Goal: Task Accomplishment & Management: Use online tool/utility

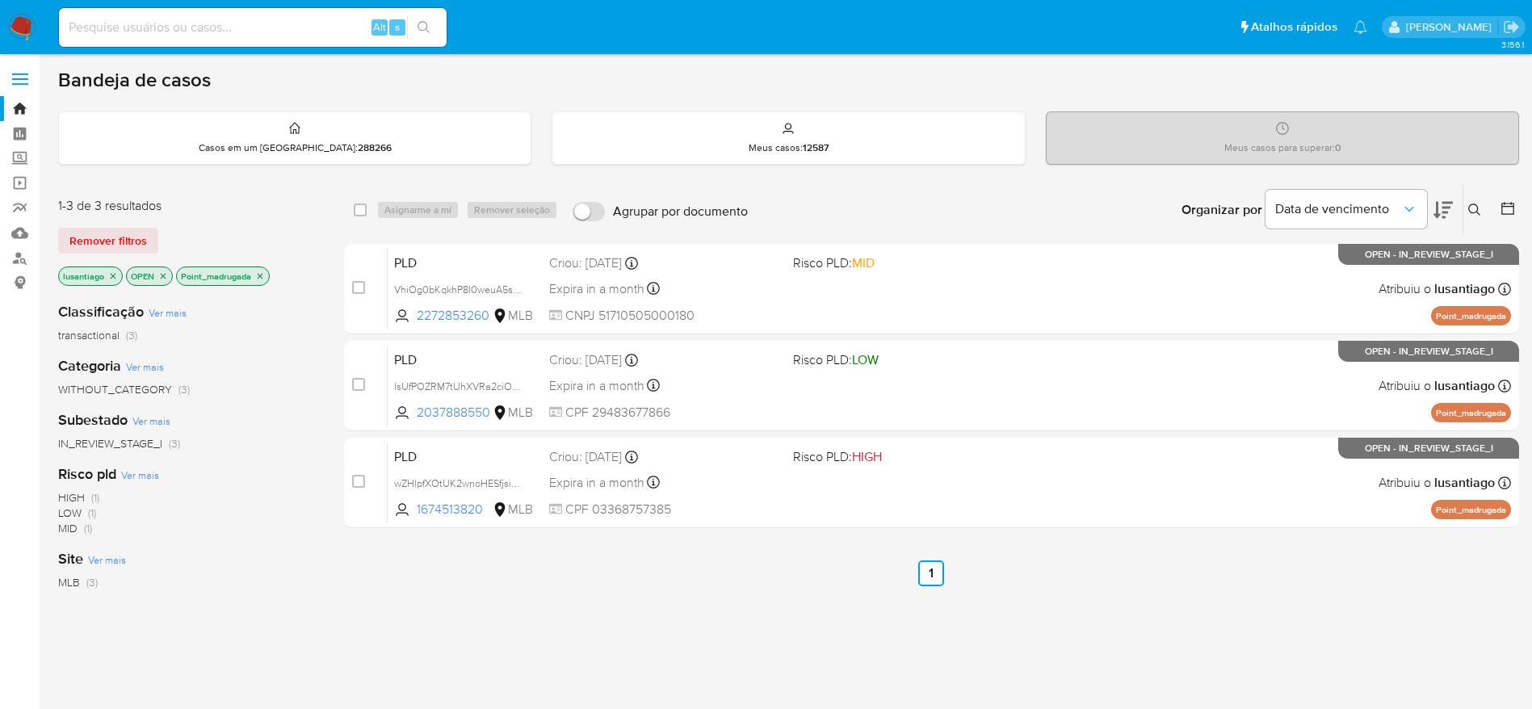
click at [260, 273] on icon "close-filter" at bounding box center [260, 276] width 10 height 10
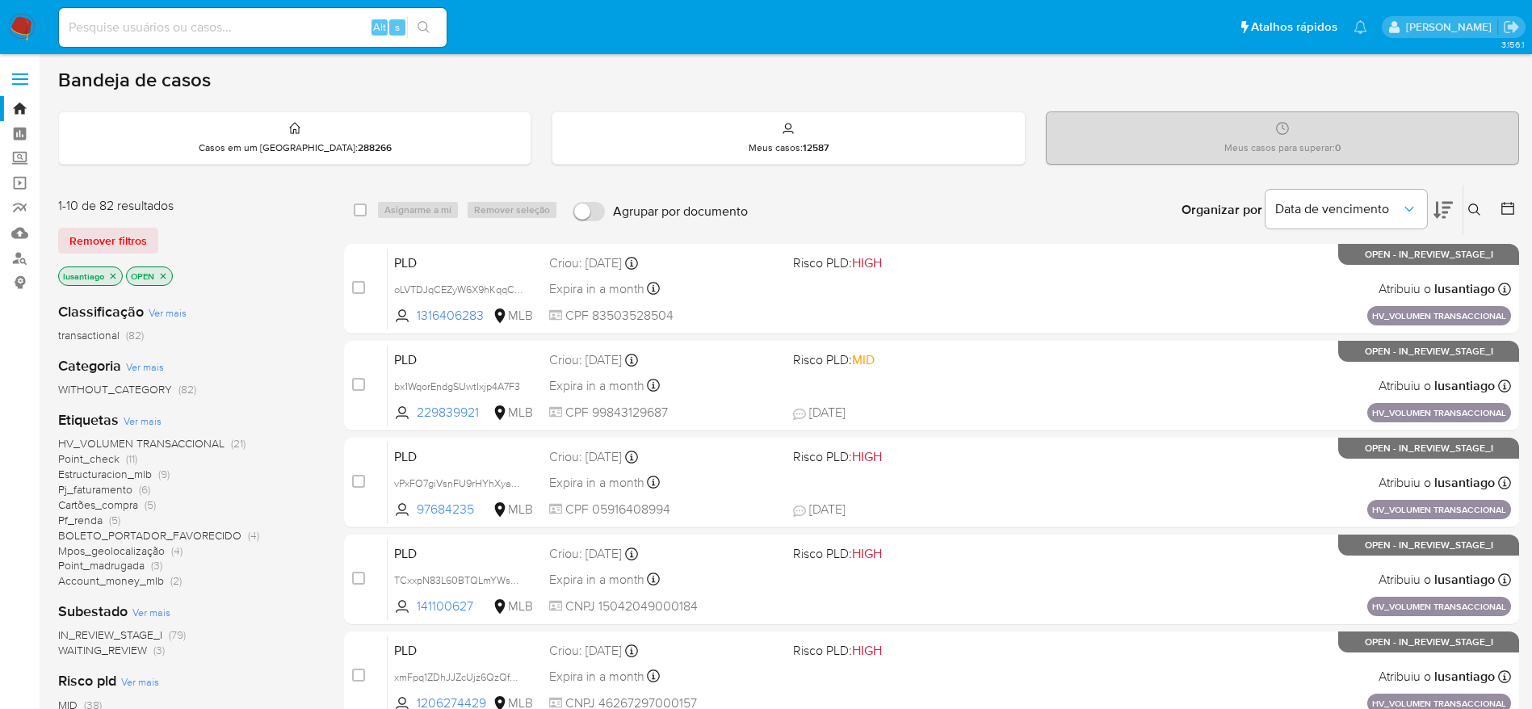
click at [216, 35] on input at bounding box center [253, 27] width 388 height 21
paste input "652335222"
type input "652335222"
click at [425, 19] on button "search-icon" at bounding box center [423, 27] width 33 height 23
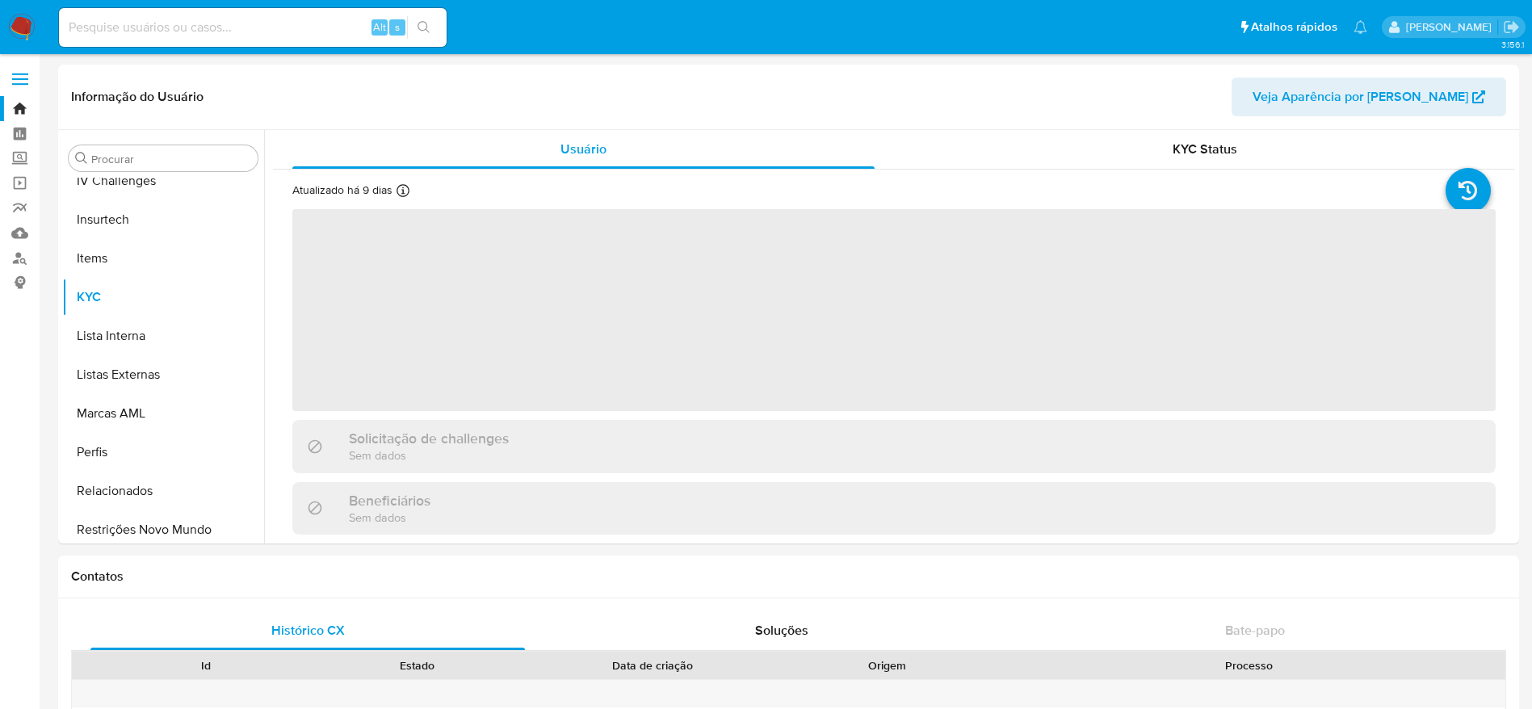
scroll to position [721, 0]
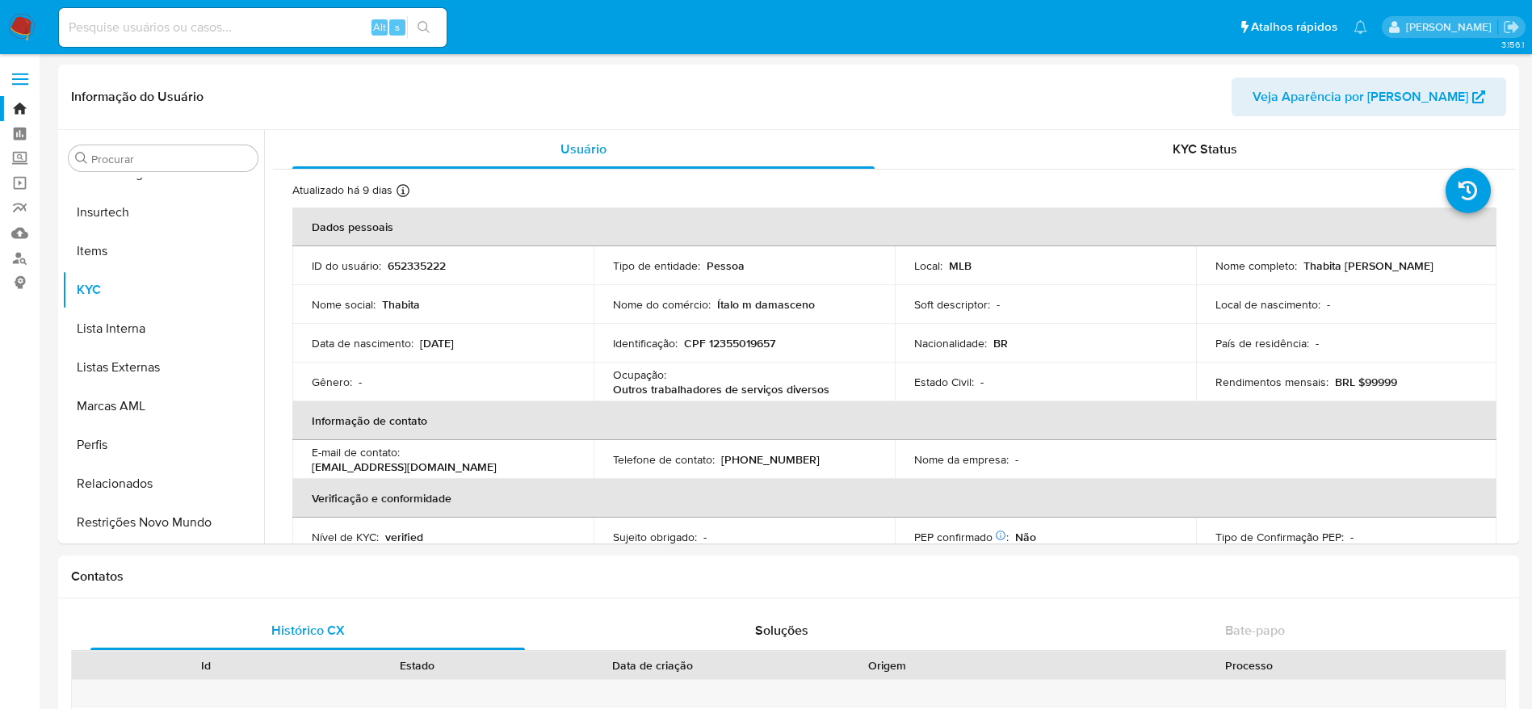
select select "10"
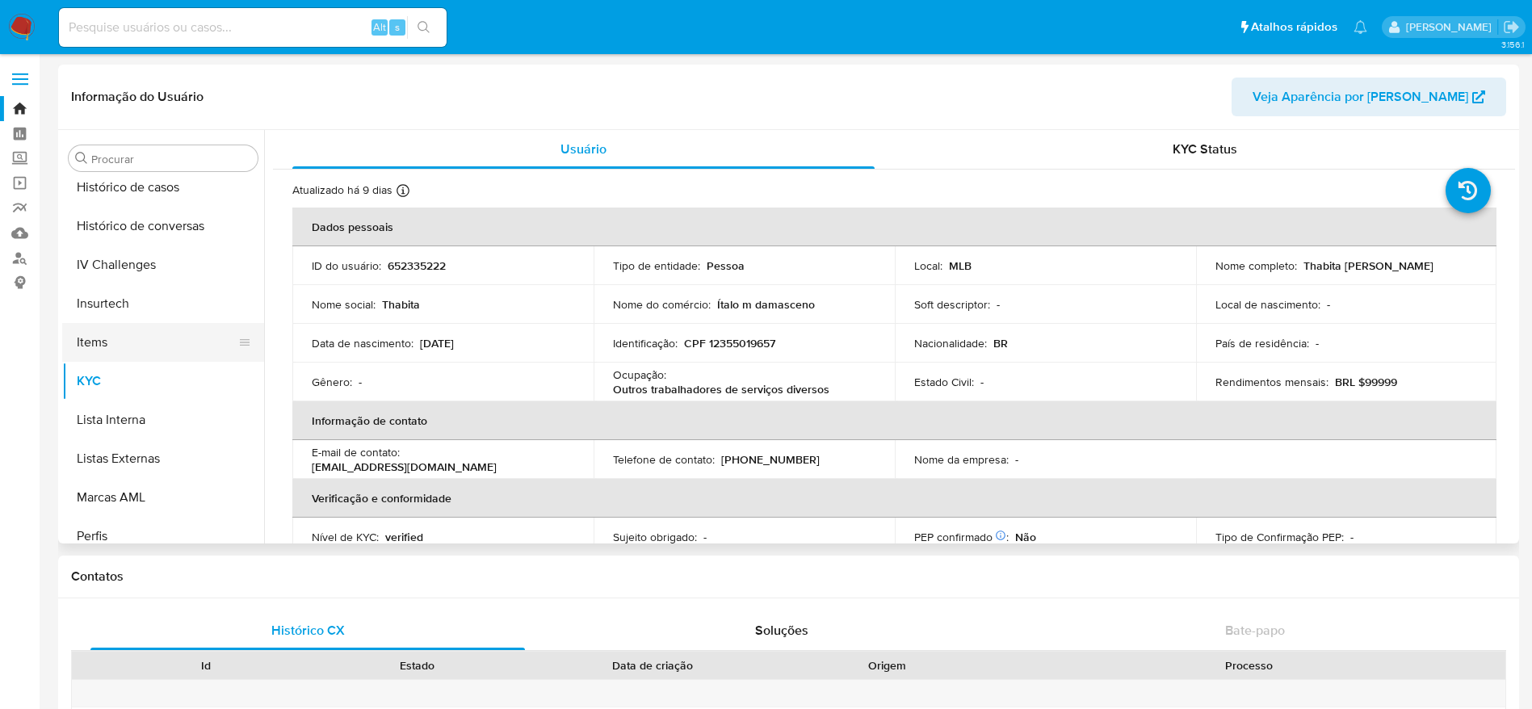
scroll to position [479, 0]
click at [153, 332] on button "Histórico de casos" at bounding box center [156, 338] width 189 height 39
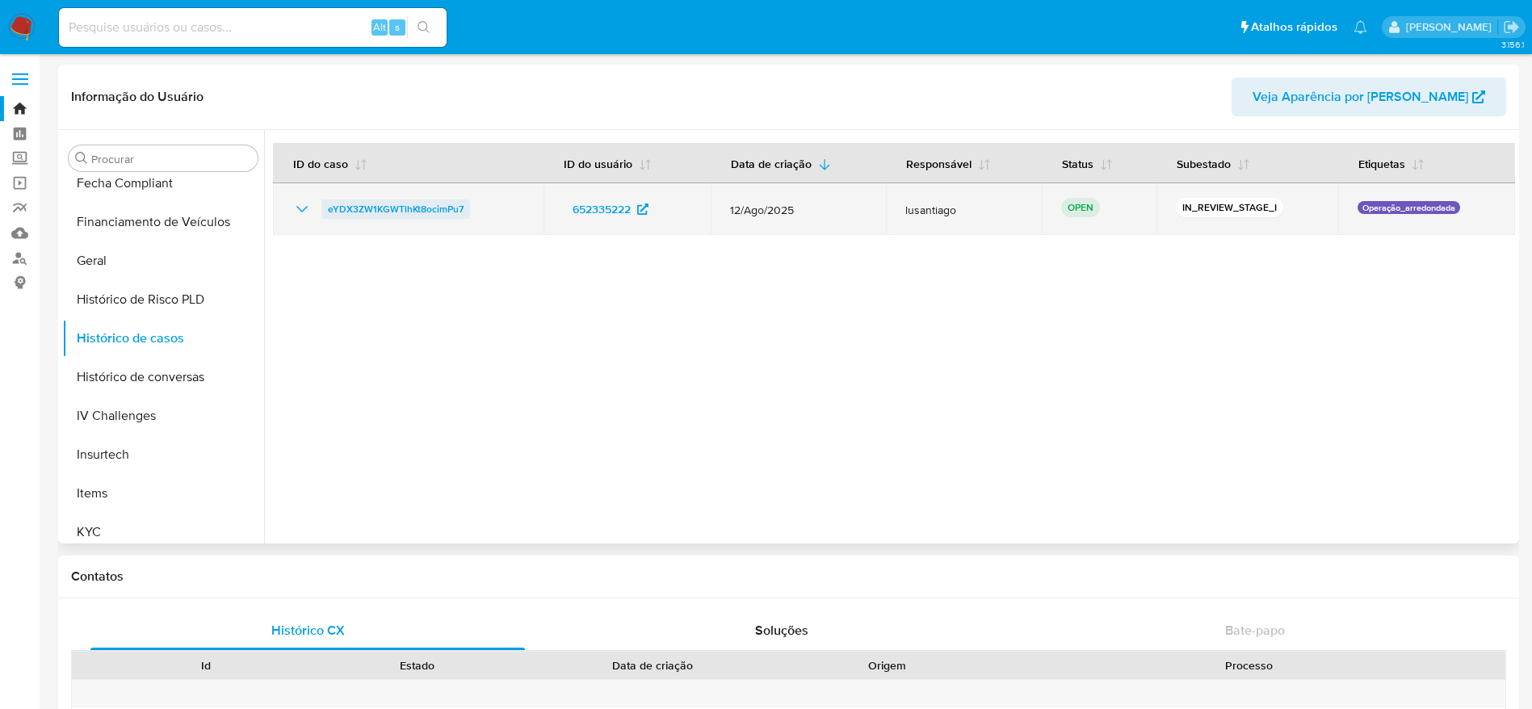
click at [373, 210] on span "eYDX3ZW1KGWTlhKt8ocimPu7" at bounding box center [396, 208] width 136 height 19
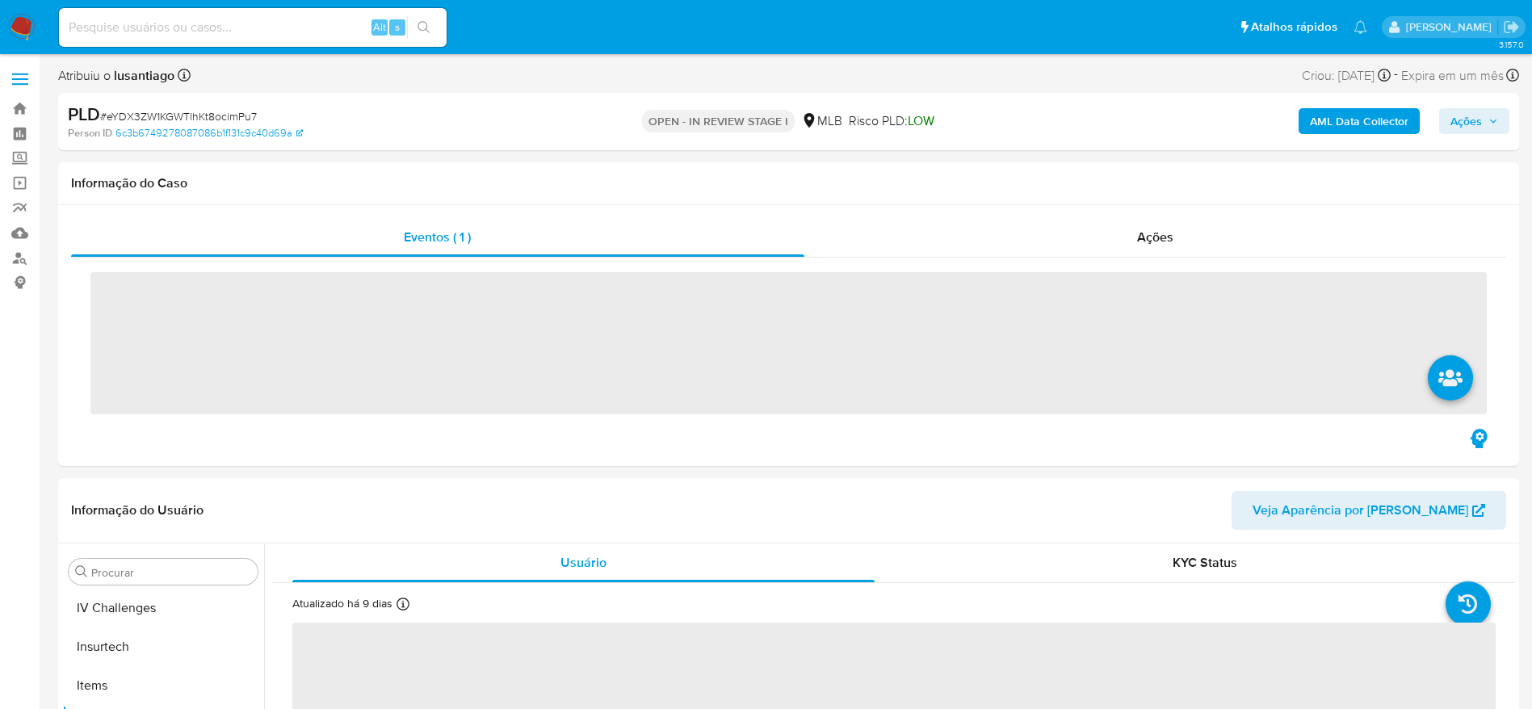
scroll to position [721, 0]
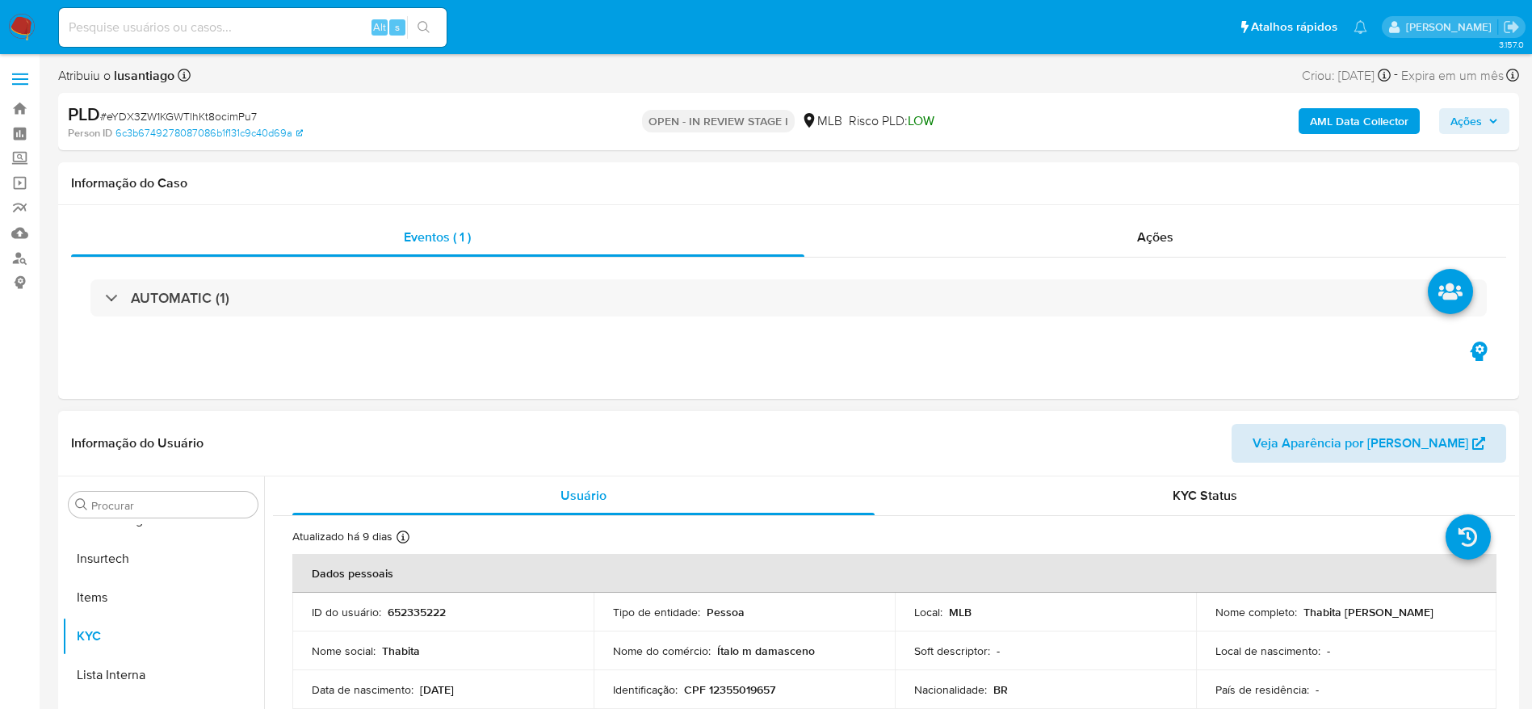
select select "10"
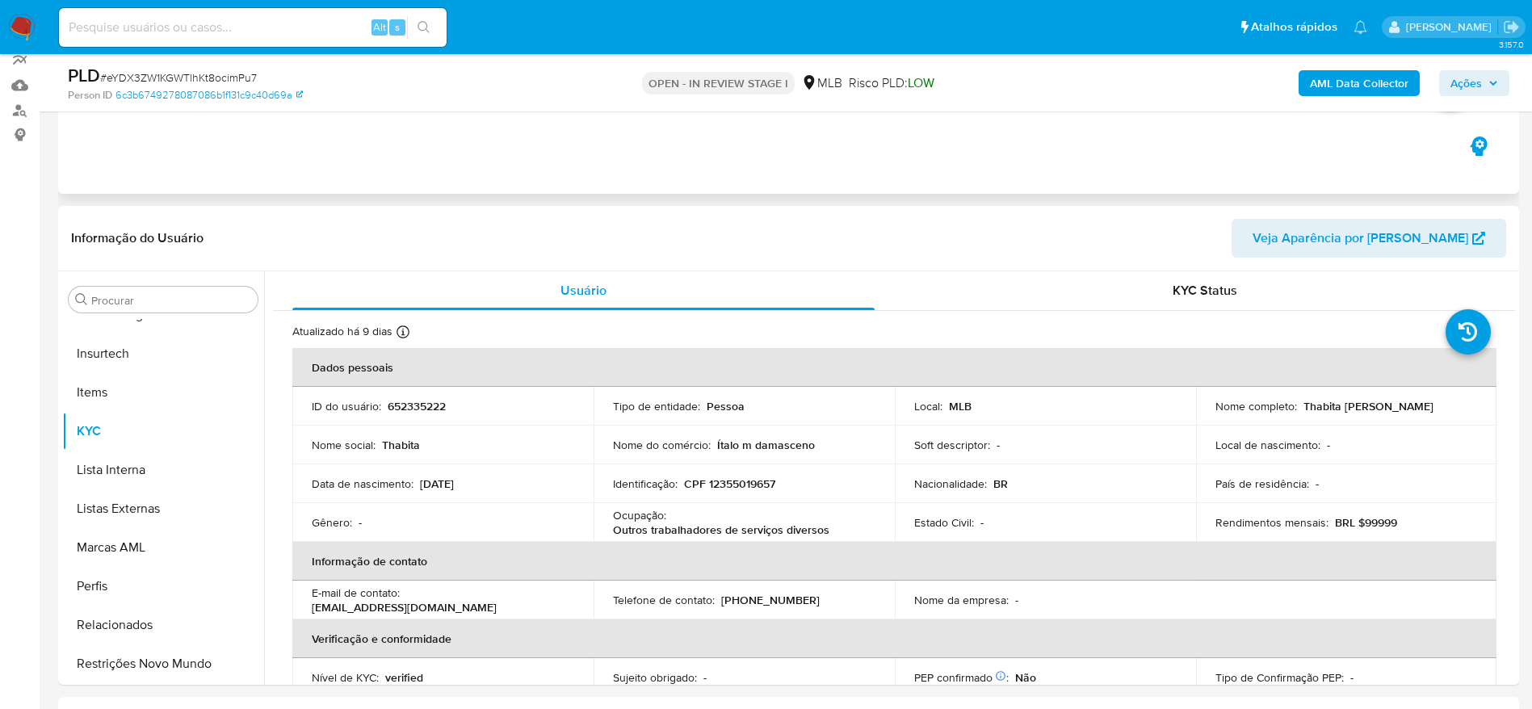
scroll to position [0, 0]
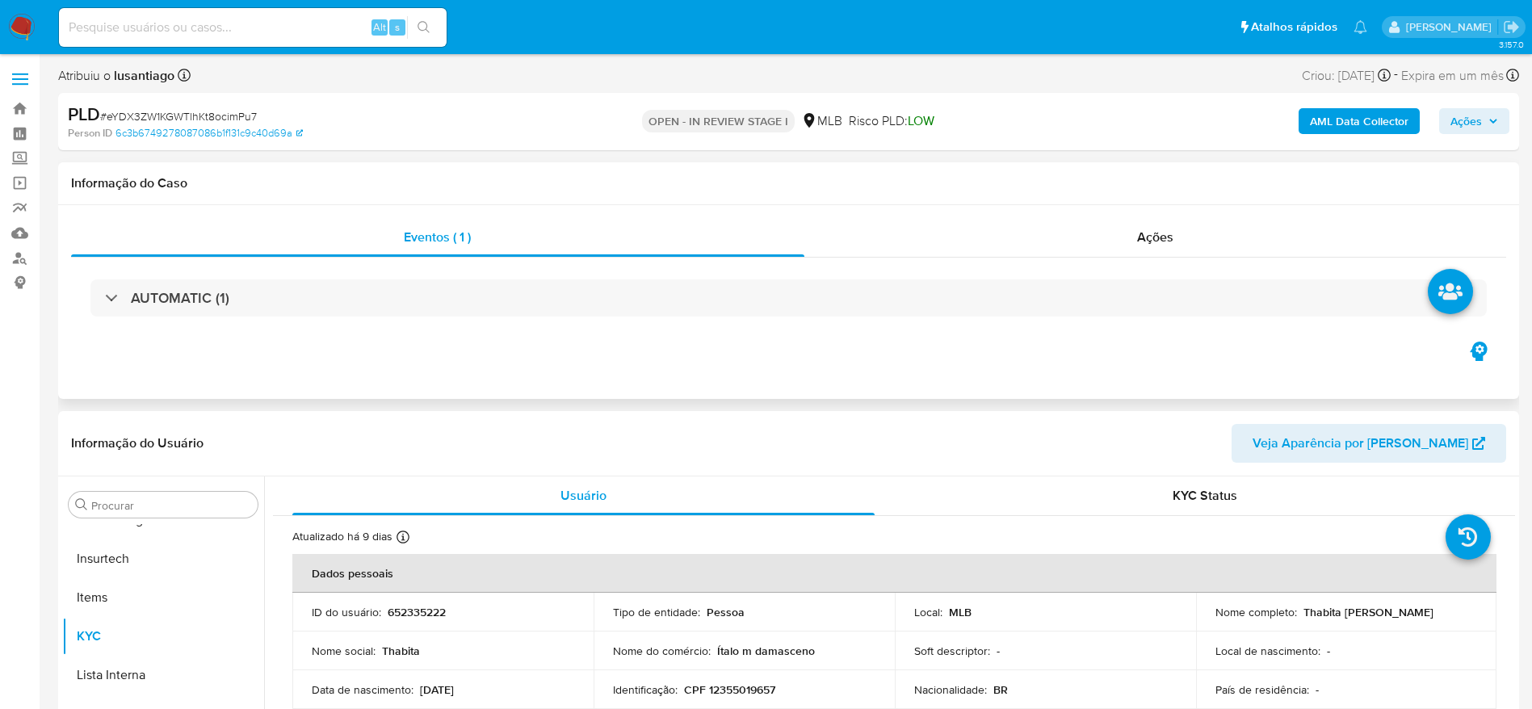
click at [964, 259] on div "AUTOMATIC (1)" at bounding box center [788, 298] width 1435 height 81
click at [980, 230] on div "Ações" at bounding box center [1155, 237] width 703 height 39
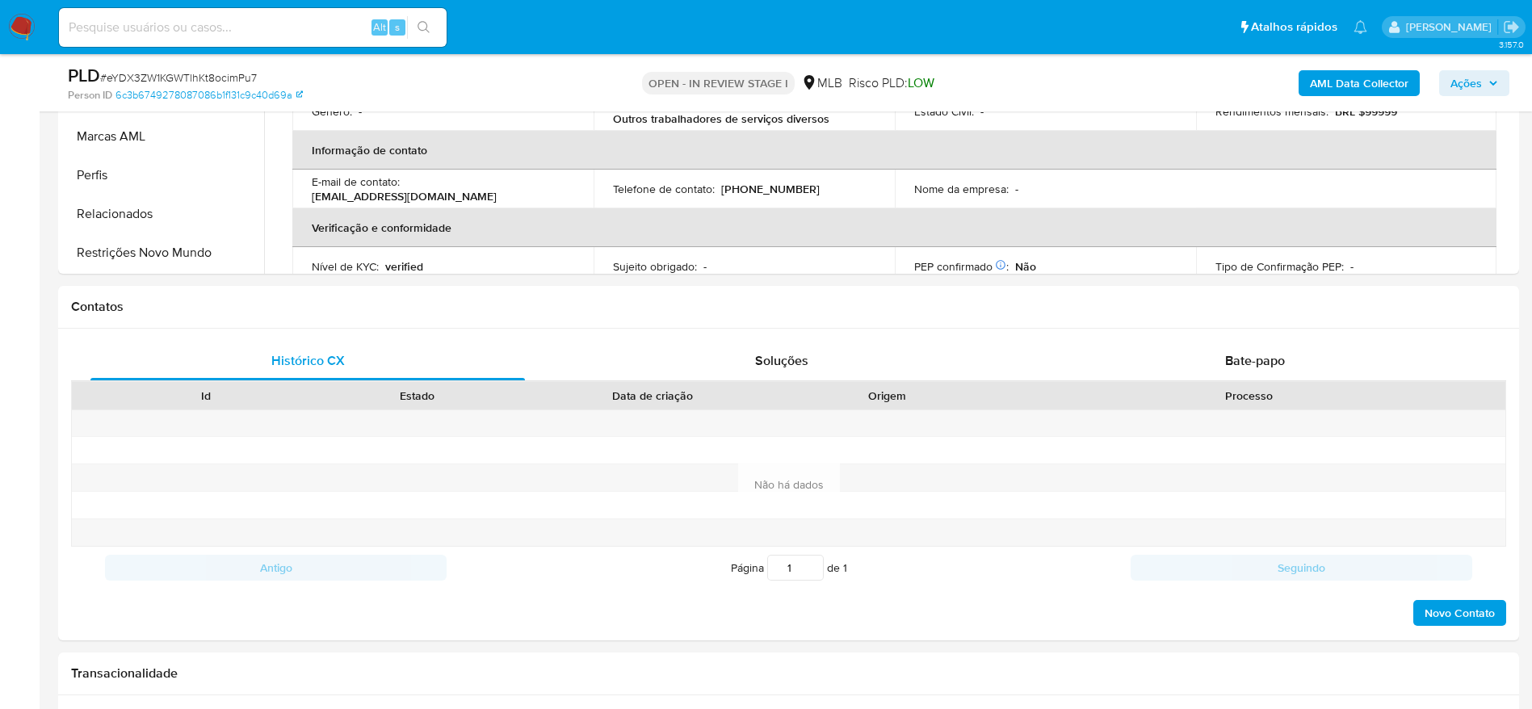
scroll to position [727, 0]
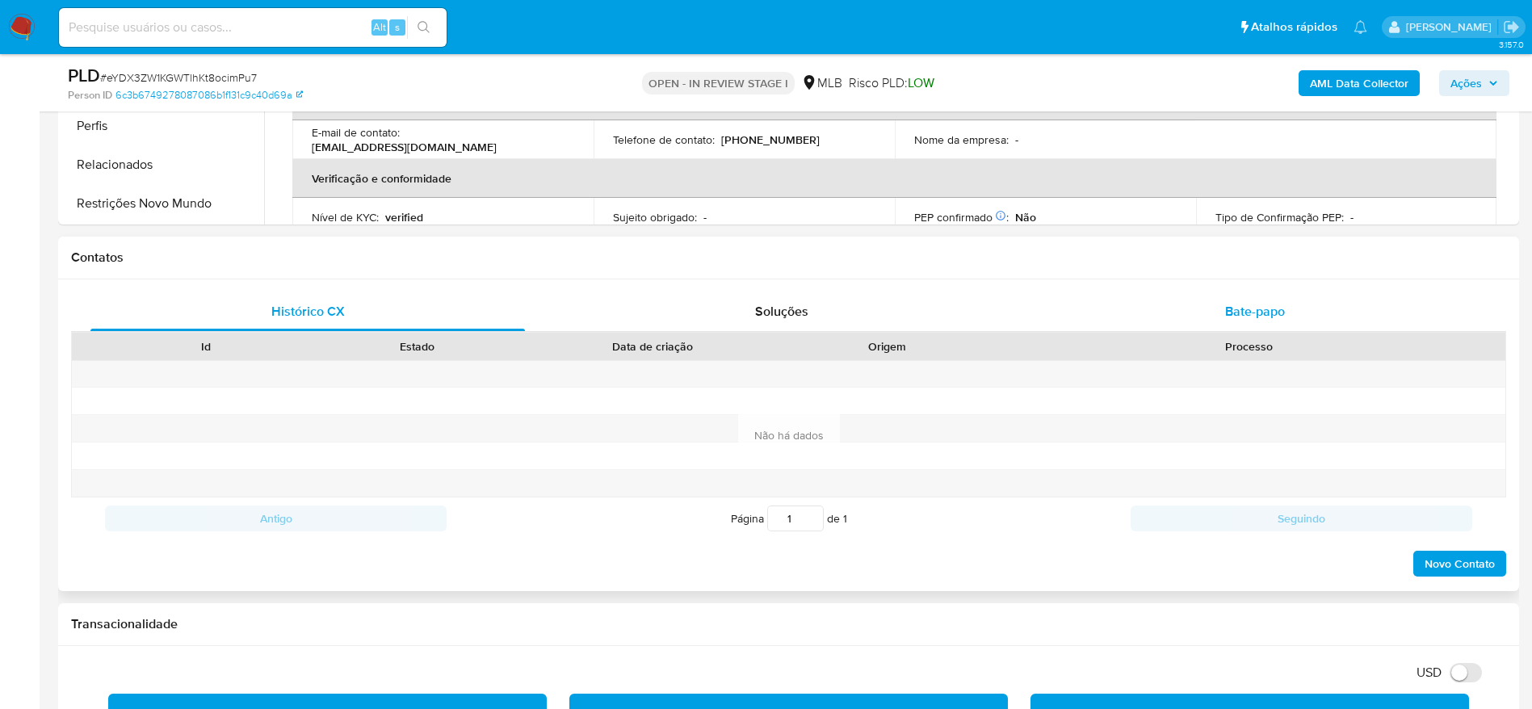
click at [1214, 319] on div "Bate-papo" at bounding box center [1255, 311] width 435 height 39
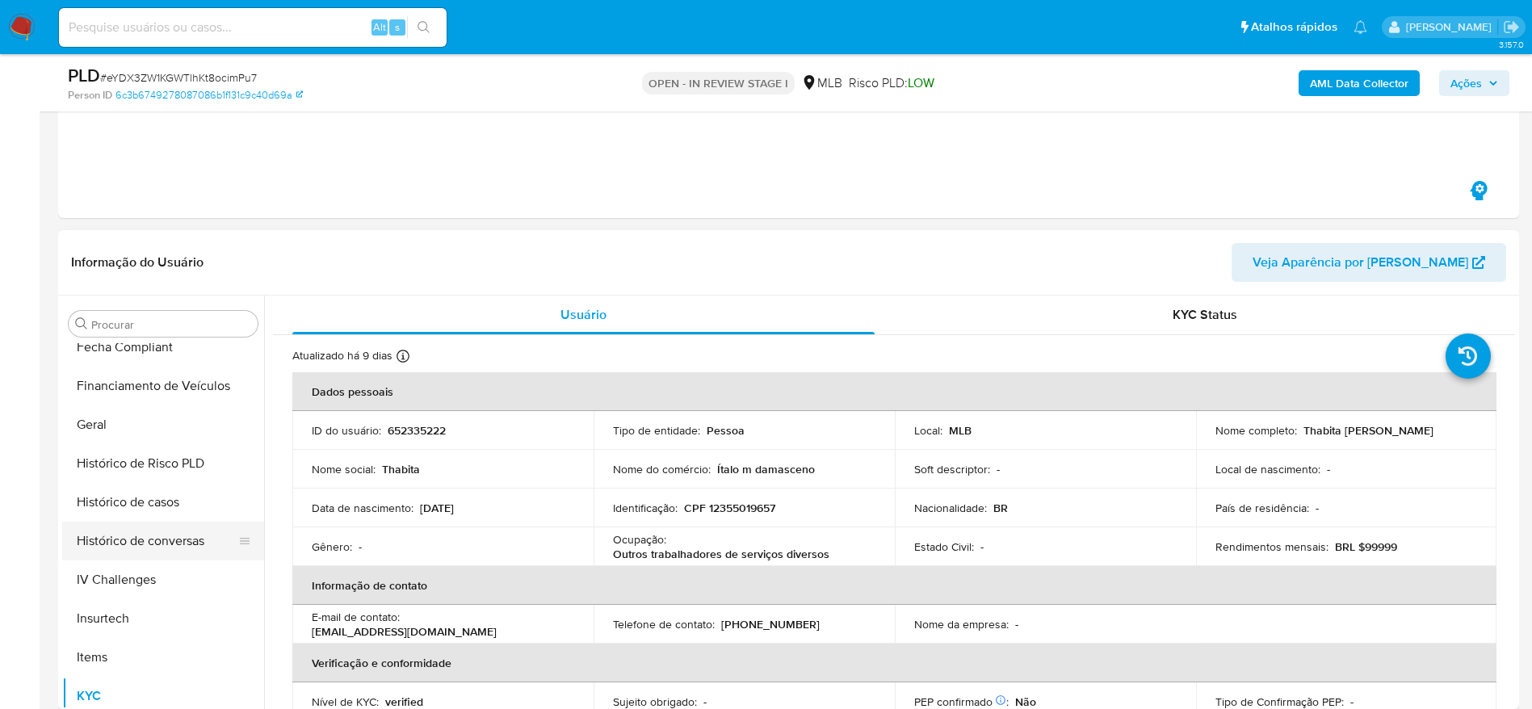
scroll to position [479, 0]
click at [109, 414] on button "Geral" at bounding box center [156, 426] width 189 height 39
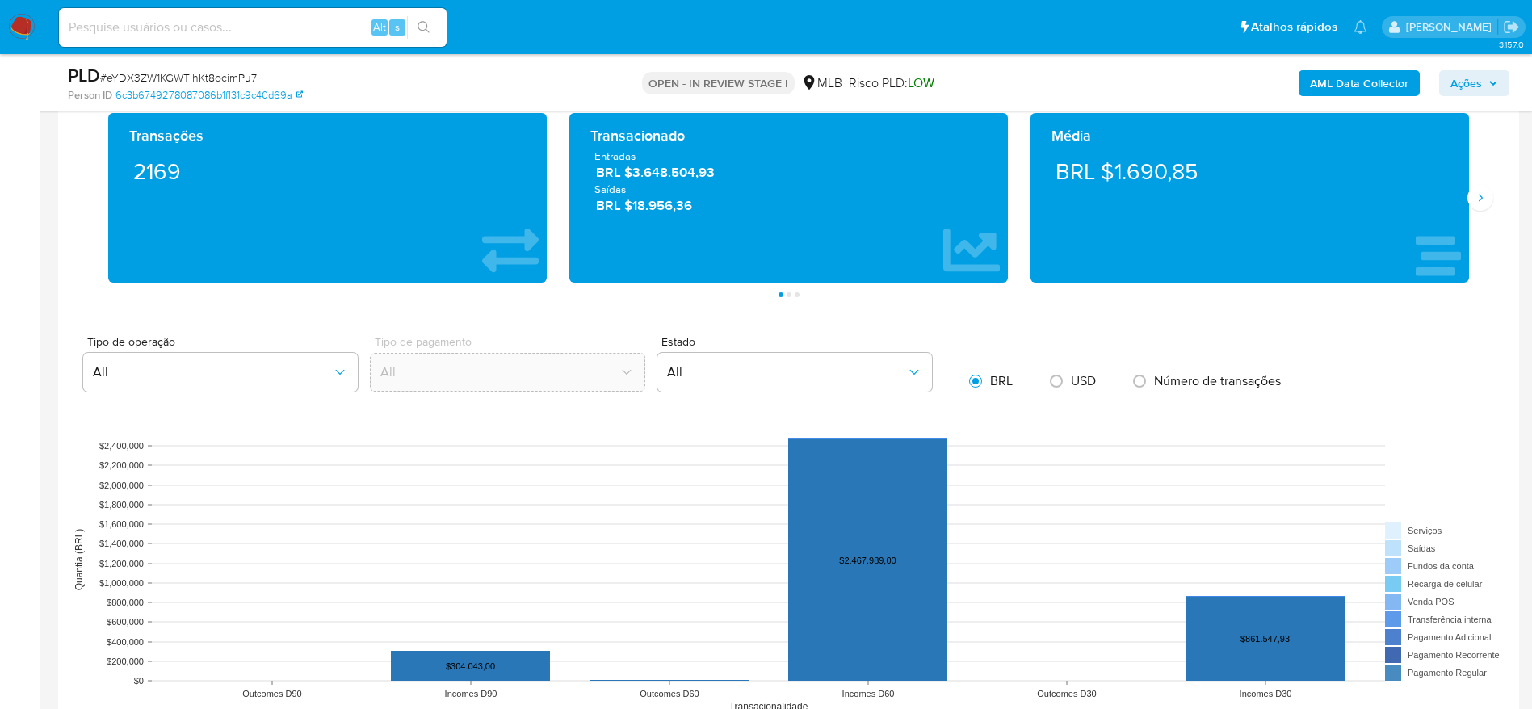
scroll to position [1938, 0]
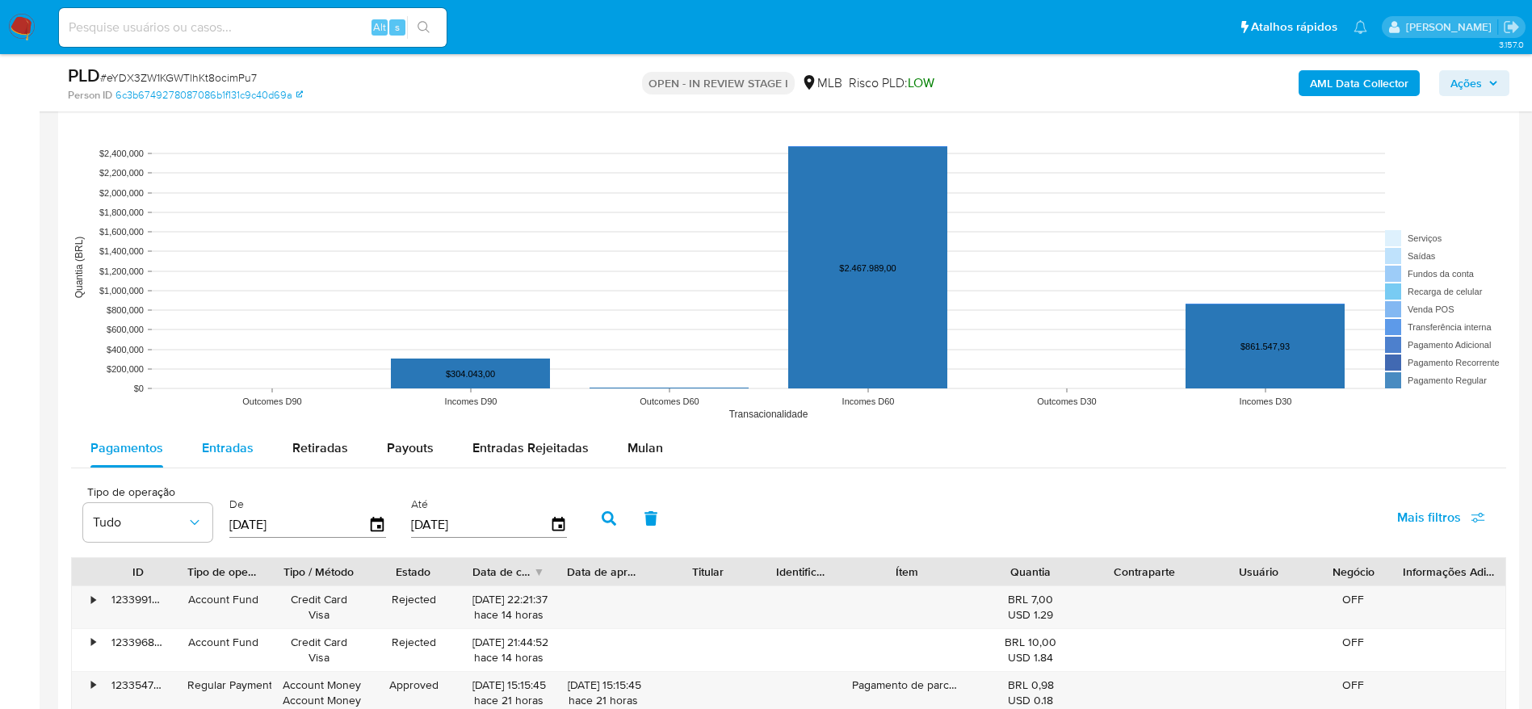
click at [204, 441] on span "Entradas" at bounding box center [228, 448] width 52 height 19
select select "10"
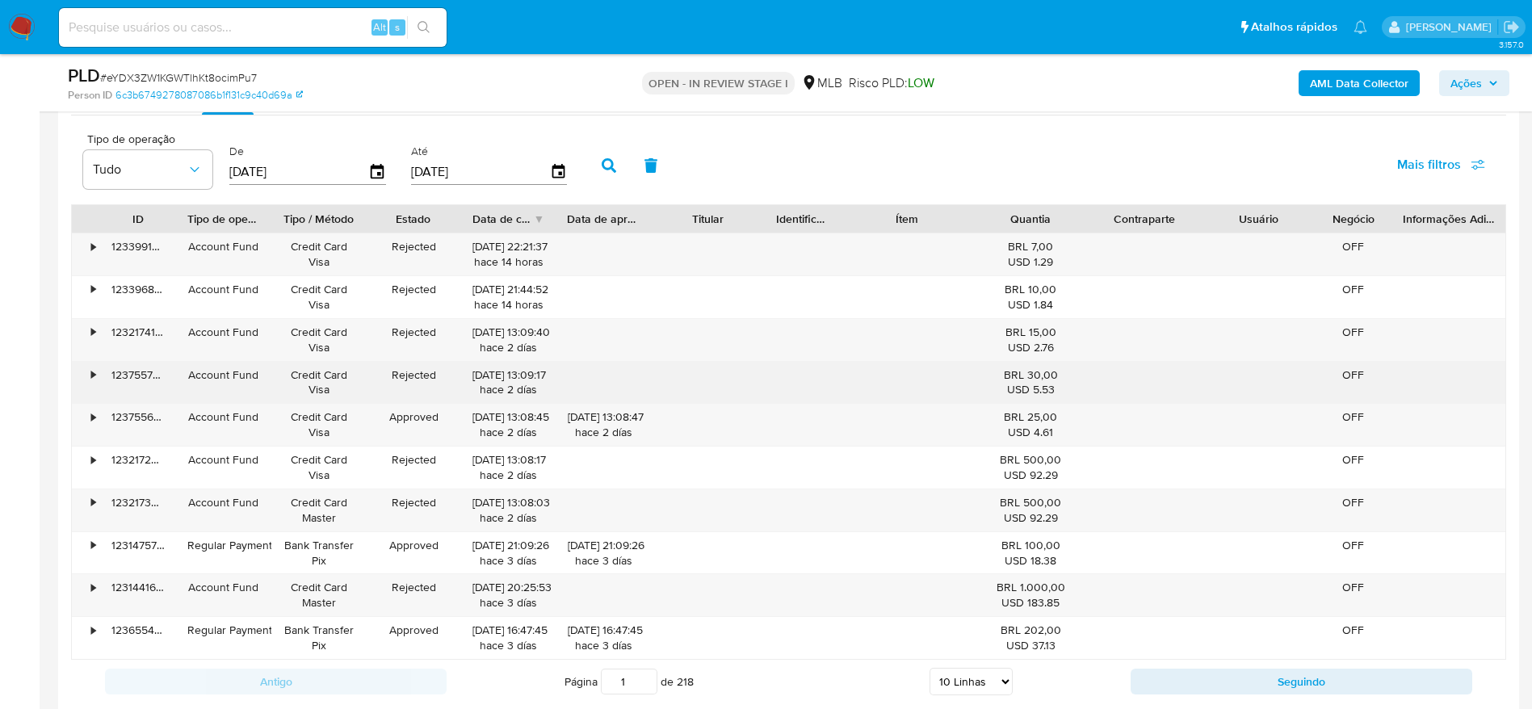
scroll to position [2302, 0]
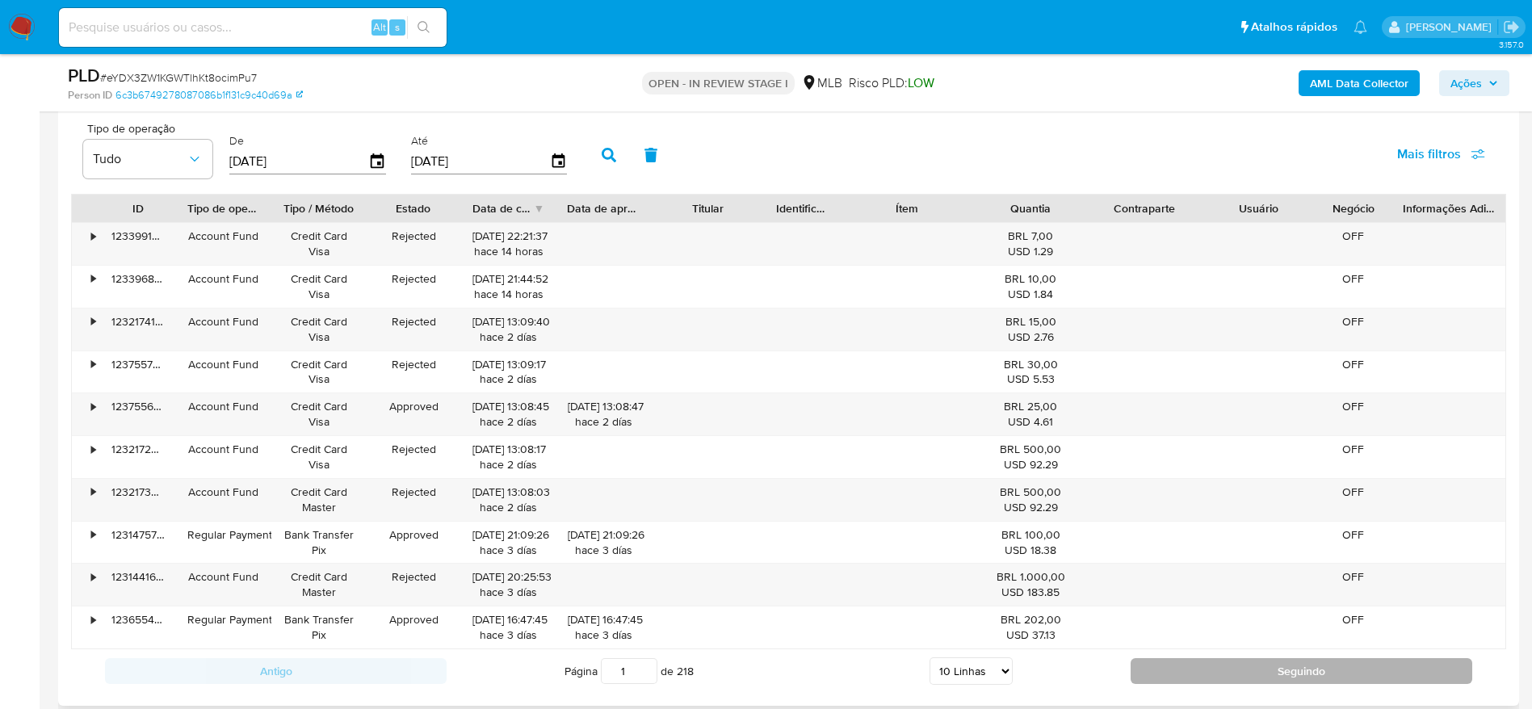
click at [1181, 664] on button "Seguindo" at bounding box center [1302, 671] width 342 height 26
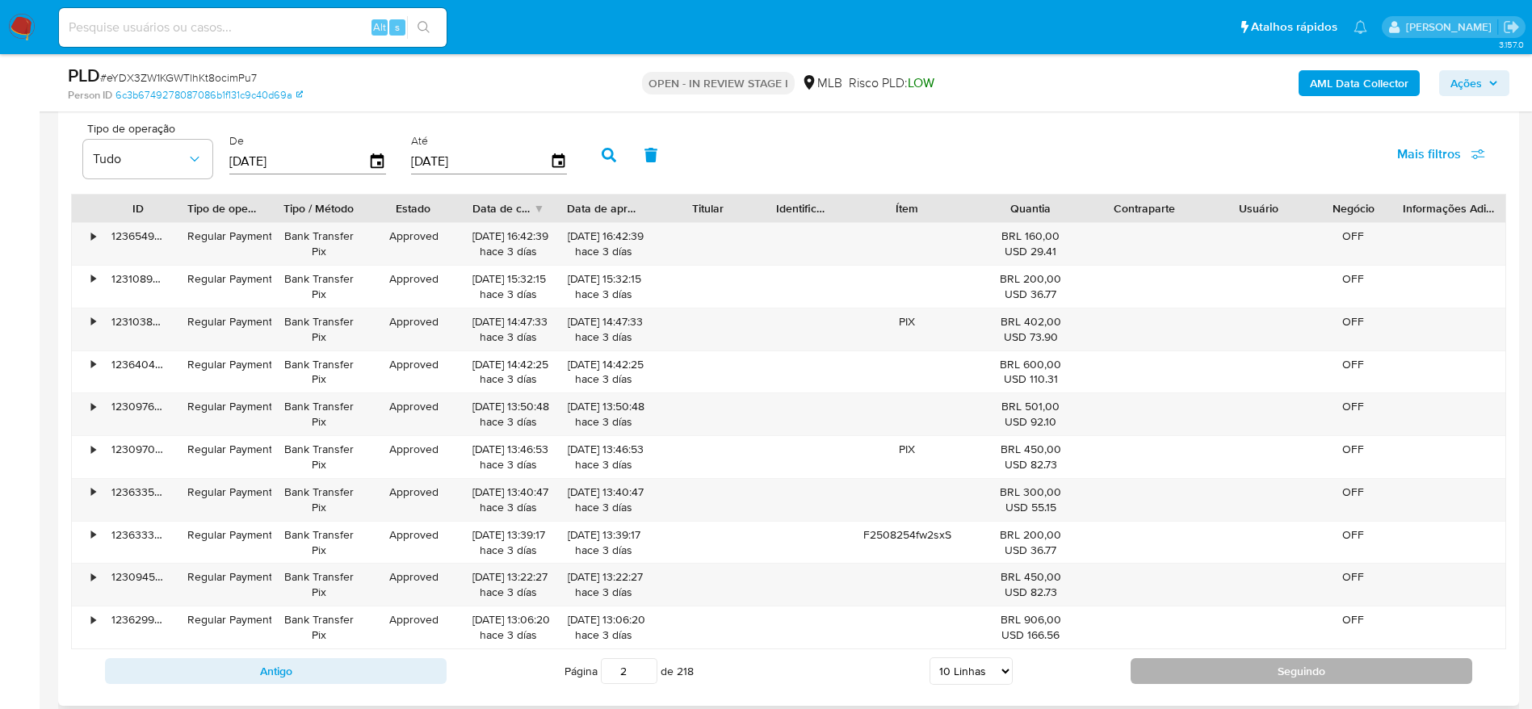
click at [1161, 659] on button "Seguindo" at bounding box center [1302, 671] width 342 height 26
type input "3"
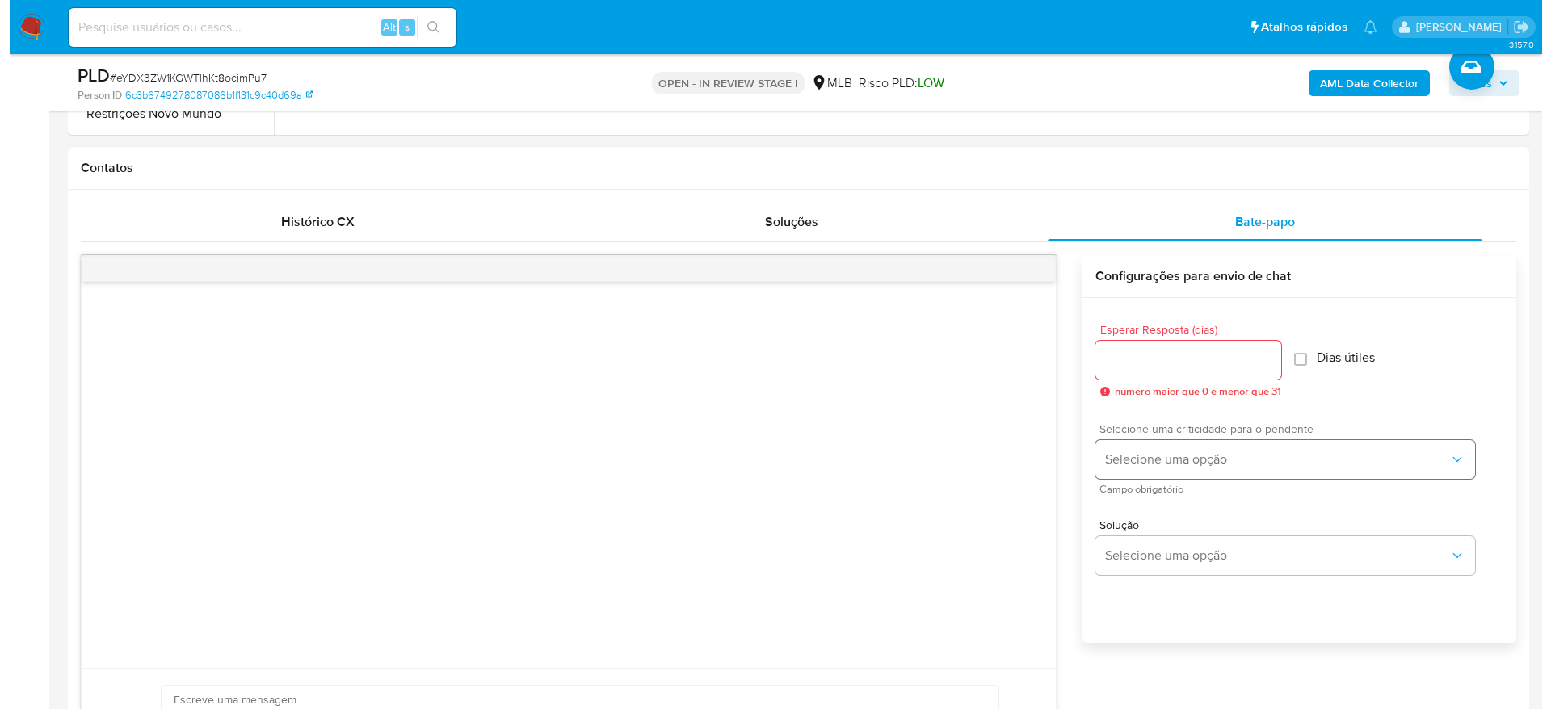
scroll to position [848, 0]
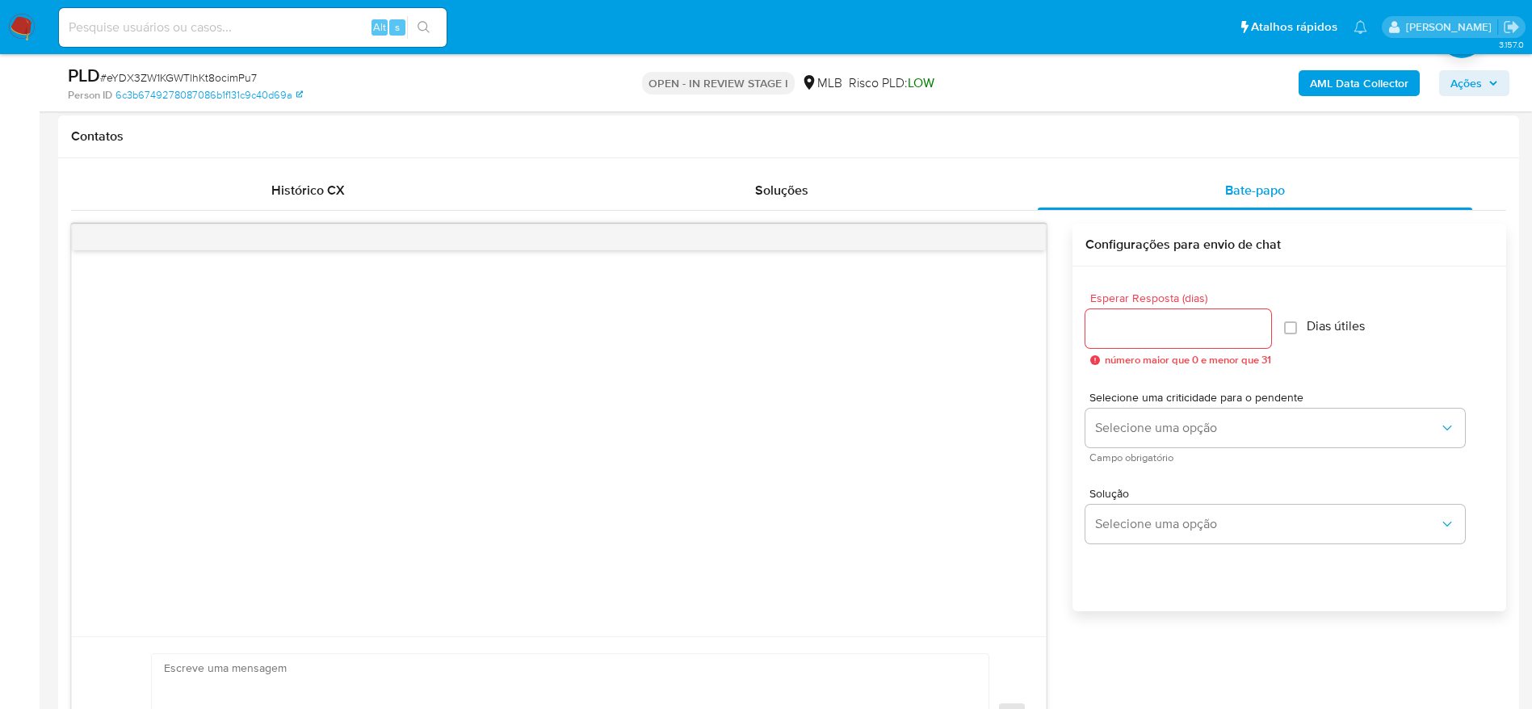
click at [1159, 345] on div at bounding box center [1178, 328] width 186 height 39
click at [1159, 326] on input "Esperar Resposta (dias)" at bounding box center [1178, 328] width 186 height 21
type input "3"
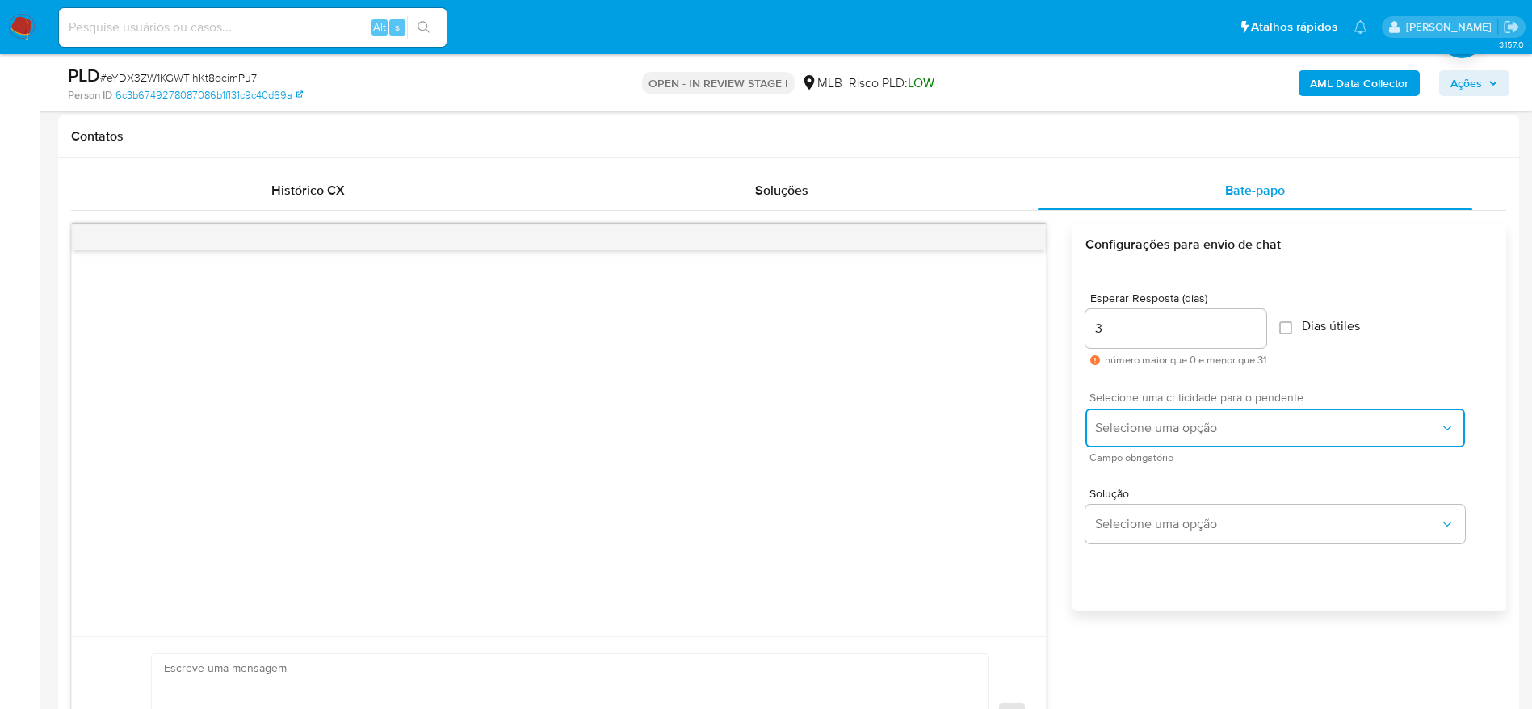
click at [1172, 431] on span "Selecione uma opção" at bounding box center [1267, 428] width 344 height 16
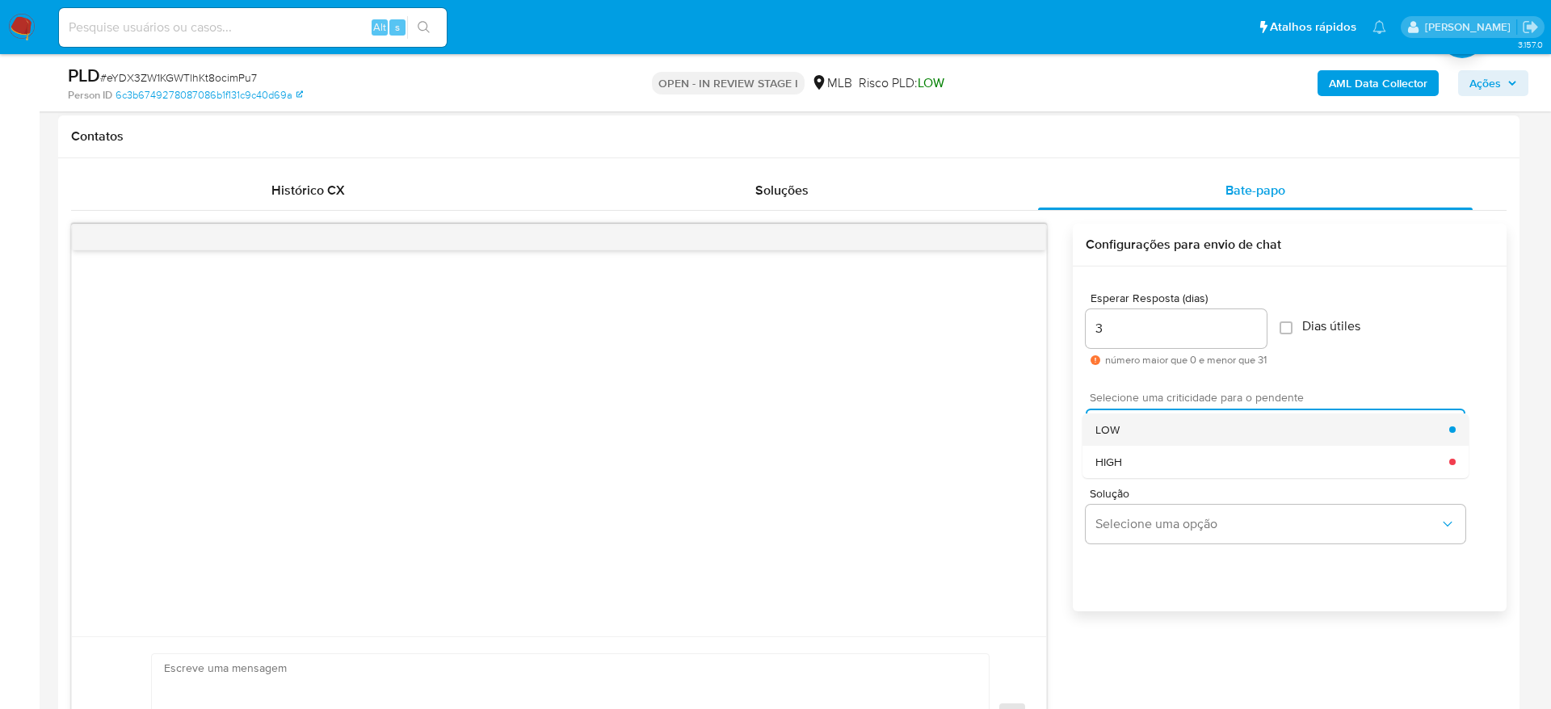
click at [1167, 431] on div "LOW" at bounding box center [1272, 430] width 354 height 32
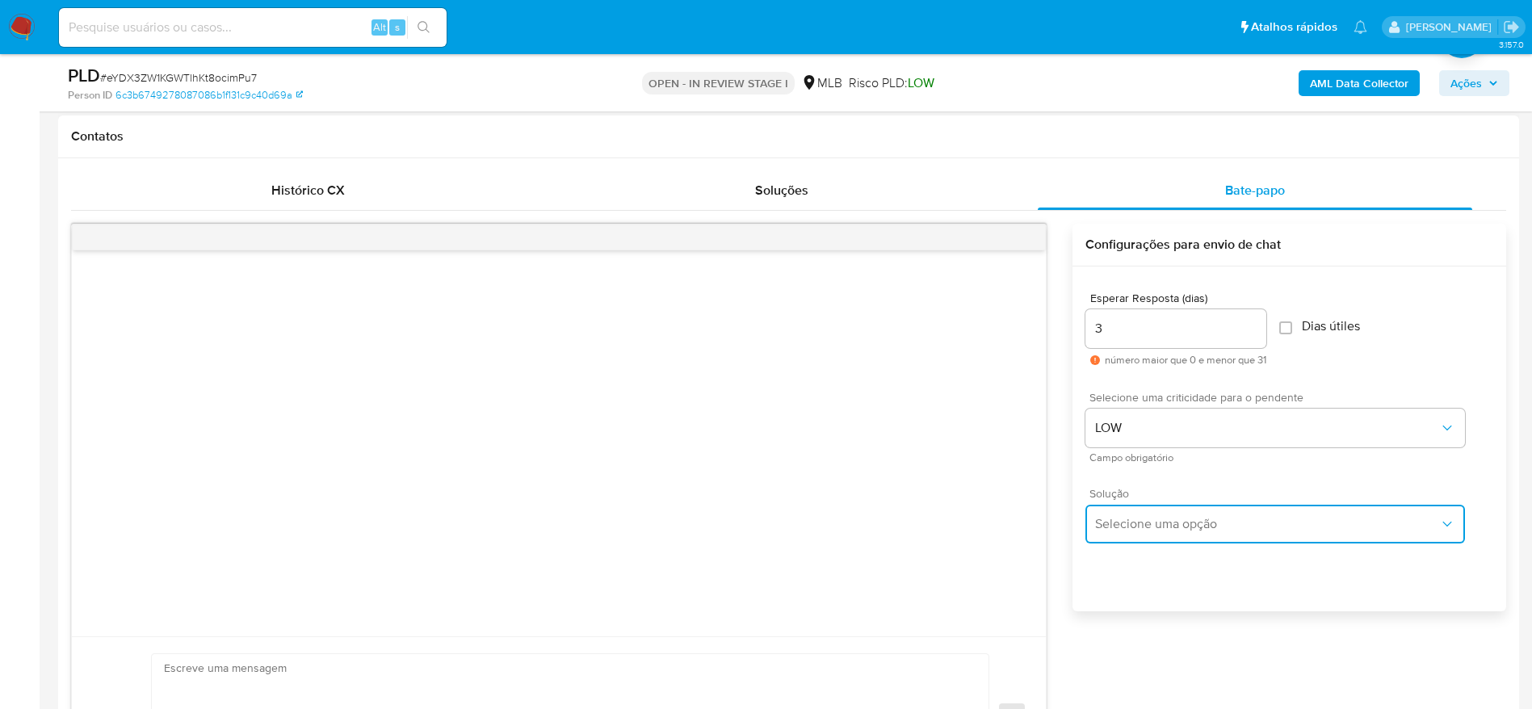
click at [1169, 510] on button "Selecione uma opção" at bounding box center [1275, 524] width 380 height 39
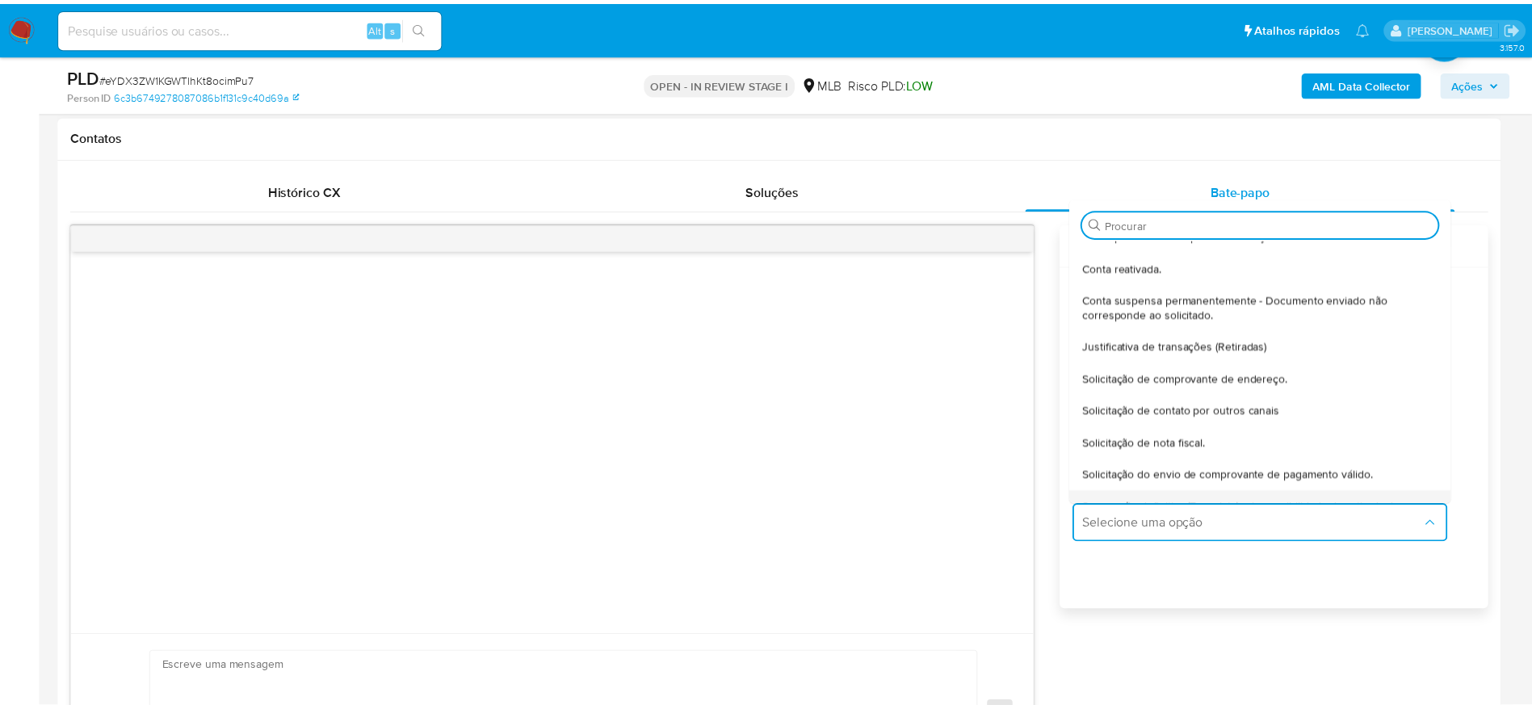
scroll to position [134, 0]
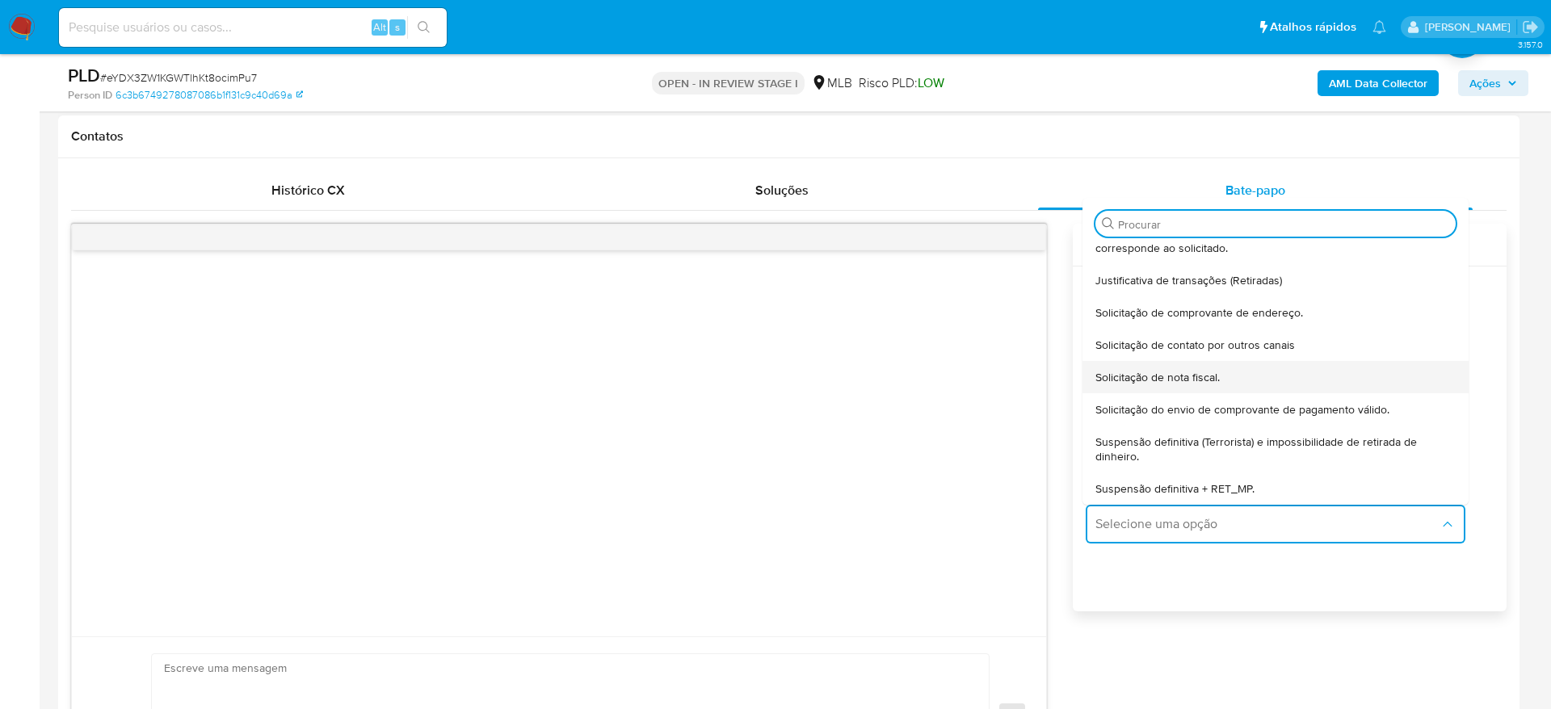
click at [1203, 374] on span "Solicitação de nota fiscal." at bounding box center [1157, 377] width 124 height 15
type textarea "Olá,Suspendemos a sua conta para uma verificação adicional de segurança.Por fav…"
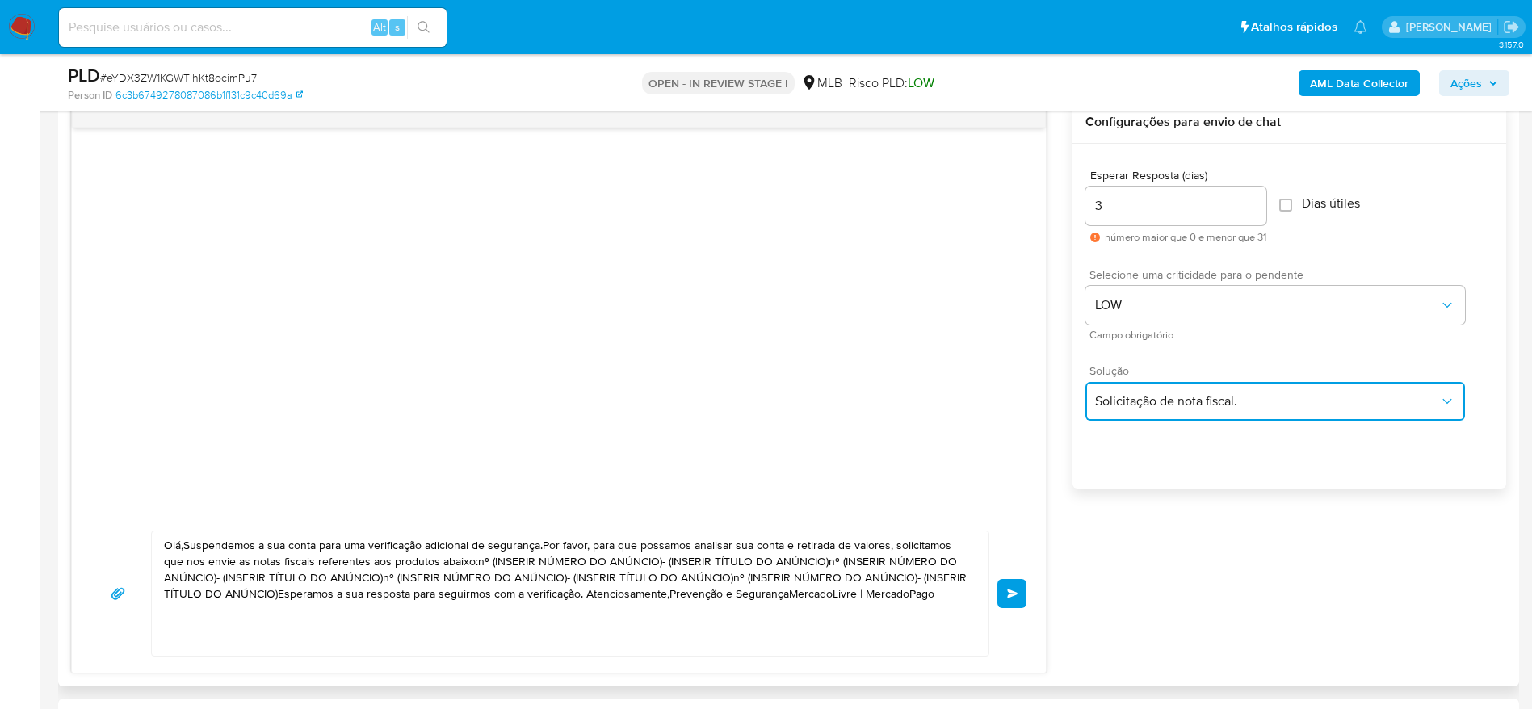
scroll to position [1090, 0]
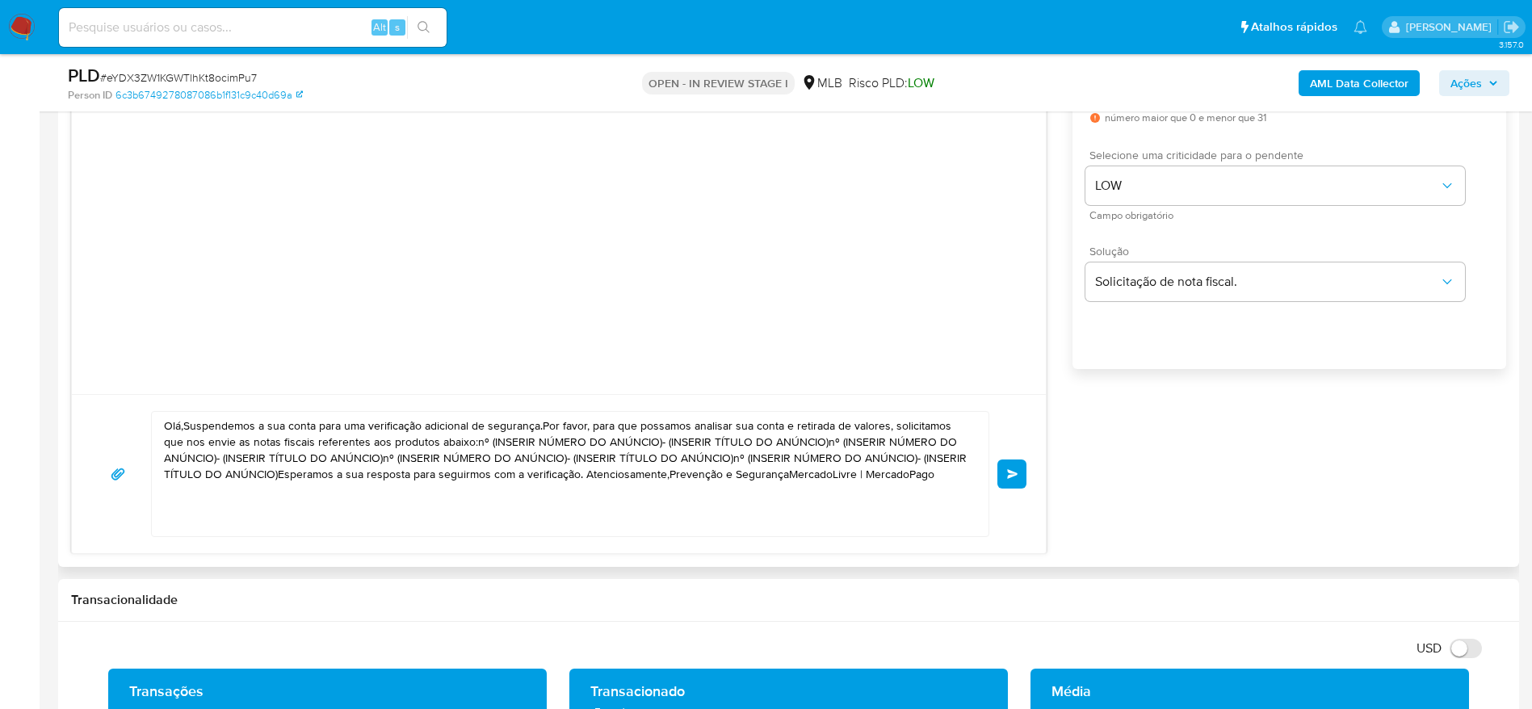
click at [600, 486] on textarea "Olá,Suspendemos a sua conta para uma verificação adicional de segurança.Por fav…" at bounding box center [566, 474] width 804 height 124
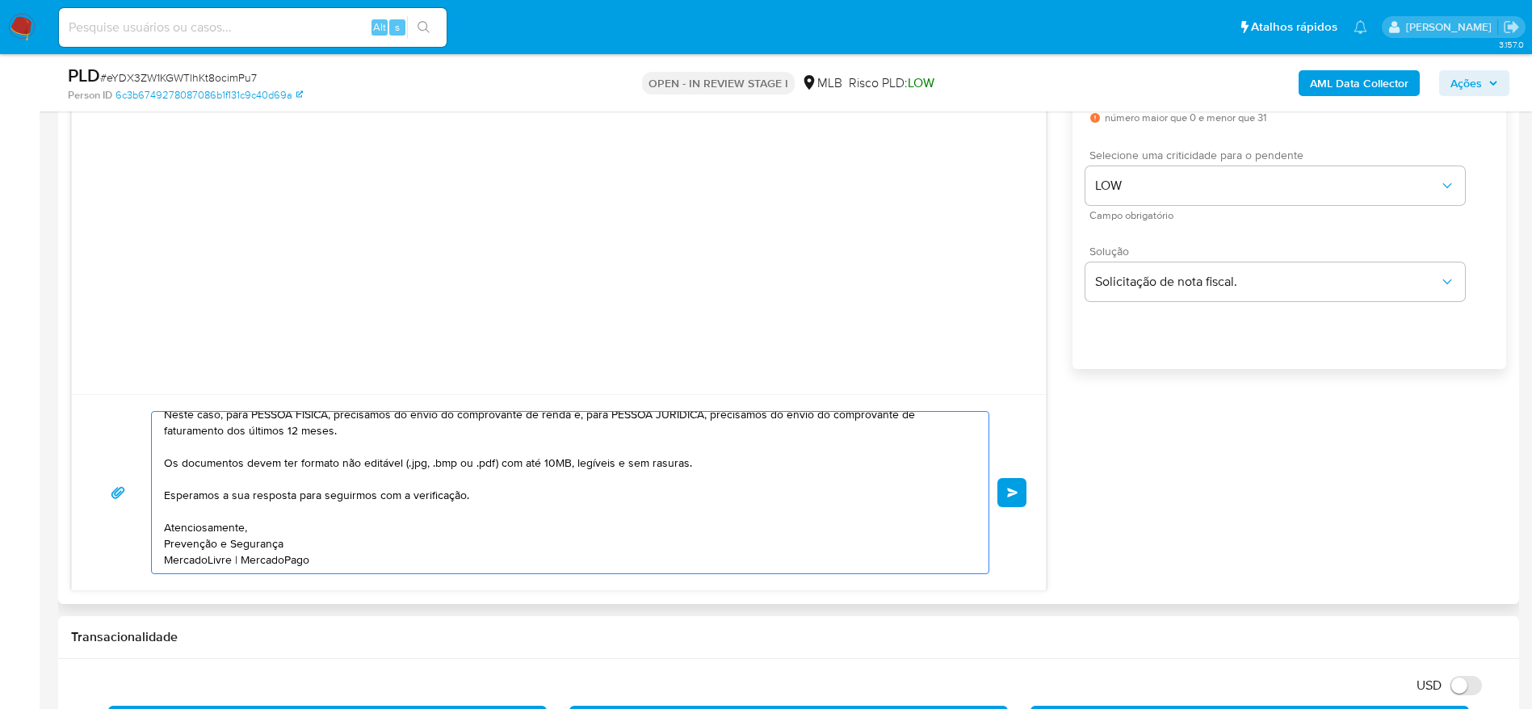
scroll to position [116, 0]
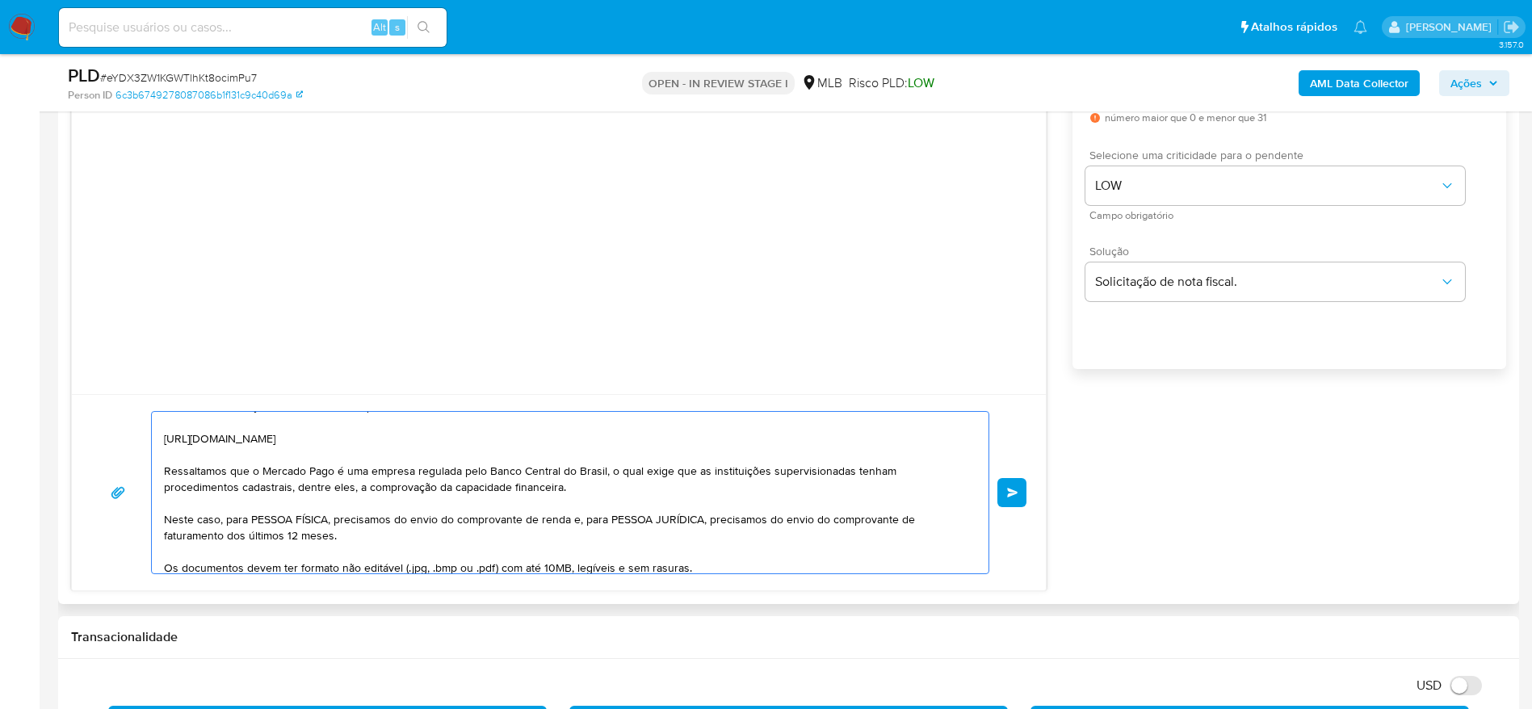
drag, startPoint x: 223, startPoint y: 523, endPoint x: 332, endPoint y: 514, distance: 109.4
click at [332, 514] on textarea "Olá! Estamos realizando uma verificação adicional de segurança em contas de usu…" at bounding box center [566, 493] width 804 height 162
drag, startPoint x: 462, startPoint y: 519, endPoint x: 235, endPoint y: 545, distance: 228.4
click at [235, 545] on textarea "Olá! Estamos realizando uma verificação adicional de segurança em contas de usu…" at bounding box center [566, 493] width 804 height 162
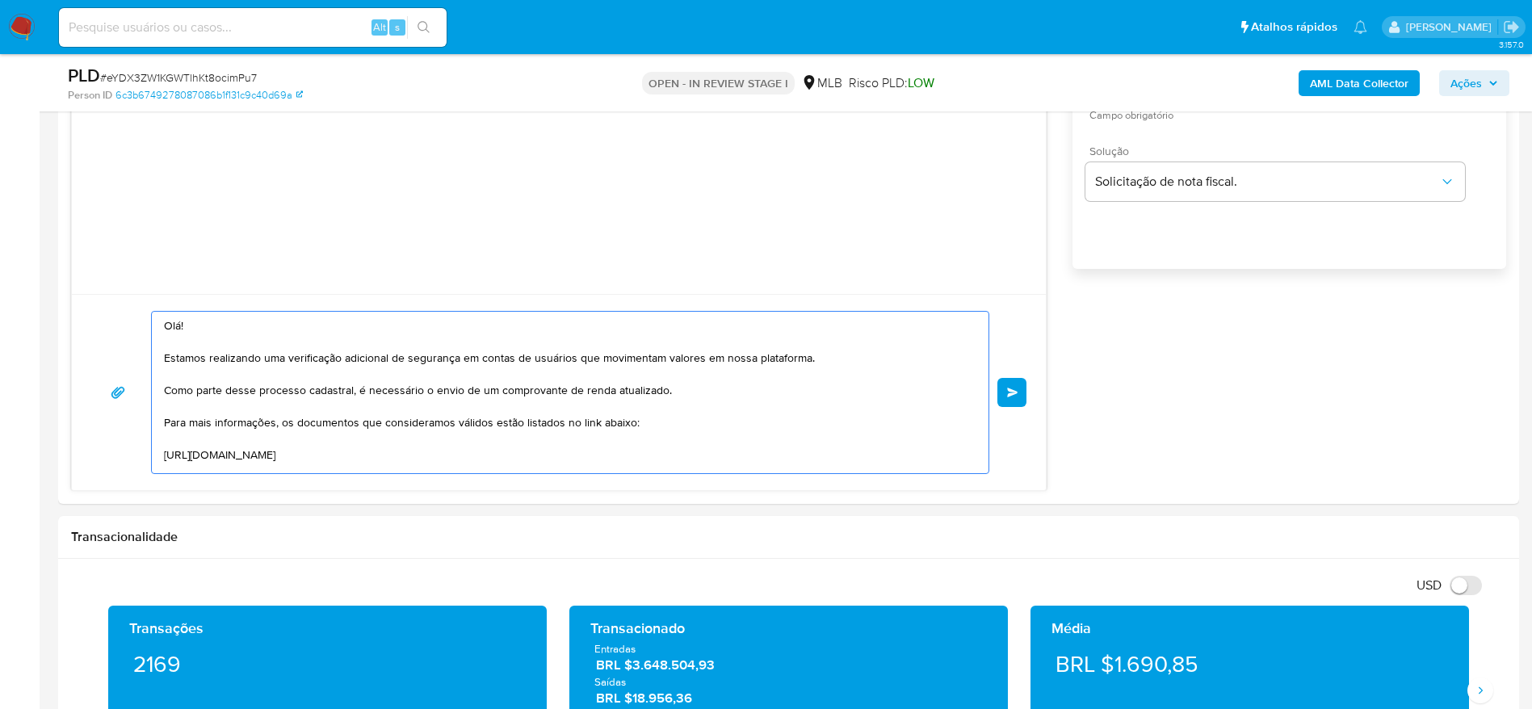
scroll to position [1211, 0]
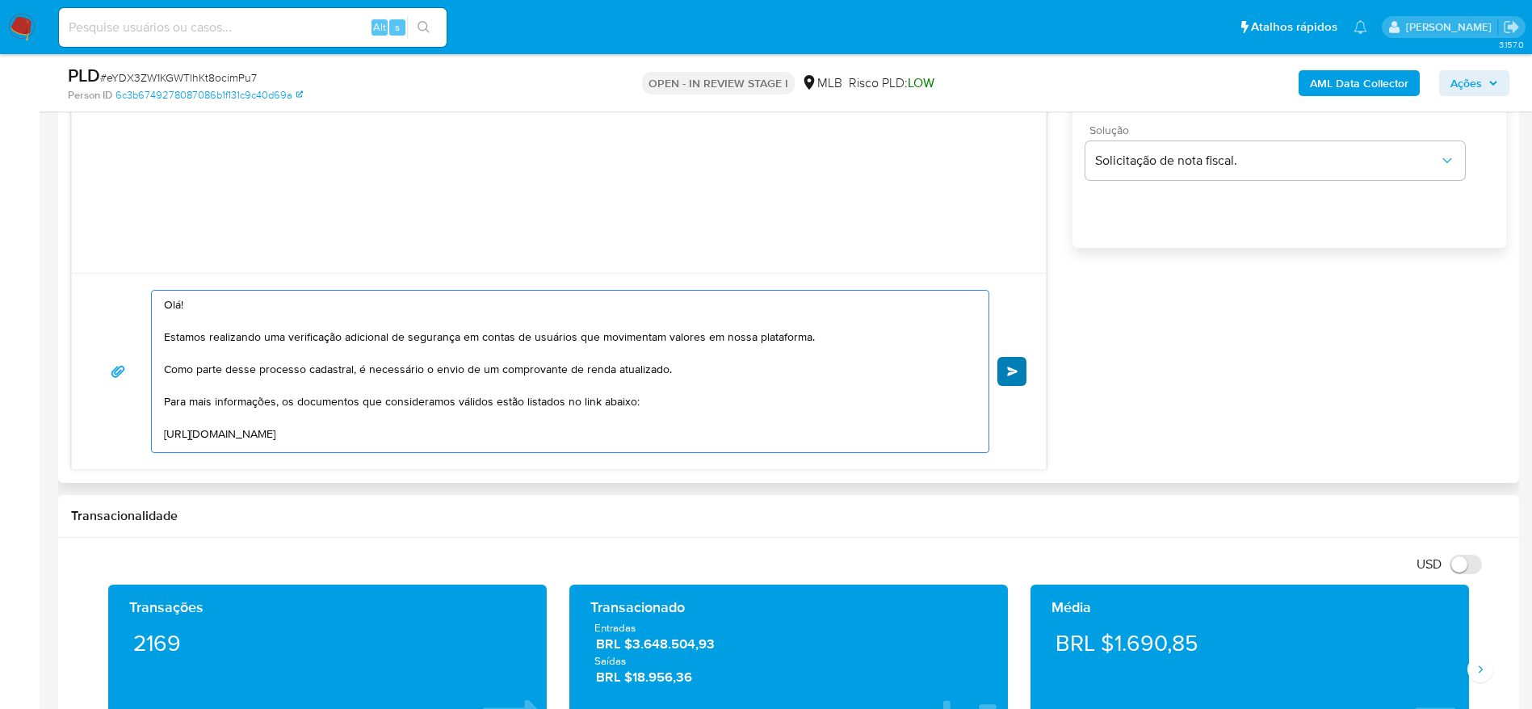
type textarea "Olá! Estamos realizando uma verificação adicional de segurança em contas de usu…"
click at [1013, 380] on button "common.send" at bounding box center [1011, 371] width 29 height 29
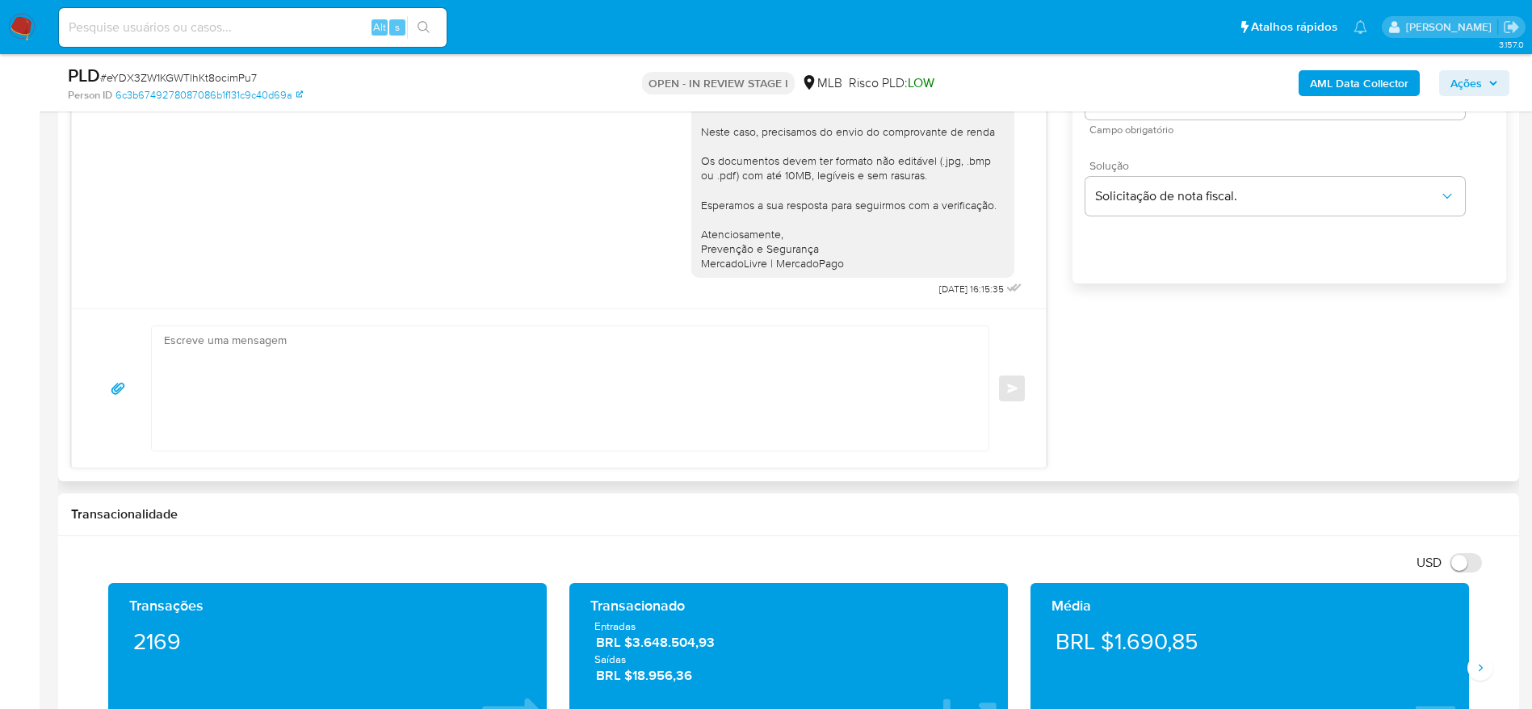
scroll to position [1090, 0]
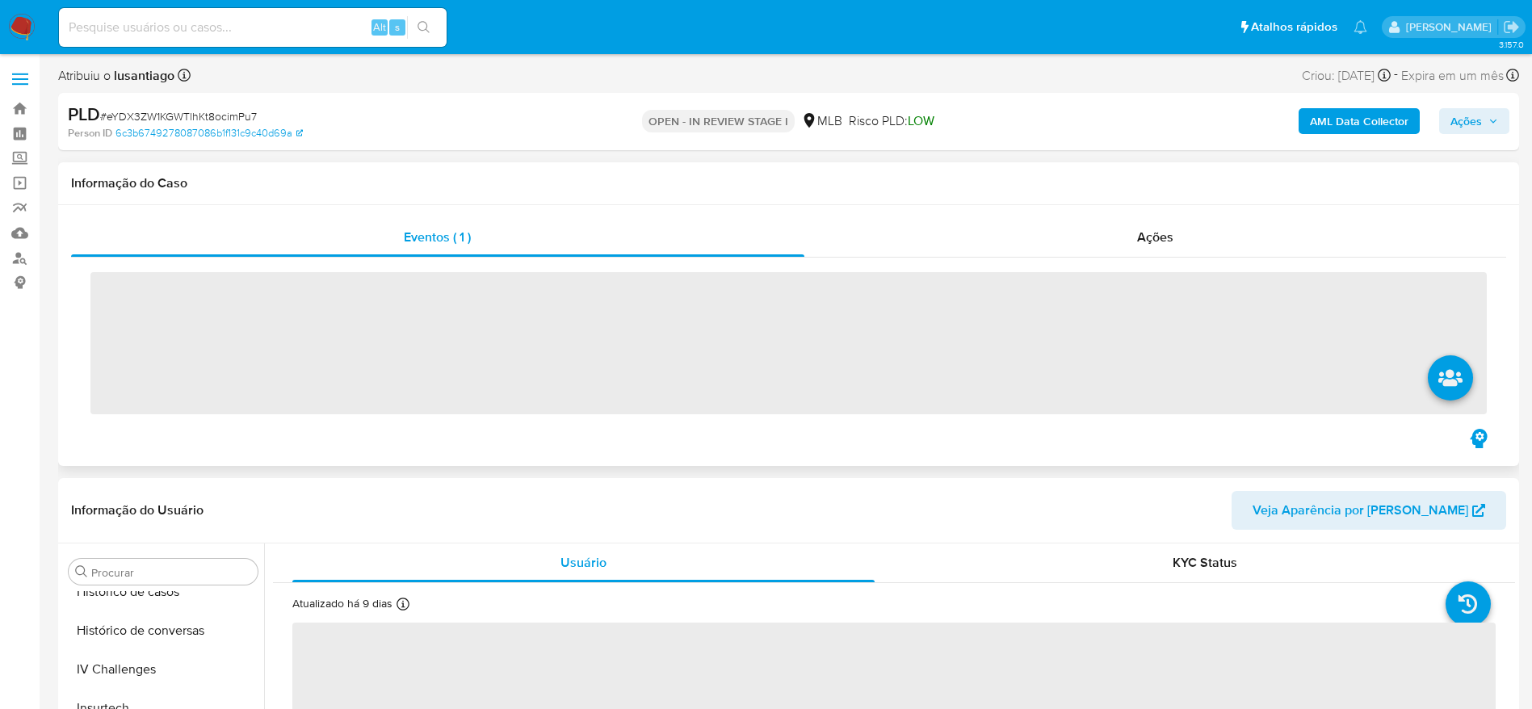
scroll to position [721, 0]
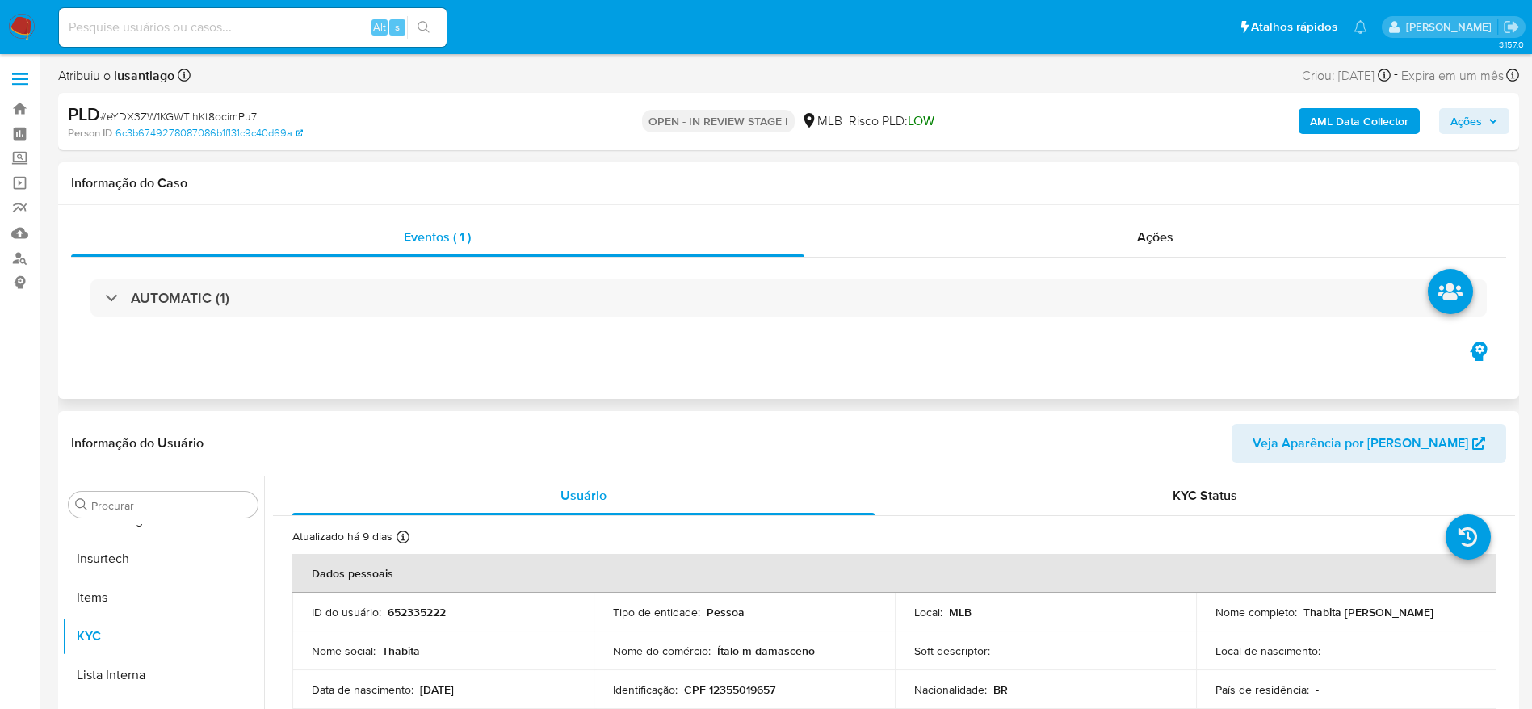
click at [155, 121] on span "# eYDX3ZW1KGWTlhKt8ocimPu7" at bounding box center [178, 116] width 157 height 16
select select "10"
click at [155, 120] on span "# eYDX3ZW1KGWTlhKt8ocimPu7" at bounding box center [178, 116] width 157 height 16
copy span "eYDX3ZW1KGWTlhKt8ocimPu7"
click at [1070, 216] on div "Eventos ( 1 ) Ações AUTOMATIC (1)" at bounding box center [788, 302] width 1461 height 194
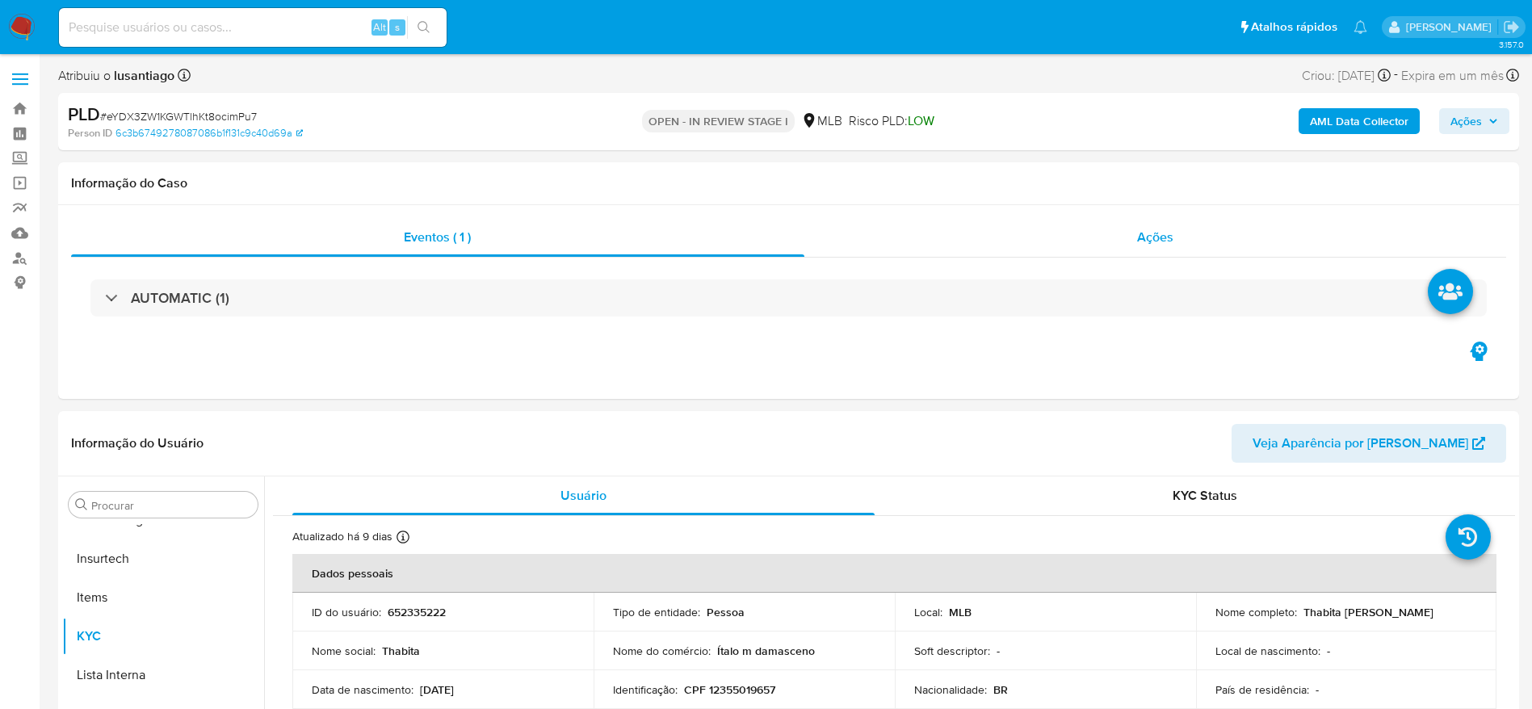
click at [1043, 241] on div "Ações" at bounding box center [1155, 237] width 703 height 39
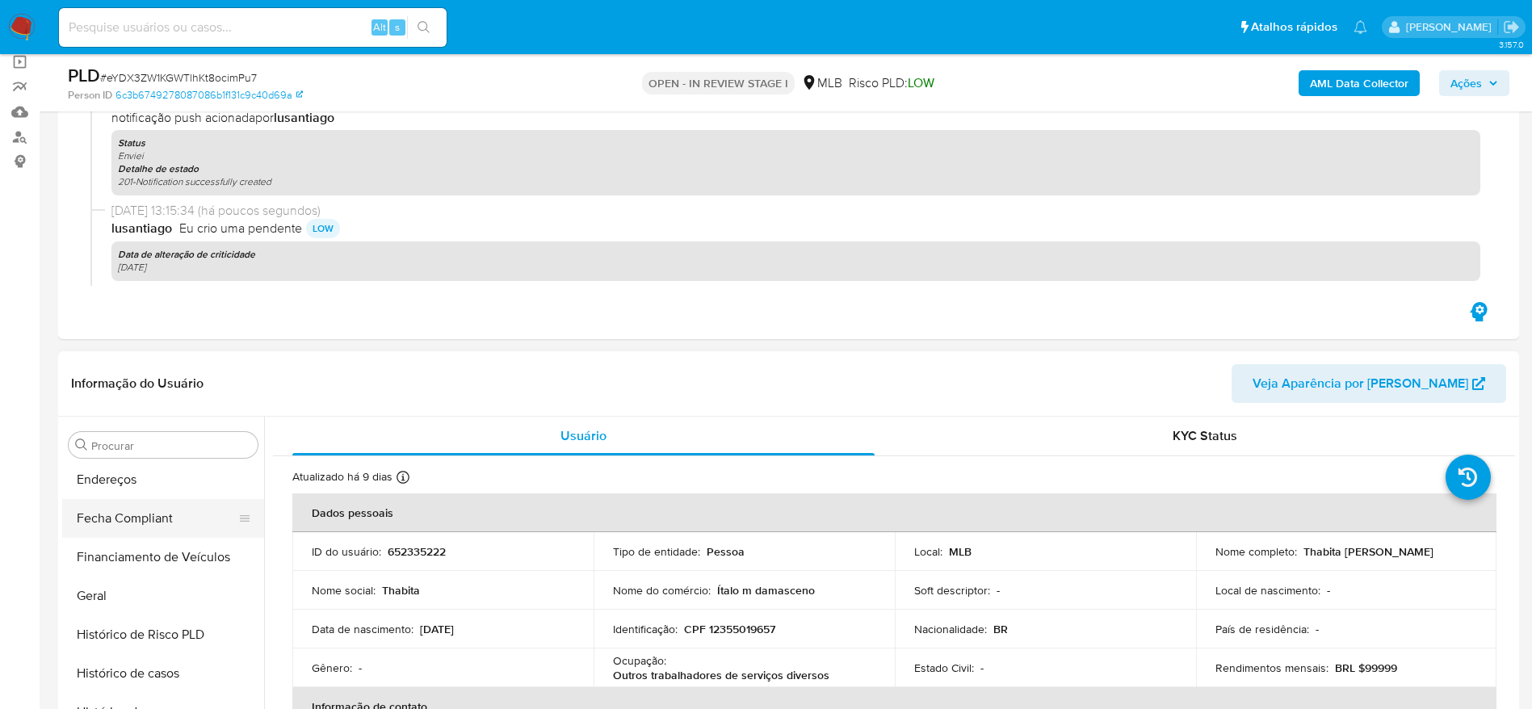
scroll to position [358, 0]
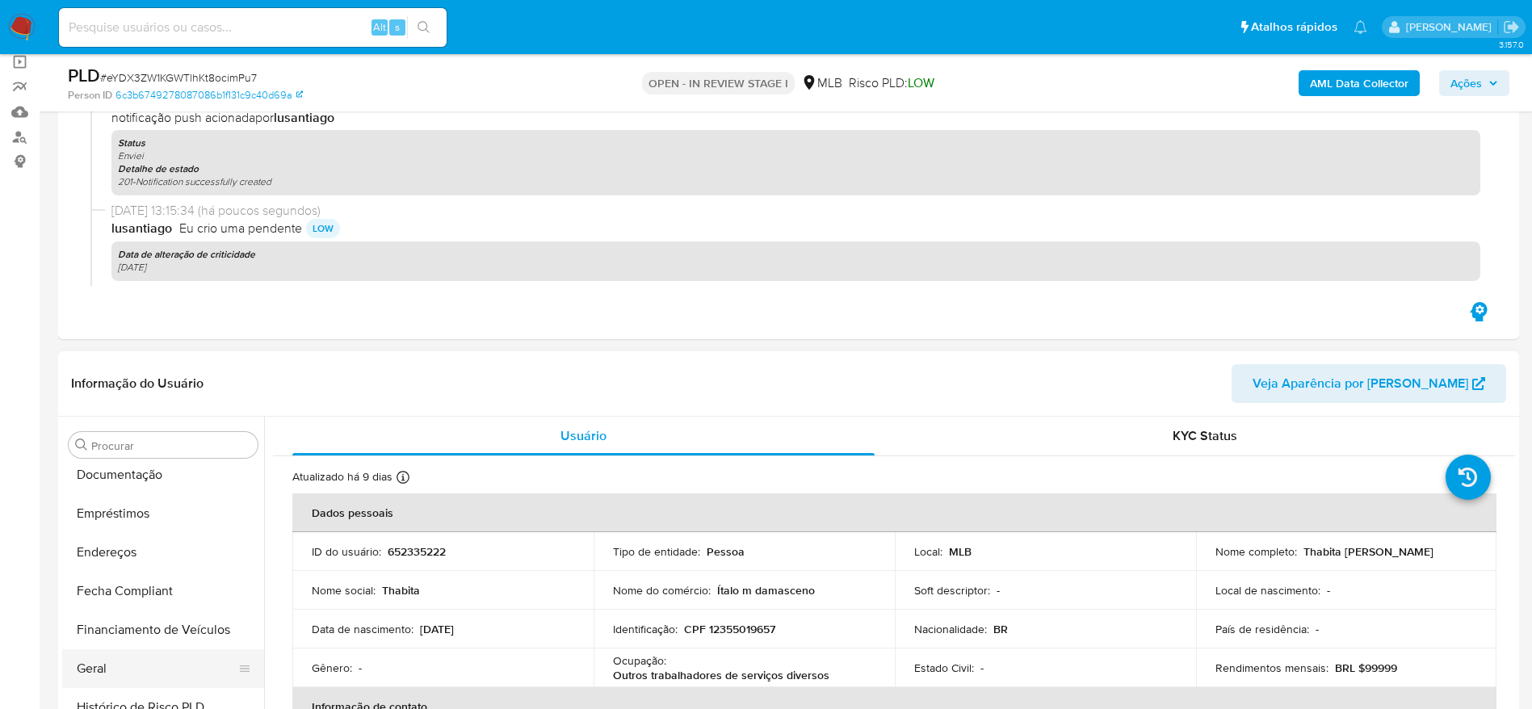
click at [135, 661] on button "Geral" at bounding box center [156, 668] width 189 height 39
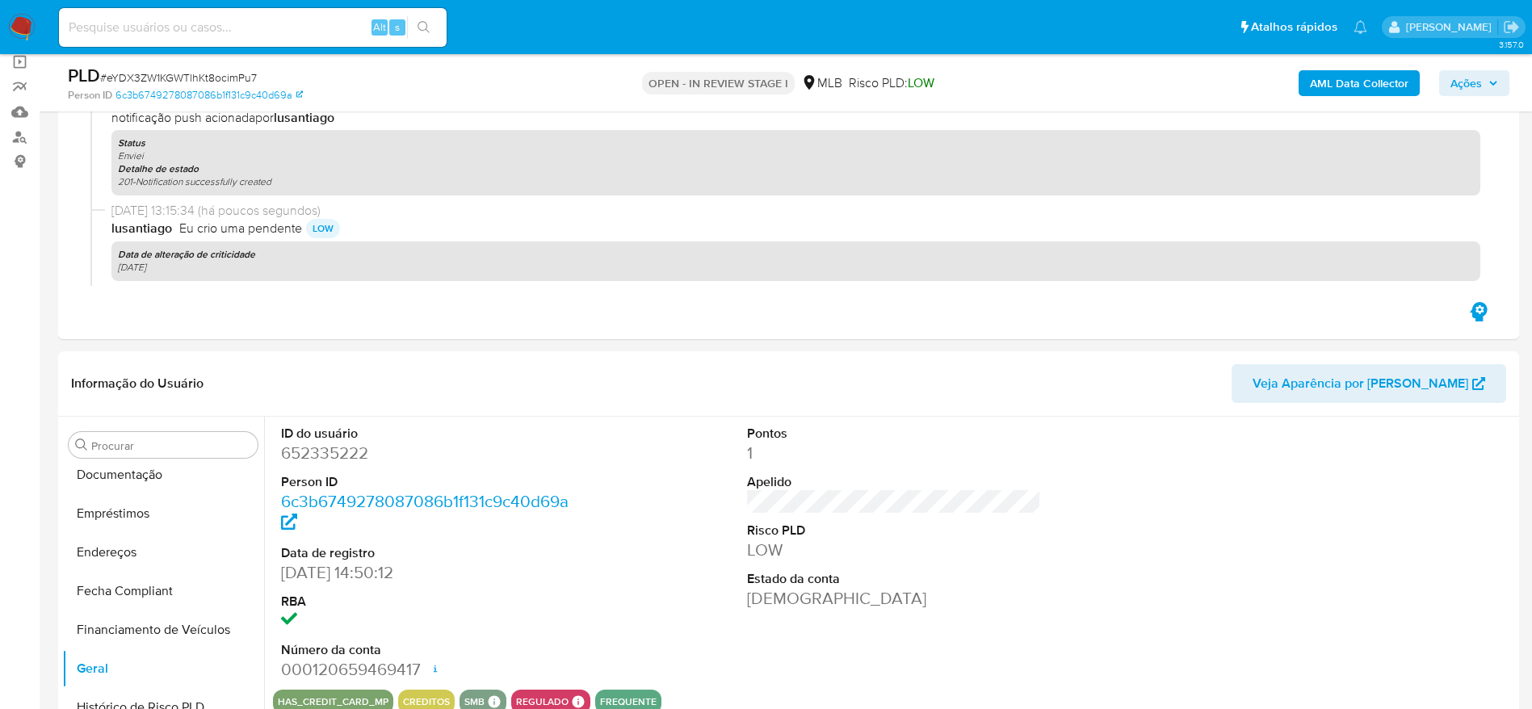
click at [1451, 84] on span "Ações" at bounding box center [1466, 83] width 31 height 26
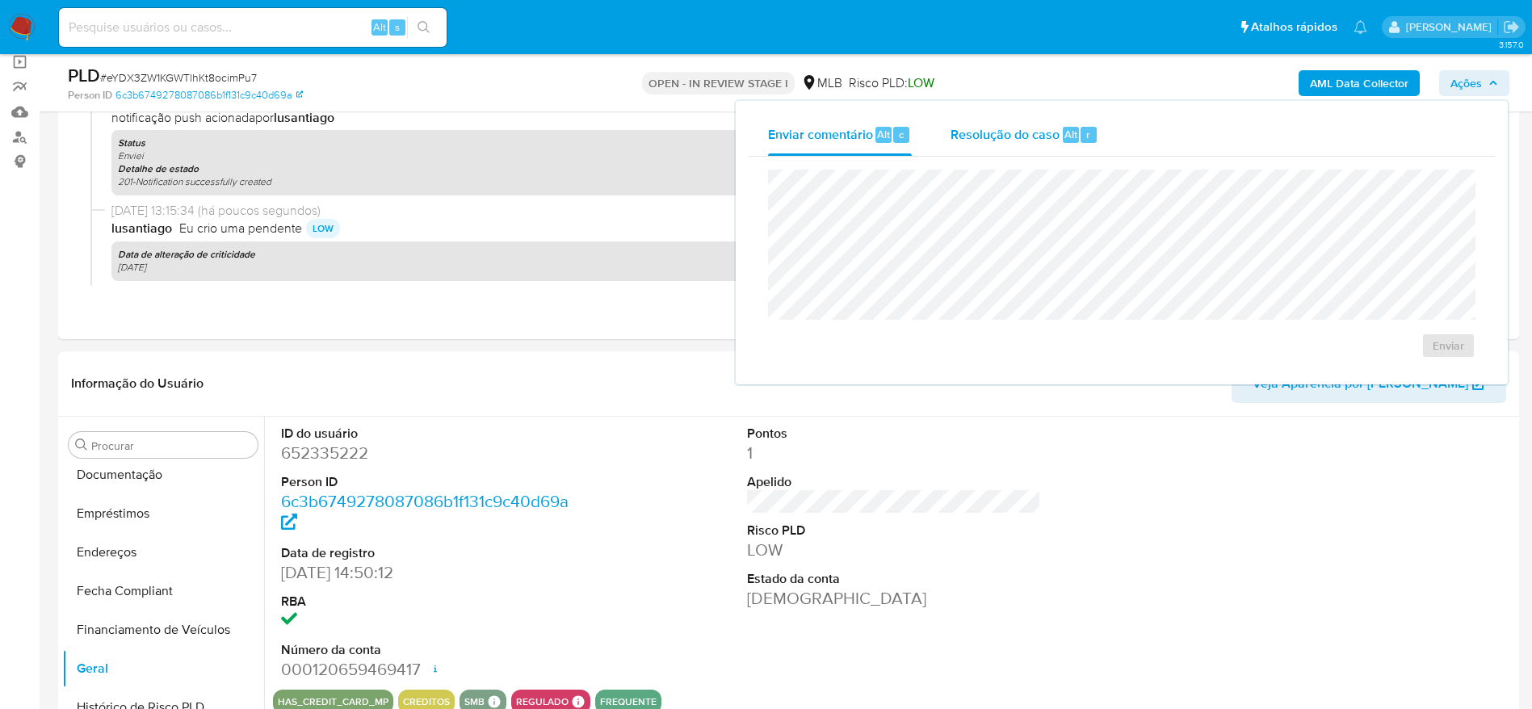
click at [990, 139] on span "Resolução do caso" at bounding box center [1005, 133] width 109 height 19
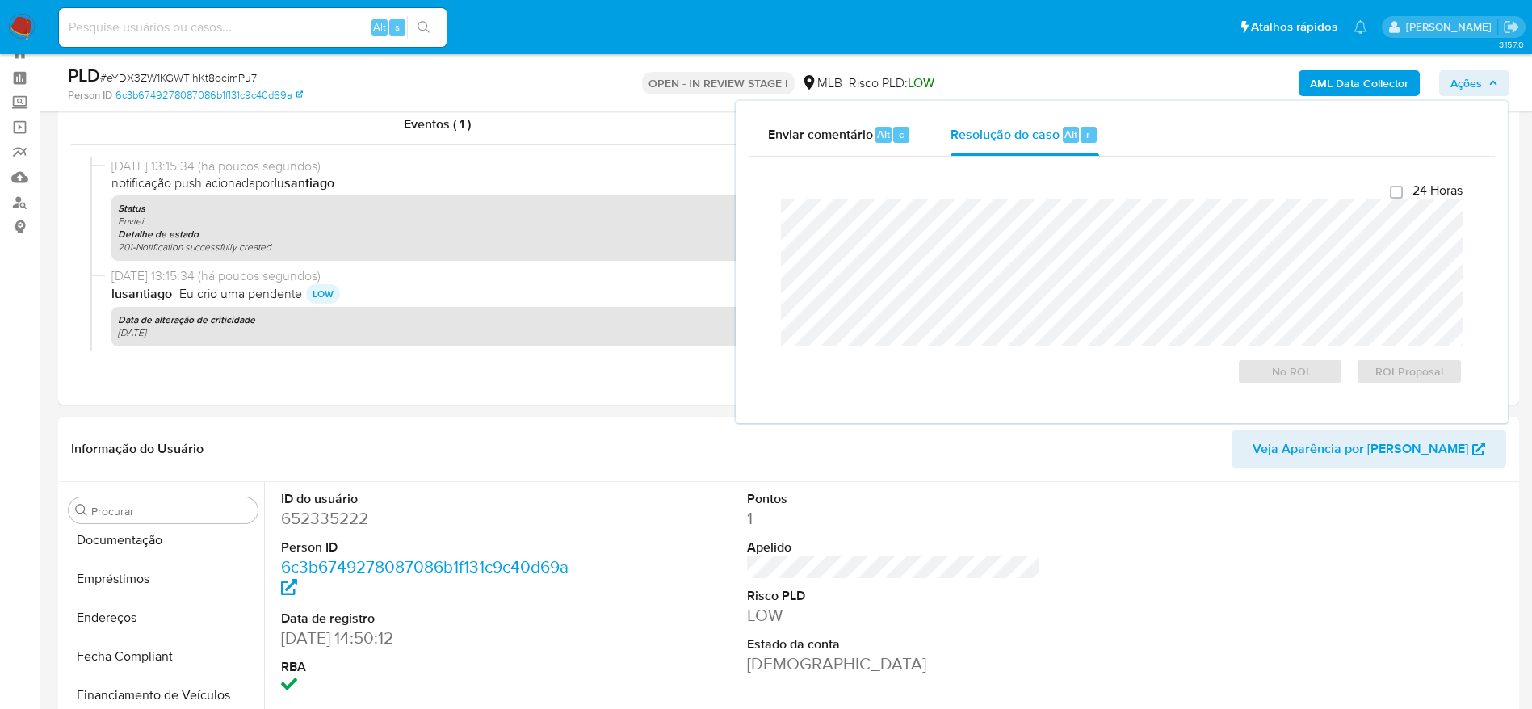
scroll to position [0, 0]
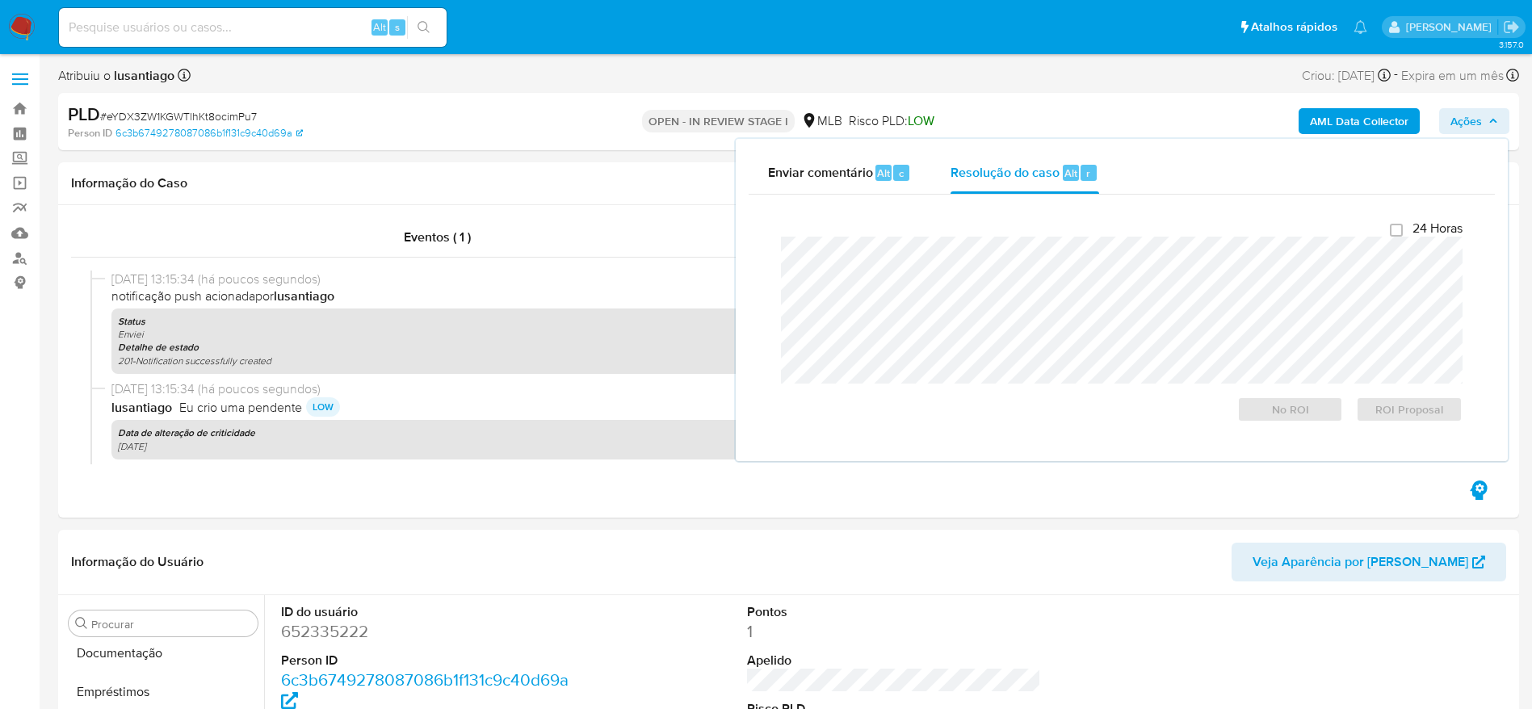
click at [543, 207] on div "Eventos ( 1 ) Ações 28/08/2025 13:15:34 (há poucos segundos) notificação push a…" at bounding box center [788, 361] width 1461 height 313
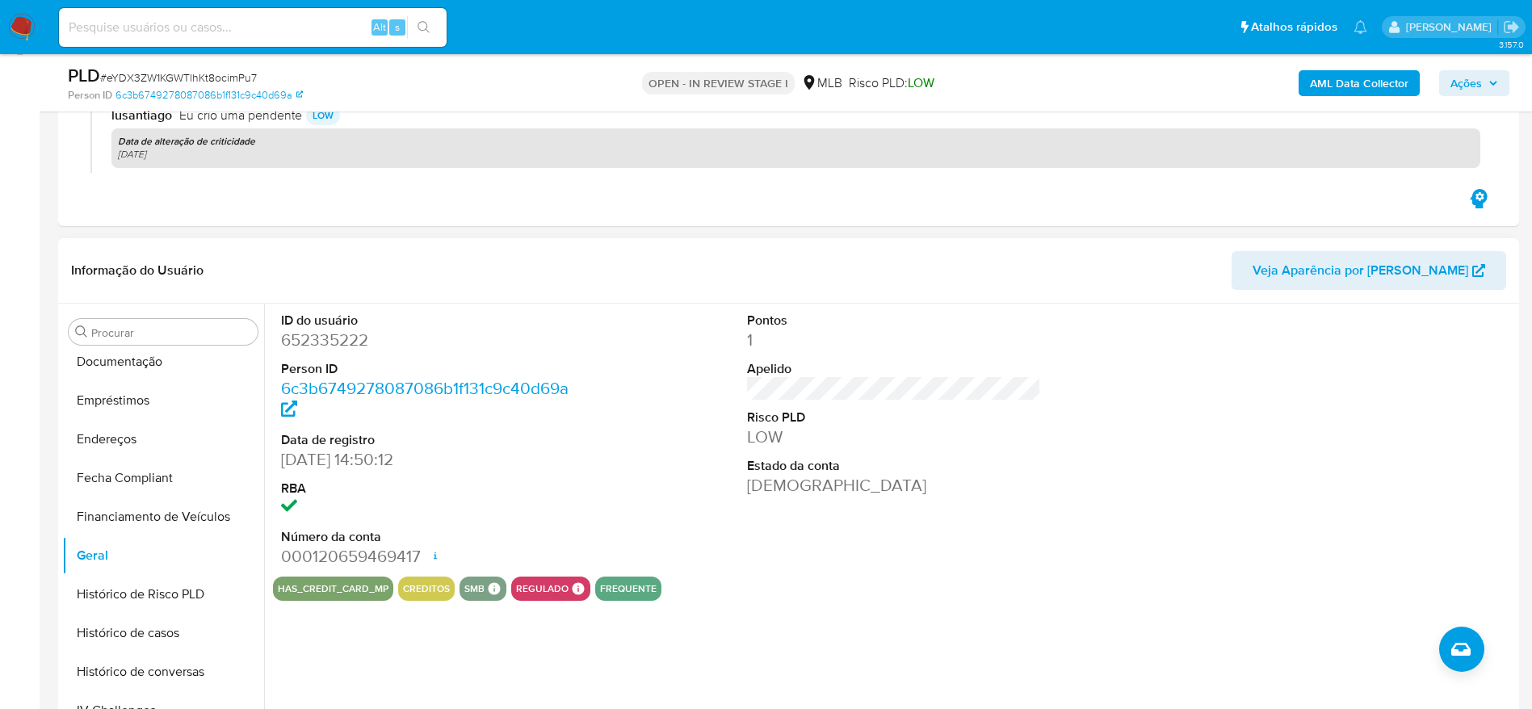
scroll to position [242, 0]
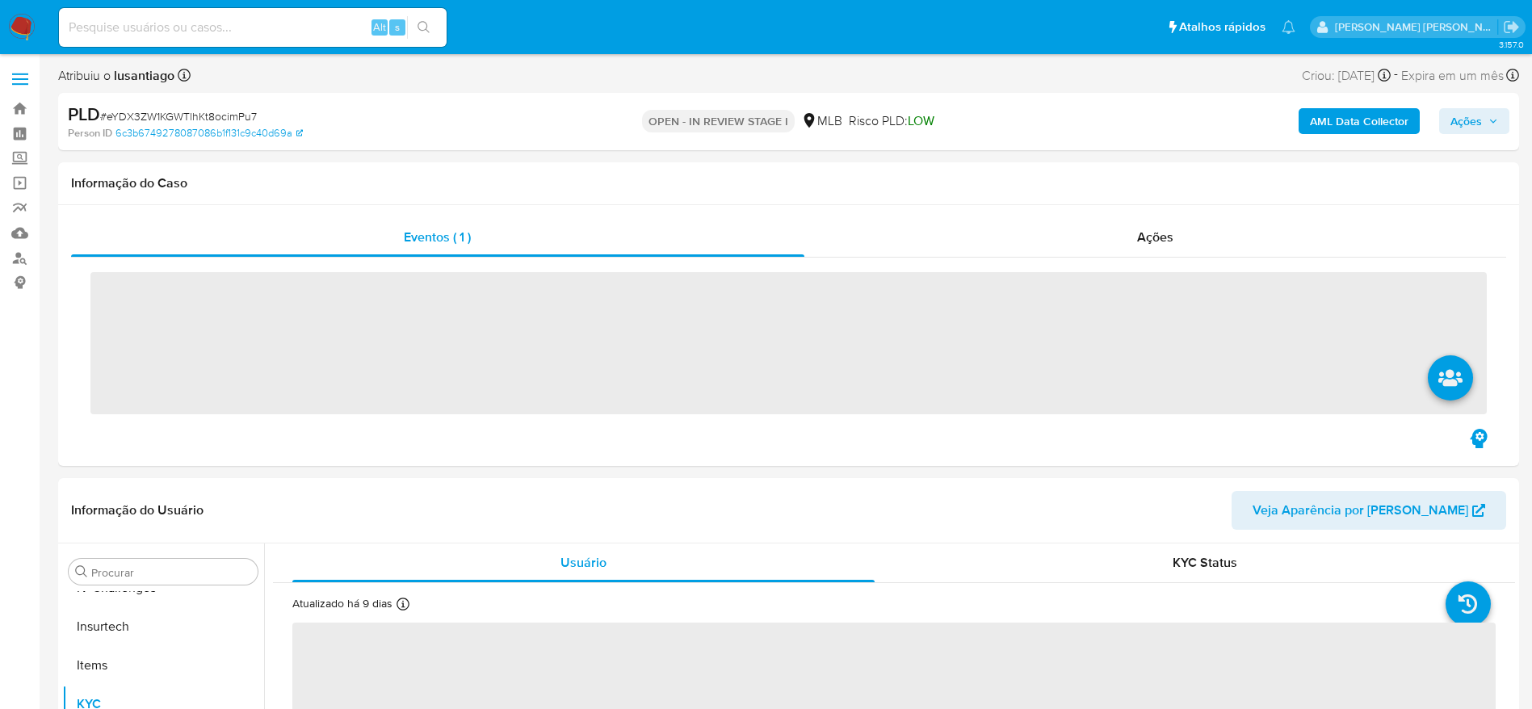
scroll to position [721, 0]
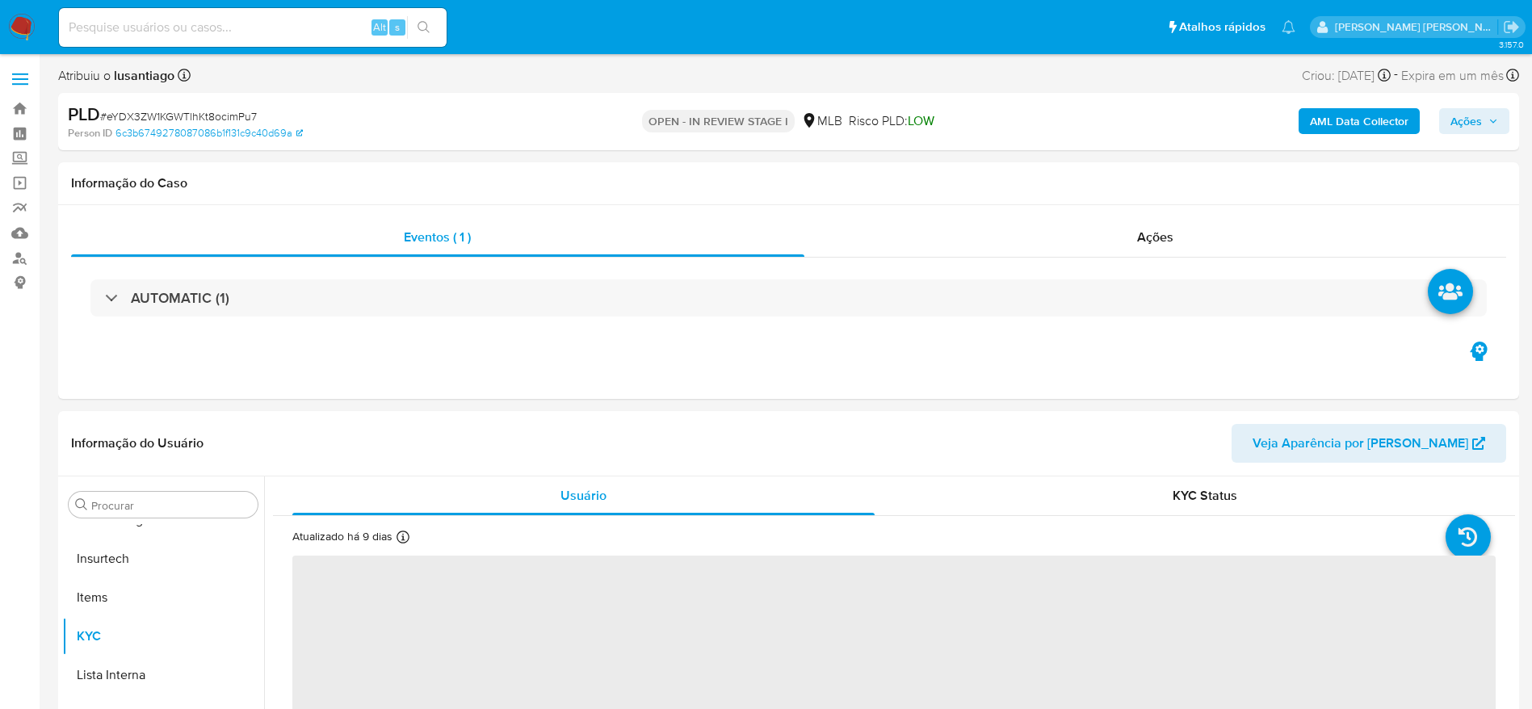
click at [1484, 121] on span "Ações" at bounding box center [1475, 121] width 48 height 23
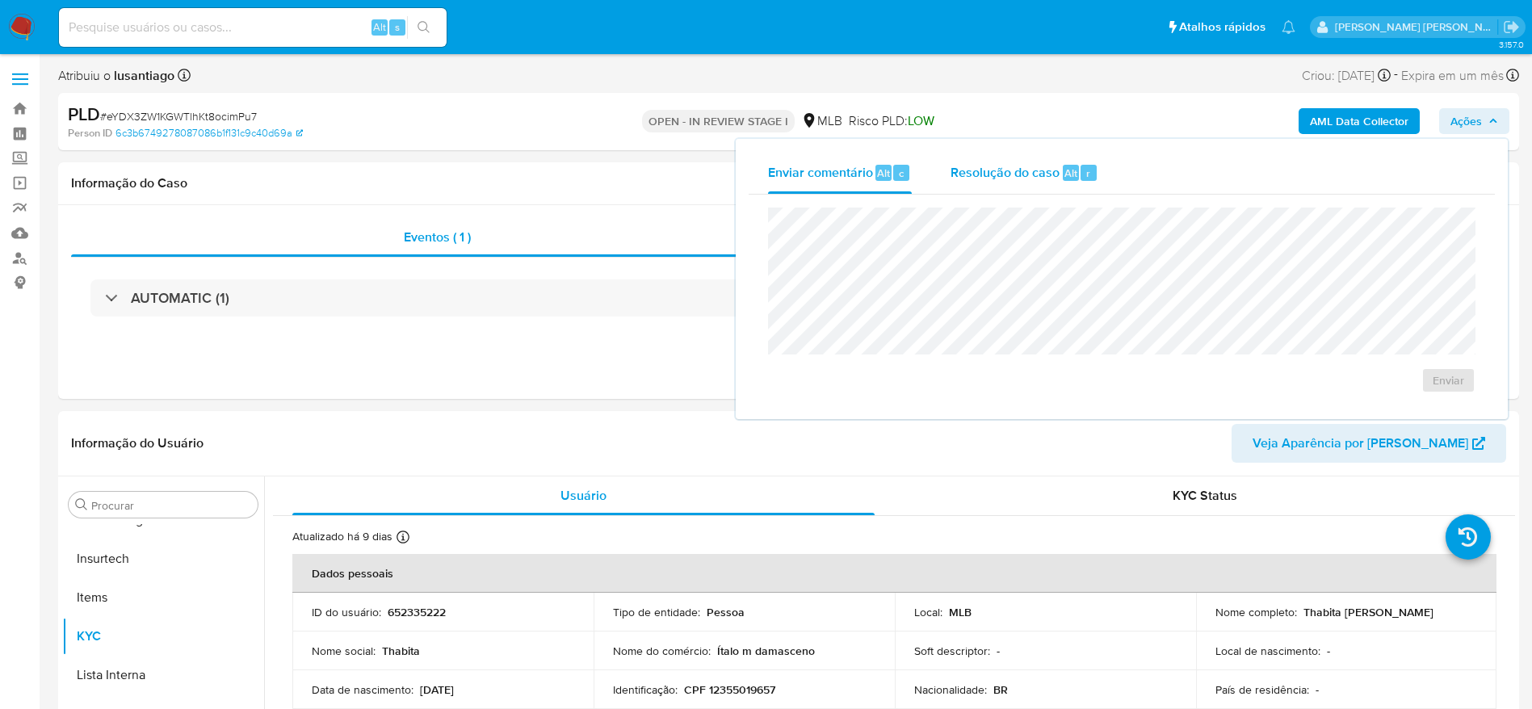
click at [1024, 178] on span "Resolução do caso" at bounding box center [1005, 172] width 109 height 19
select select "10"
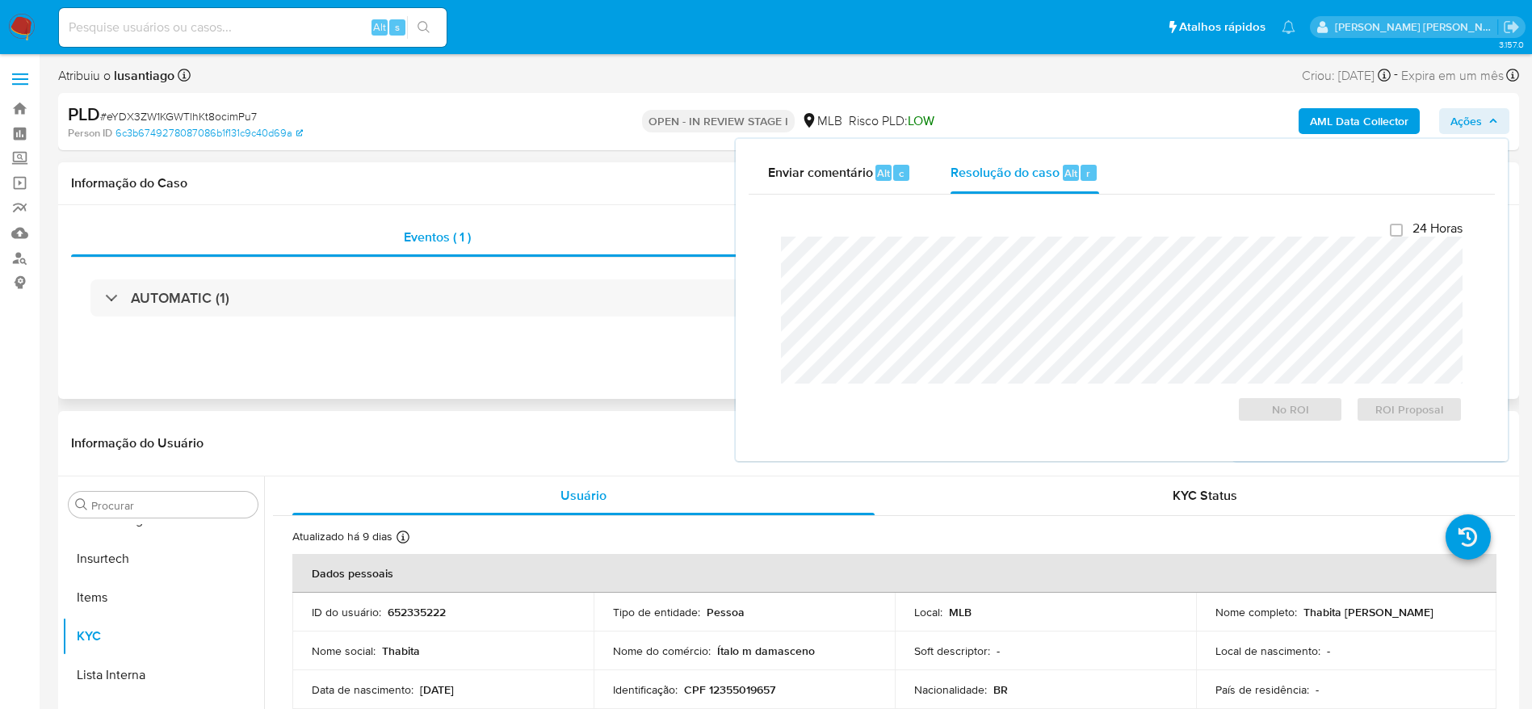
click at [641, 194] on div "Informação do Caso" at bounding box center [788, 183] width 1461 height 43
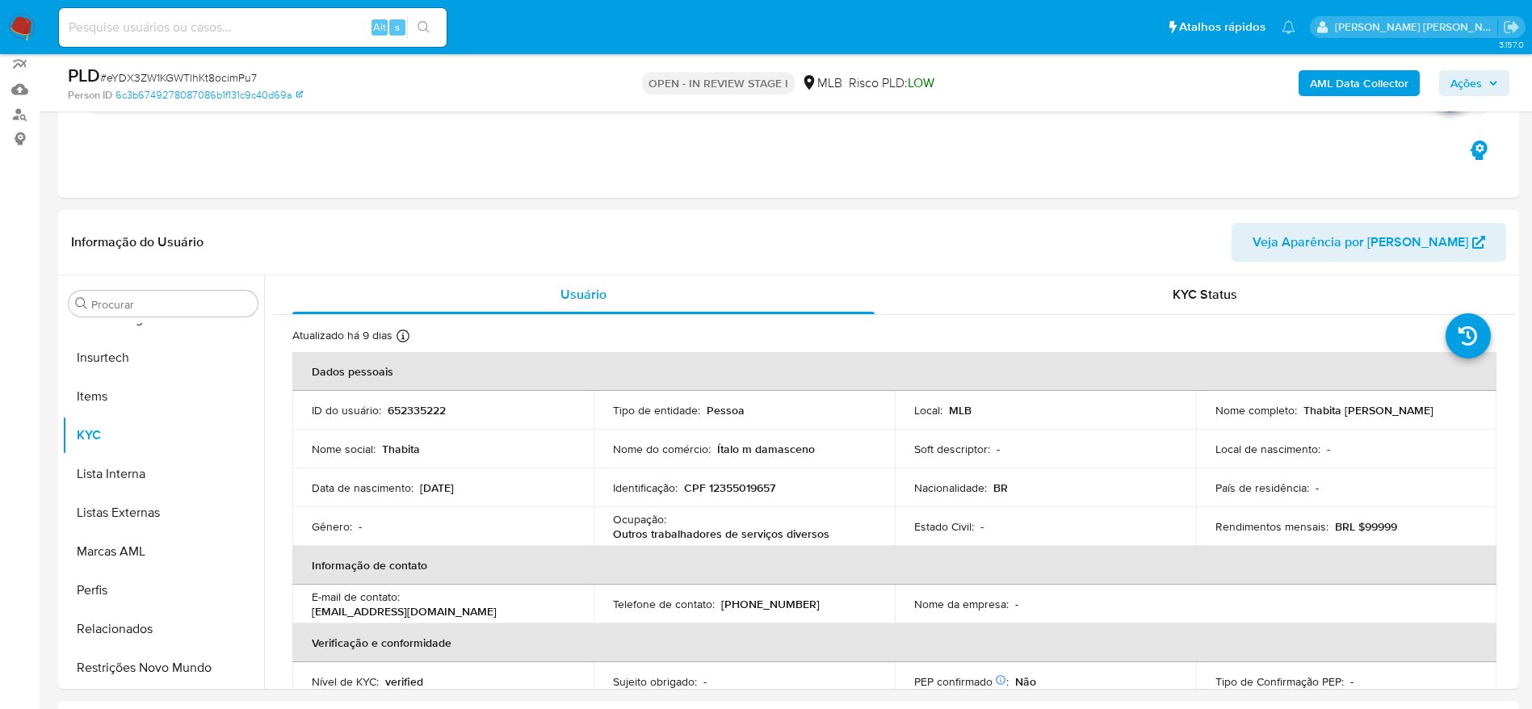
scroll to position [727, 0]
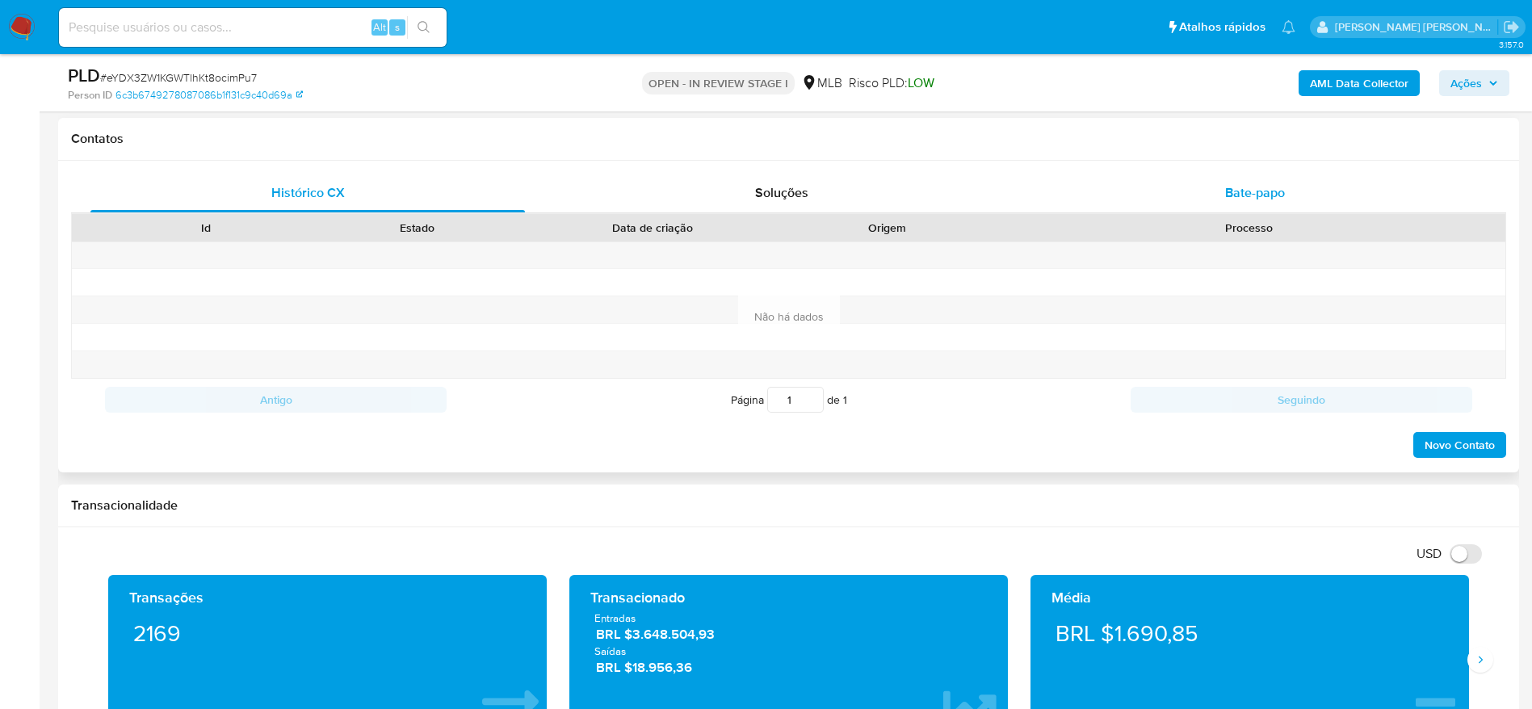
click at [1209, 202] on div "Bate-papo" at bounding box center [1255, 193] width 435 height 39
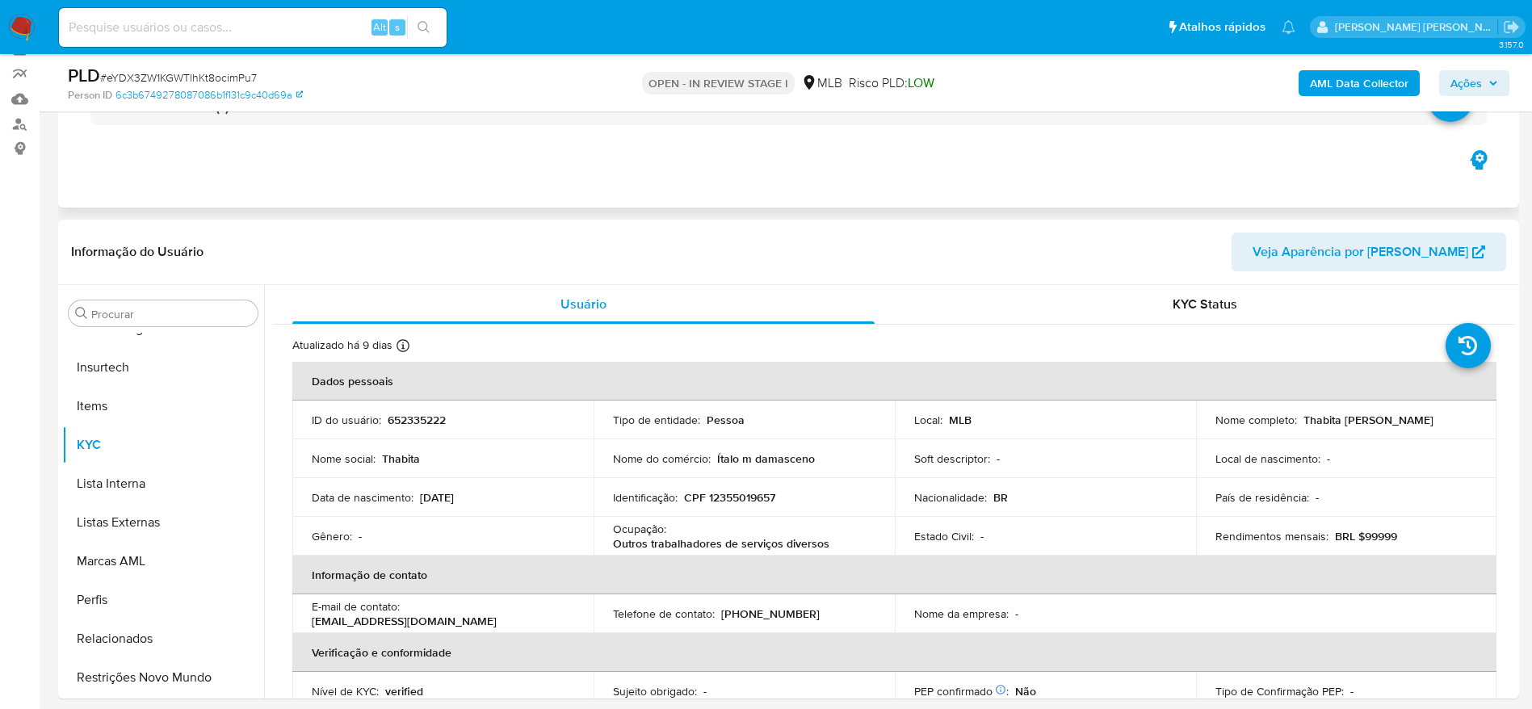
scroll to position [121, 0]
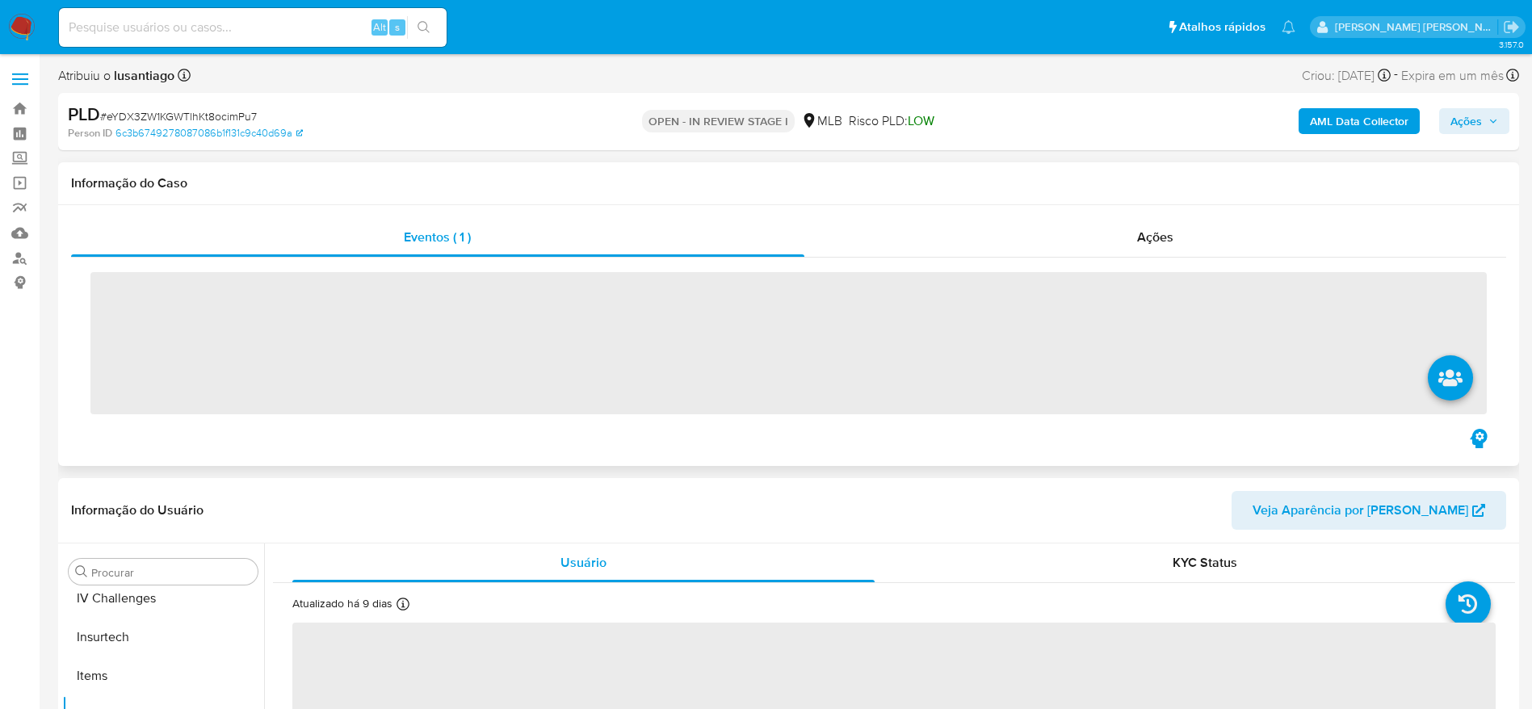
scroll to position [721, 0]
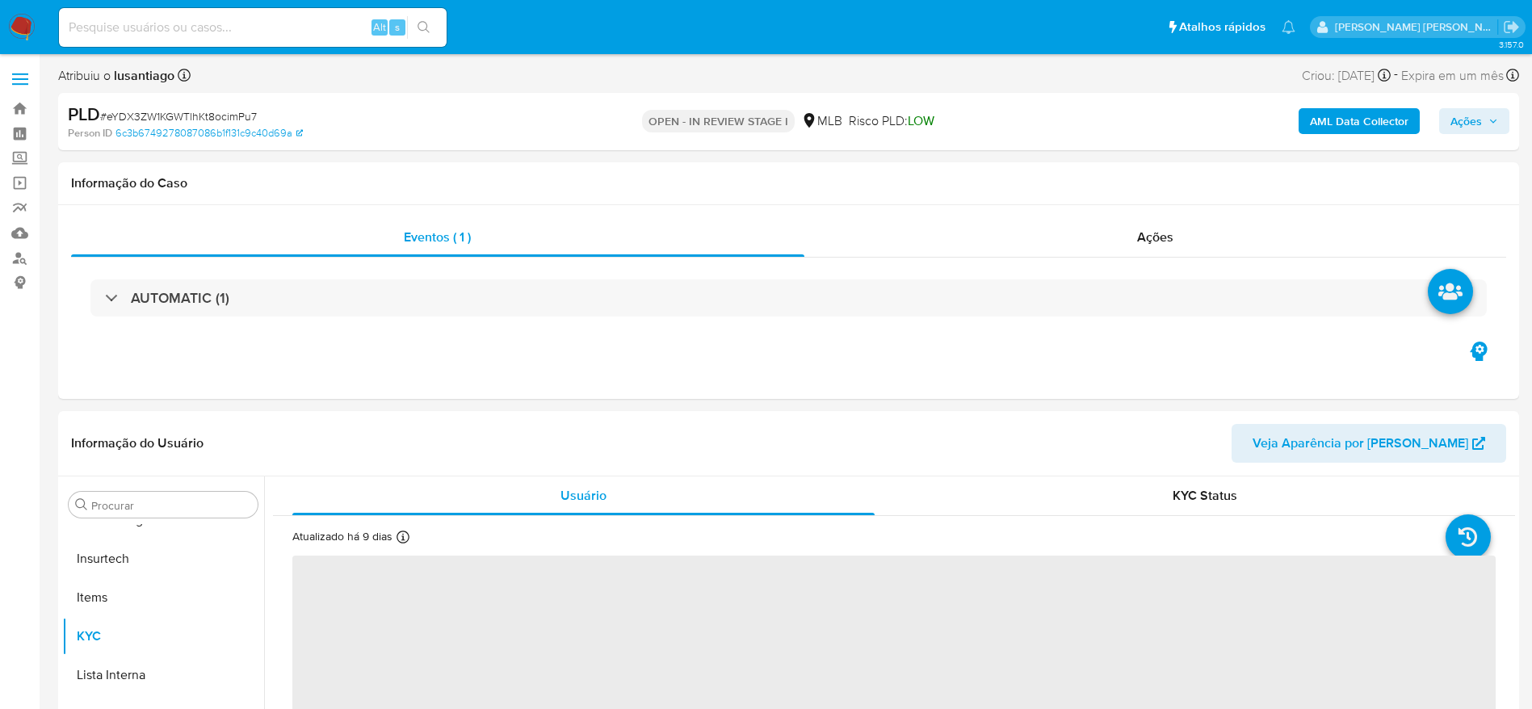
click at [1449, 116] on button "Ações" at bounding box center [1474, 121] width 70 height 26
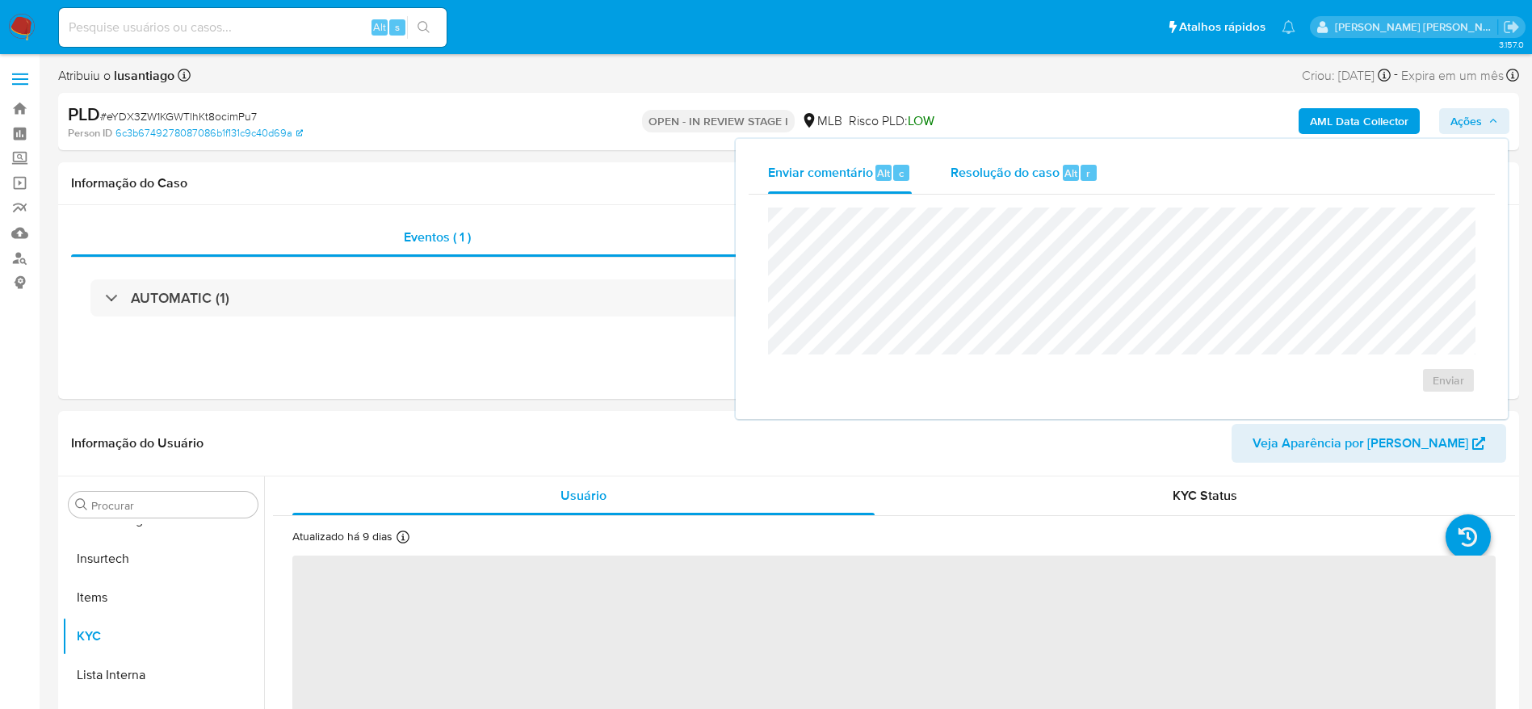
click at [967, 180] on span "Resolução do caso" at bounding box center [1005, 172] width 109 height 19
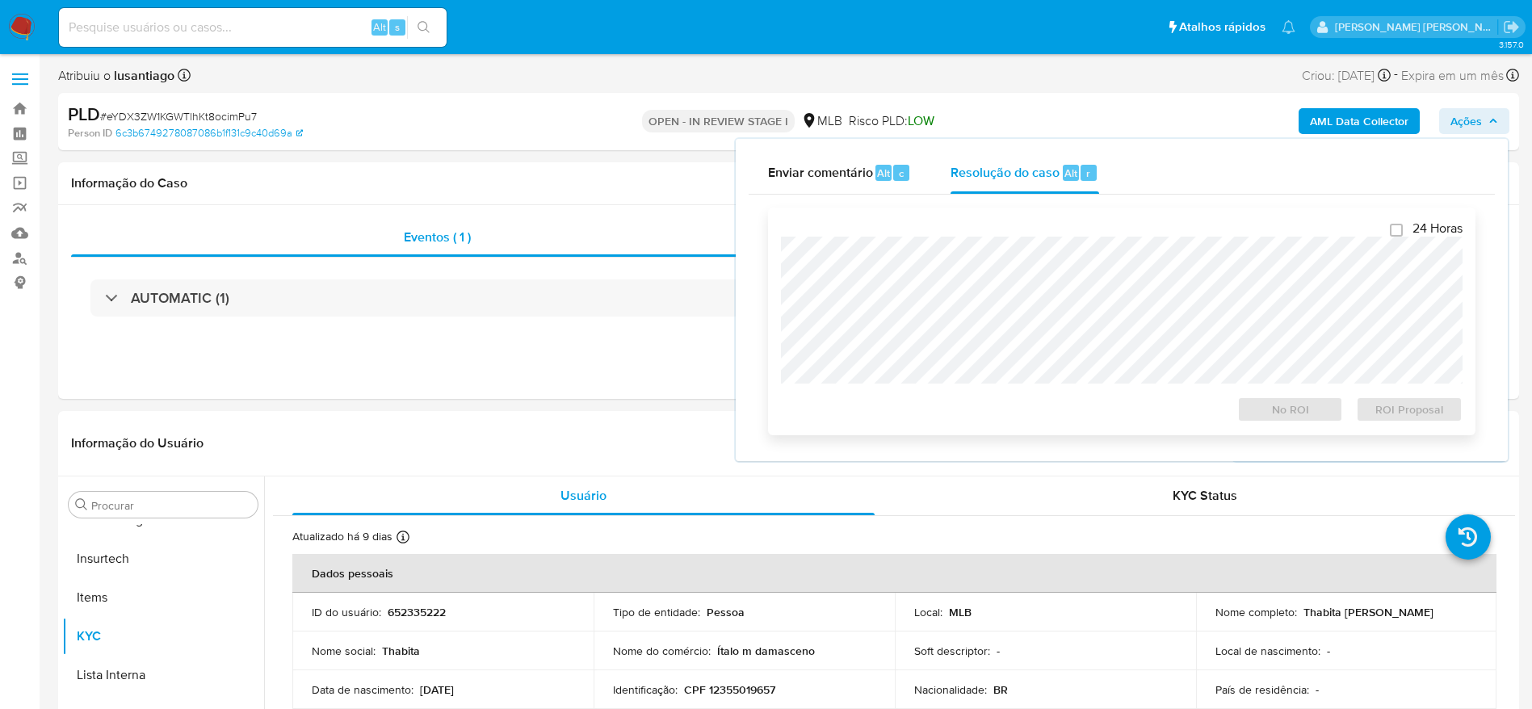
select select "10"
click at [554, 167] on div "Informação do Caso" at bounding box center [788, 183] width 1461 height 43
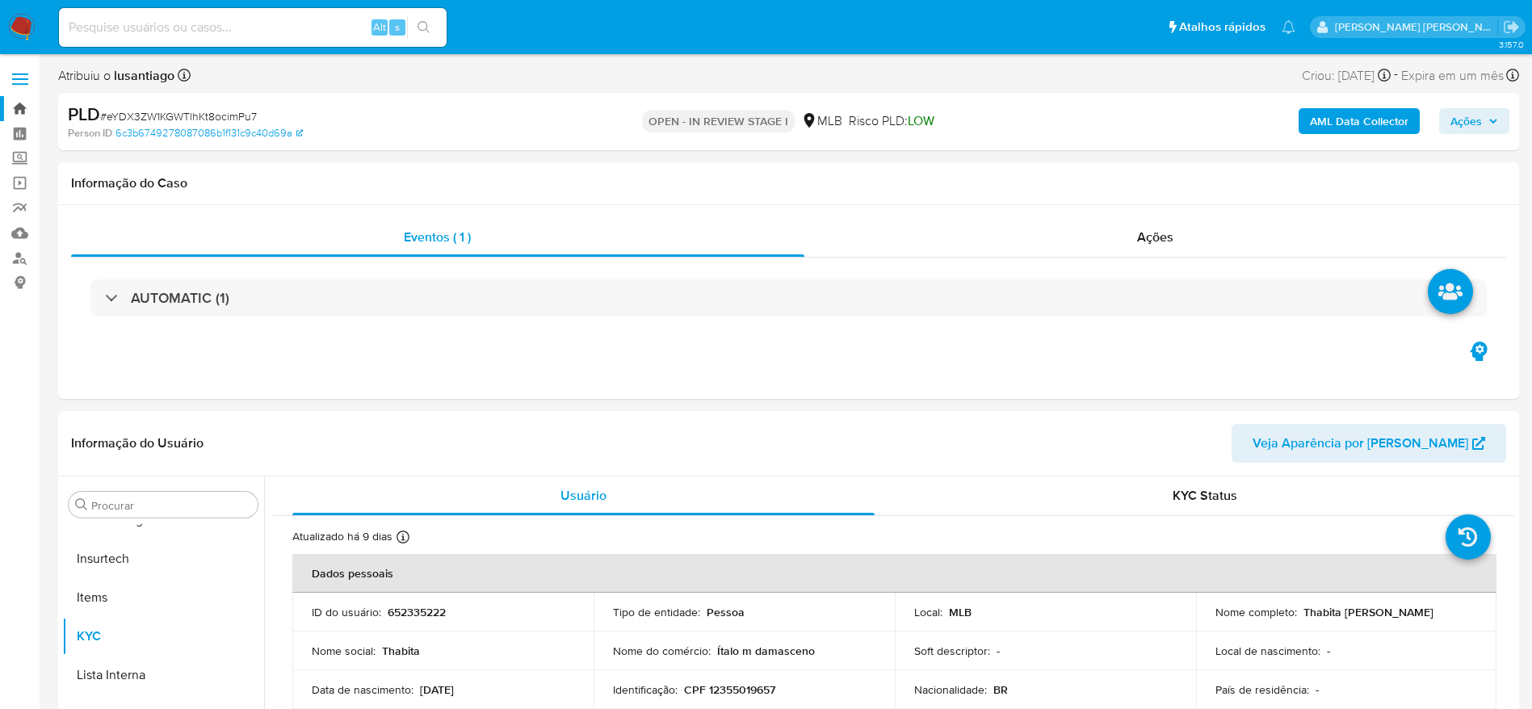
click at [24, 112] on link "Bandeja" at bounding box center [96, 108] width 192 height 25
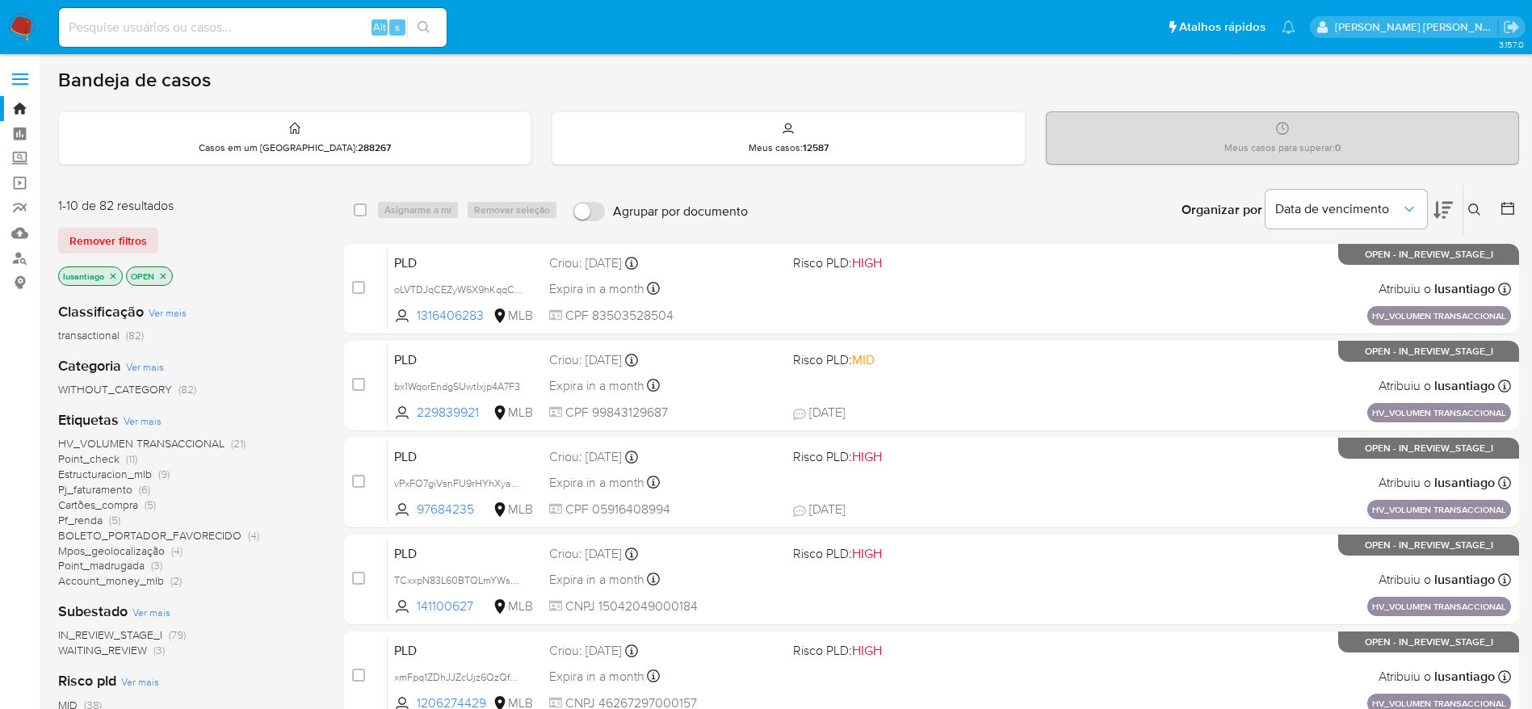
click at [229, 39] on div "Alt s" at bounding box center [253, 27] width 388 height 39
click at [229, 29] on input at bounding box center [253, 27] width 388 height 21
paste input "2470761737"
type input "2470761737"
click at [418, 30] on button "search-icon" at bounding box center [423, 27] width 33 height 23
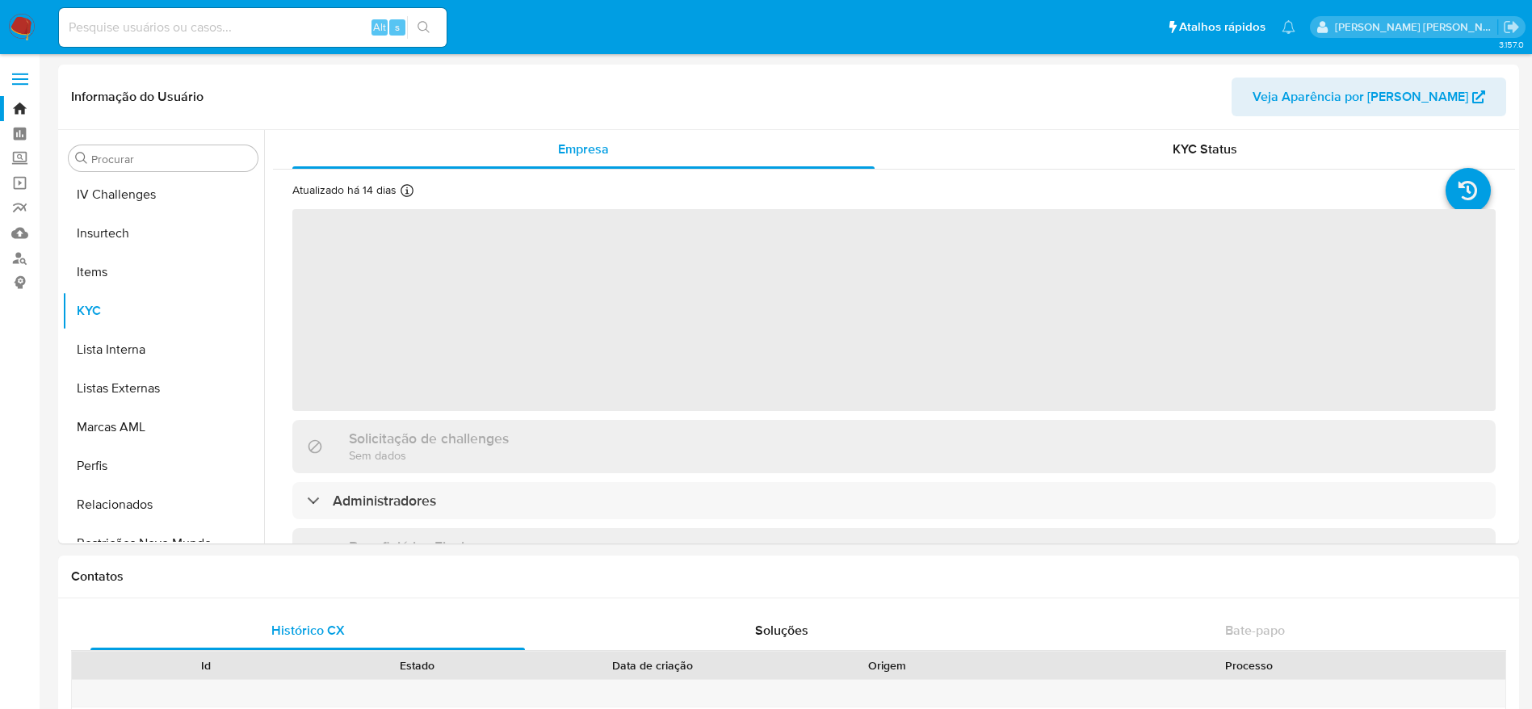
scroll to position [721, 0]
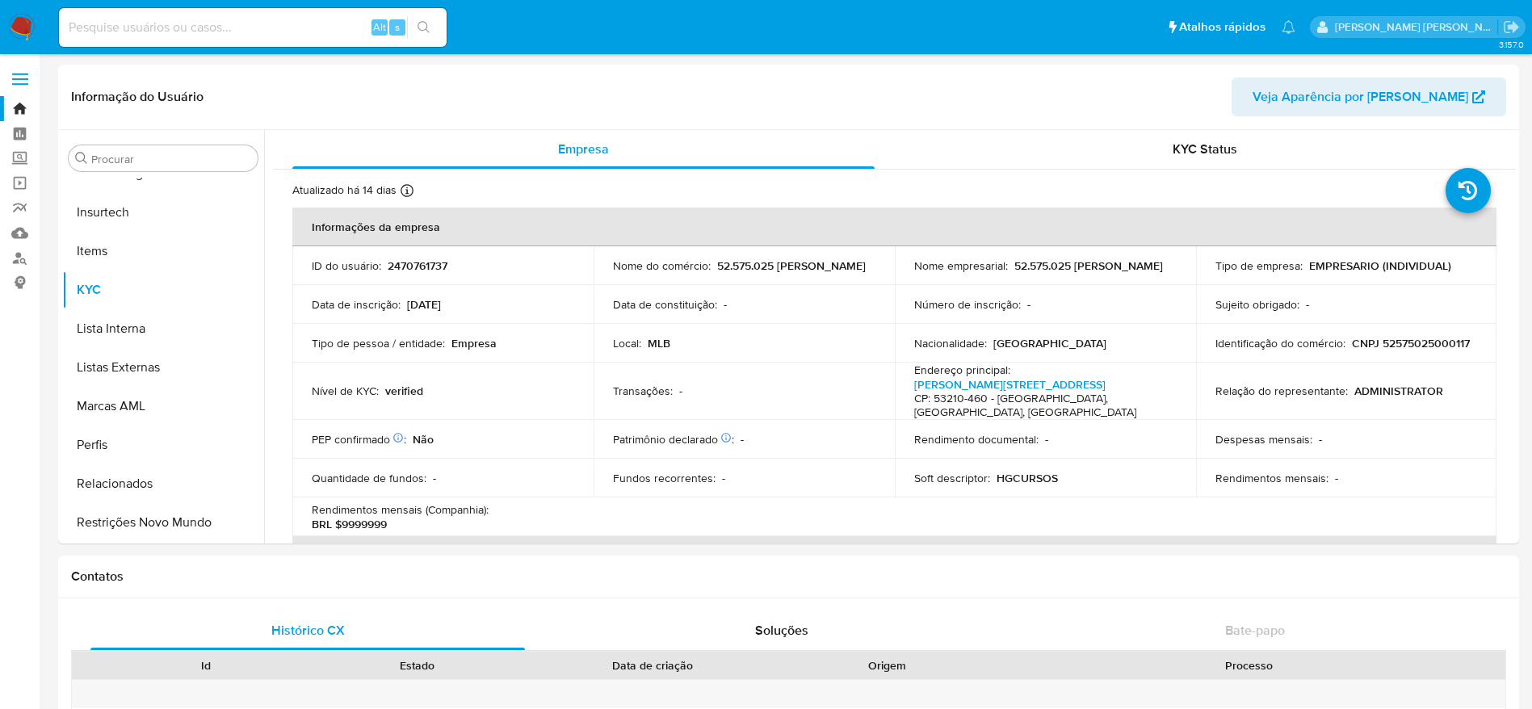
select select "10"
click at [191, 23] on input at bounding box center [253, 27] width 388 height 21
paste input "2470761737"
type input "2470761737"
click at [422, 29] on icon "search-icon" at bounding box center [424, 27] width 13 height 13
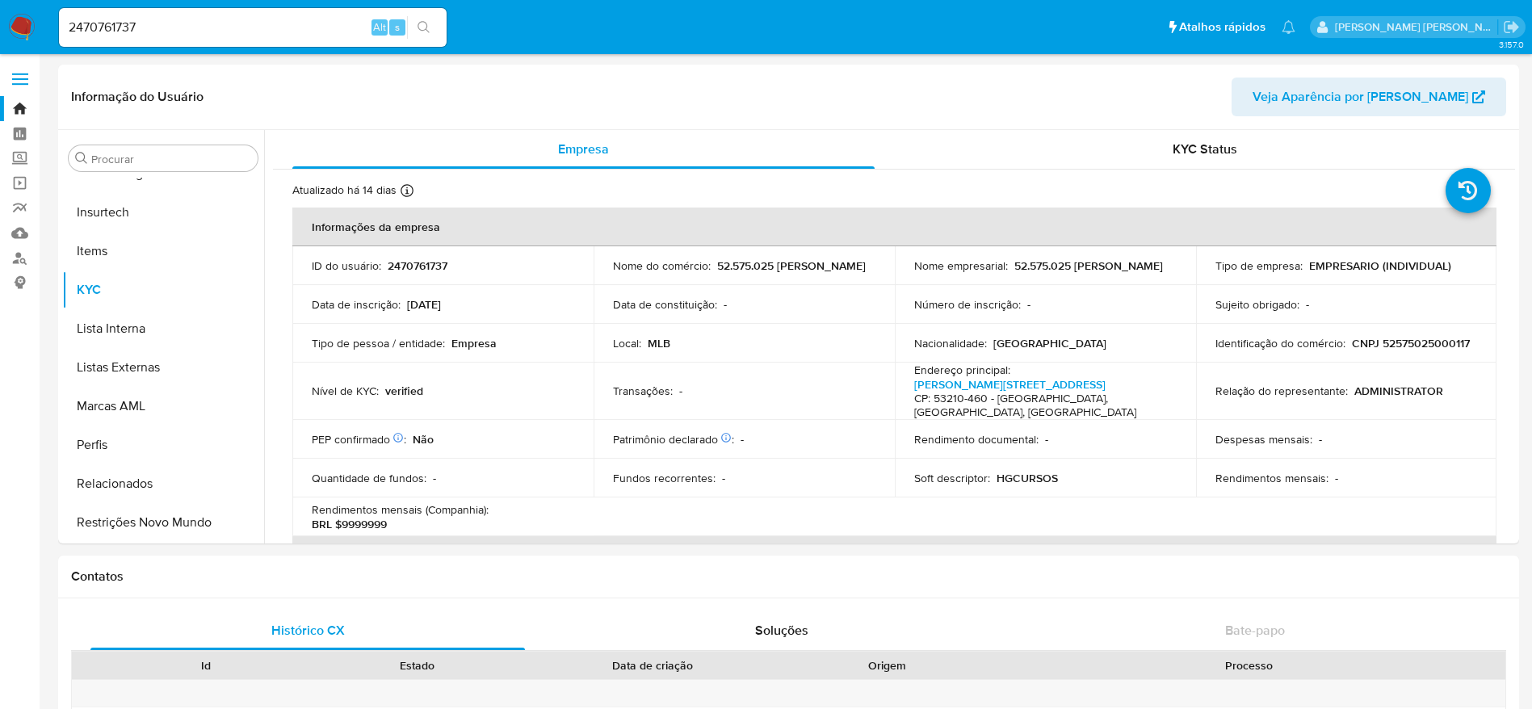
click at [424, 26] on icon "search-icon" at bounding box center [424, 27] width 13 height 13
click at [309, 28] on input "2470761737" at bounding box center [253, 27] width 388 height 21
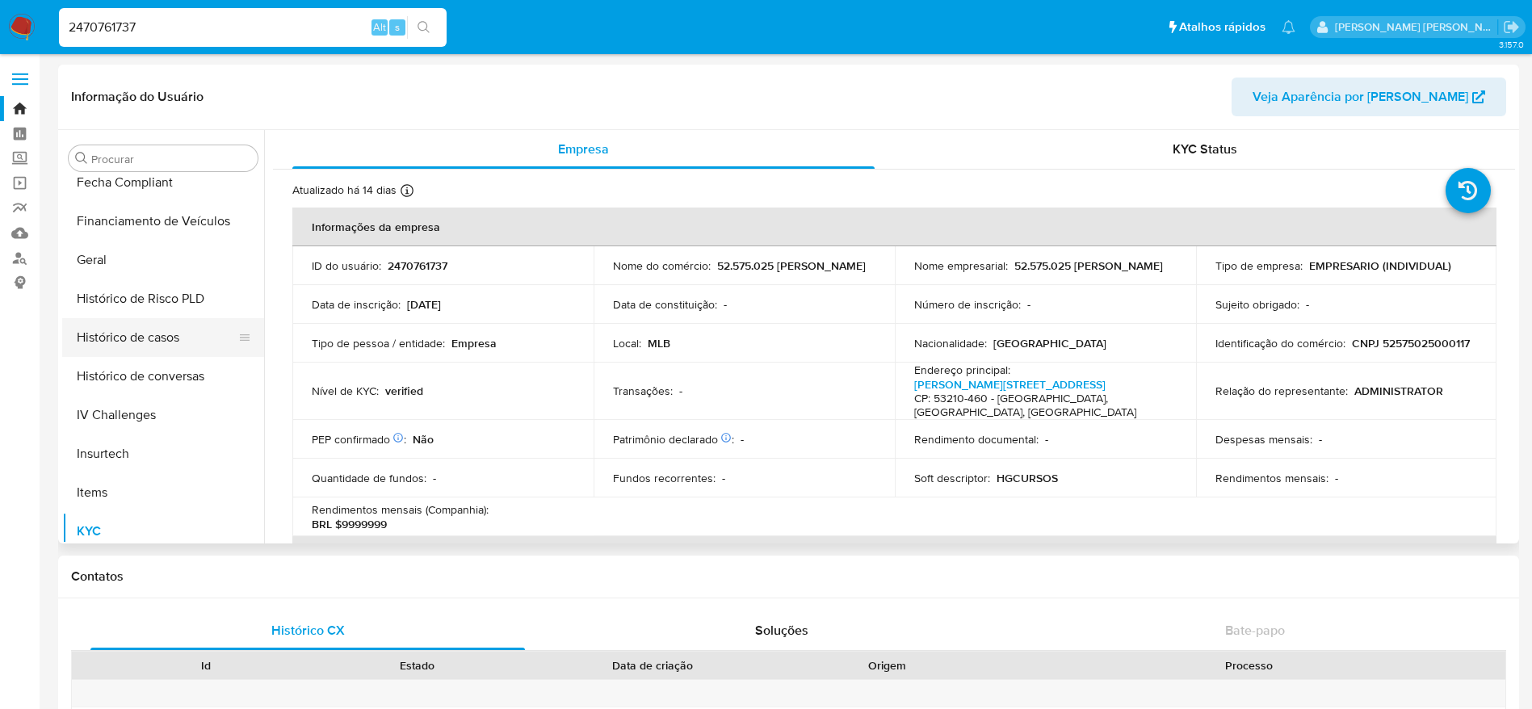
scroll to position [479, 0]
click at [154, 326] on button "Histórico de casos" at bounding box center [156, 338] width 189 height 39
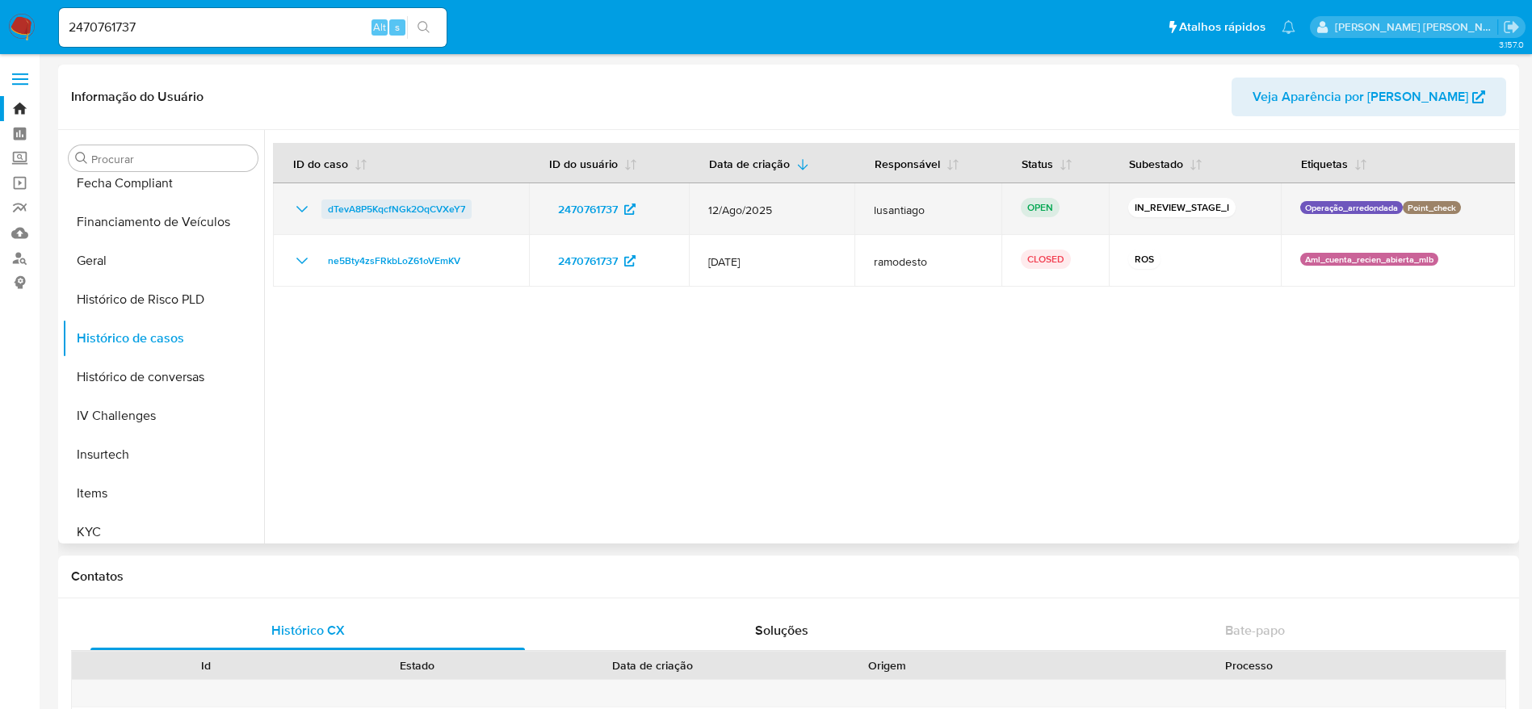
click at [445, 205] on span "dTevA8P5KqcfNGk2OqCVXeY7" at bounding box center [396, 208] width 137 height 19
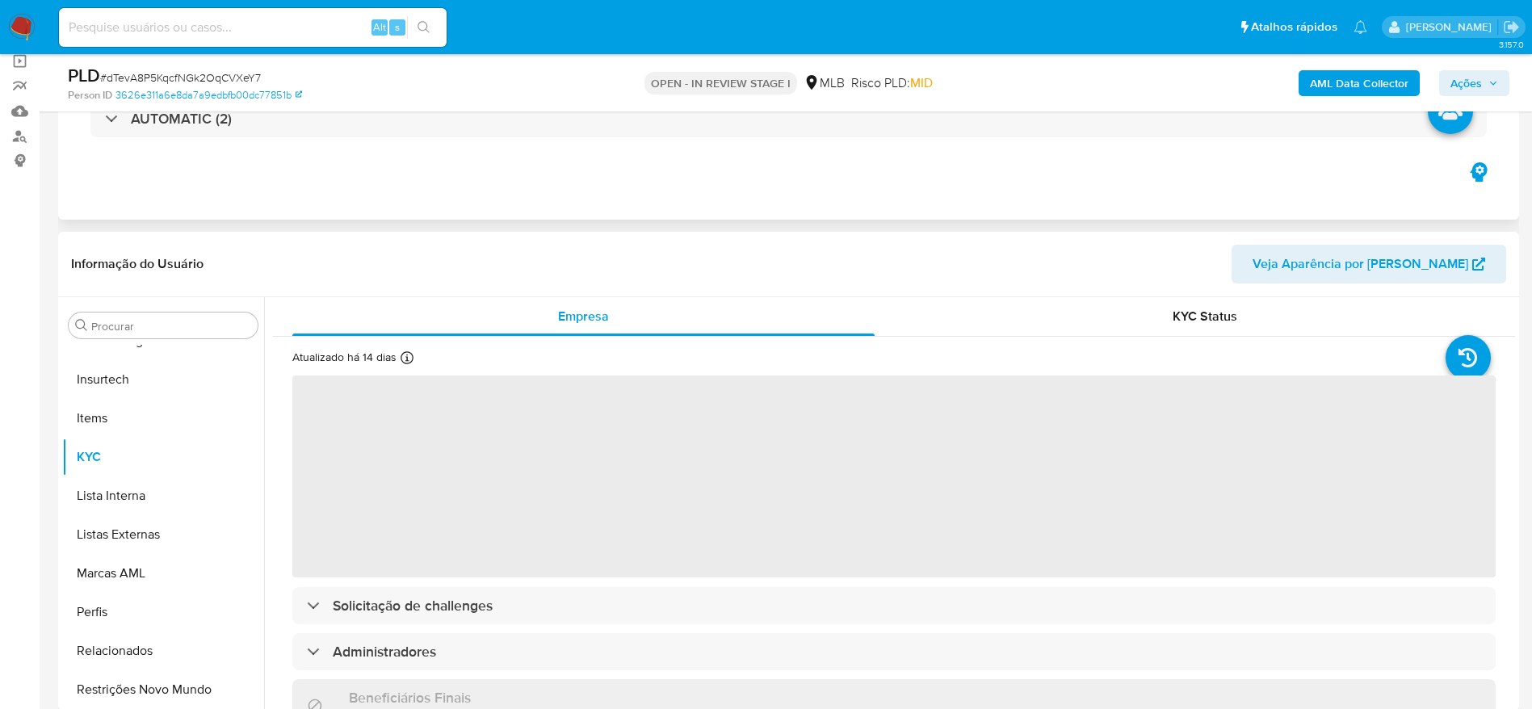
scroll to position [242, 0]
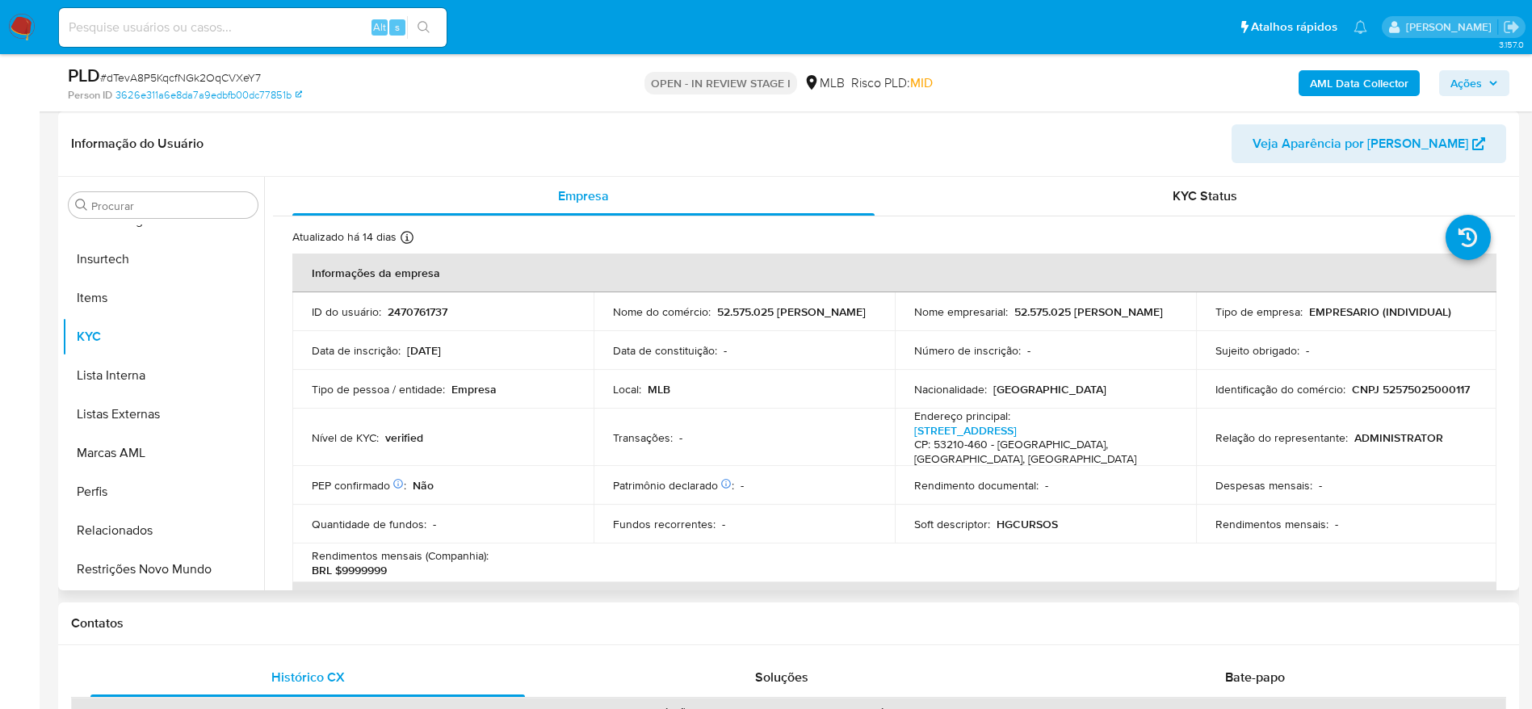
select select "10"
click at [1352, 396] on p "CNPJ 52575025000117" at bounding box center [1411, 389] width 118 height 15
copy p "52575025000117"
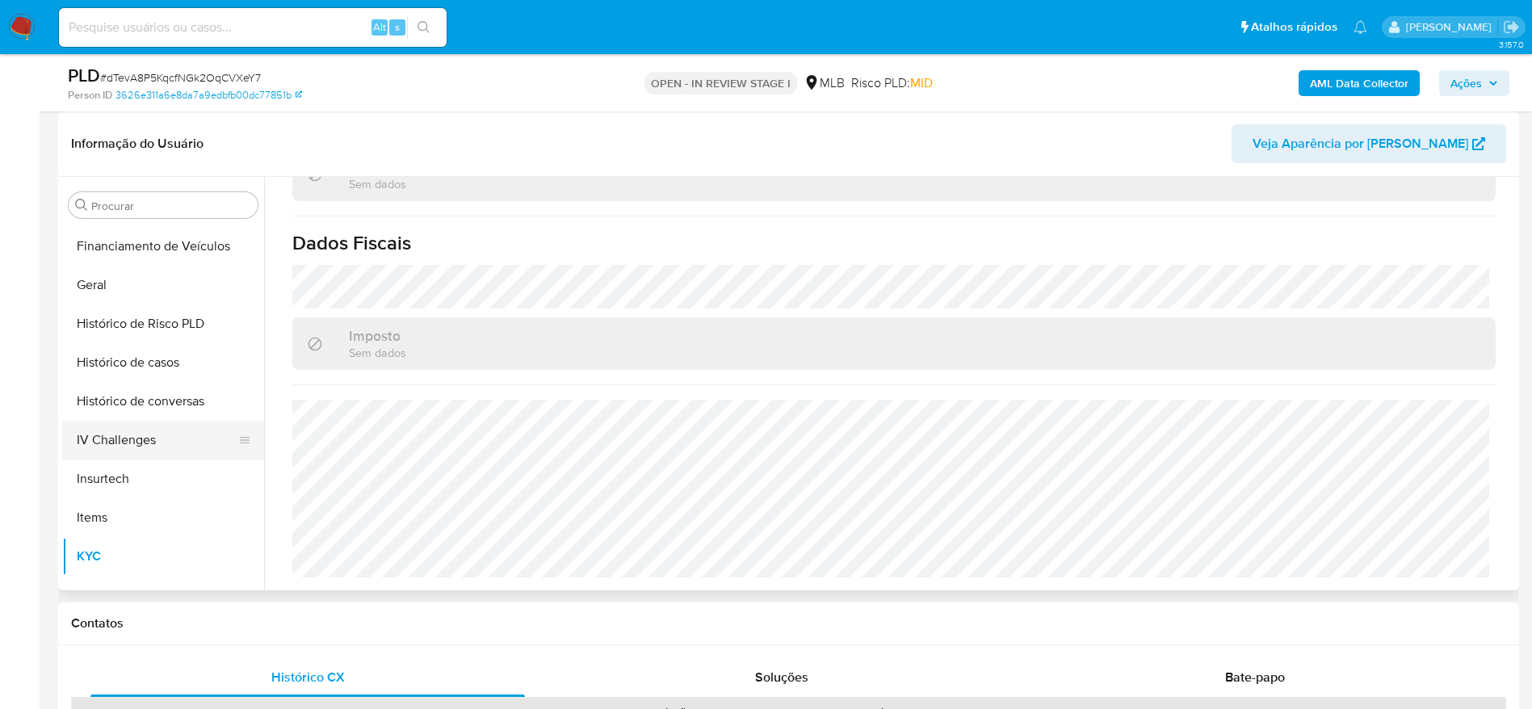
scroll to position [479, 0]
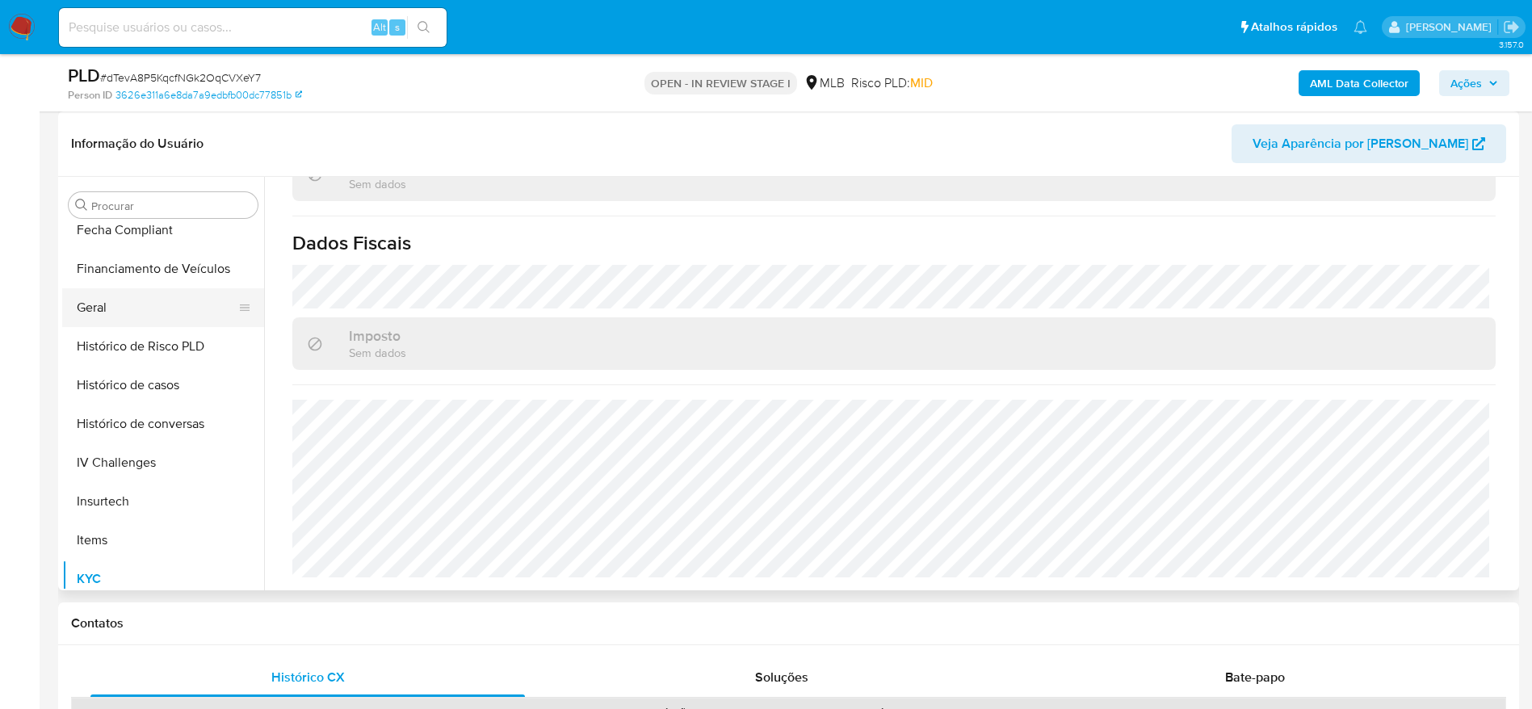
click at [128, 321] on button "Geral" at bounding box center [156, 307] width 189 height 39
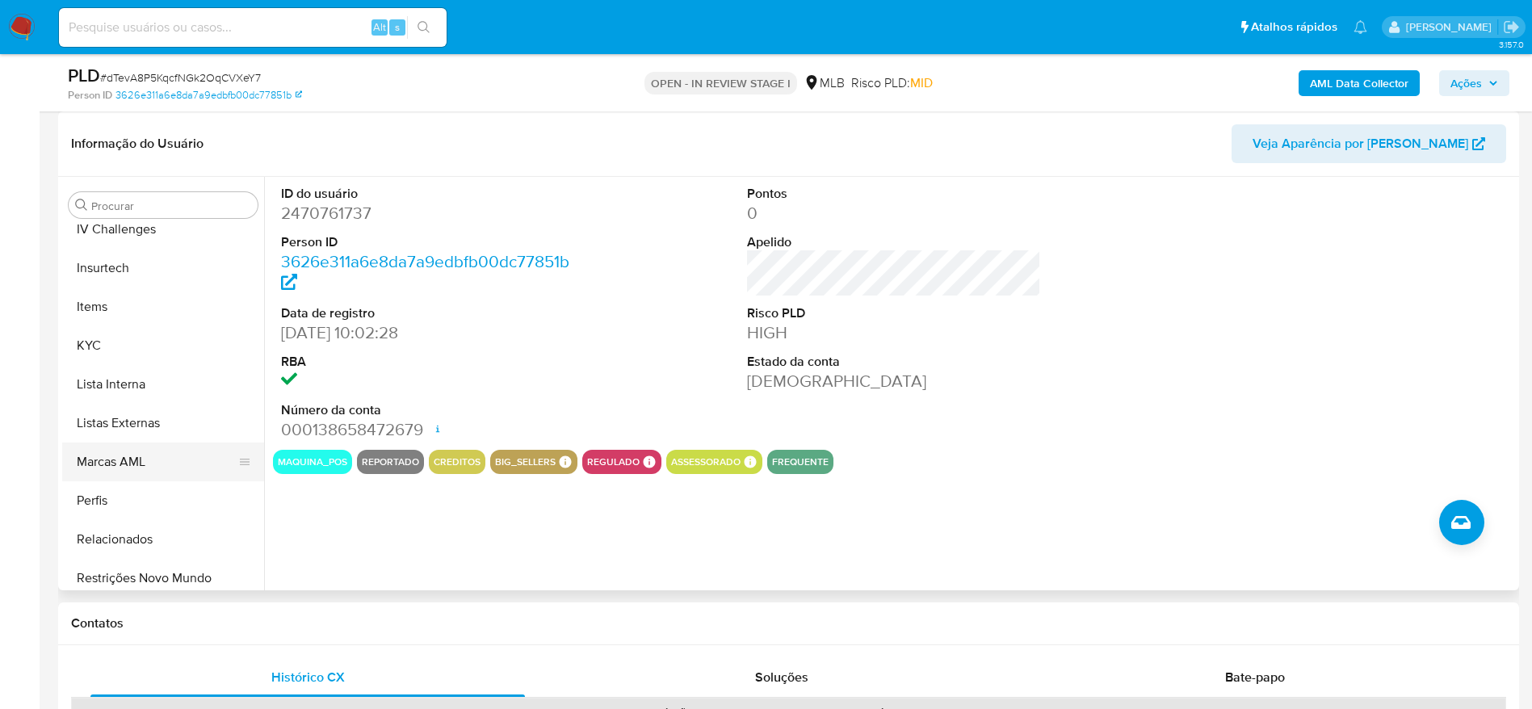
scroll to position [721, 0]
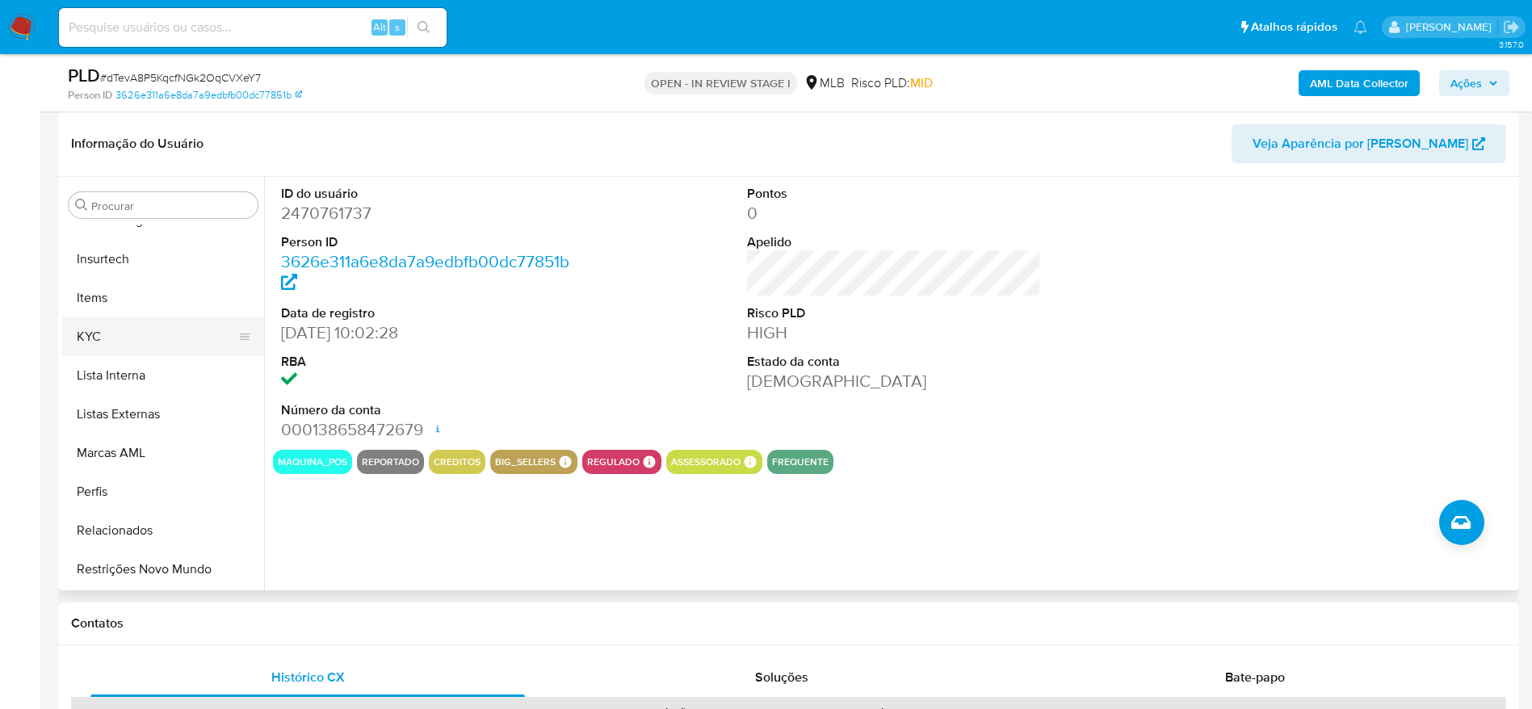
click at [136, 341] on button "KYC" at bounding box center [156, 336] width 189 height 39
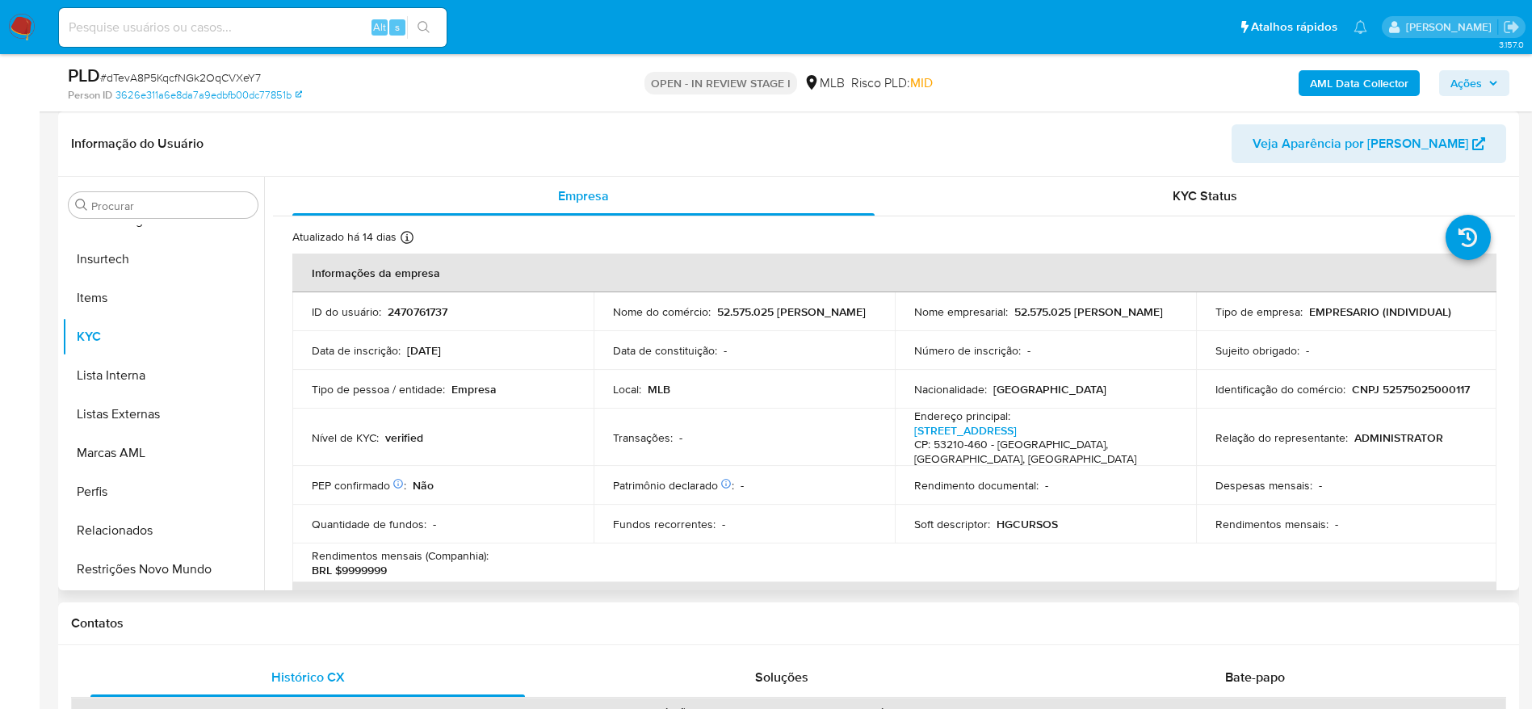
drag, startPoint x: 1514, startPoint y: 225, endPoint x: 1510, endPoint y: 243, distance: 19.0
click at [1510, 243] on div "Procurar Adiantamentos de Dinheiro Anexos CBT Cartões Contas Bancárias Dados Mo…" at bounding box center [788, 384] width 1461 height 414
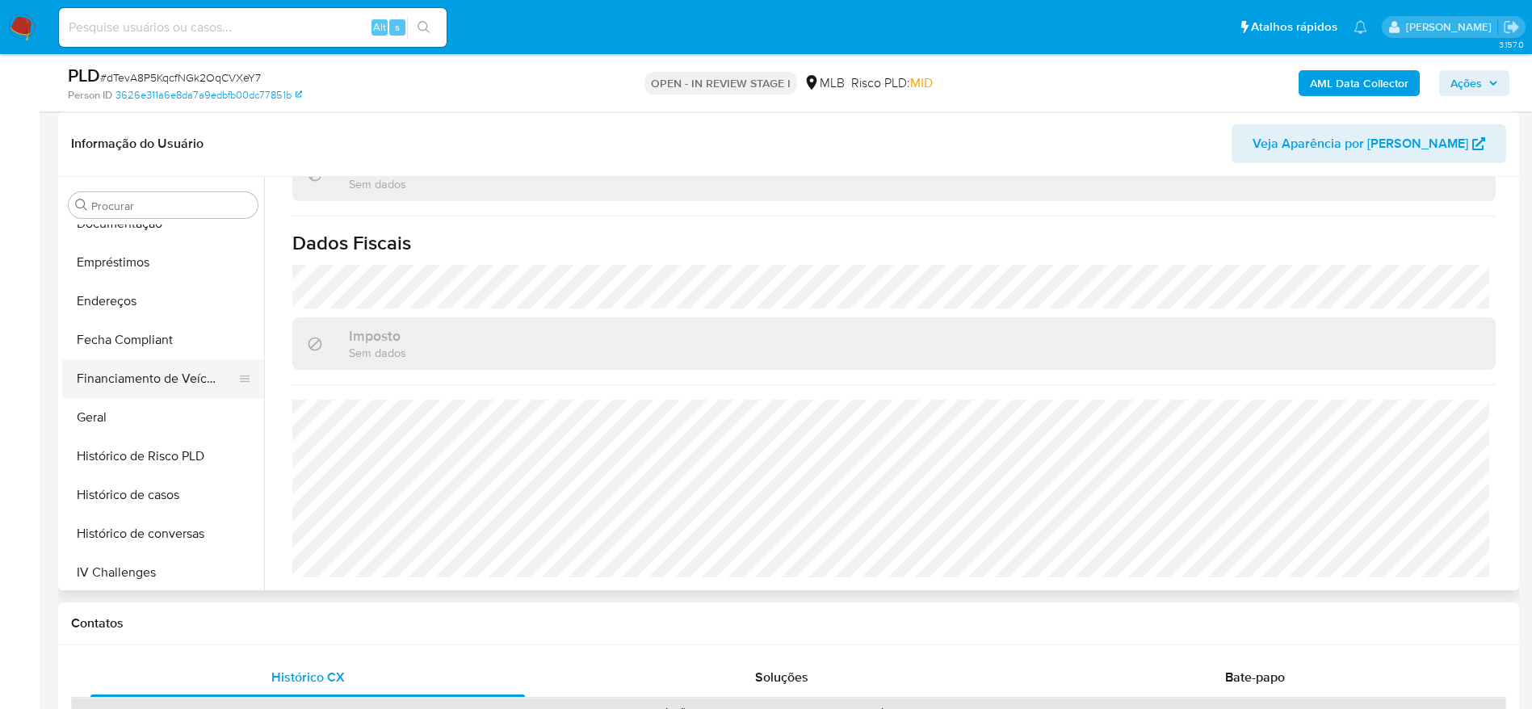
scroll to position [358, 0]
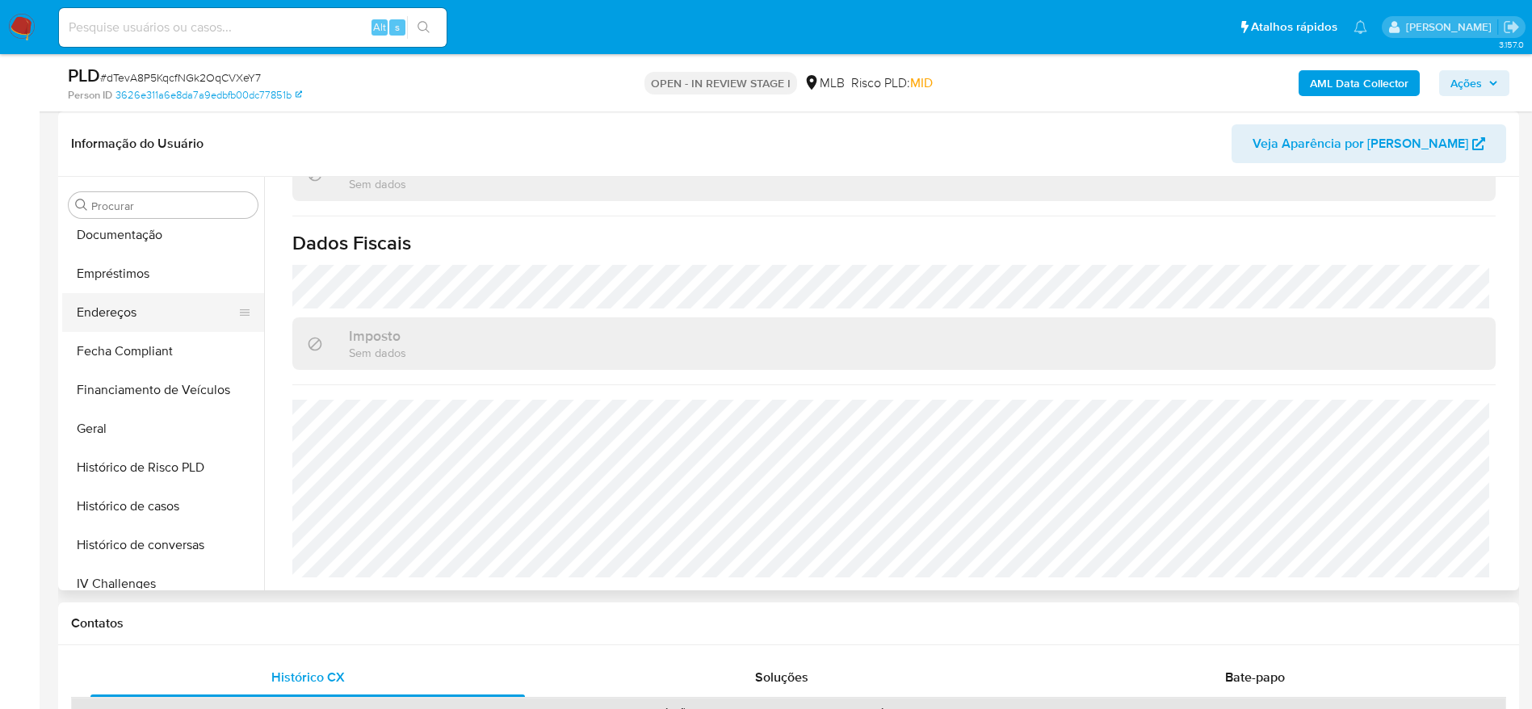
click at [121, 312] on button "Endereços" at bounding box center [156, 312] width 189 height 39
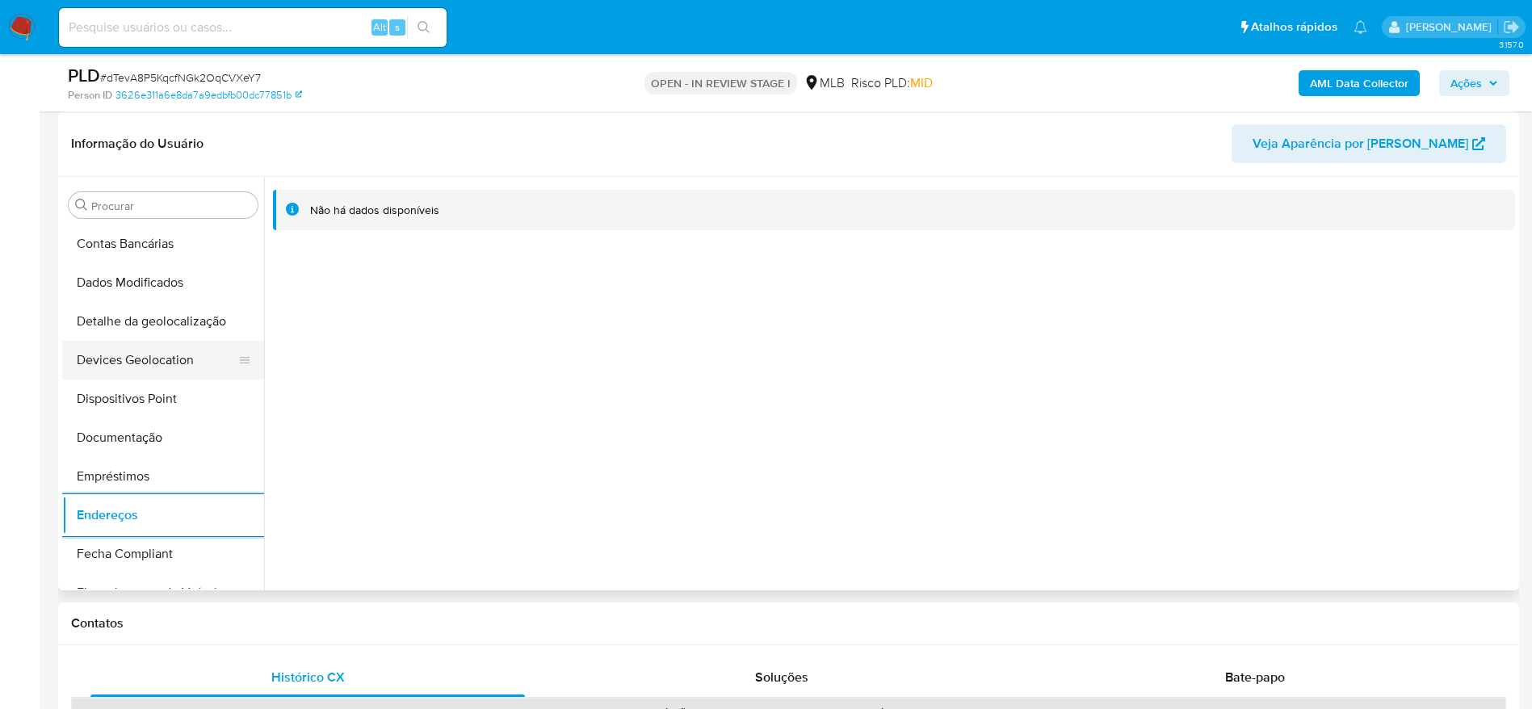
scroll to position [115, 0]
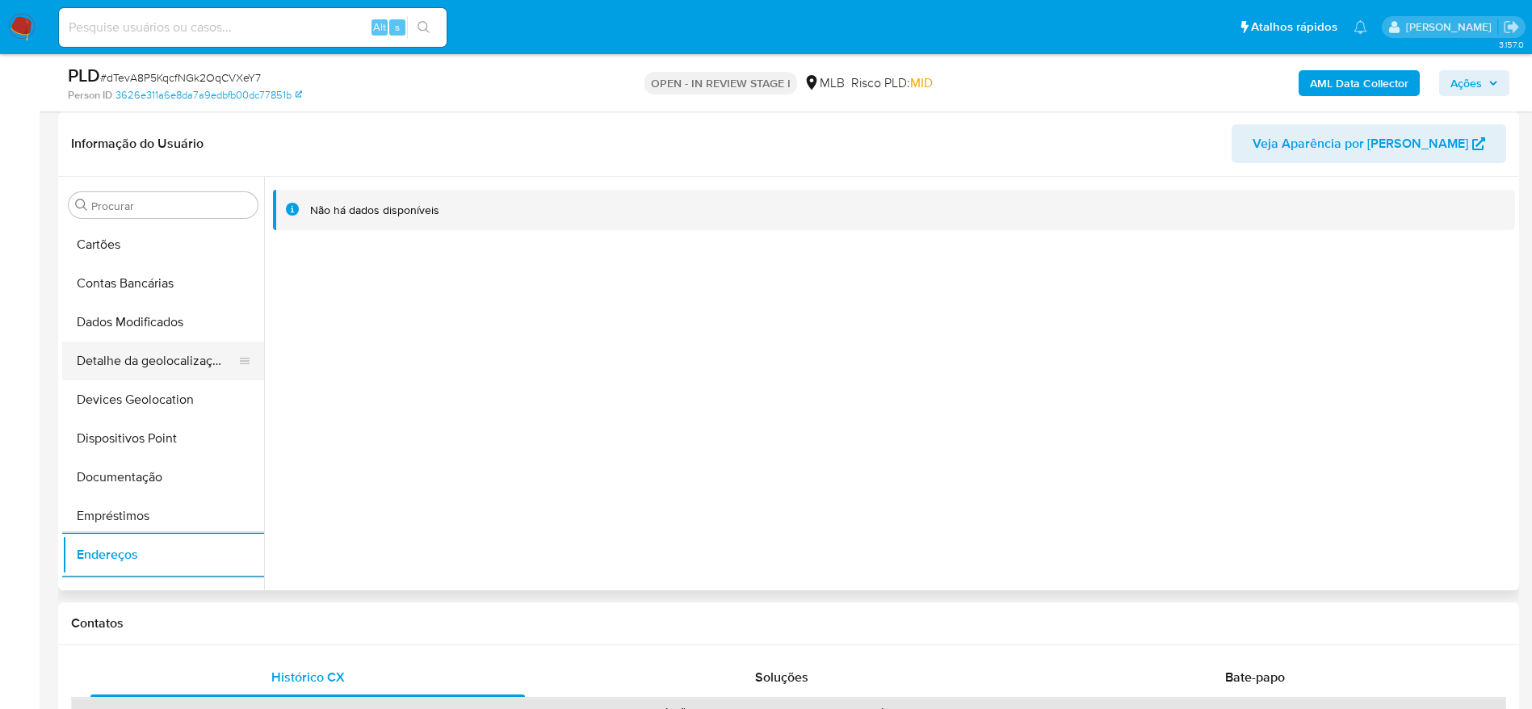
click at [162, 376] on button "Detalhe da geolocalização" at bounding box center [156, 361] width 189 height 39
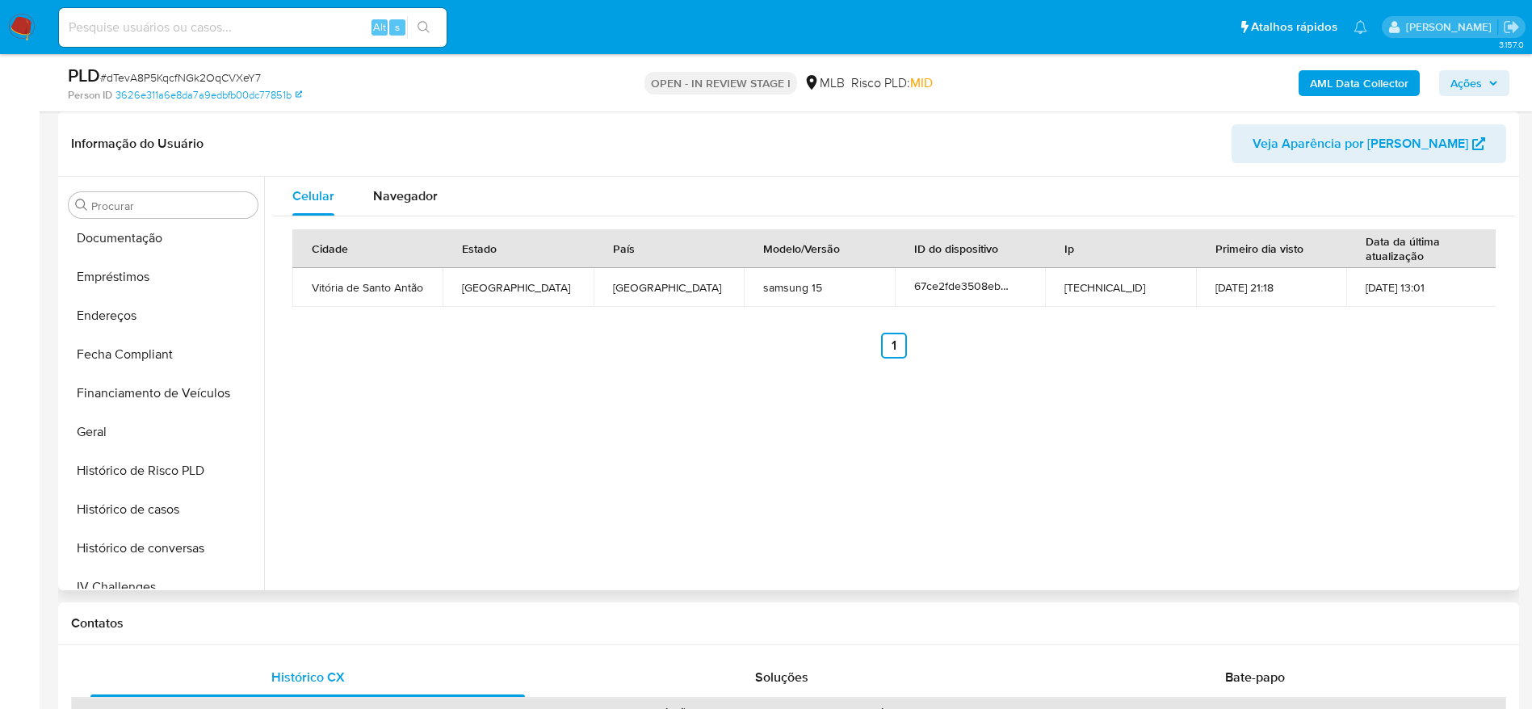
scroll to position [721, 0]
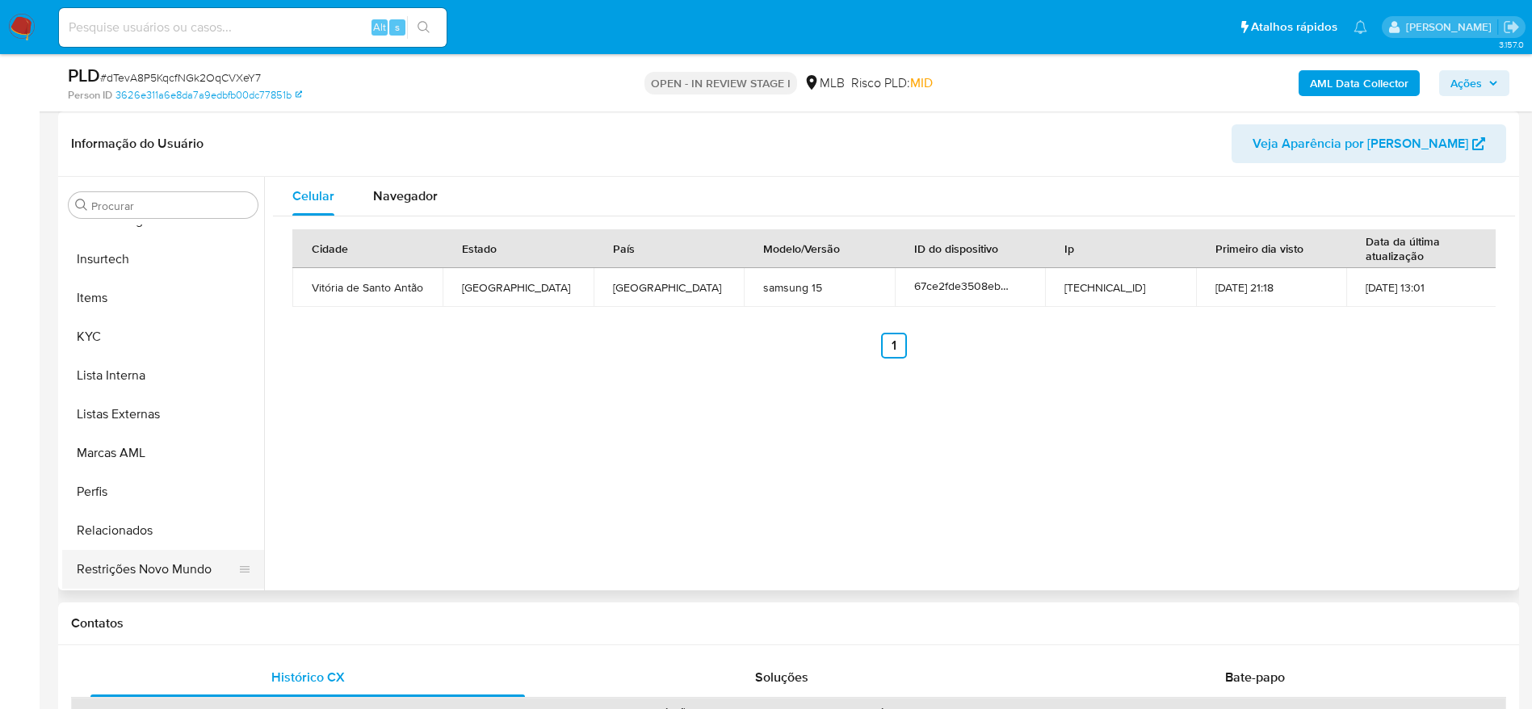
click at [184, 581] on button "Restrições Novo Mundo" at bounding box center [156, 569] width 189 height 39
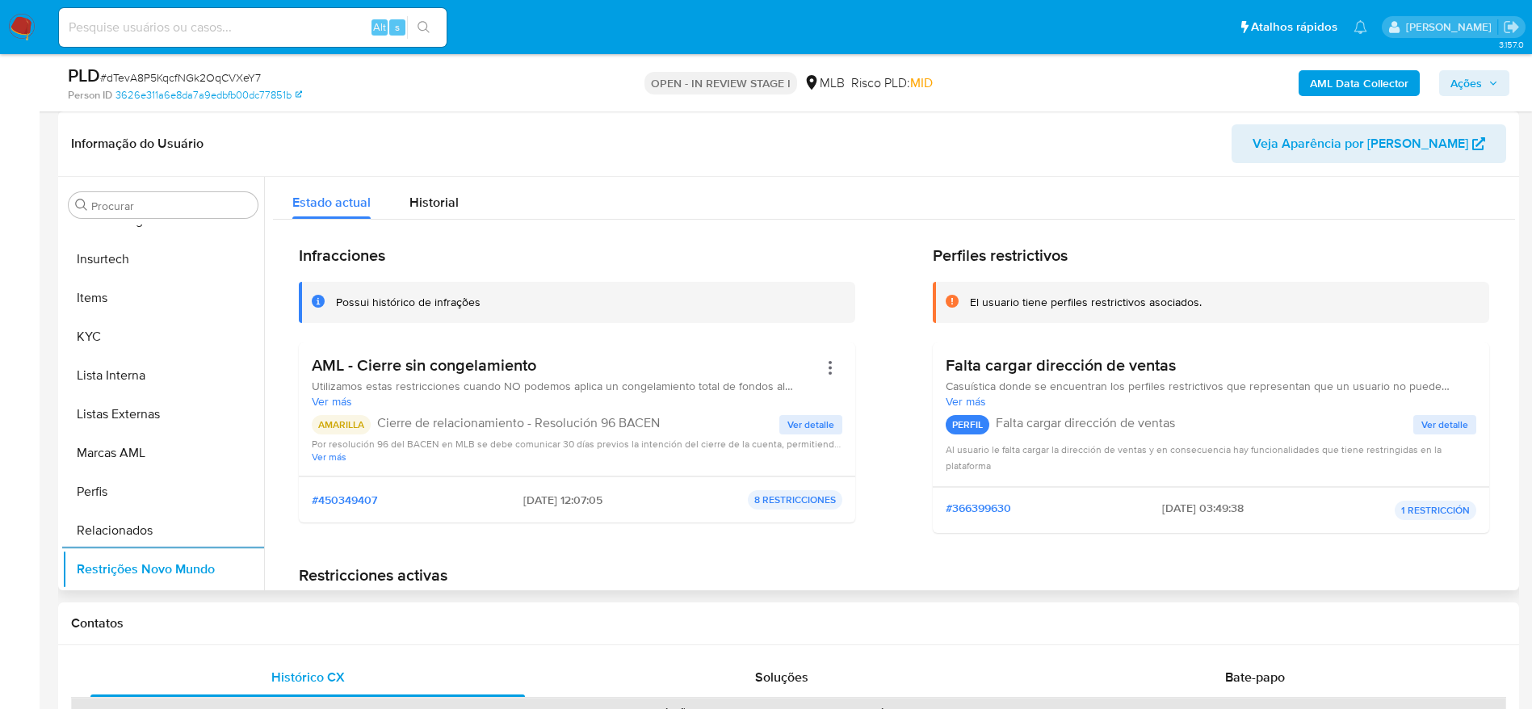
click at [800, 426] on span "Ver detalle" at bounding box center [810, 425] width 47 height 16
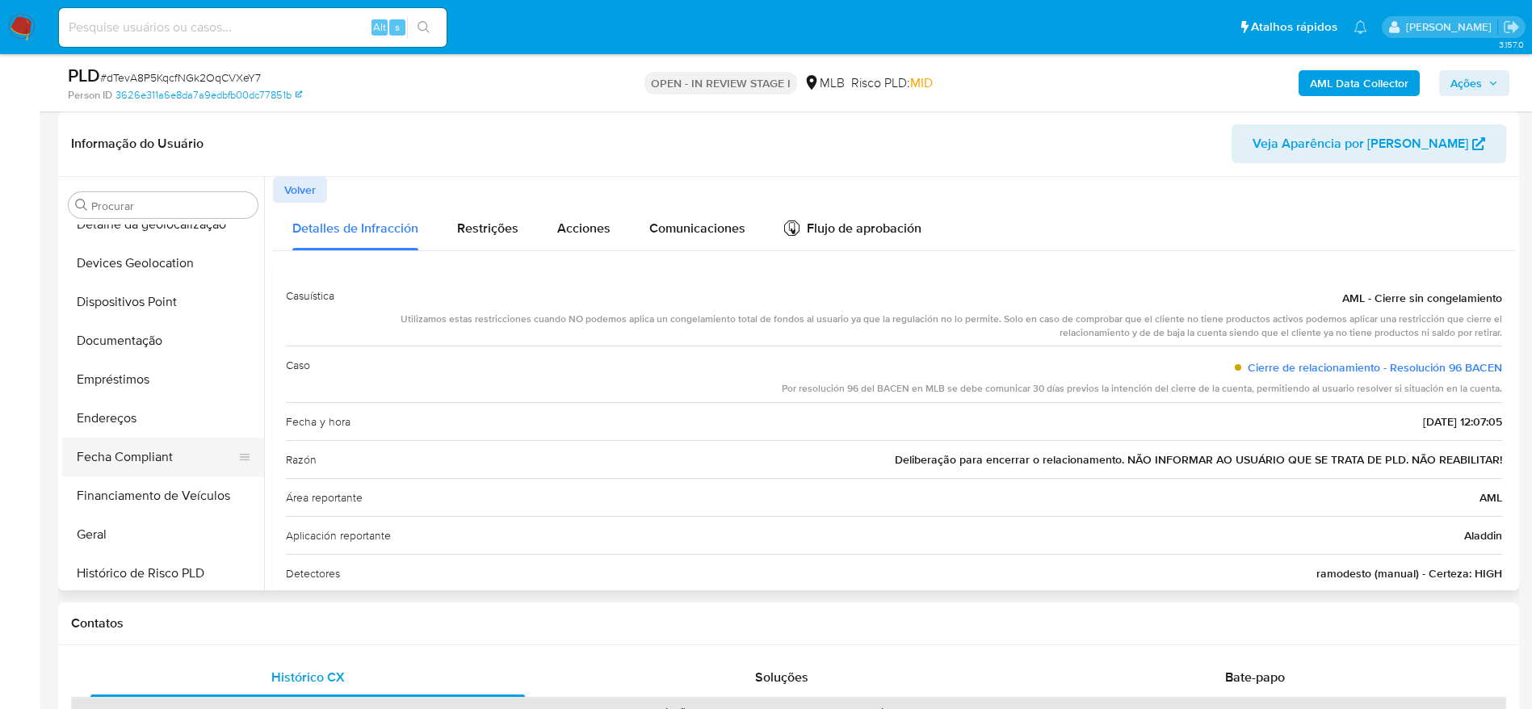
scroll to position [237, 0]
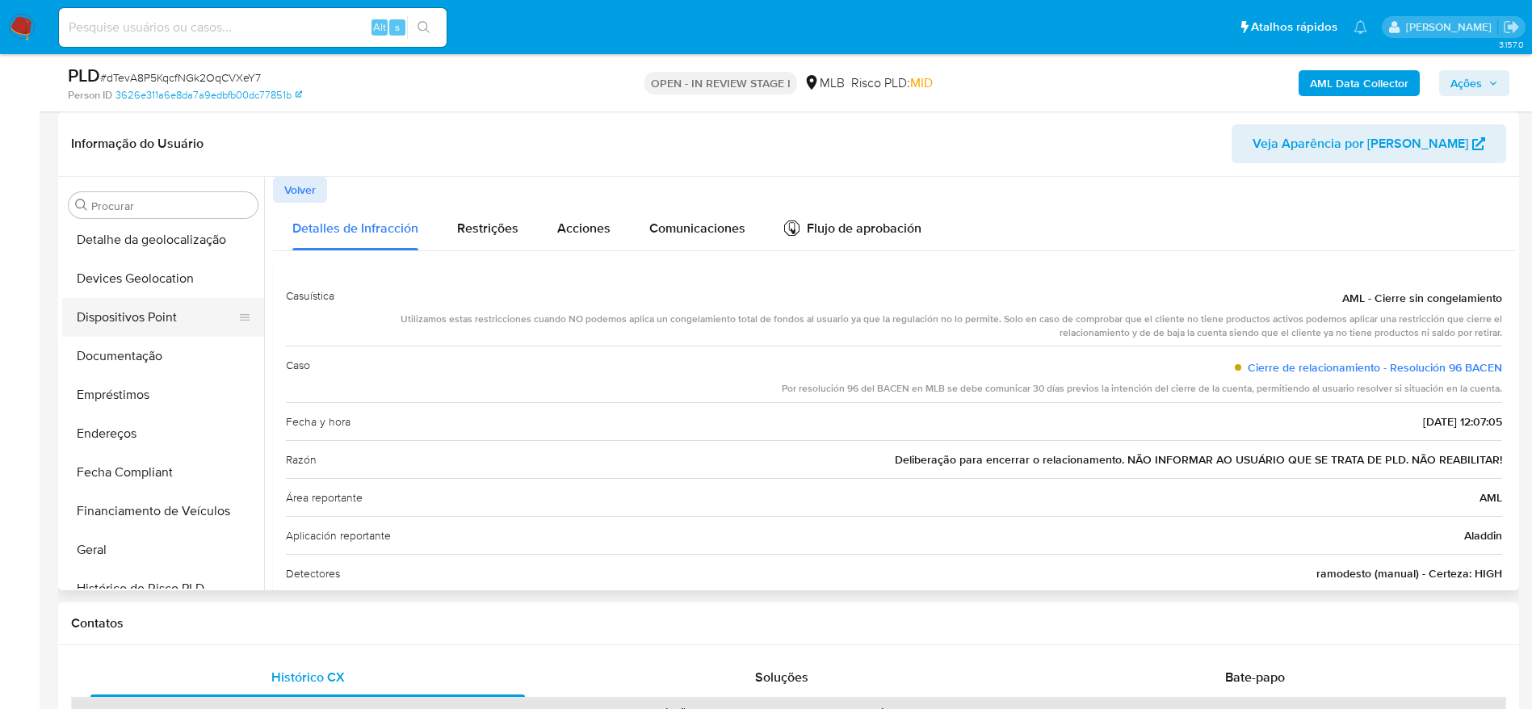
click at [176, 321] on button "Dispositivos Point" at bounding box center [156, 317] width 189 height 39
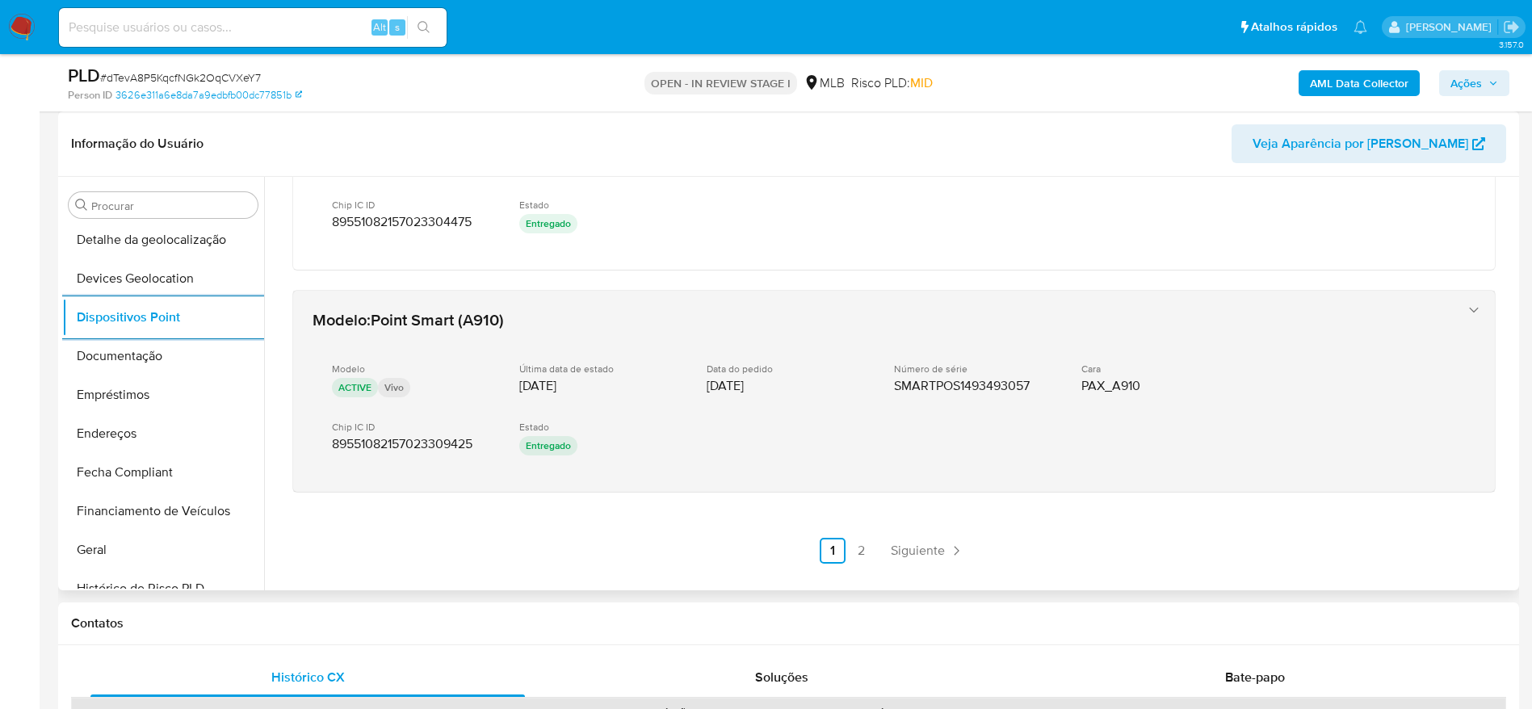
scroll to position [796, 0]
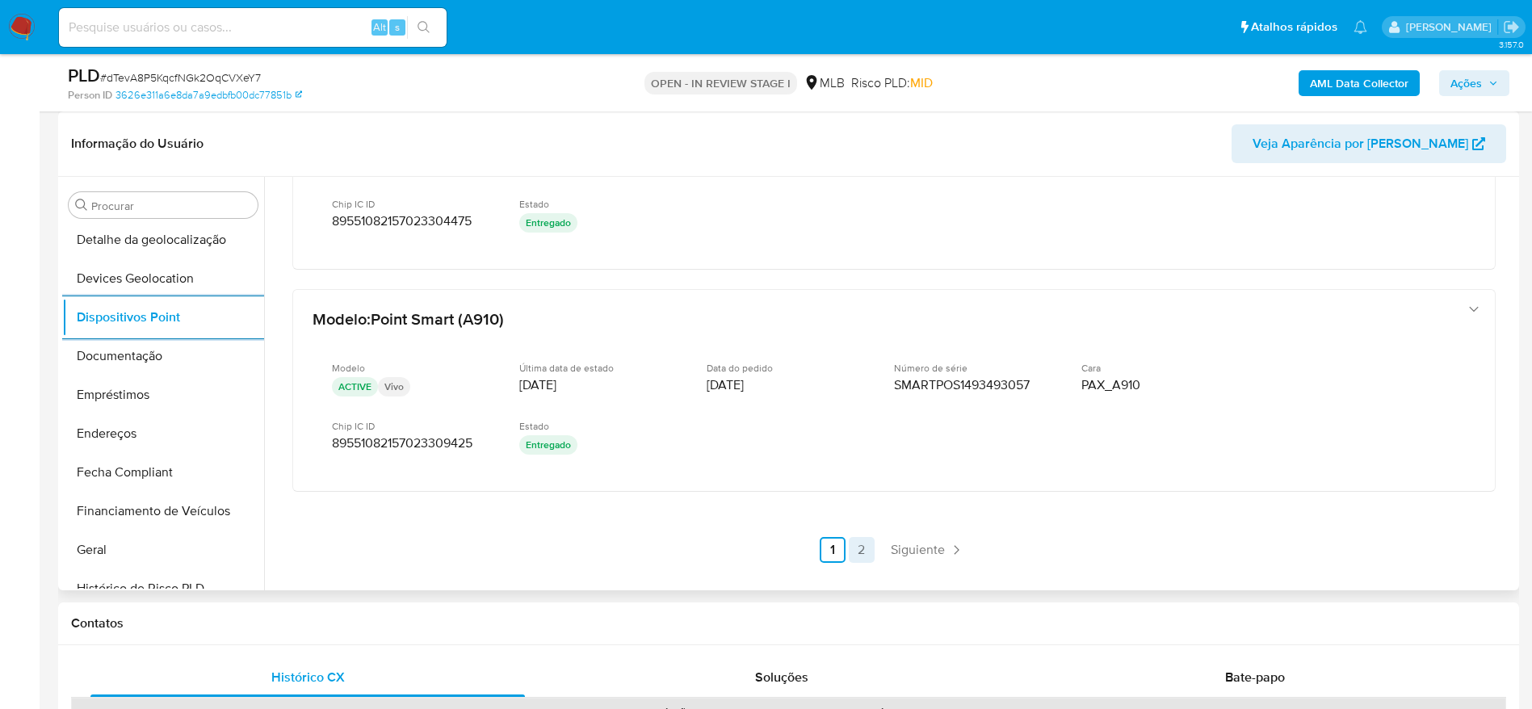
click at [860, 554] on link "2" at bounding box center [862, 550] width 26 height 26
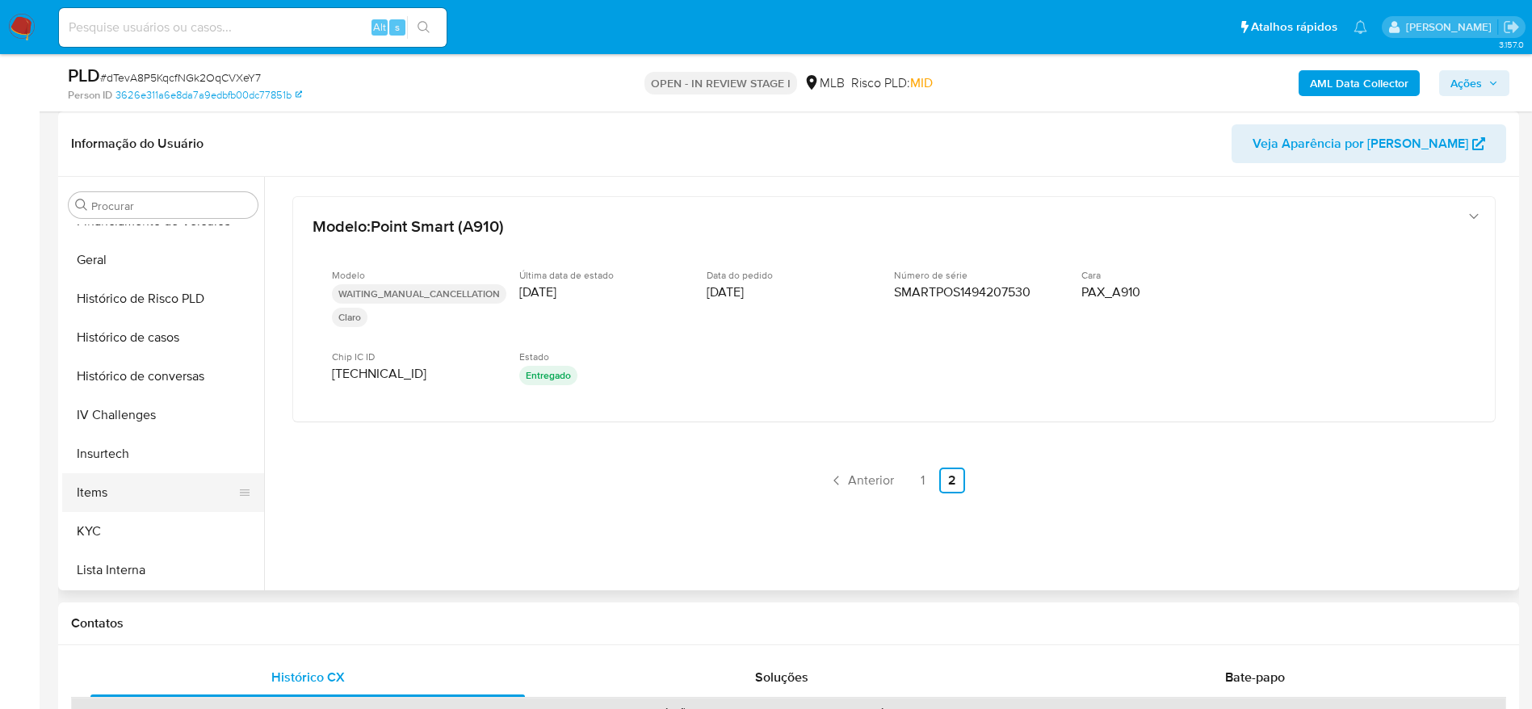
scroll to position [600, 0]
click at [137, 451] on button "KYC" at bounding box center [156, 458] width 189 height 39
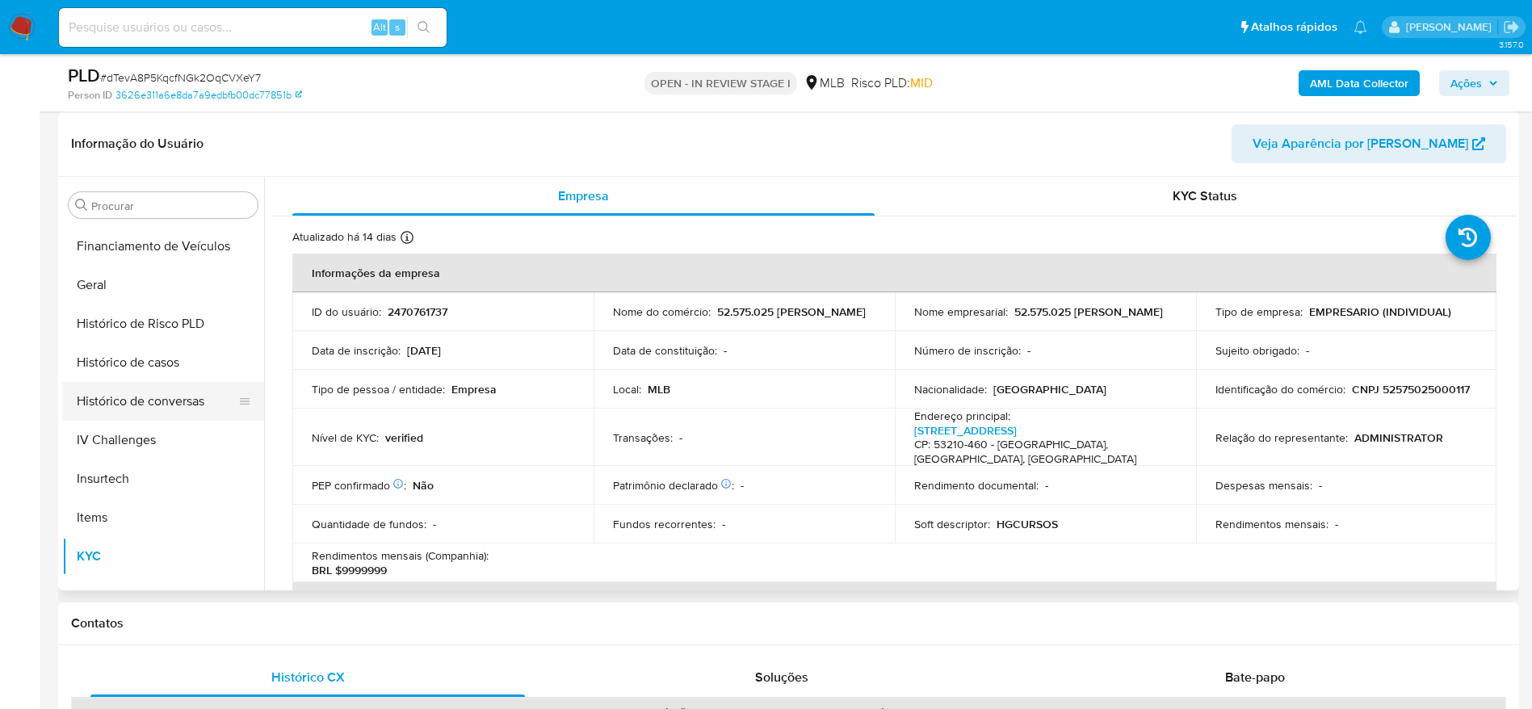
scroll to position [479, 0]
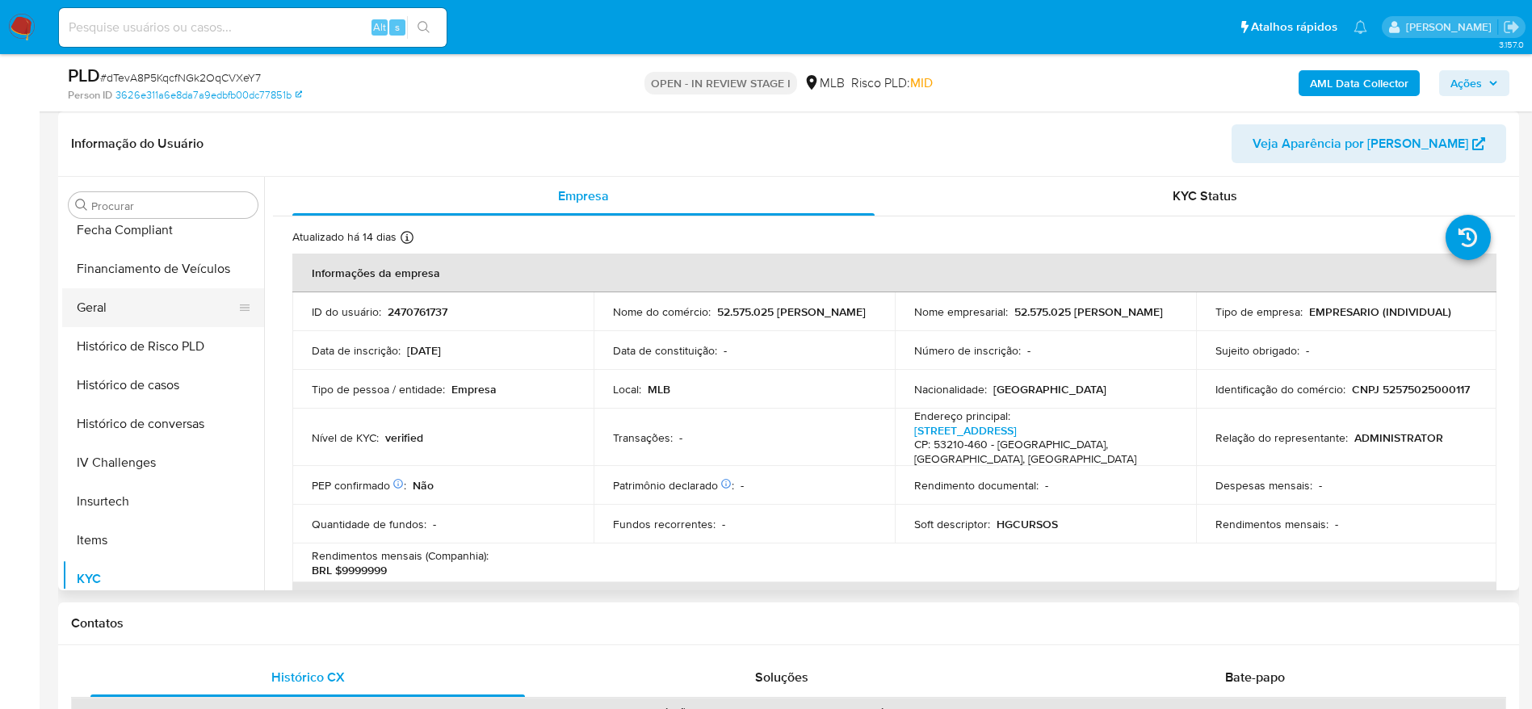
click at [110, 307] on button "Geral" at bounding box center [156, 307] width 189 height 39
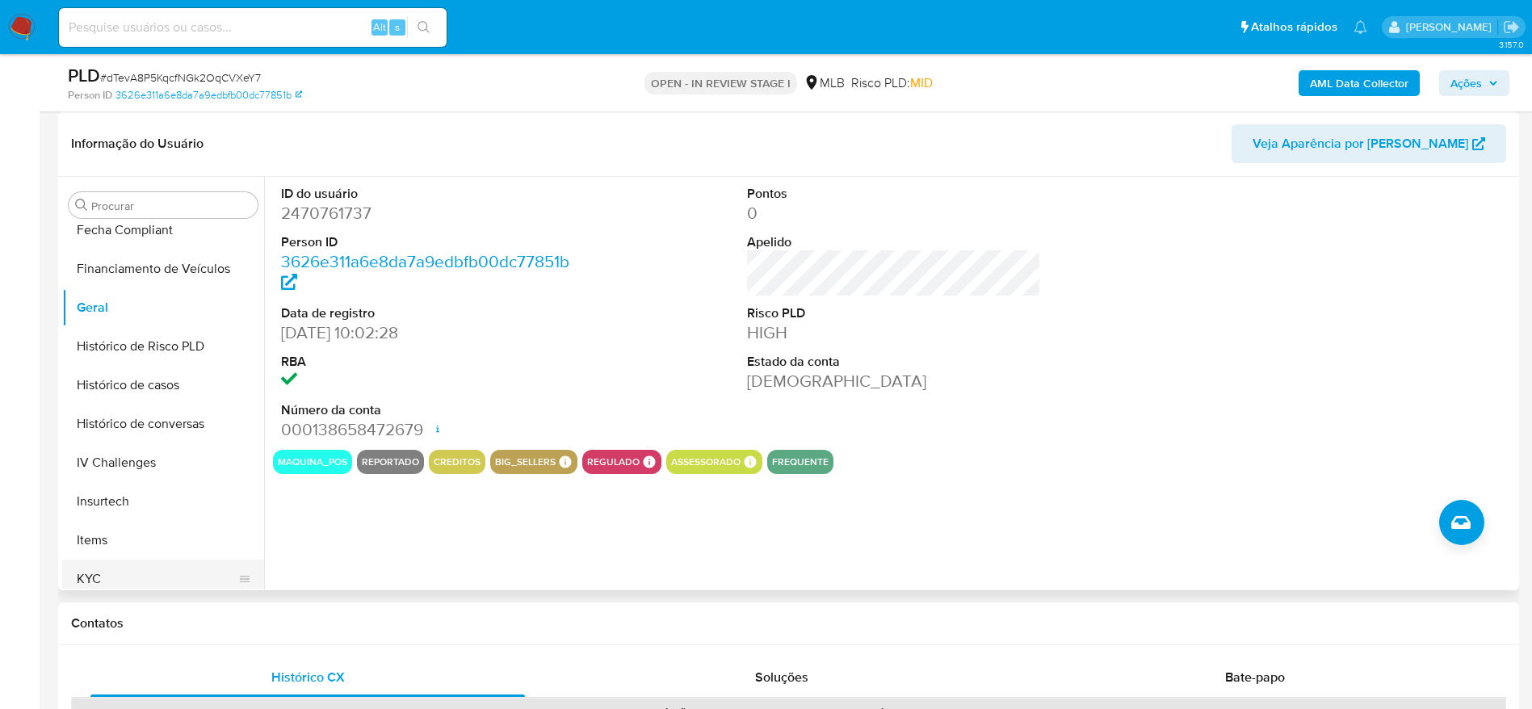
click at [108, 573] on button "KYC" at bounding box center [156, 579] width 189 height 39
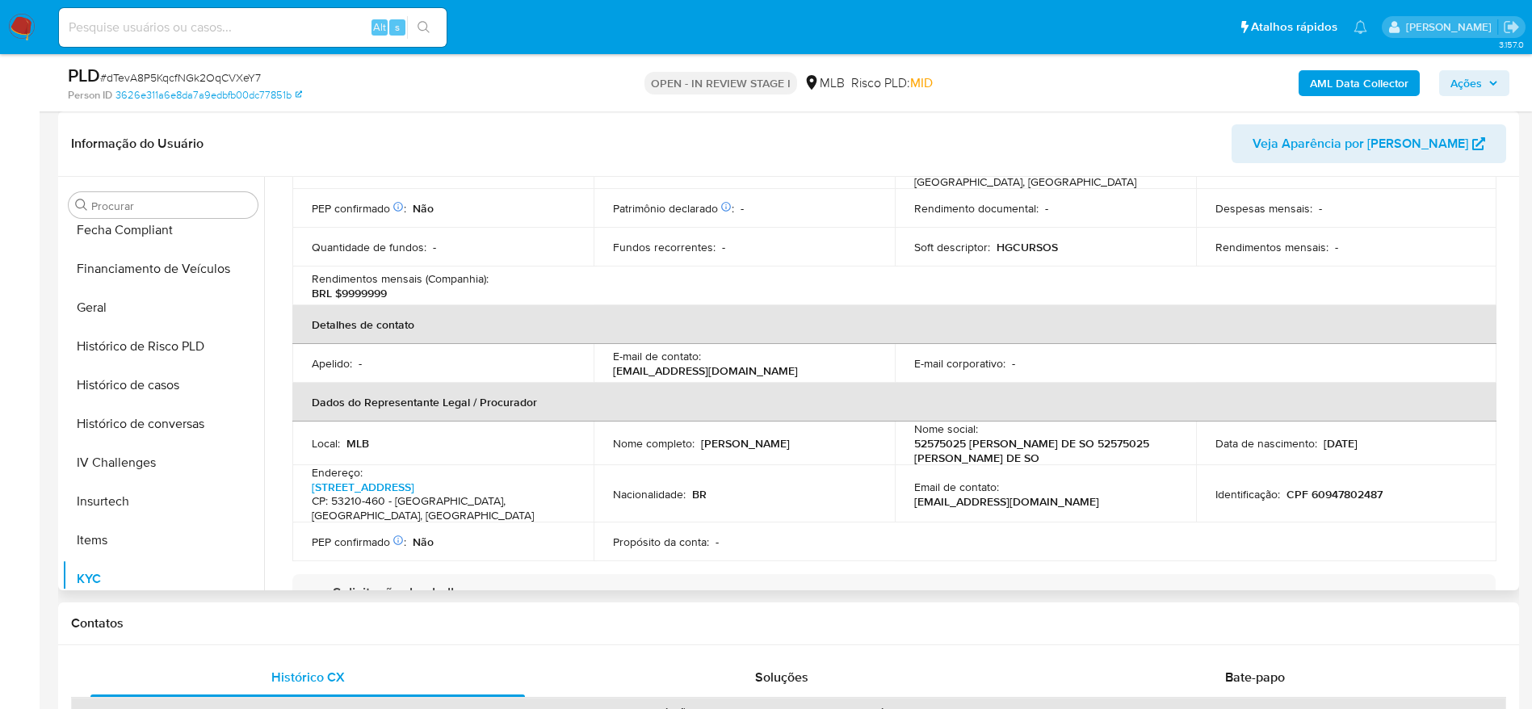
scroll to position [363, 0]
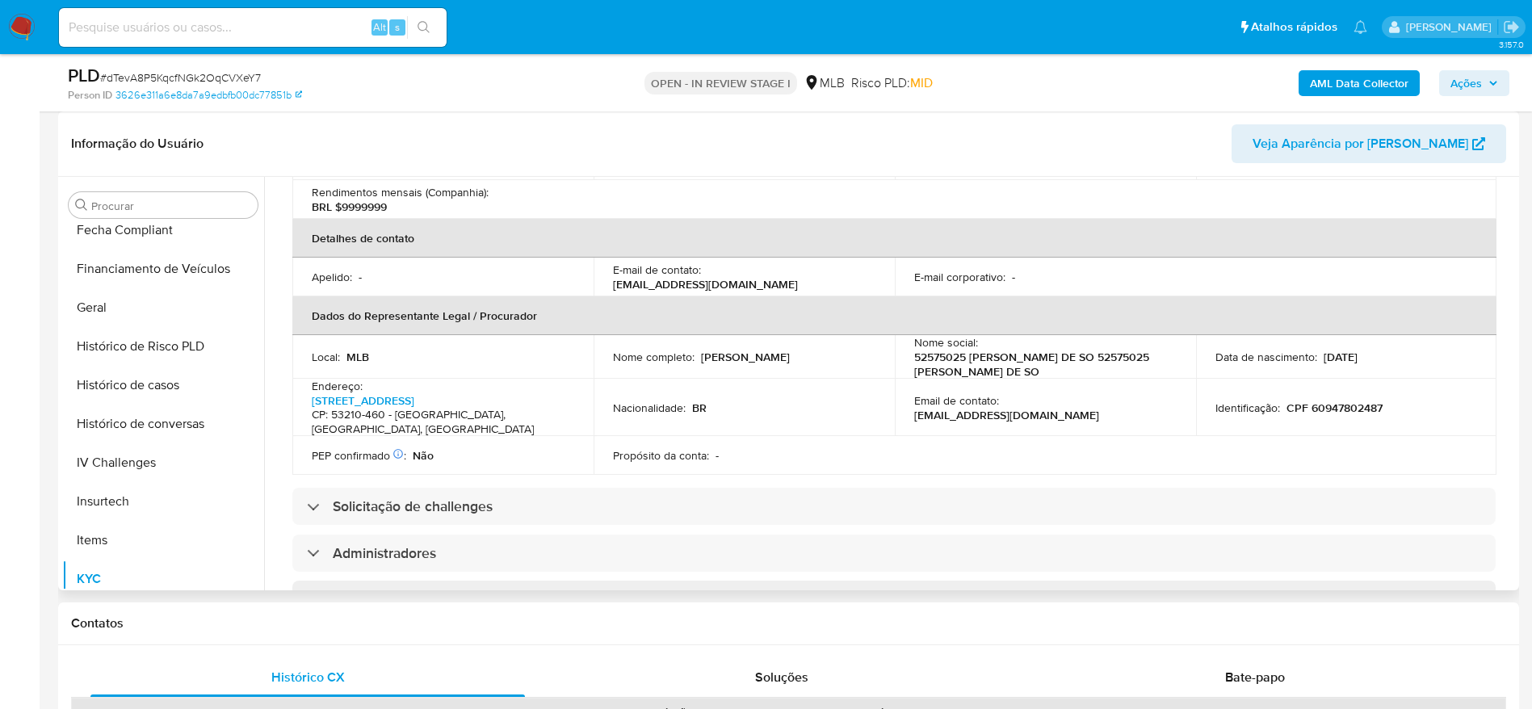
click at [1333, 410] on p "CPF 60947802487" at bounding box center [1335, 408] width 96 height 15
copy p "60947802487"
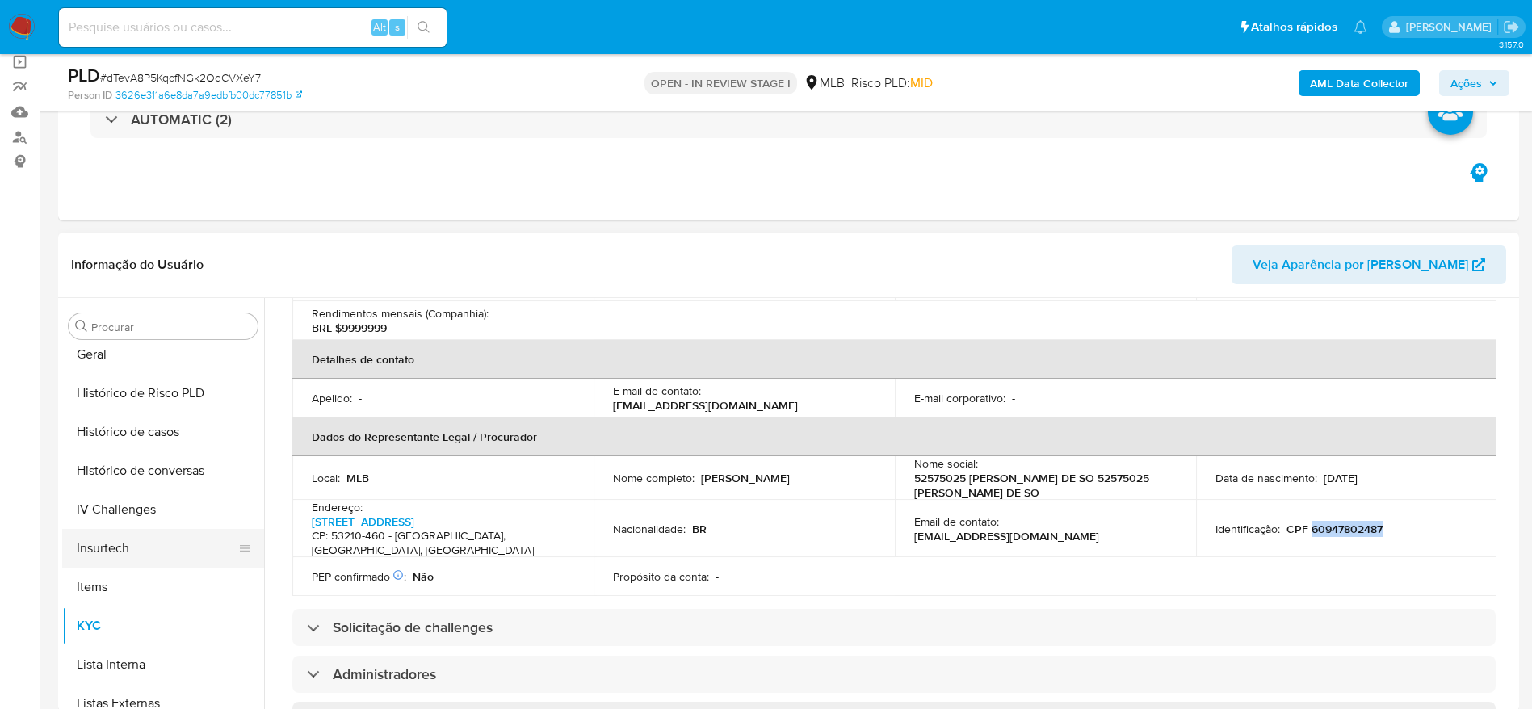
scroll to position [721, 0]
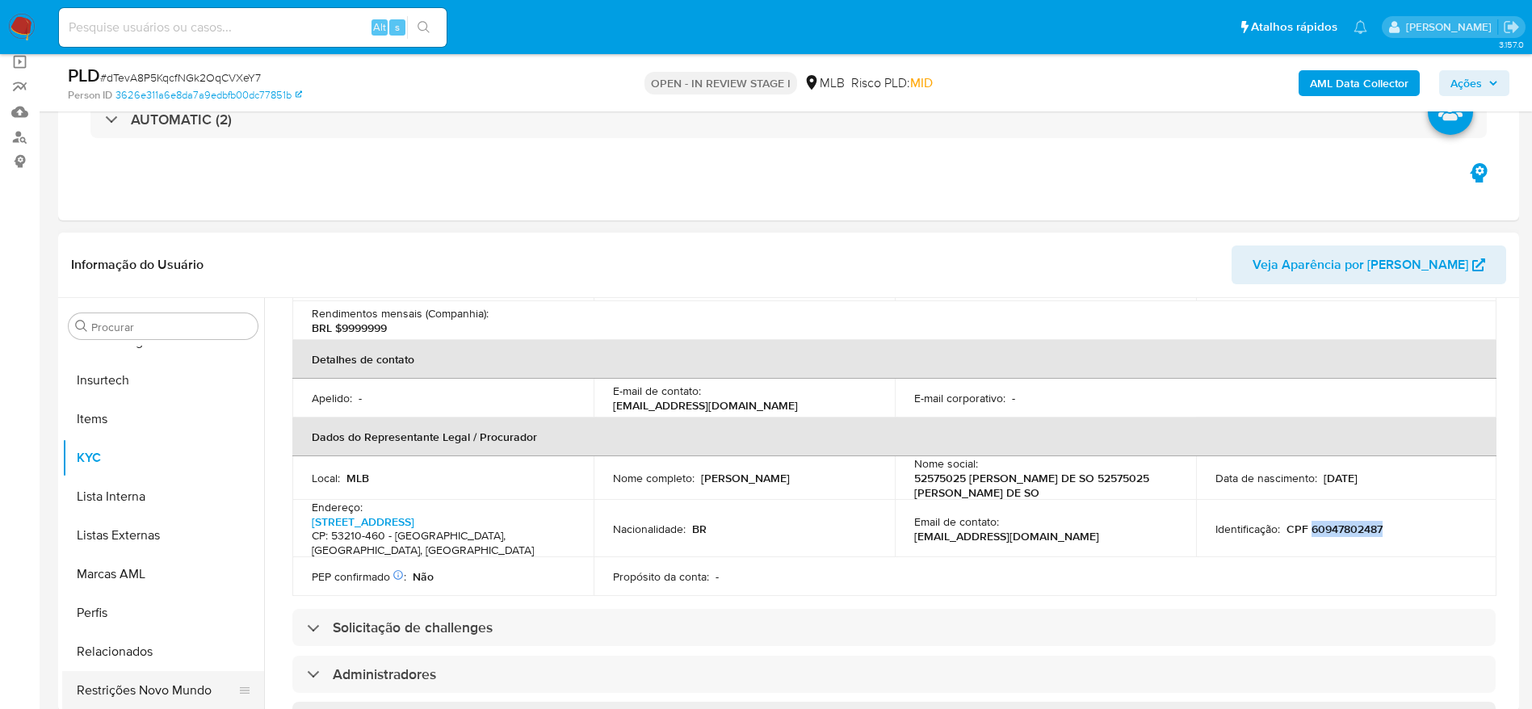
click at [149, 679] on button "Restrições Novo Mundo" at bounding box center [156, 690] width 189 height 39
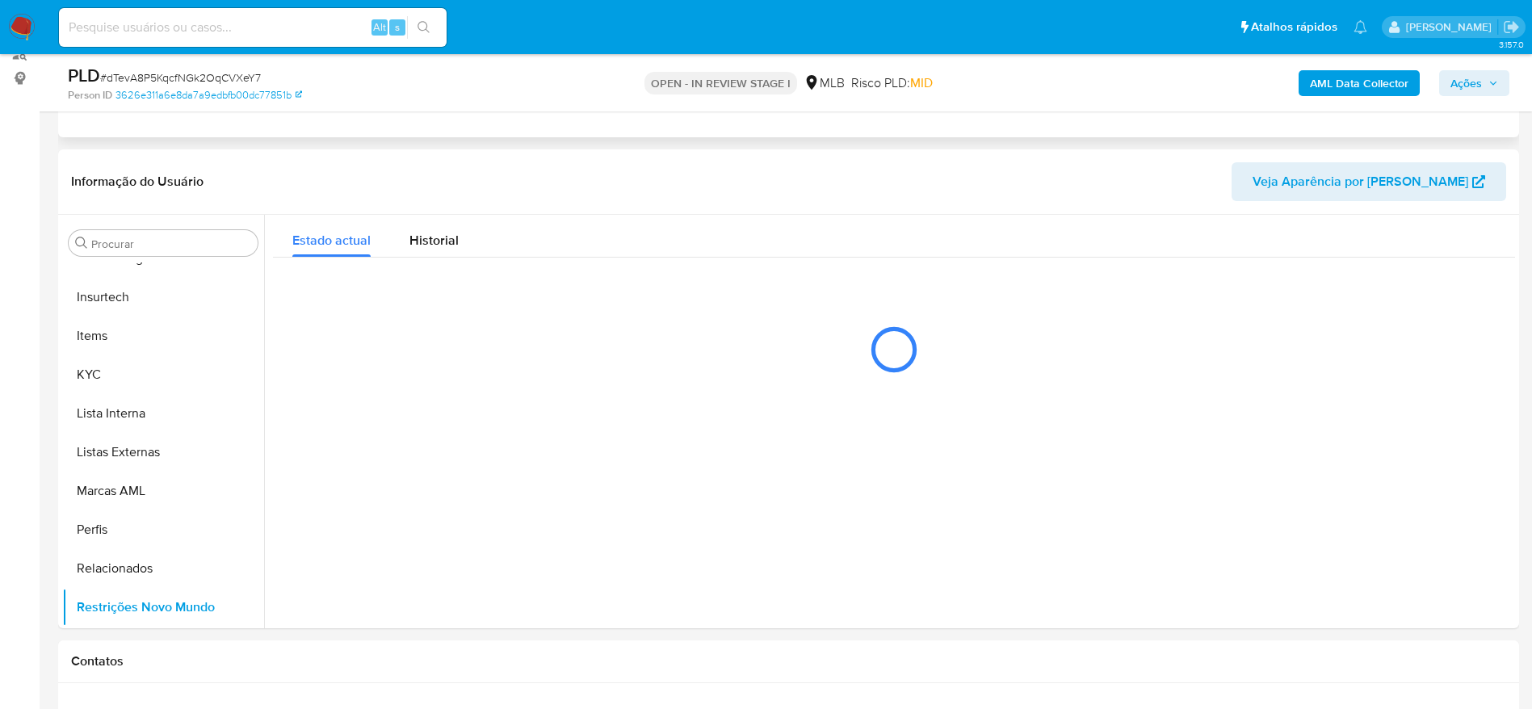
scroll to position [242, 0]
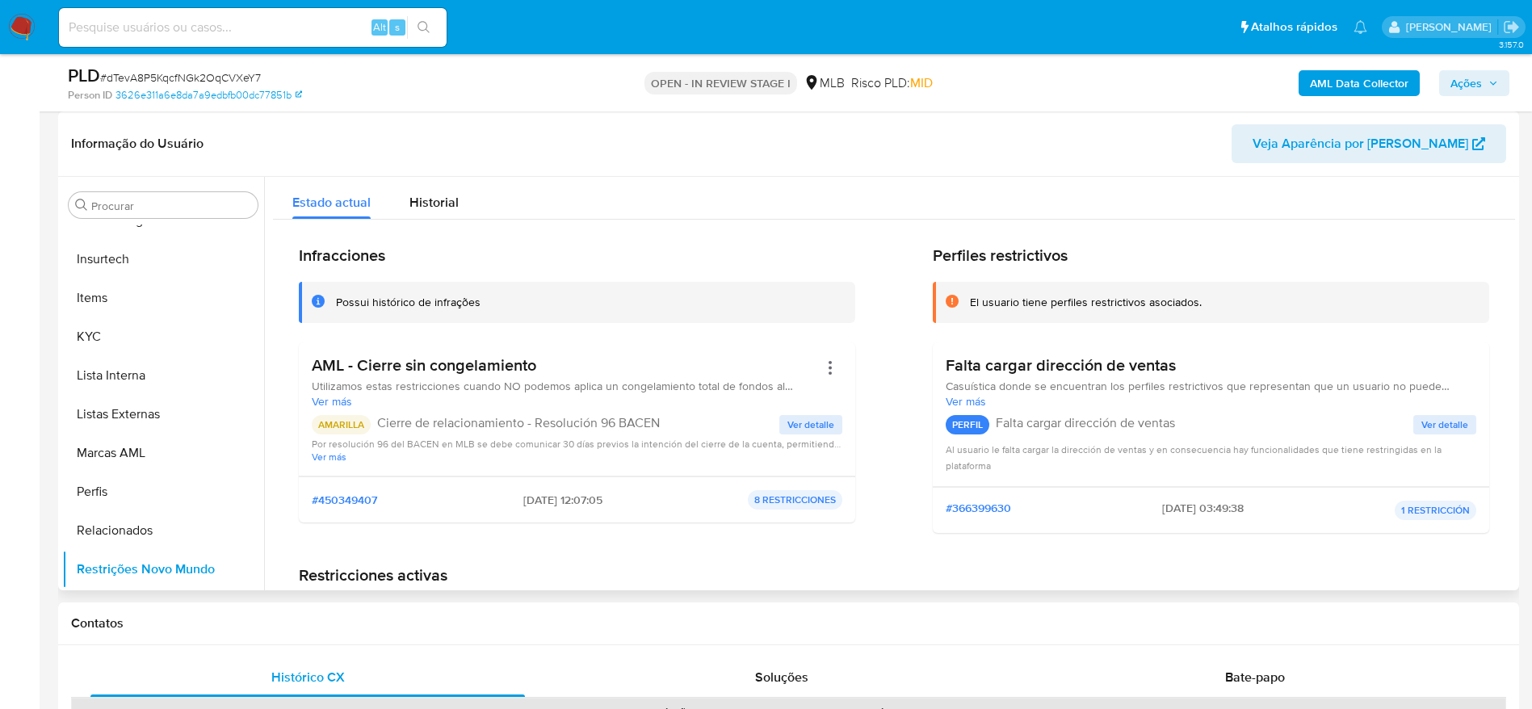
drag, startPoint x: 312, startPoint y: 368, endPoint x: 562, endPoint y: 371, distance: 250.4
click at [562, 371] on h3 "AML - Cierre sin congelamiento" at bounding box center [565, 365] width 506 height 20
click at [787, 423] on span "Ver detalle" at bounding box center [810, 425] width 47 height 16
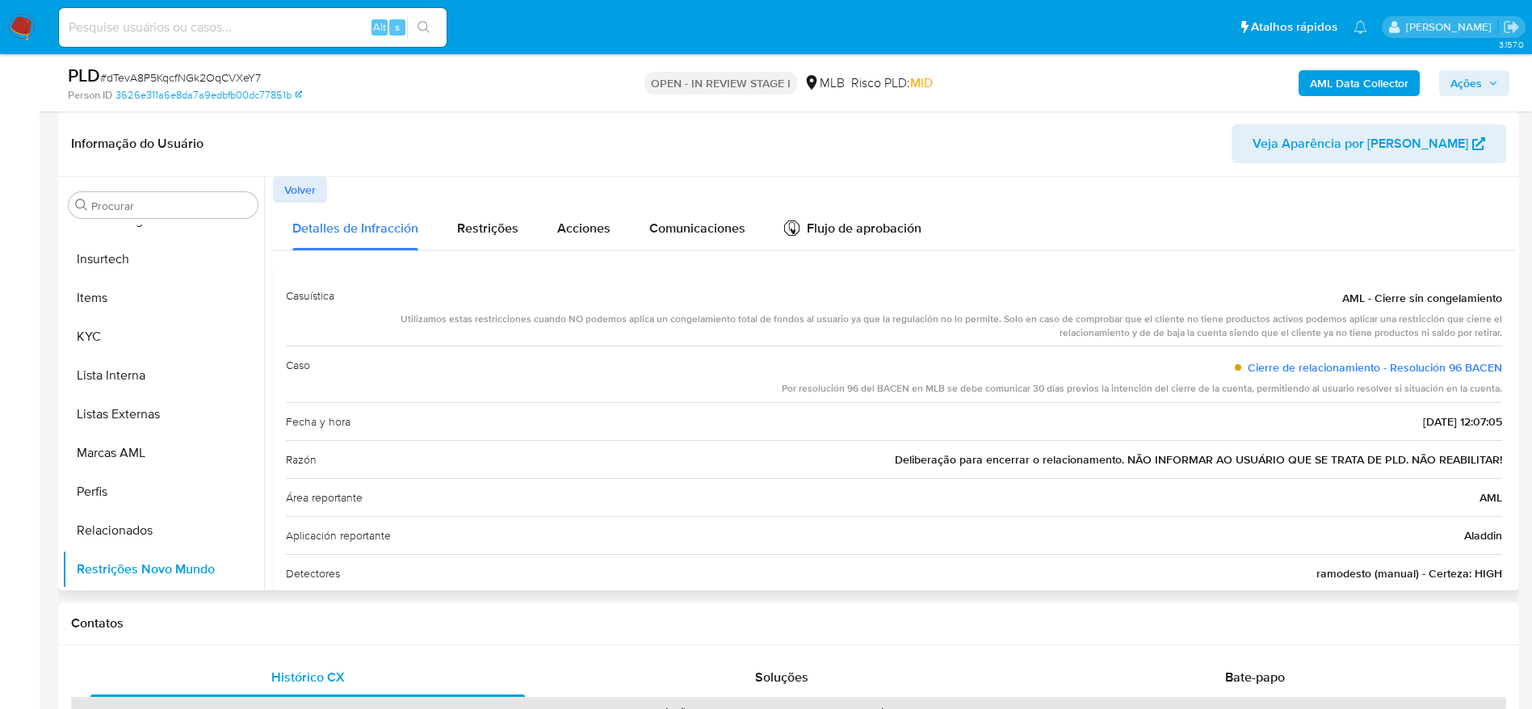
click at [1423, 297] on span "AML - Cierre sin congelamiento" at bounding box center [1422, 298] width 160 height 16
click at [483, 233] on span "Restrições" at bounding box center [487, 228] width 61 height 19
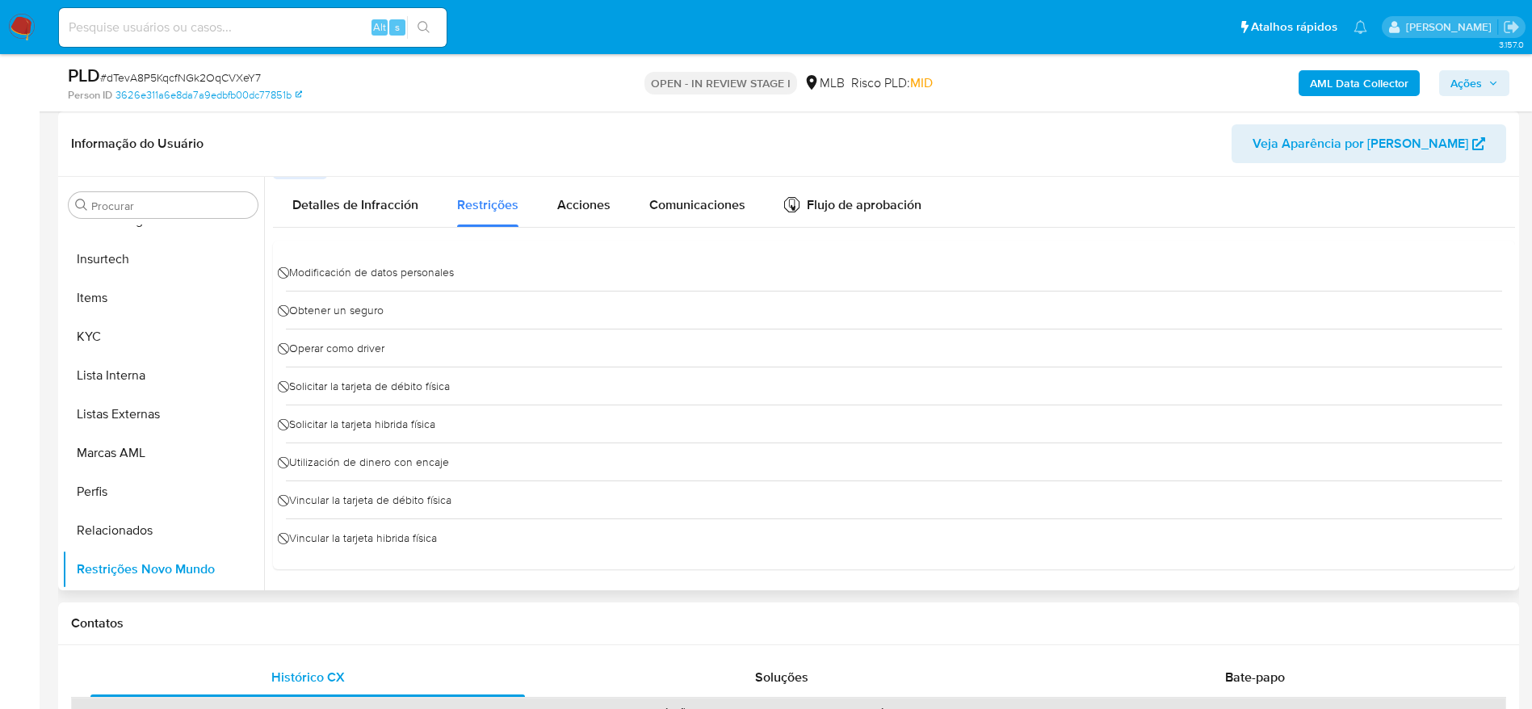
scroll to position [0, 0]
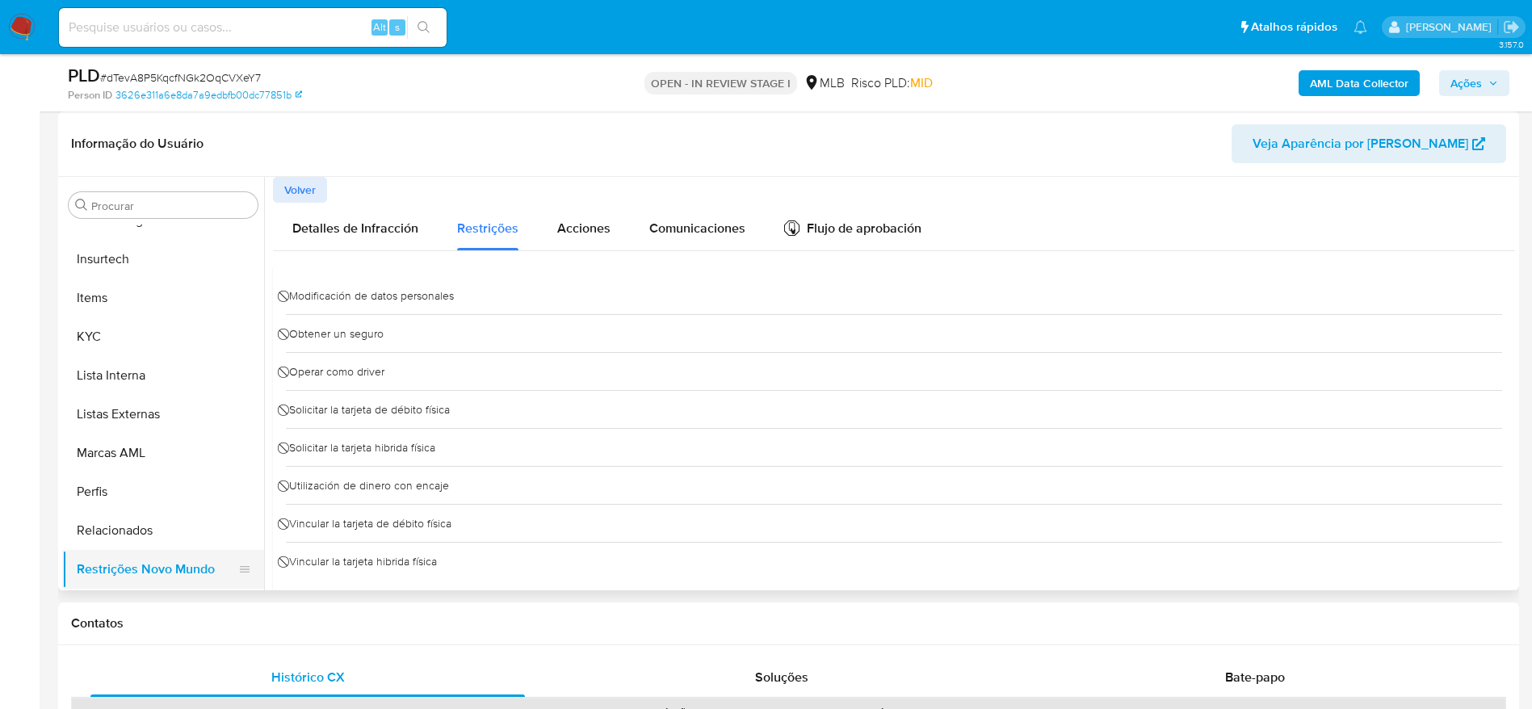
drag, startPoint x: 144, startPoint y: 531, endPoint x: 141, endPoint y: 549, distance: 18.1
click at [141, 535] on button "Relacionados" at bounding box center [163, 530] width 202 height 39
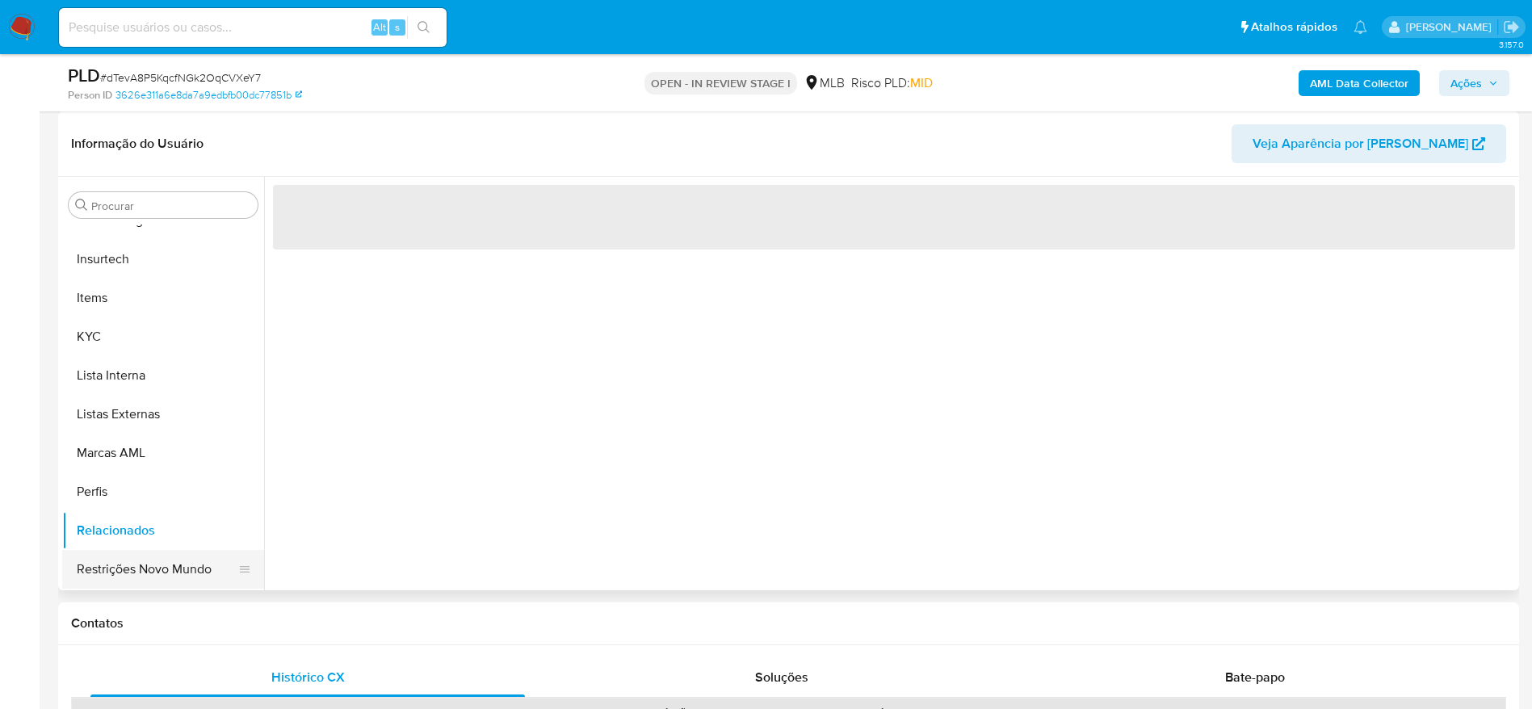
click at [138, 570] on button "Restrições Novo Mundo" at bounding box center [156, 569] width 189 height 39
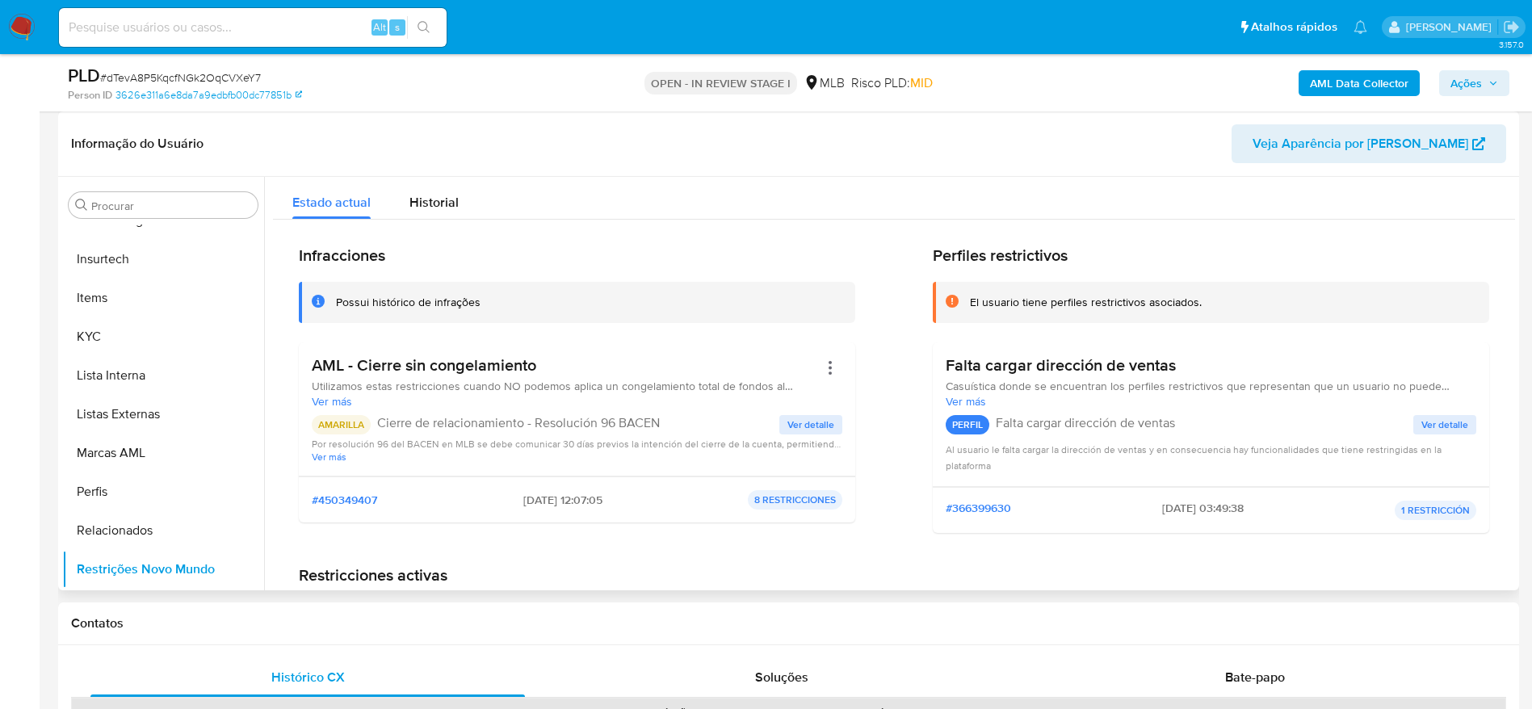
drag, startPoint x: 672, startPoint y: 422, endPoint x: 379, endPoint y: 424, distance: 293.2
click at [379, 424] on p "Cierre de relacionamiento - Resolución 96 BACEN" at bounding box center [578, 423] width 402 height 16
click at [1453, 72] on span "Ações" at bounding box center [1466, 83] width 31 height 26
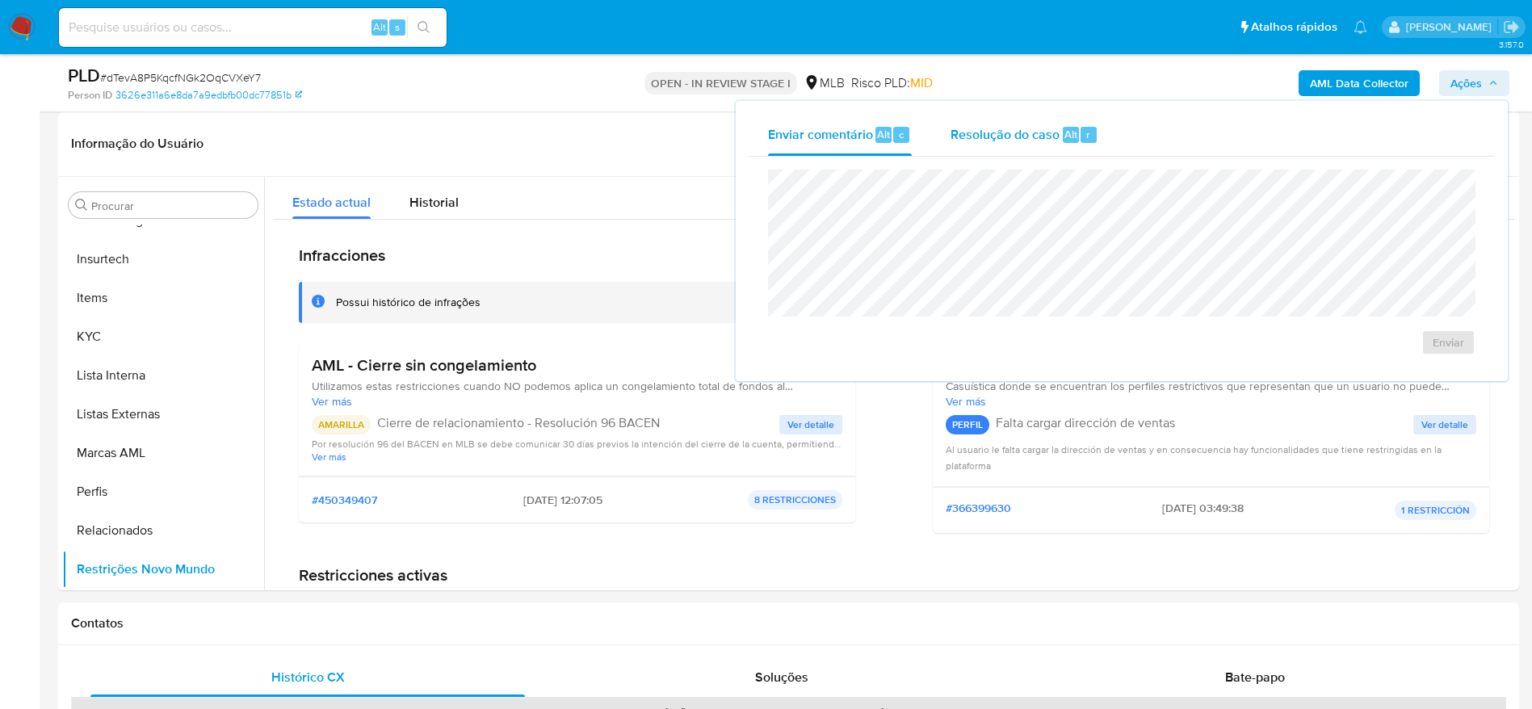
click at [996, 143] on div "Resolução do caso Alt r" at bounding box center [1025, 135] width 148 height 42
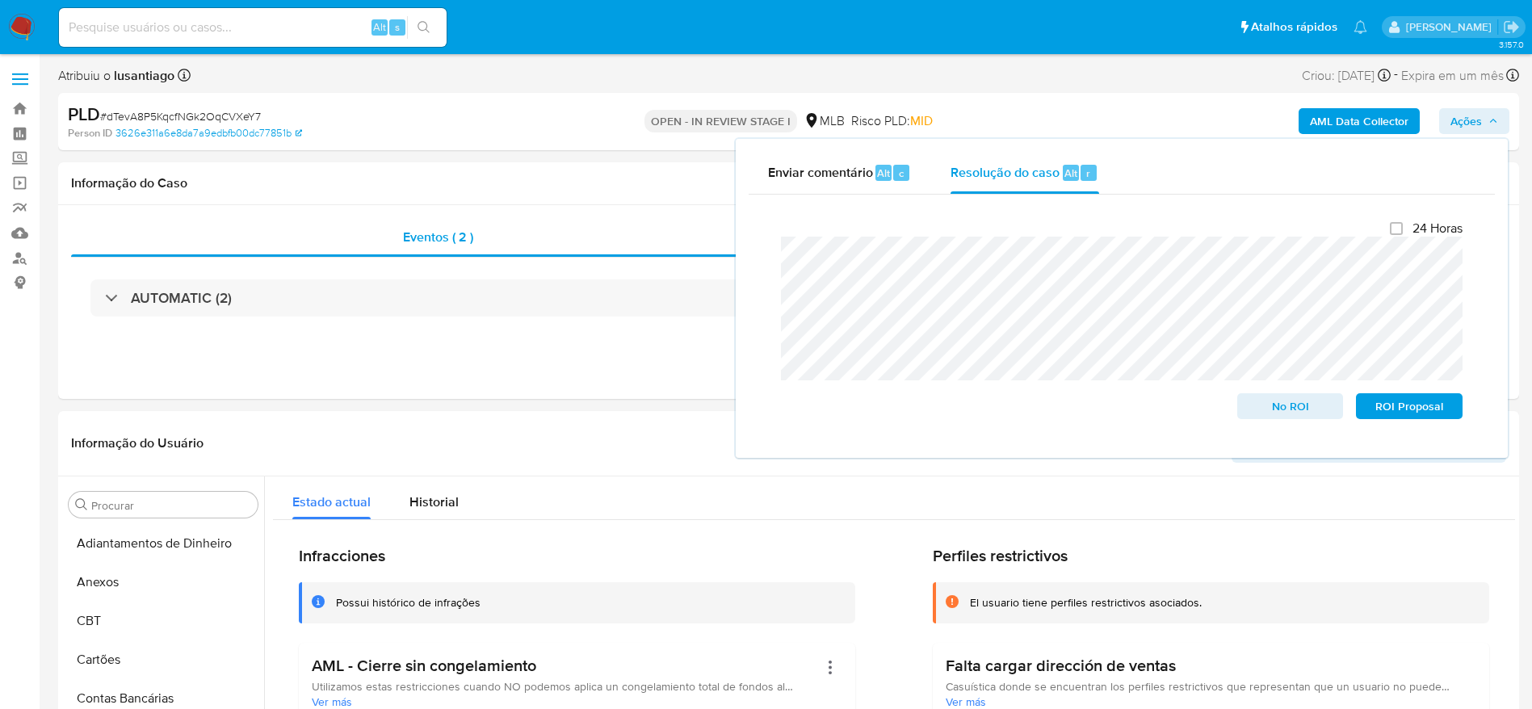
click at [1490, 117] on icon "button" at bounding box center [1493, 121] width 10 height 10
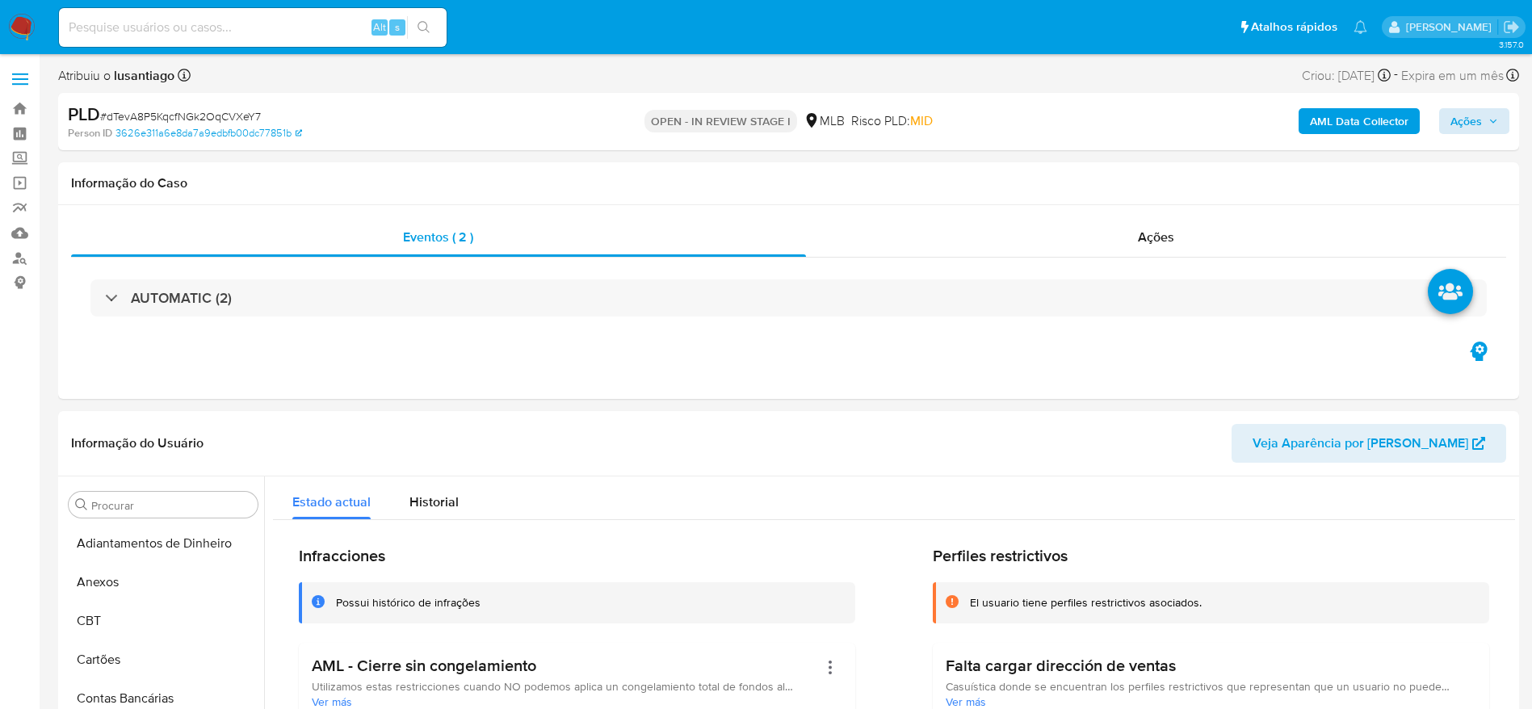
click at [1362, 120] on b "AML Data Collector" at bounding box center [1359, 121] width 99 height 26
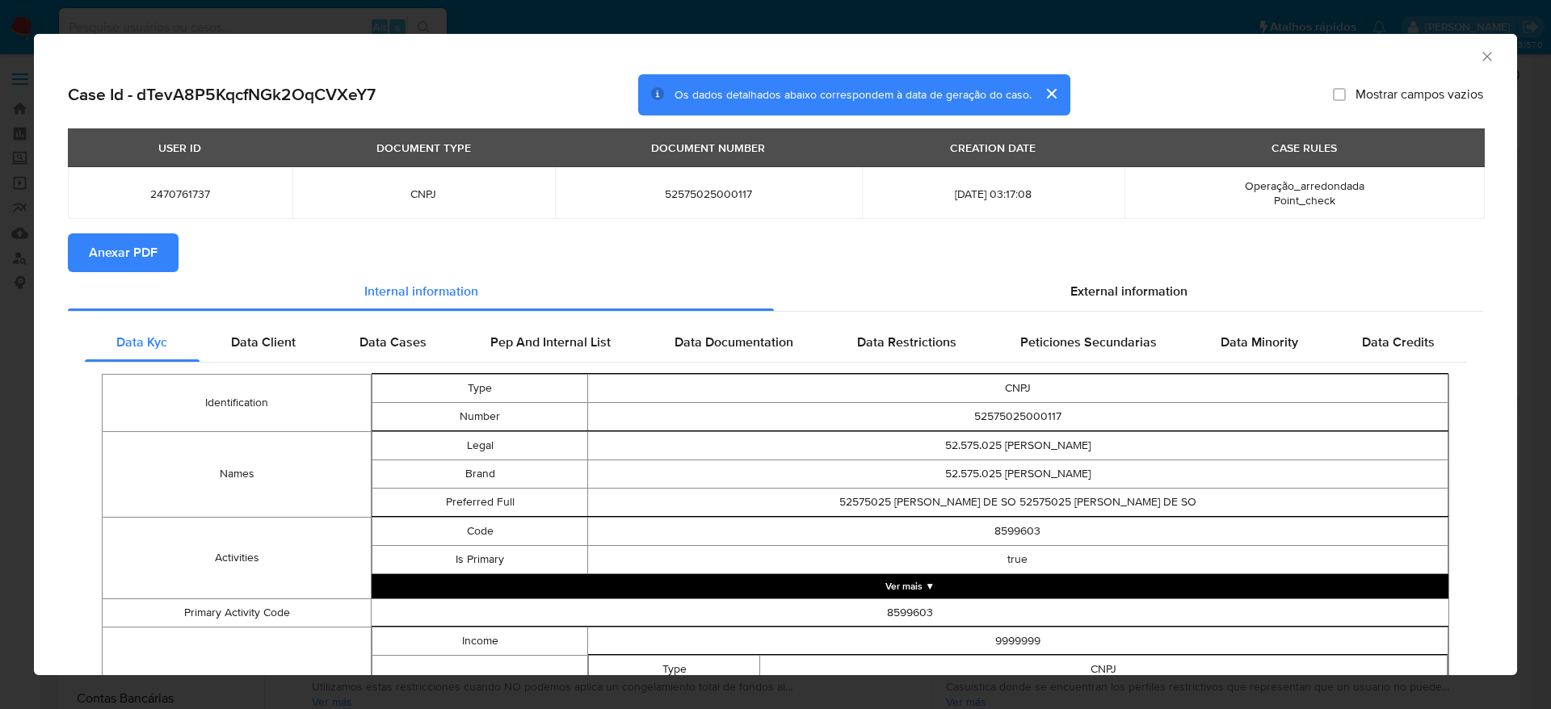
click at [143, 248] on span "Anexar PDF" at bounding box center [123, 253] width 69 height 36
click at [1479, 57] on icon "Fechar a janela" at bounding box center [1487, 56] width 16 height 16
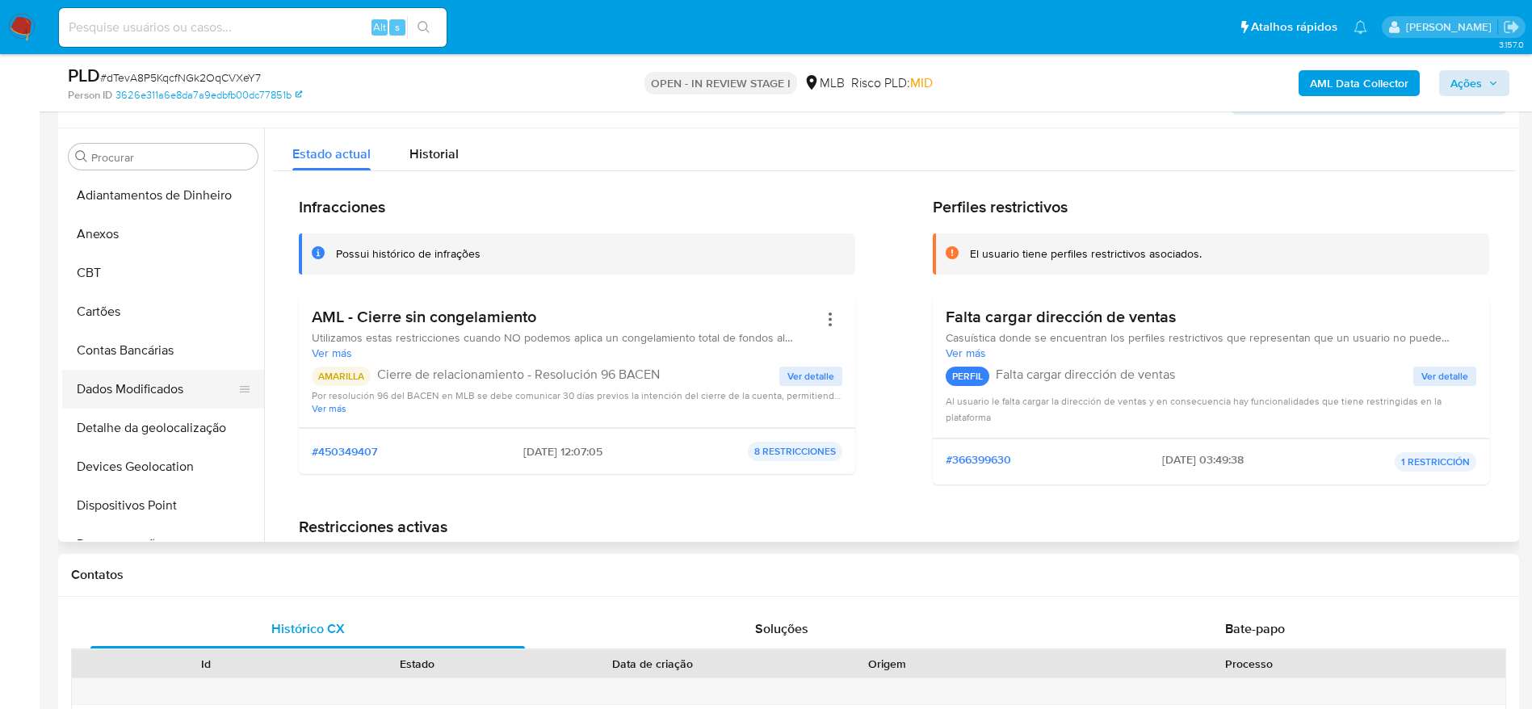
scroll to position [363, 0]
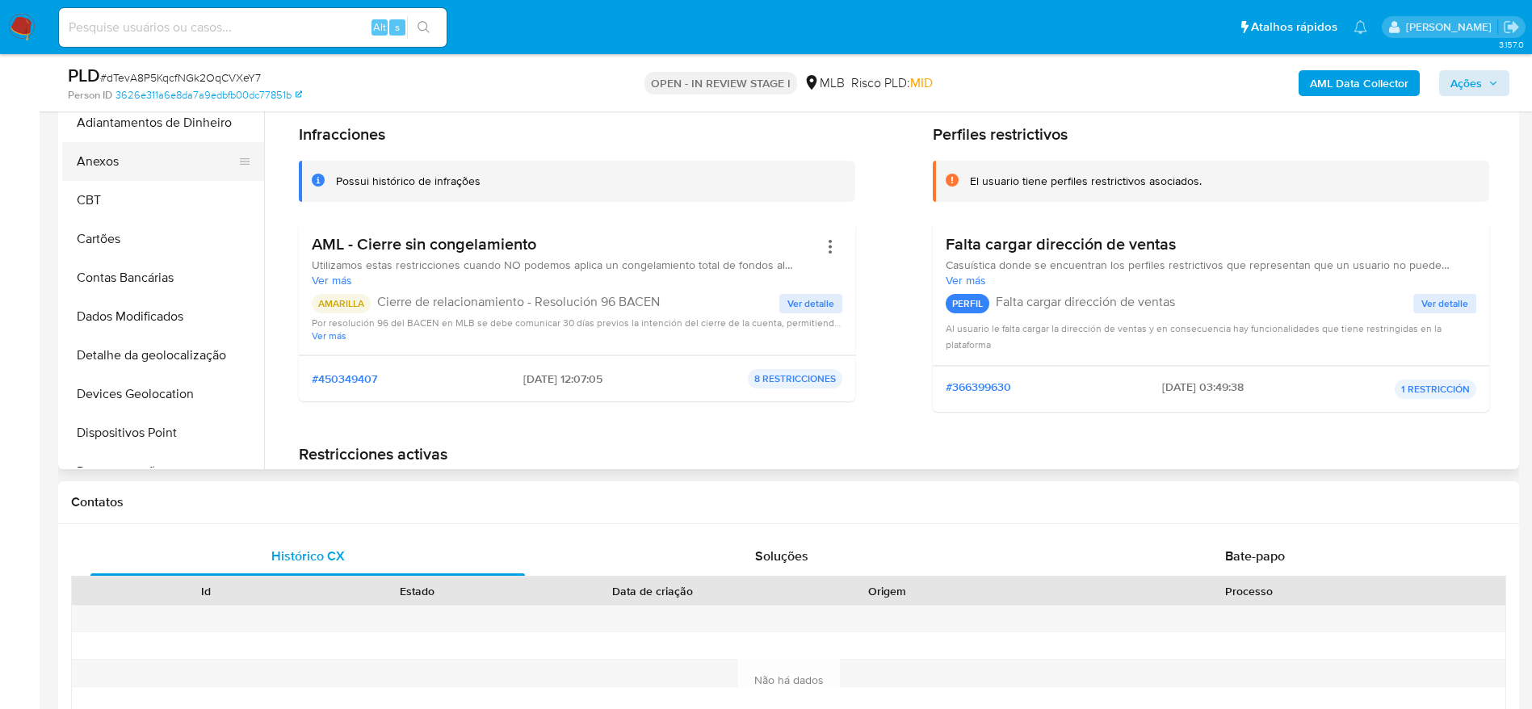
click at [123, 170] on button "Anexos" at bounding box center [156, 161] width 189 height 39
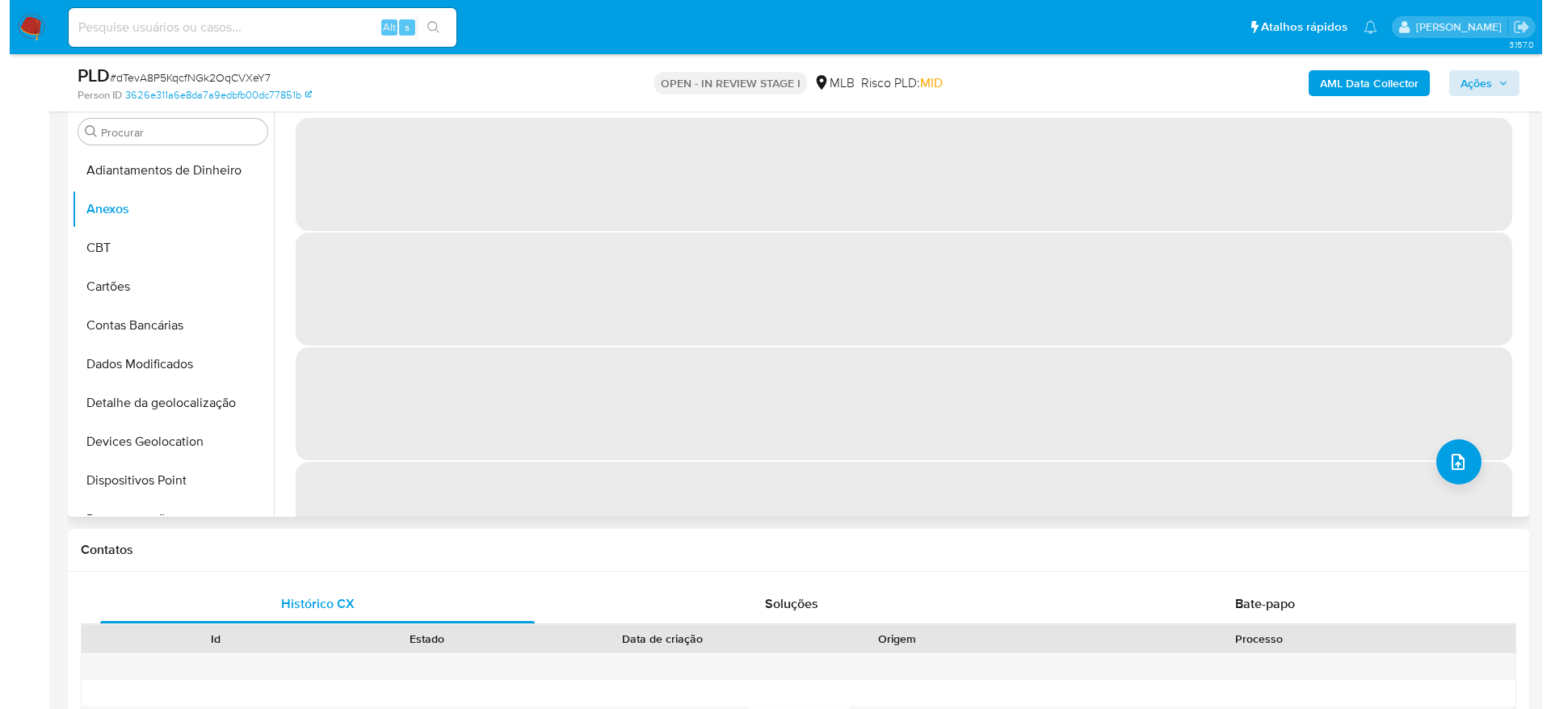
scroll to position [242, 0]
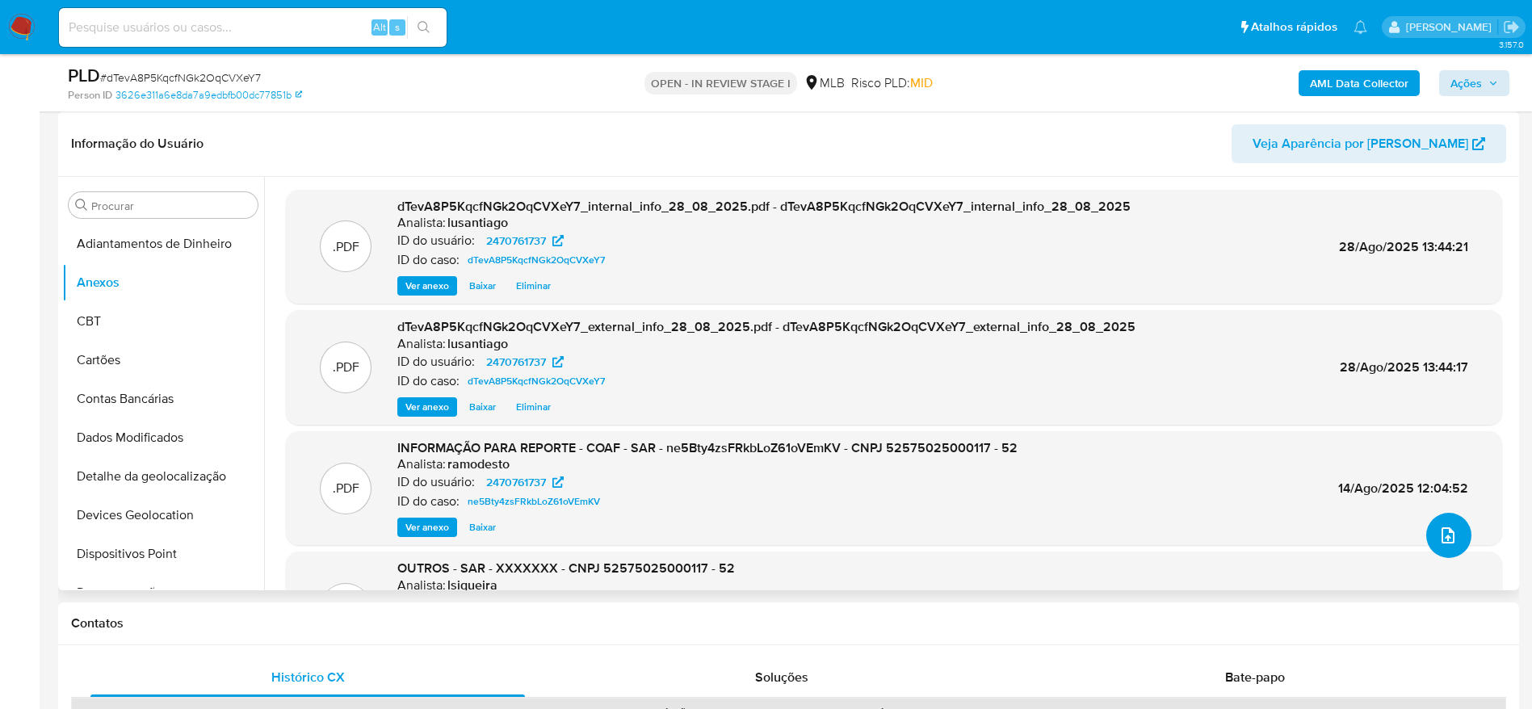
click at [1440, 531] on icon "upload-file" at bounding box center [1447, 535] width 19 height 19
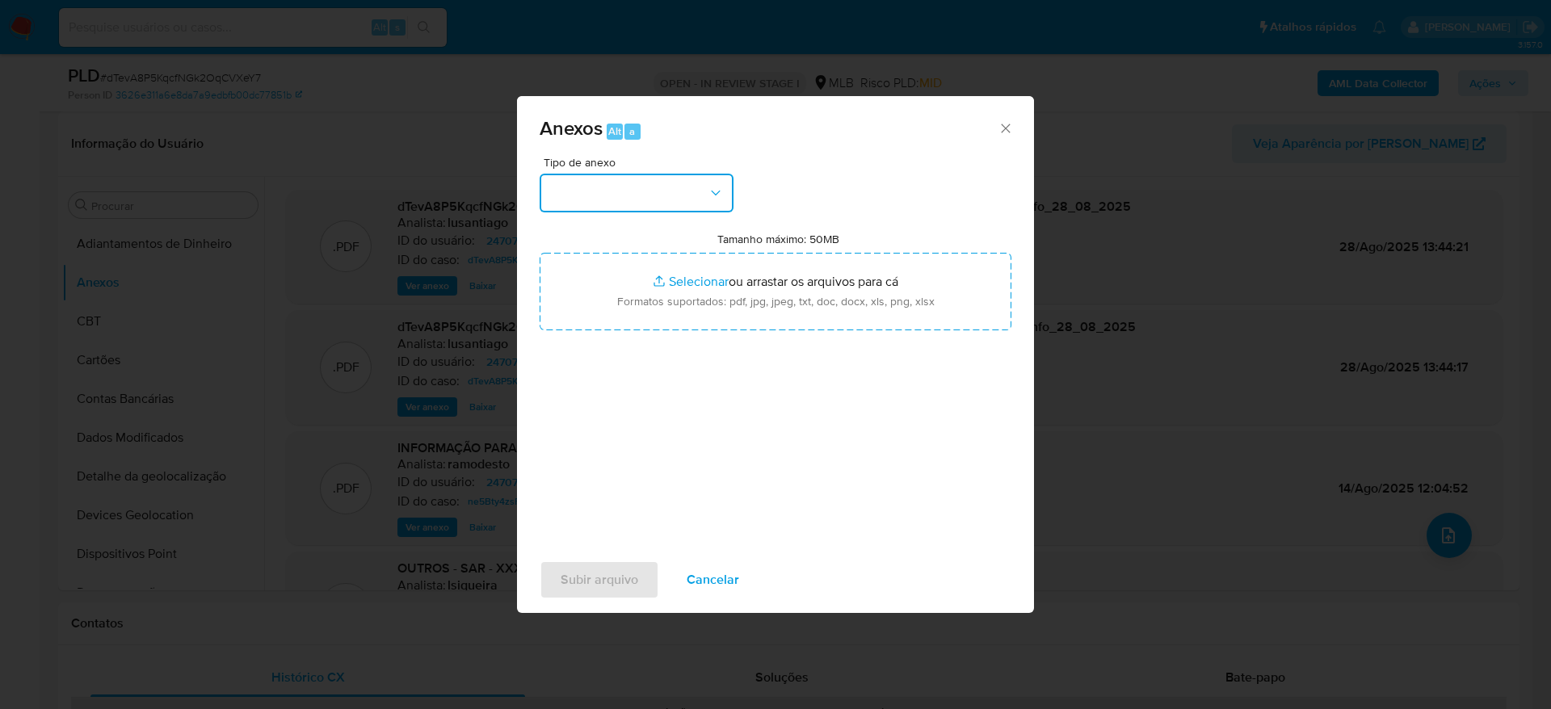
click at [653, 194] on button "button" at bounding box center [637, 193] width 194 height 39
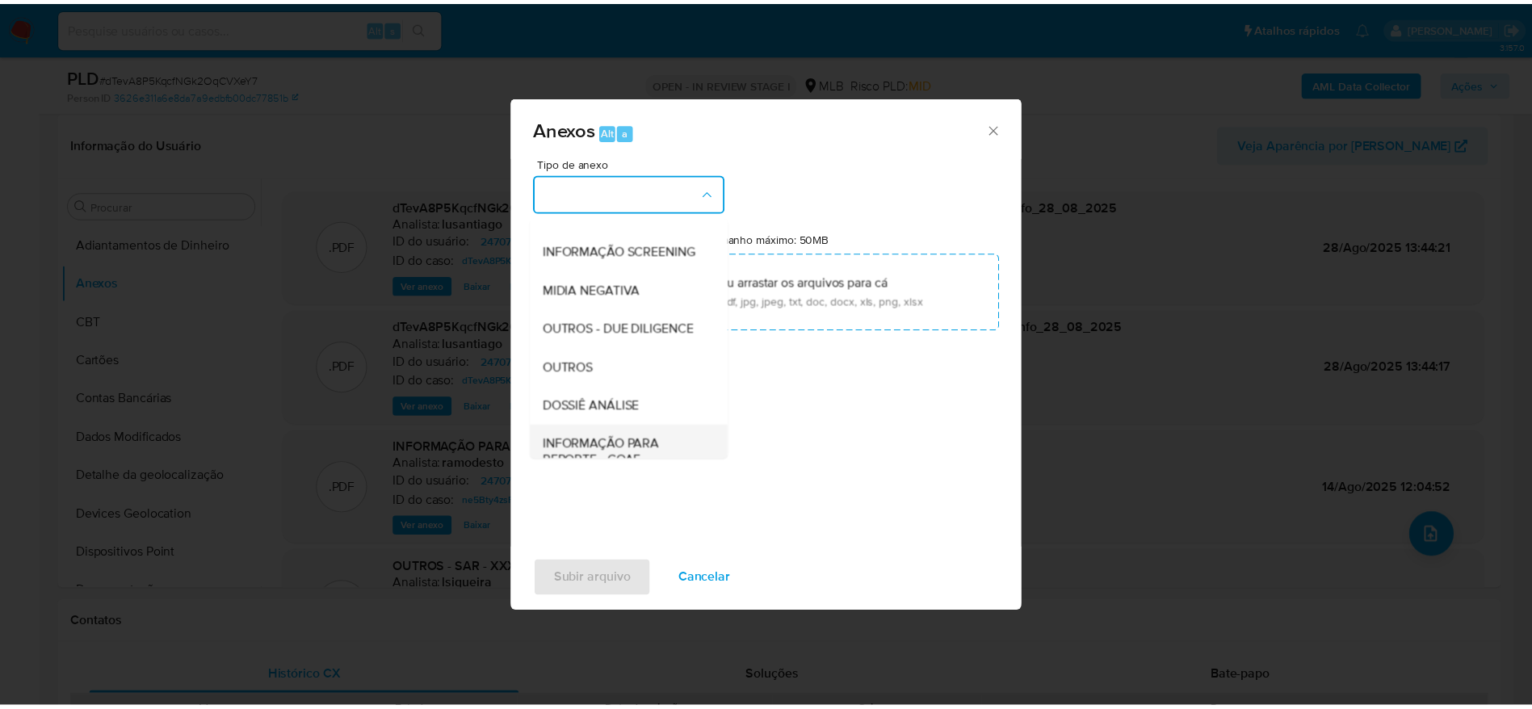
scroll to position [249, 0]
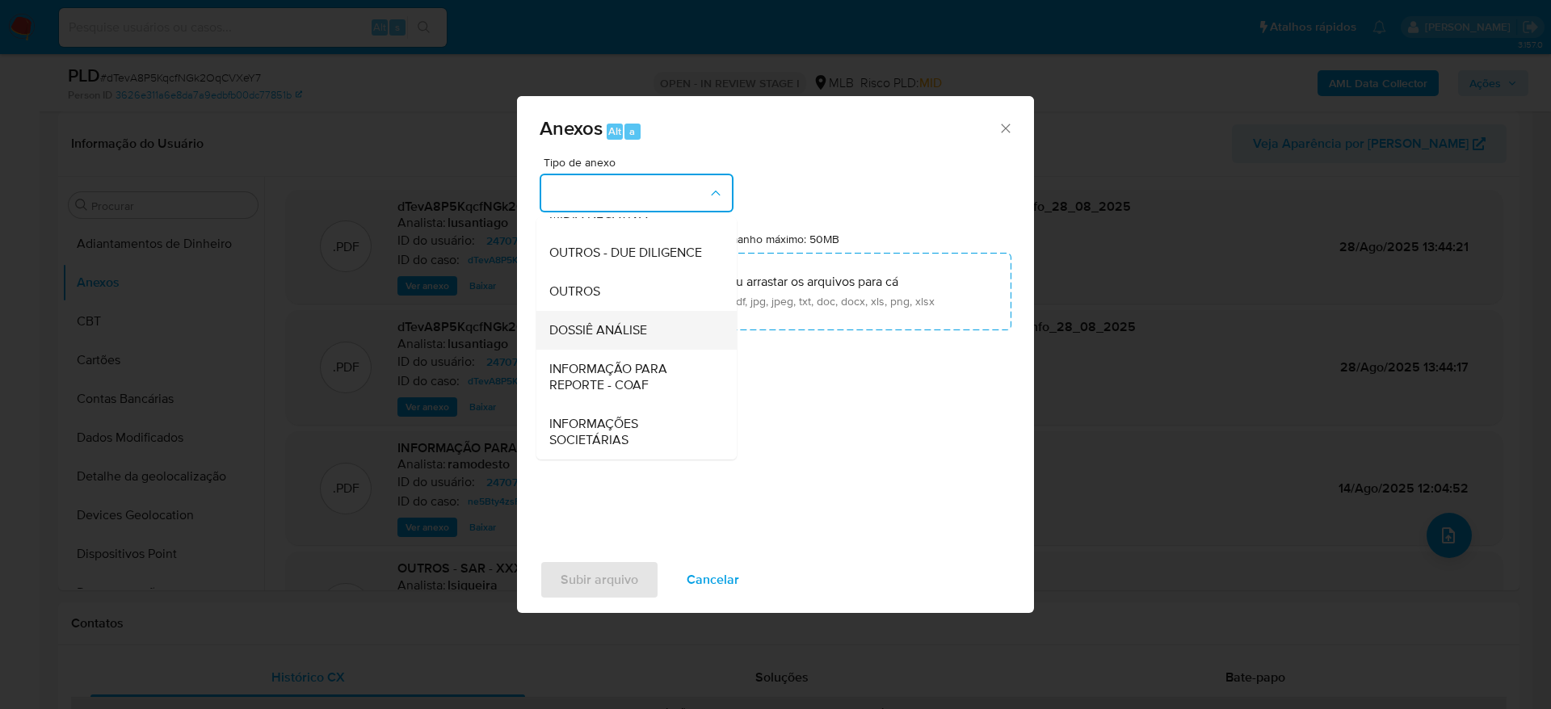
click at [618, 322] on span "DOSSIÊ ANÁLISE" at bounding box center [598, 330] width 98 height 16
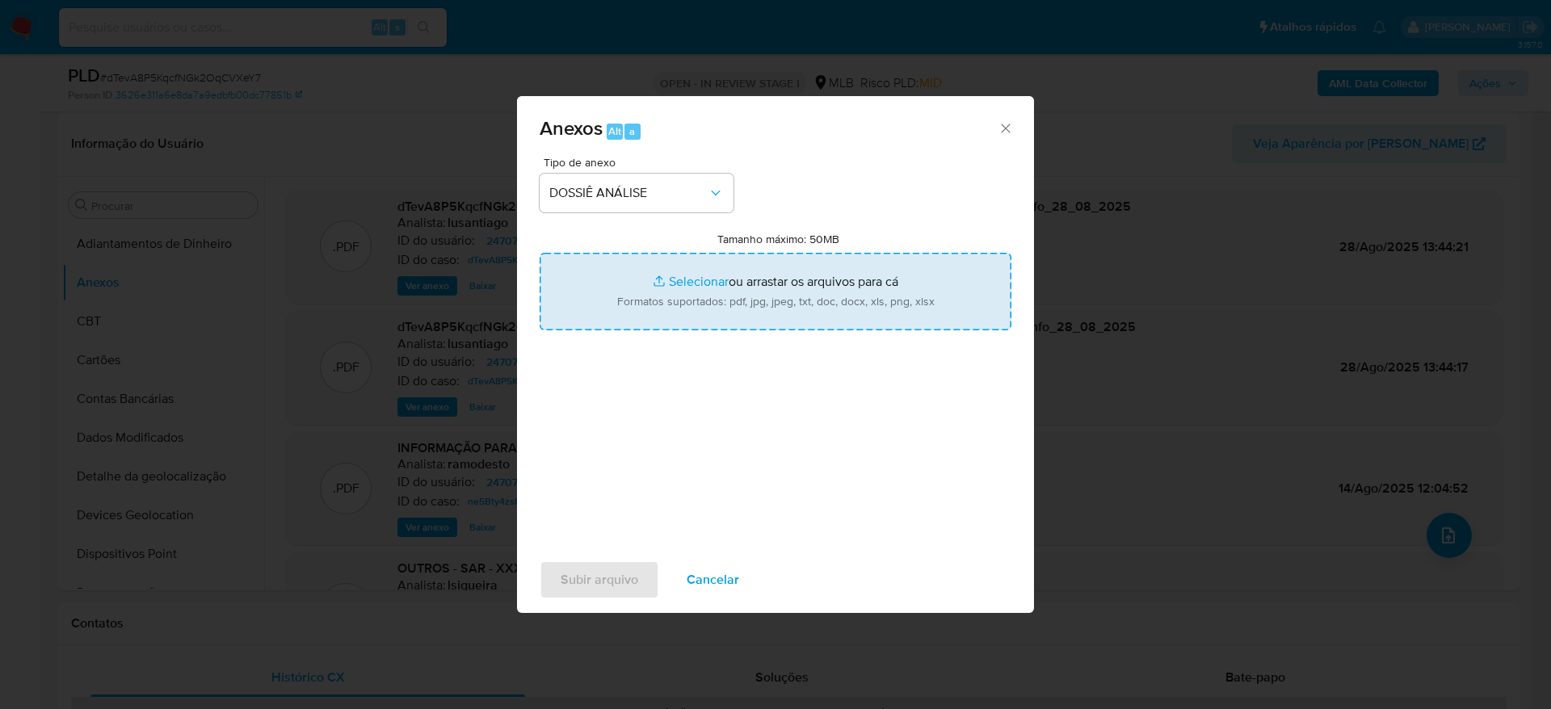
type input "C:\fakepath\Mulan 2470761737_2025_08_28_08_33_31.xlsx"
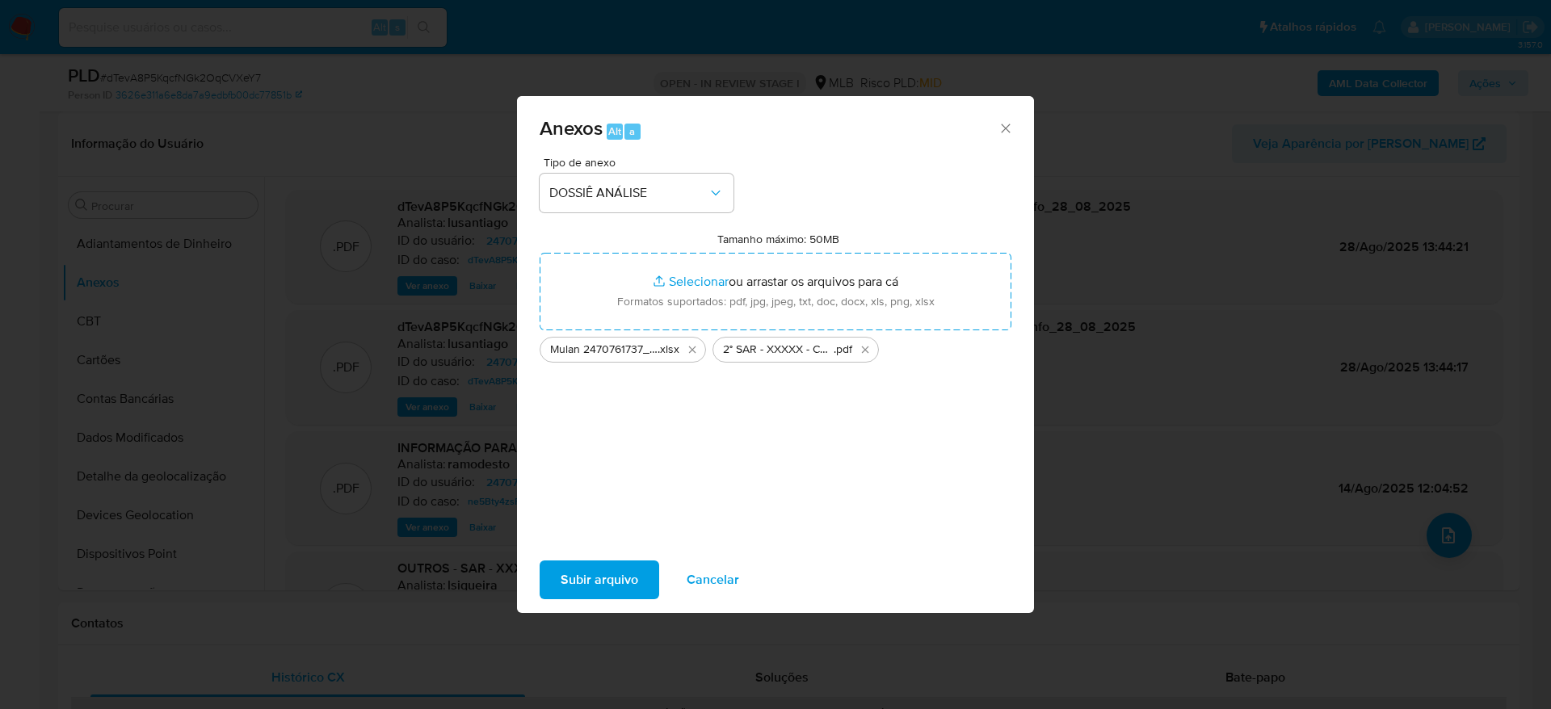
click at [613, 575] on span "Subir arquivo" at bounding box center [600, 580] width 78 height 36
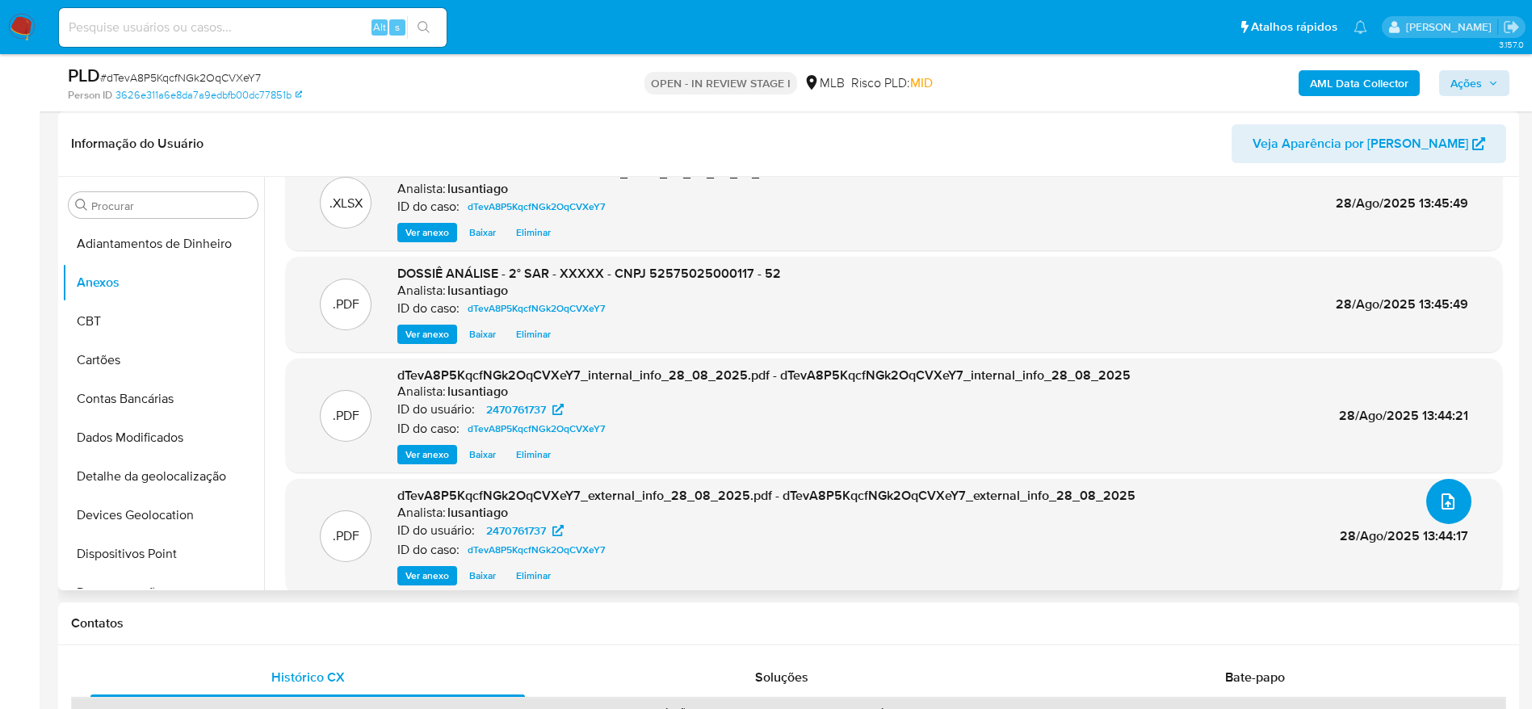
scroll to position [0, 0]
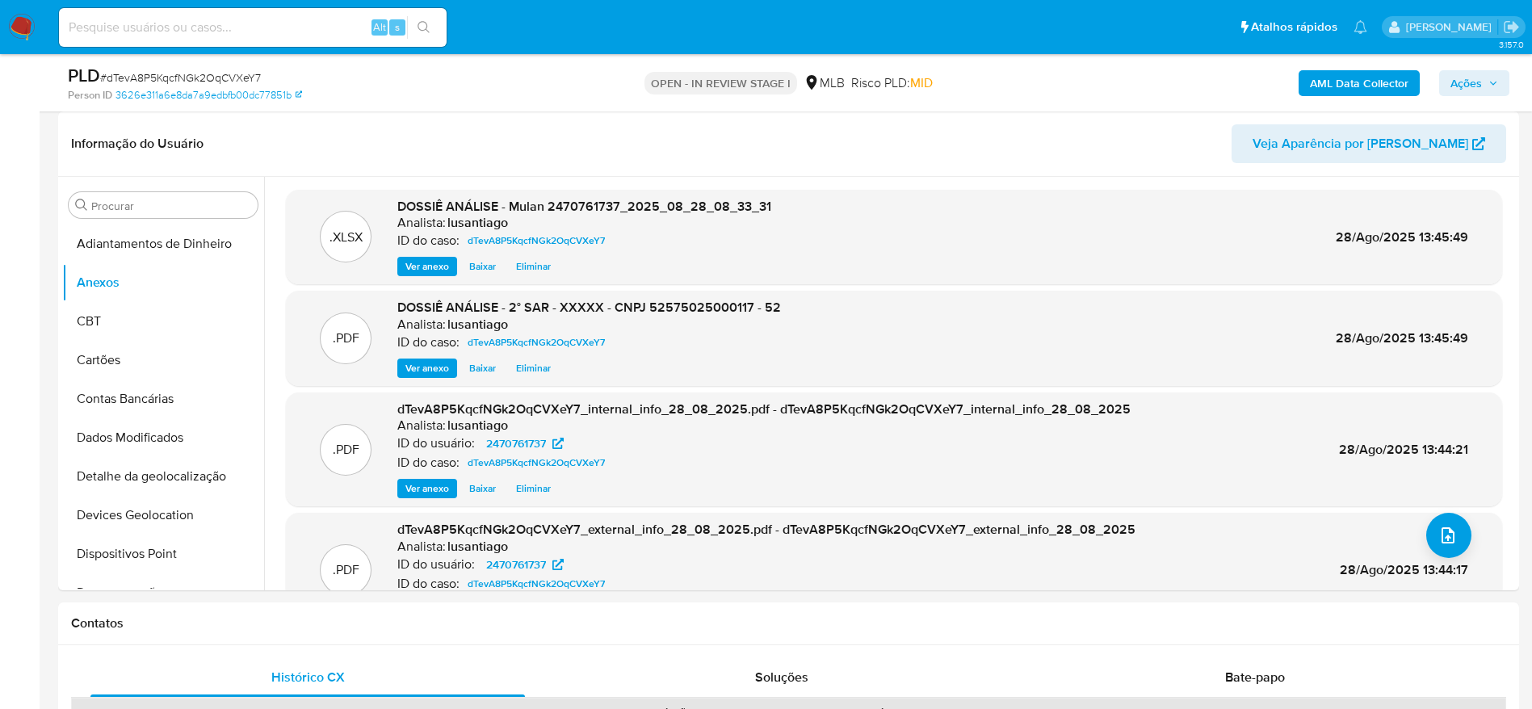
click at [1469, 90] on span "Ações" at bounding box center [1466, 83] width 31 height 26
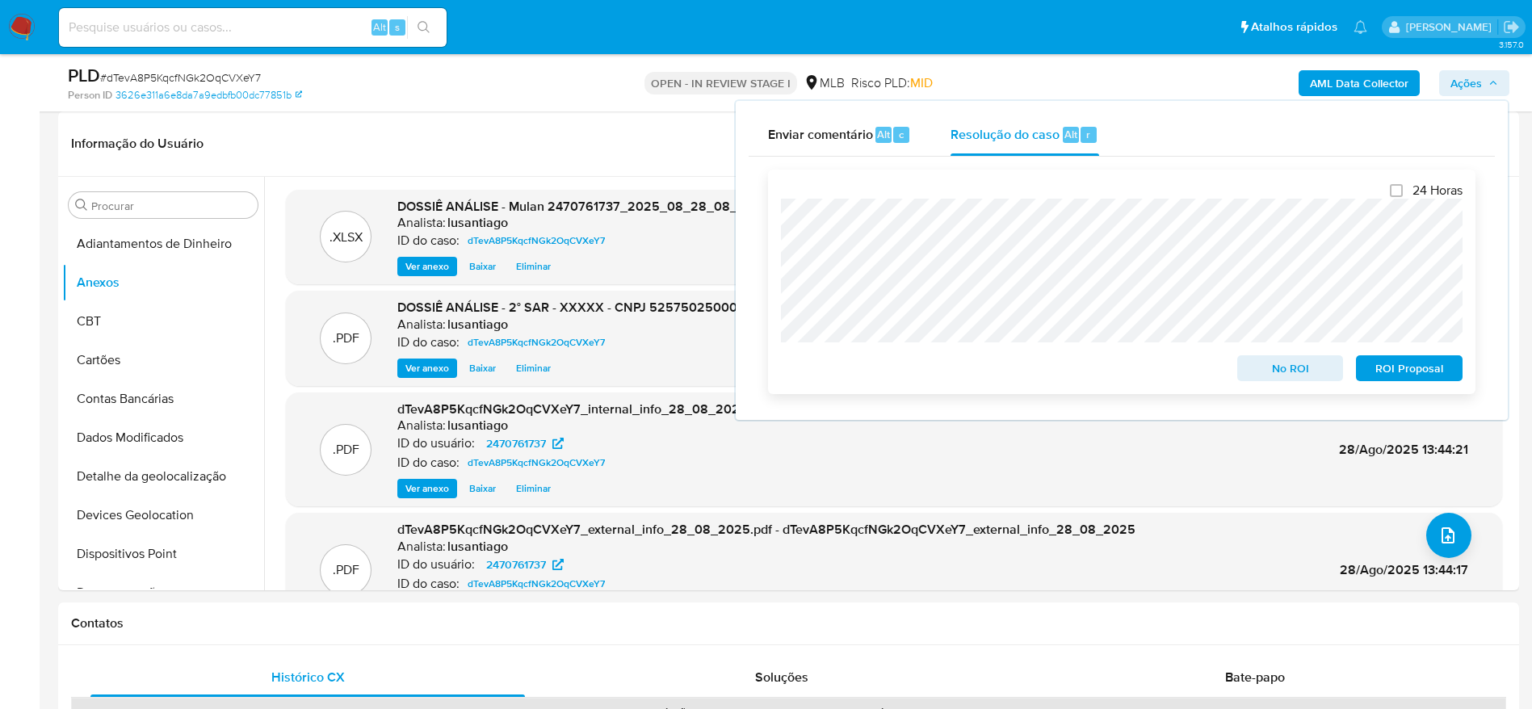
click at [1379, 370] on span "ROI Proposal" at bounding box center [1409, 368] width 84 height 23
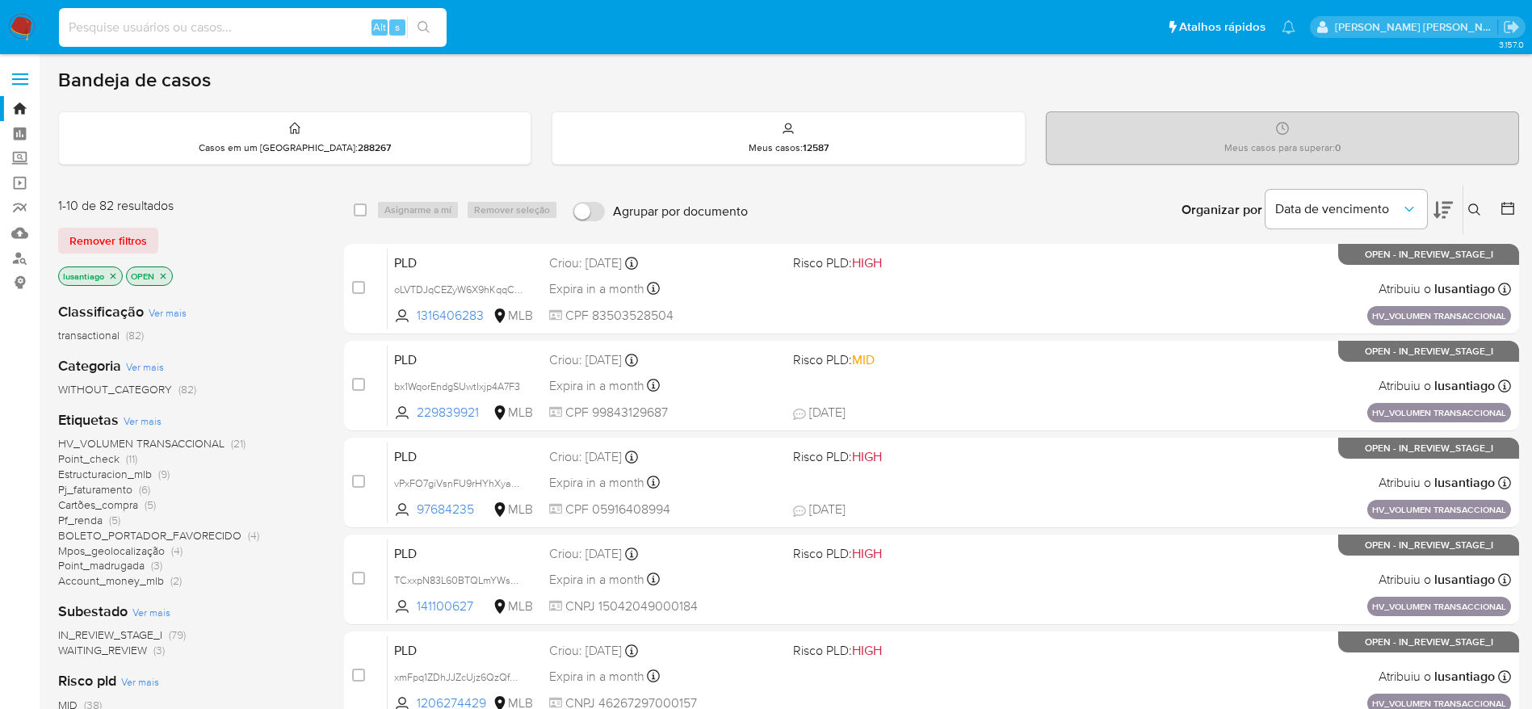
click at [211, 18] on input at bounding box center [253, 27] width 388 height 21
paste input "2470765579"
type input "2470765579"
click at [427, 18] on button "search-icon" at bounding box center [423, 27] width 33 height 23
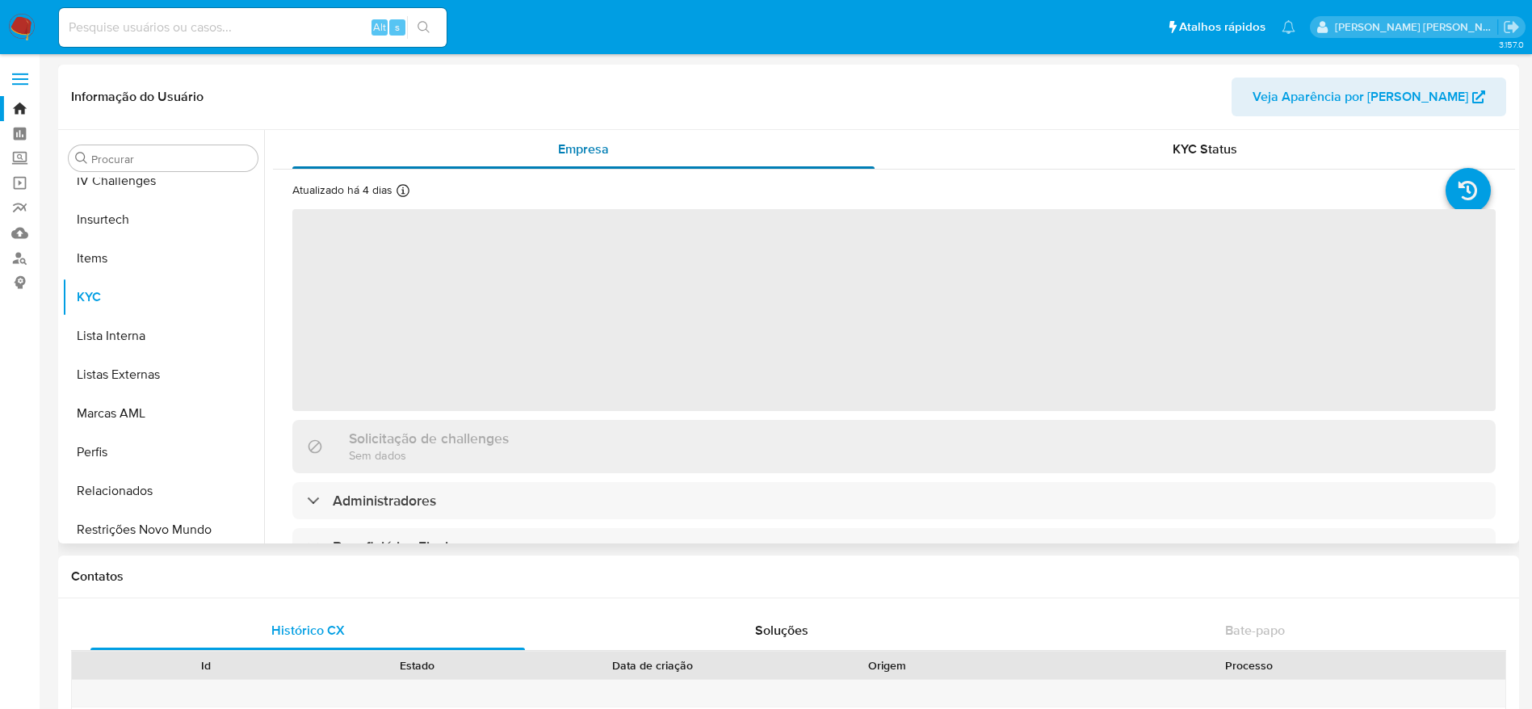
scroll to position [721, 0]
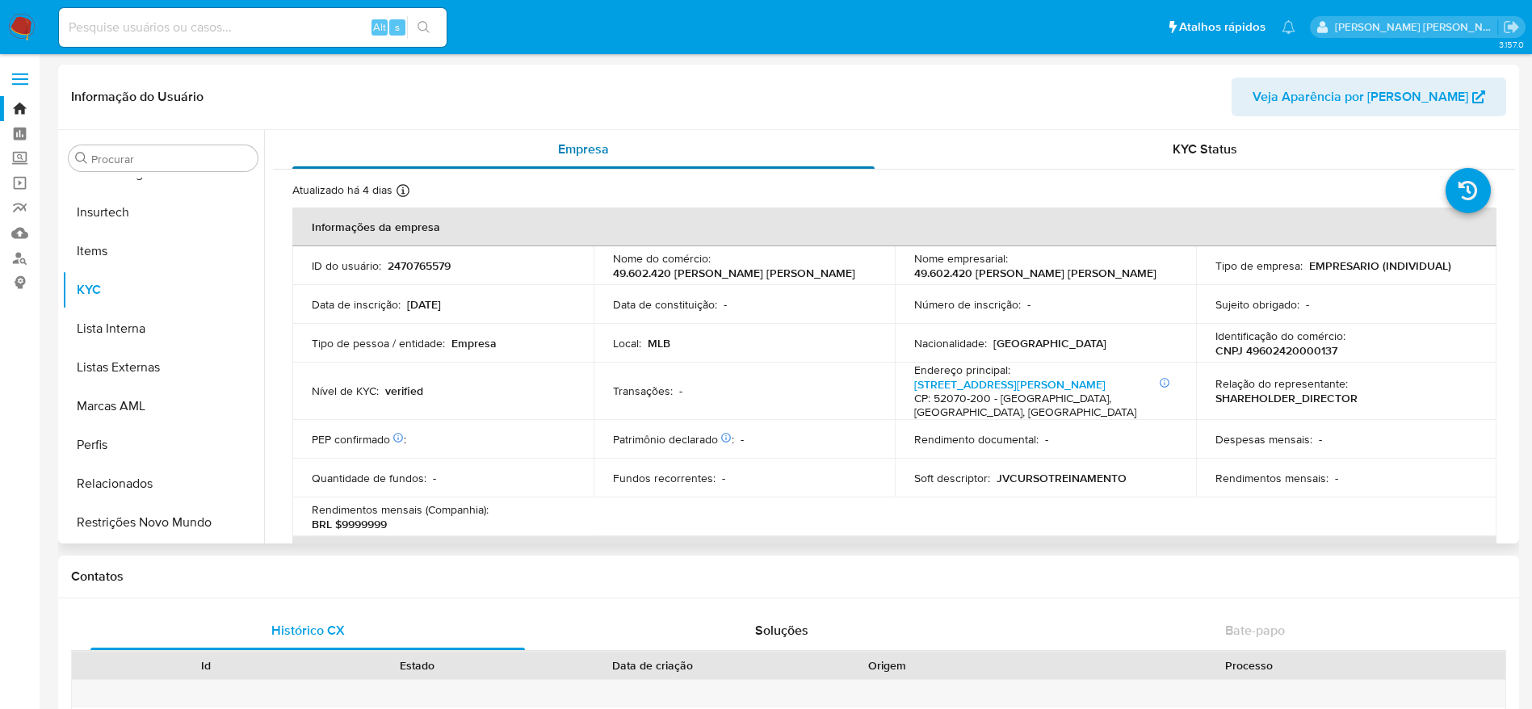
select select "10"
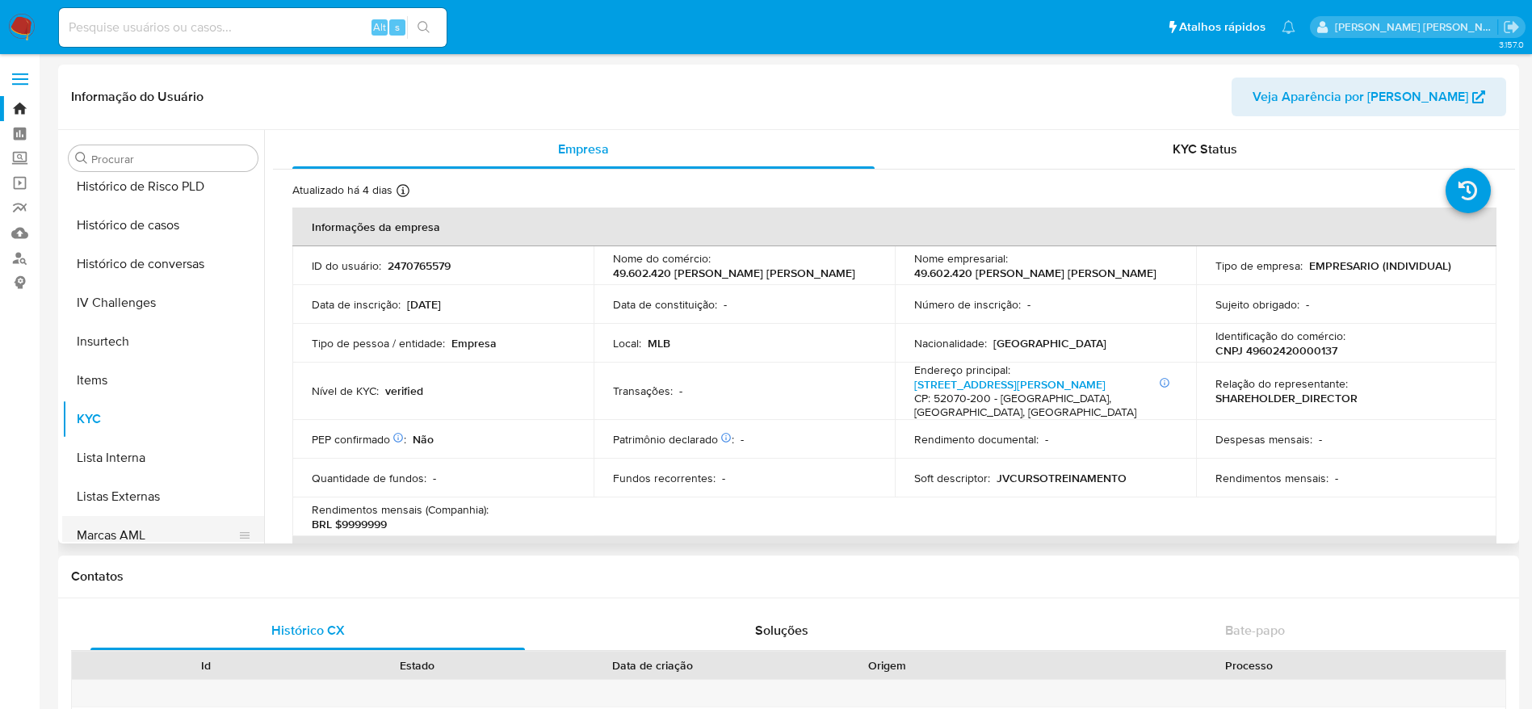
scroll to position [479, 0]
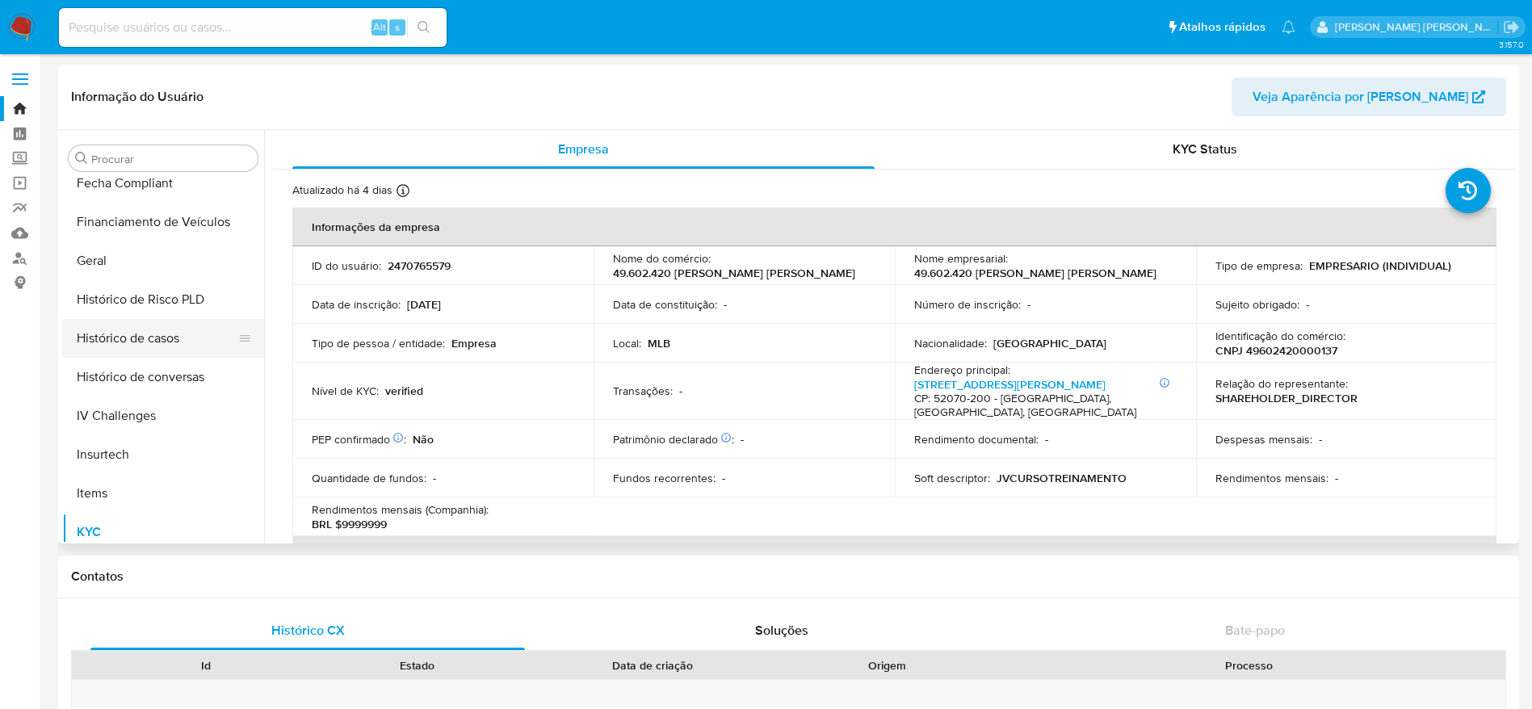
click at [109, 351] on button "Histórico de casos" at bounding box center [156, 338] width 189 height 39
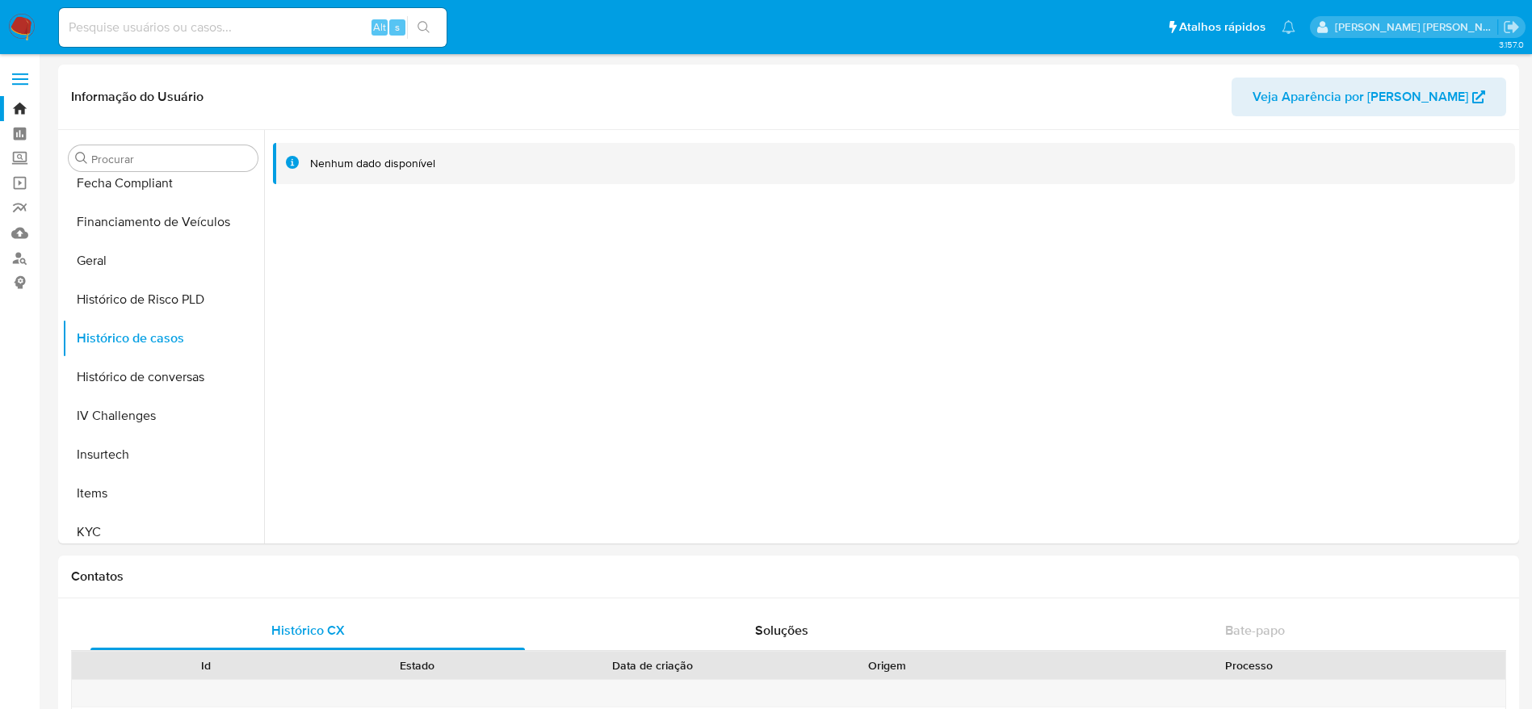
click at [254, 27] on input at bounding box center [253, 27] width 388 height 21
paste input "2445447177"
type input "2445447177"
click at [424, 33] on icon "search-icon" at bounding box center [424, 27] width 13 height 13
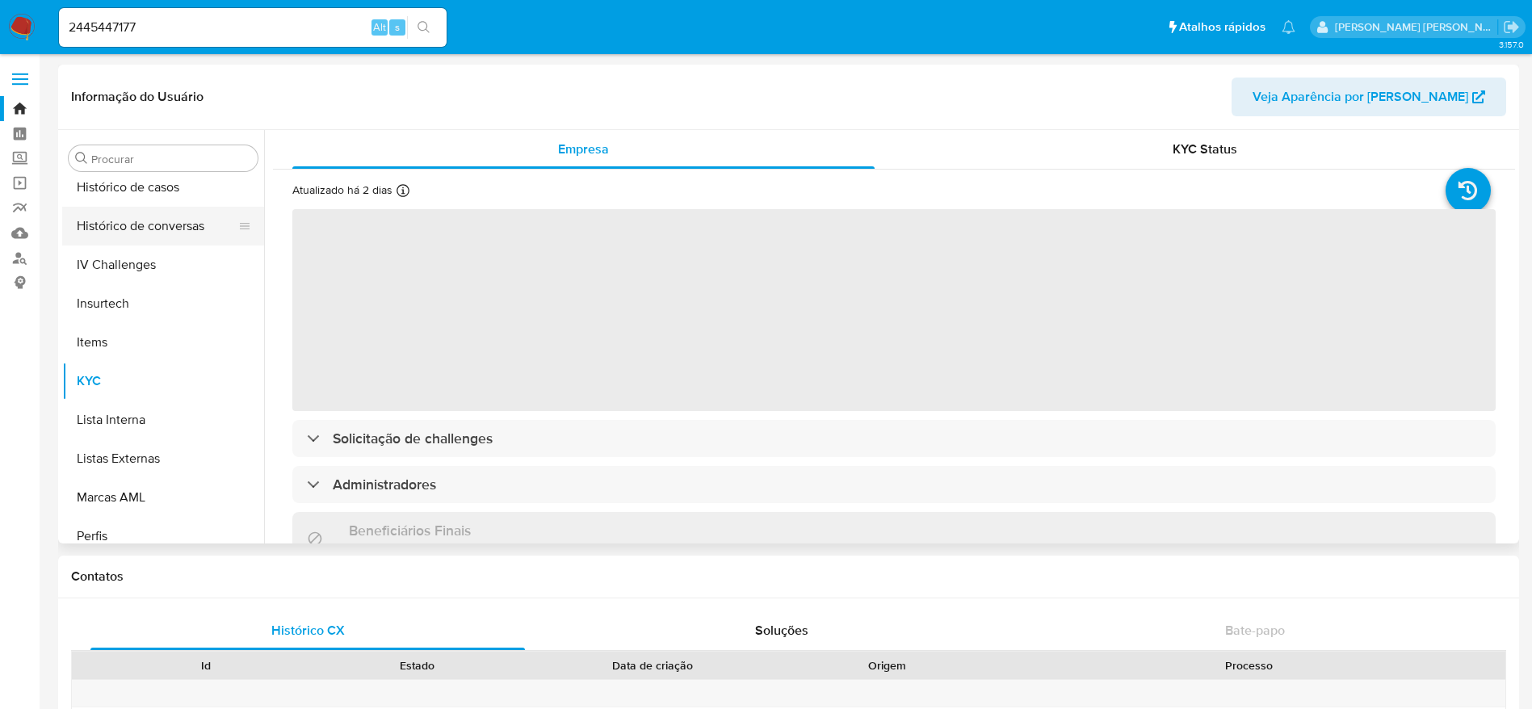
scroll to position [479, 0]
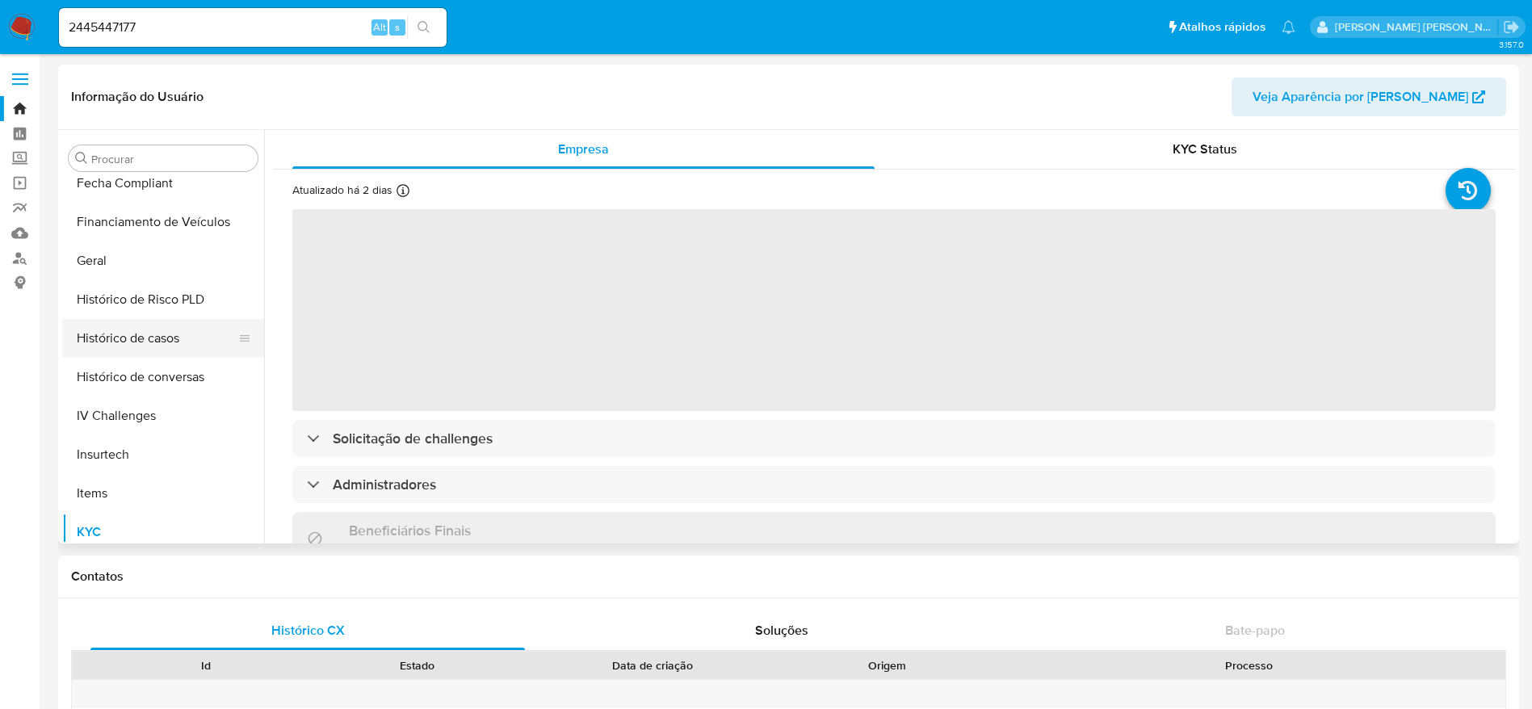
click at [149, 352] on button "Histórico de casos" at bounding box center [156, 338] width 189 height 39
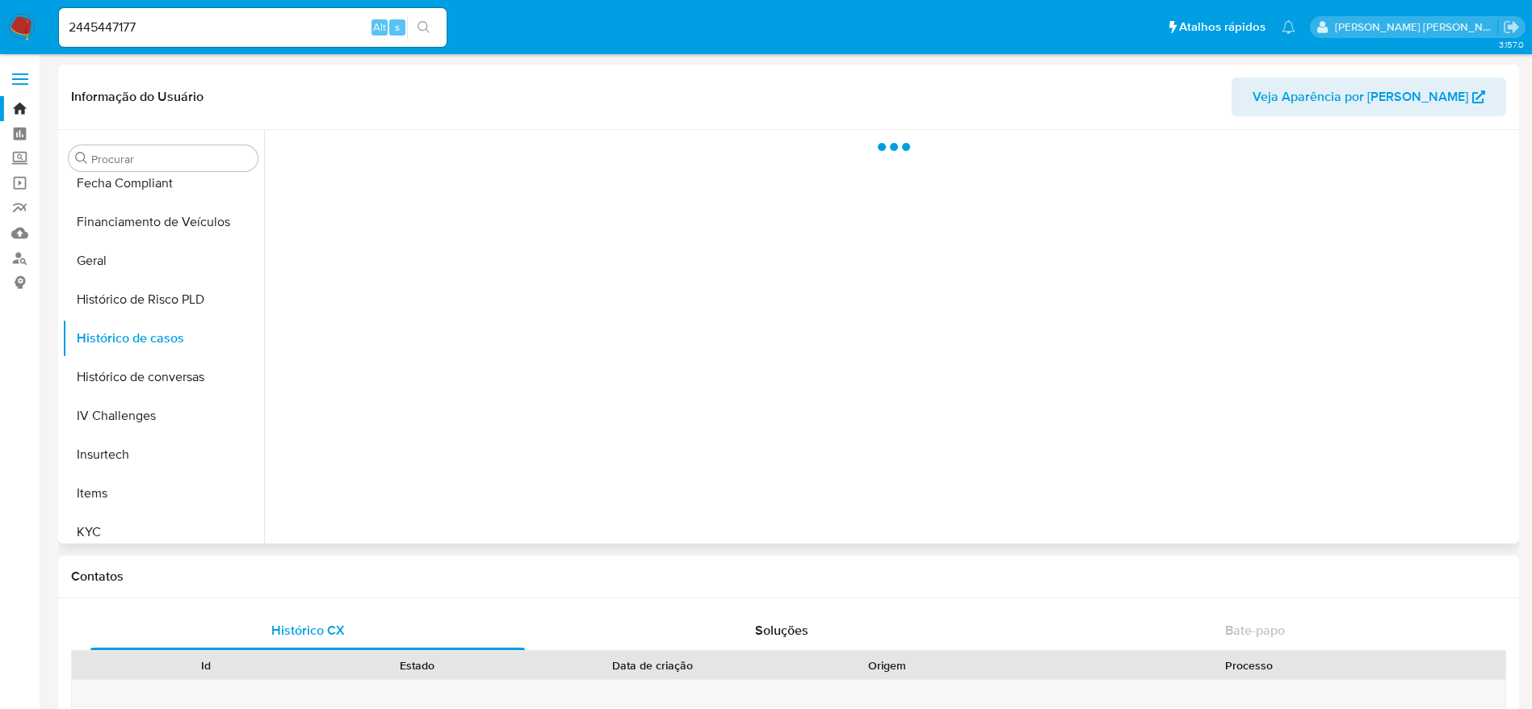
select select "10"
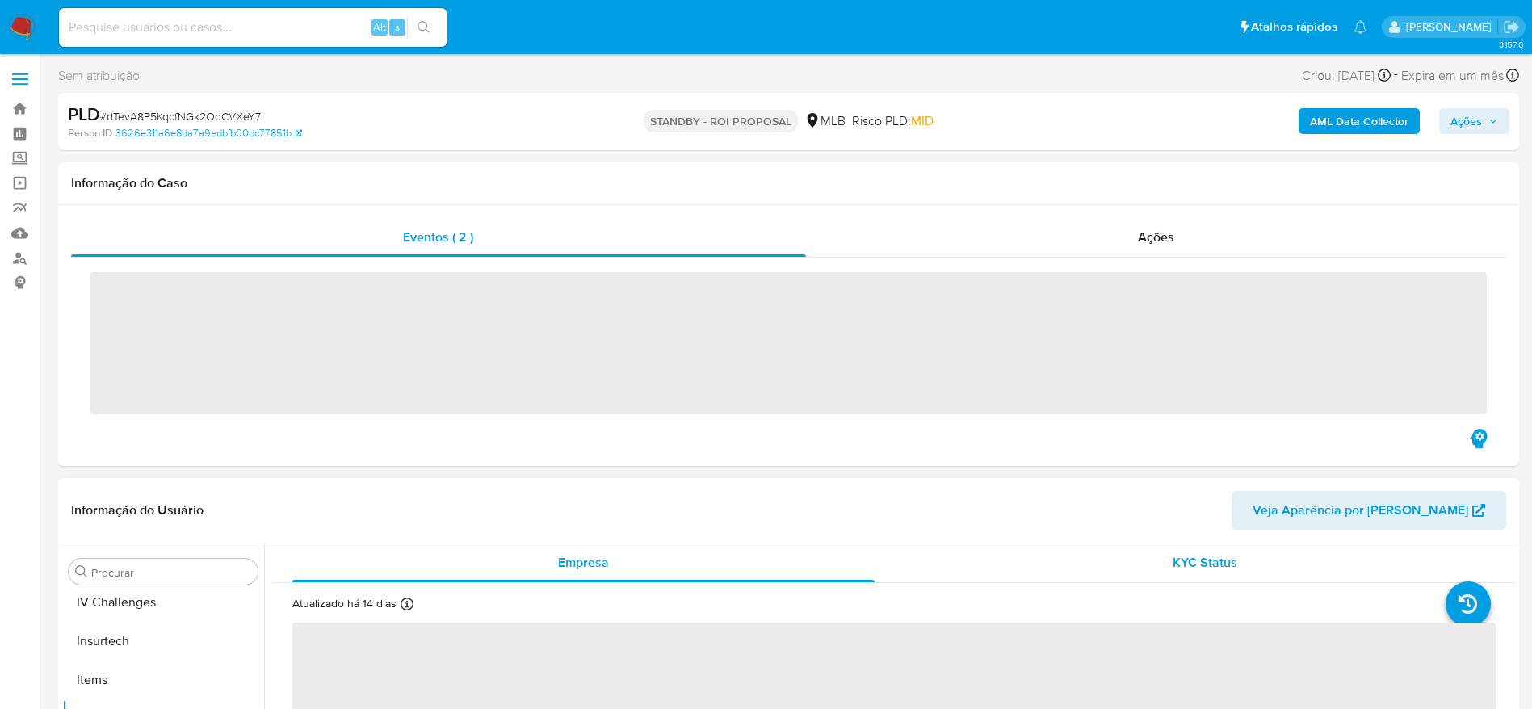
scroll to position [721, 0]
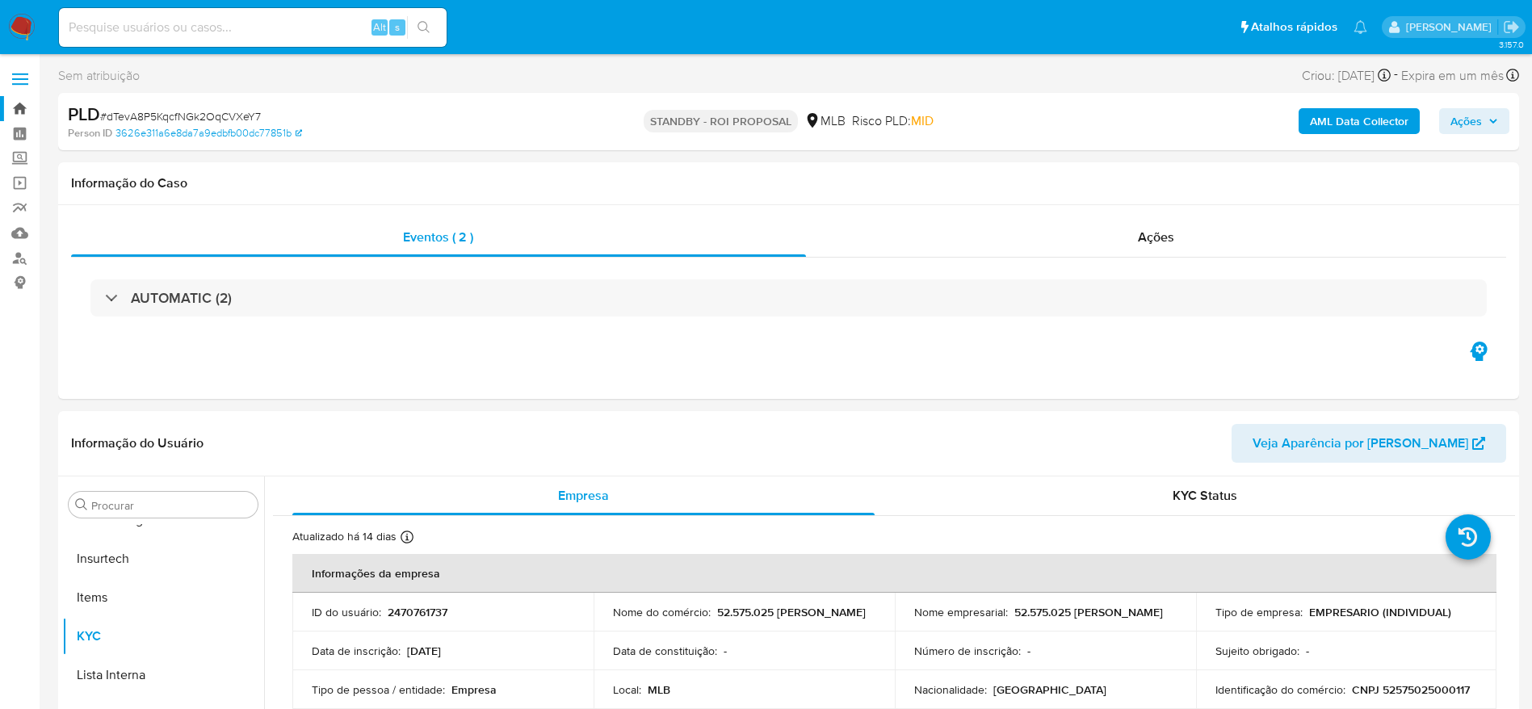
select select "10"
click at [16, 110] on link "Bandeja" at bounding box center [96, 108] width 192 height 25
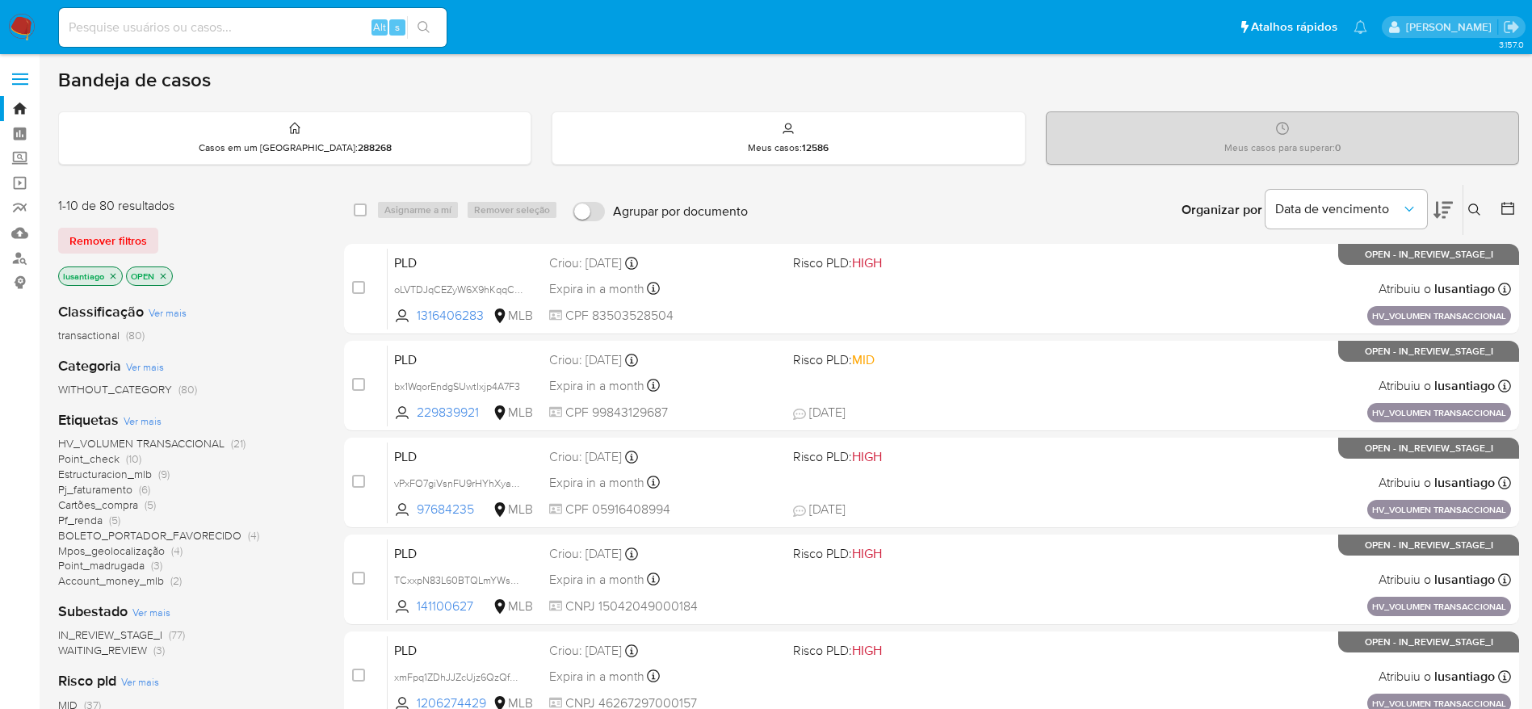
click at [215, 25] on input at bounding box center [253, 27] width 388 height 21
paste input "2470761737"
type input "2470761737"
click at [419, 26] on icon "search-icon" at bounding box center [424, 27] width 13 height 13
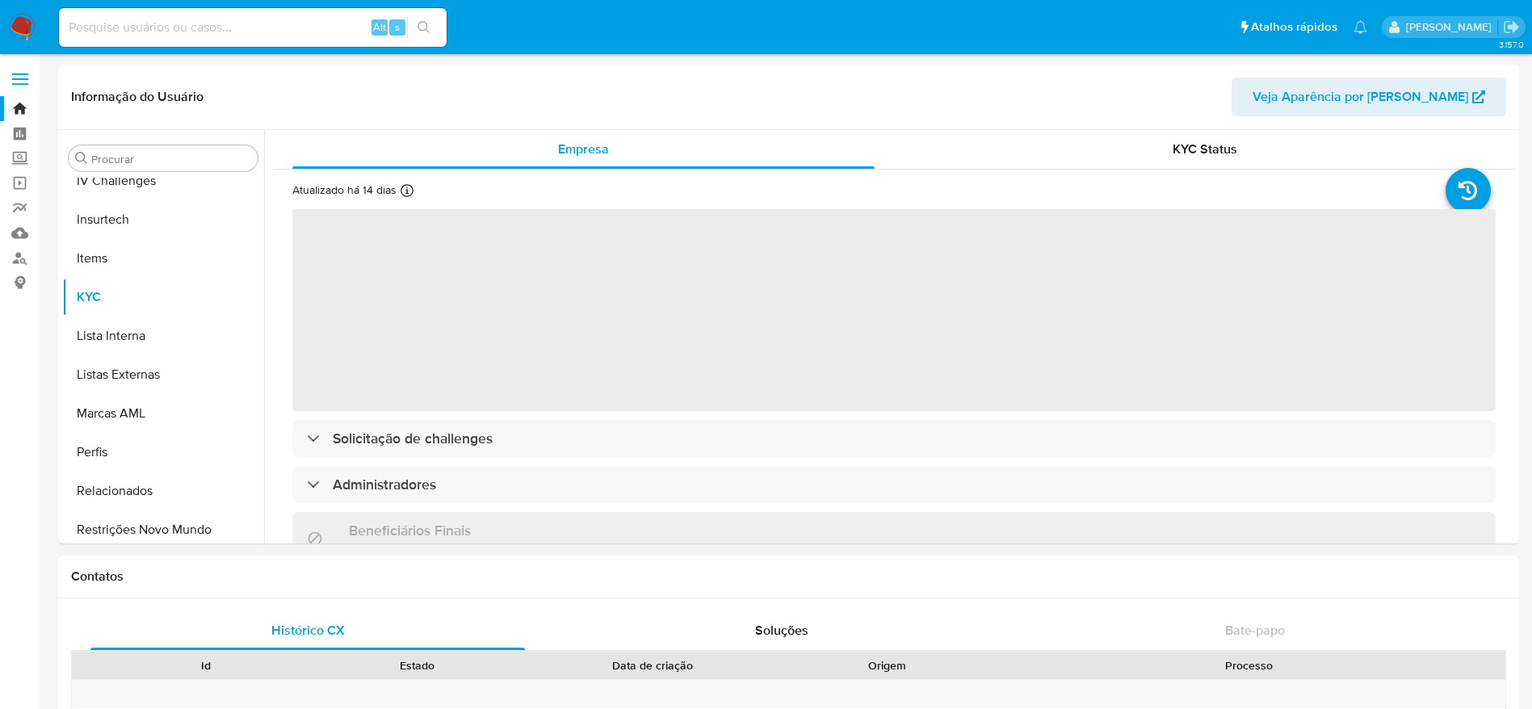
scroll to position [721, 0]
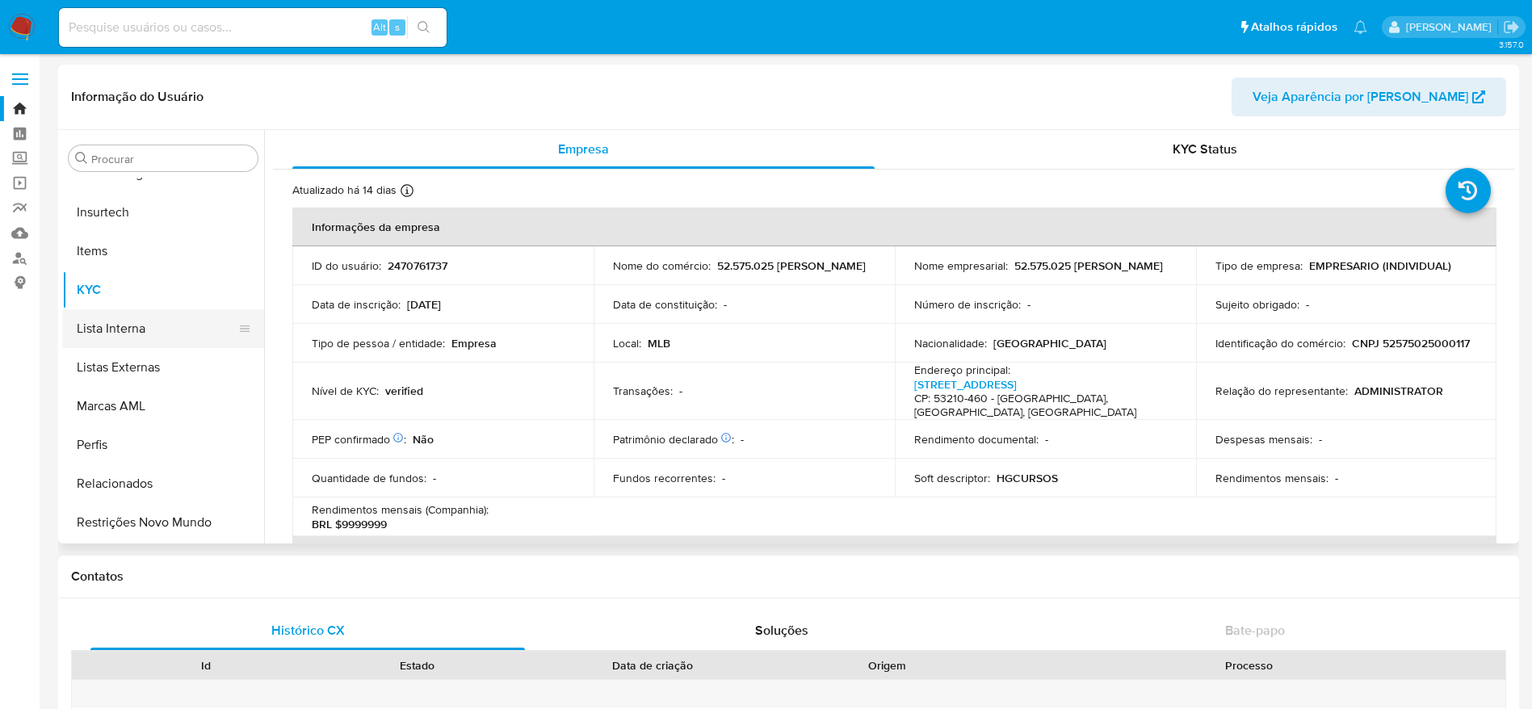
select select "10"
click at [140, 334] on button "Lista Interna" at bounding box center [156, 328] width 189 height 39
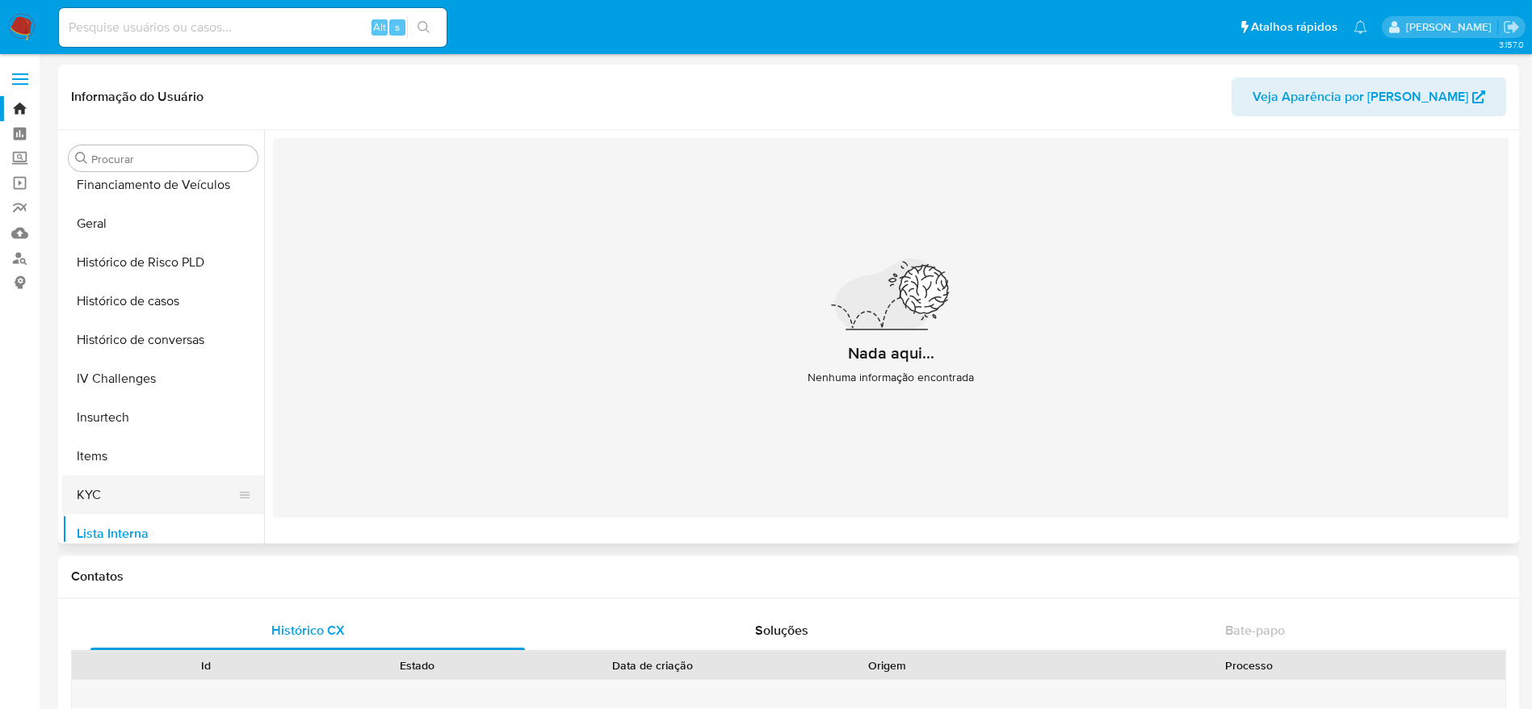
scroll to position [479, 0]
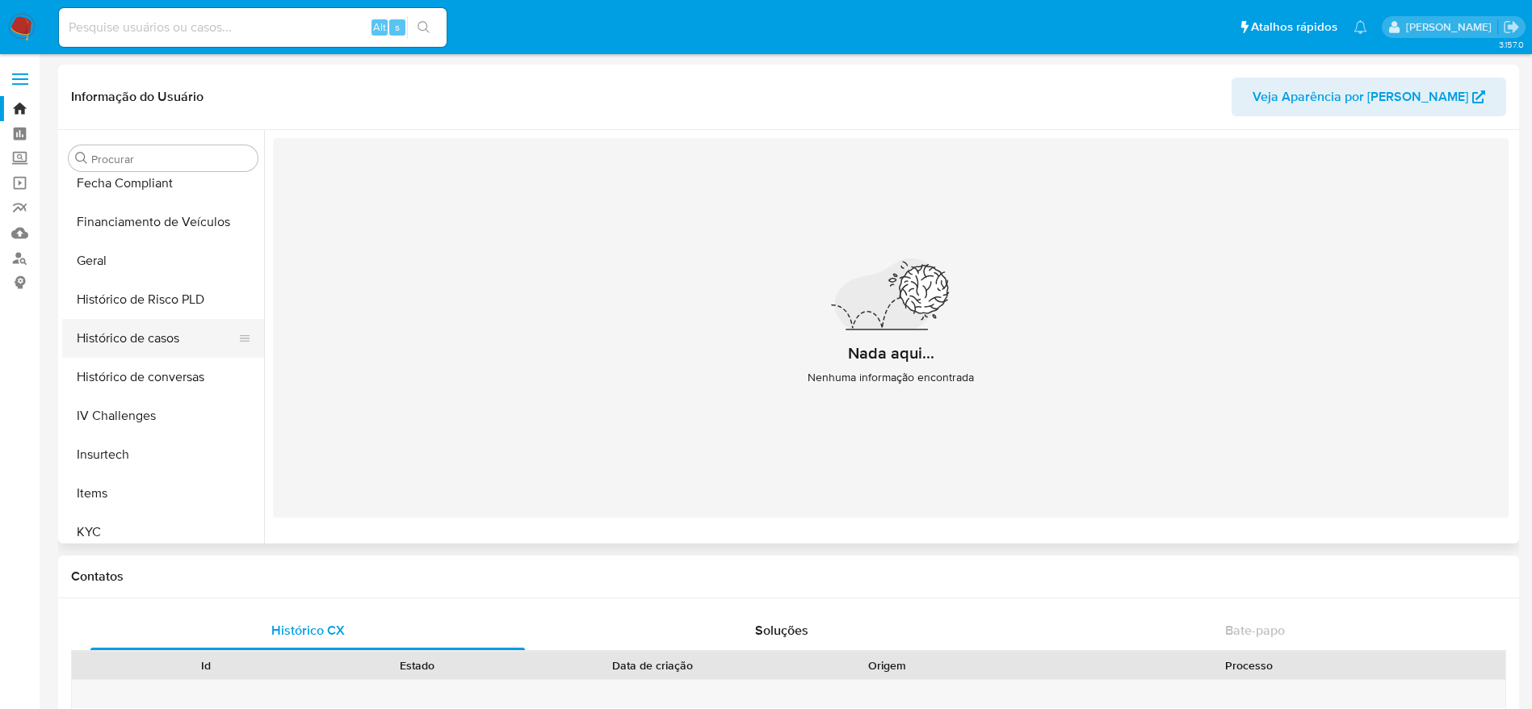
click at [141, 347] on button "Histórico de casos" at bounding box center [156, 338] width 189 height 39
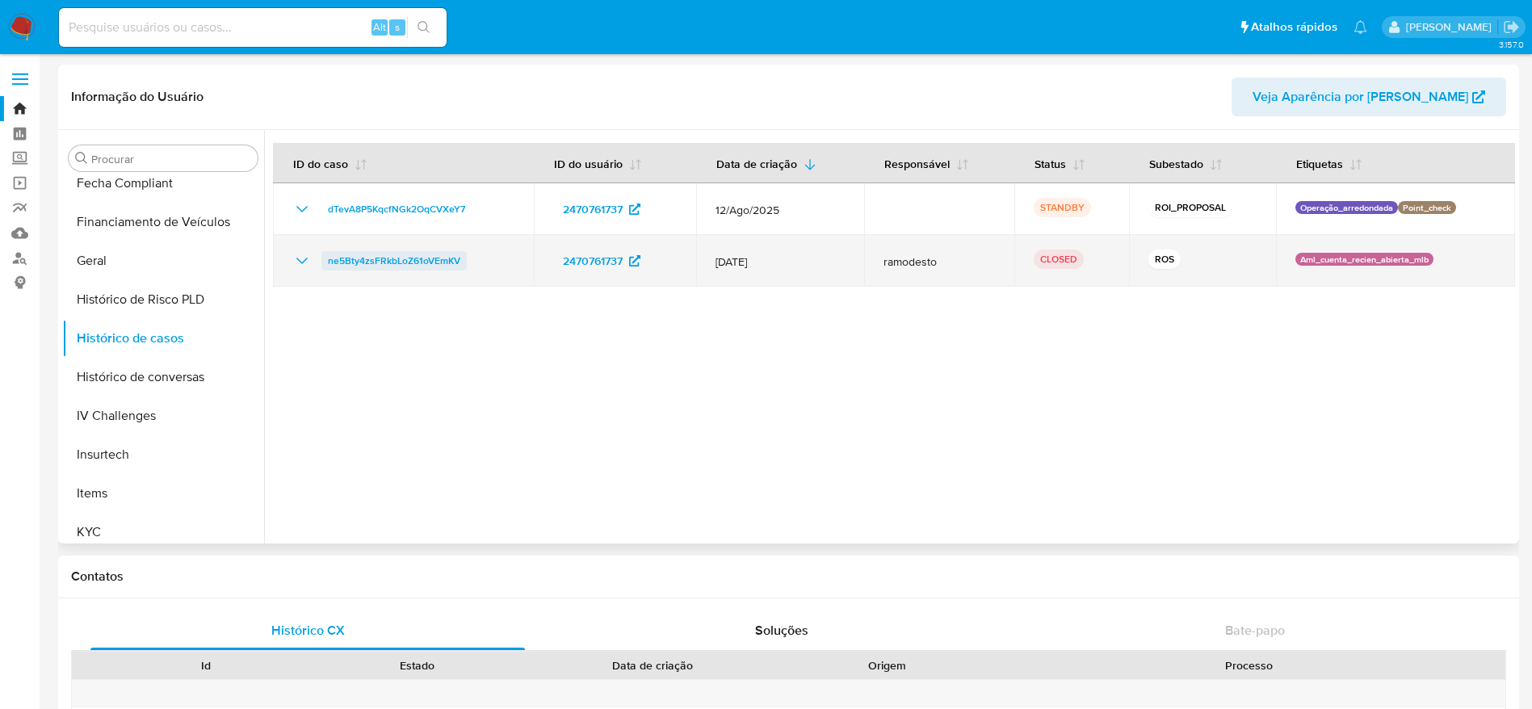
click at [414, 251] on span "ne5Bty4zsFRkbLoZ61oVEmKV" at bounding box center [394, 260] width 132 height 19
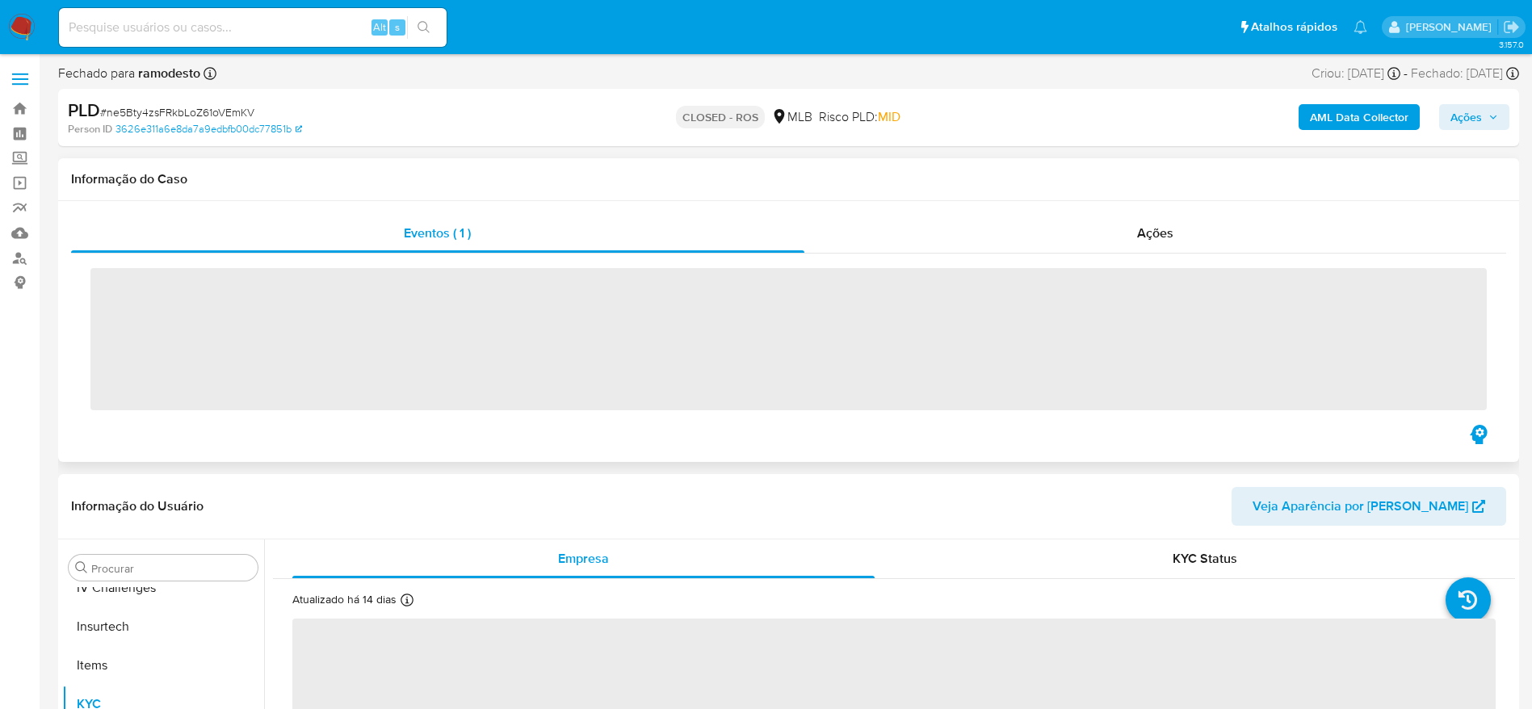
scroll to position [721, 0]
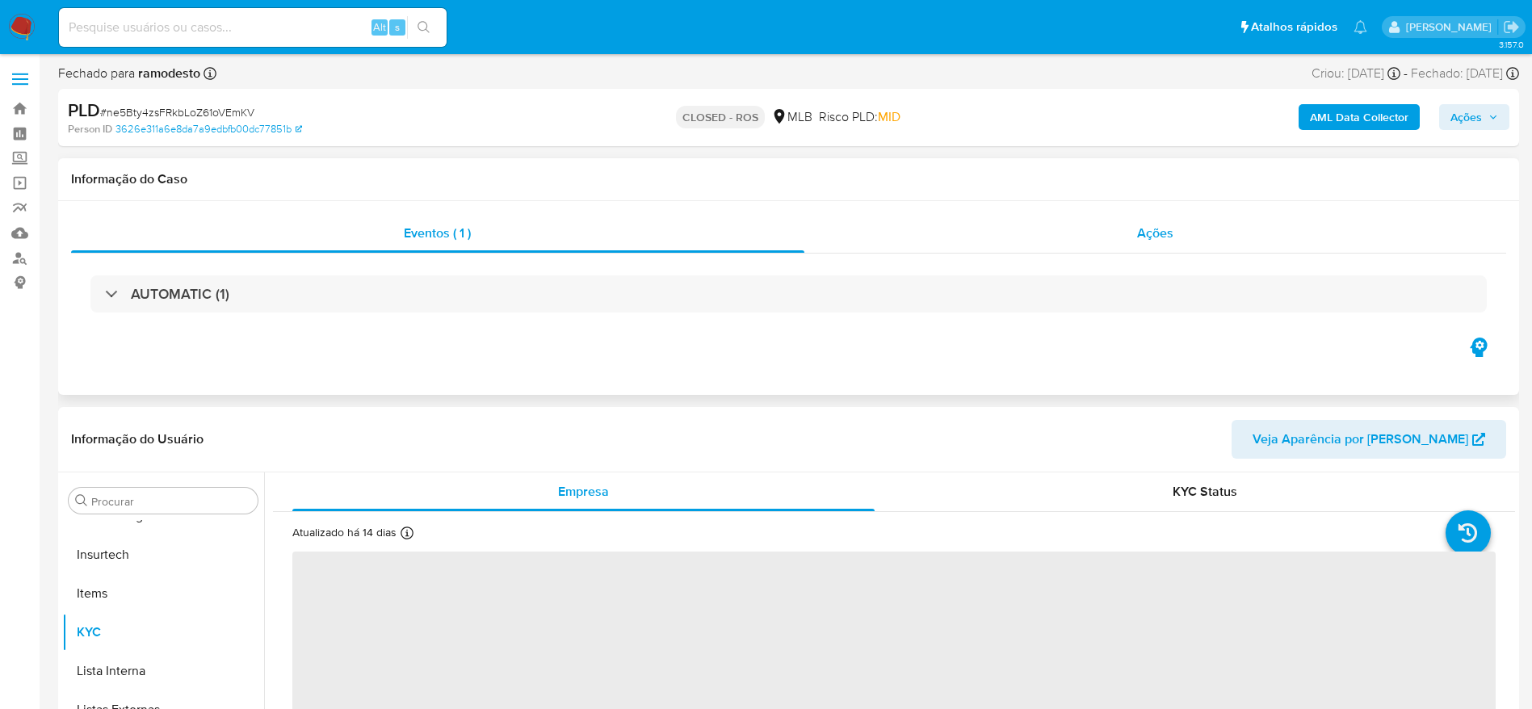
click at [911, 233] on div "Ações" at bounding box center [1155, 233] width 703 height 39
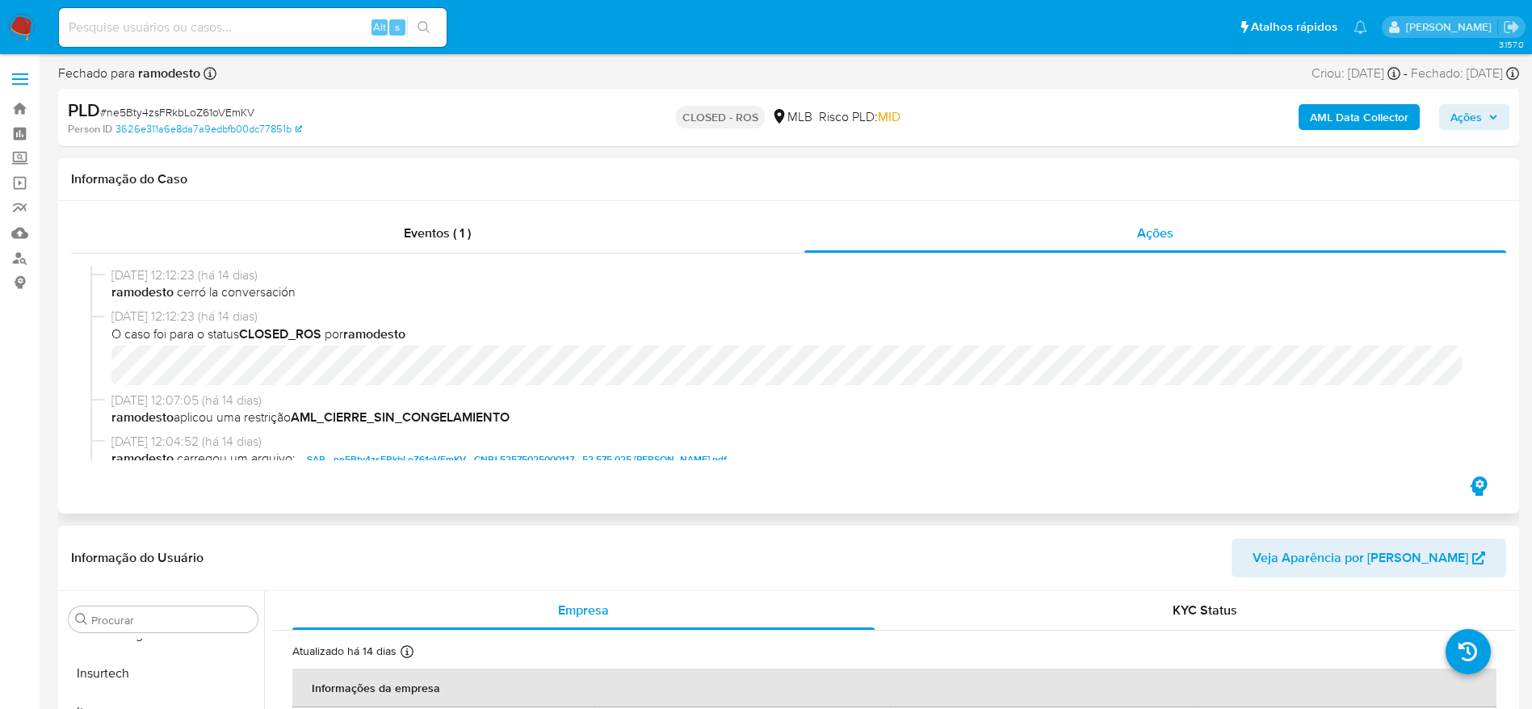
select select "10"
drag, startPoint x: 110, startPoint y: 271, endPoint x: 174, endPoint y: 271, distance: 64.6
click at [174, 271] on div "[DATE] 12:12:23 (há 14 dias) ramodesto cerró la conversación" at bounding box center [788, 287] width 1396 height 41
copy span "[DATE]"
click at [208, 108] on span "# ne5Bty4zsFRkbLoZ61oVEmKV" at bounding box center [177, 112] width 154 height 16
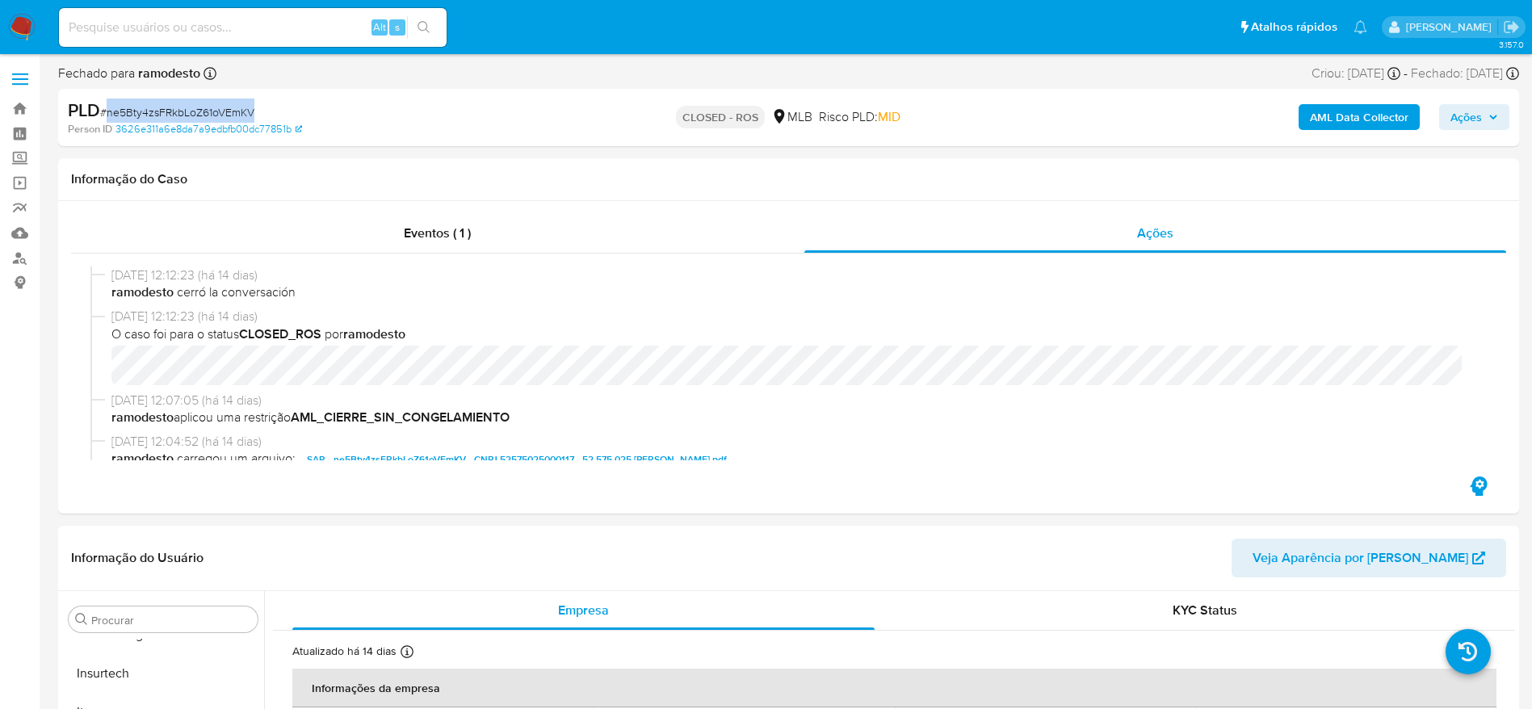
click at [208, 108] on span "# ne5Bty4zsFRkbLoZ61oVEmKV" at bounding box center [177, 112] width 154 height 16
copy span "ne5Bty4zsFRkbLoZ61oVEmKV"
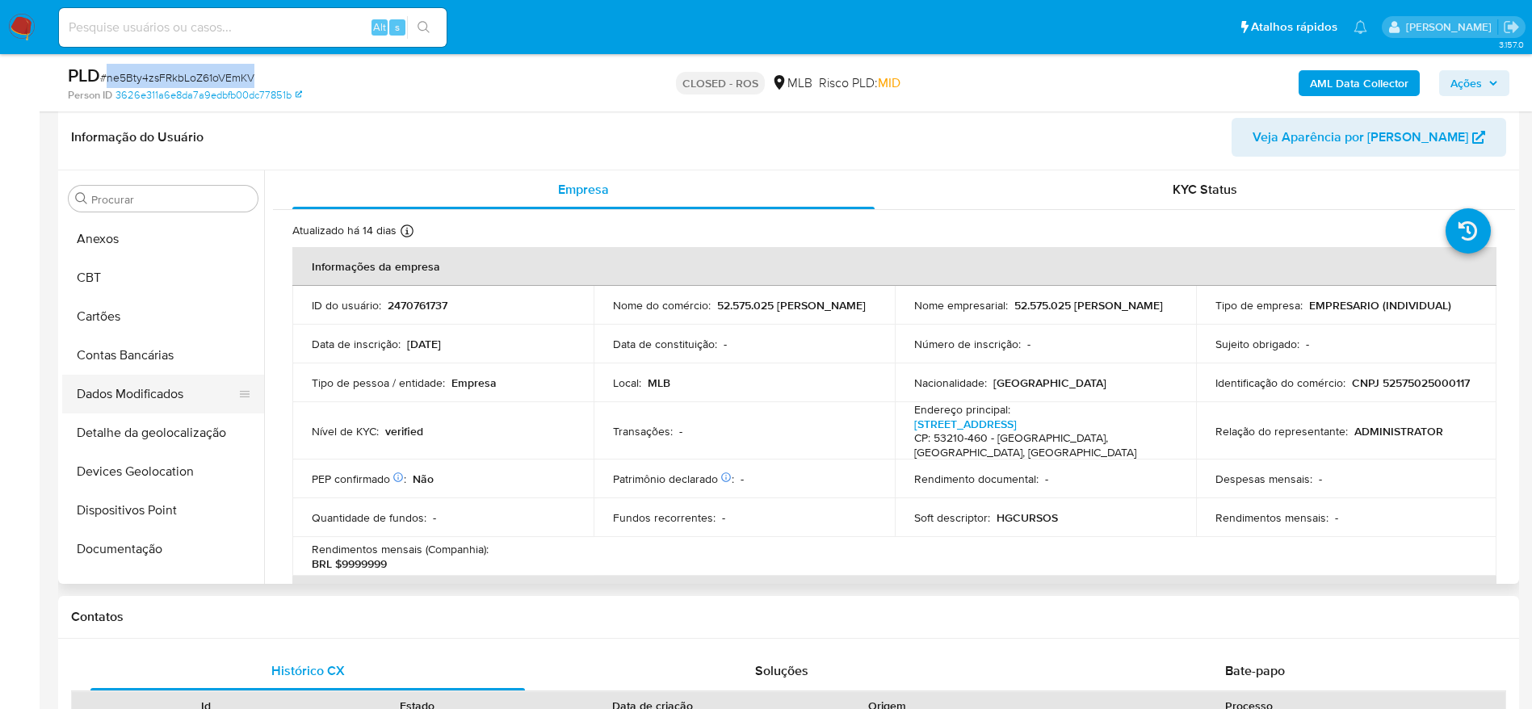
scroll to position [0, 0]
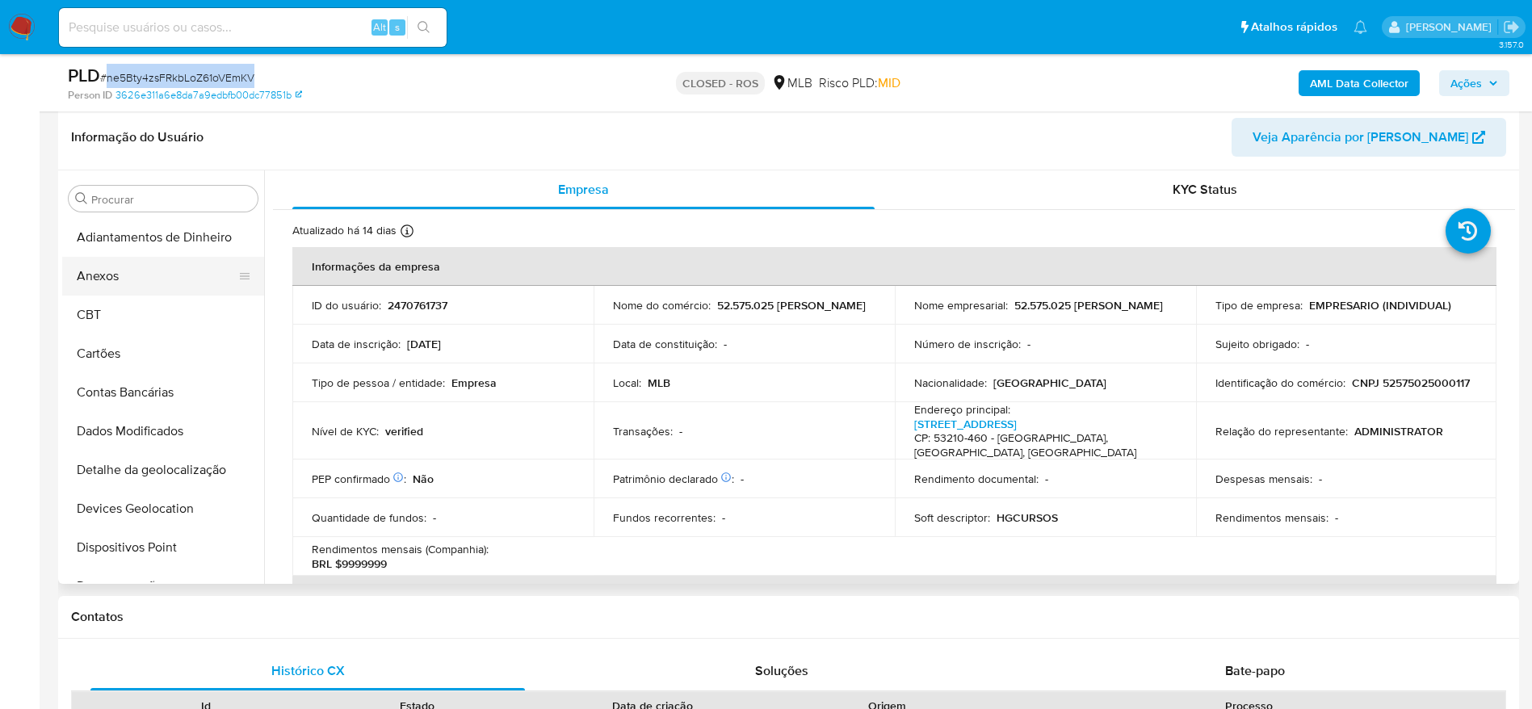
click at [132, 271] on button "Anexos" at bounding box center [156, 276] width 189 height 39
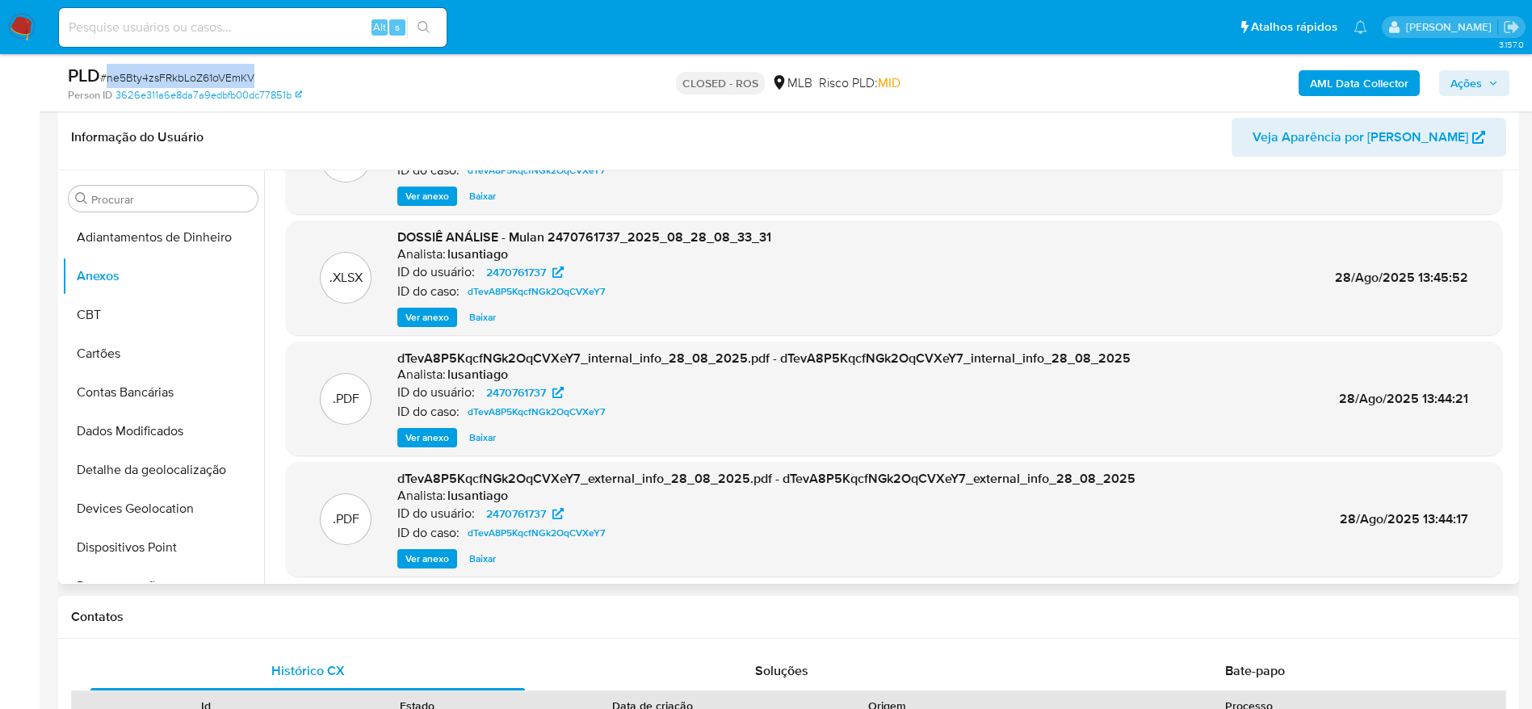
scroll to position [136, 0]
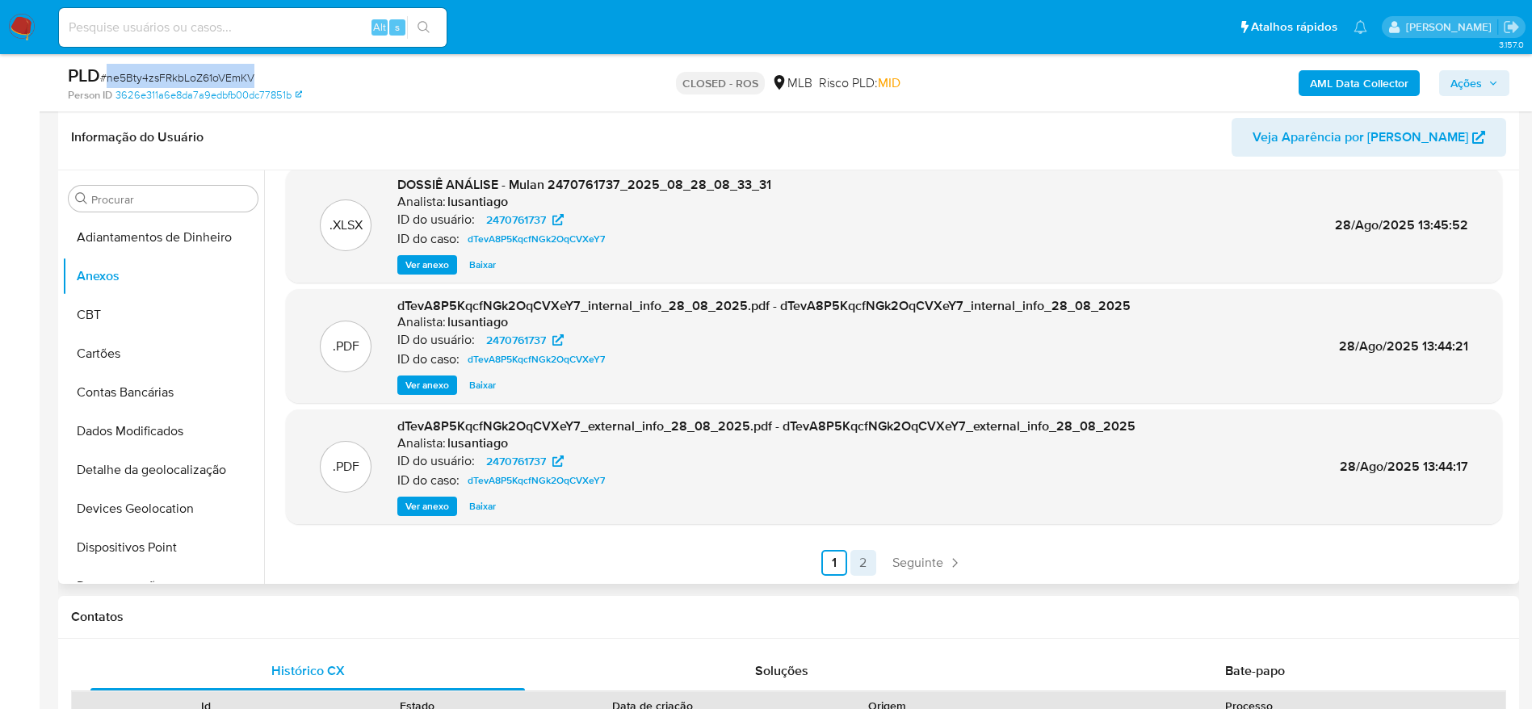
click at [867, 554] on link "2" at bounding box center [863, 563] width 26 height 26
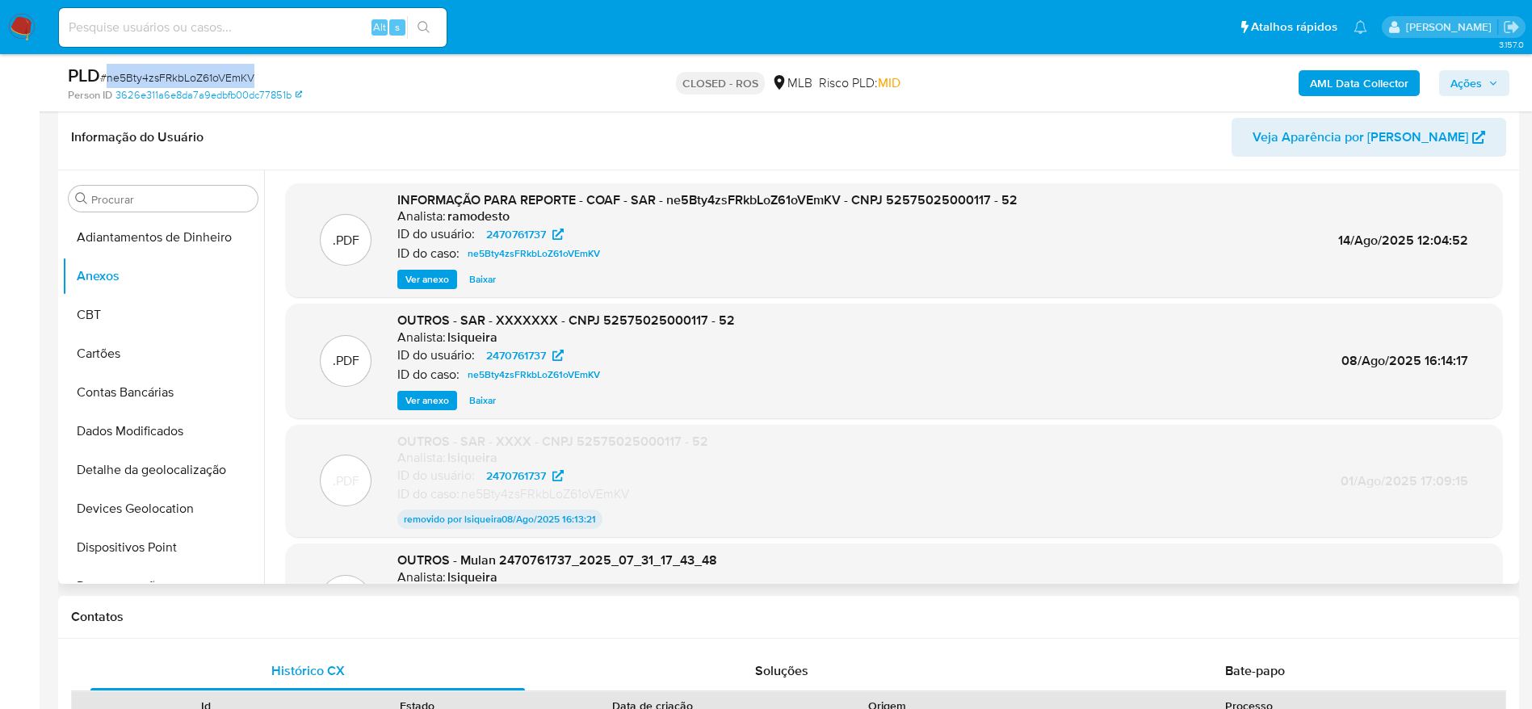
click at [434, 279] on span "Ver anexo" at bounding box center [427, 279] width 44 height 16
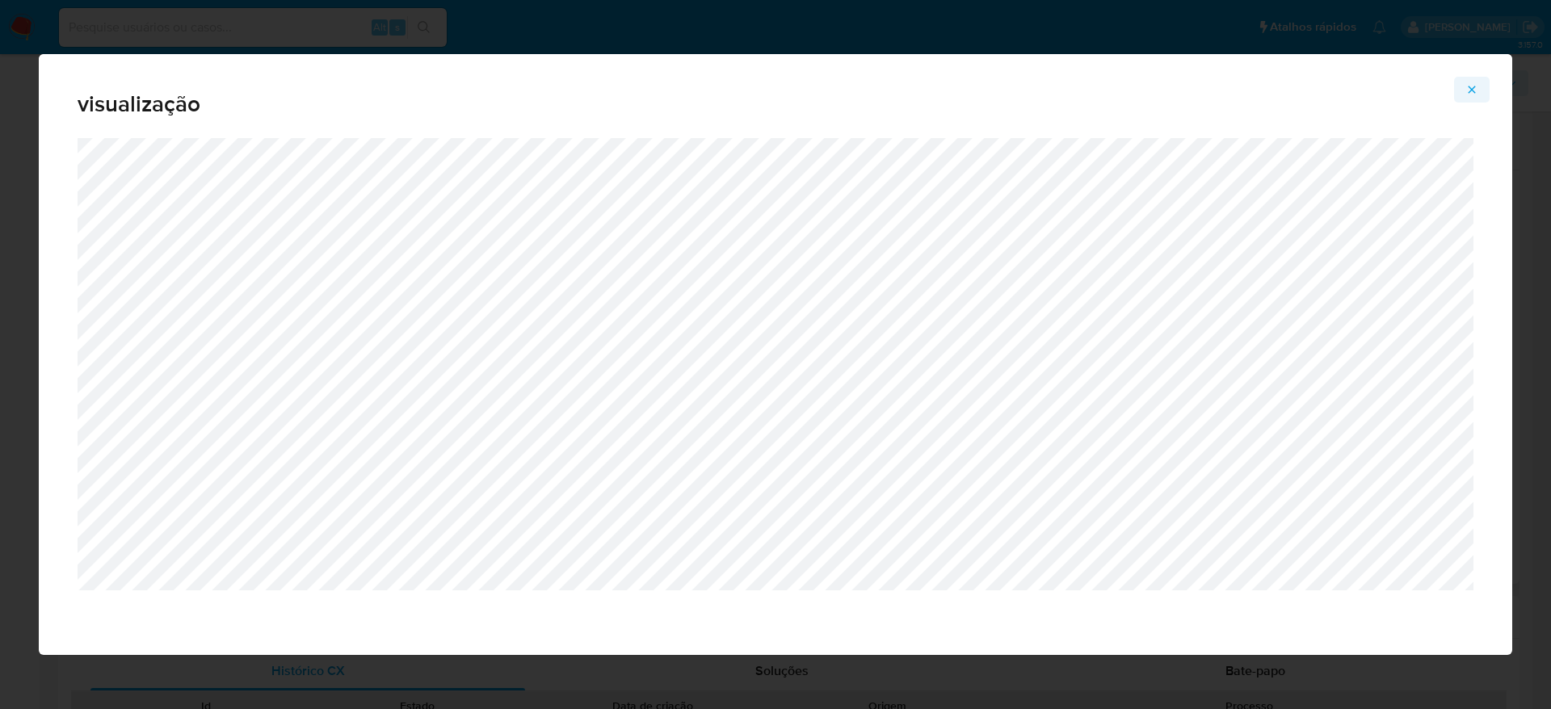
click at [1477, 90] on icon "Attachment preview" at bounding box center [1471, 89] width 13 height 13
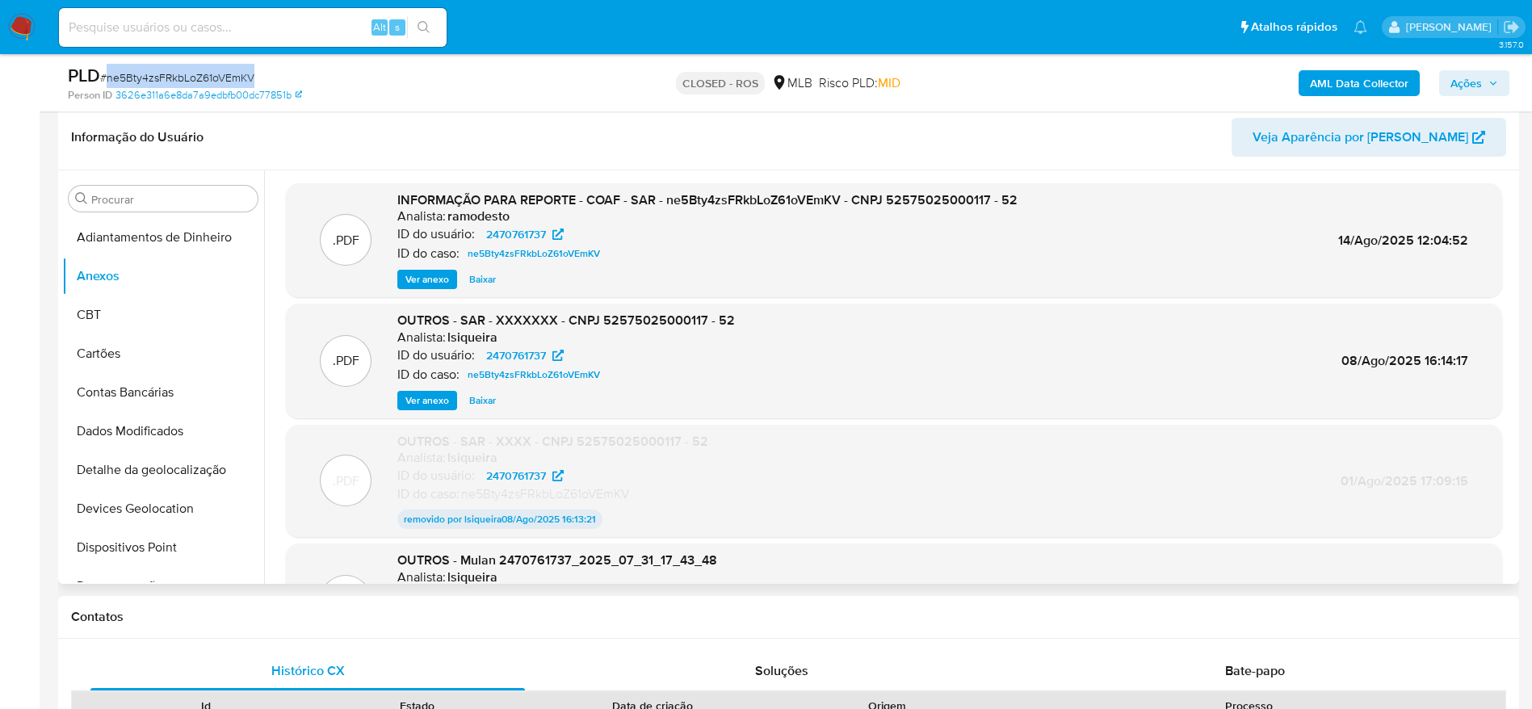
click at [428, 400] on span "Ver anexo" at bounding box center [427, 401] width 44 height 16
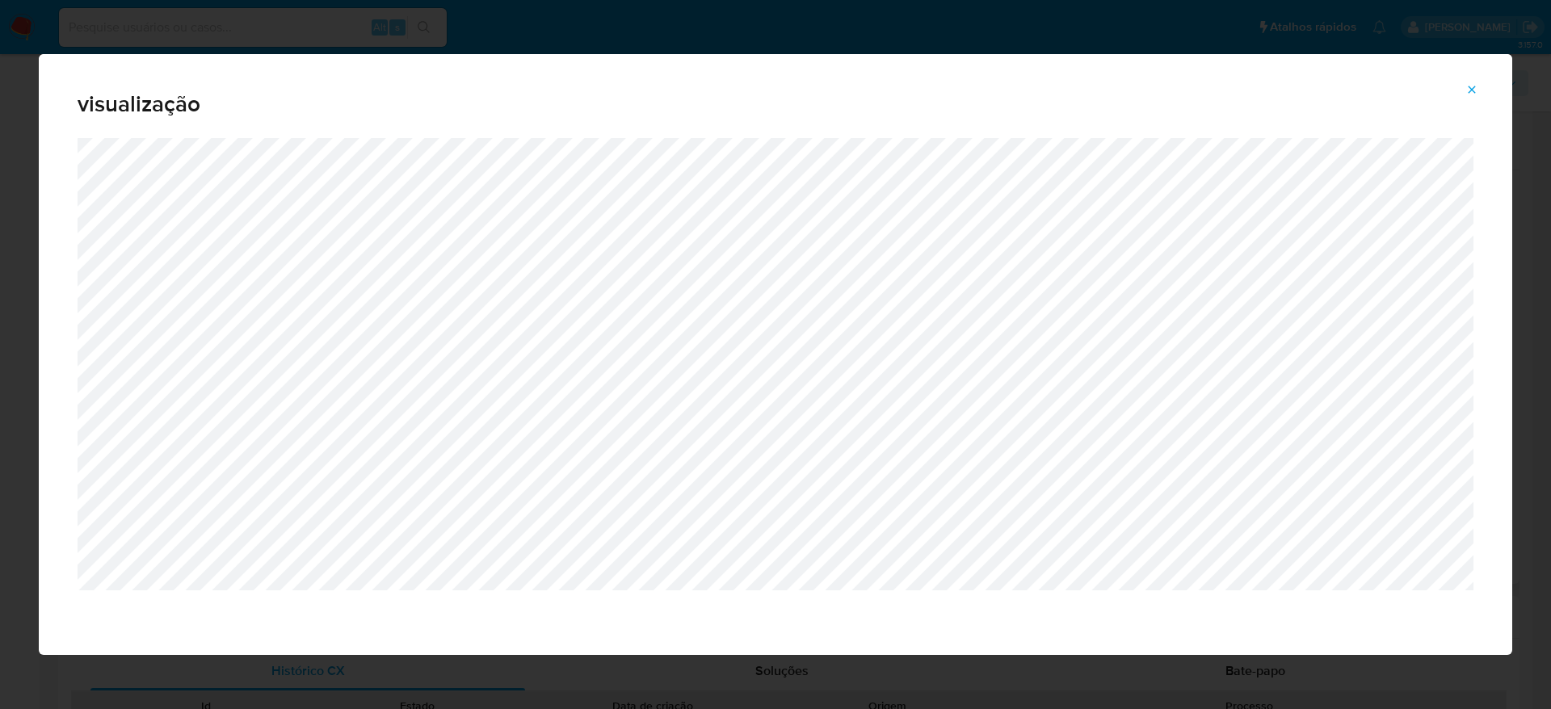
click at [1467, 86] on icon "Attachment preview" at bounding box center [1471, 89] width 13 height 13
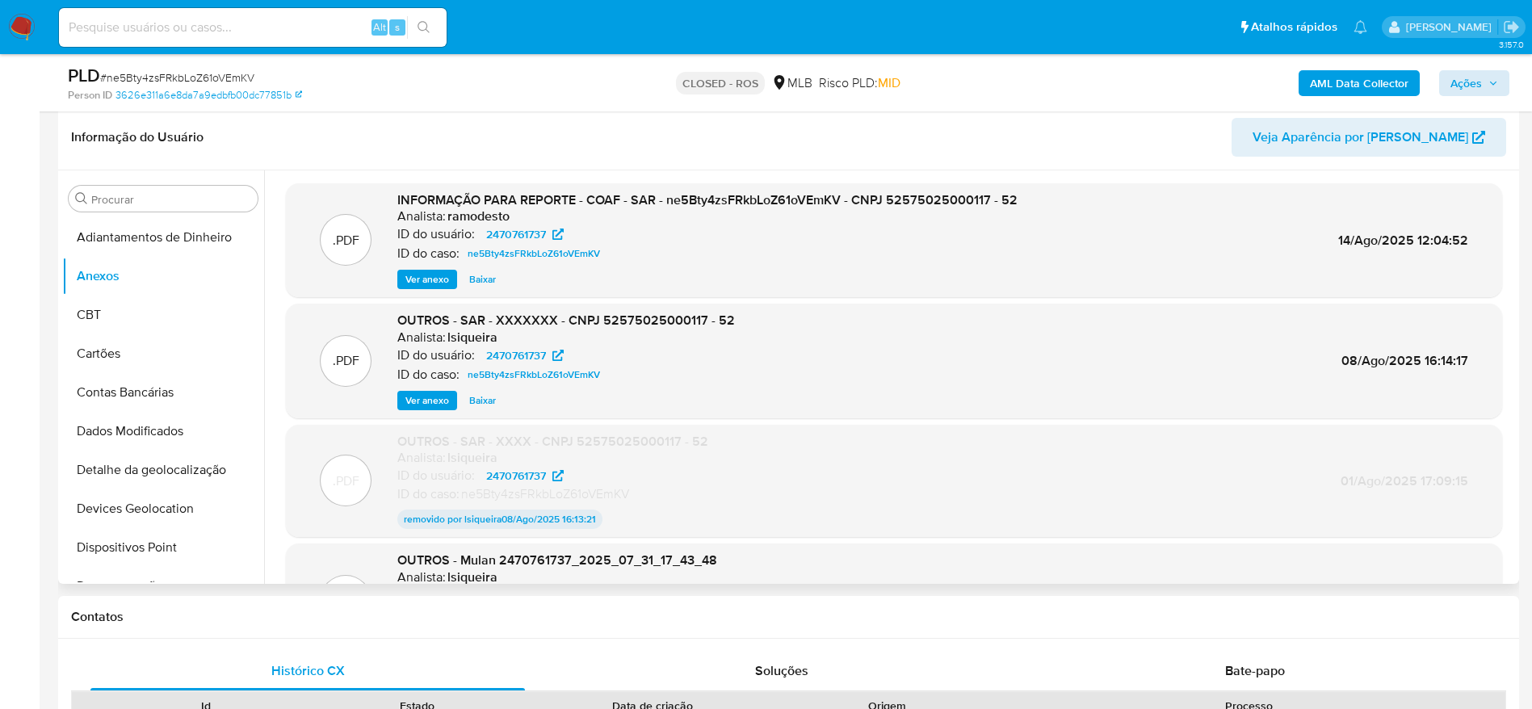
drag, startPoint x: 1457, startPoint y: 69, endPoint x: 1442, endPoint y: 88, distance: 24.2
click at [1457, 74] on div "AML Data Collector Ações" at bounding box center [1271, 83] width 477 height 38
click at [1470, 82] on span "Ações" at bounding box center [1466, 83] width 31 height 26
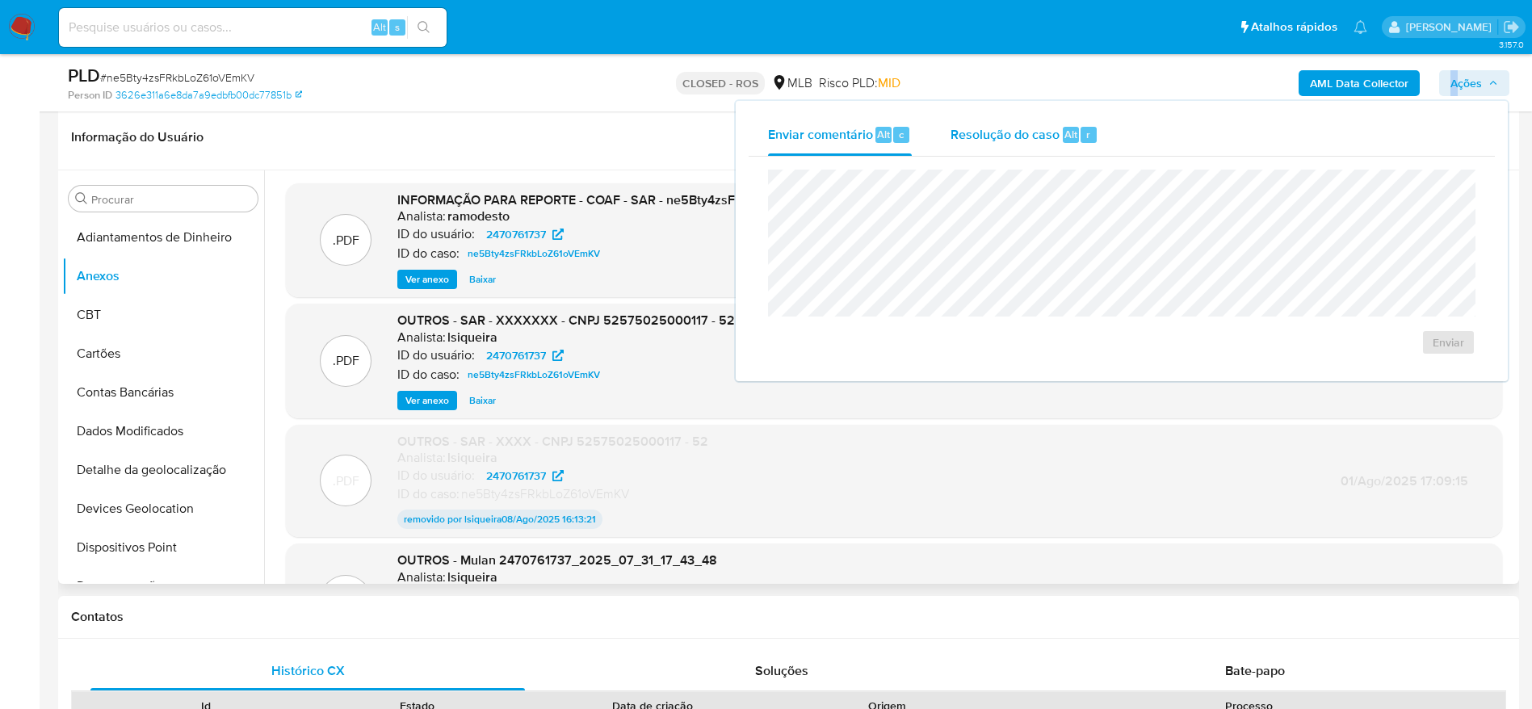
click at [1010, 139] on span "Resolução do caso" at bounding box center [1005, 133] width 109 height 19
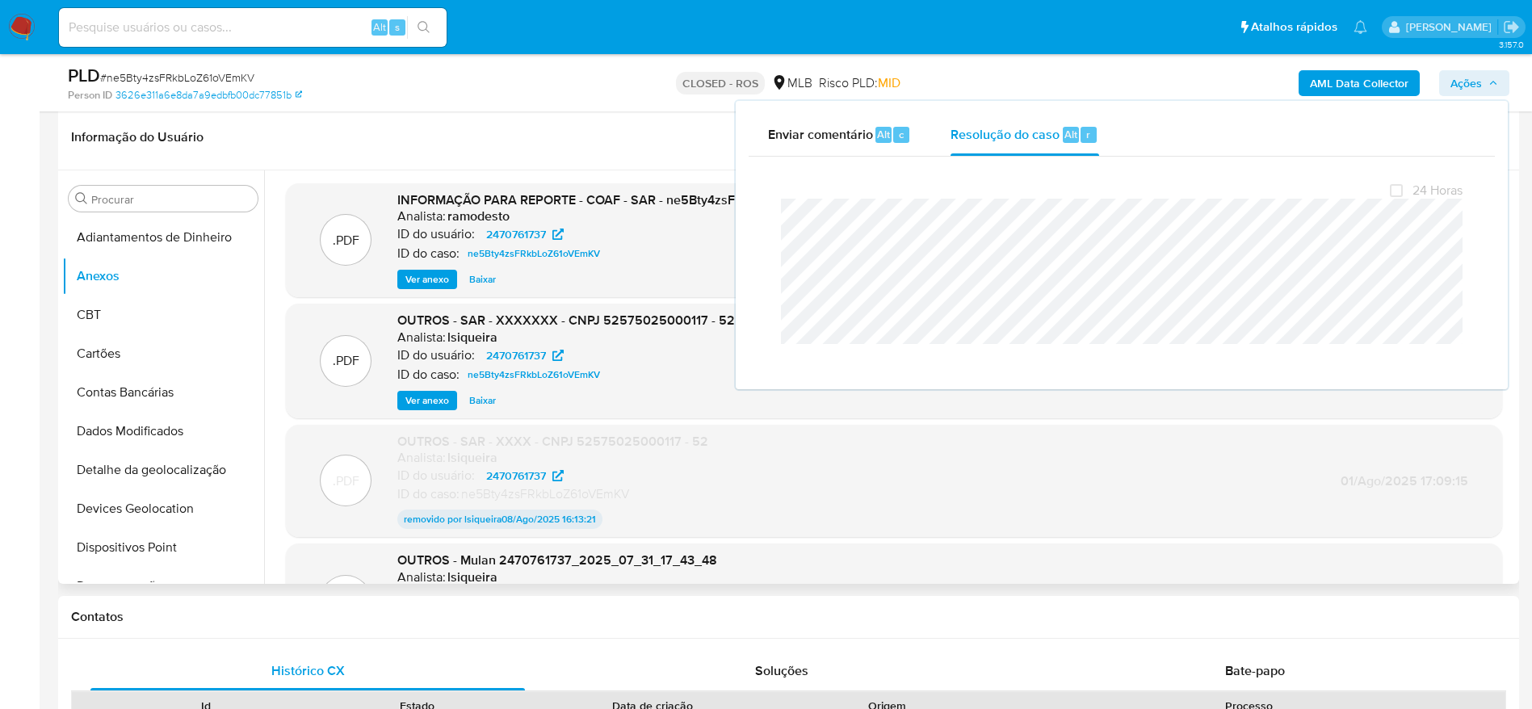
click at [523, 145] on header "Informação do Usuário Veja Aparência por Pessoa" at bounding box center [788, 137] width 1435 height 39
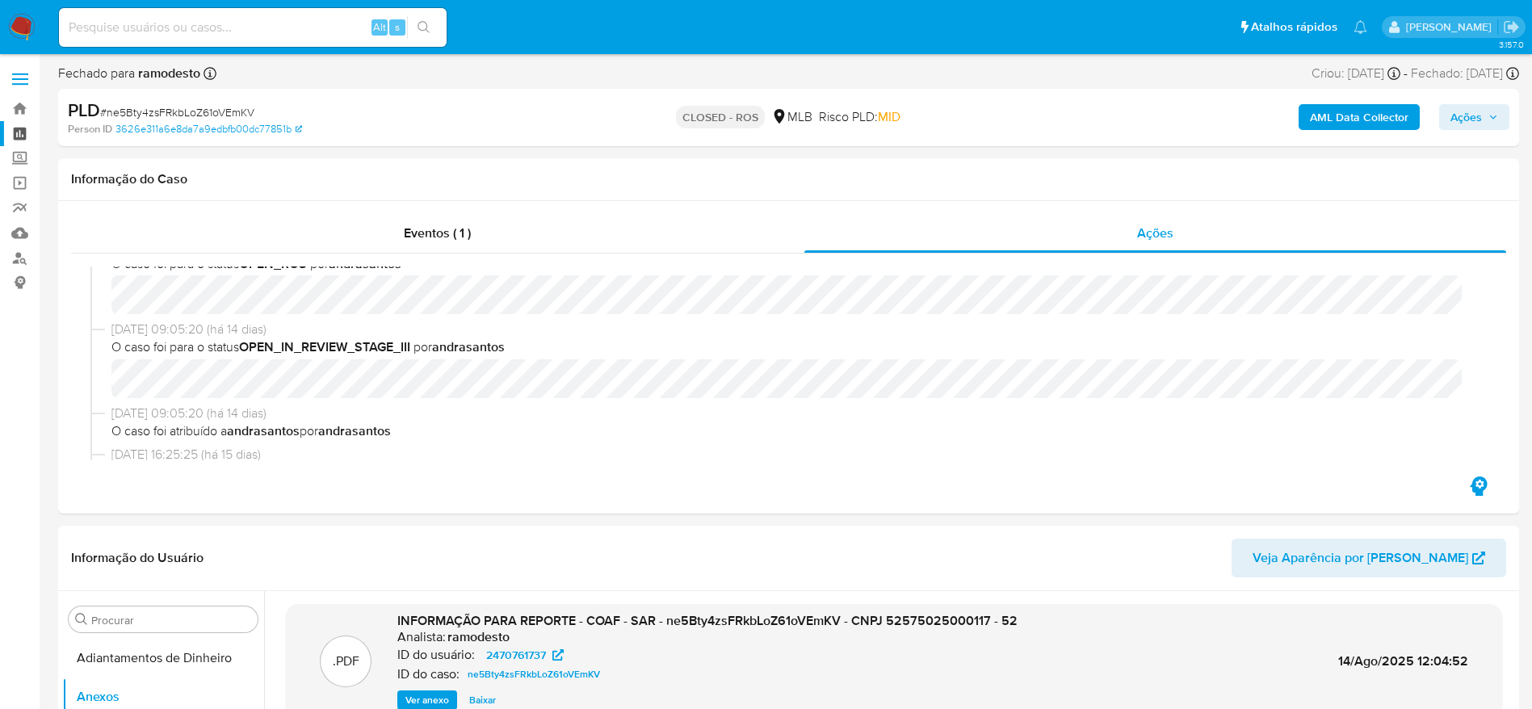
click at [17, 132] on link "Painel" at bounding box center [96, 133] width 192 height 25
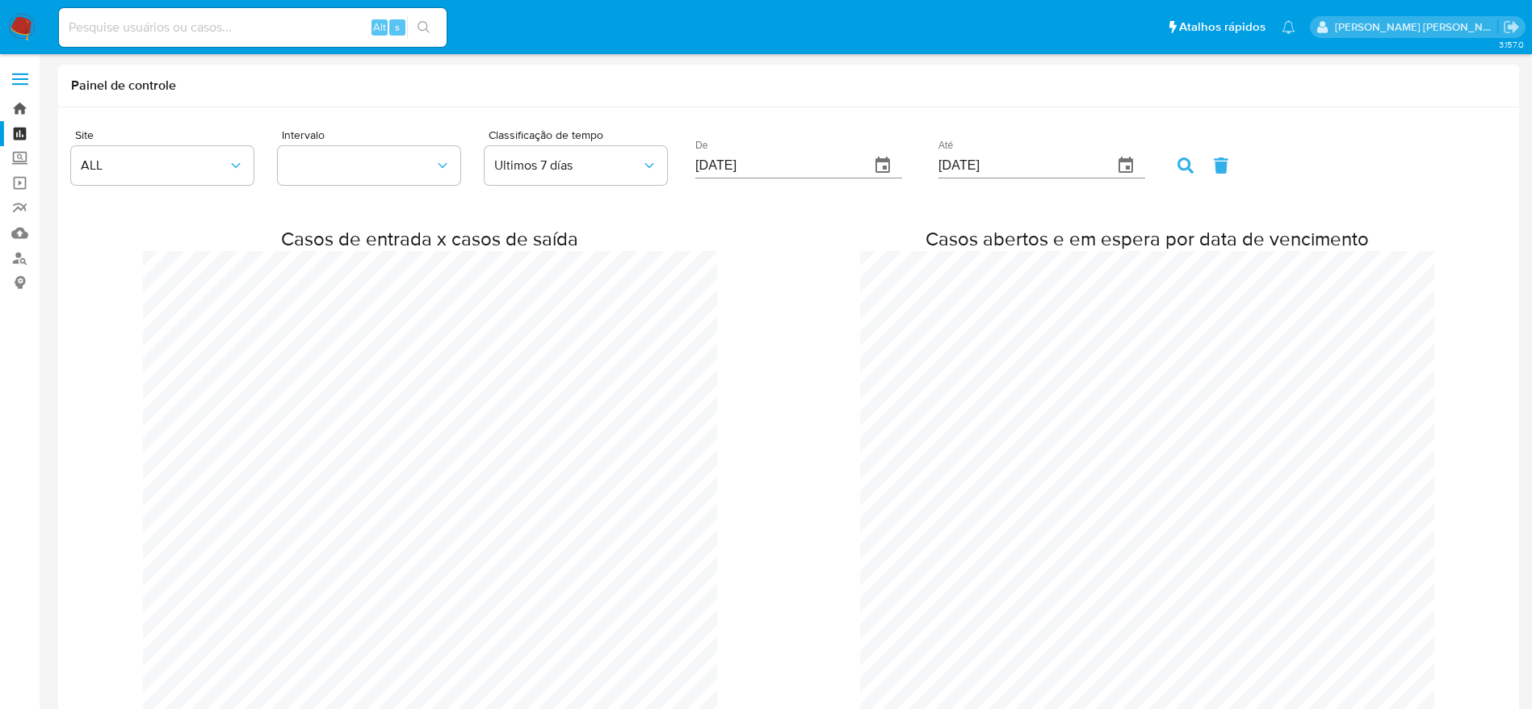
click at [17, 109] on link "Bandeja" at bounding box center [96, 108] width 192 height 25
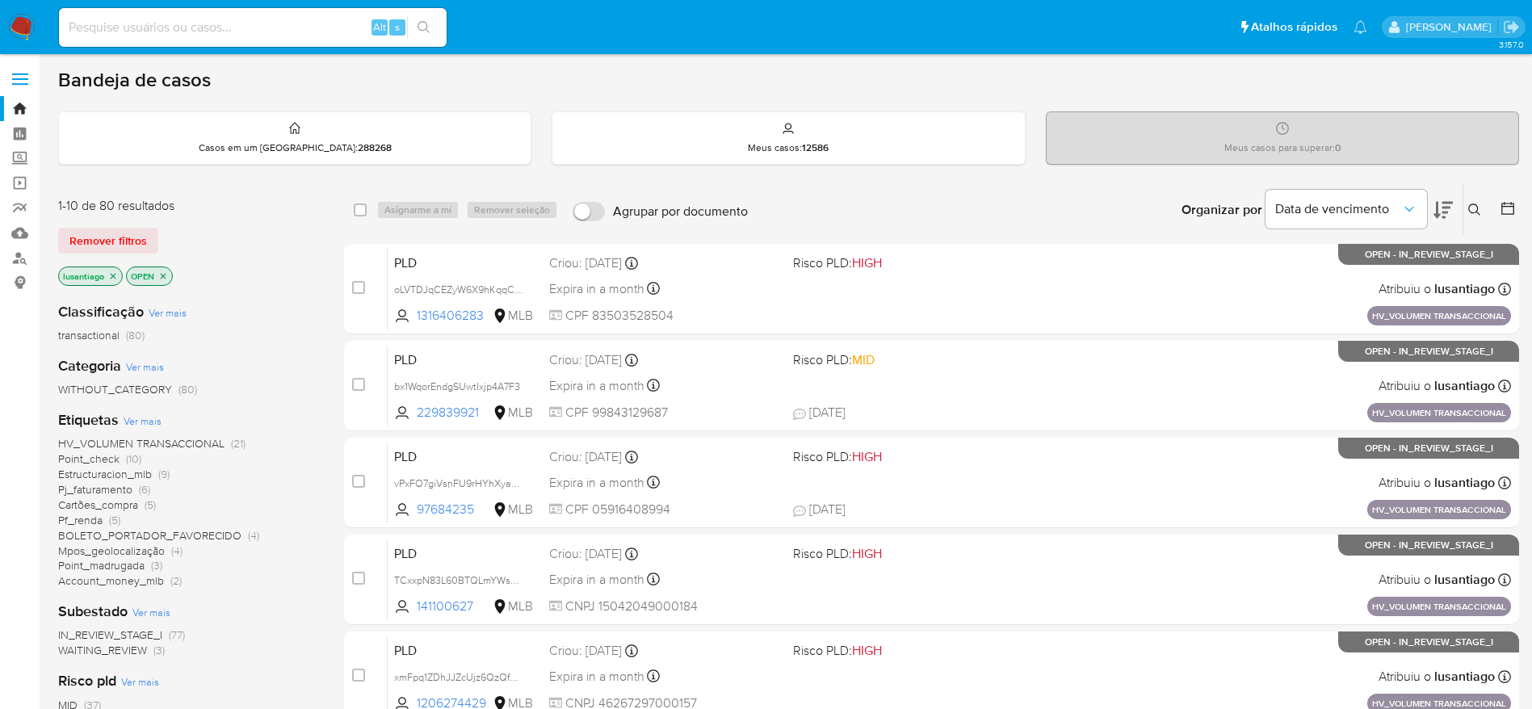
click at [213, 44] on div "Alt s" at bounding box center [253, 27] width 388 height 39
click at [209, 31] on input at bounding box center [253, 27] width 388 height 21
paste input "1674513820"
type input "1674513820"
click at [426, 43] on div "1674513820 Alt s" at bounding box center [253, 27] width 388 height 39
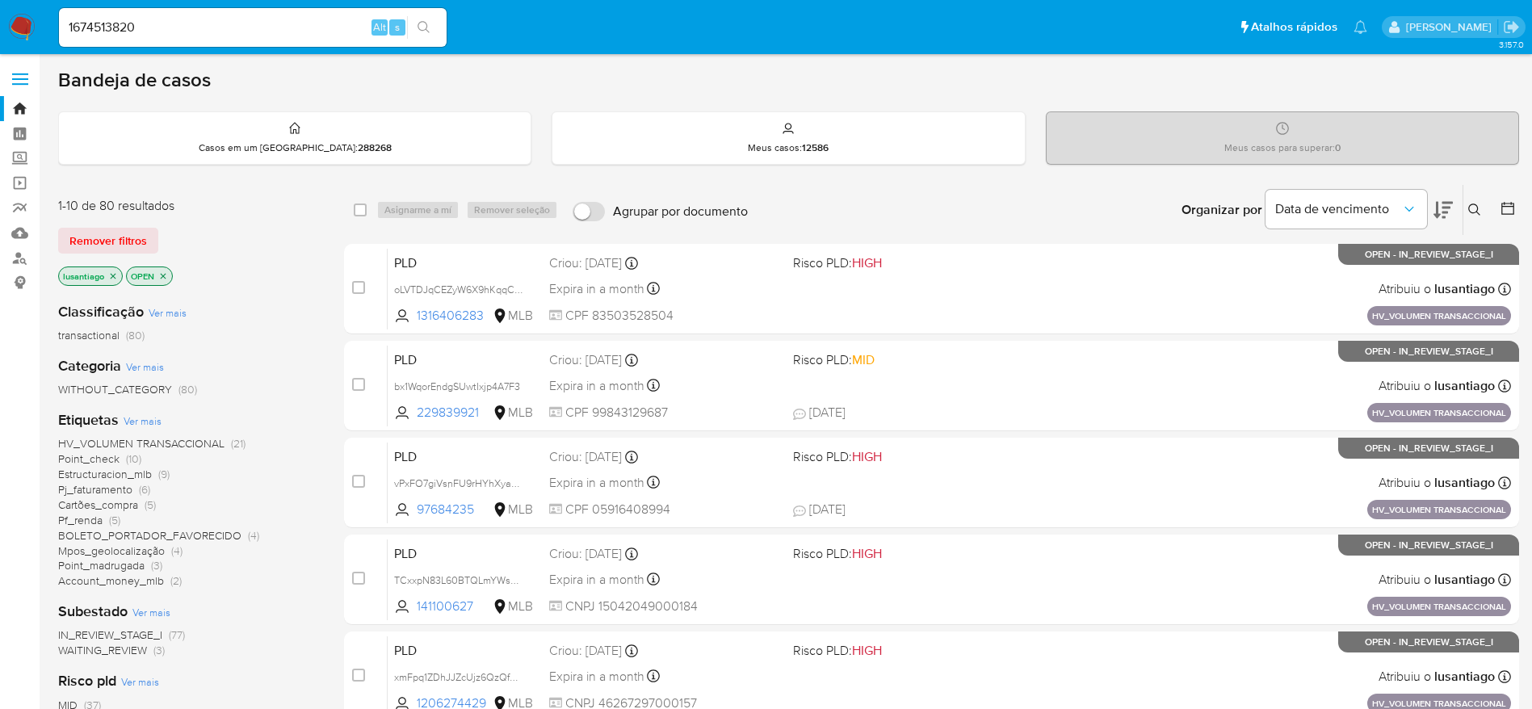
click at [424, 33] on icon "search-icon" at bounding box center [424, 27] width 13 height 13
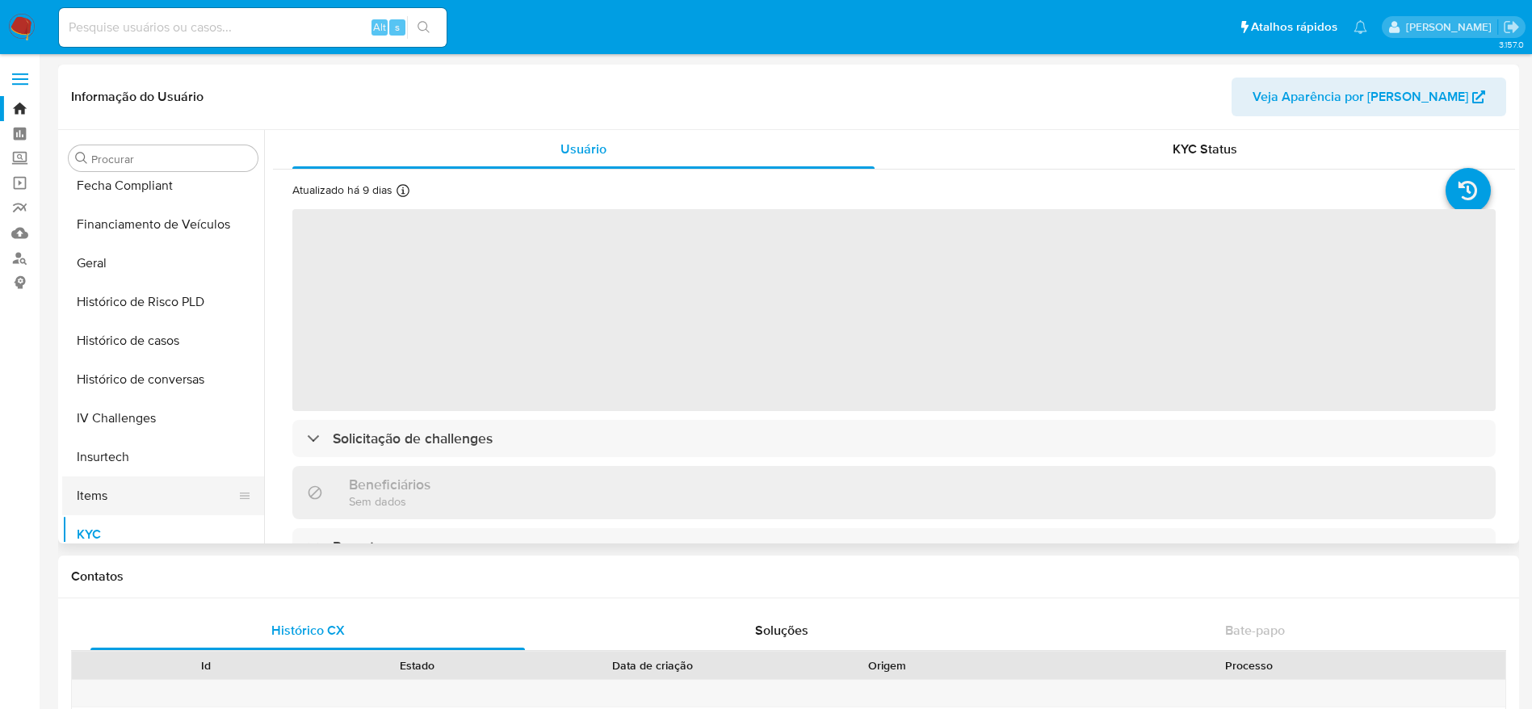
scroll to position [464, 0]
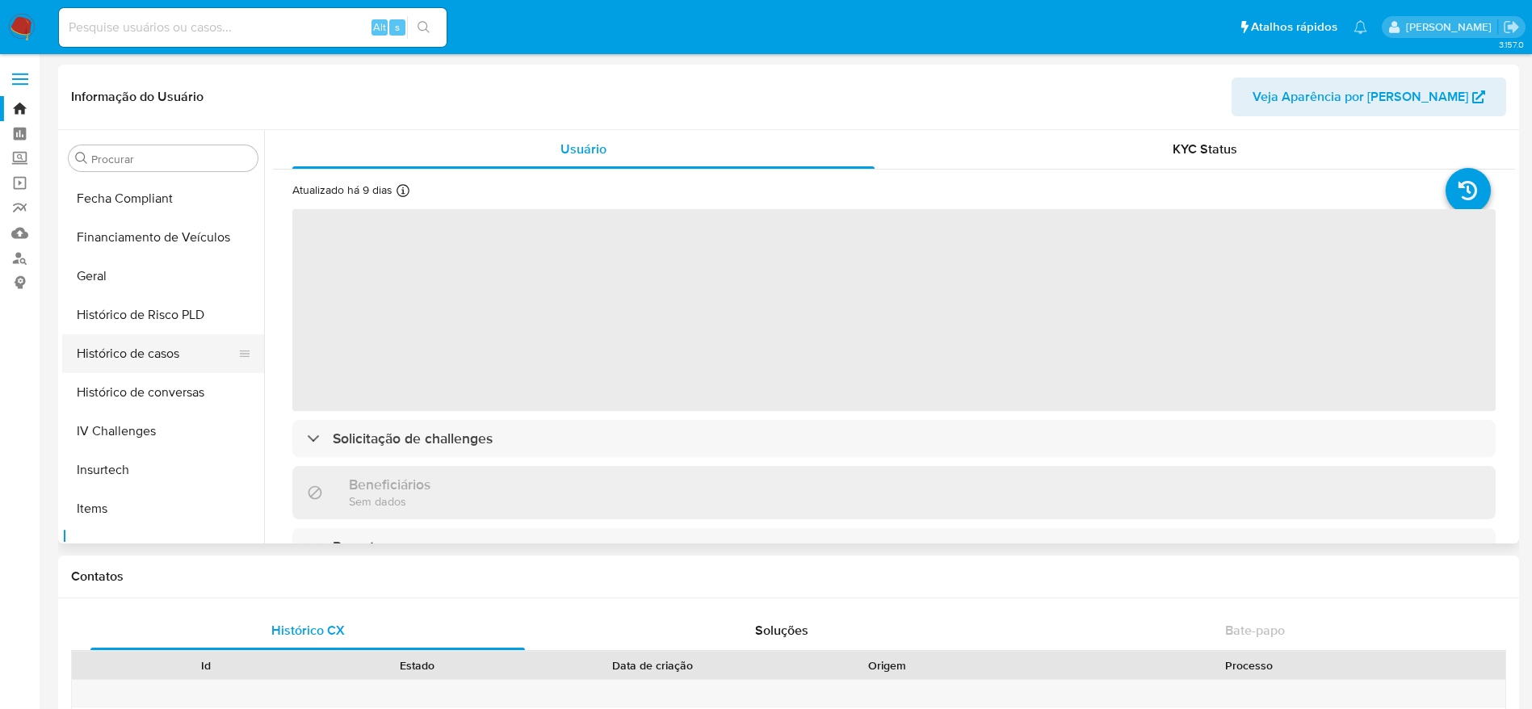
click at [140, 355] on button "Histórico de casos" at bounding box center [156, 353] width 189 height 39
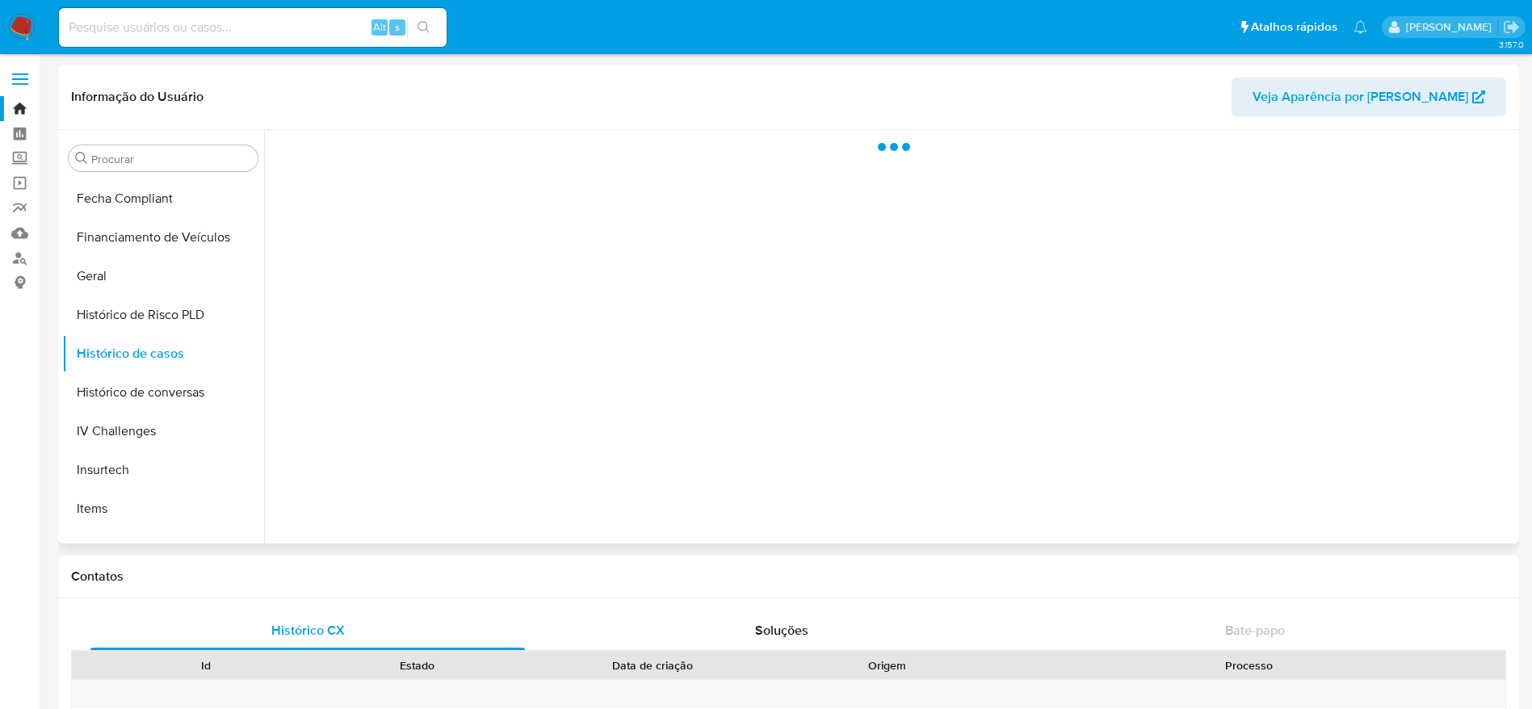
select select "10"
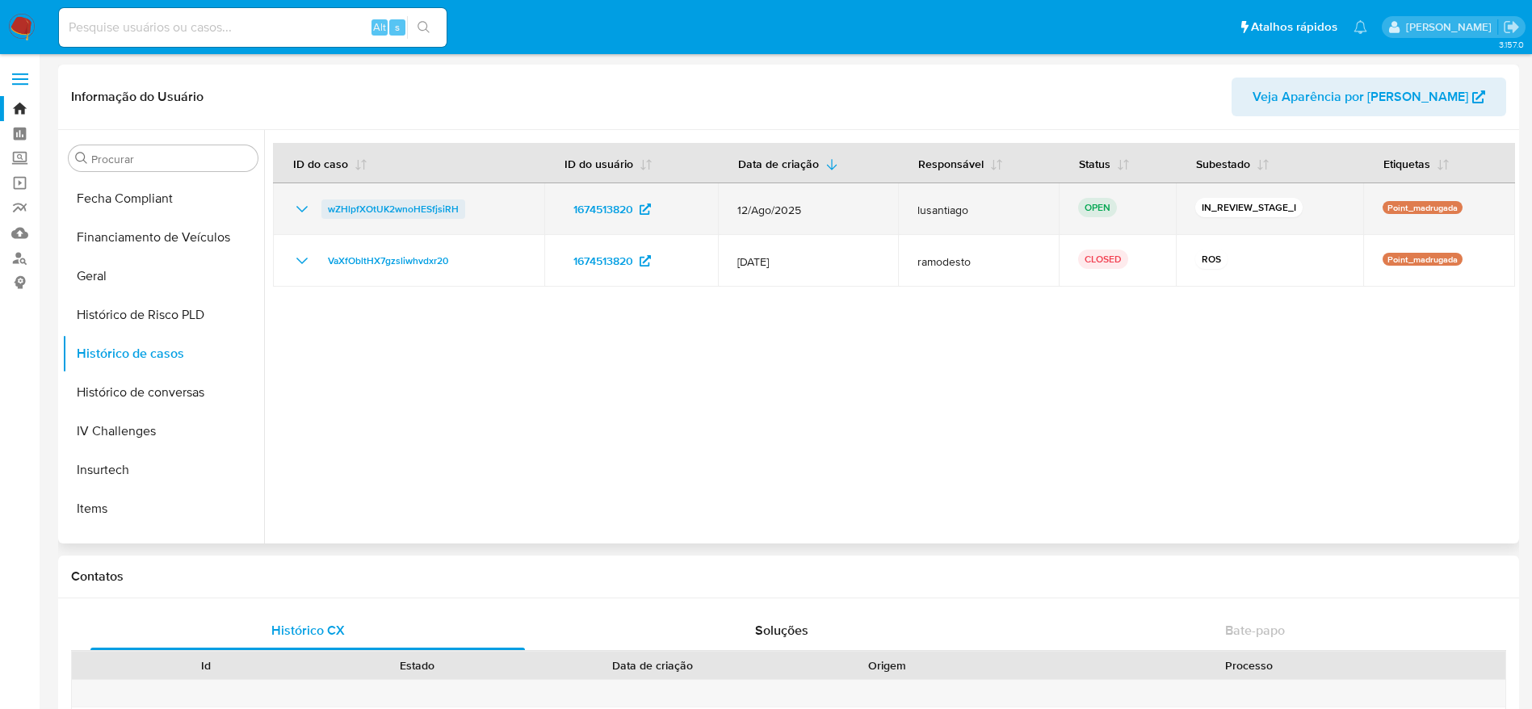
click at [388, 208] on span "wZHlpfXOtUK2wnoHESfjsiRH" at bounding box center [393, 208] width 131 height 19
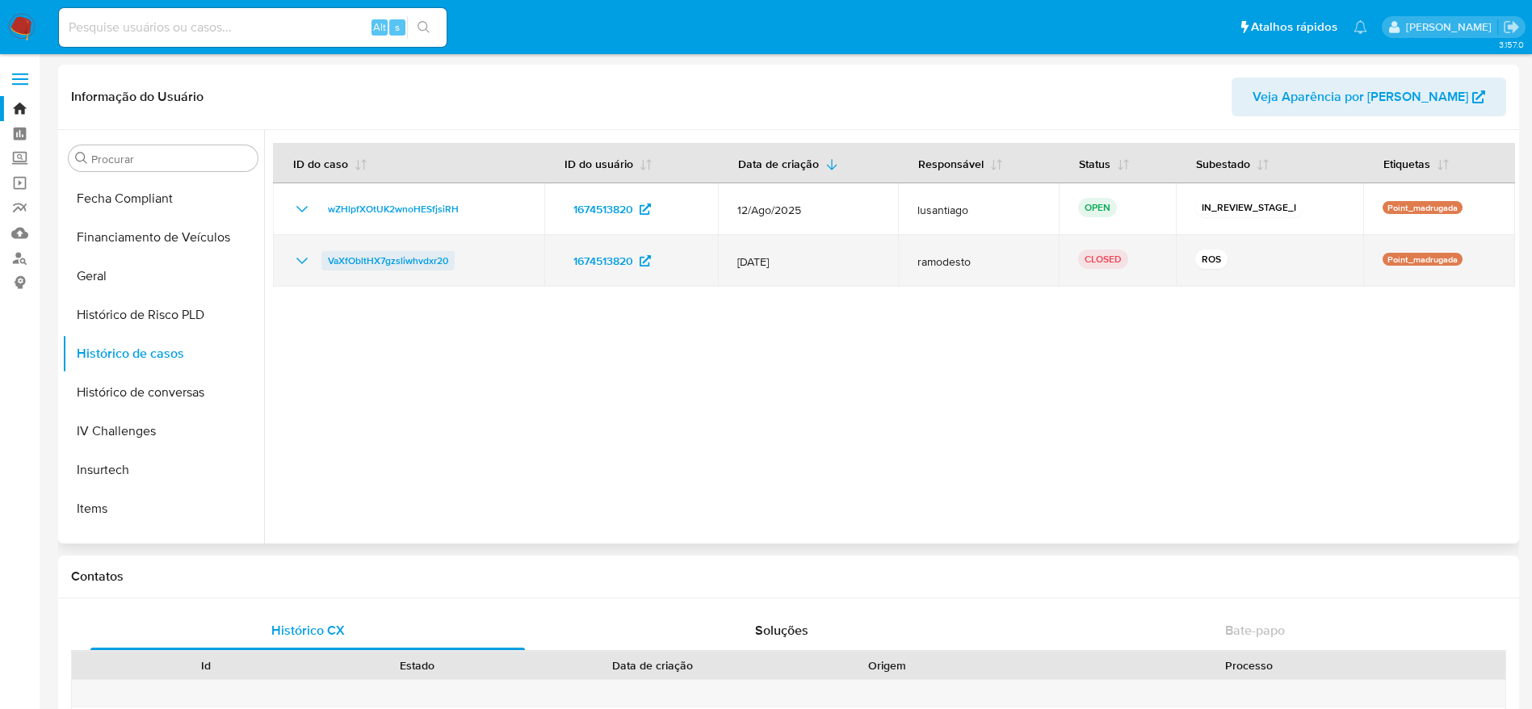
click at [406, 258] on span "VaXfObltHX7gzsliwhvdxr20" at bounding box center [388, 260] width 120 height 19
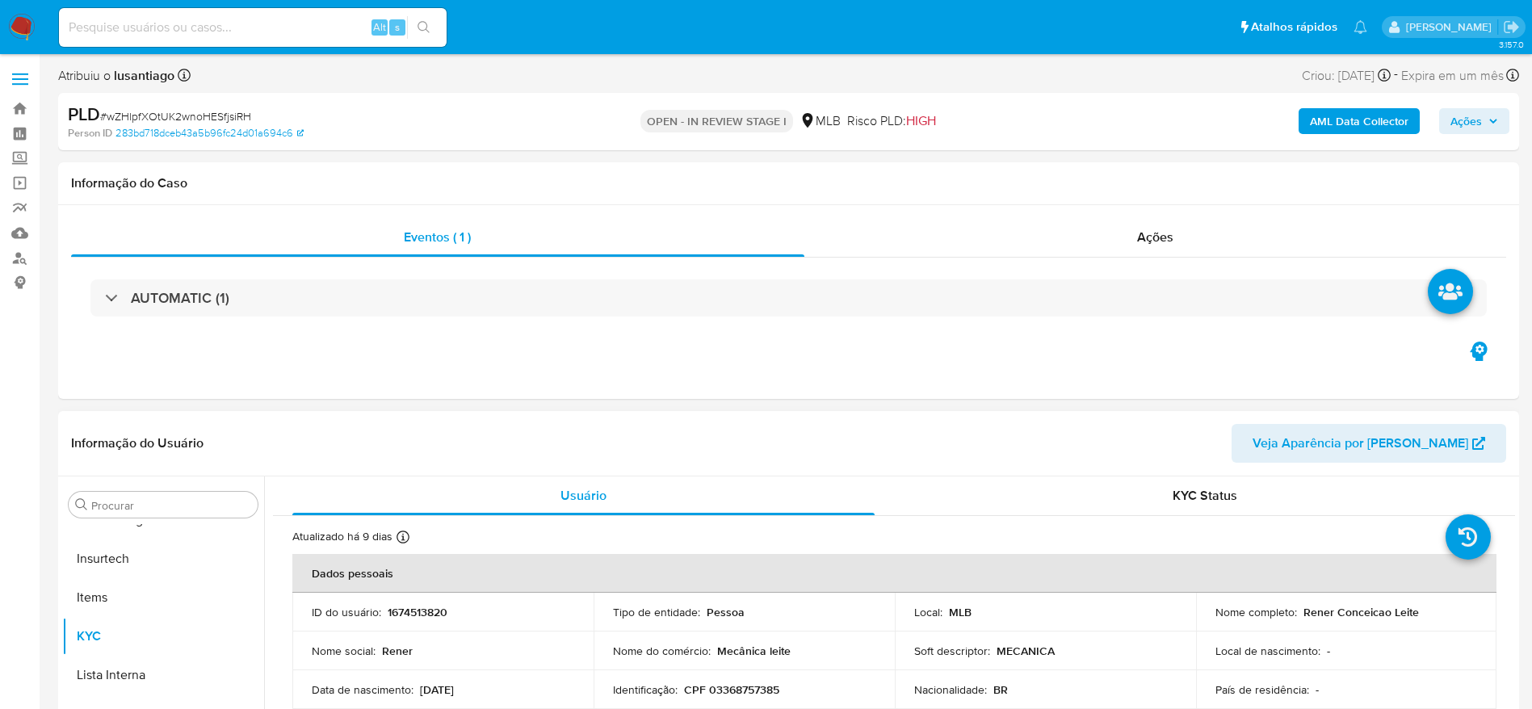
scroll to position [242, 0]
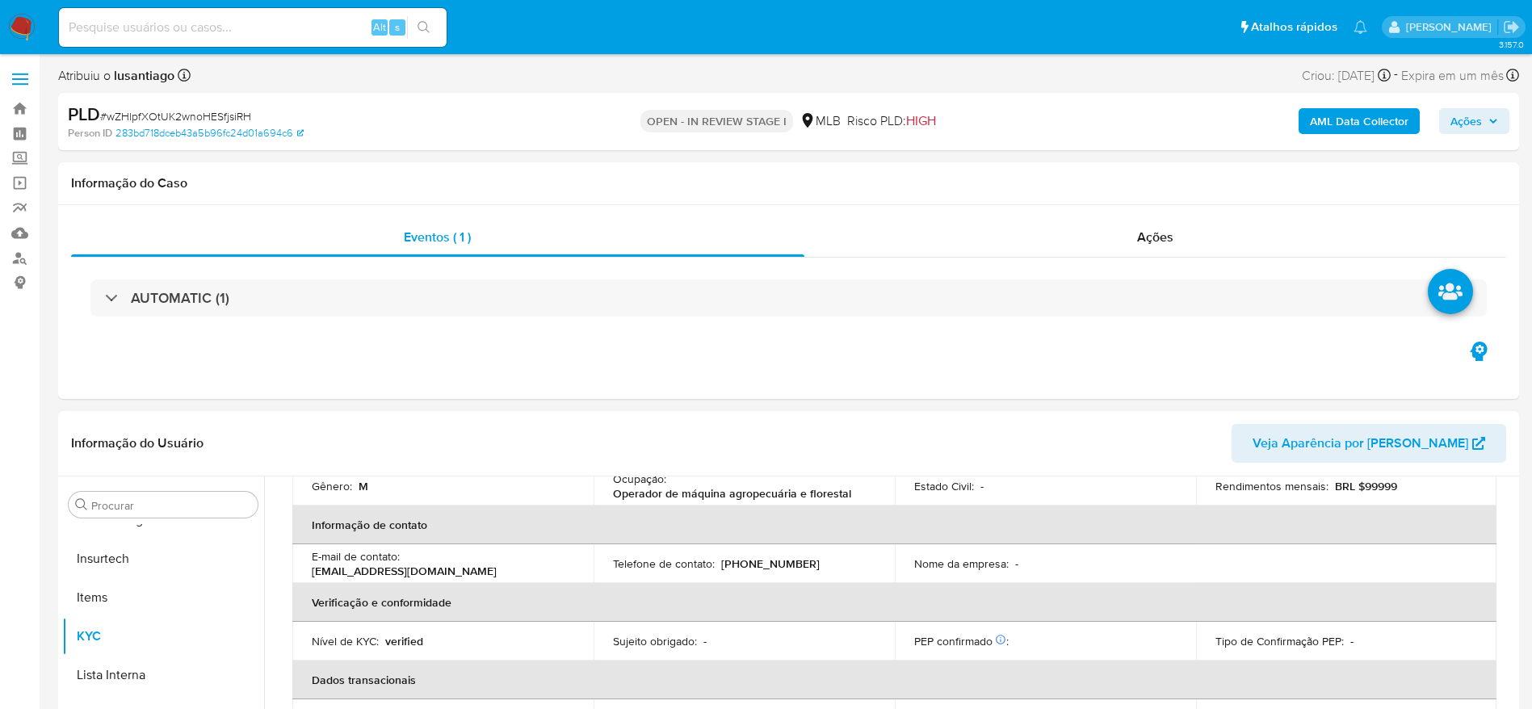
select select "10"
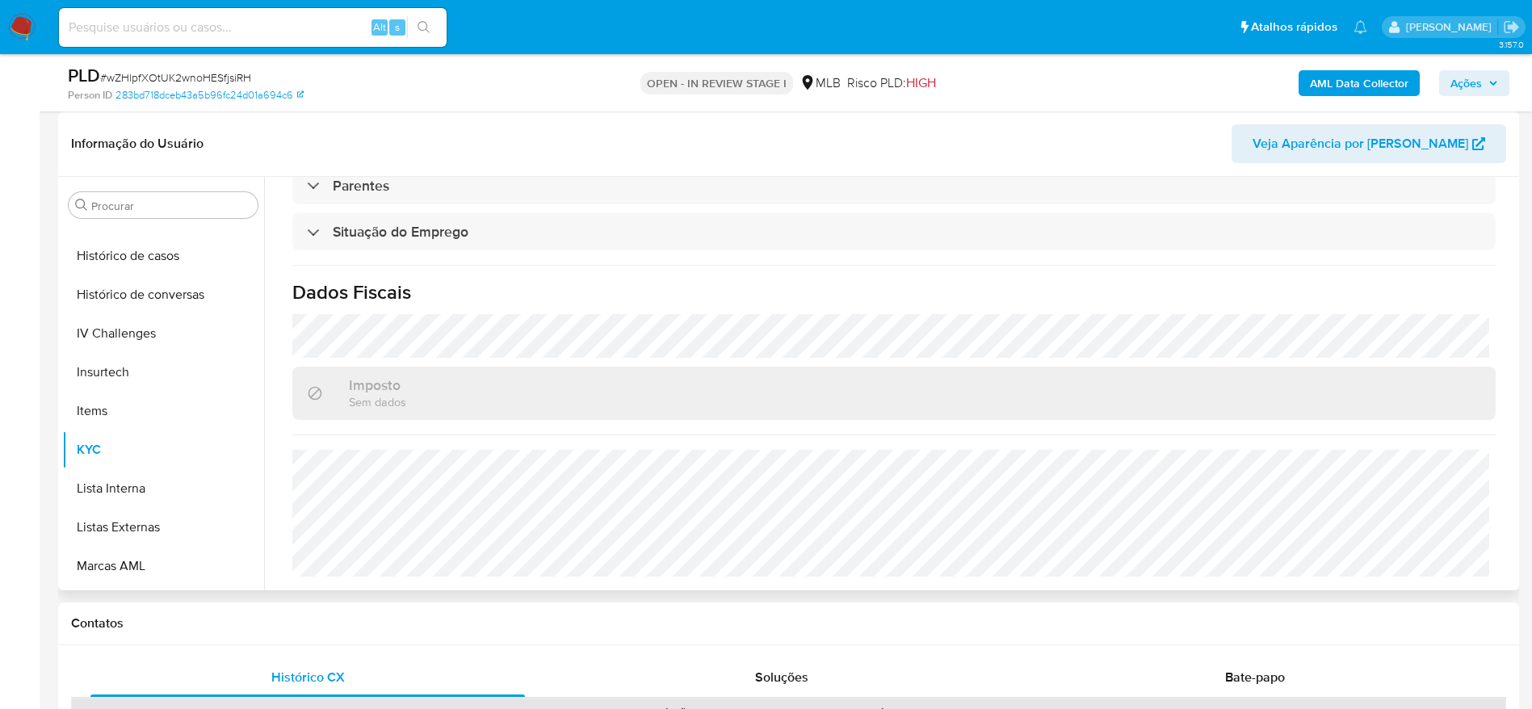
scroll to position [479, 0]
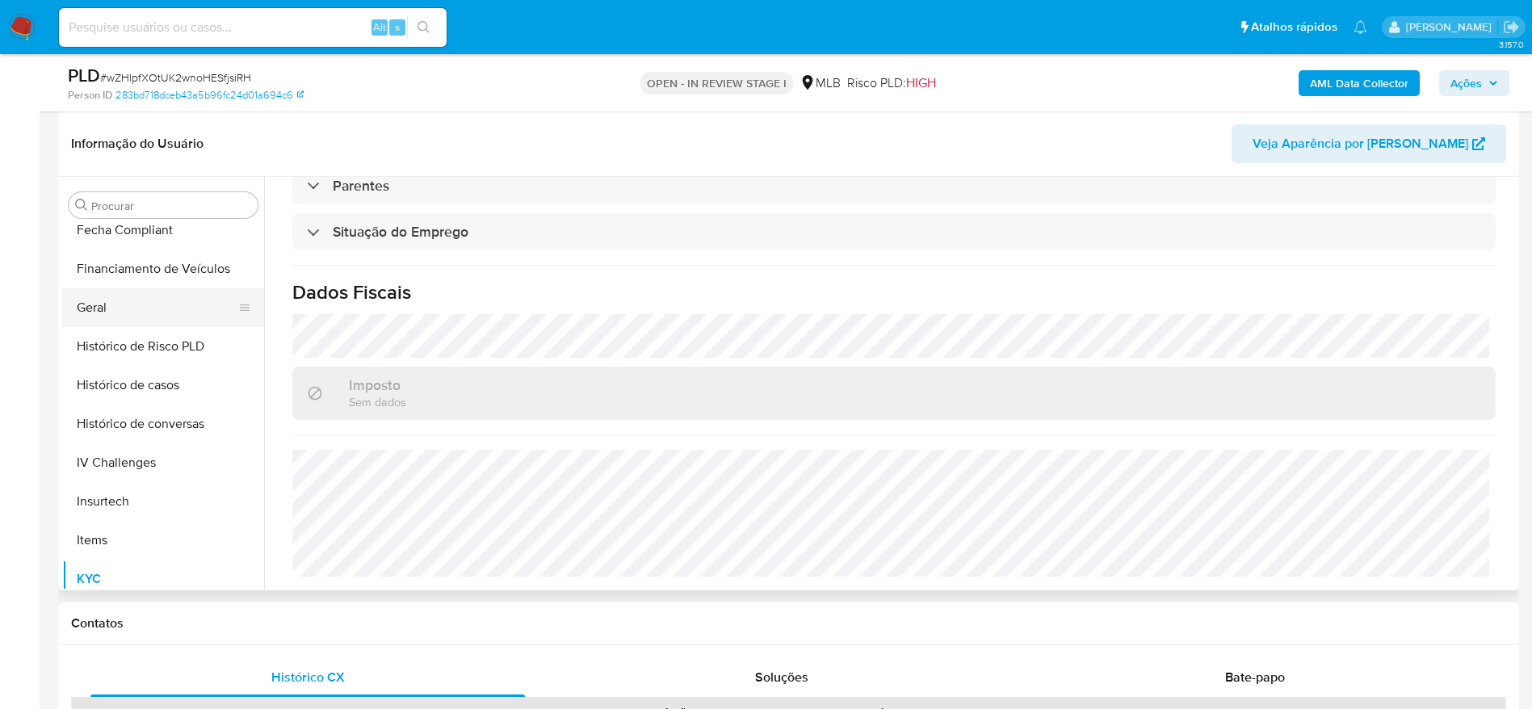
click at [112, 301] on button "Geral" at bounding box center [156, 307] width 189 height 39
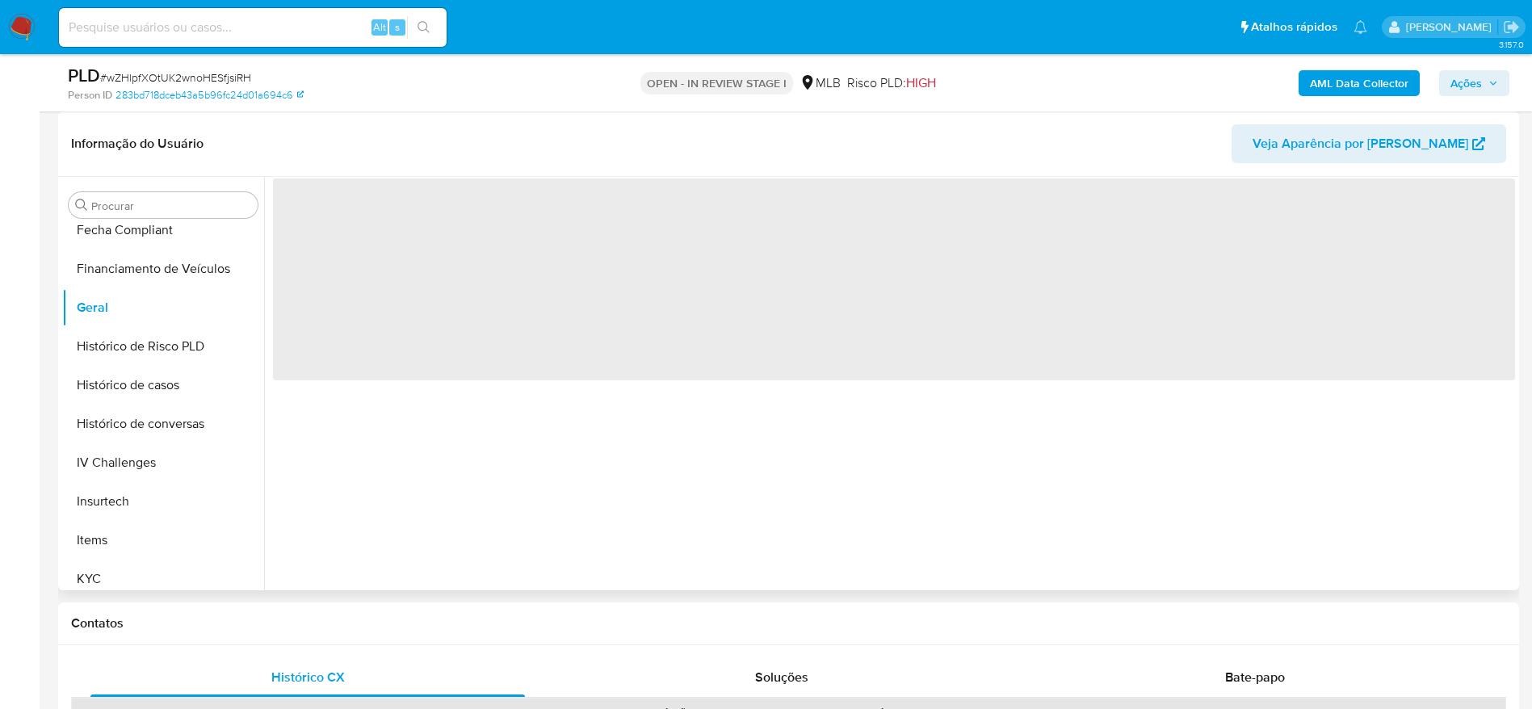
scroll to position [0, 0]
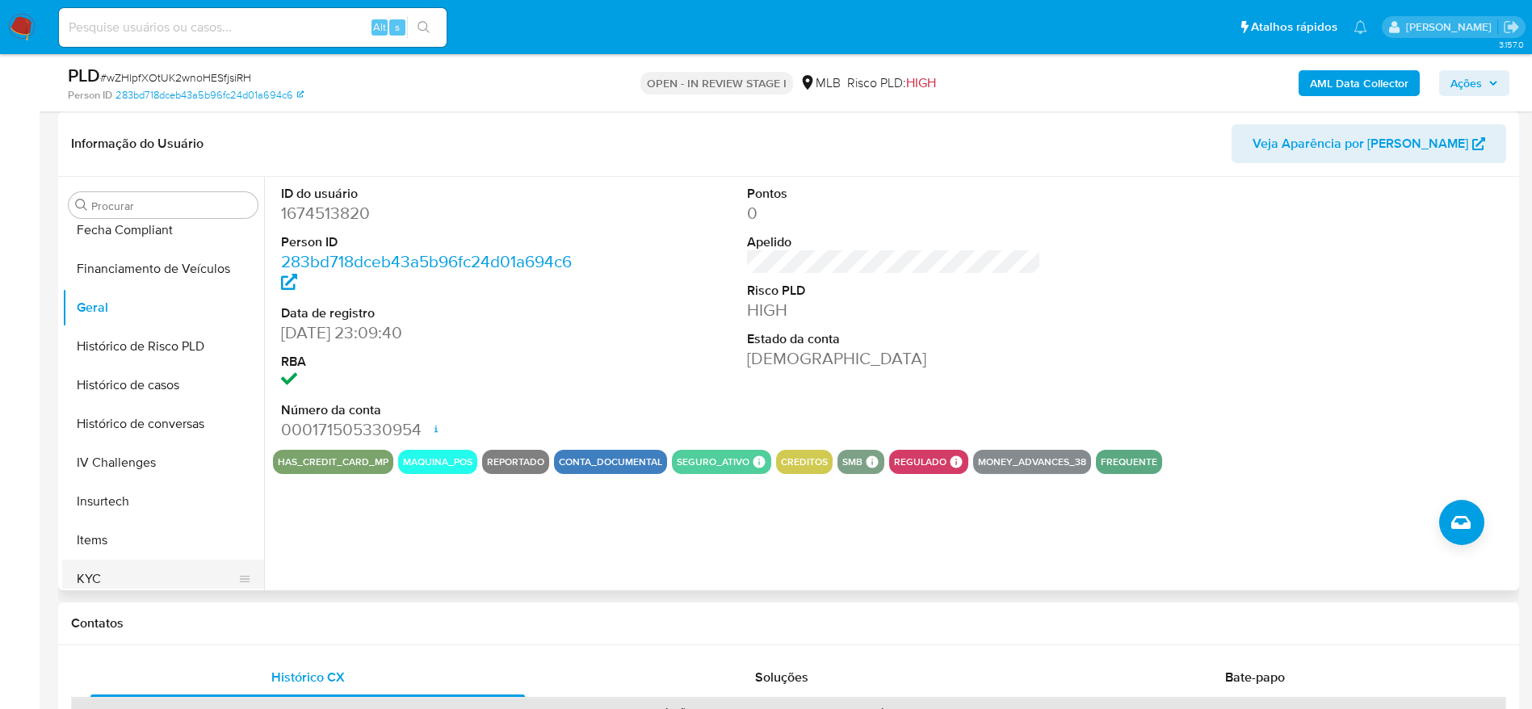
click at [139, 573] on button "KYC" at bounding box center [156, 579] width 189 height 39
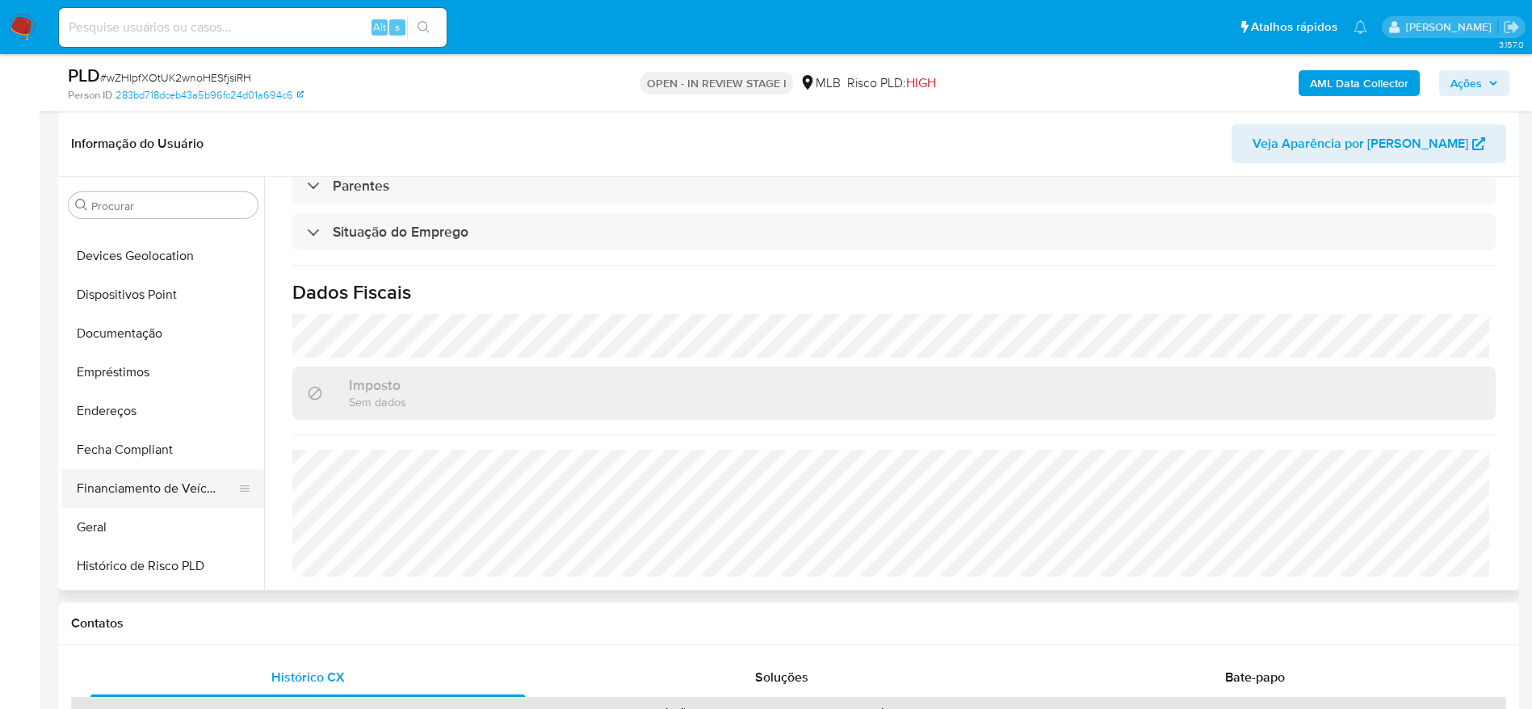
scroll to position [237, 0]
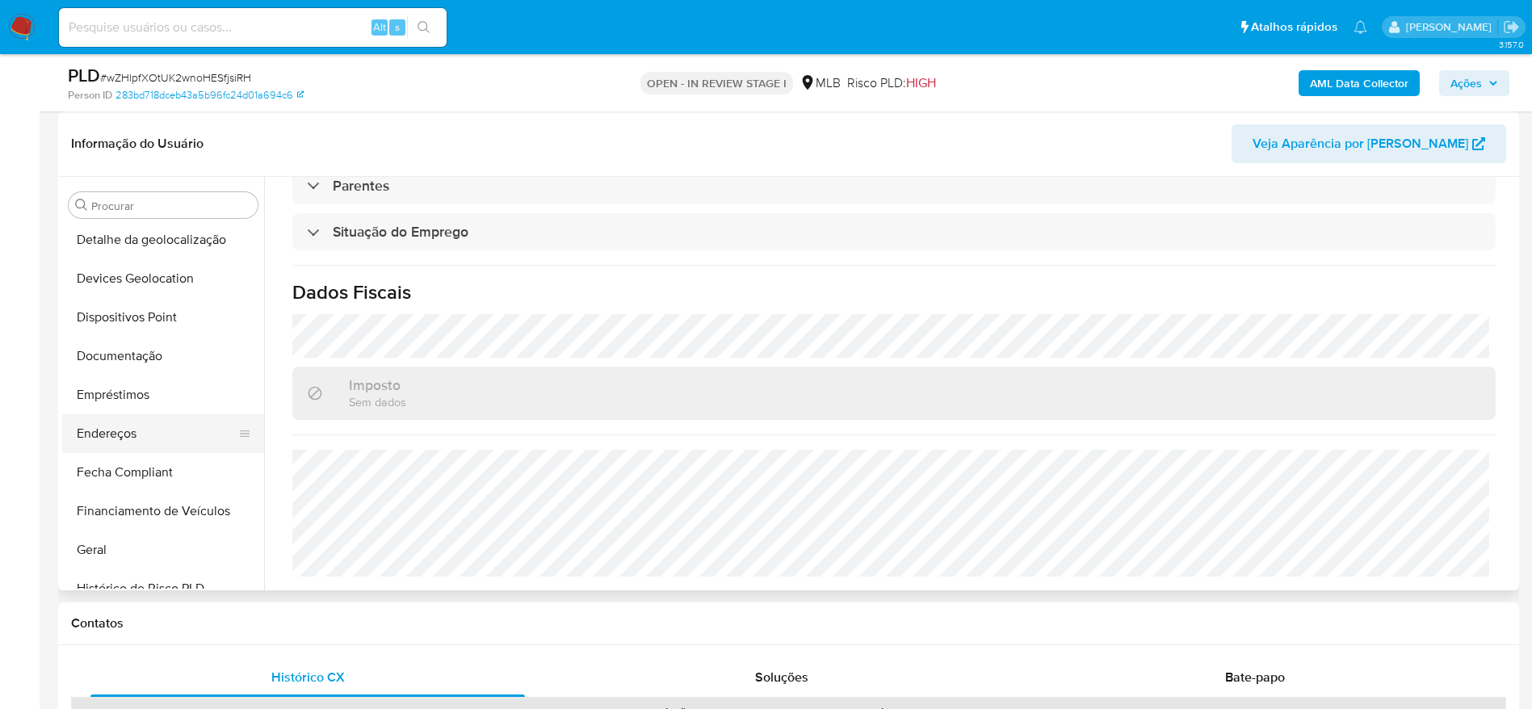
click at [123, 434] on button "Endereços" at bounding box center [156, 433] width 189 height 39
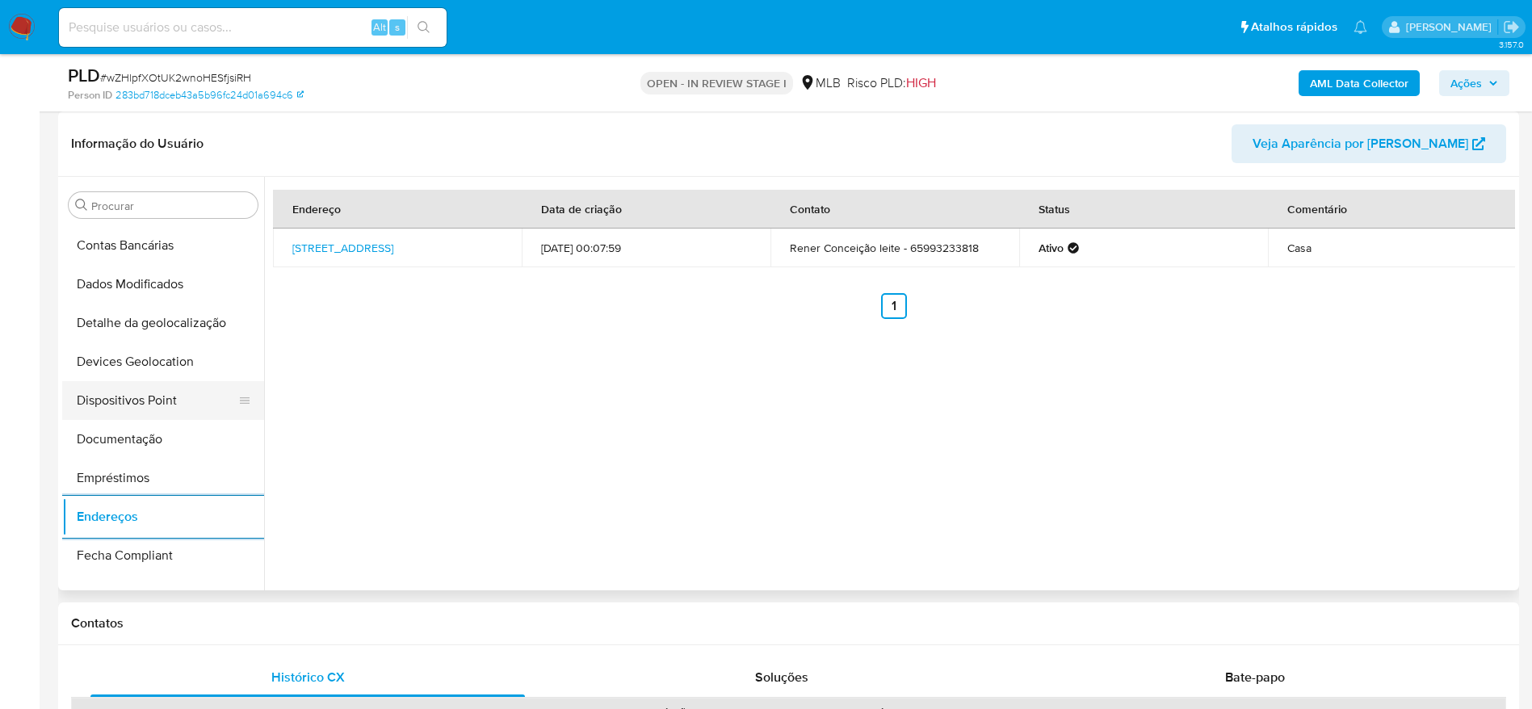
scroll to position [115, 0]
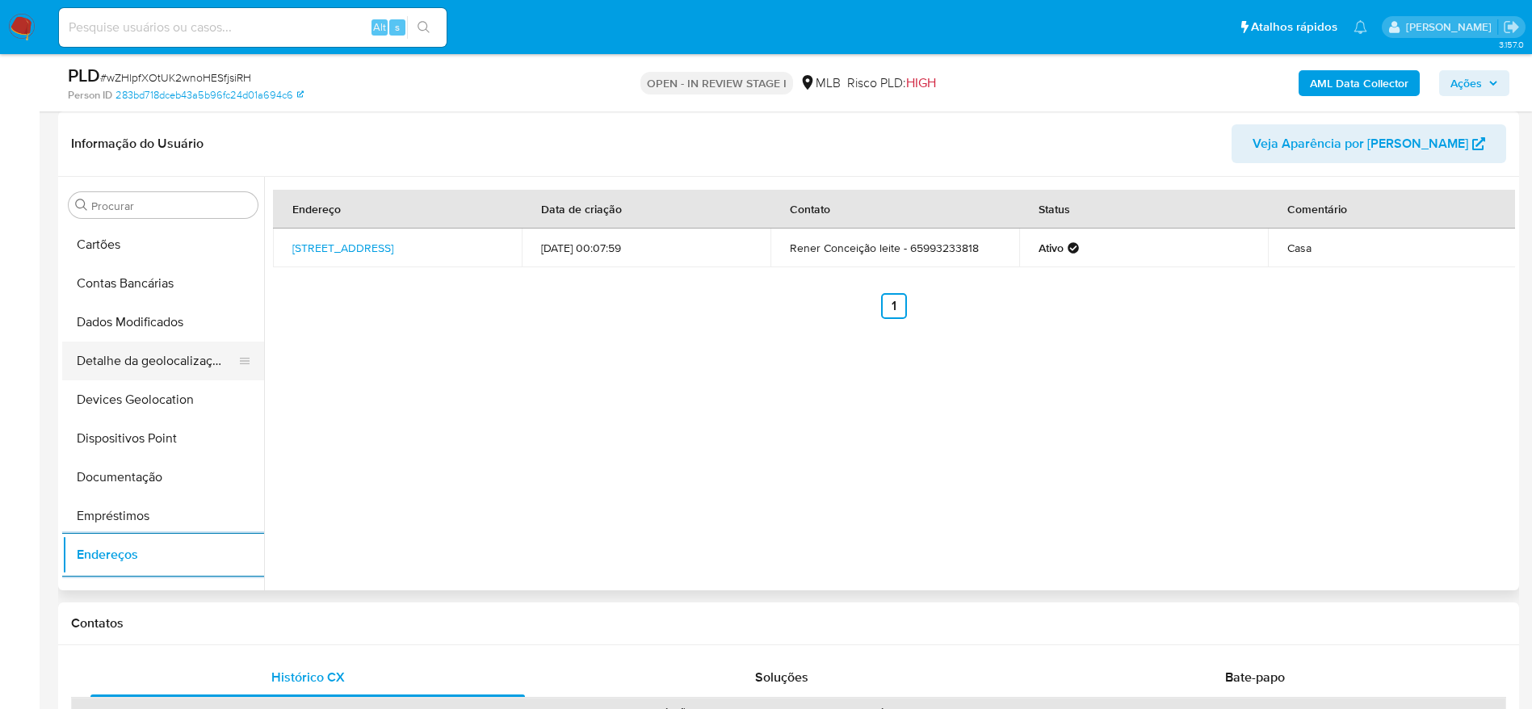
click at [165, 367] on button "Detalhe da geolocalização" at bounding box center [156, 361] width 189 height 39
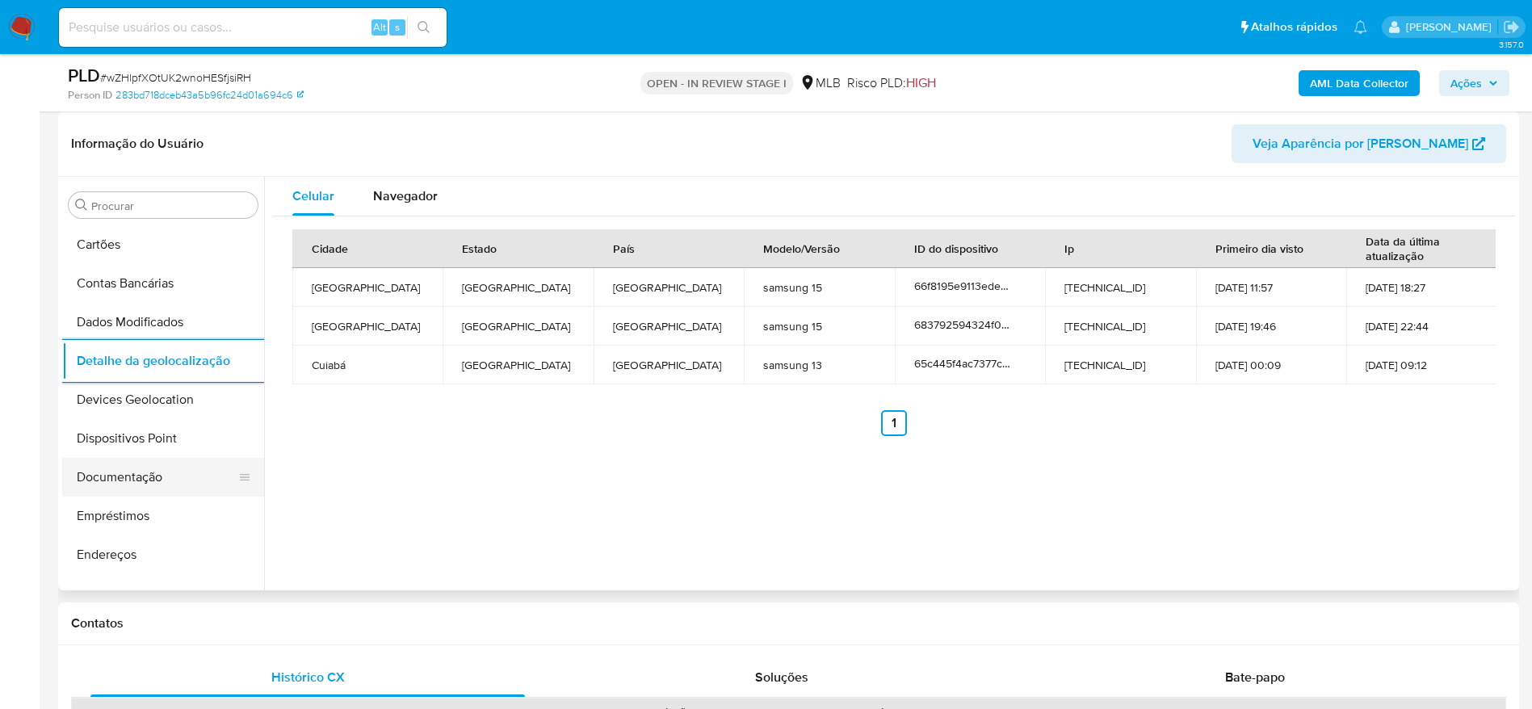
scroll to position [721, 0]
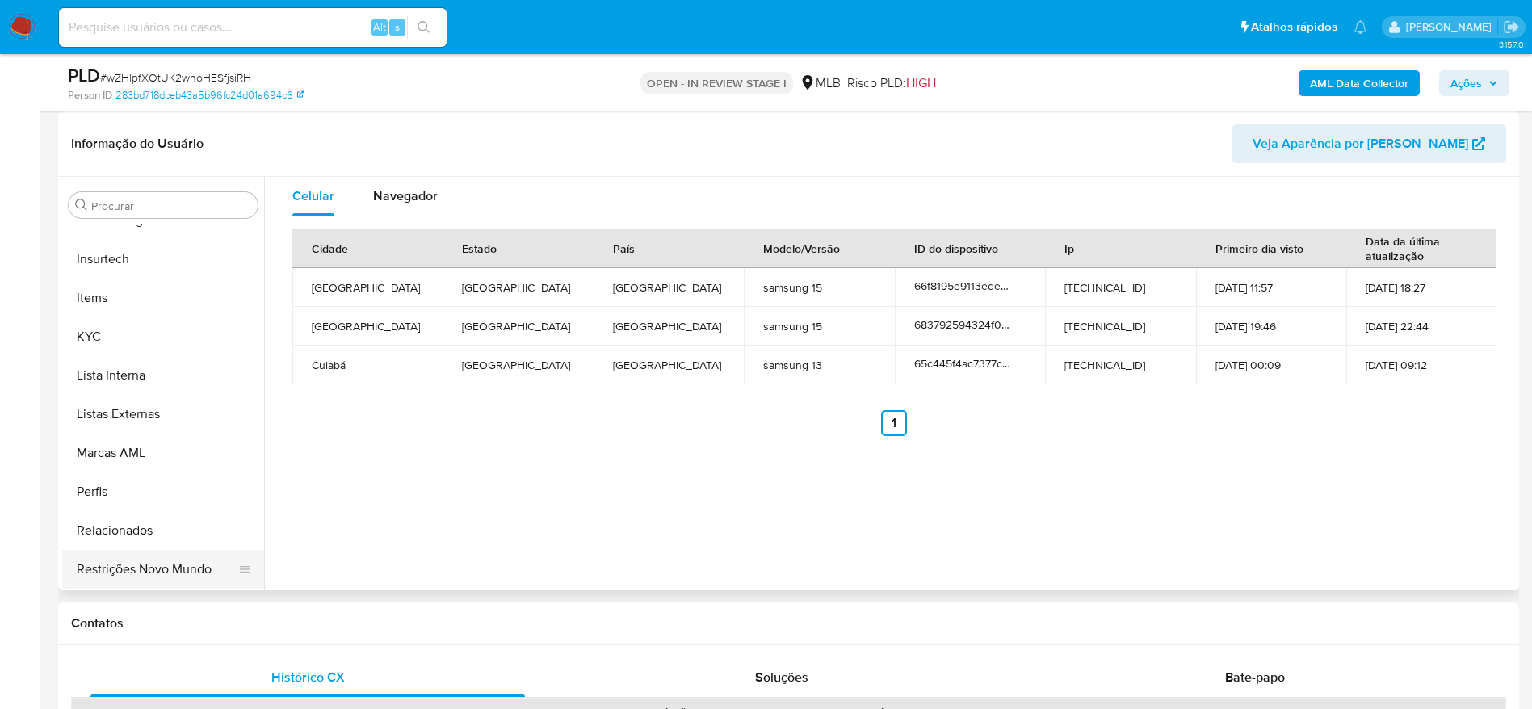
click at [148, 563] on button "Restrições Novo Mundo" at bounding box center [156, 569] width 189 height 39
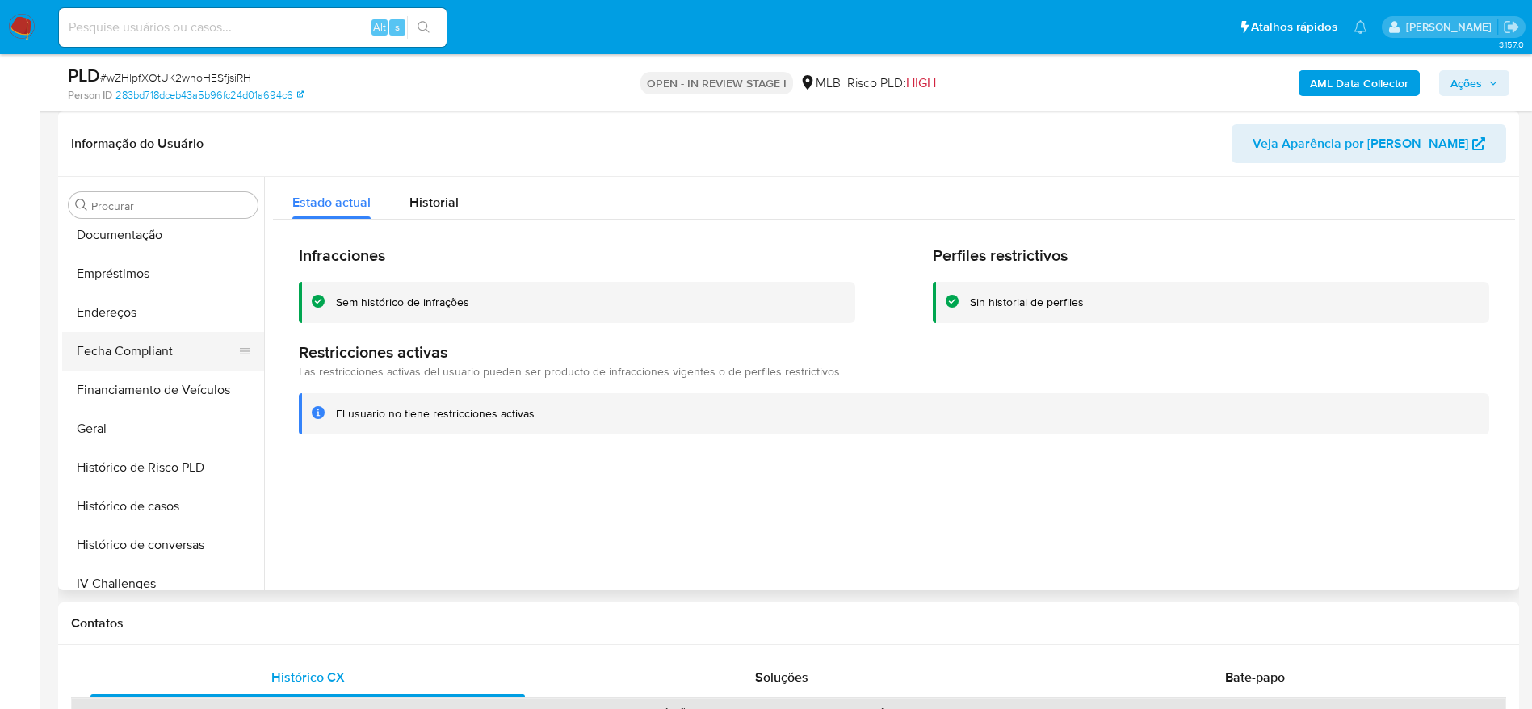
scroll to position [237, 0]
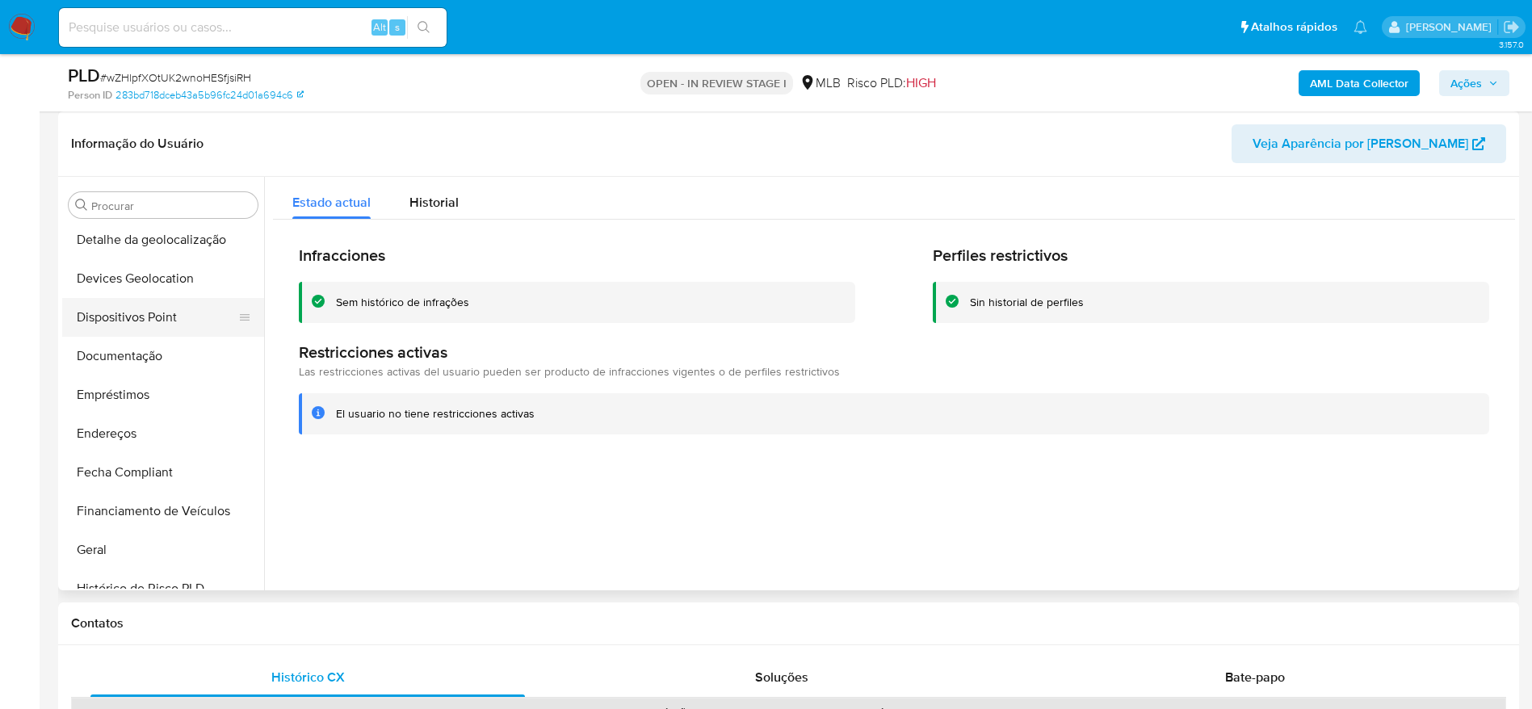
click at [128, 325] on button "Dispositivos Point" at bounding box center [156, 317] width 189 height 39
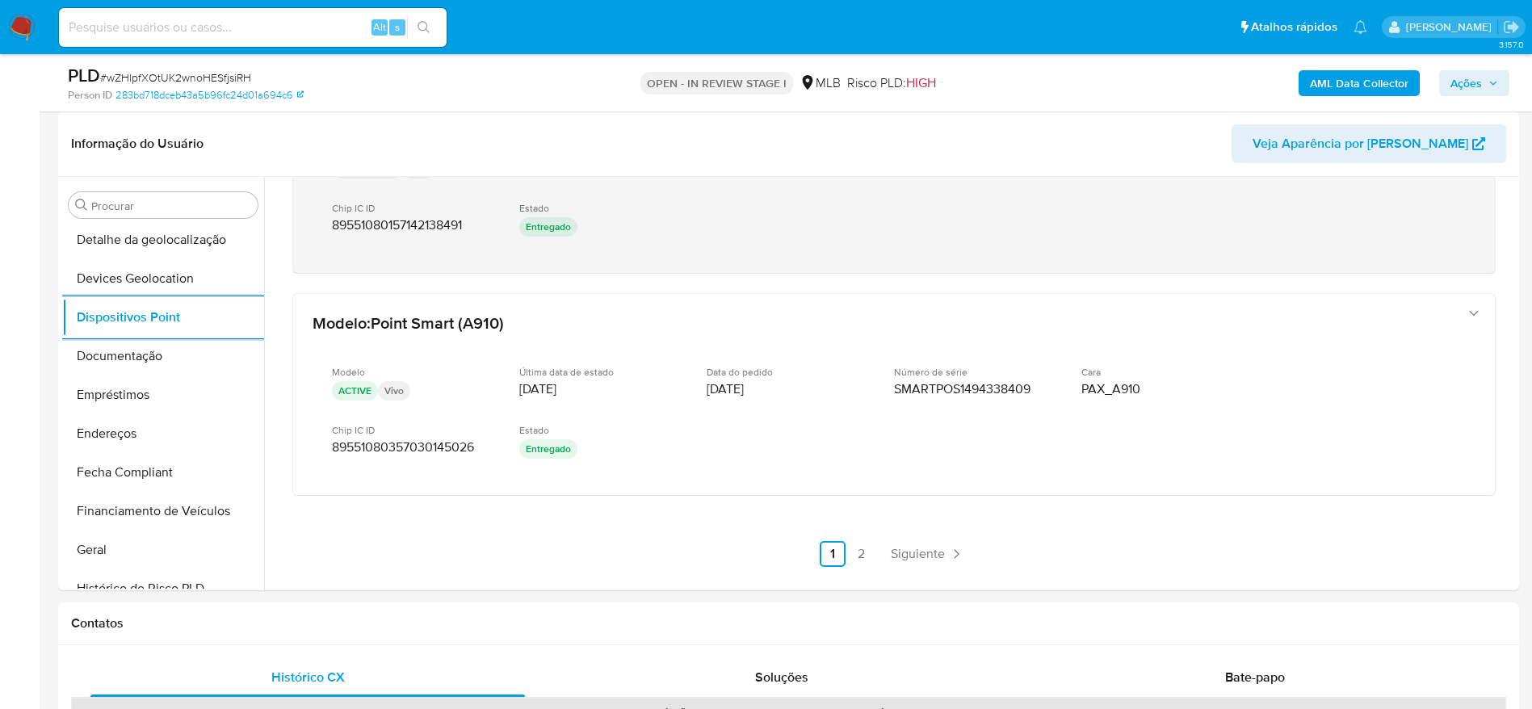
scroll to position [796, 0]
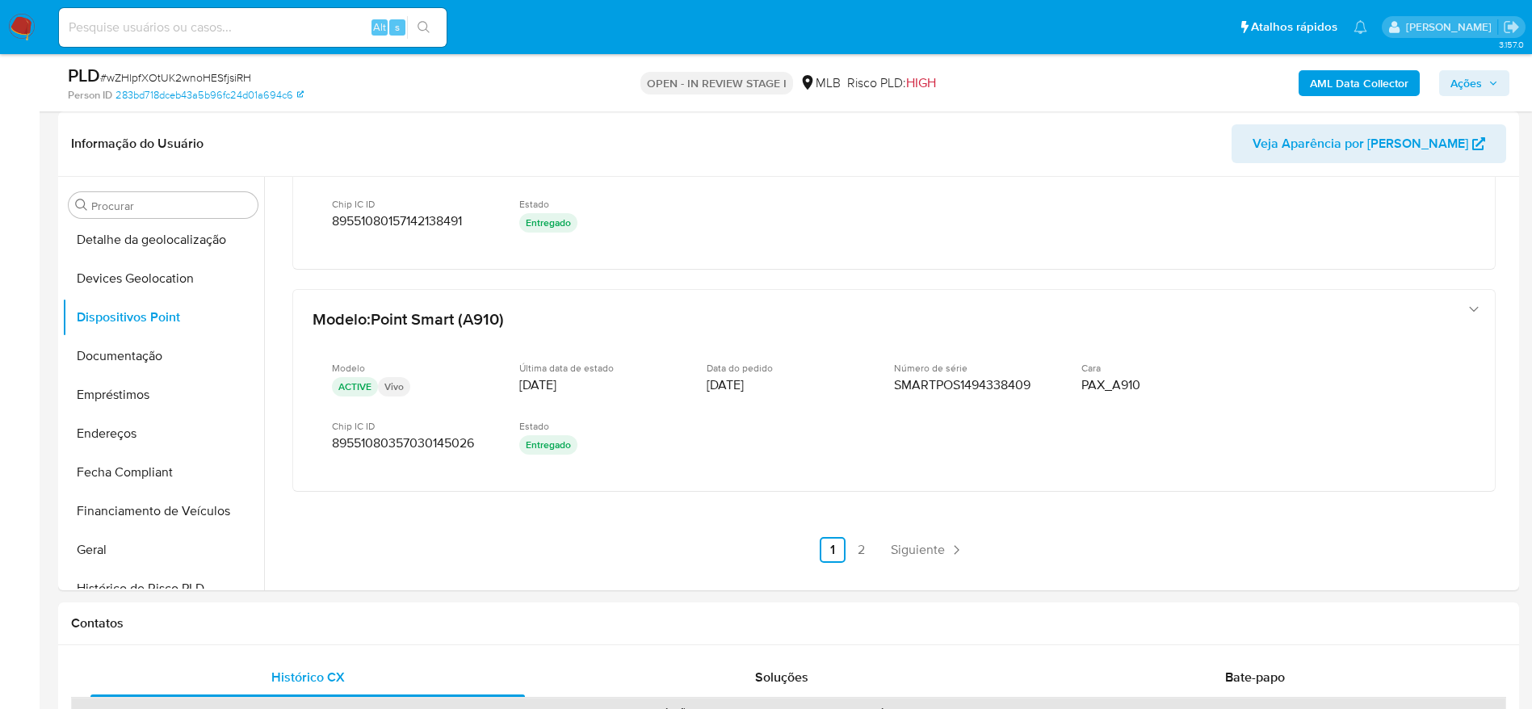
click at [850, 548] on link "2" at bounding box center [862, 550] width 26 height 26
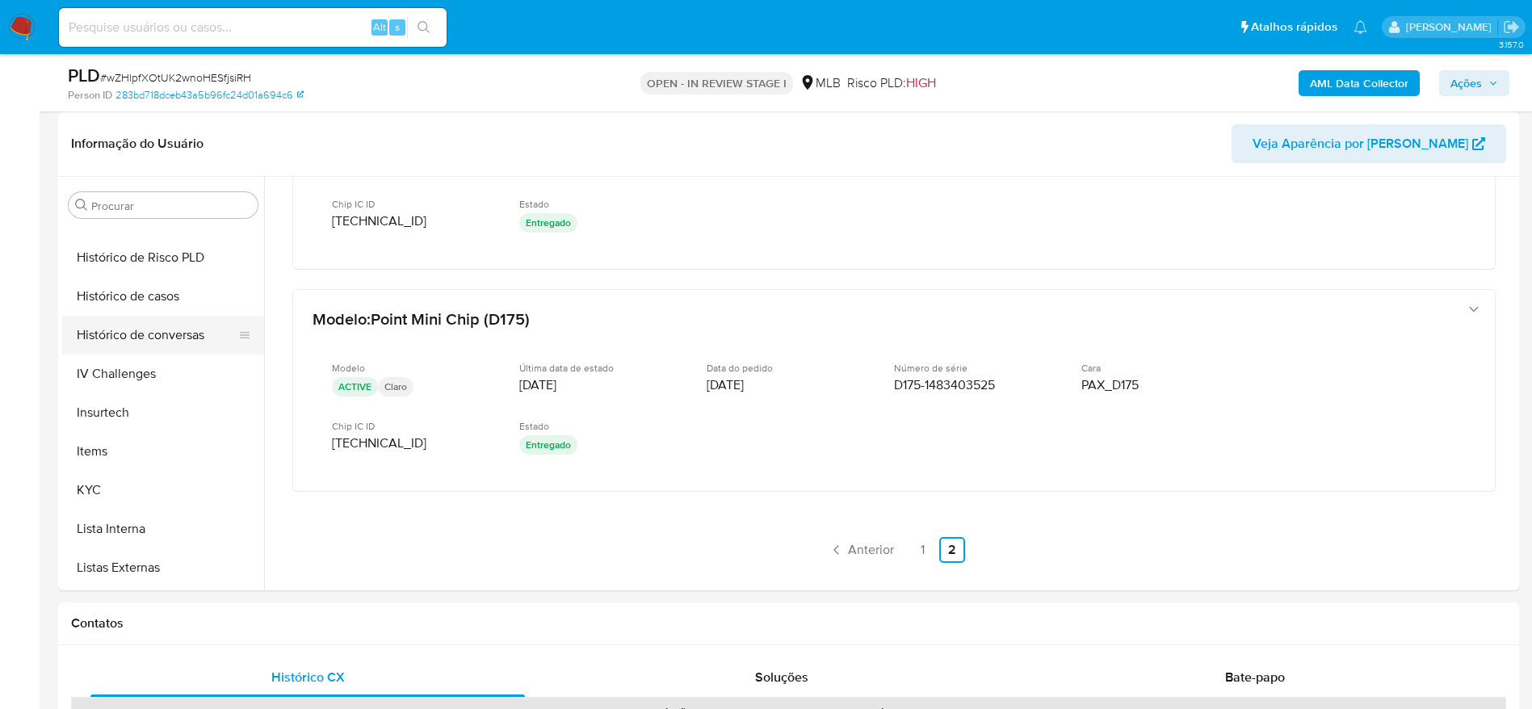
scroll to position [600, 0]
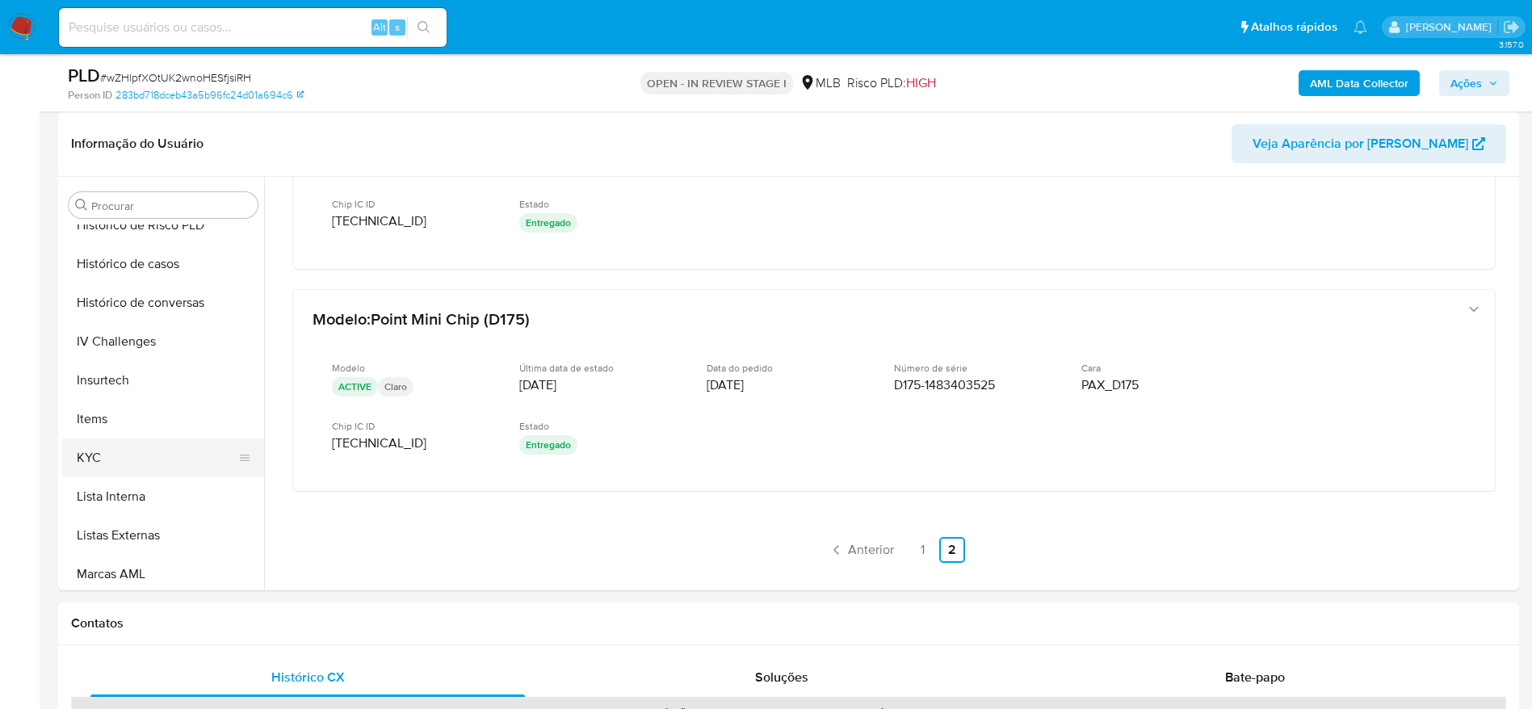
click at [103, 463] on button "KYC" at bounding box center [156, 458] width 189 height 39
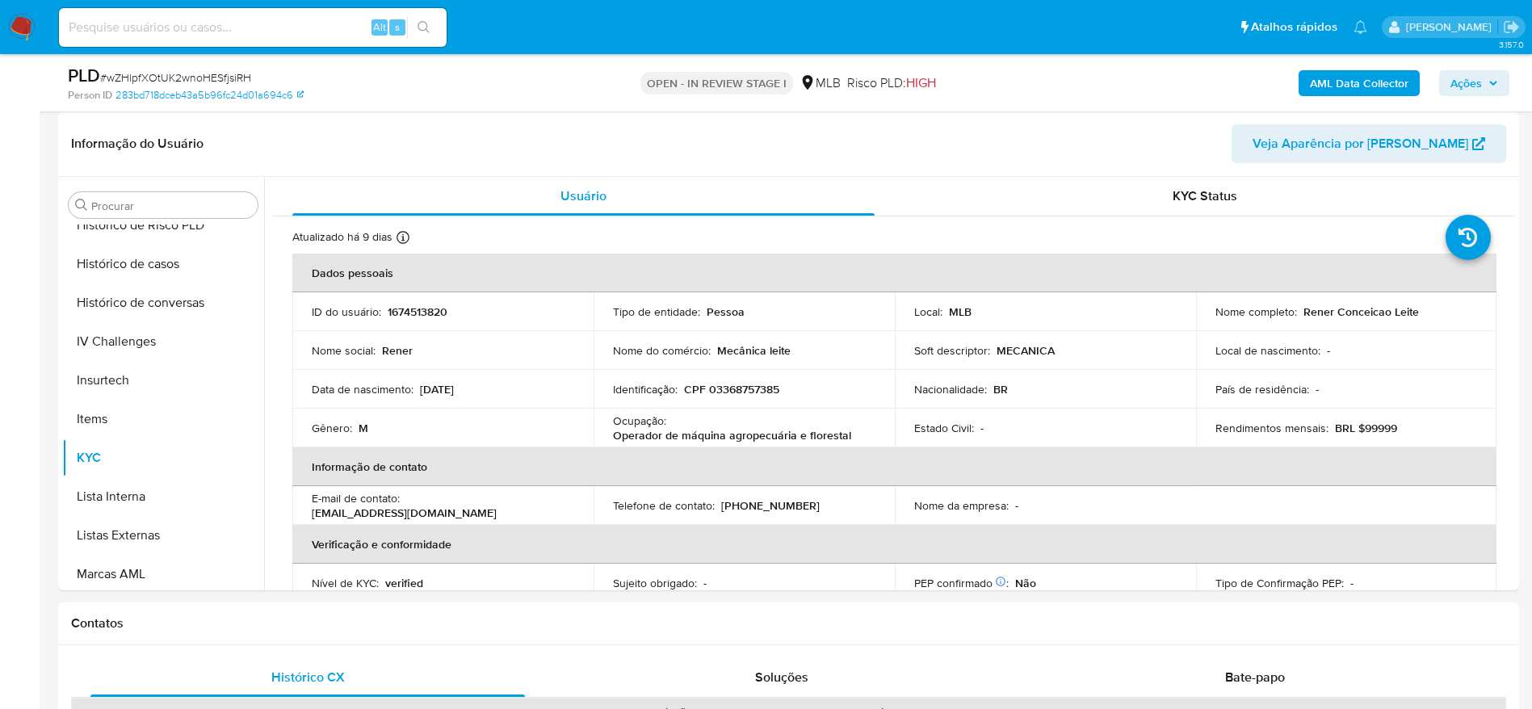
click at [745, 389] on p "CPF 03368757385" at bounding box center [731, 389] width 95 height 15
copy p "03368757385"
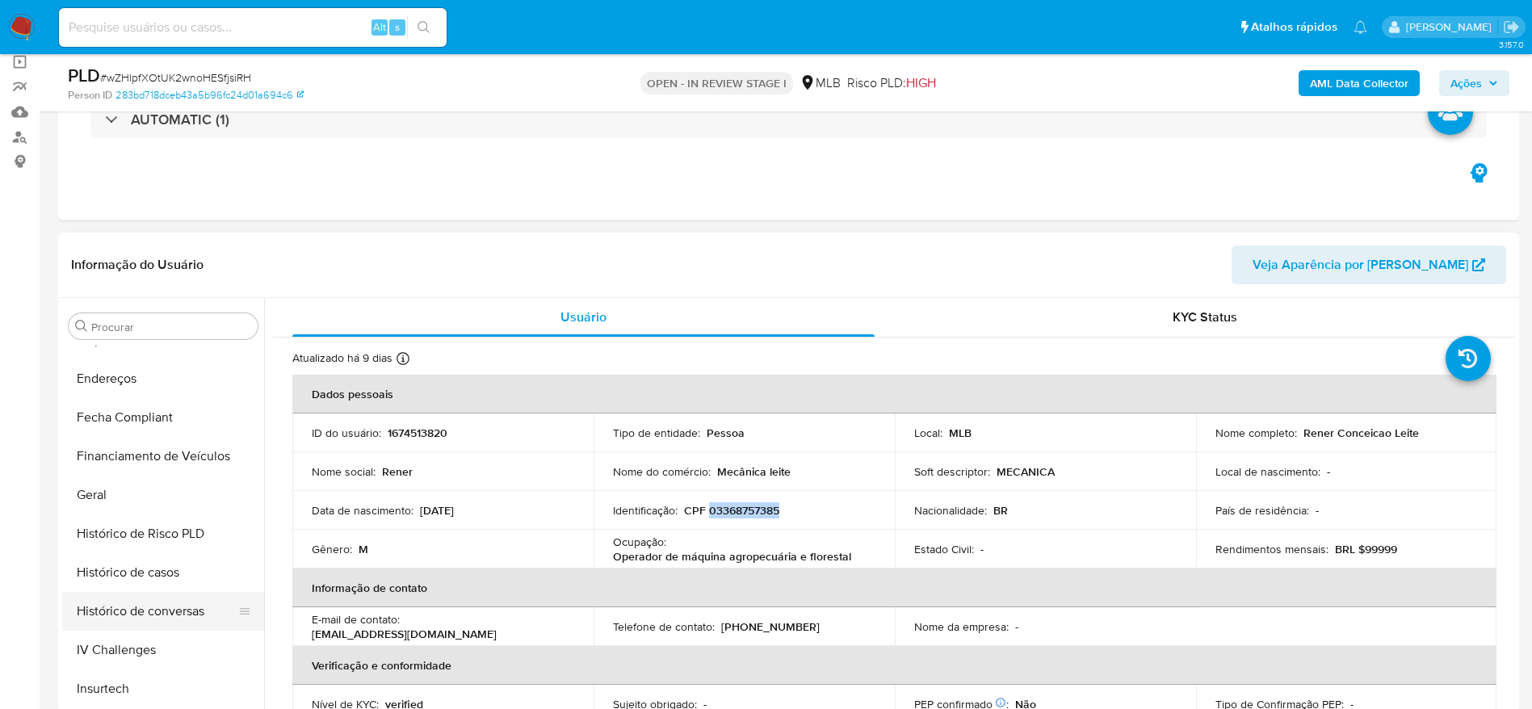
scroll to position [358, 0]
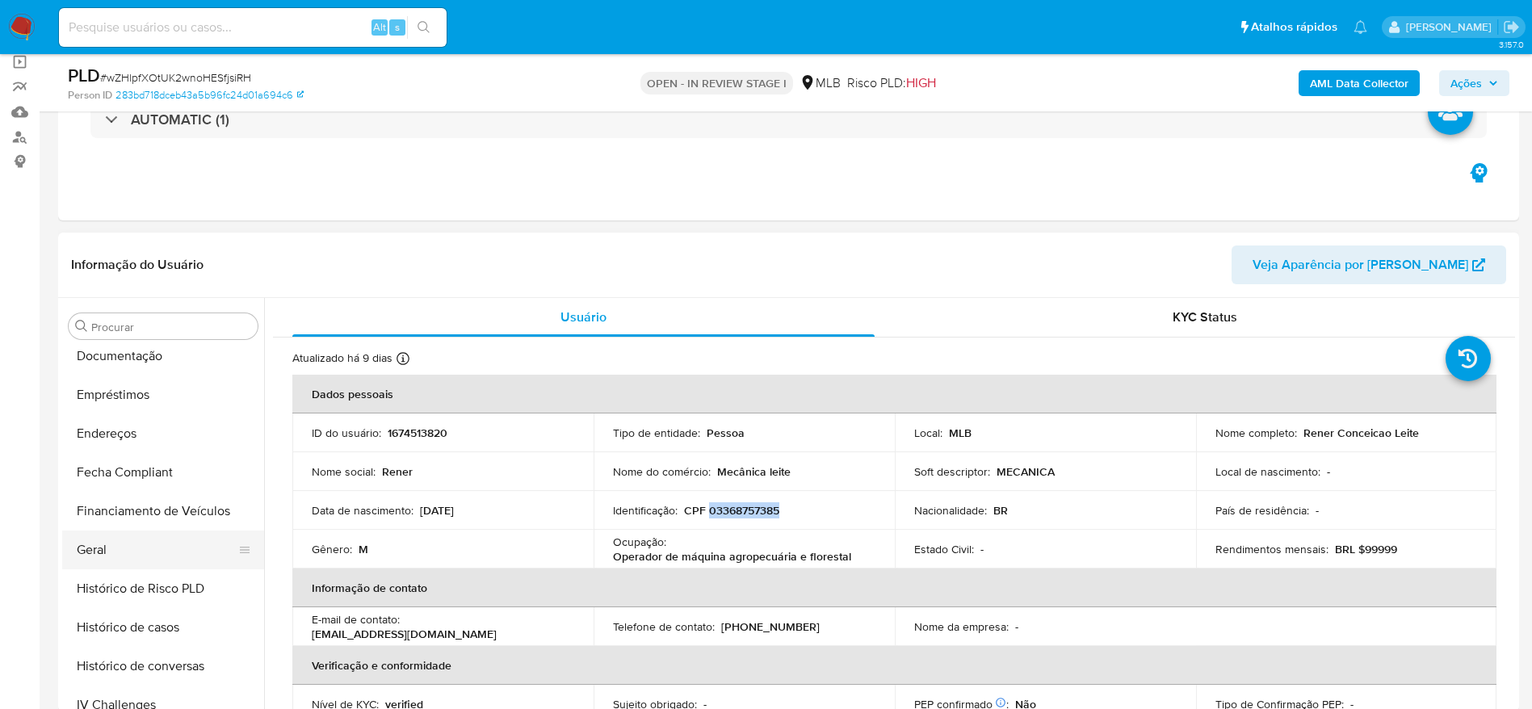
click at [132, 540] on button "Geral" at bounding box center [156, 550] width 189 height 39
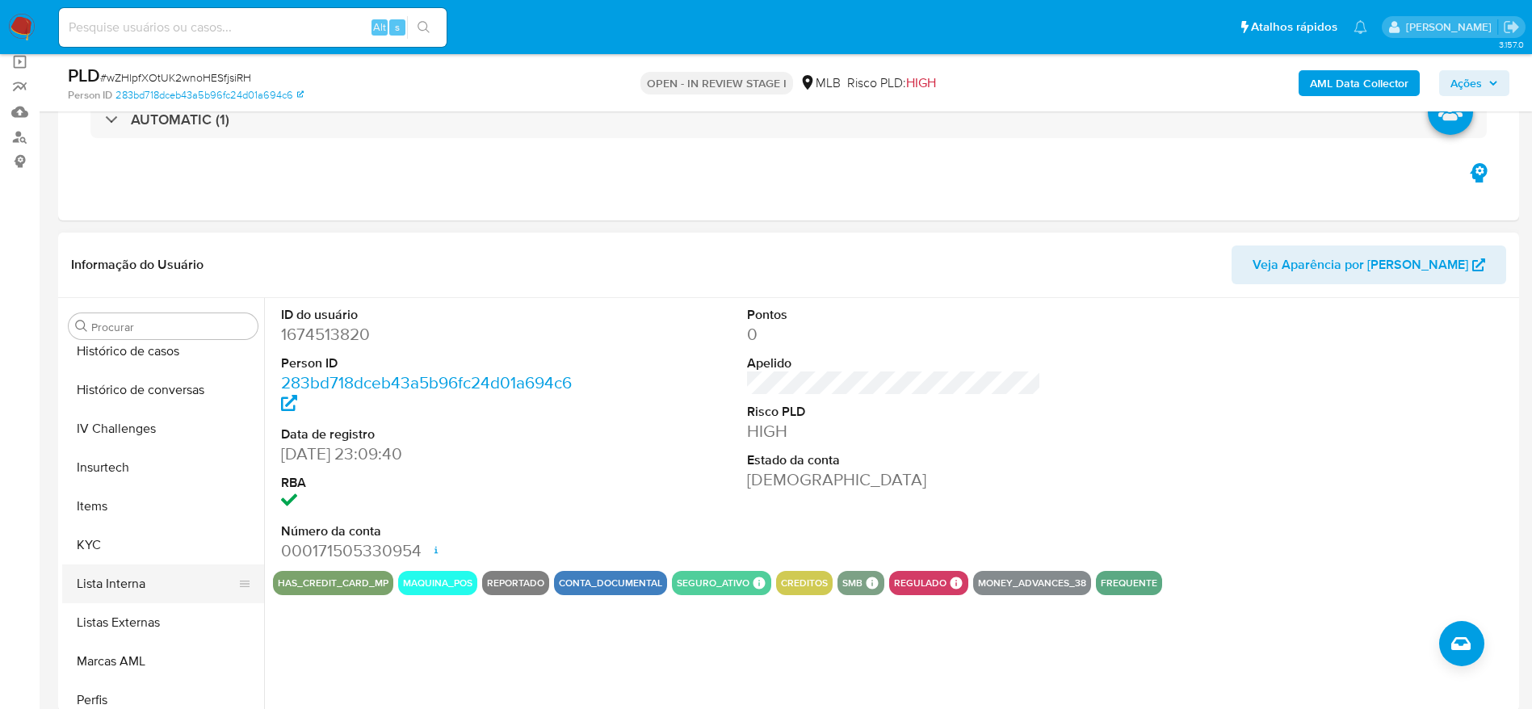
scroll to position [721, 0]
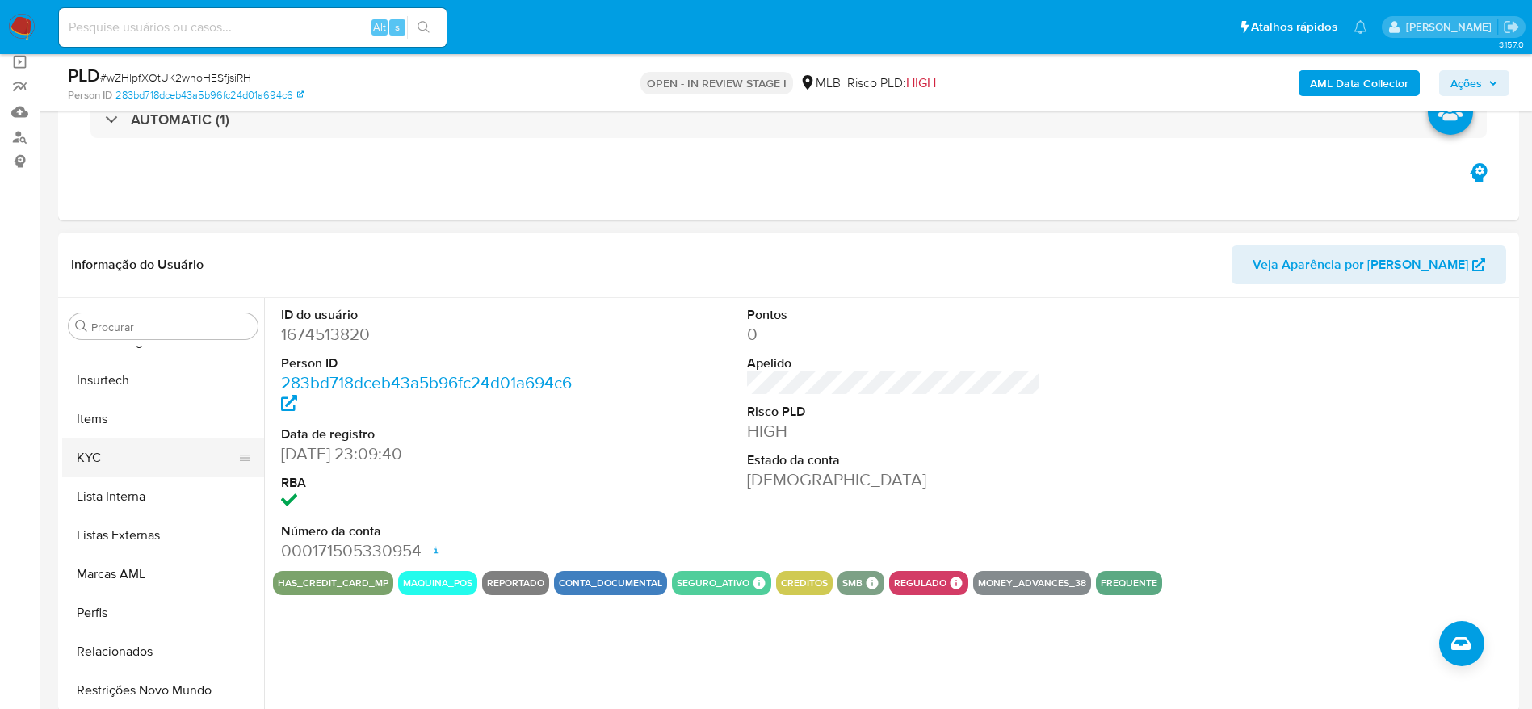
click at [107, 451] on button "KYC" at bounding box center [156, 458] width 189 height 39
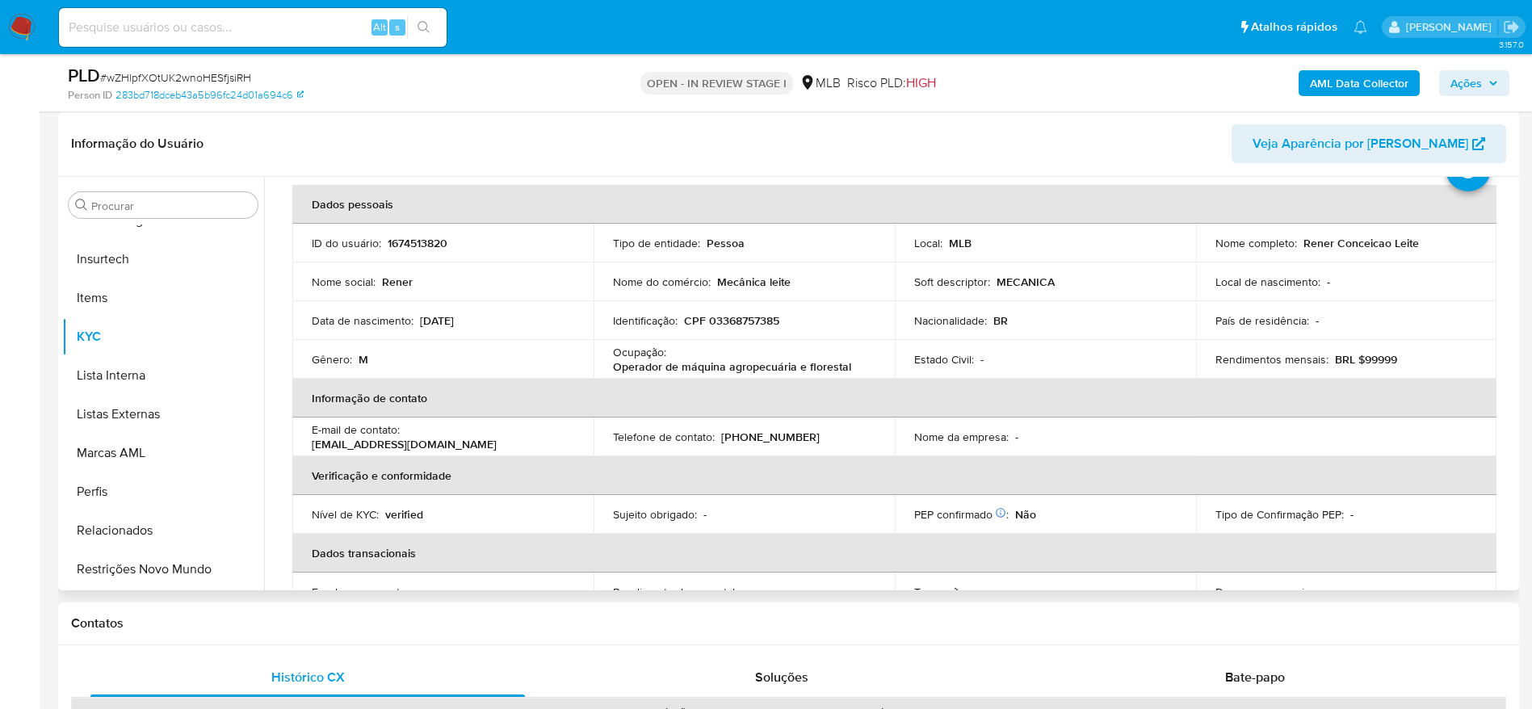
scroll to position [67, 0]
drag, startPoint x: 849, startPoint y: 369, endPoint x: 609, endPoint y: 374, distance: 239.9
click at [609, 374] on td "Ocupação : Operador de máquina agropecuária e florestal" at bounding box center [744, 361] width 301 height 39
copy p "Operador de máquina agropecuária e florestal"
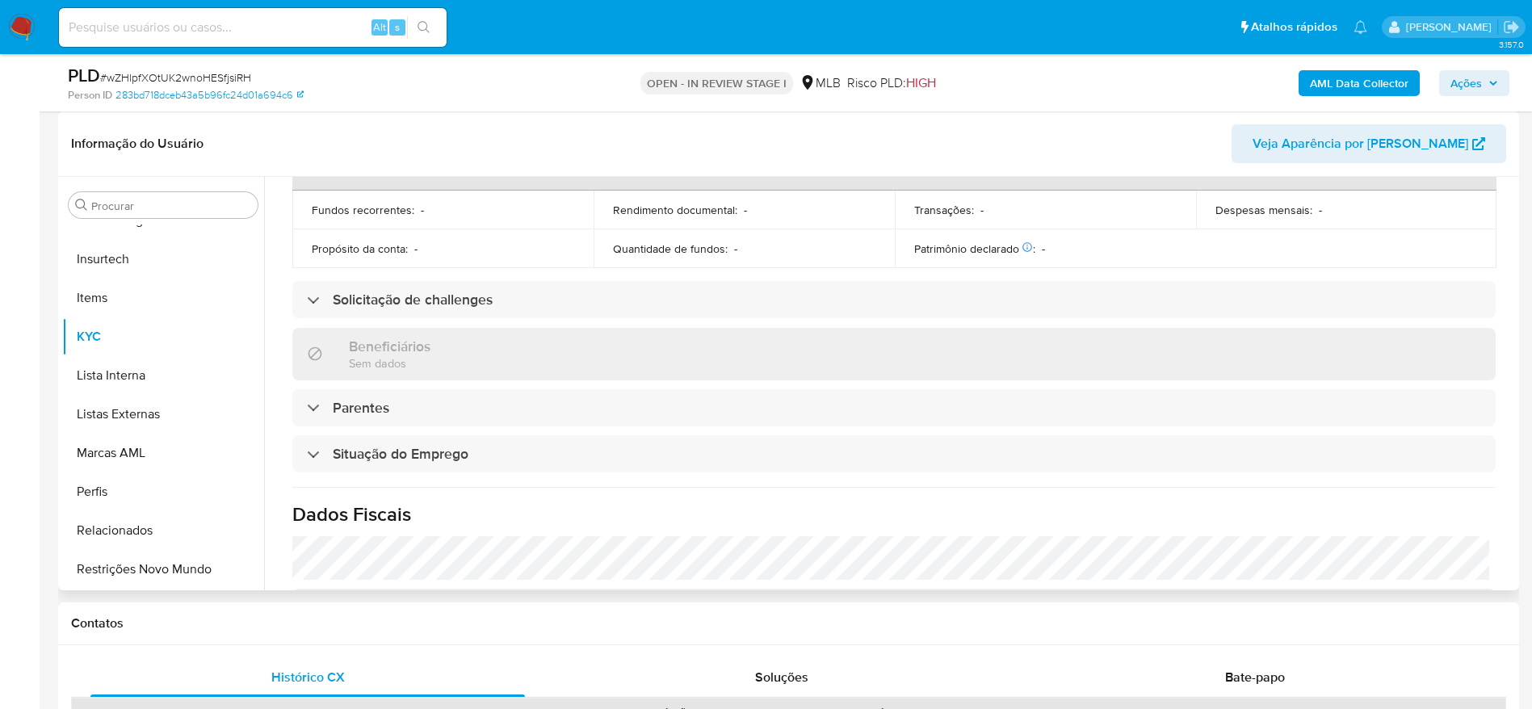
scroll to position [309, 0]
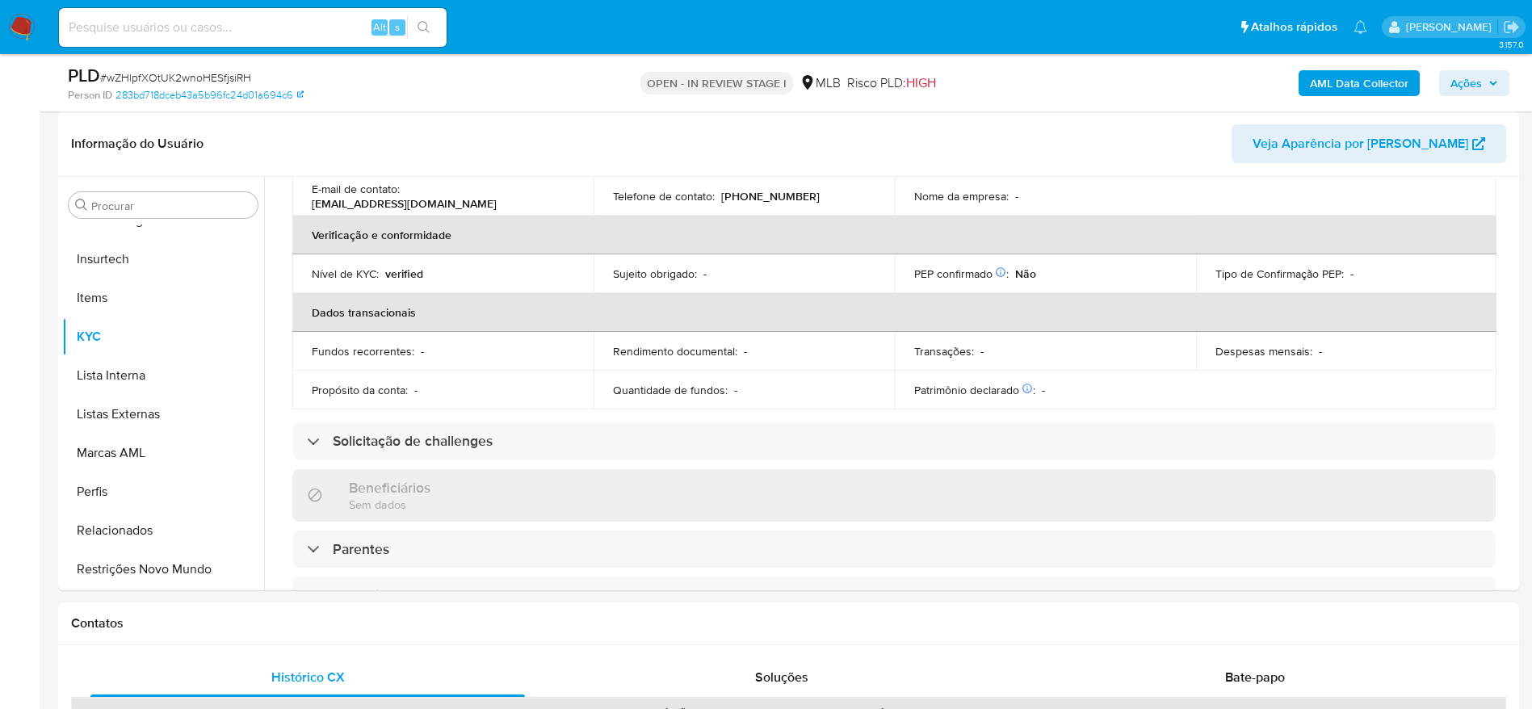
click at [1491, 77] on span "Ações" at bounding box center [1475, 83] width 48 height 23
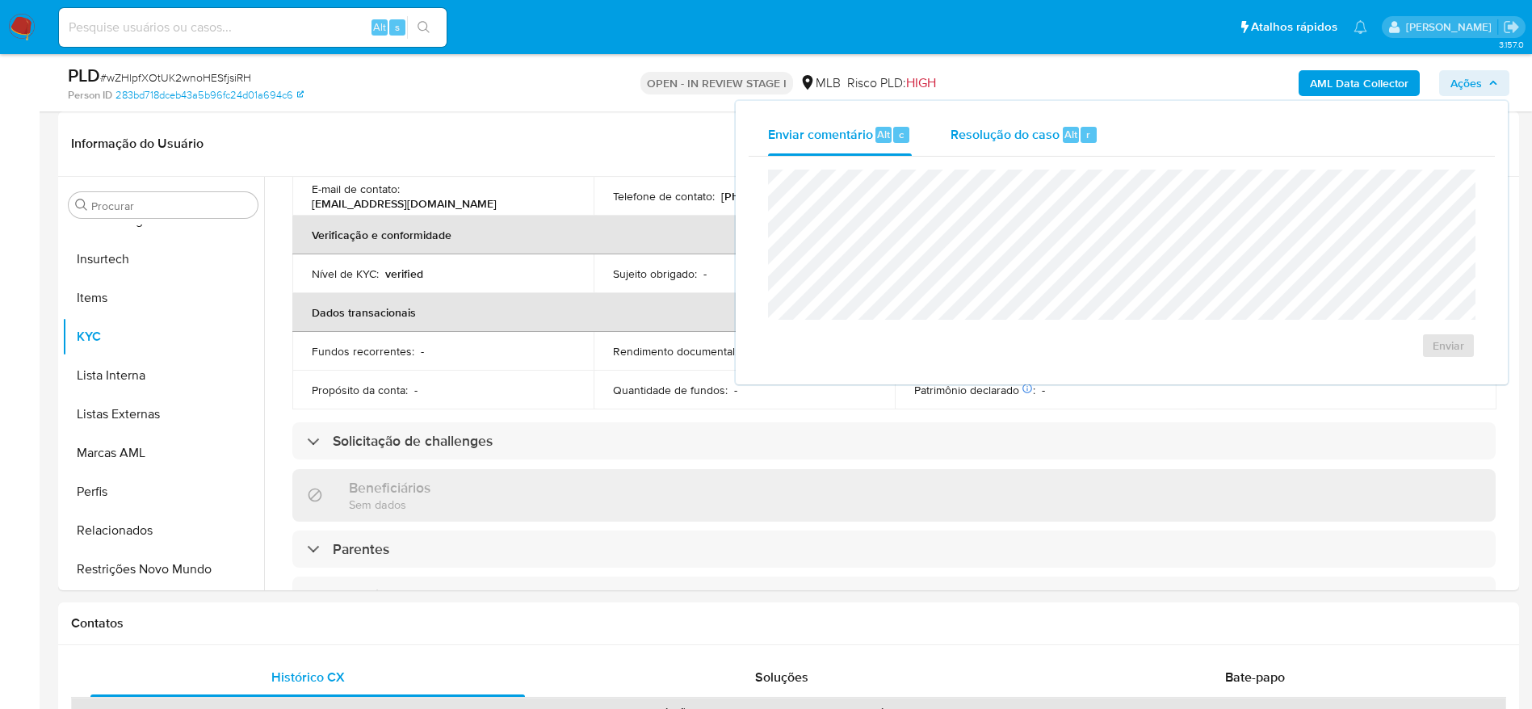
click at [988, 131] on span "Resolução do caso" at bounding box center [1005, 133] width 109 height 19
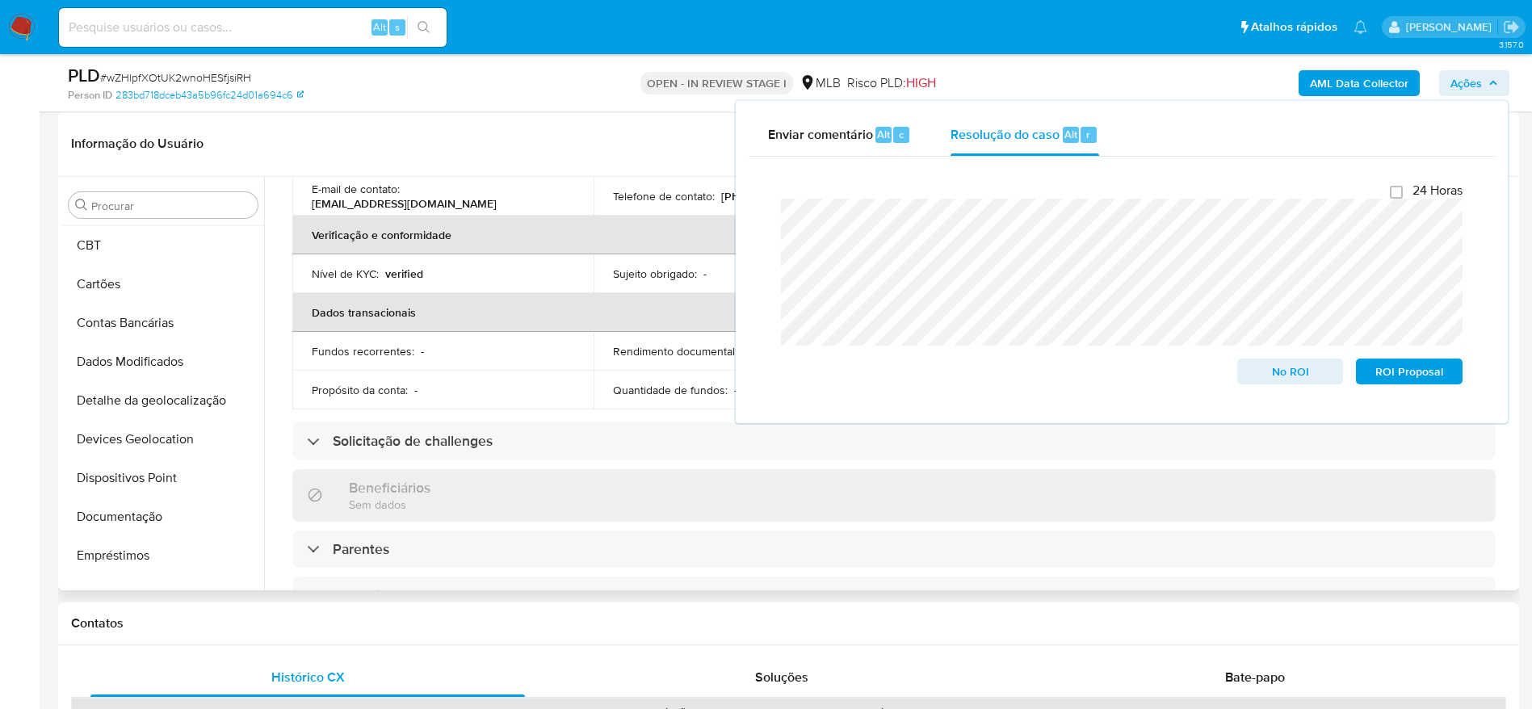
scroll to position [0, 0]
click at [152, 271] on button "Anexos" at bounding box center [156, 282] width 189 height 39
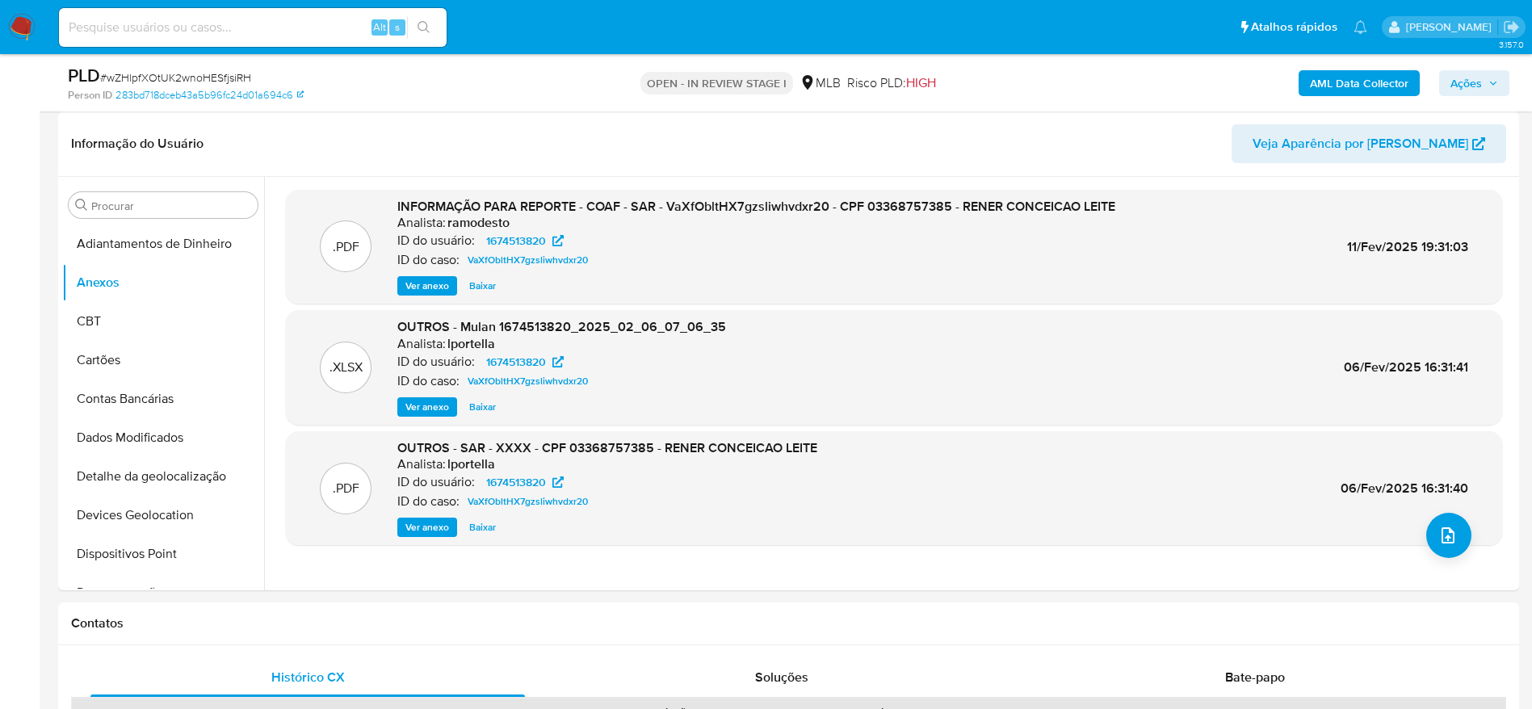
click at [1467, 77] on span "Ações" at bounding box center [1466, 83] width 31 height 26
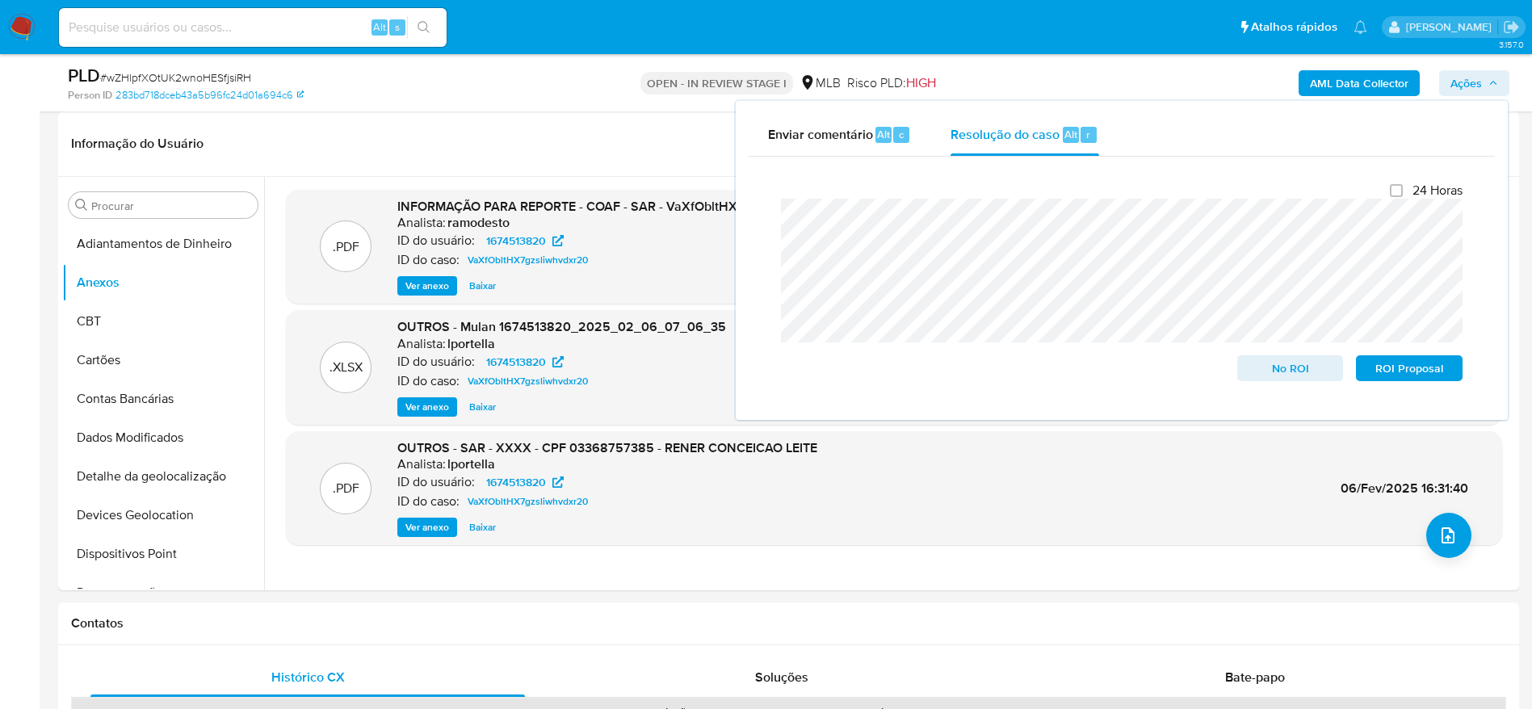
click at [1365, 80] on b "AML Data Collector" at bounding box center [1359, 83] width 99 height 26
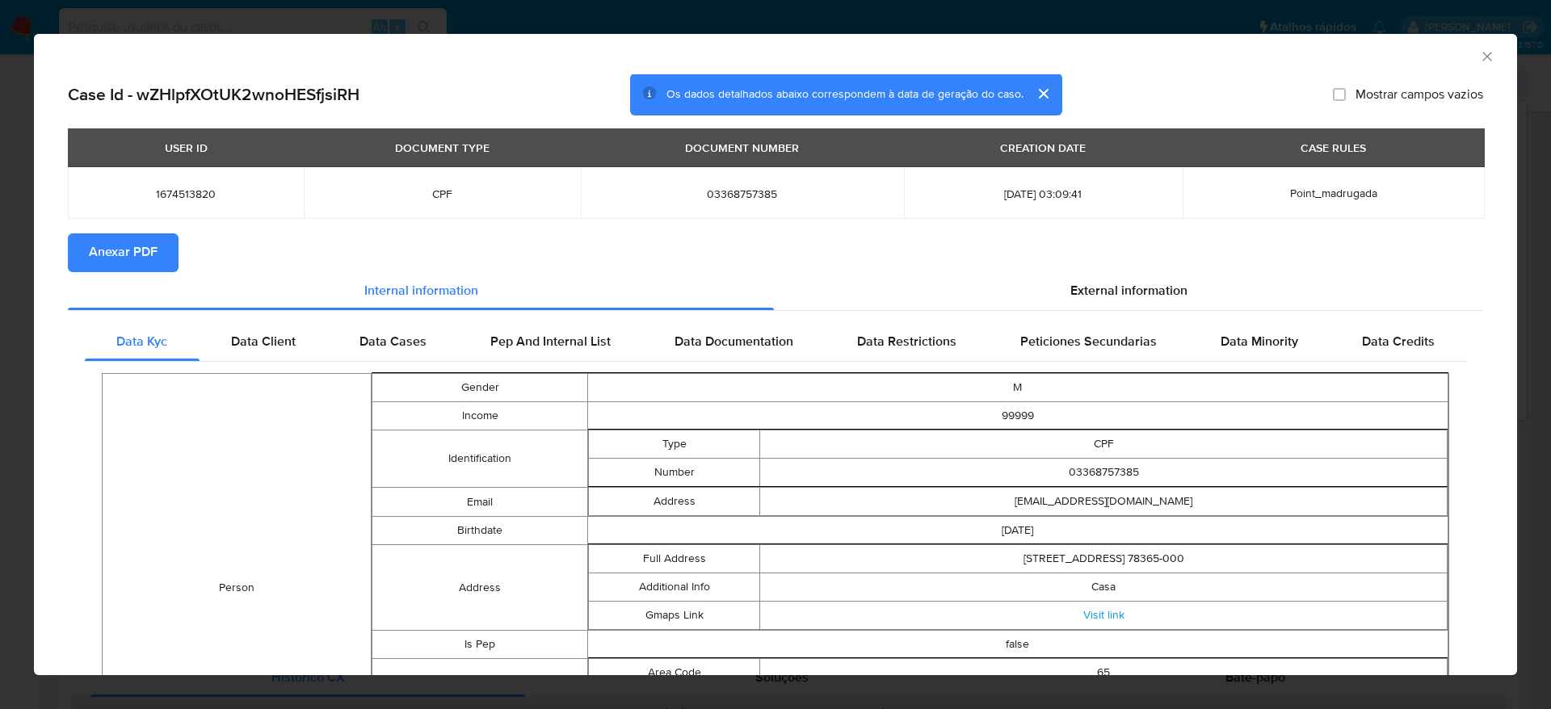
click at [141, 257] on span "Anexar PDF" at bounding box center [123, 253] width 69 height 36
click at [1479, 50] on icon "Fechar a janela" at bounding box center [1487, 56] width 16 height 16
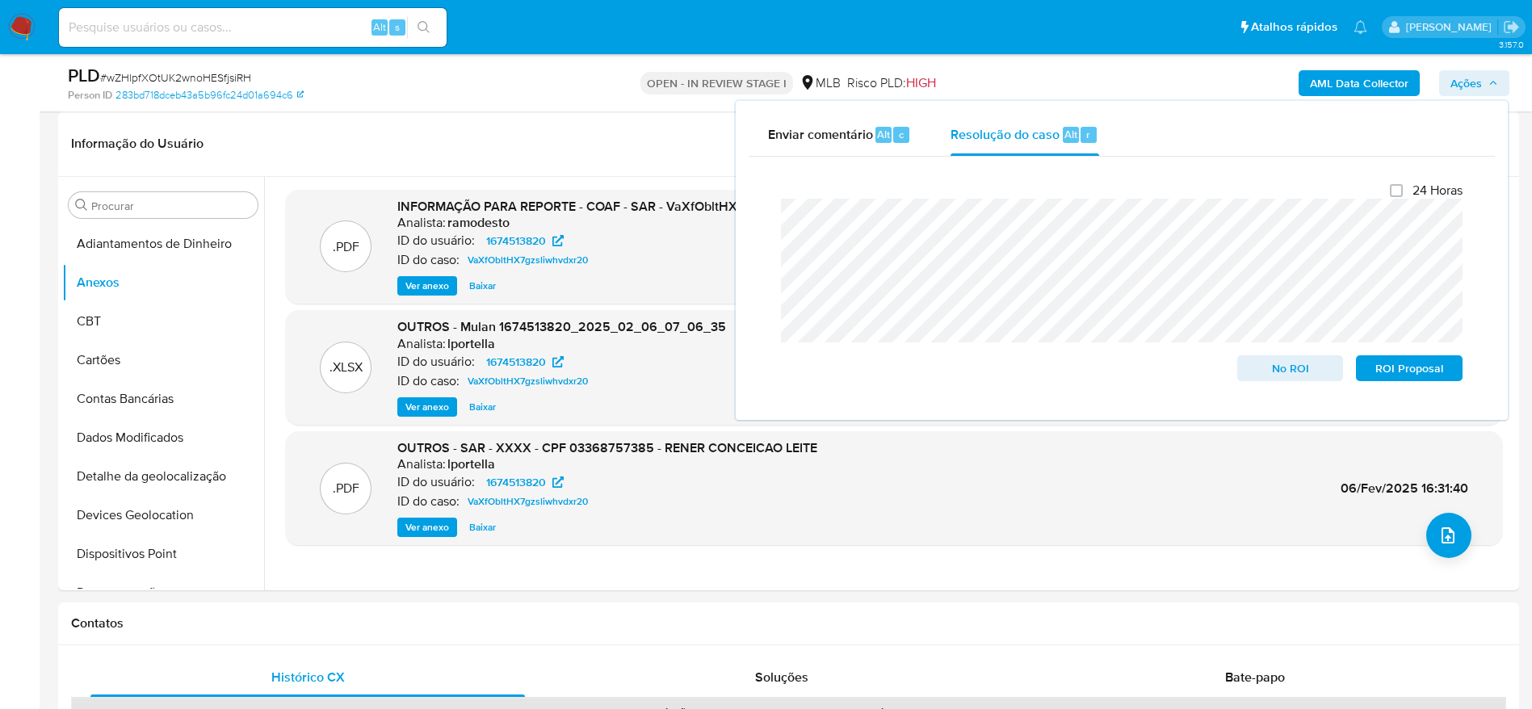
click at [1479, 70] on span "Ações" at bounding box center [1466, 83] width 31 height 26
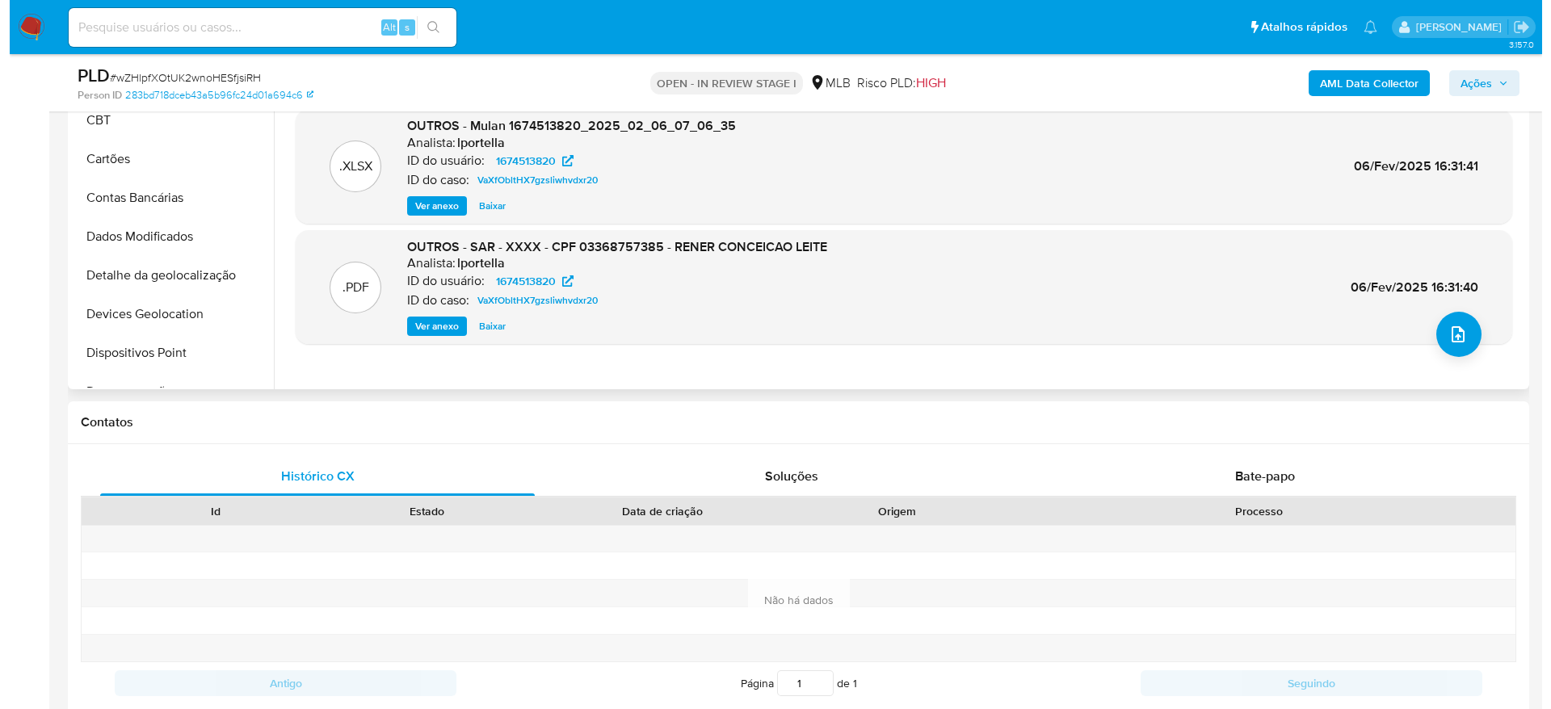
scroll to position [363, 0]
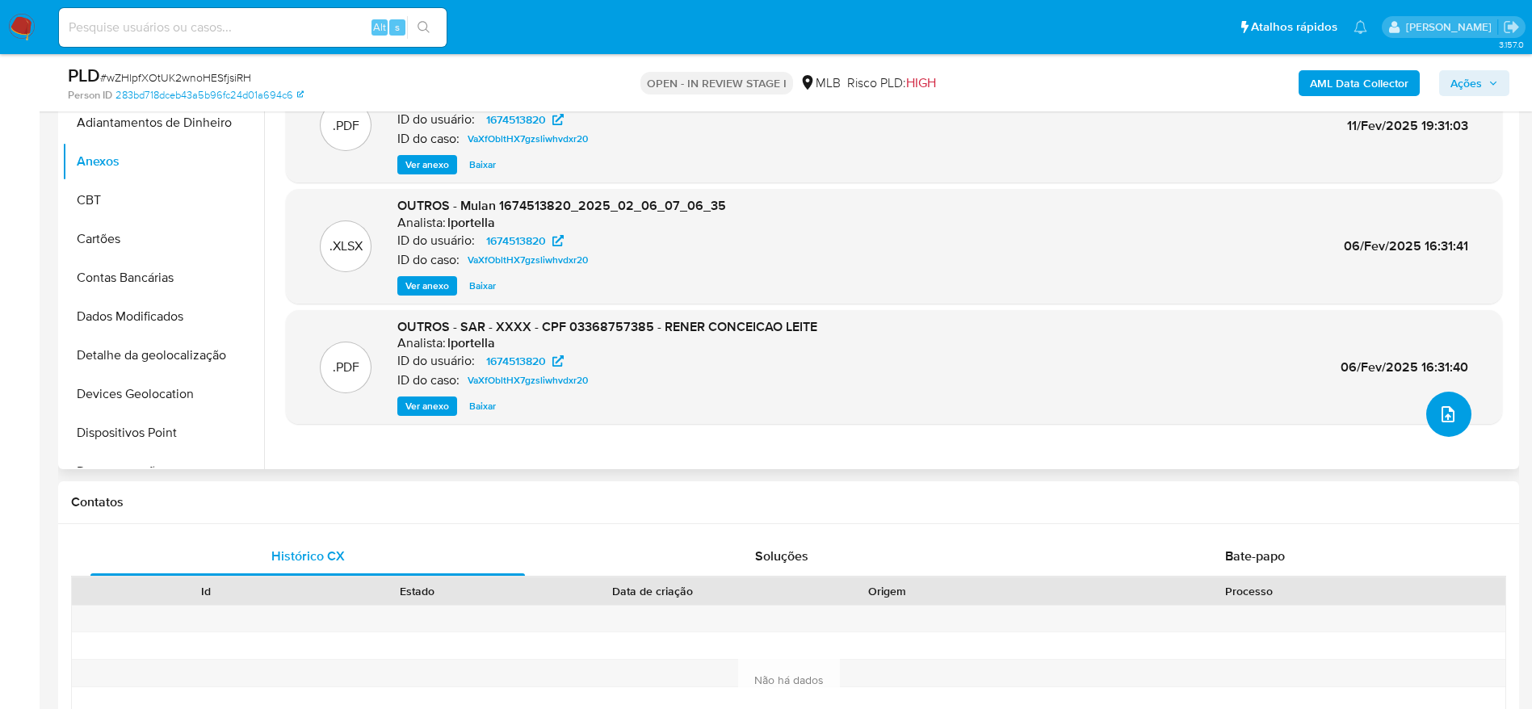
click at [1440, 410] on icon "upload-file" at bounding box center [1447, 414] width 19 height 19
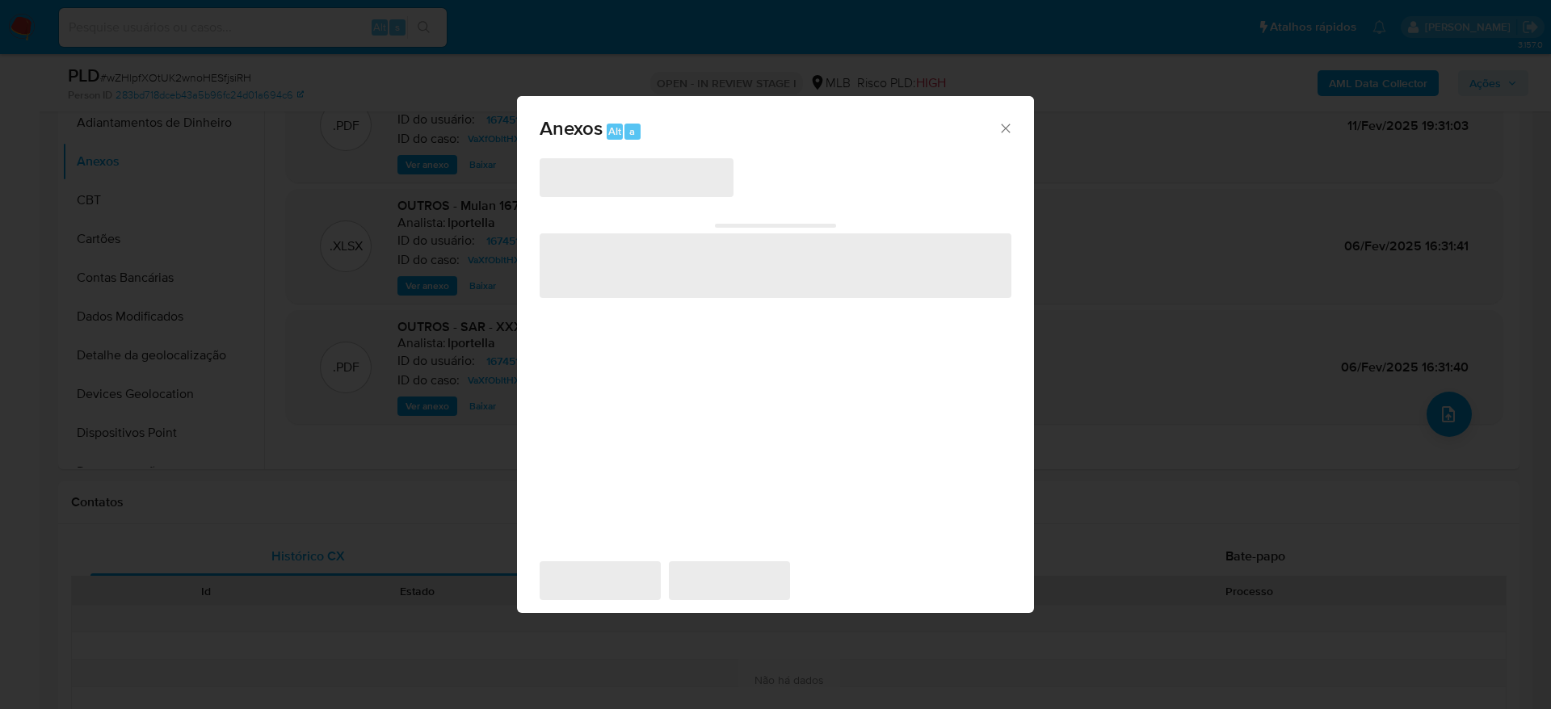
click at [637, 170] on span "‌" at bounding box center [637, 177] width 194 height 39
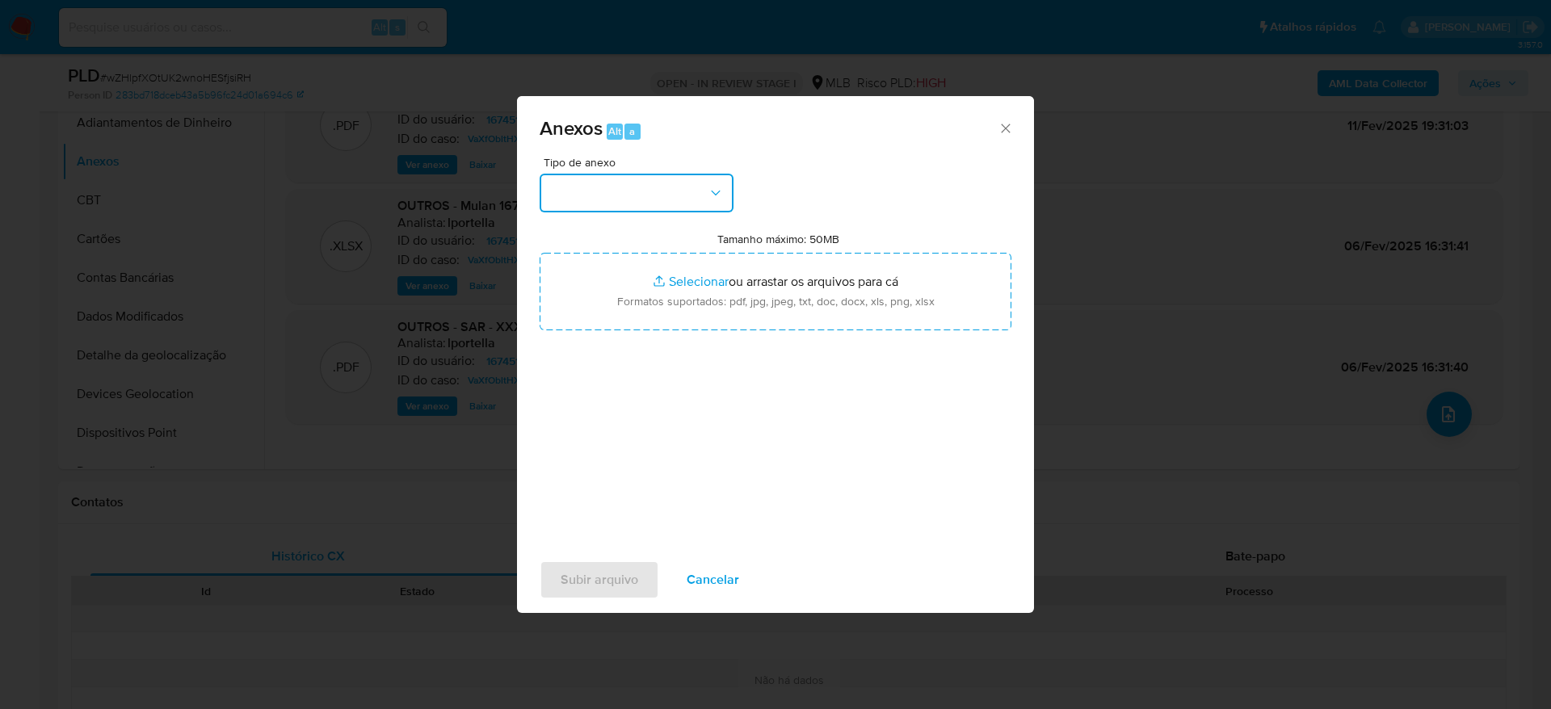
click at [644, 184] on button "button" at bounding box center [637, 193] width 194 height 39
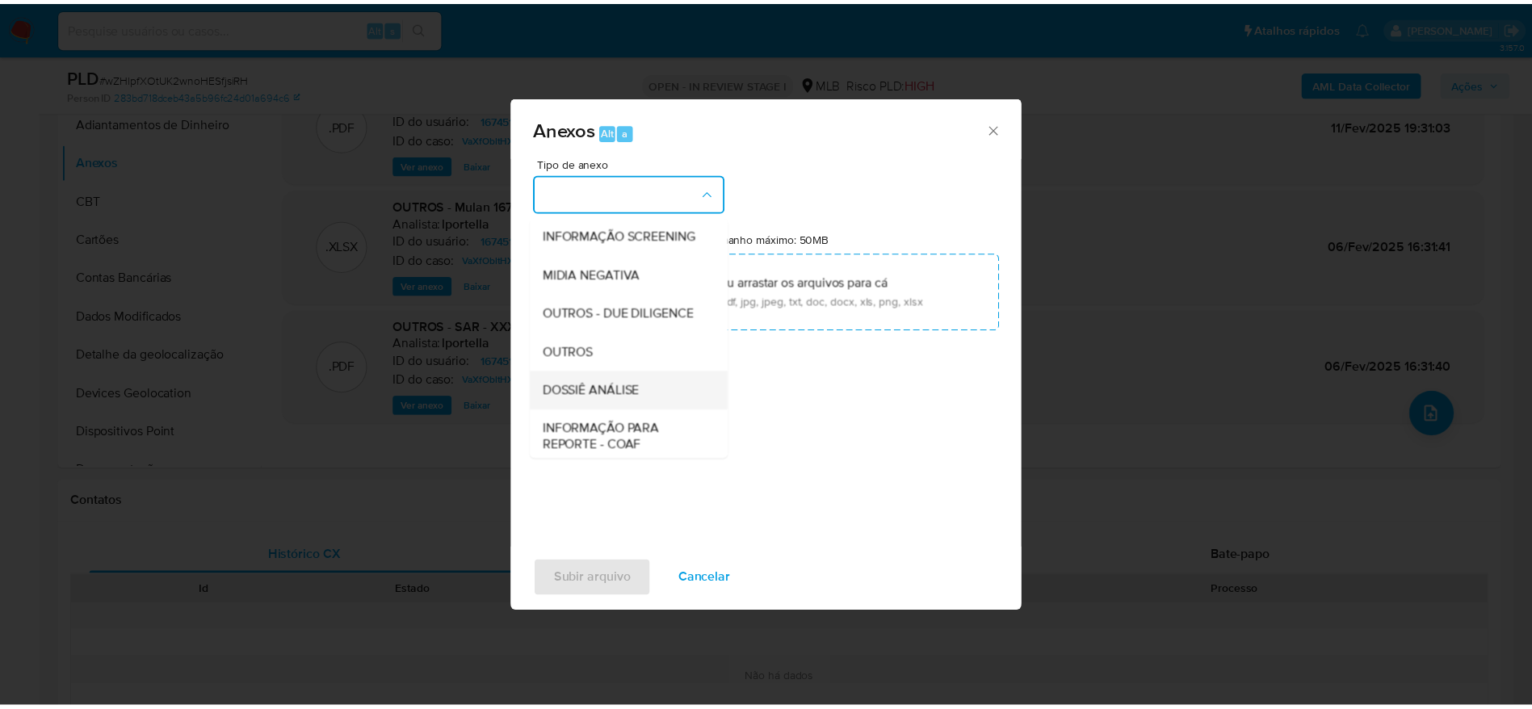
scroll to position [249, 0]
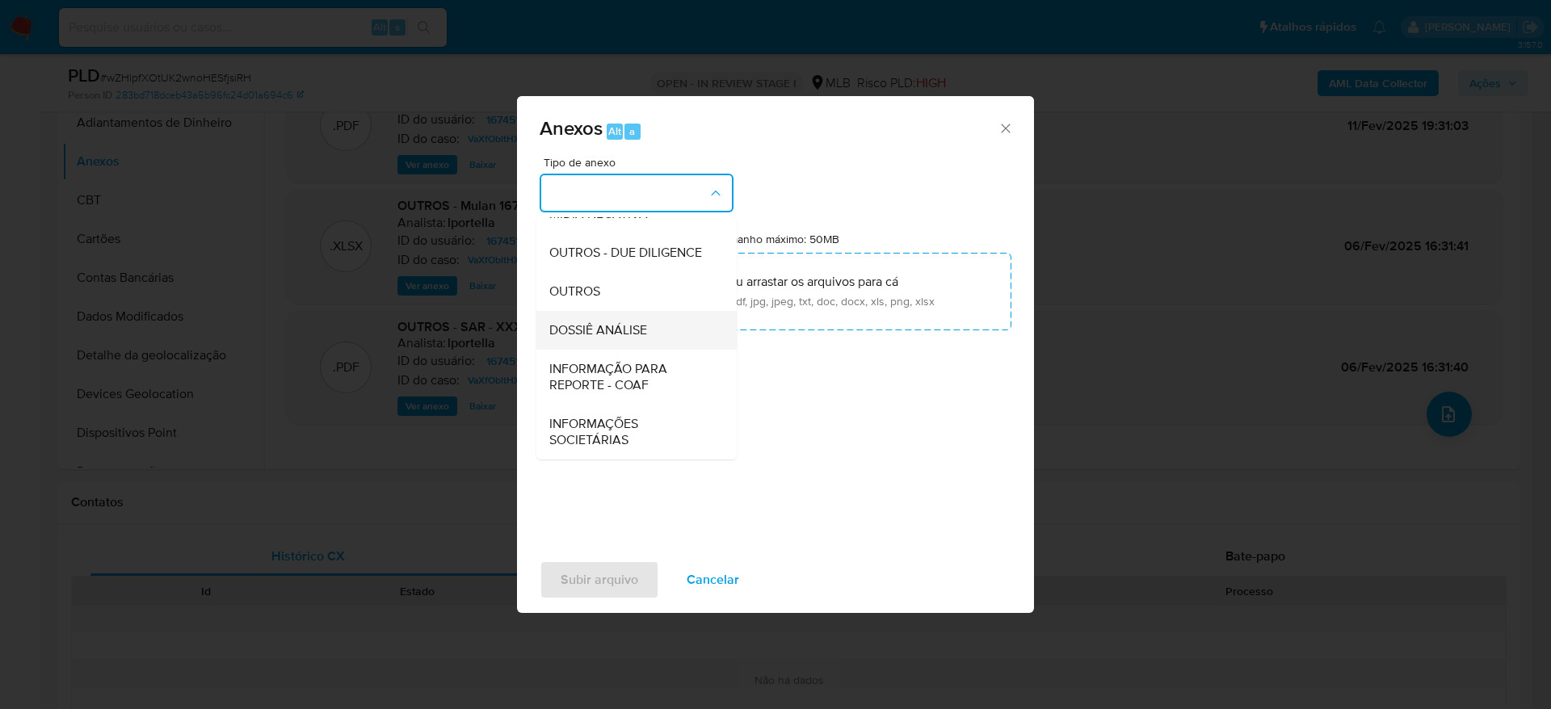
click at [644, 324] on span "DOSSIÊ ANÁLISE" at bounding box center [598, 330] width 98 height 16
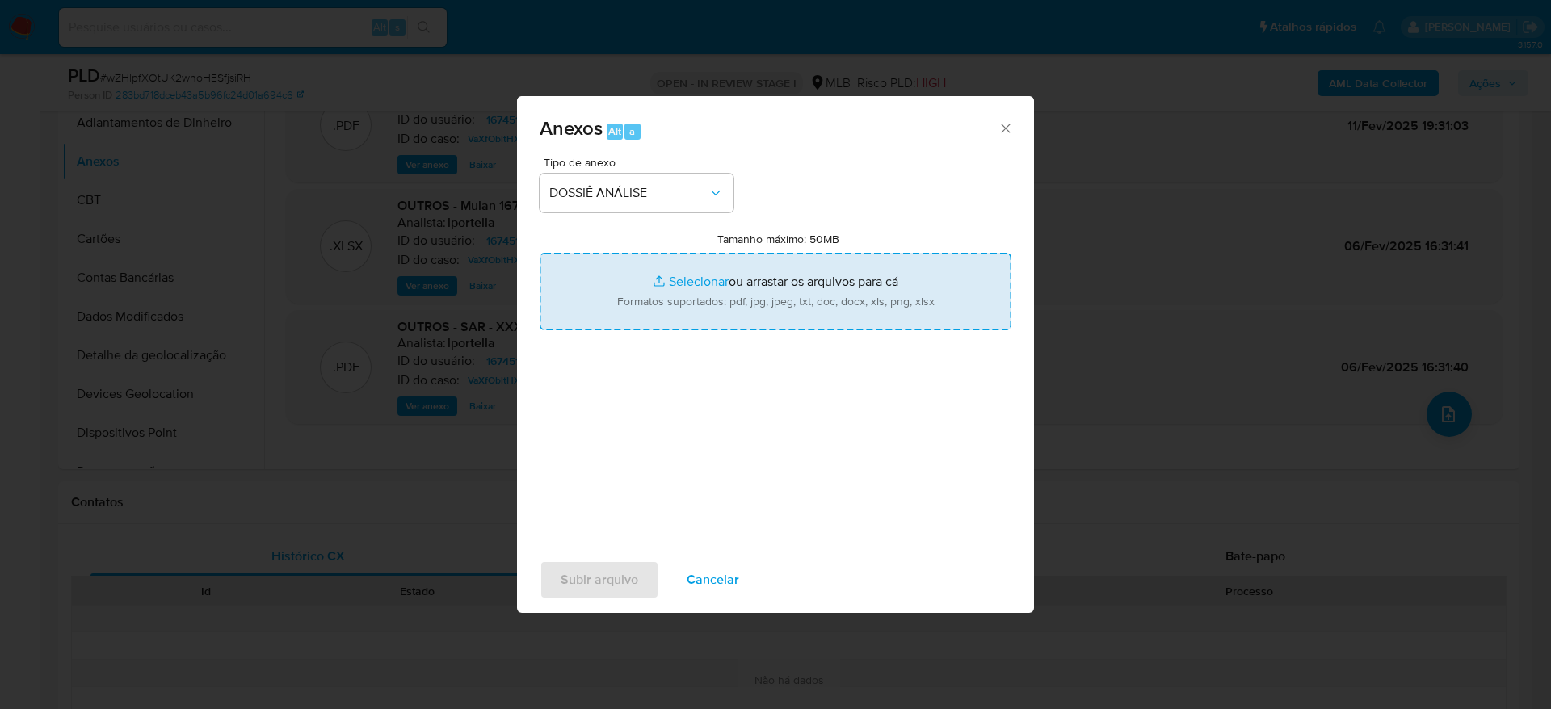
type input "C:\fakepath\Mulan 1674513820_2025_08_28_10_35_11 (1).xlsx"
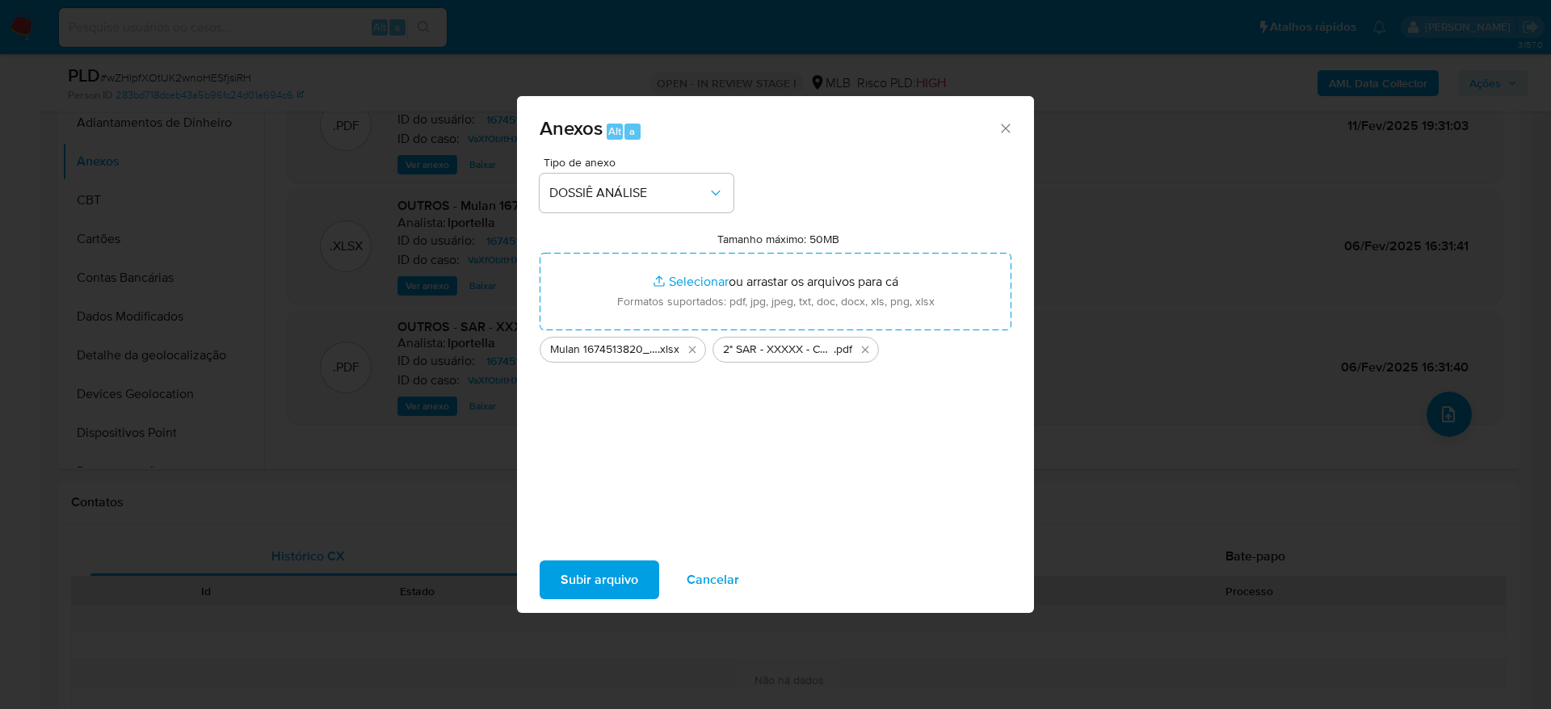
click at [604, 577] on span "Subir arquivo" at bounding box center [600, 580] width 78 height 36
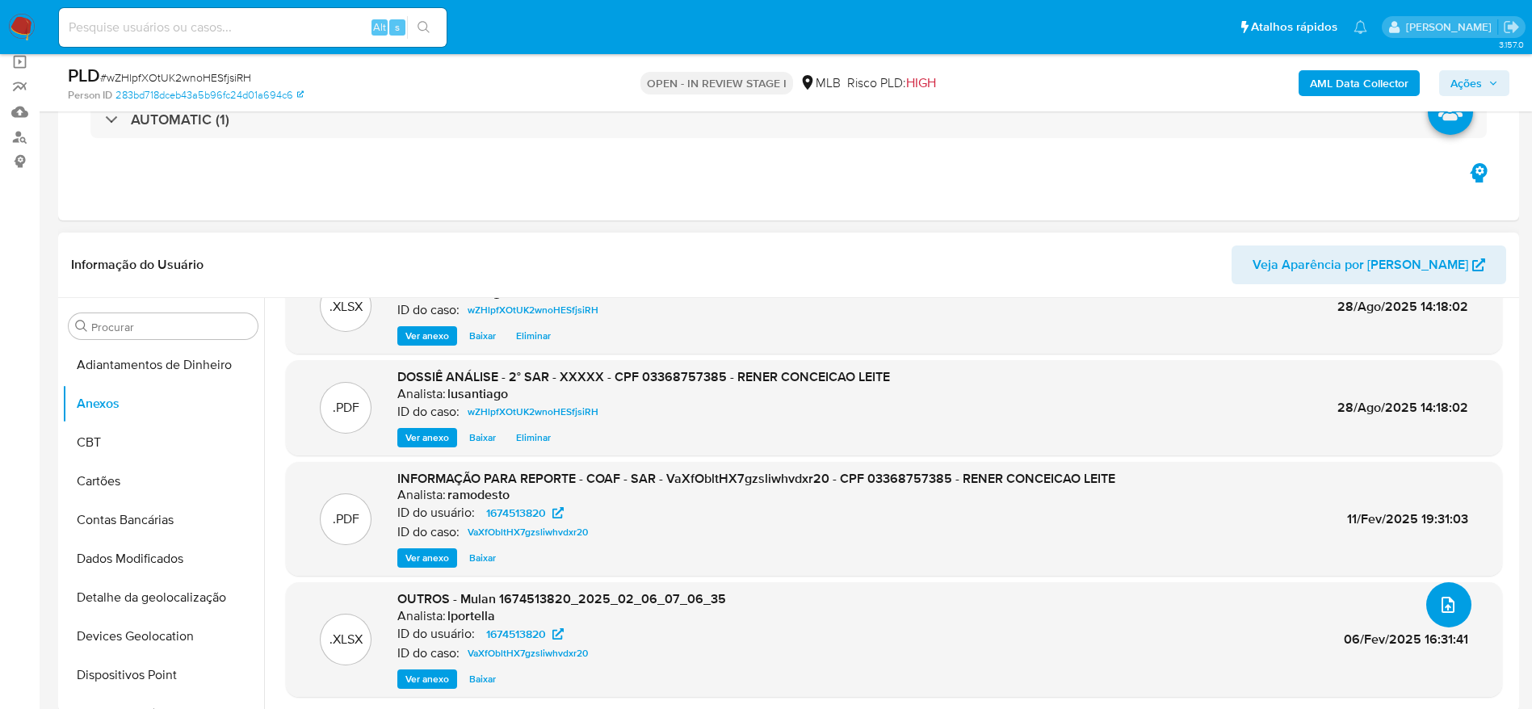
scroll to position [0, 0]
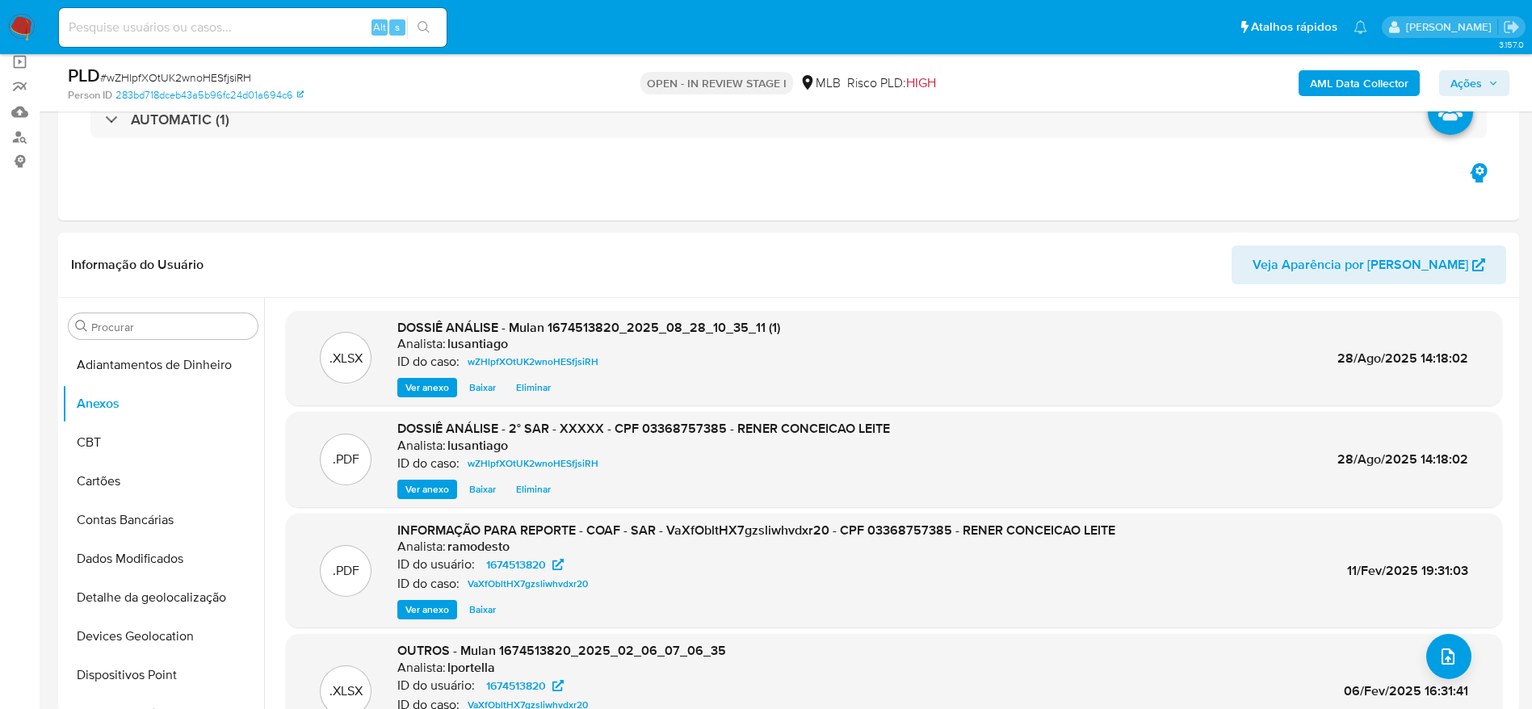
click at [1498, 84] on button "Ações" at bounding box center [1474, 83] width 70 height 26
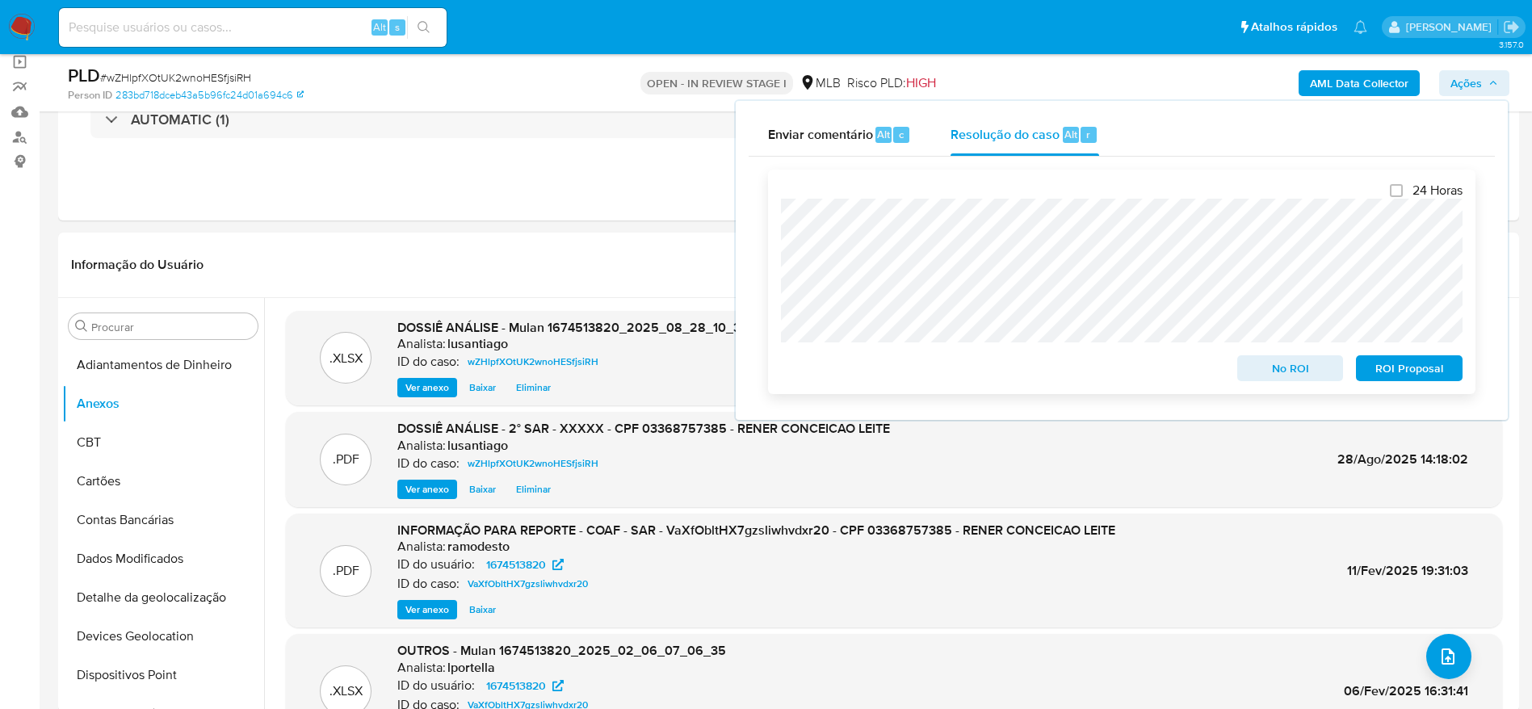
click at [1402, 366] on span "ROI Proposal" at bounding box center [1409, 368] width 84 height 23
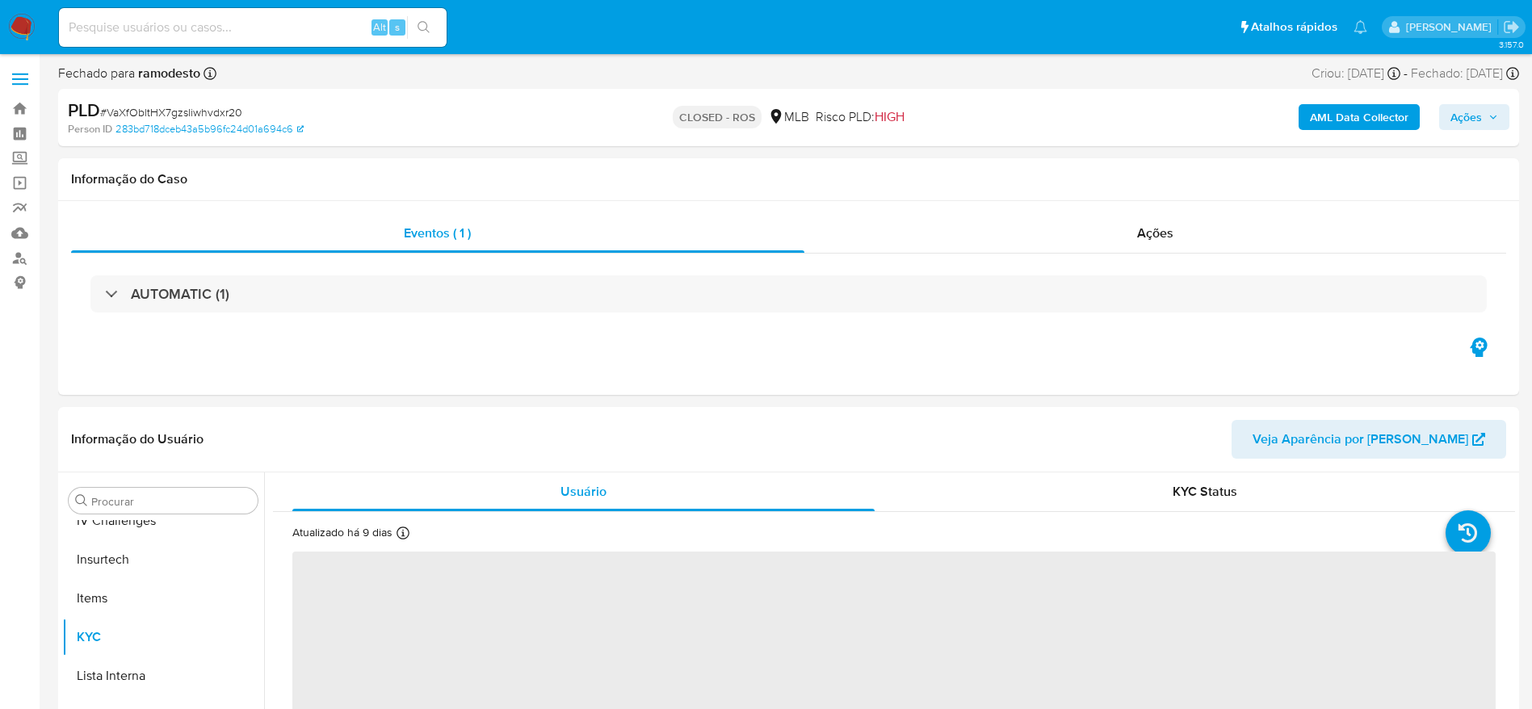
scroll to position [721, 0]
select select "10"
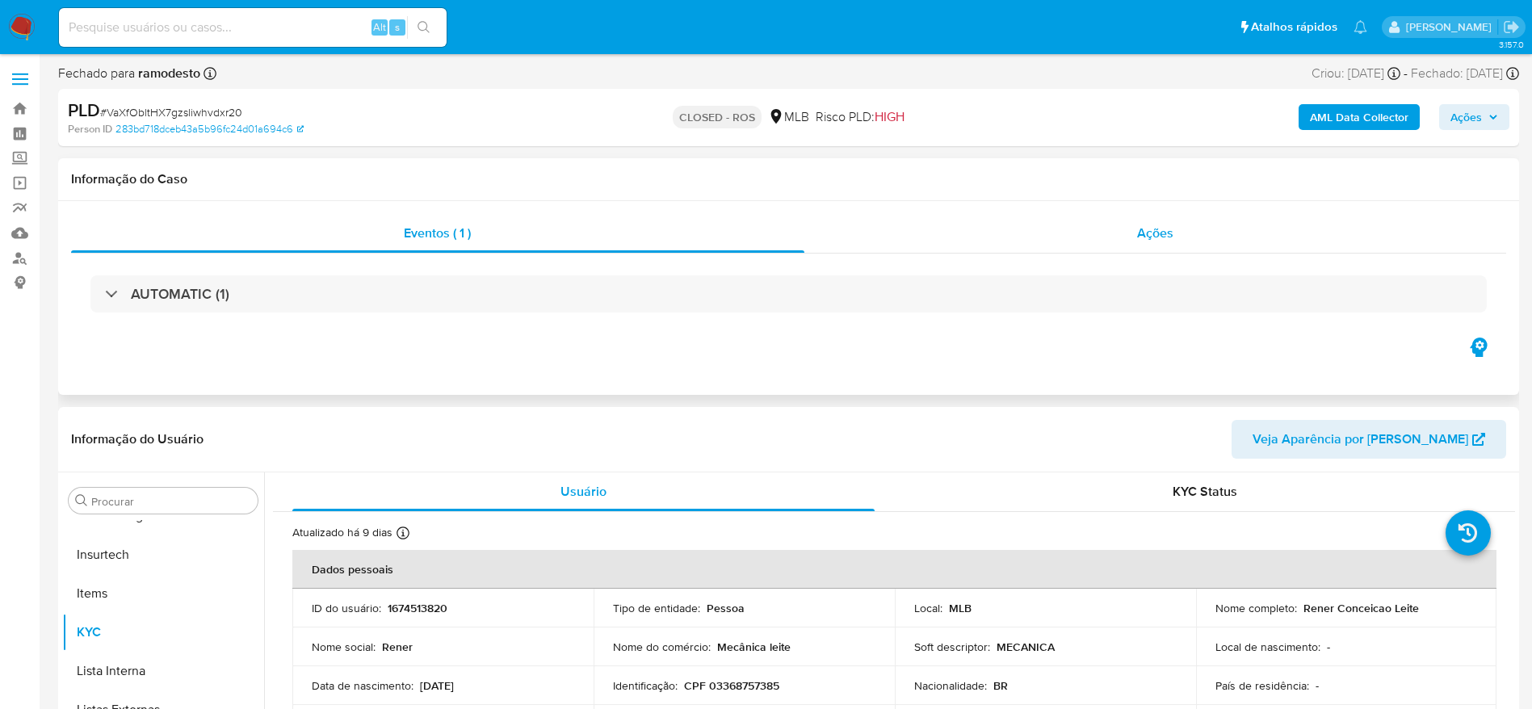
click at [943, 222] on div "Ações" at bounding box center [1155, 233] width 703 height 39
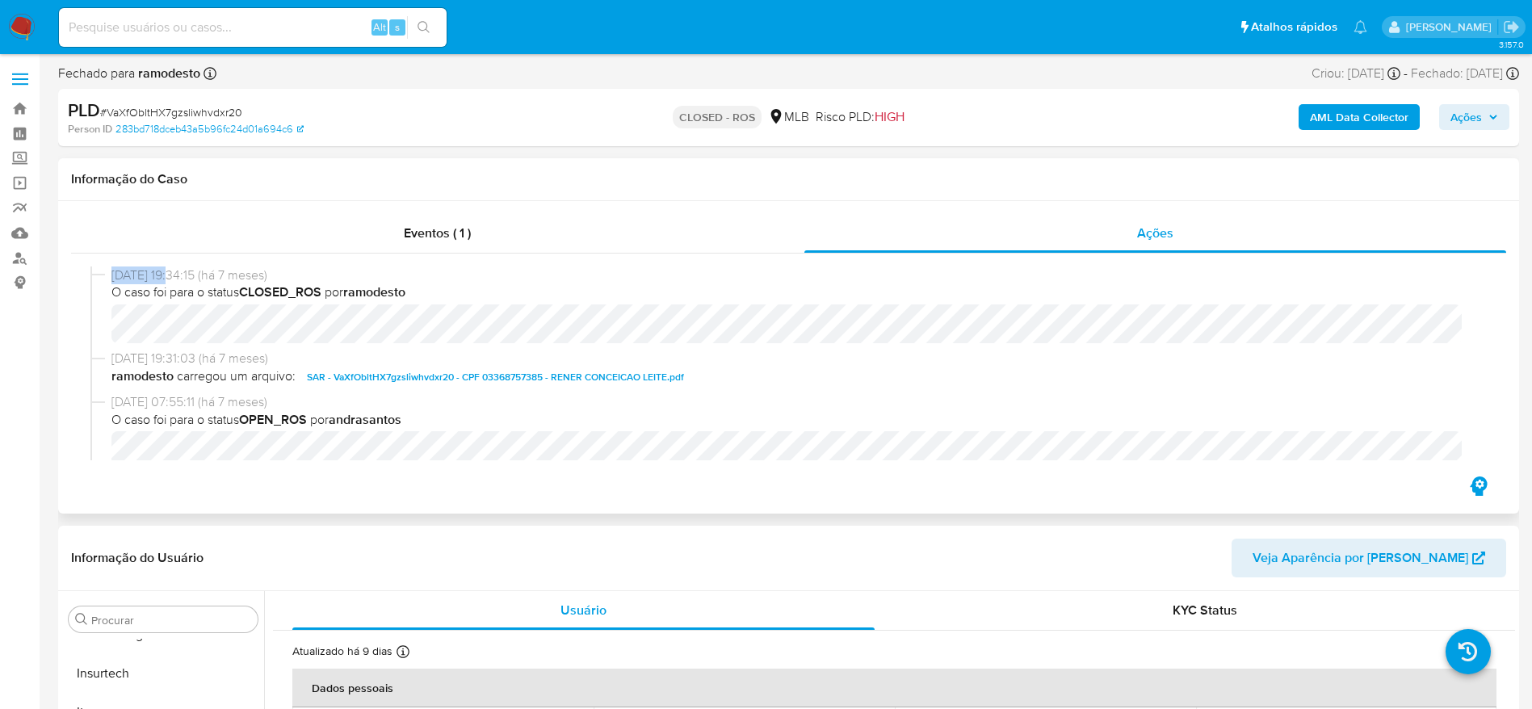
drag, startPoint x: 103, startPoint y: 276, endPoint x: 170, endPoint y: 268, distance: 67.5
click at [170, 268] on div "11/02/2025 19:34:15 (há 7 meses) O caso foi para o status CLOSED_ROS por ramode…" at bounding box center [788, 308] width 1396 height 83
copy div "11/02/2025"
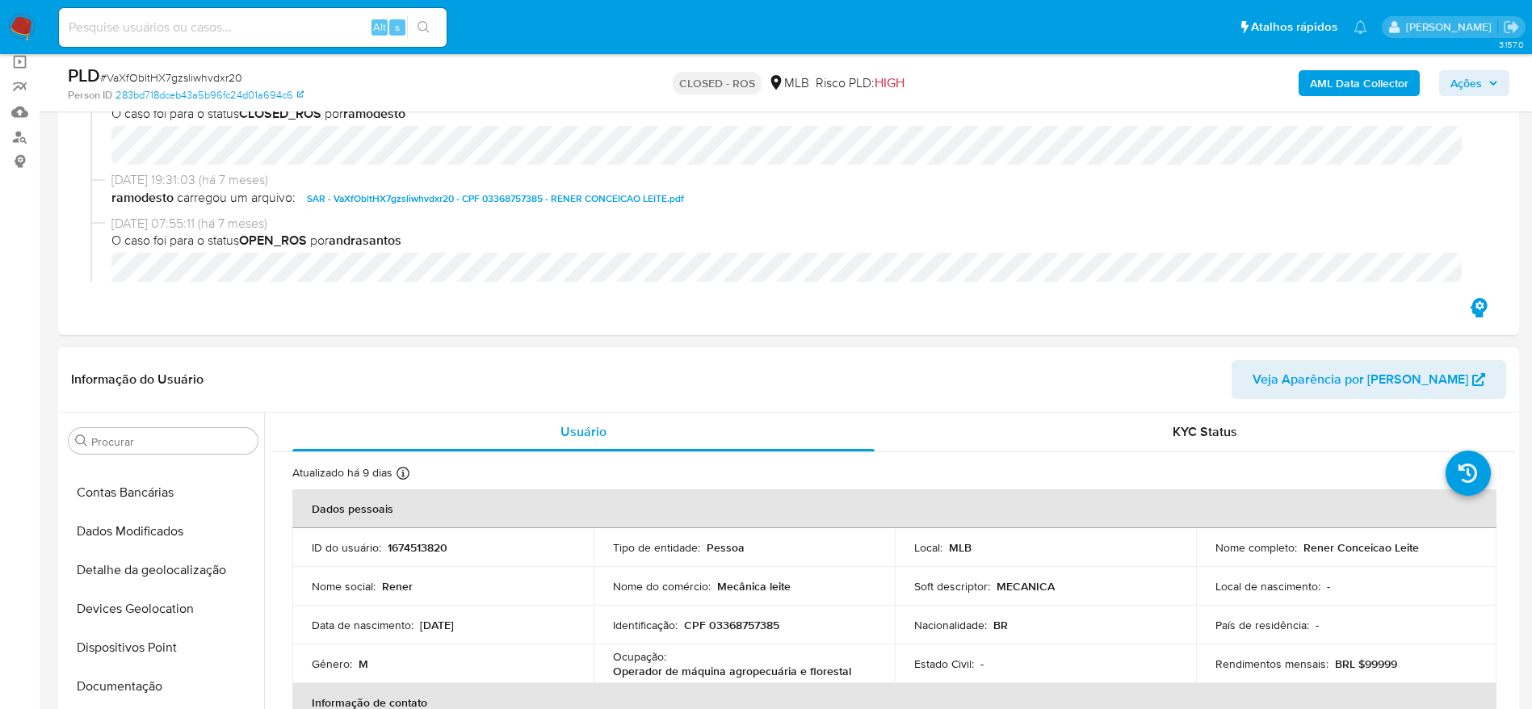
scroll to position [0, 0]
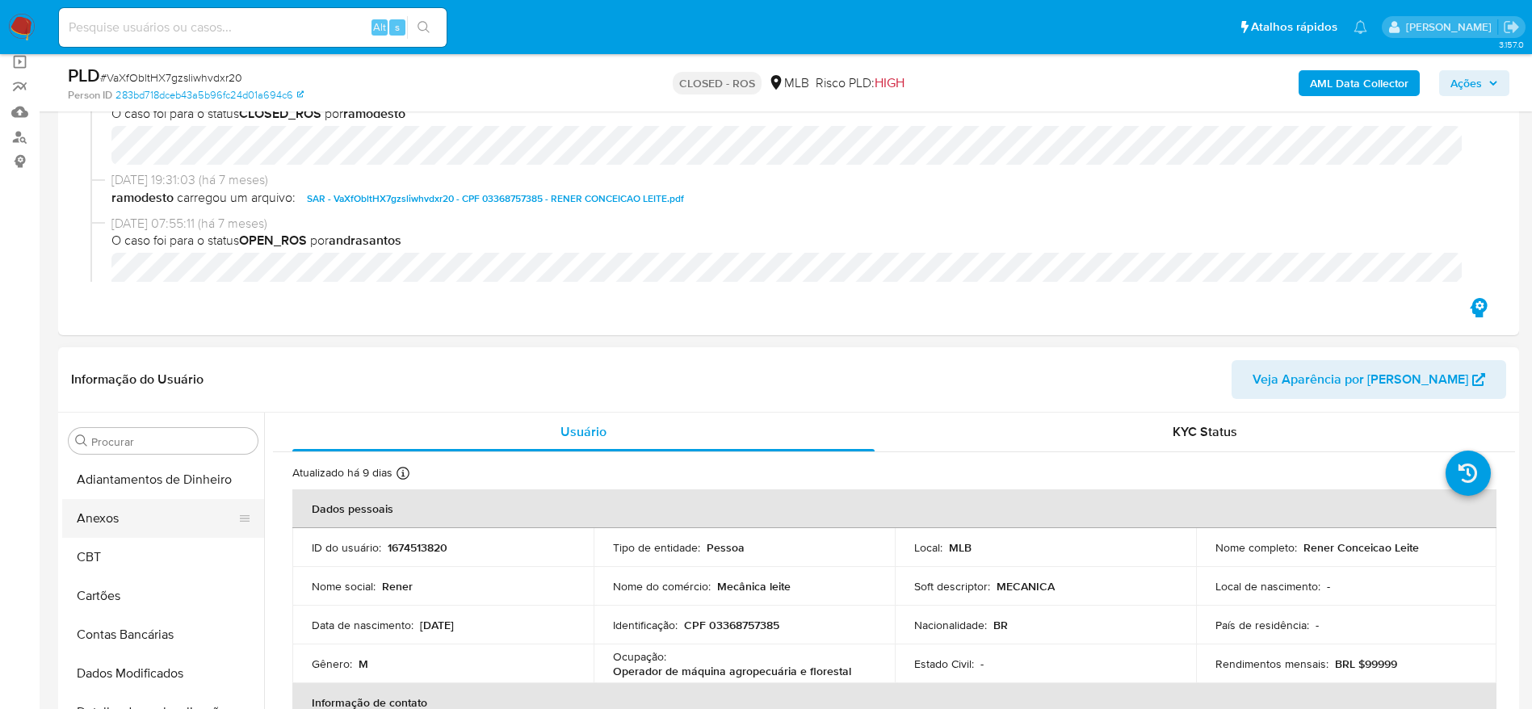
click at [146, 519] on button "Anexos" at bounding box center [156, 518] width 189 height 39
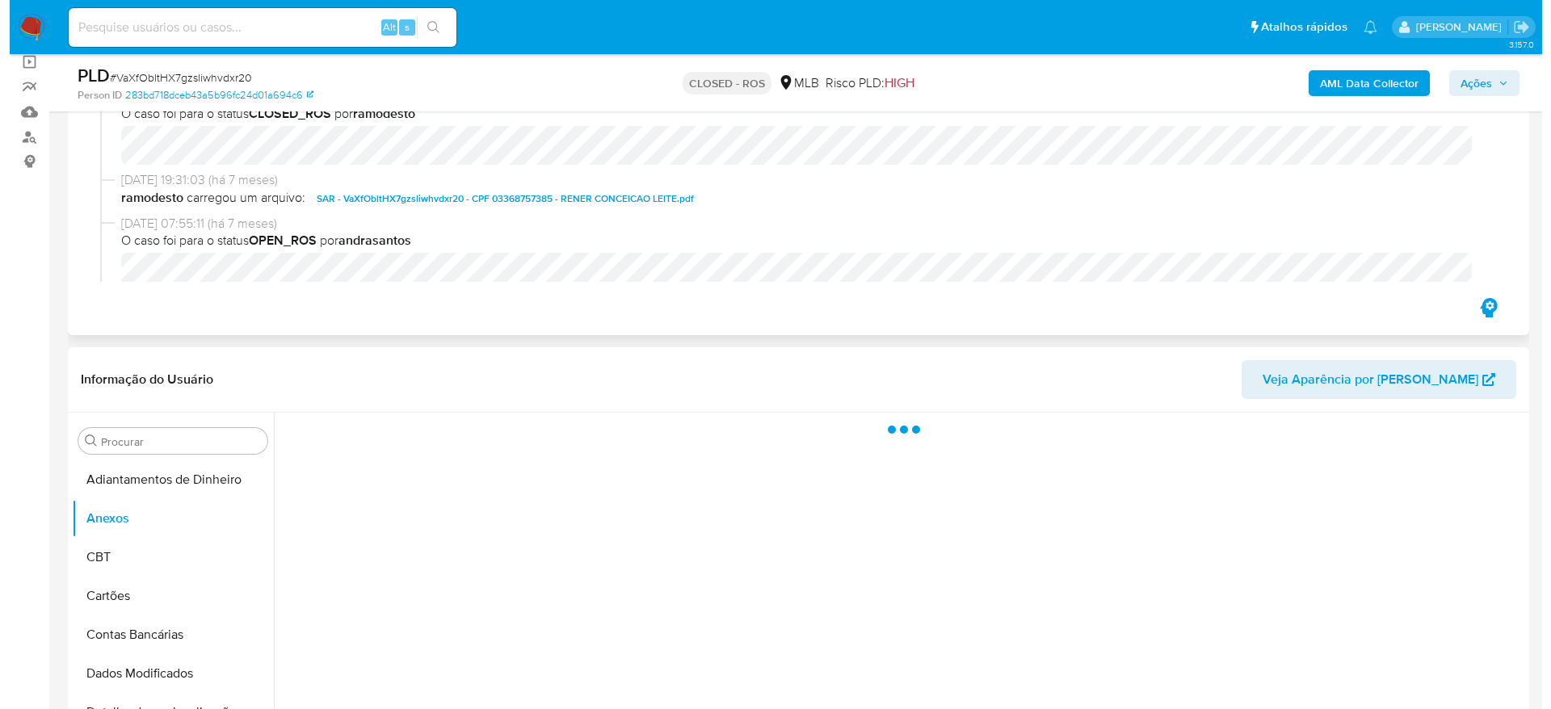
scroll to position [242, 0]
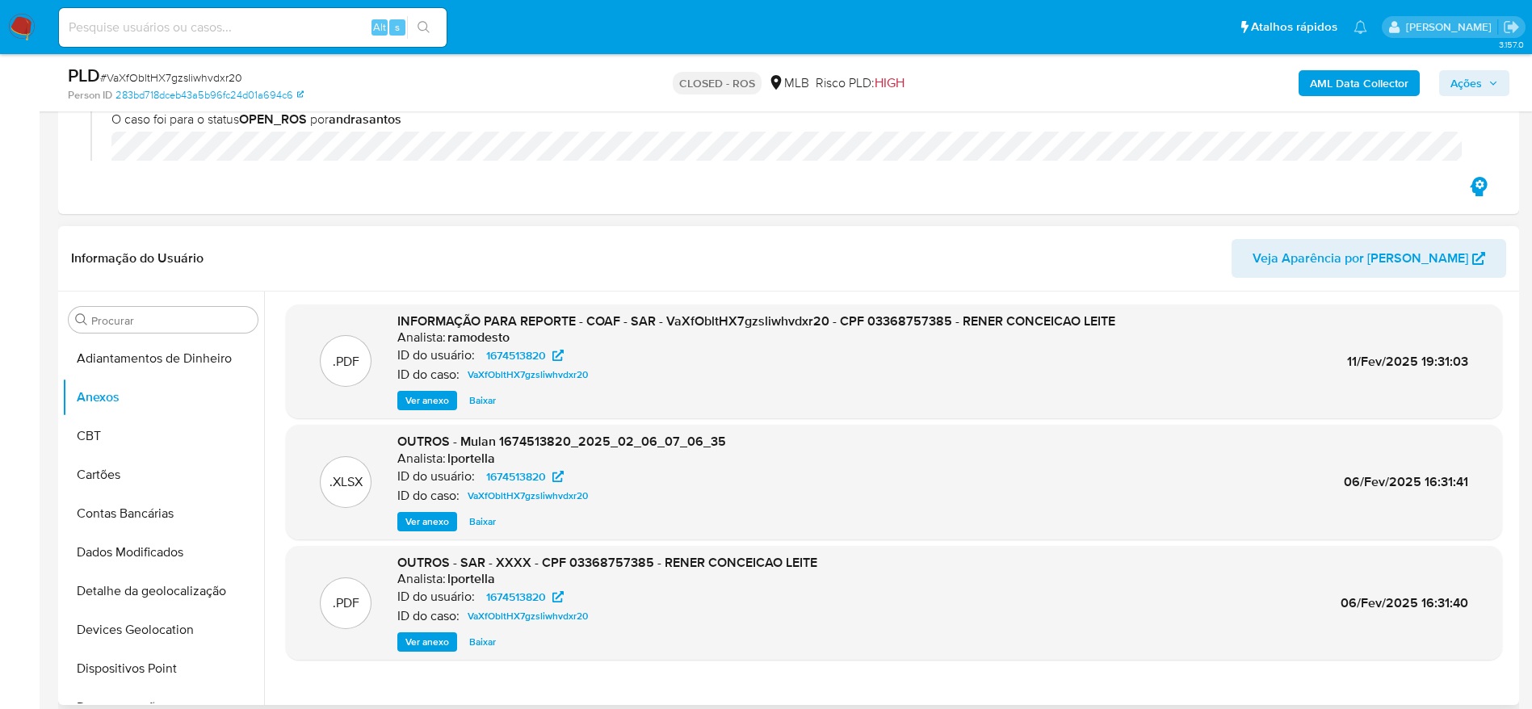
click span "Ver anexo"
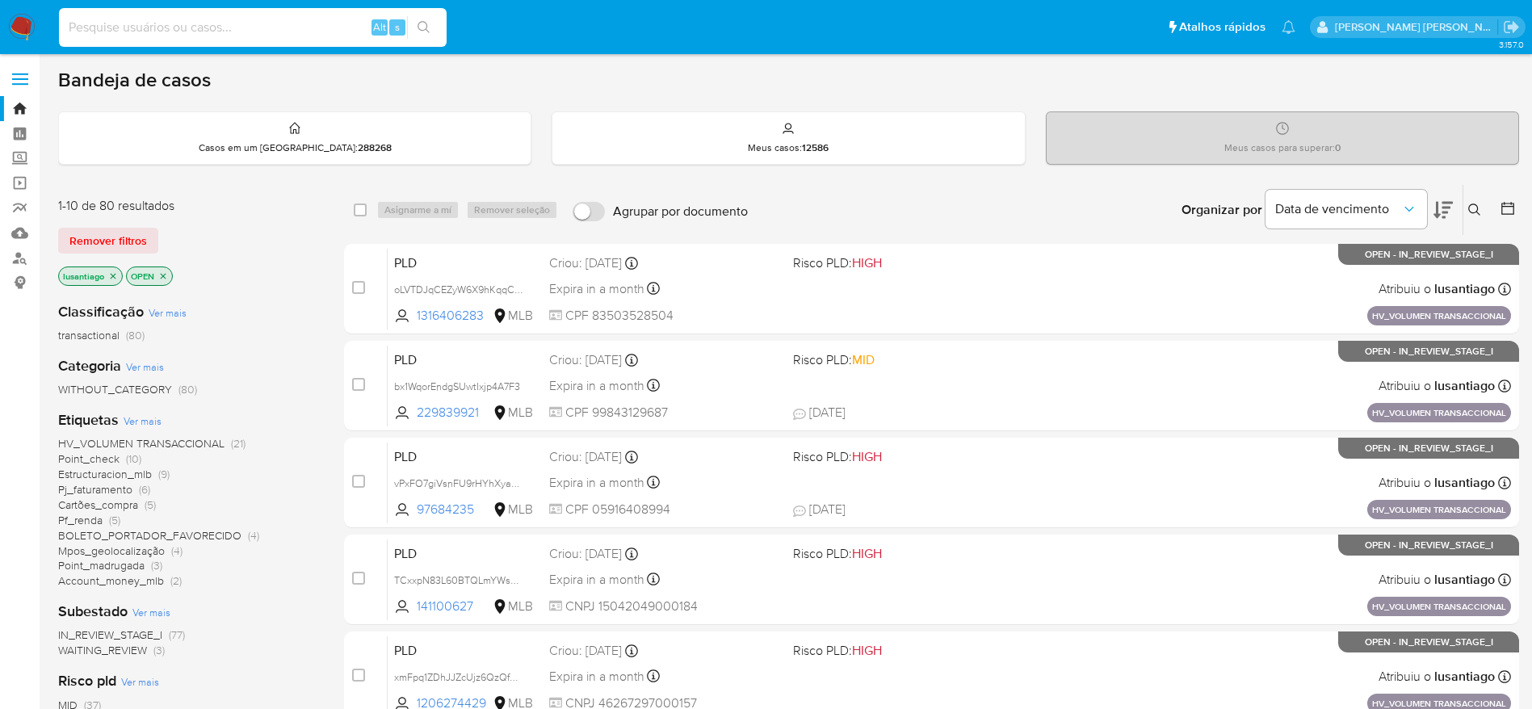
click at [240, 28] on input at bounding box center [253, 27] width 388 height 21
paste input "1310326738"
type input "1310326738"
click at [419, 21] on icon "search-icon" at bounding box center [424, 27] width 13 height 13
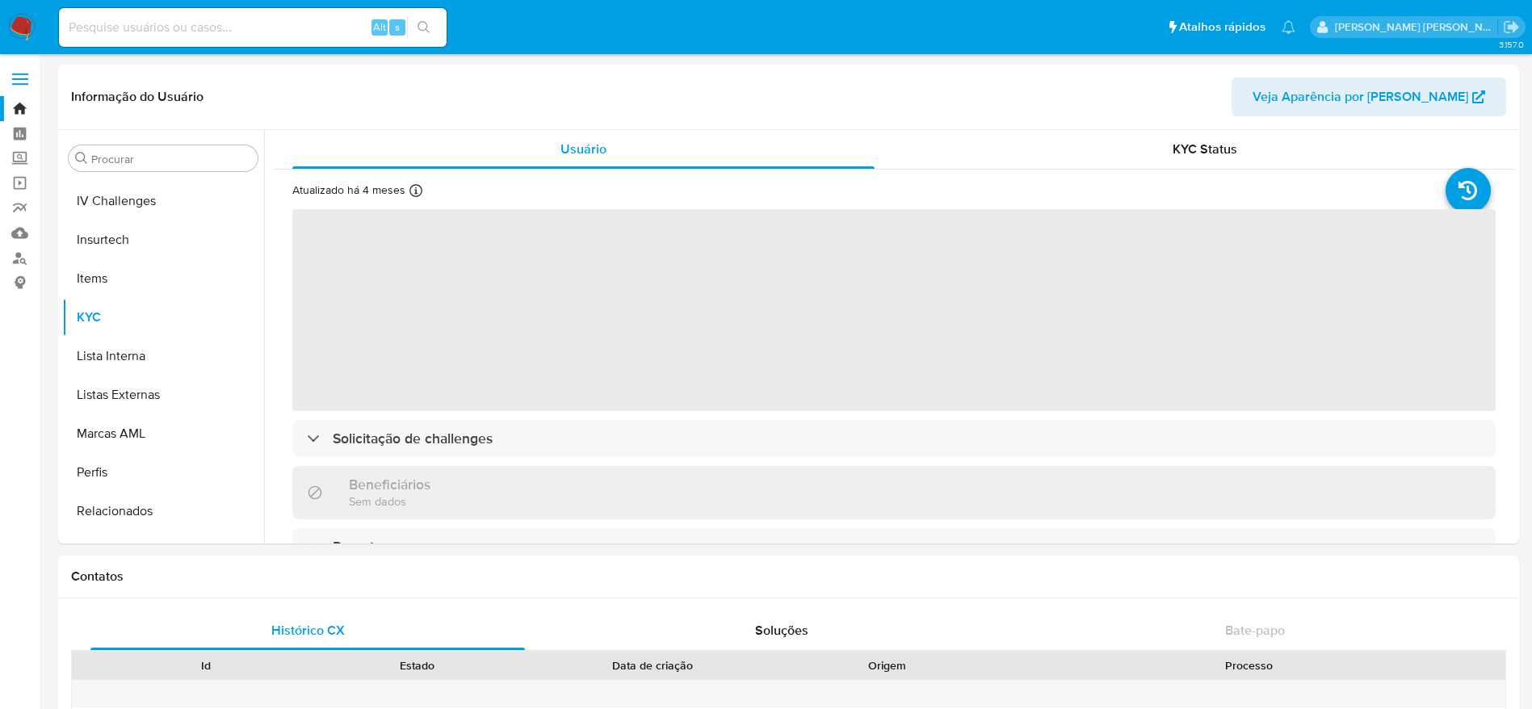
scroll to position [721, 0]
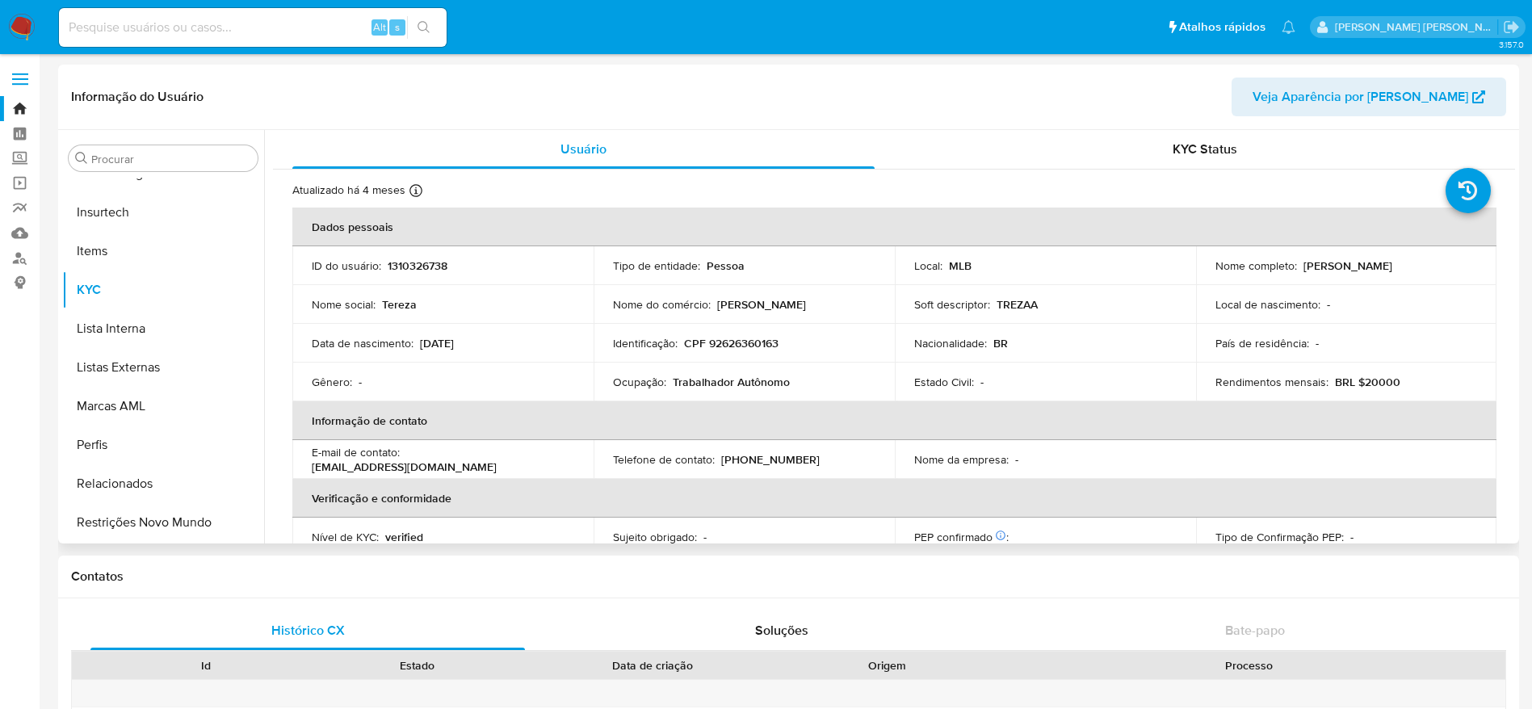
select select "10"
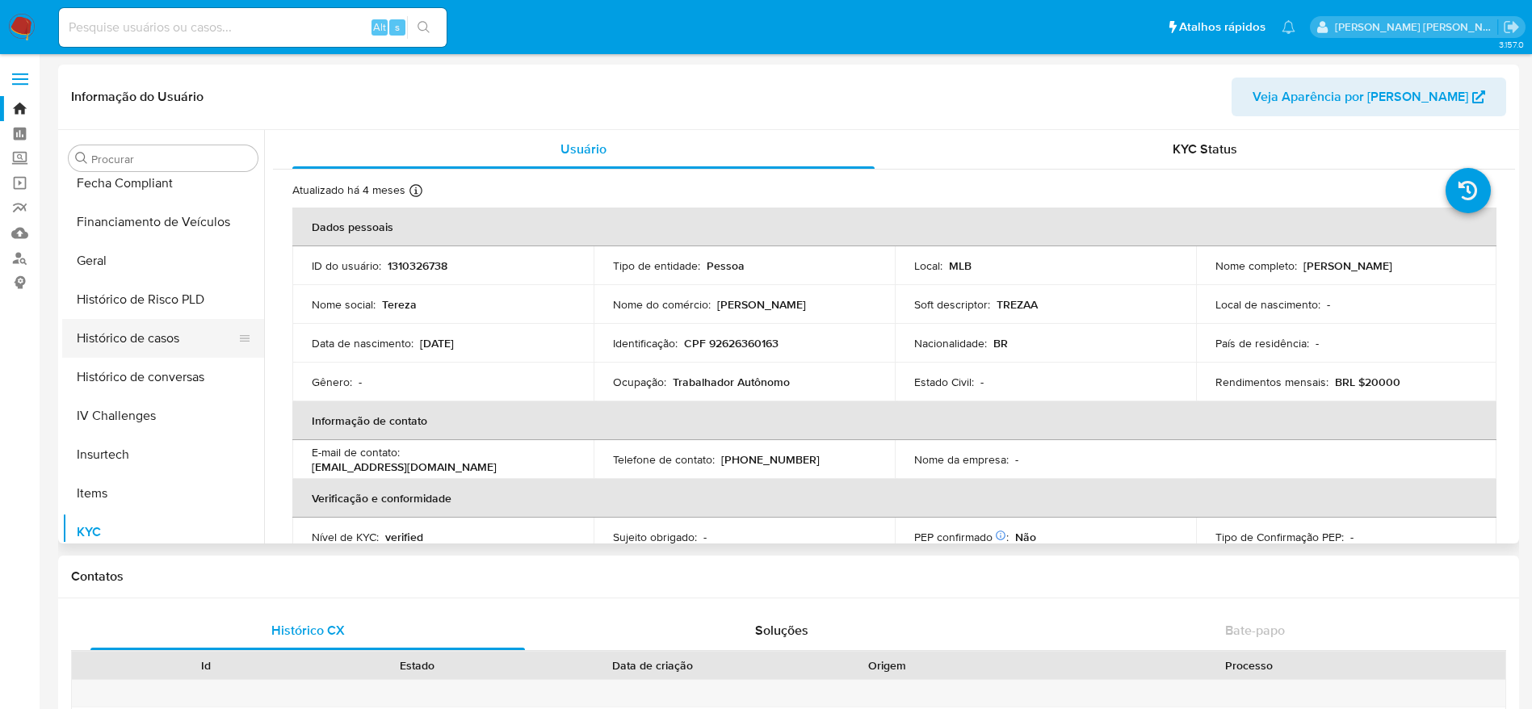
click at [185, 331] on button "Histórico de casos" at bounding box center [156, 338] width 189 height 39
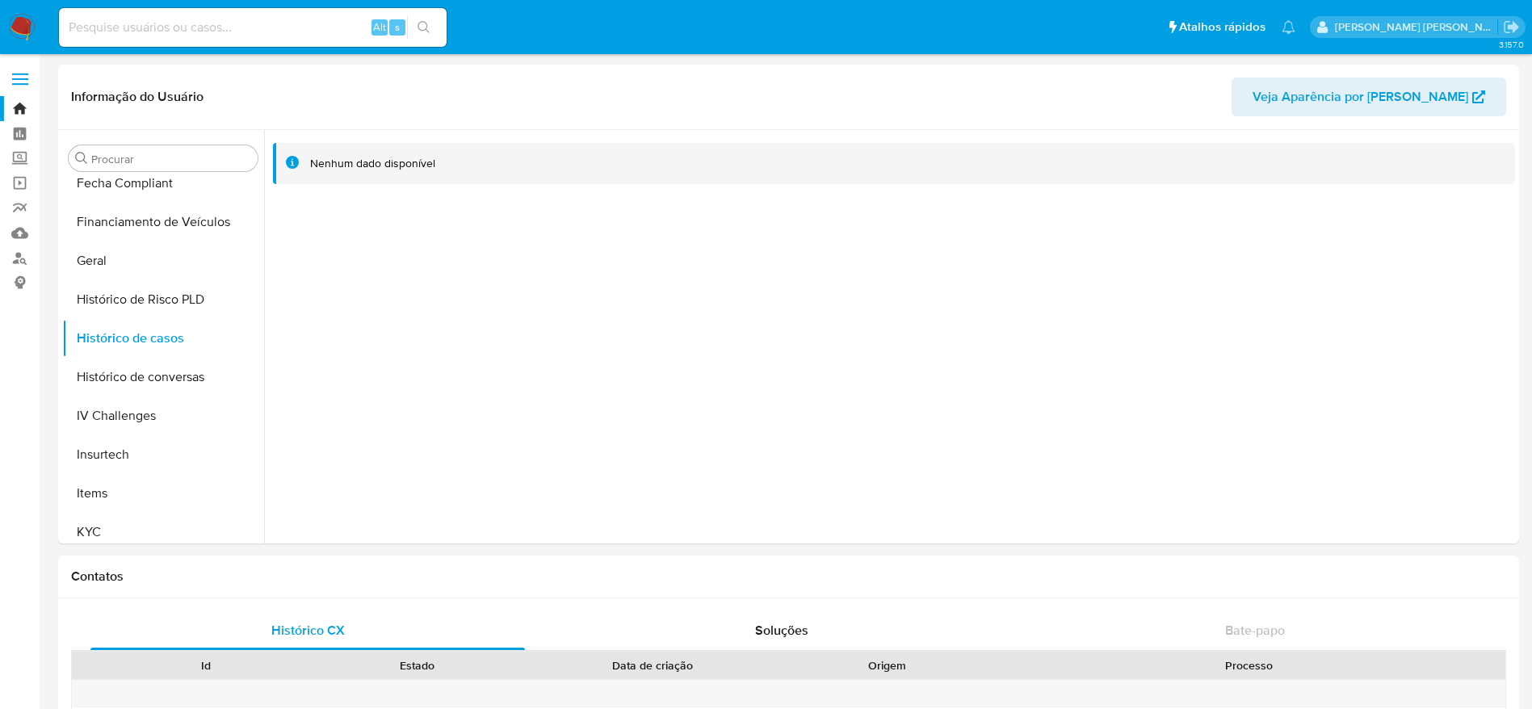
click at [245, 32] on input at bounding box center [253, 27] width 388 height 21
paste input "136369711"
type input "136369711"
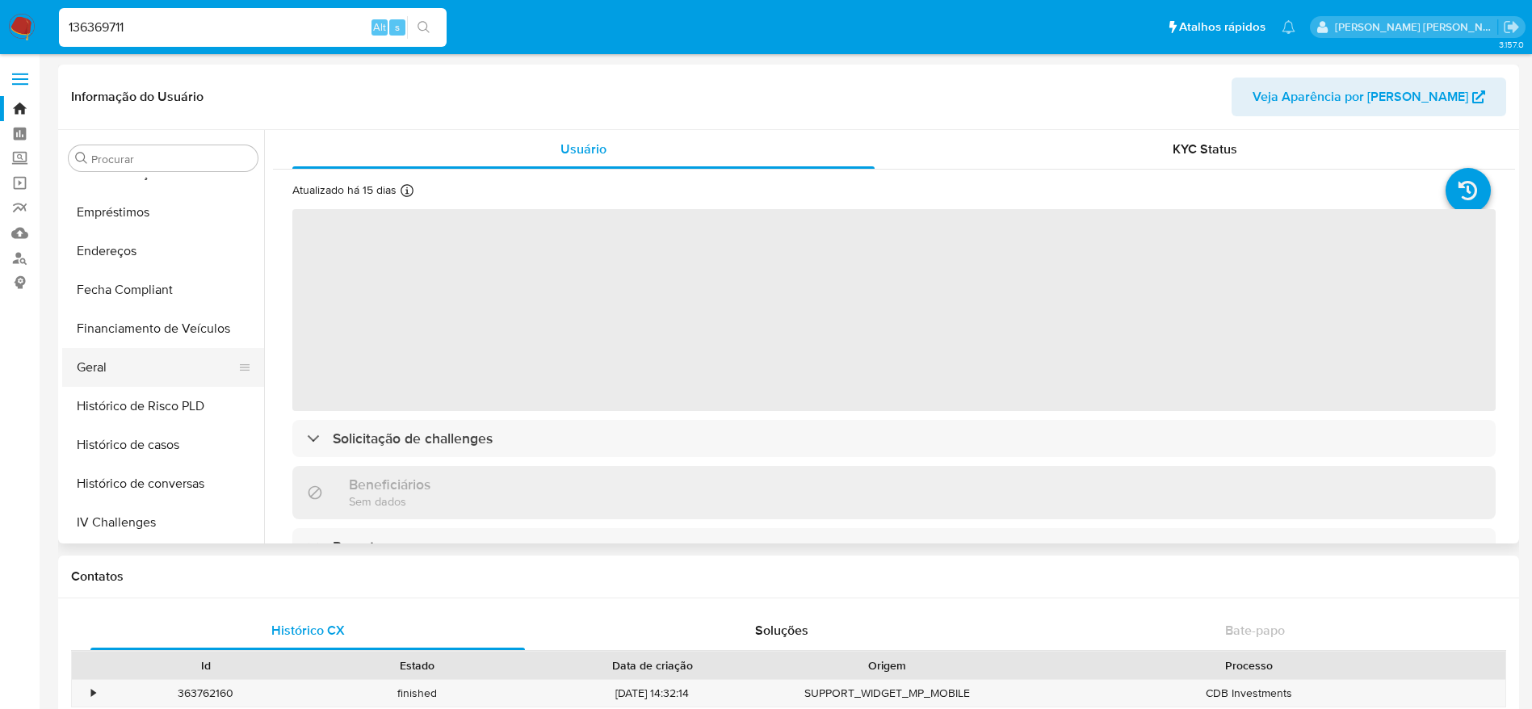
scroll to position [337, 0]
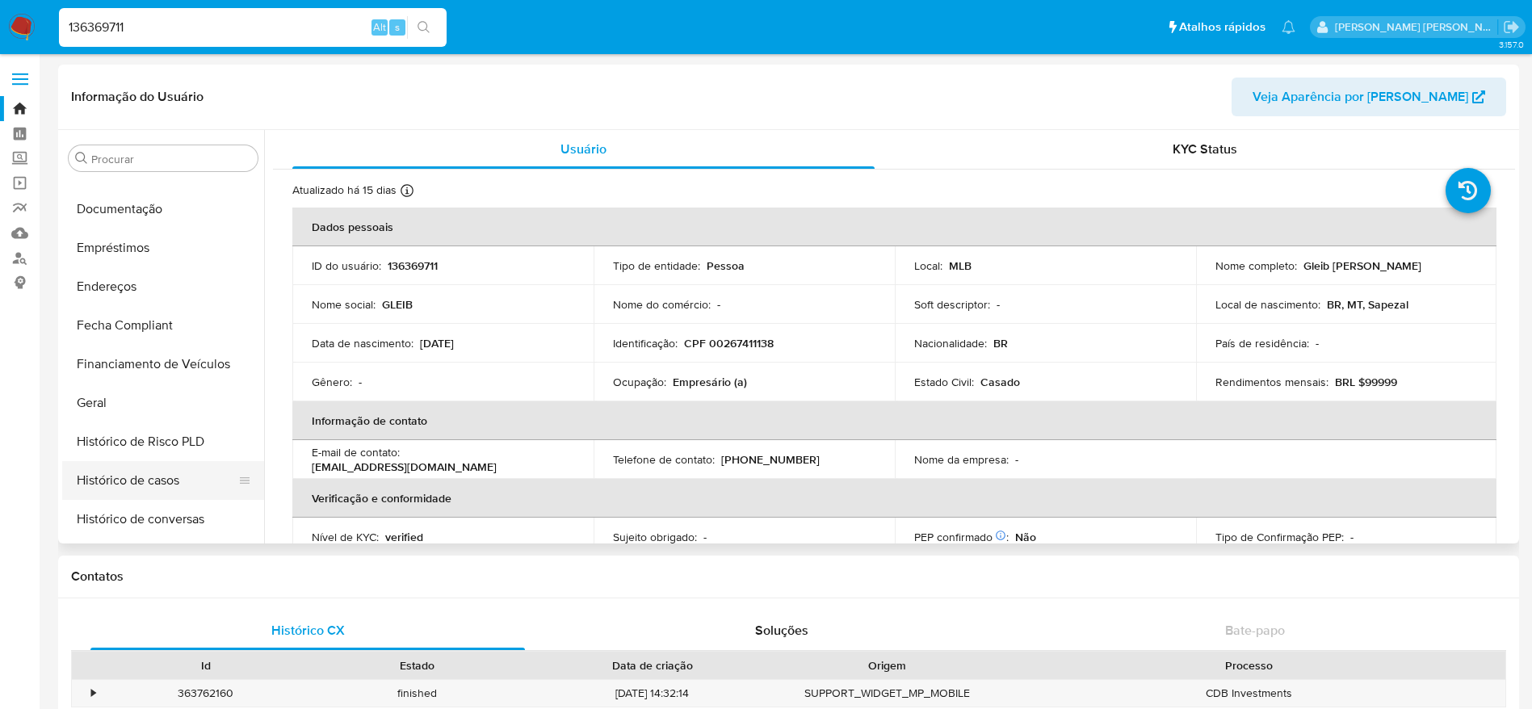
click at [153, 477] on button "Histórico de casos" at bounding box center [156, 480] width 189 height 39
select select "10"
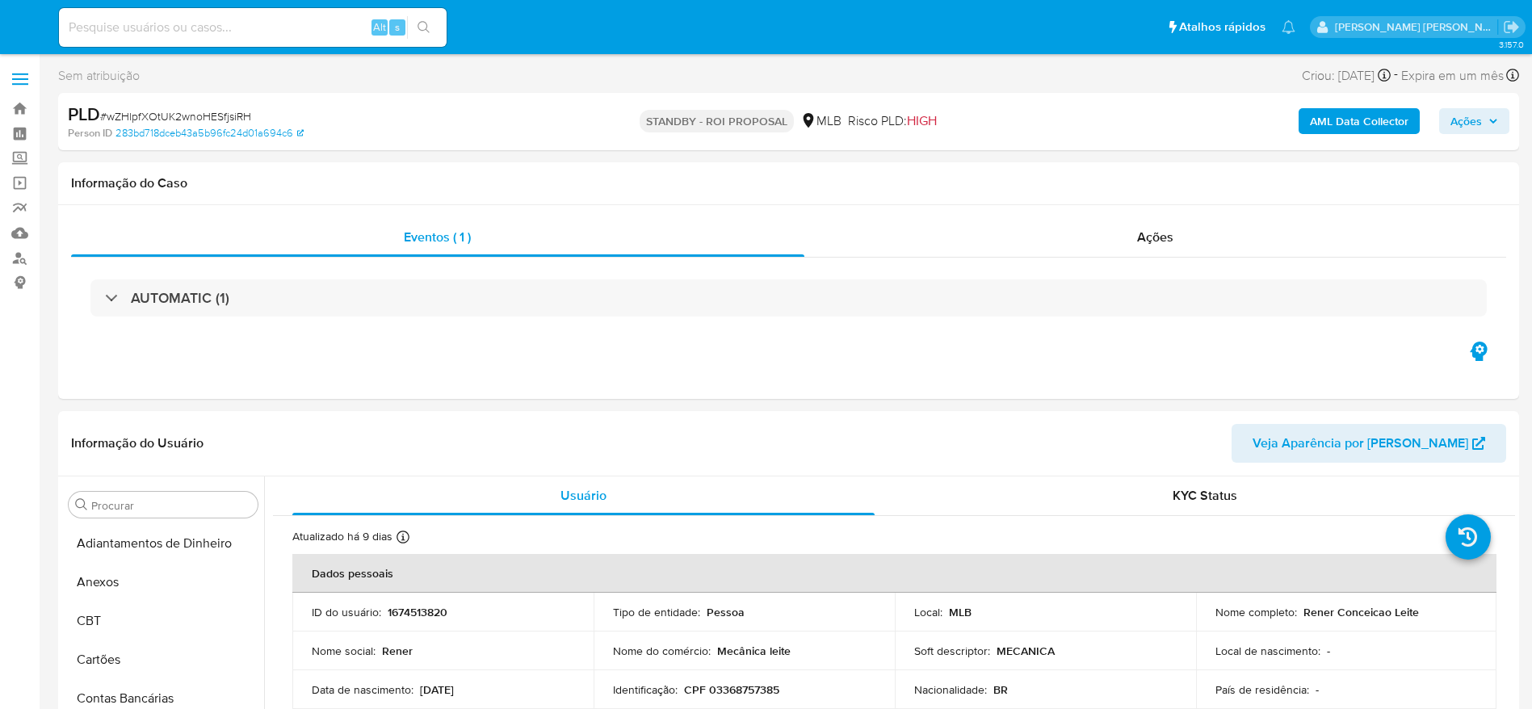
select select "10"
click at [25, 136] on link "Painel" at bounding box center [96, 133] width 192 height 25
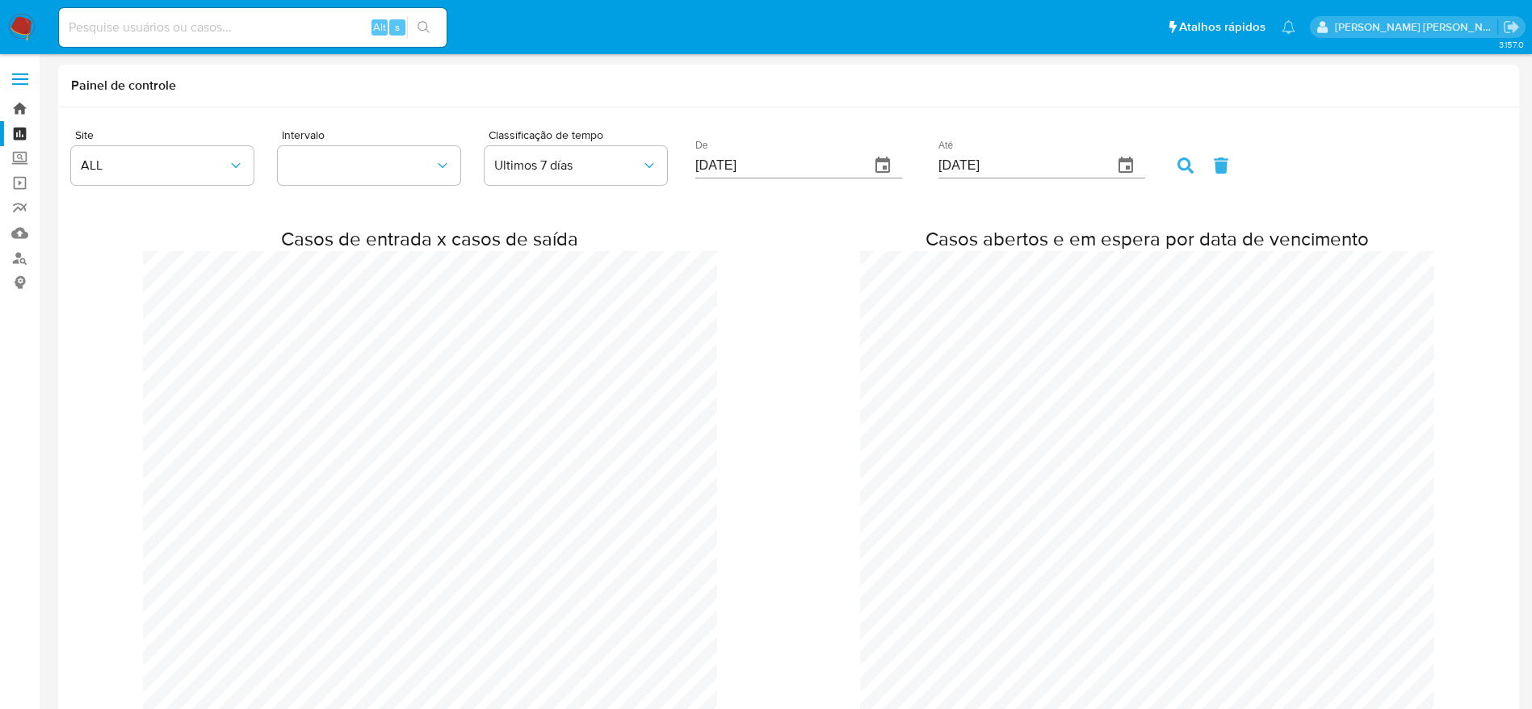
click at [20, 111] on link "Bandeja" at bounding box center [96, 108] width 192 height 25
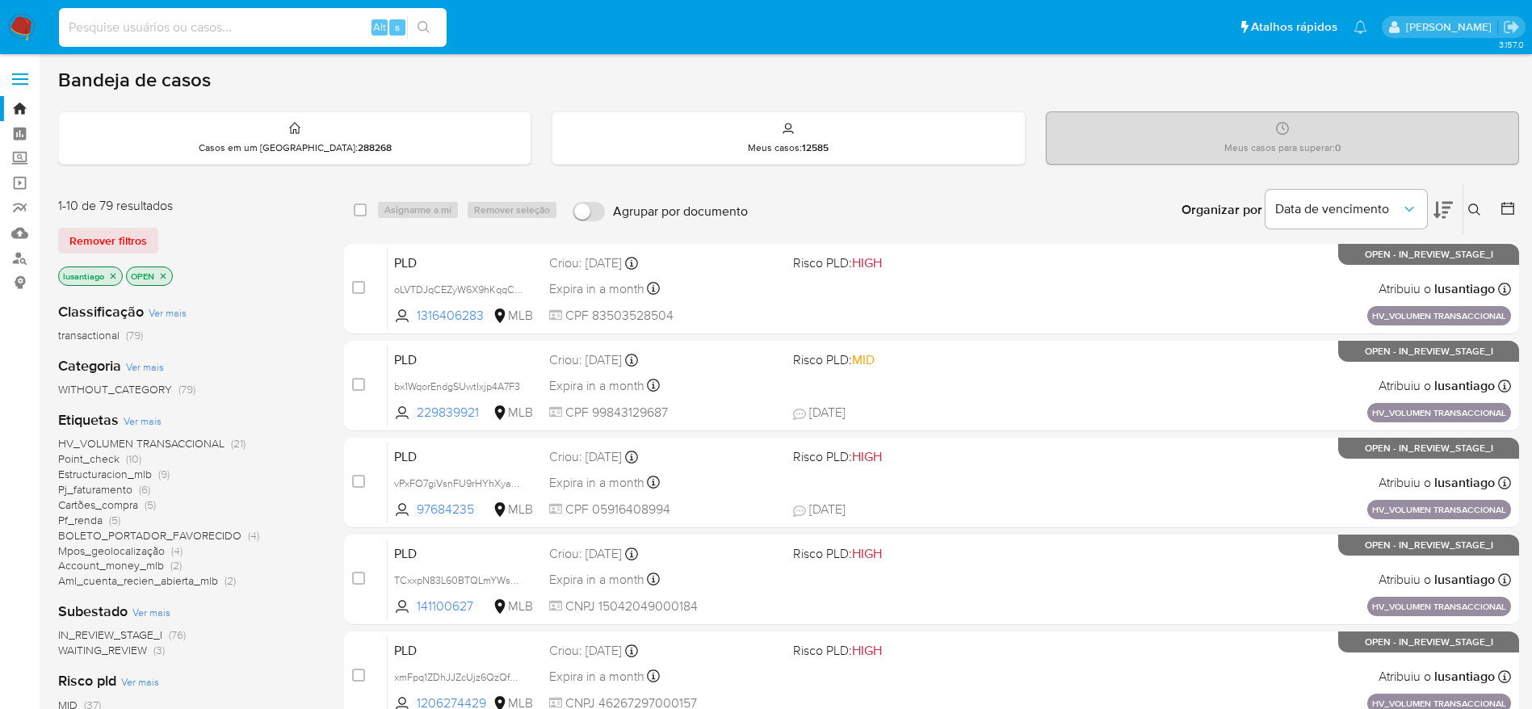
click at [217, 31] on input at bounding box center [253, 27] width 388 height 21
paste input "2037888550"
type input "2037888550"
click at [436, 27] on button "search-icon" at bounding box center [423, 27] width 33 height 23
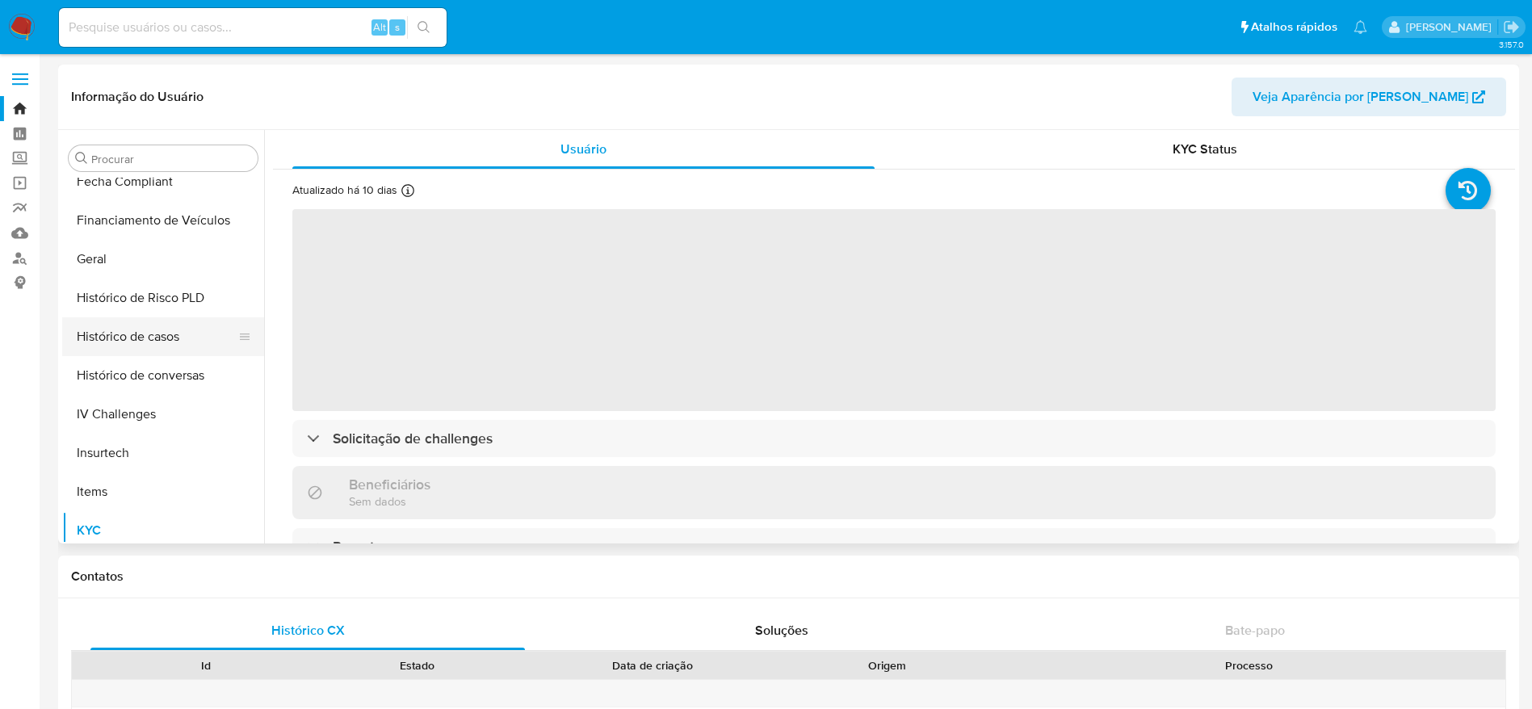
scroll to position [474, 0]
click at [166, 348] on button "Histórico de casos" at bounding box center [156, 343] width 189 height 39
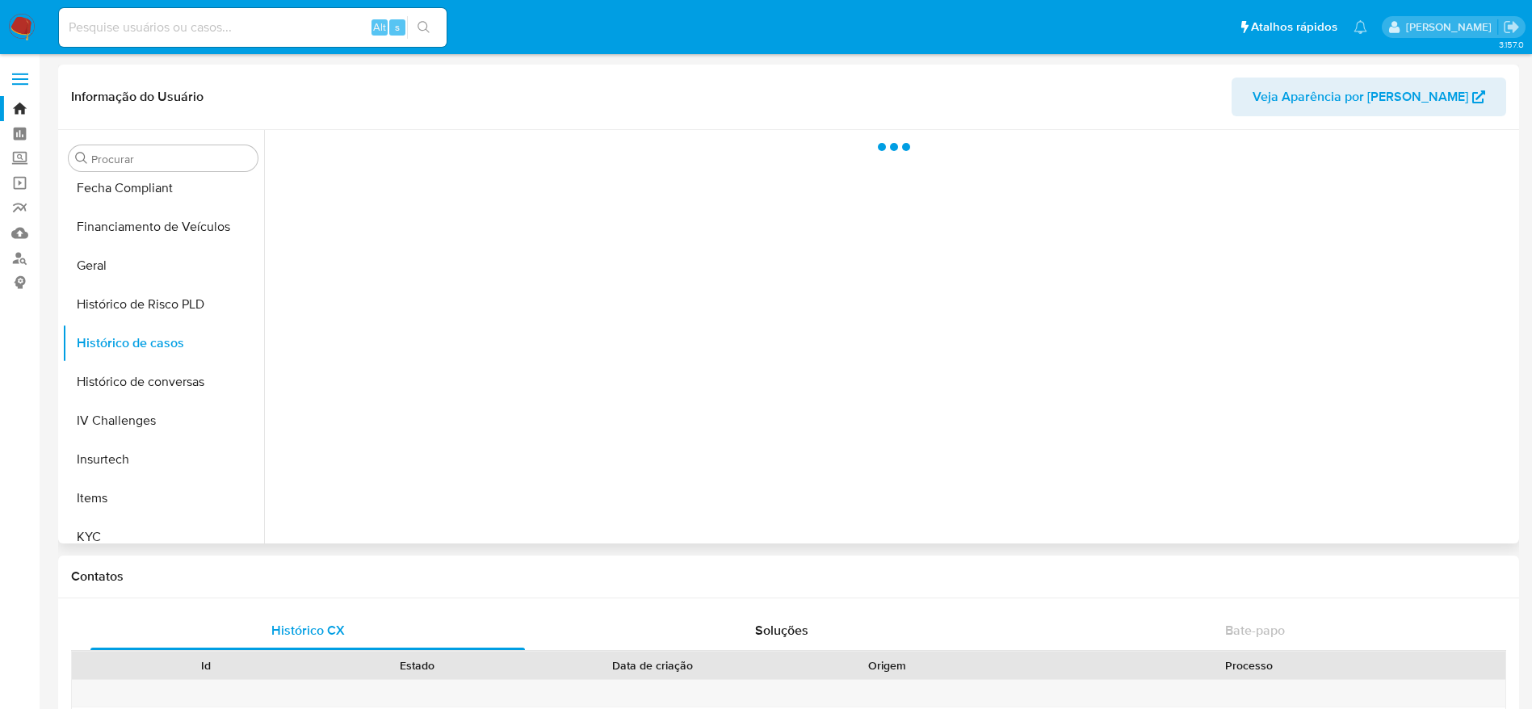
select select "10"
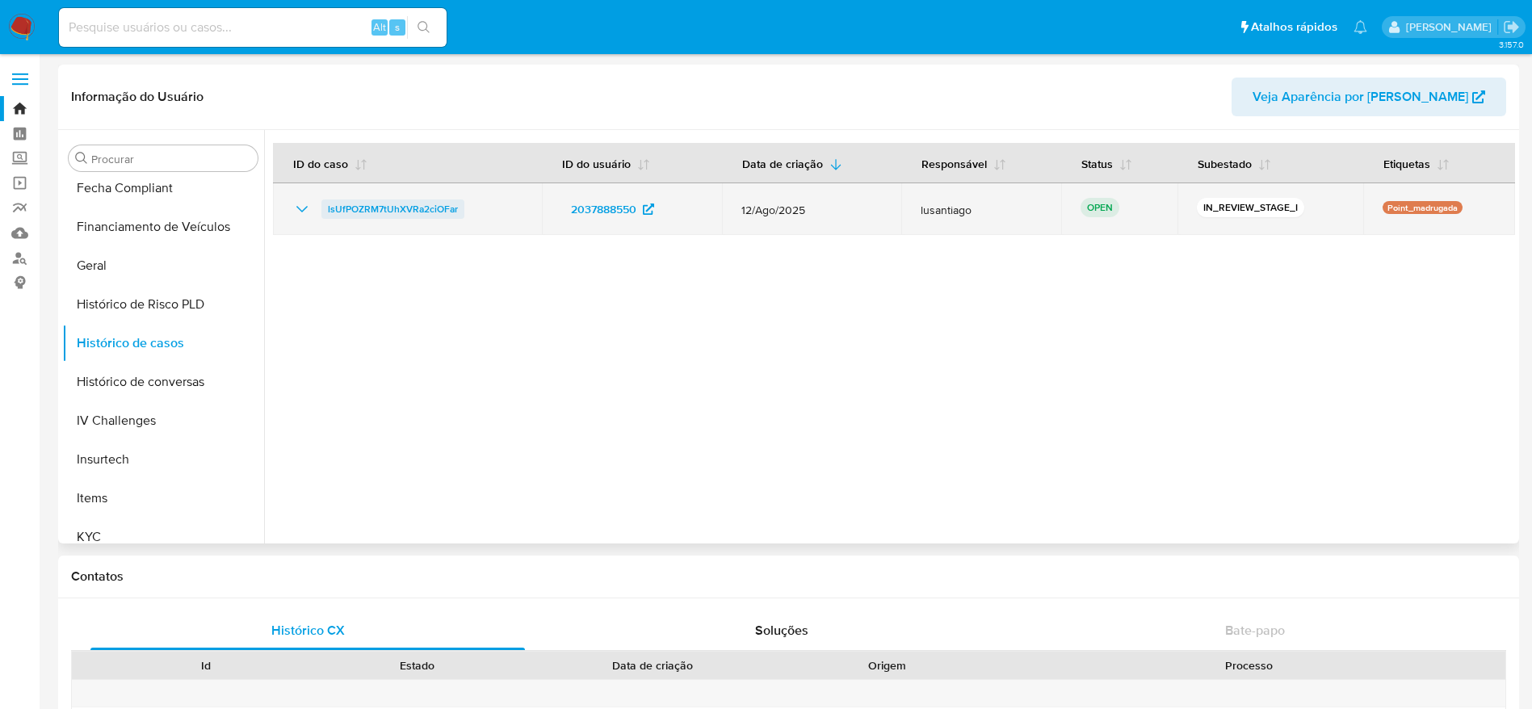
click at [401, 206] on span "lsUfPOZRM7tUhXVRa2ciOFar" at bounding box center [393, 208] width 130 height 19
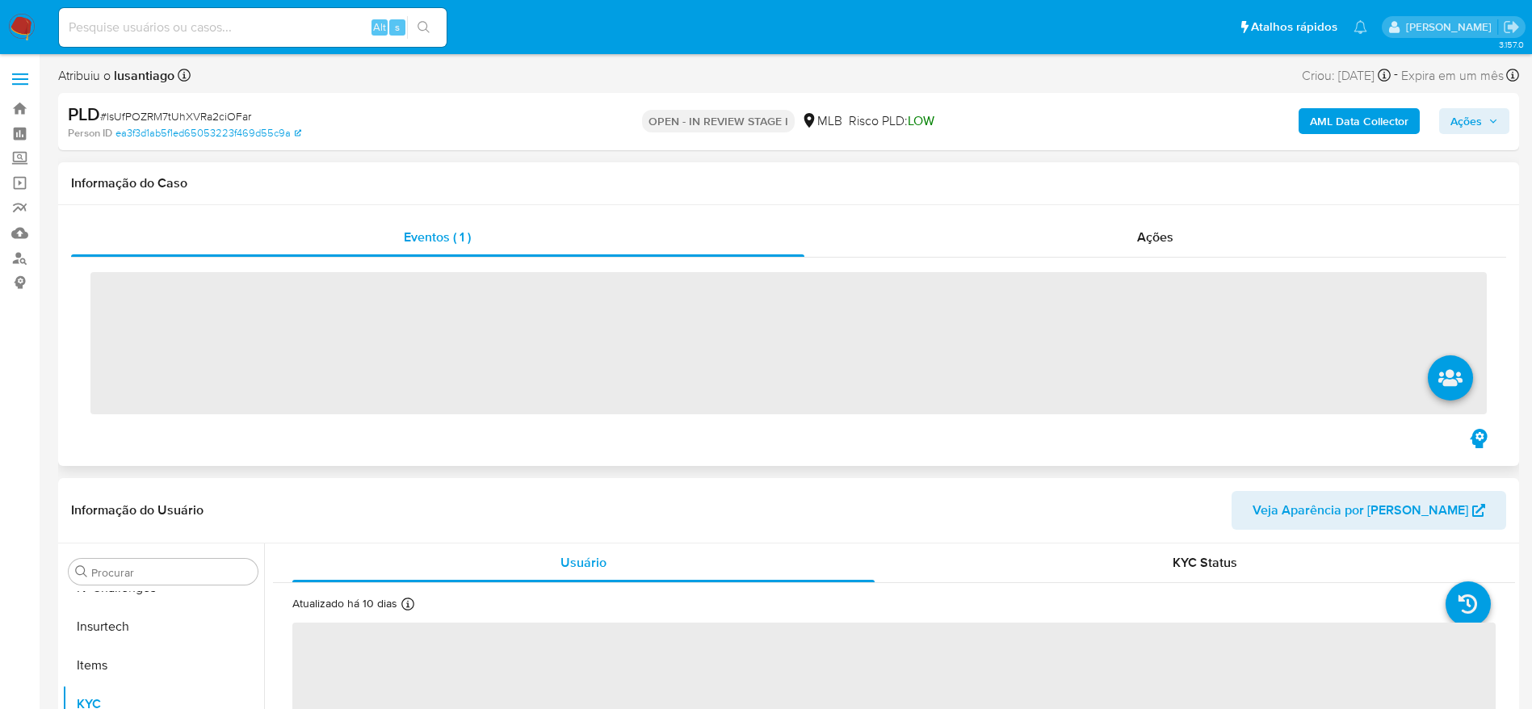
scroll to position [721, 0]
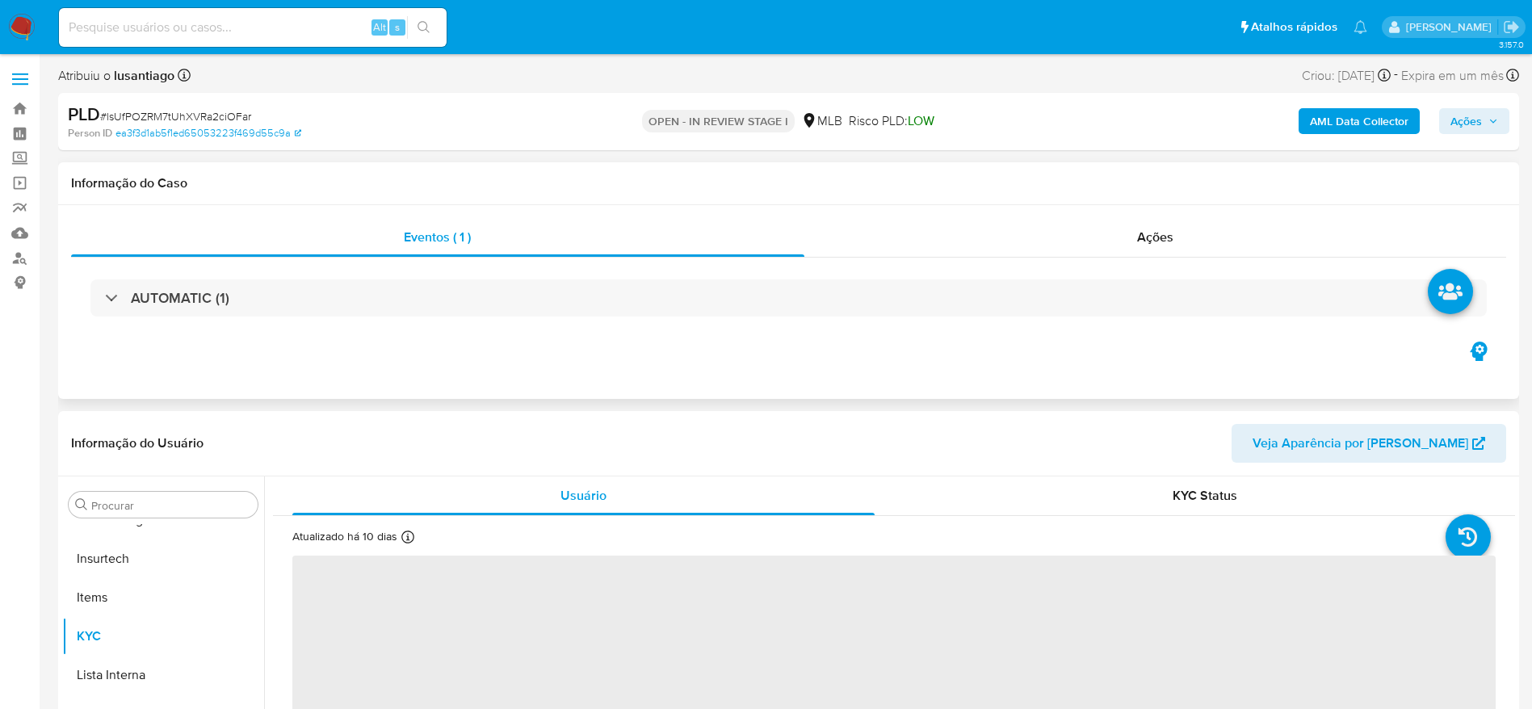
select select "10"
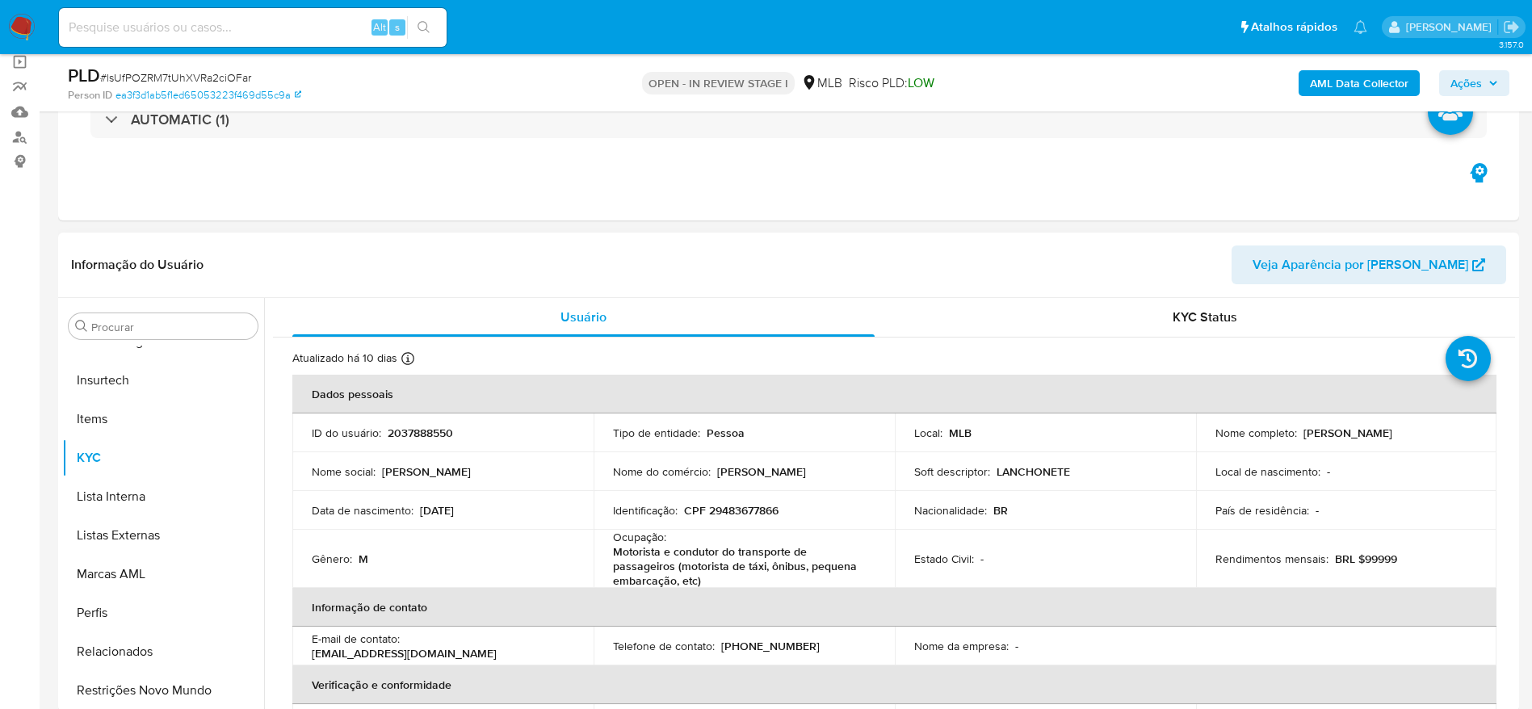
scroll to position [242, 0]
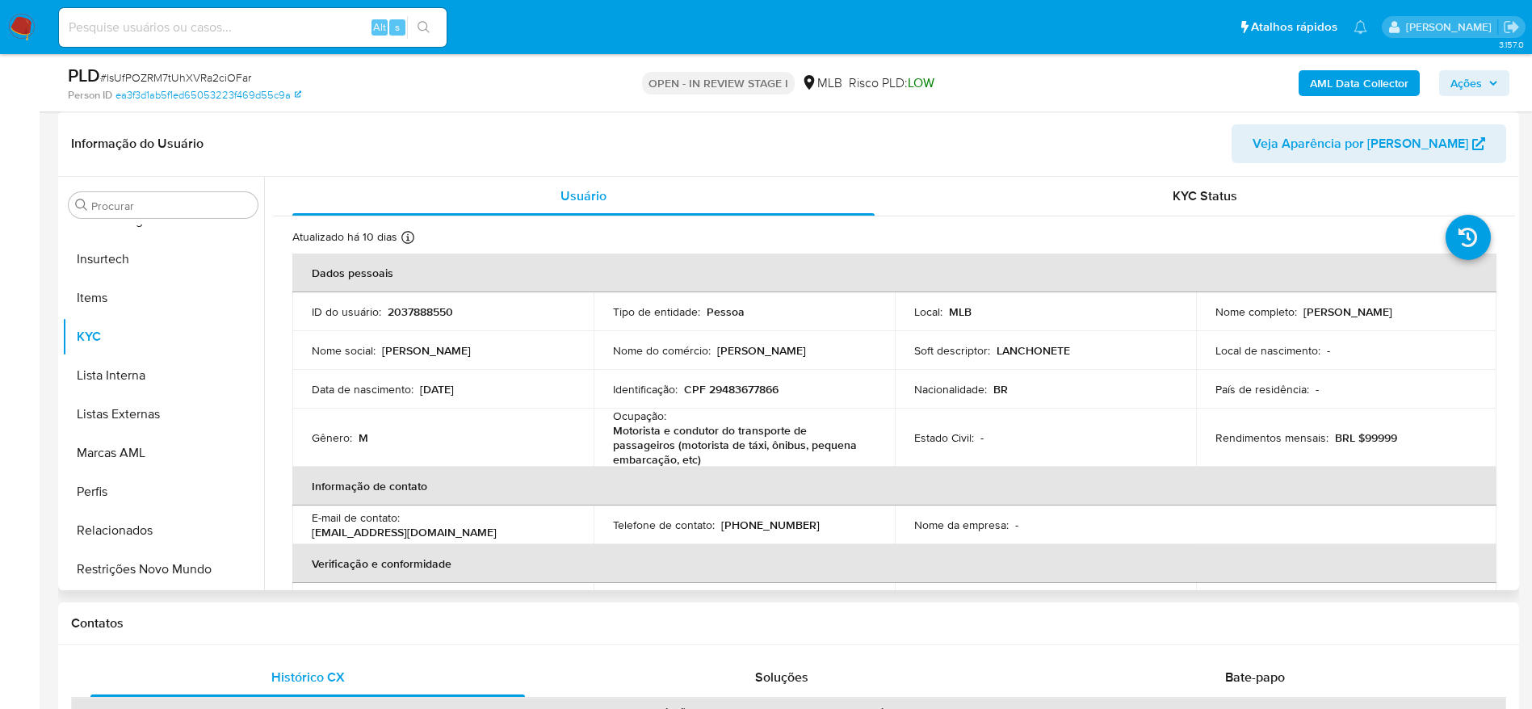
click at [743, 387] on p "CPF 29483677866" at bounding box center [731, 389] width 94 height 15
copy p "29483677866"
click at [1478, 79] on span "Ações" at bounding box center [1466, 83] width 31 height 26
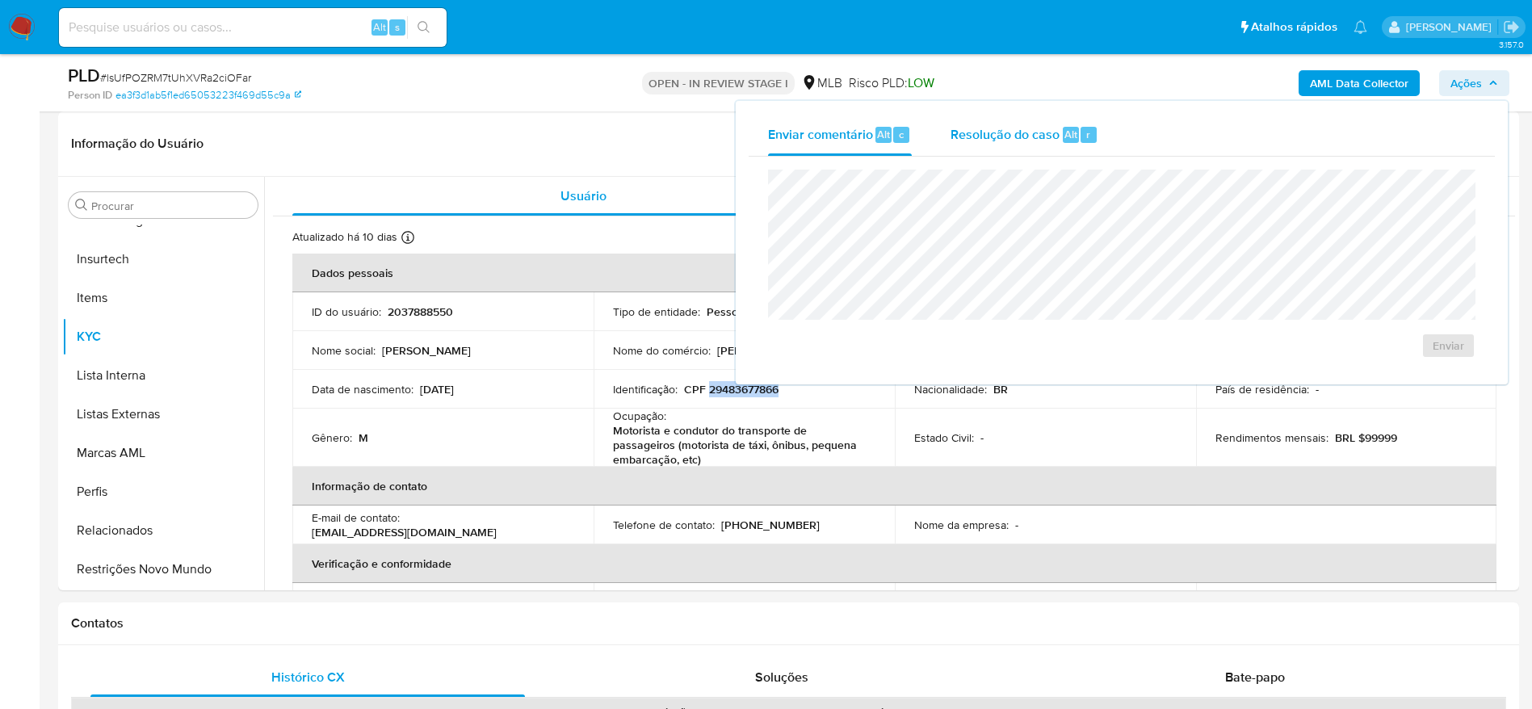
click at [977, 131] on span "Resolução do caso" at bounding box center [1005, 133] width 109 height 19
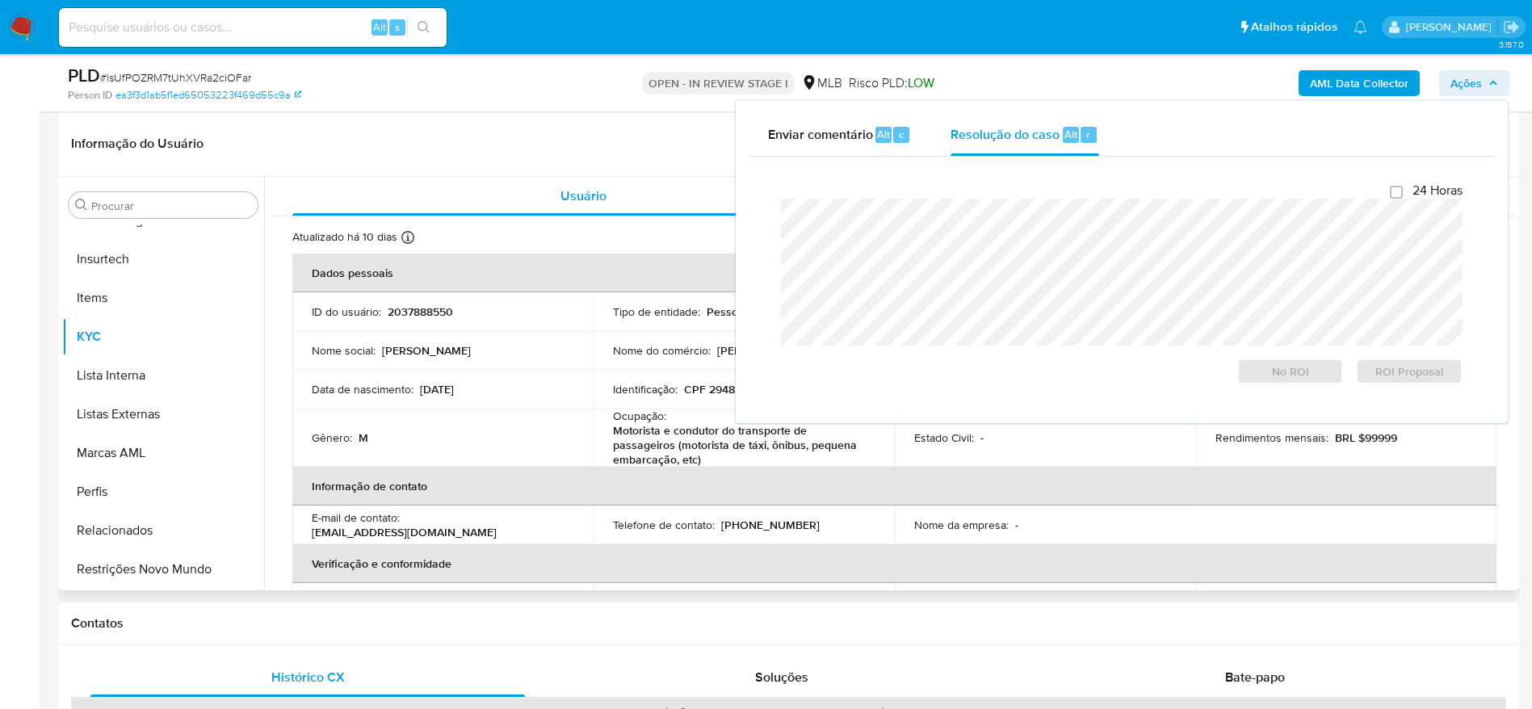
click at [601, 152] on header "Informação do Usuário Veja Aparência por [PERSON_NAME]" at bounding box center [788, 143] width 1435 height 39
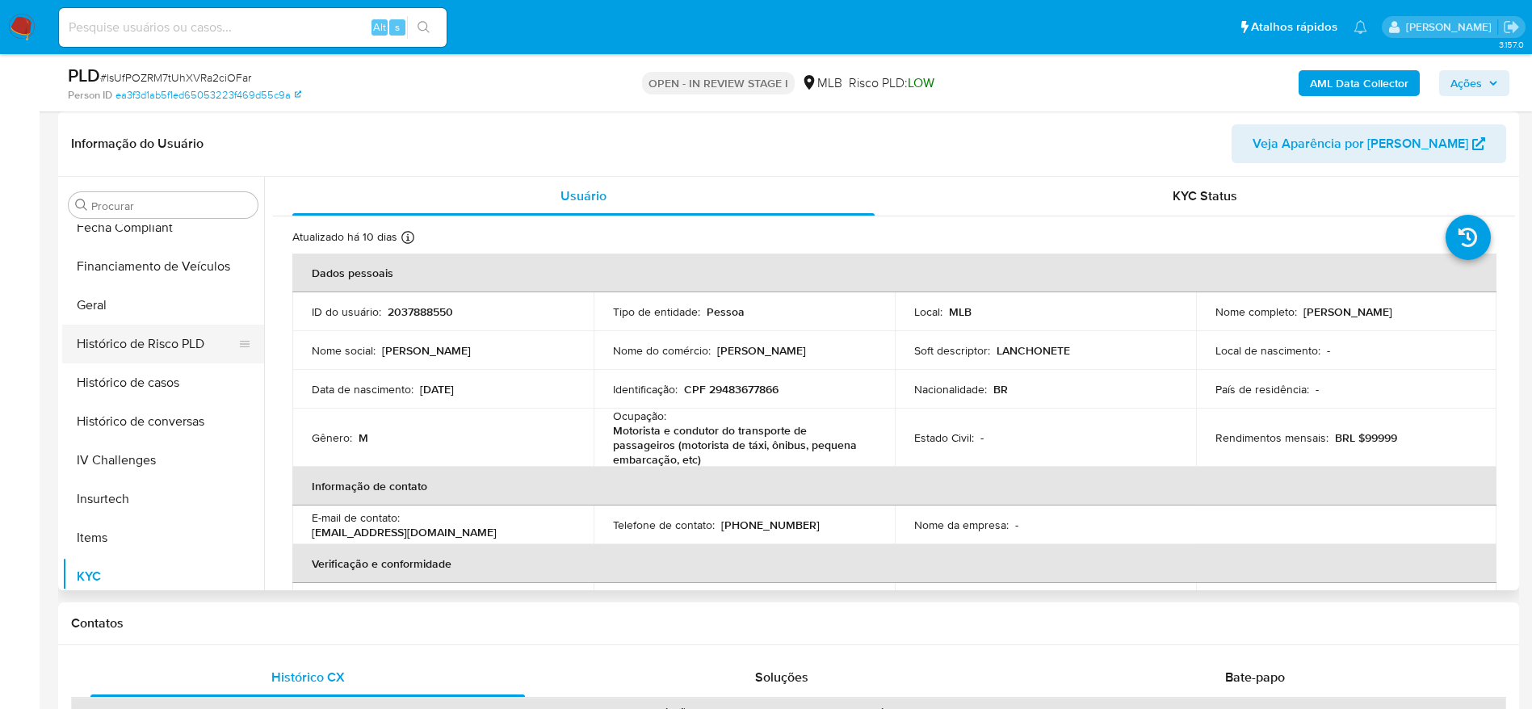
scroll to position [479, 0]
click at [146, 304] on button "Geral" at bounding box center [156, 307] width 189 height 39
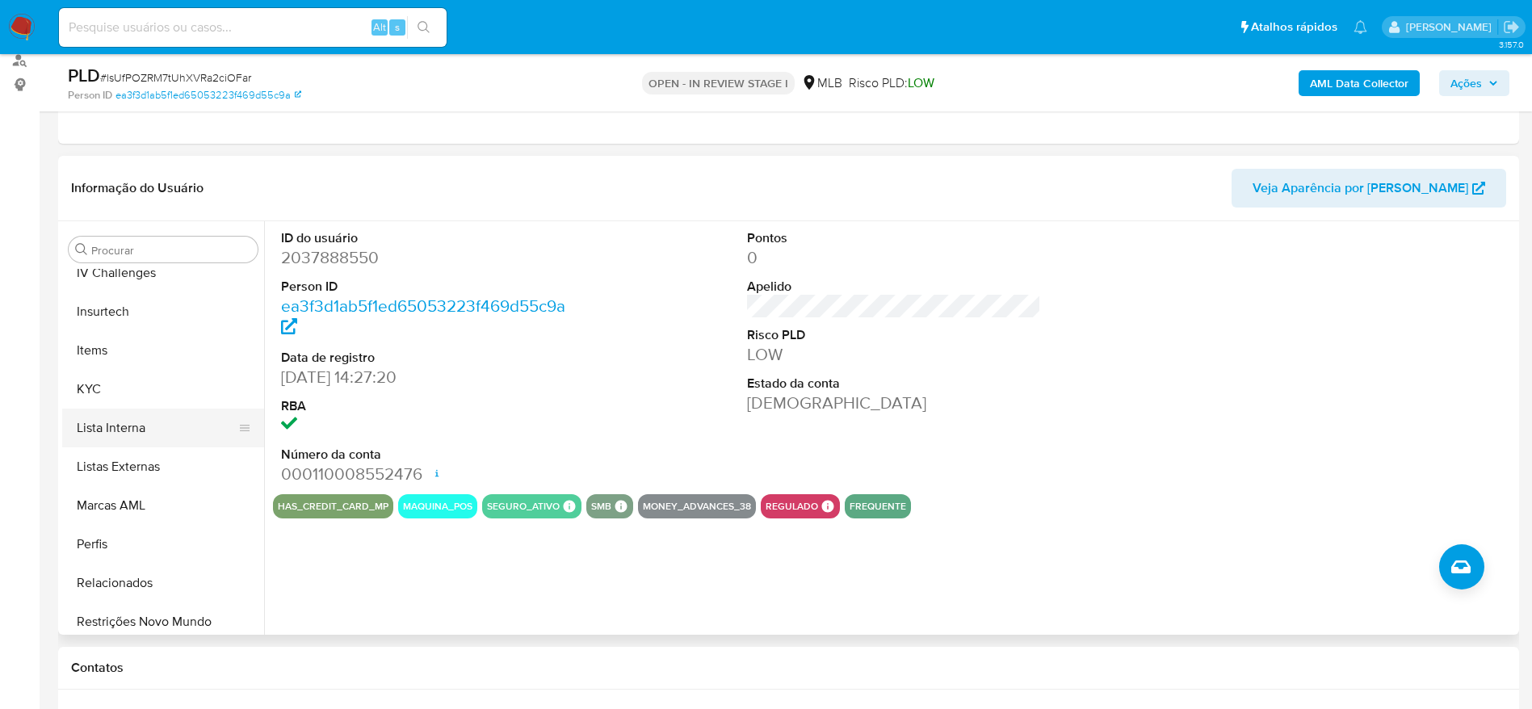
scroll to position [721, 0]
click at [136, 401] on button "Lista Interna" at bounding box center [156, 420] width 189 height 39
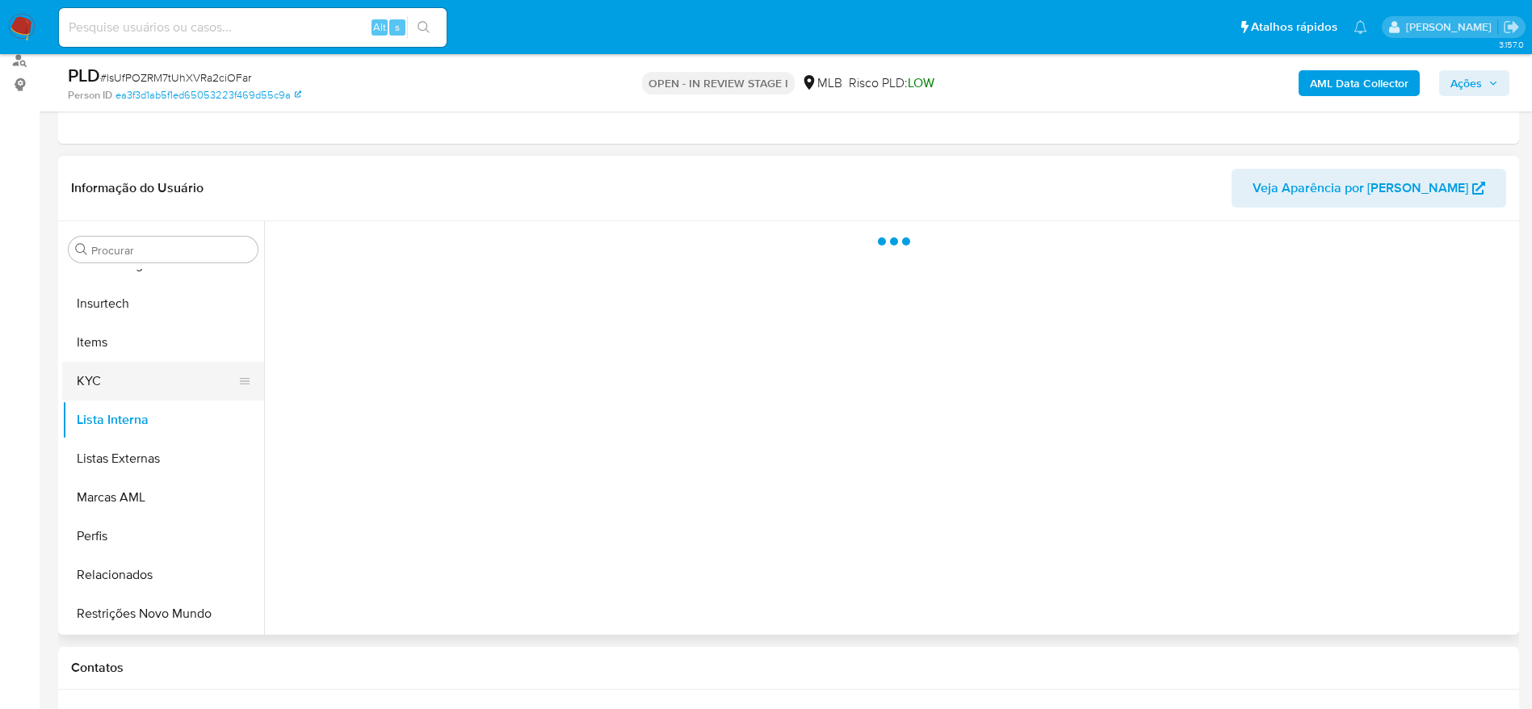
click at [128, 388] on button "KYC" at bounding box center [156, 381] width 189 height 39
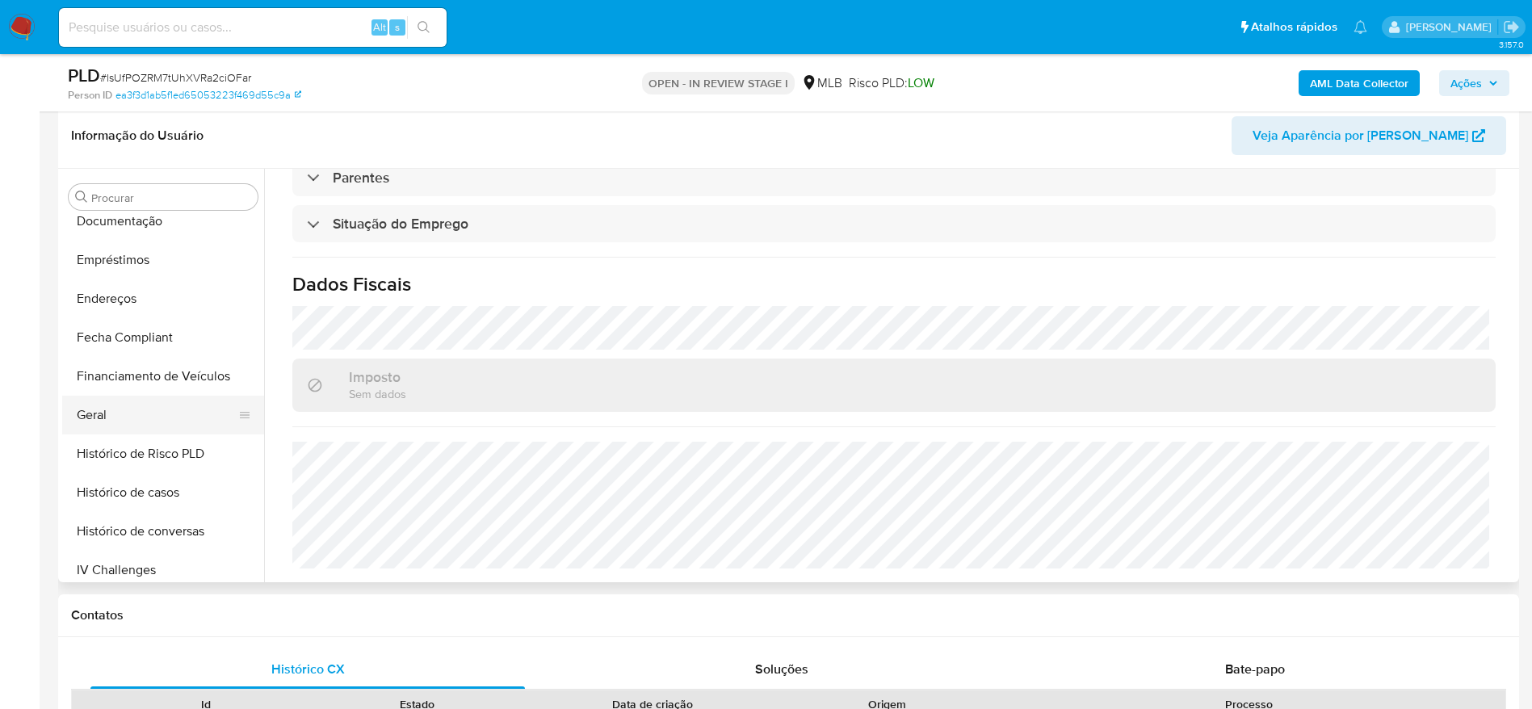
scroll to position [358, 0]
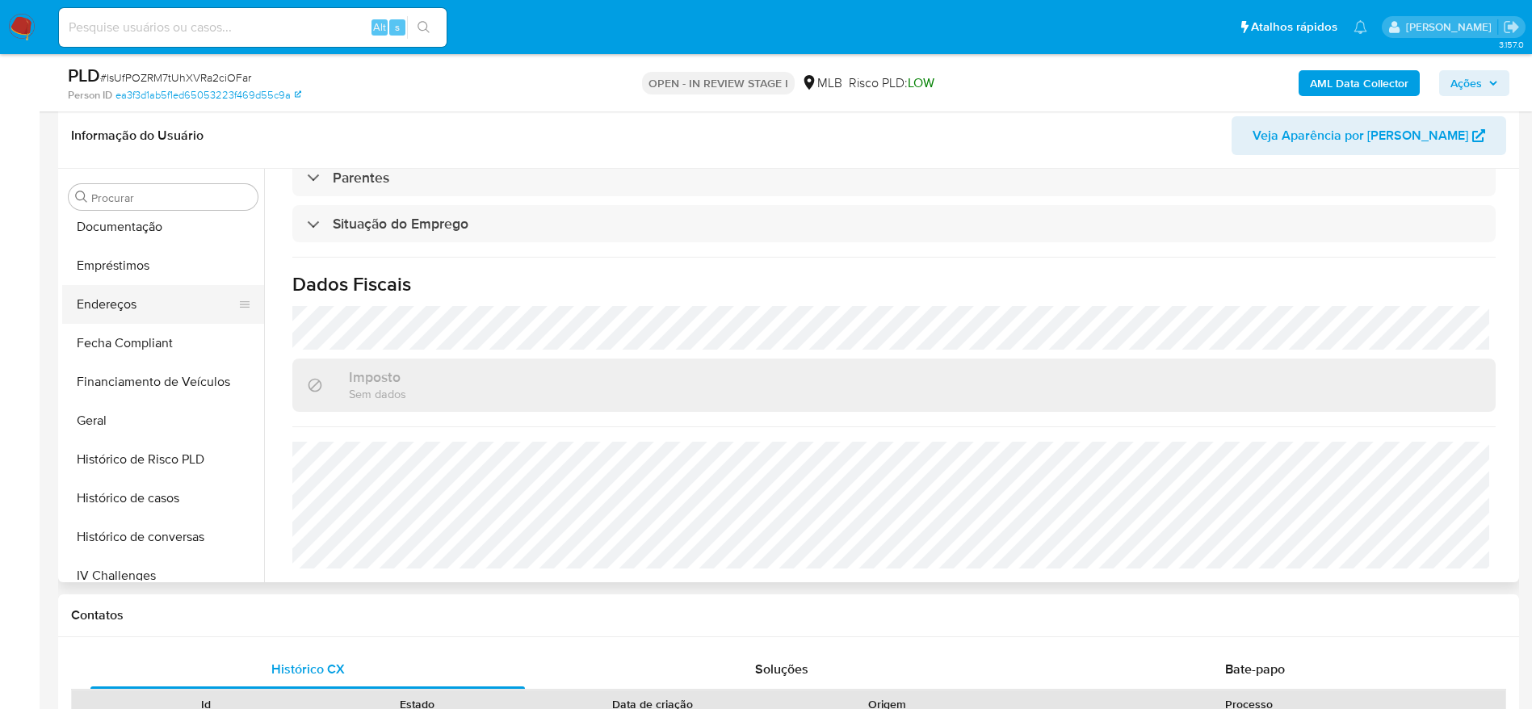
click at [136, 318] on button "Endereços" at bounding box center [156, 304] width 189 height 39
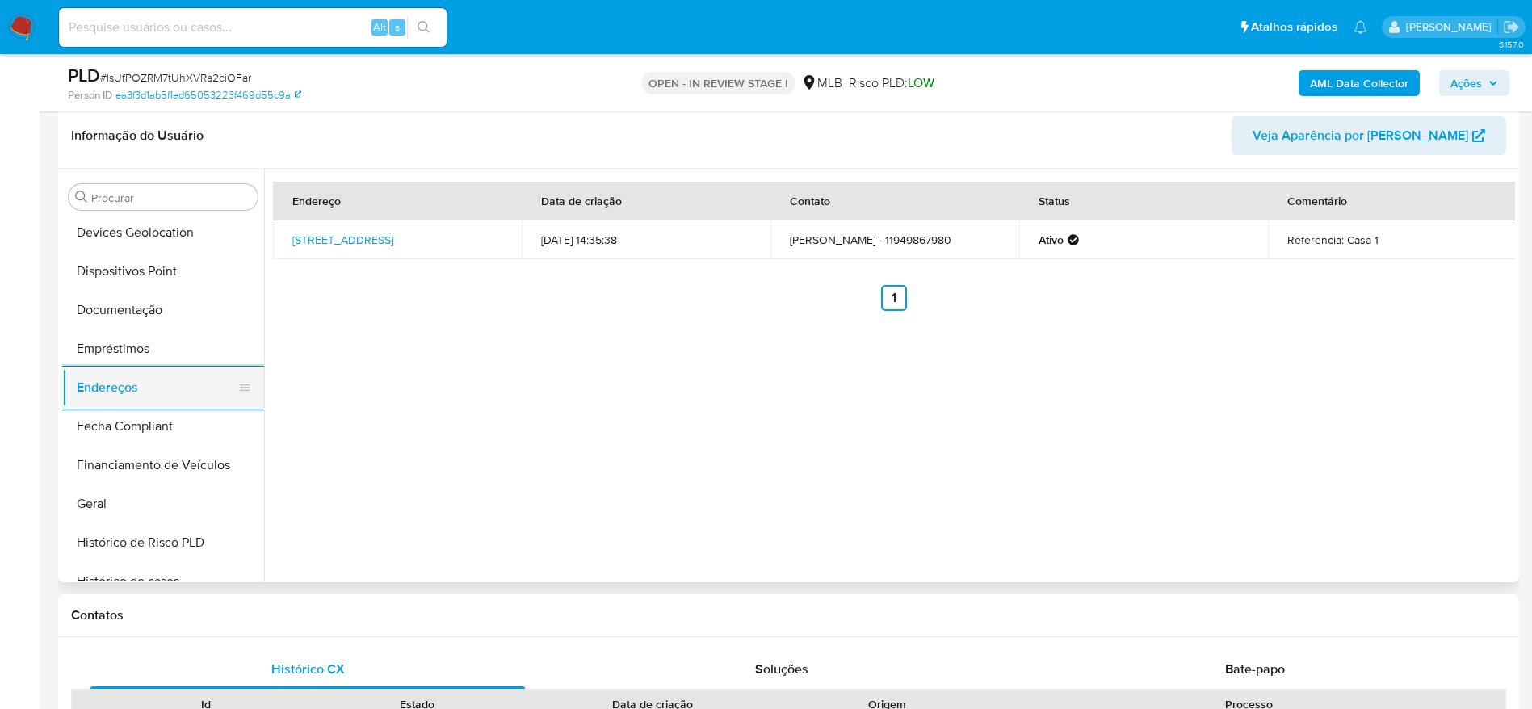
scroll to position [115, 0]
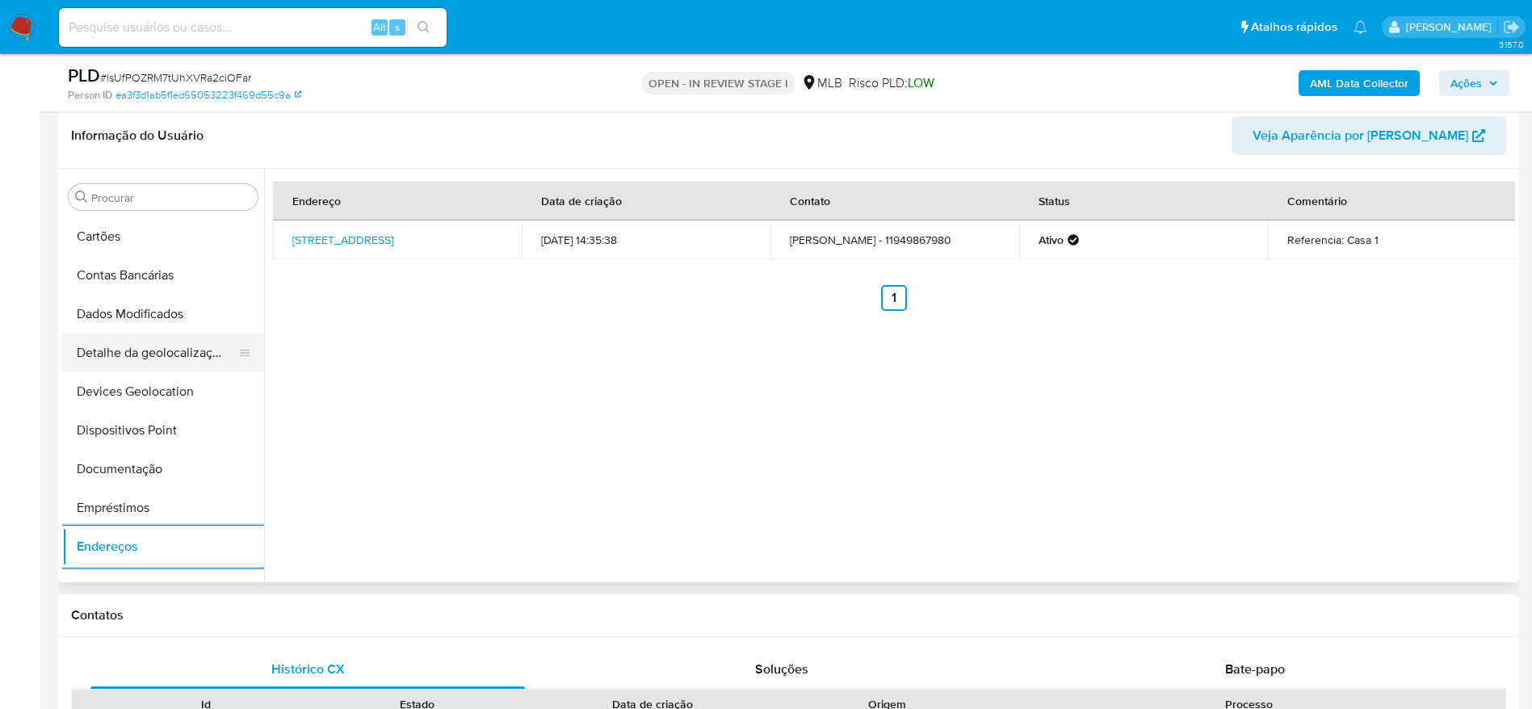
click at [140, 363] on button "Detalhe da geolocalização" at bounding box center [156, 353] width 189 height 39
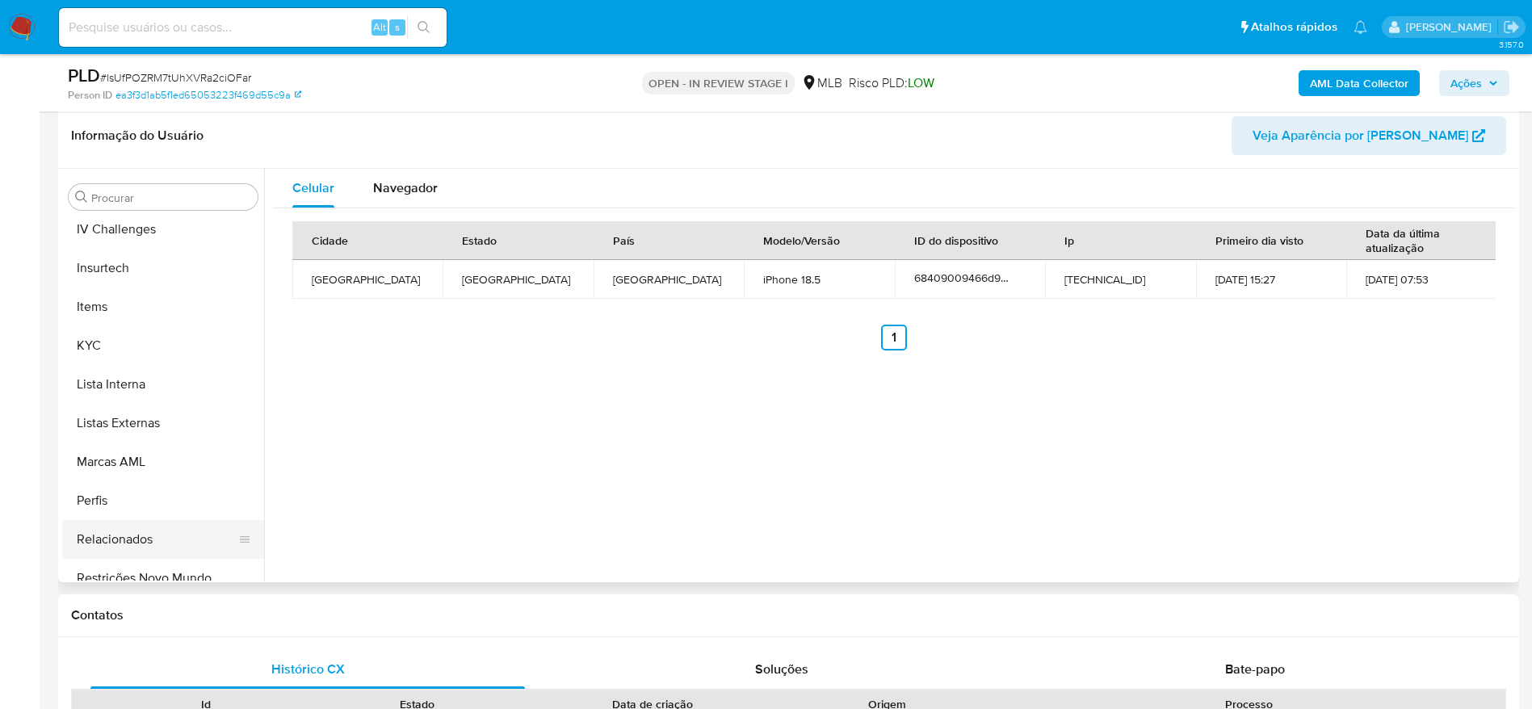
scroll to position [721, 0]
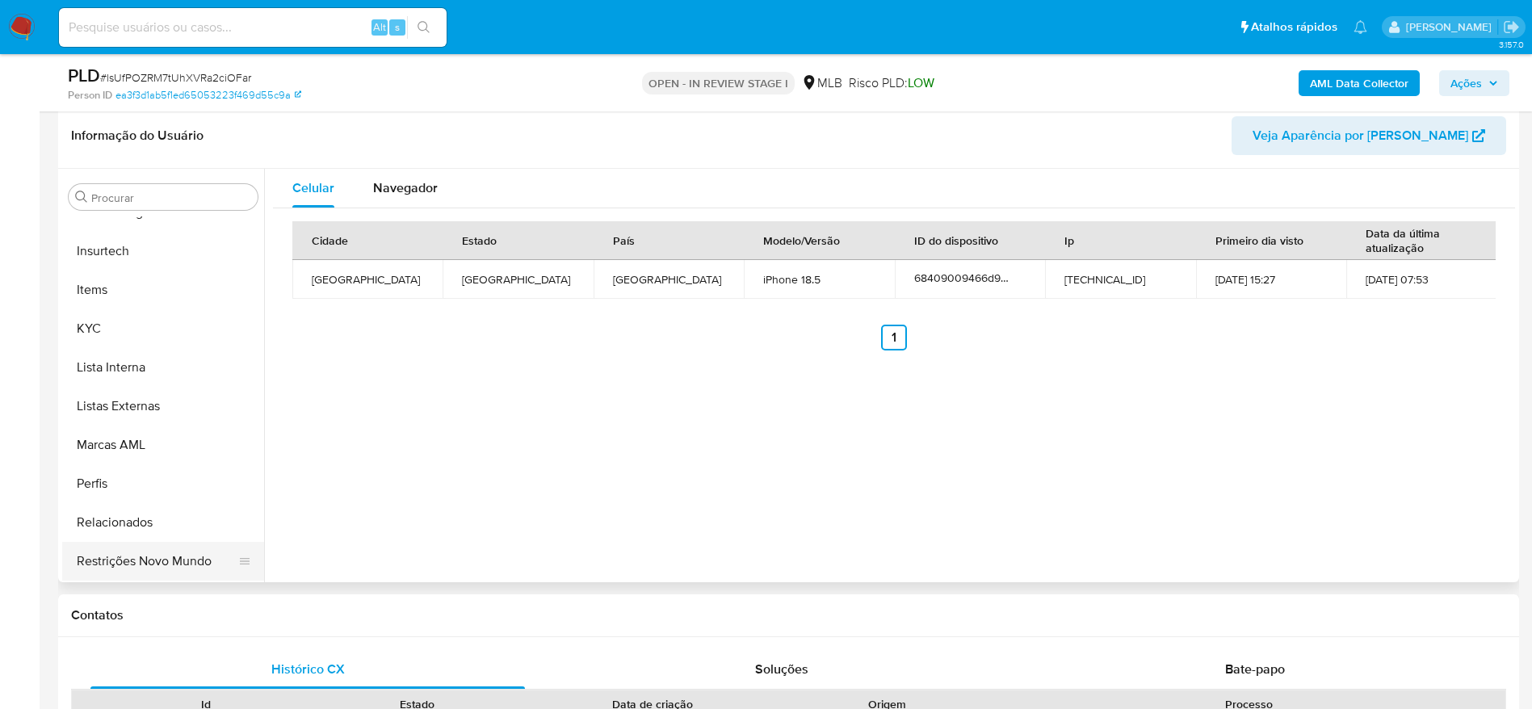
click at [148, 563] on button "Restrições Novo Mundo" at bounding box center [156, 561] width 189 height 39
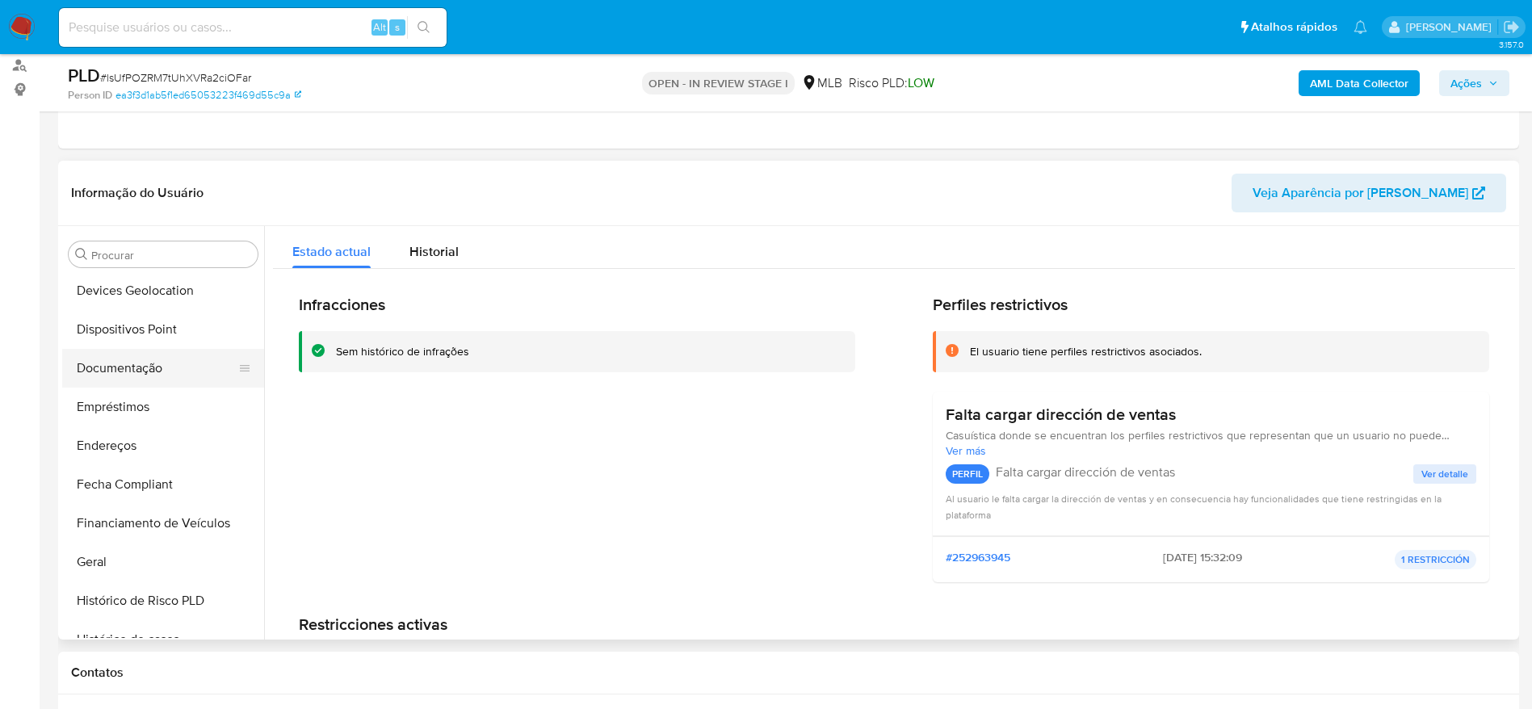
scroll to position [237, 0]
click at [124, 367] on button "Dispositivos Point" at bounding box center [156, 366] width 189 height 39
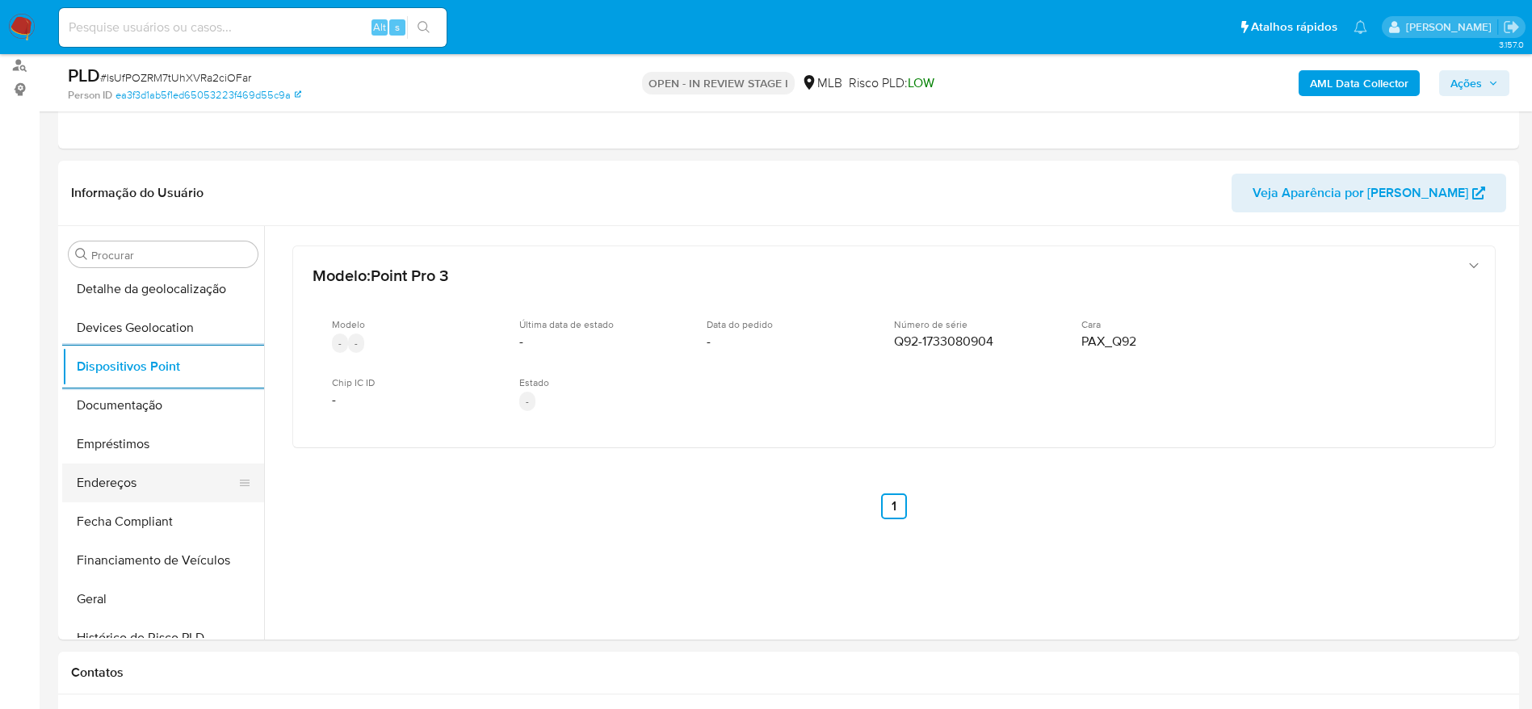
scroll to position [721, 0]
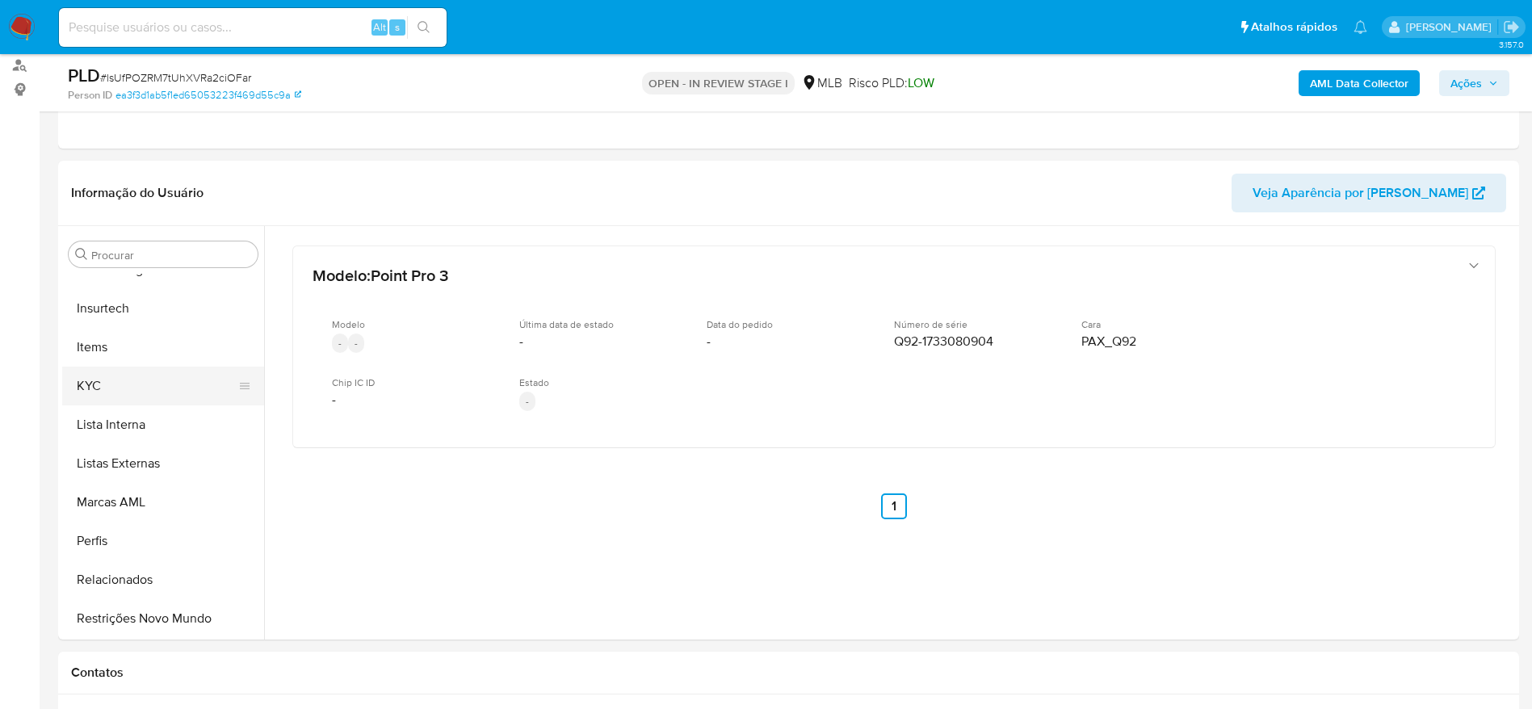
click at [121, 376] on button "KYC" at bounding box center [156, 386] width 189 height 39
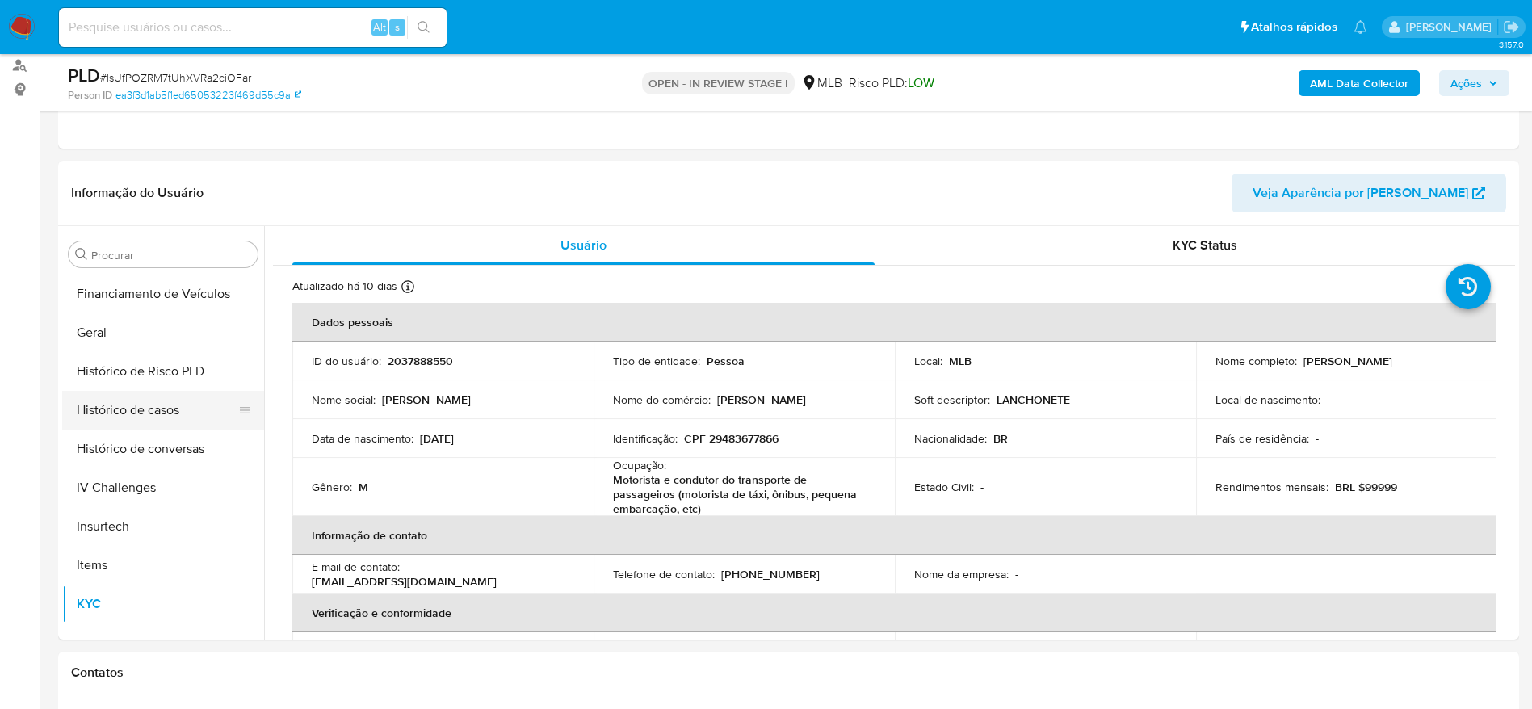
scroll to position [479, 0]
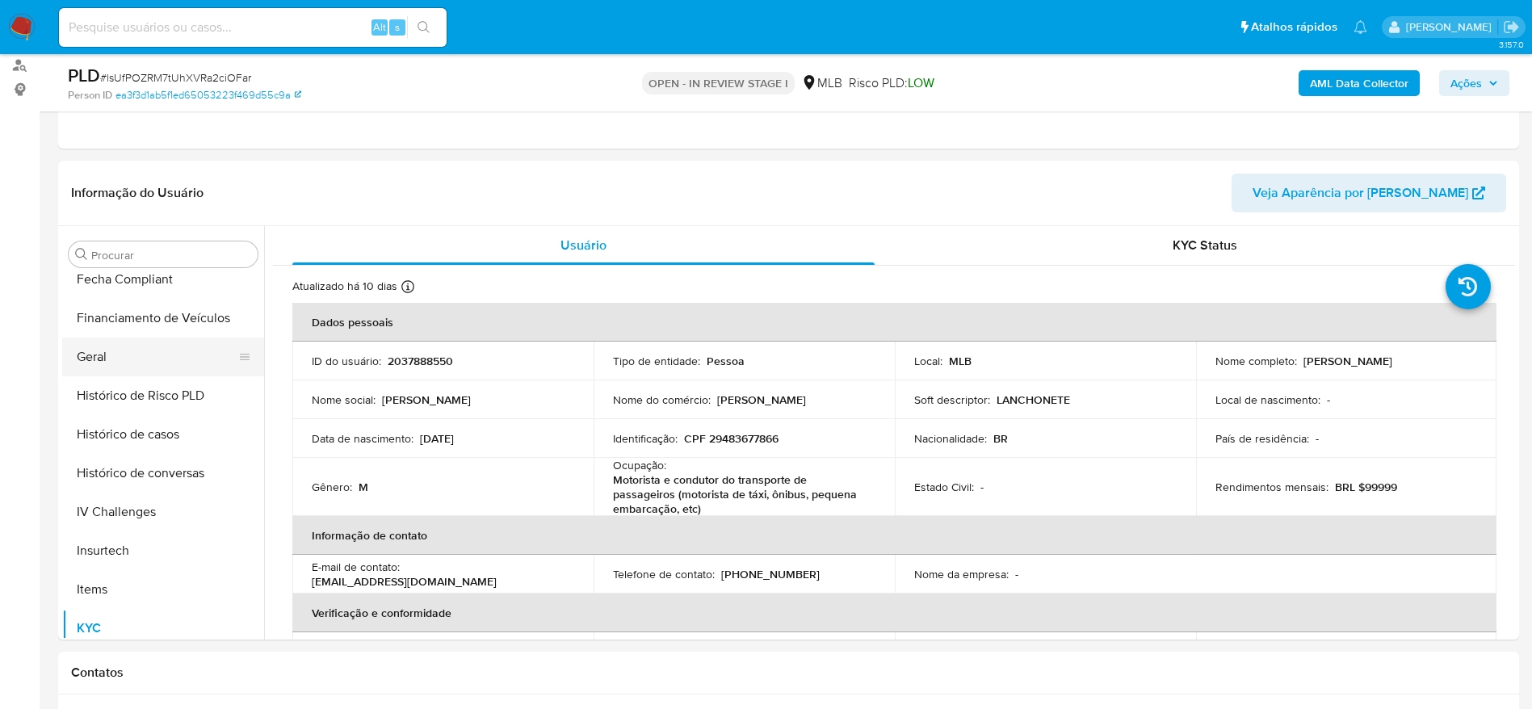
click at [99, 351] on button "Geral" at bounding box center [156, 357] width 189 height 39
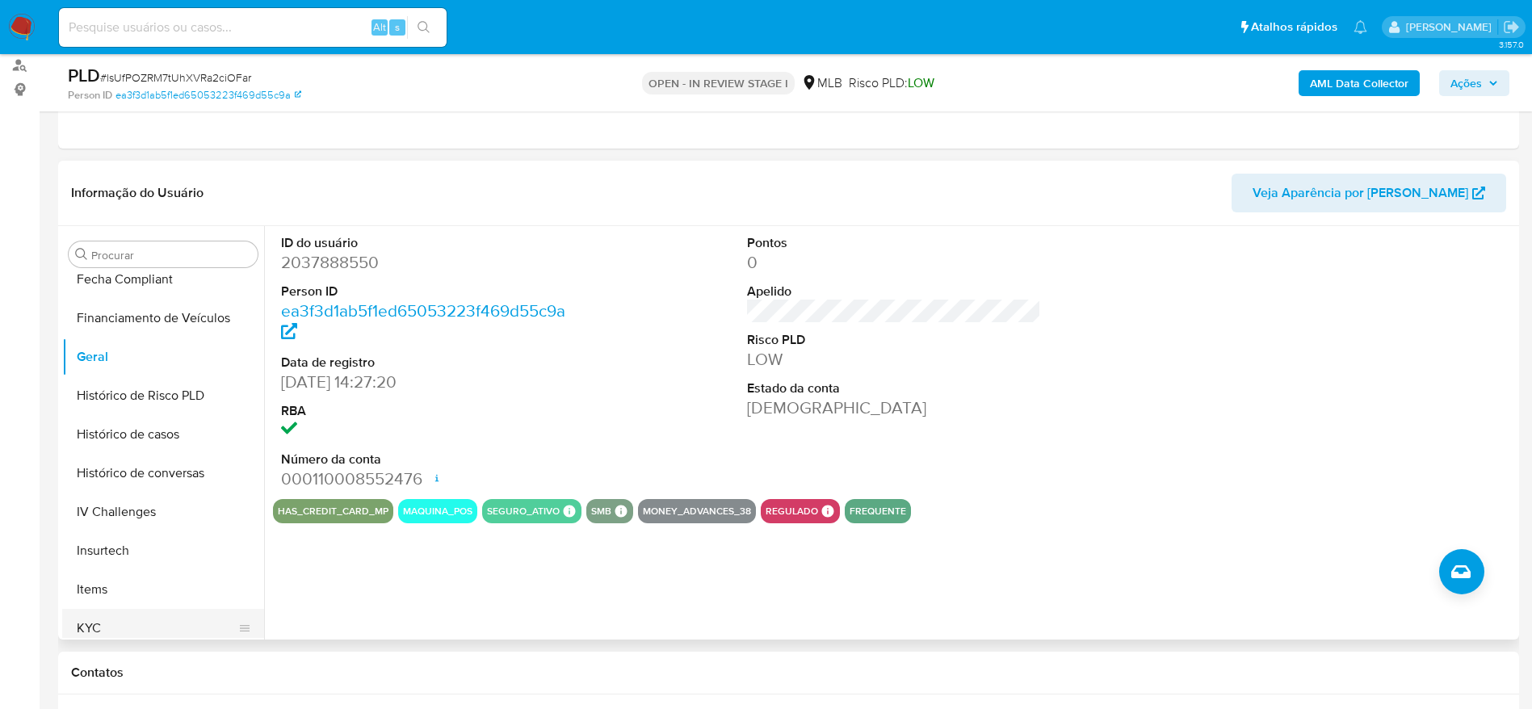
click at [127, 620] on button "KYC" at bounding box center [156, 628] width 189 height 39
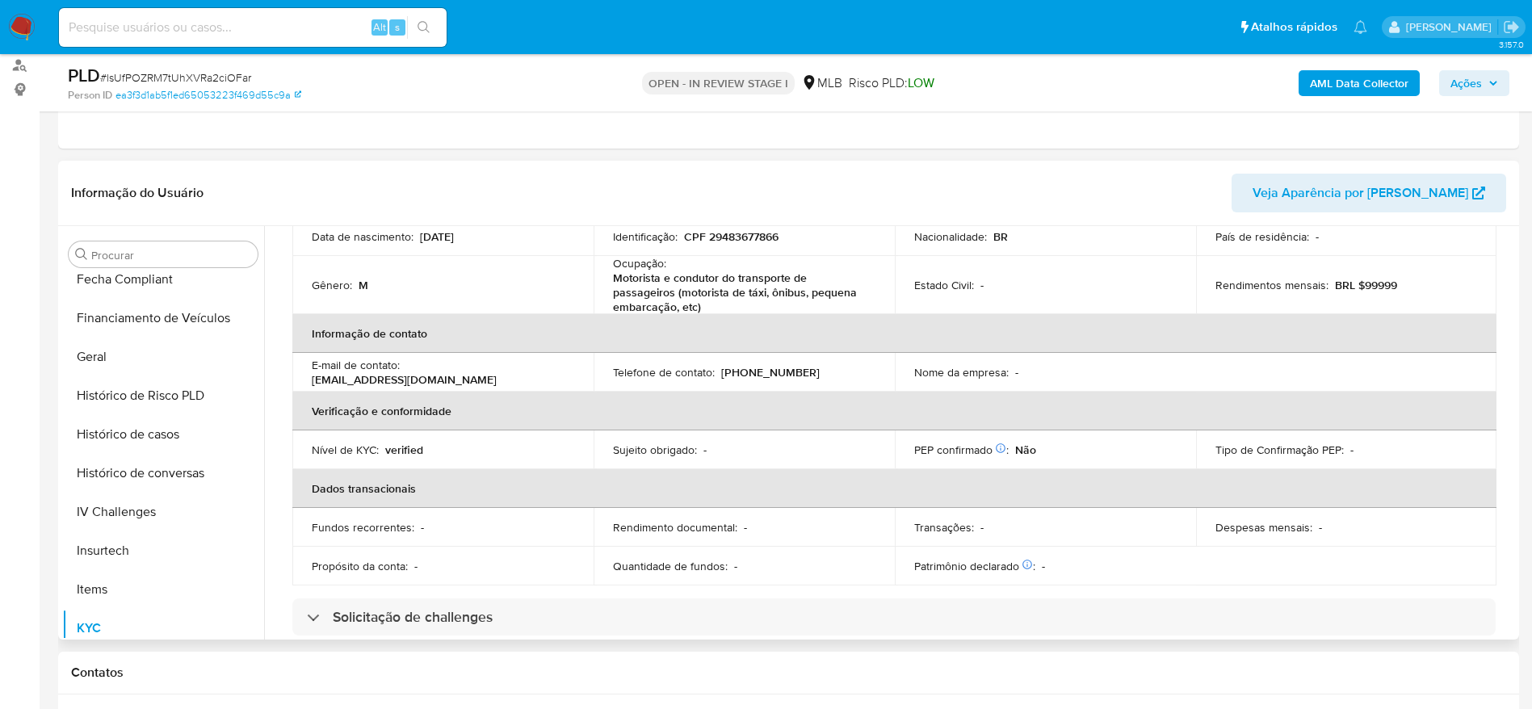
scroll to position [0, 0]
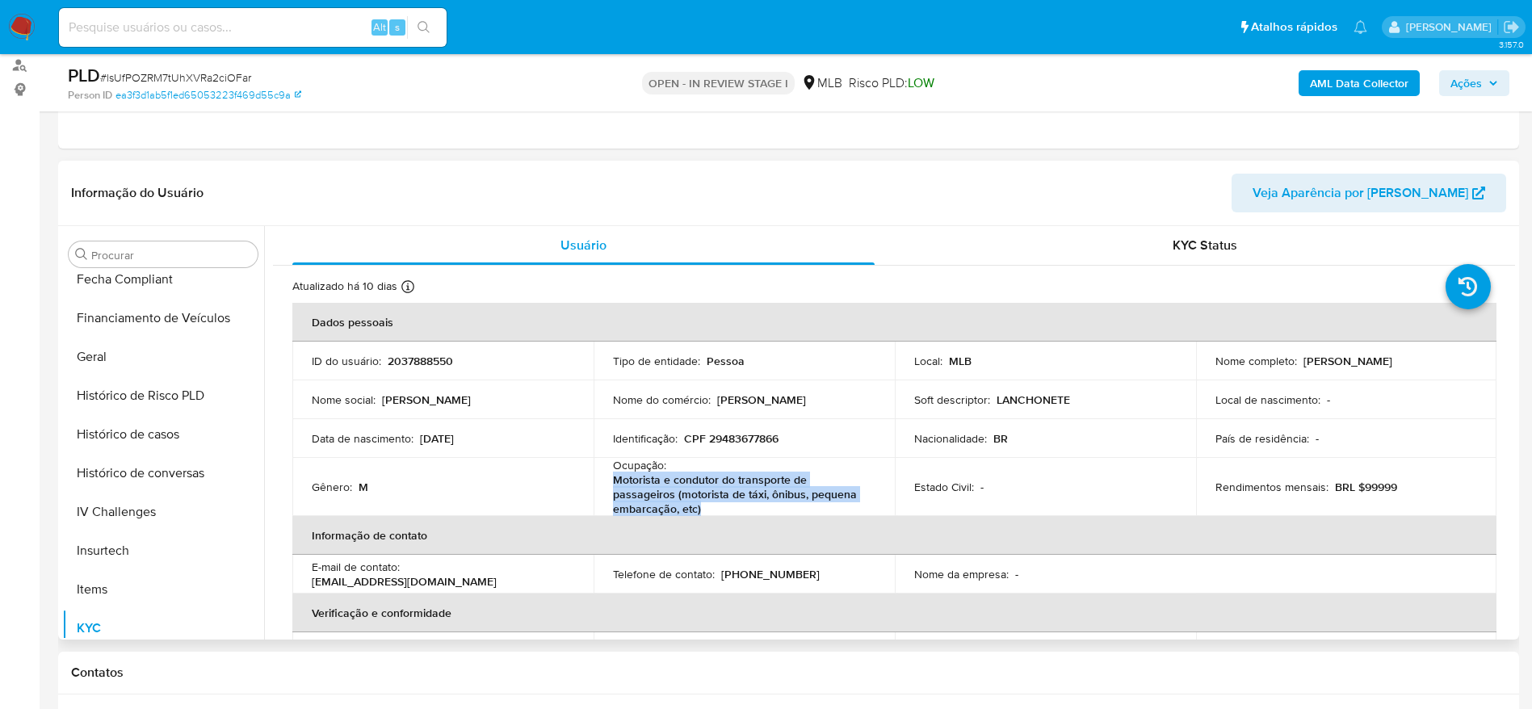
copy p "Motorista e condutor do transporte de passageiros (motorista de táxi, ônibus, p…"
drag, startPoint x: 721, startPoint y: 508, endPoint x: 606, endPoint y: 493, distance: 116.4
click at [606, 493] on td "Ocupação : Motorista e condutor do transporte de passageiros (motorista de táxi…" at bounding box center [744, 487] width 301 height 58
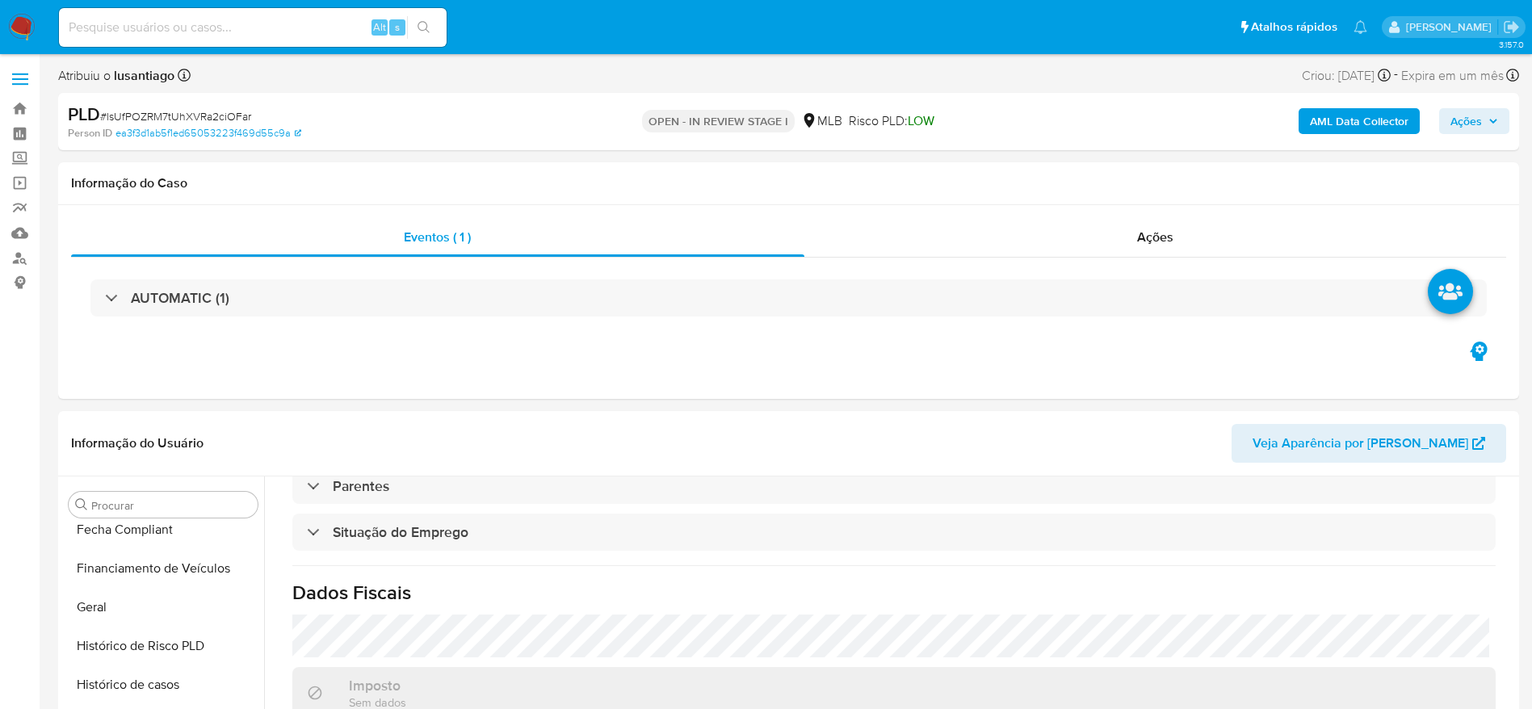
click at [1472, 115] on span "Ações" at bounding box center [1466, 121] width 31 height 26
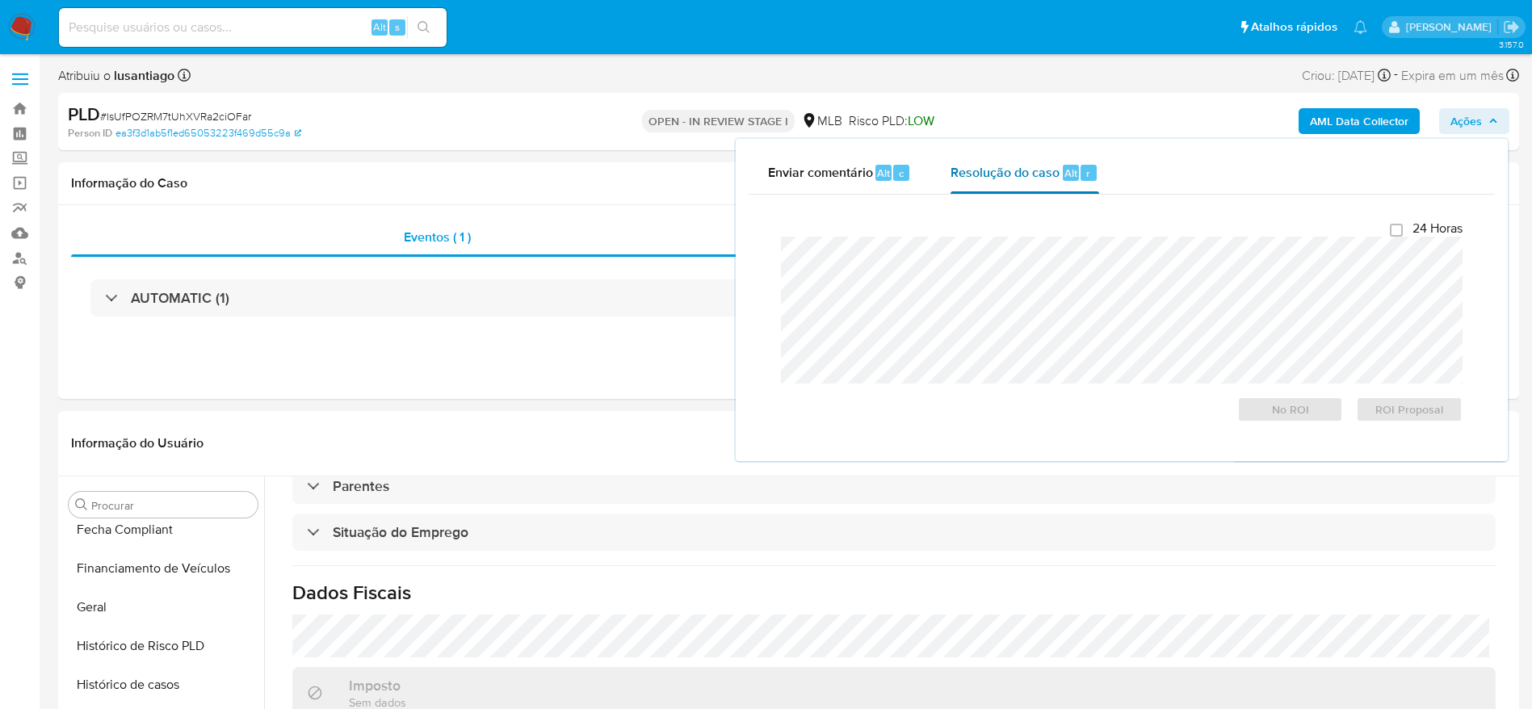
click at [1016, 187] on div "Resolução do caso Alt r" at bounding box center [1025, 173] width 148 height 42
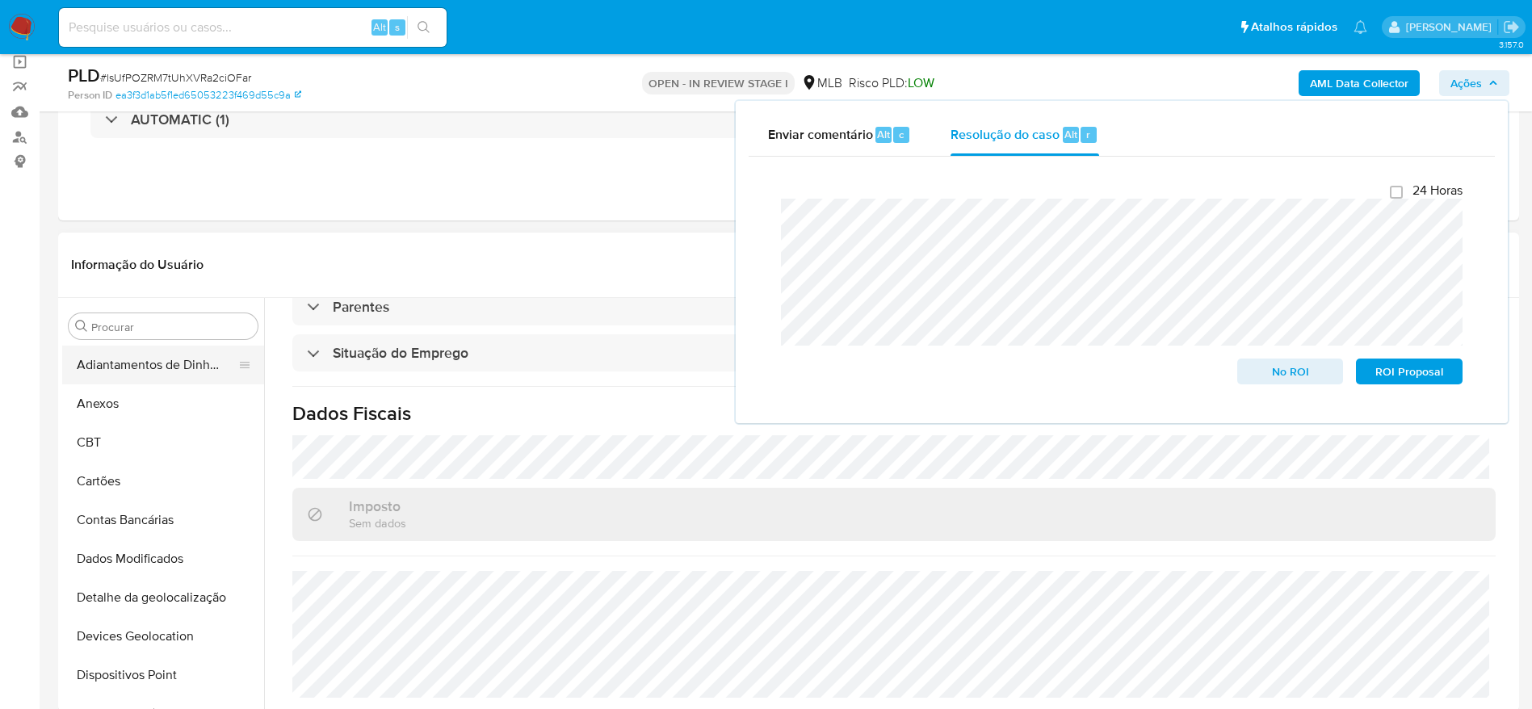
click at [121, 381] on button "Adiantamentos de Dinheiro" at bounding box center [156, 365] width 189 height 39
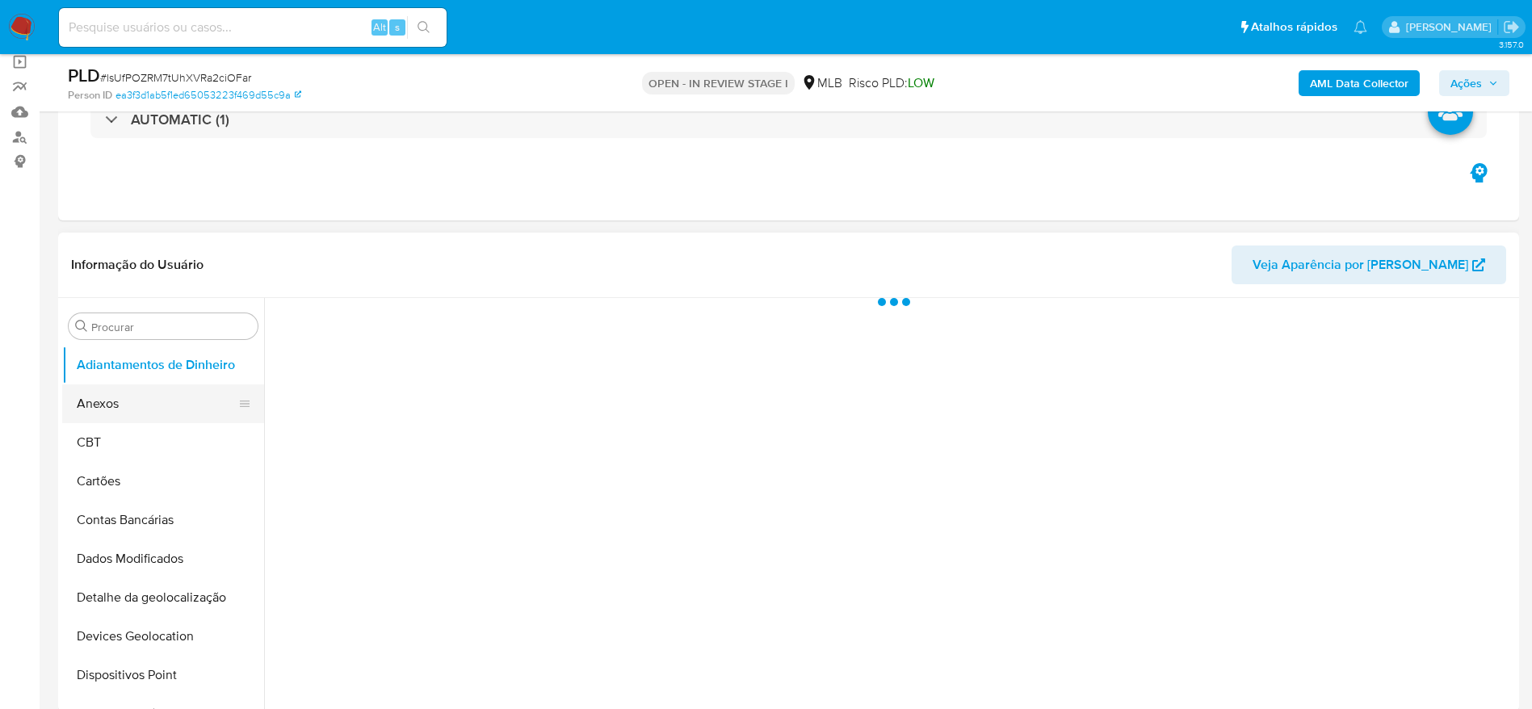
click at [137, 394] on button "Anexos" at bounding box center [156, 403] width 189 height 39
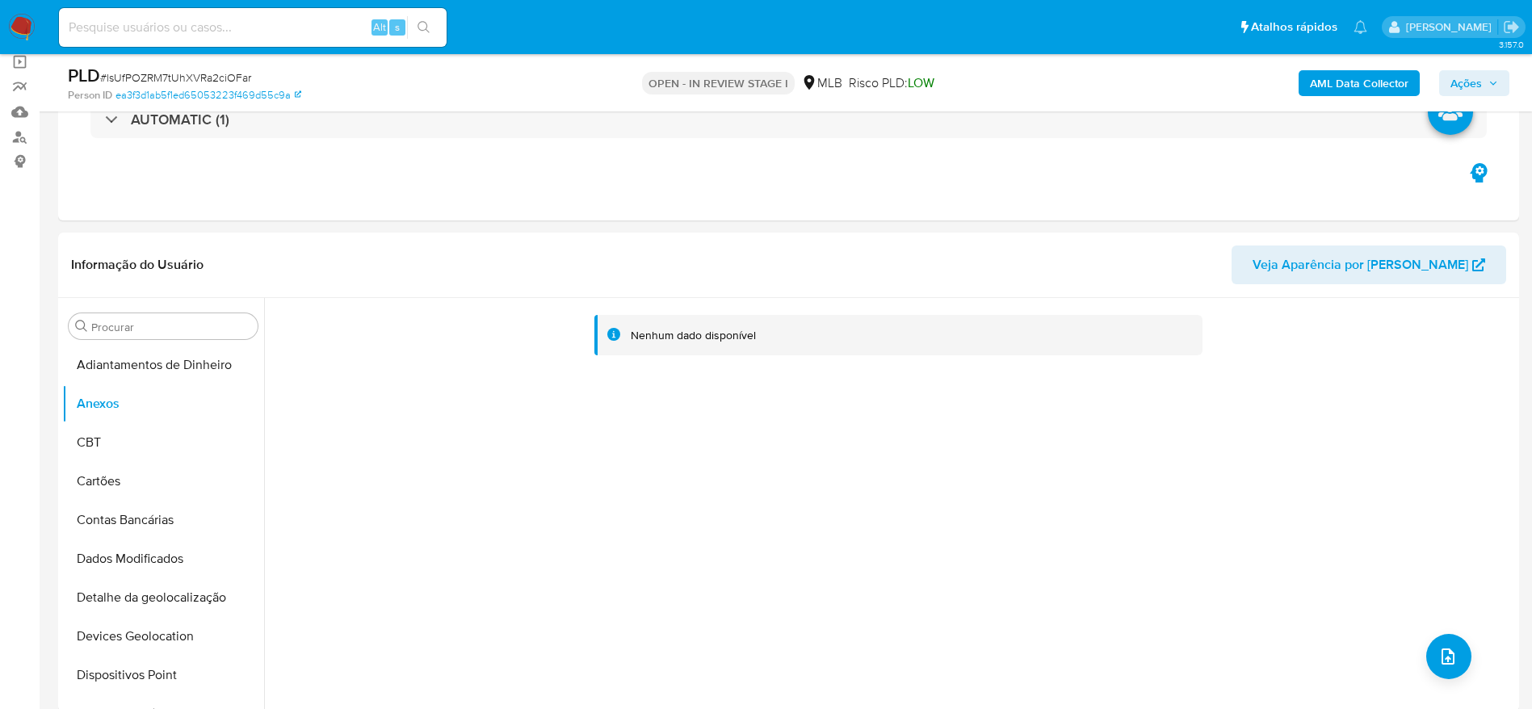
click at [1316, 86] on b "AML Data Collector" at bounding box center [1359, 83] width 99 height 26
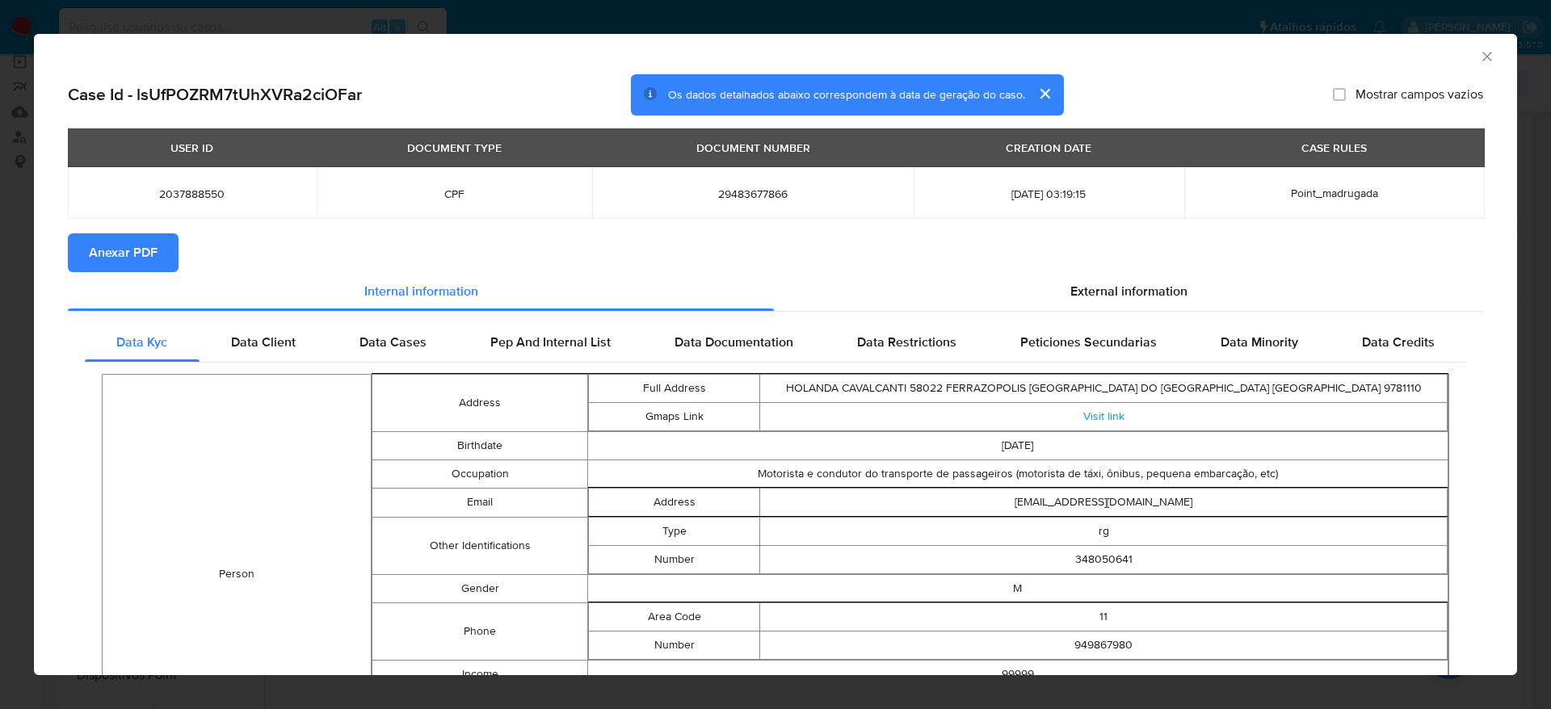
click at [152, 253] on span "Anexar PDF" at bounding box center [123, 253] width 69 height 36
click at [1479, 61] on icon "Fechar a janela" at bounding box center [1487, 56] width 16 height 16
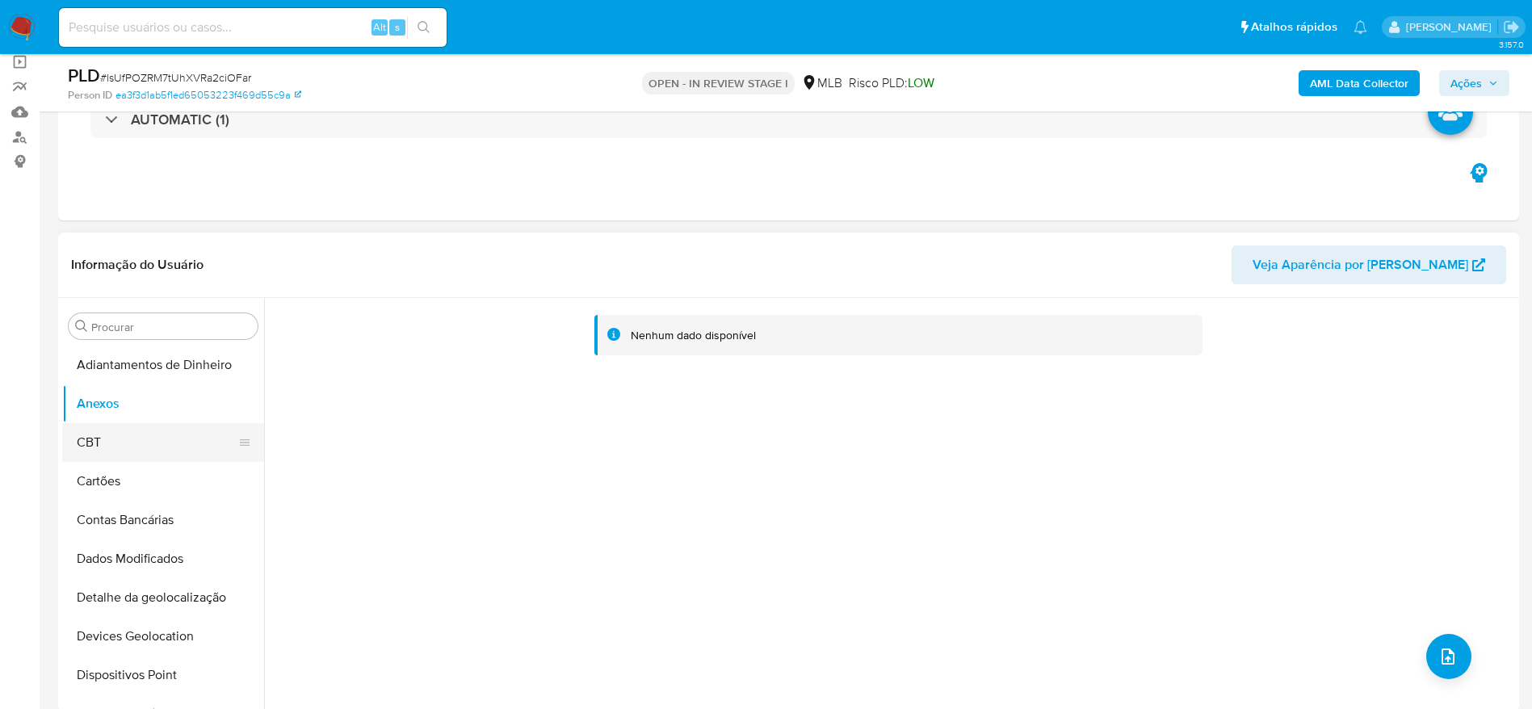
drag, startPoint x: 95, startPoint y: 429, endPoint x: 105, endPoint y: 426, distance: 10.0
click at [95, 429] on button "CBT" at bounding box center [156, 442] width 189 height 39
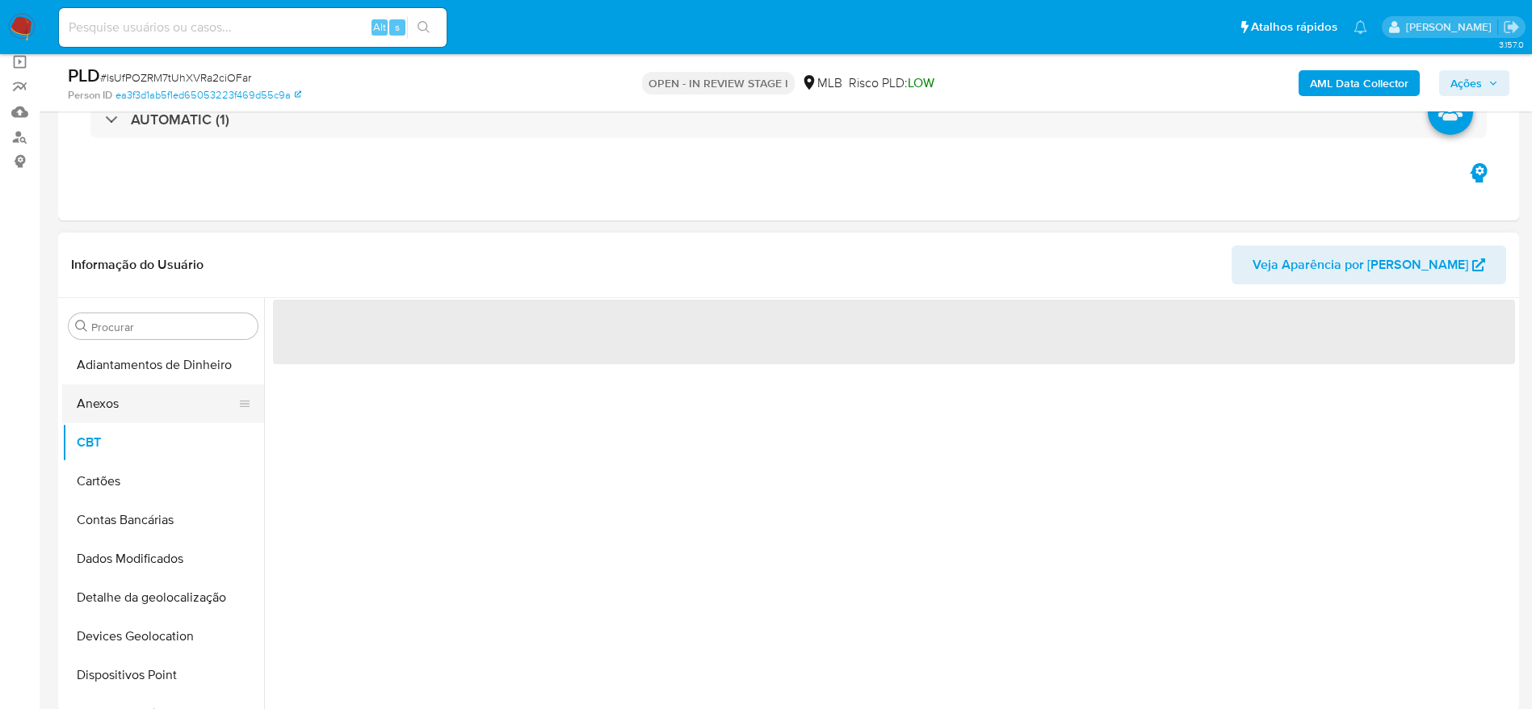
click at [131, 411] on button "Anexos" at bounding box center [156, 403] width 189 height 39
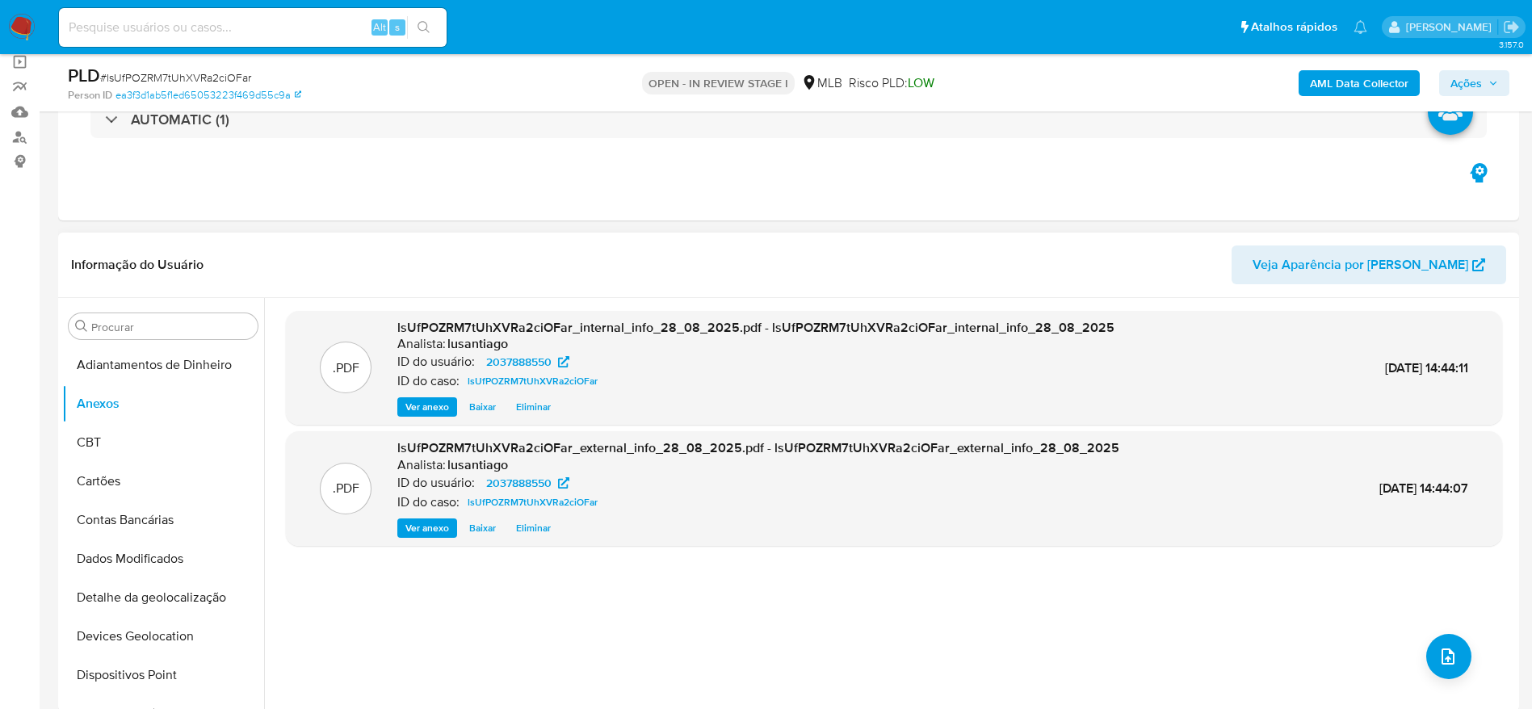
click at [689, 257] on header "Informação do Usuário Veja Aparência por Pessoa" at bounding box center [788, 265] width 1435 height 39
click at [1449, 653] on icon "upload-file" at bounding box center [1447, 656] width 19 height 19
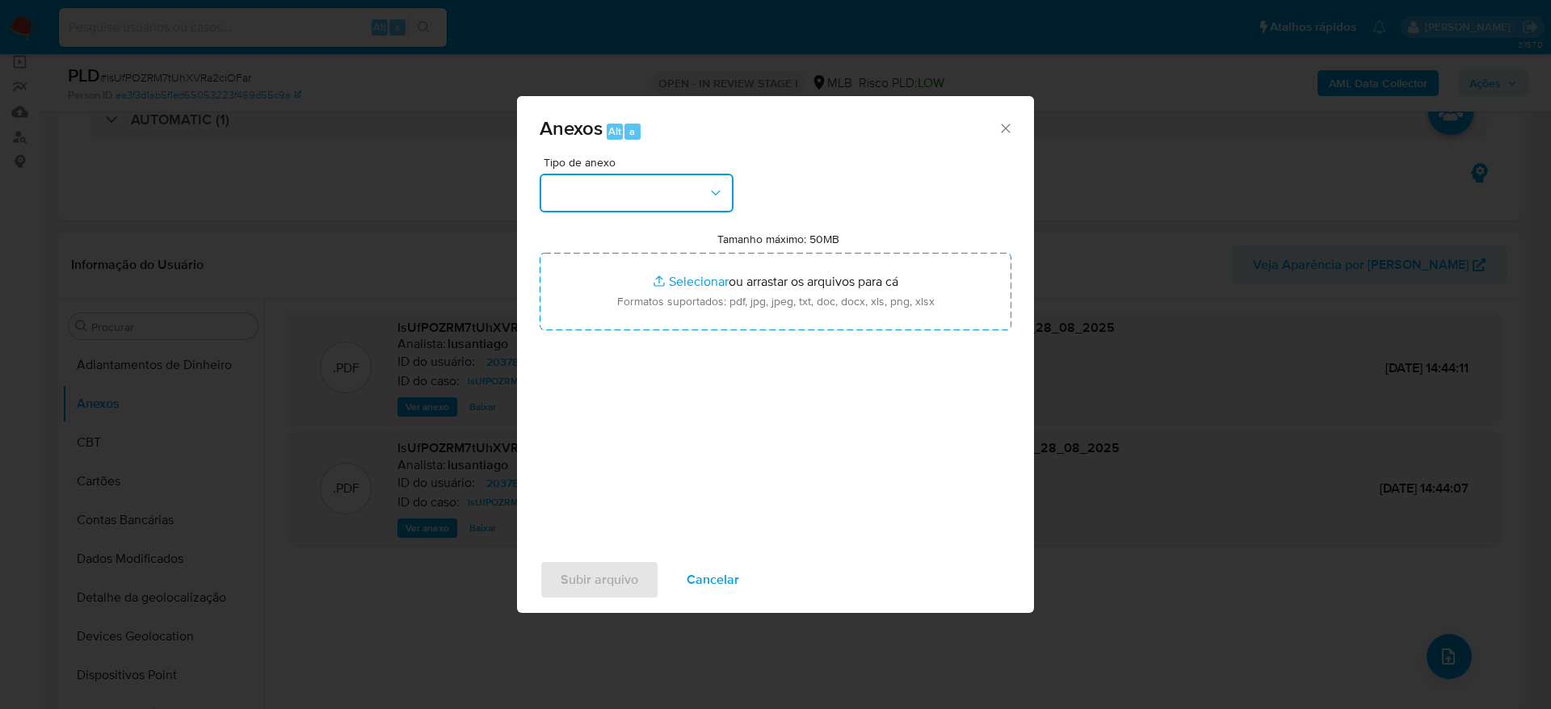
click at [678, 207] on button "button" at bounding box center [637, 193] width 194 height 39
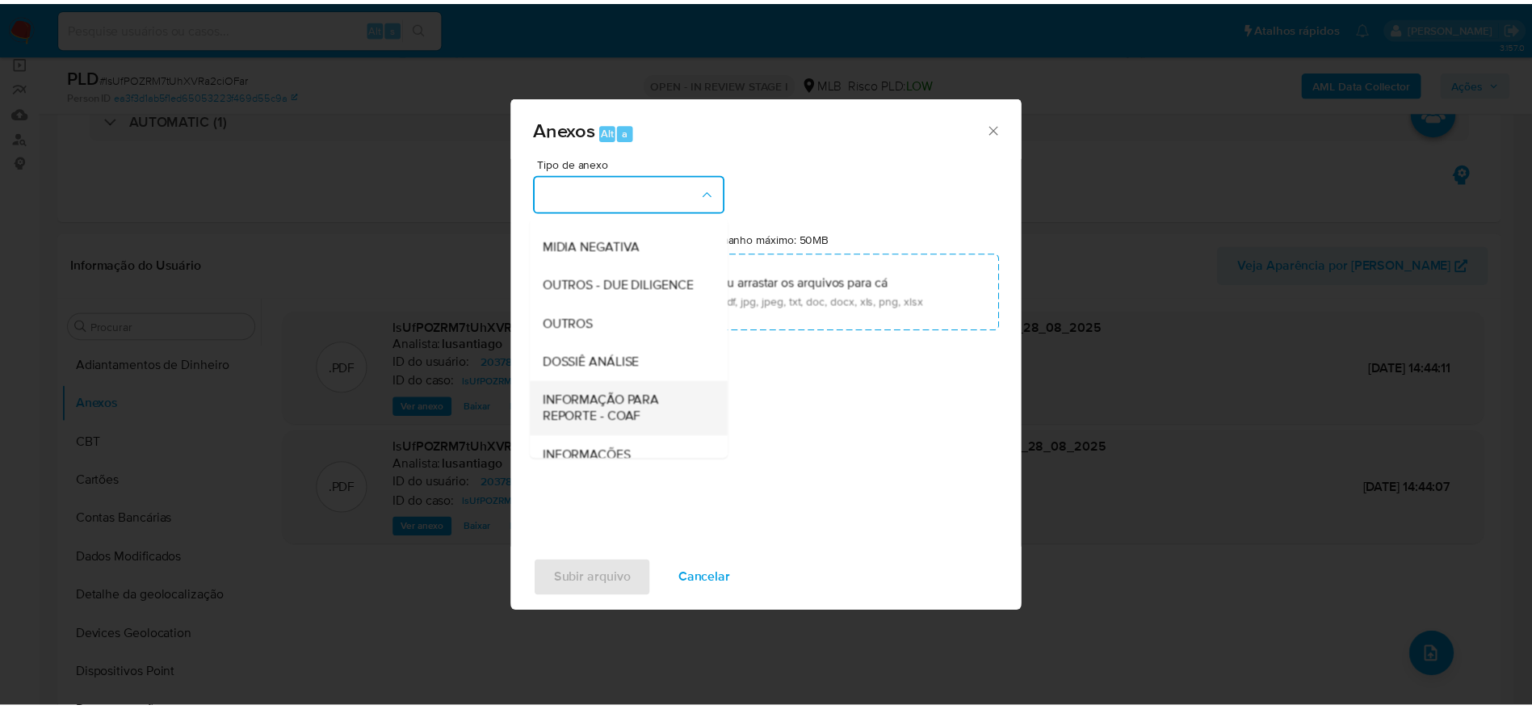
scroll to position [249, 0]
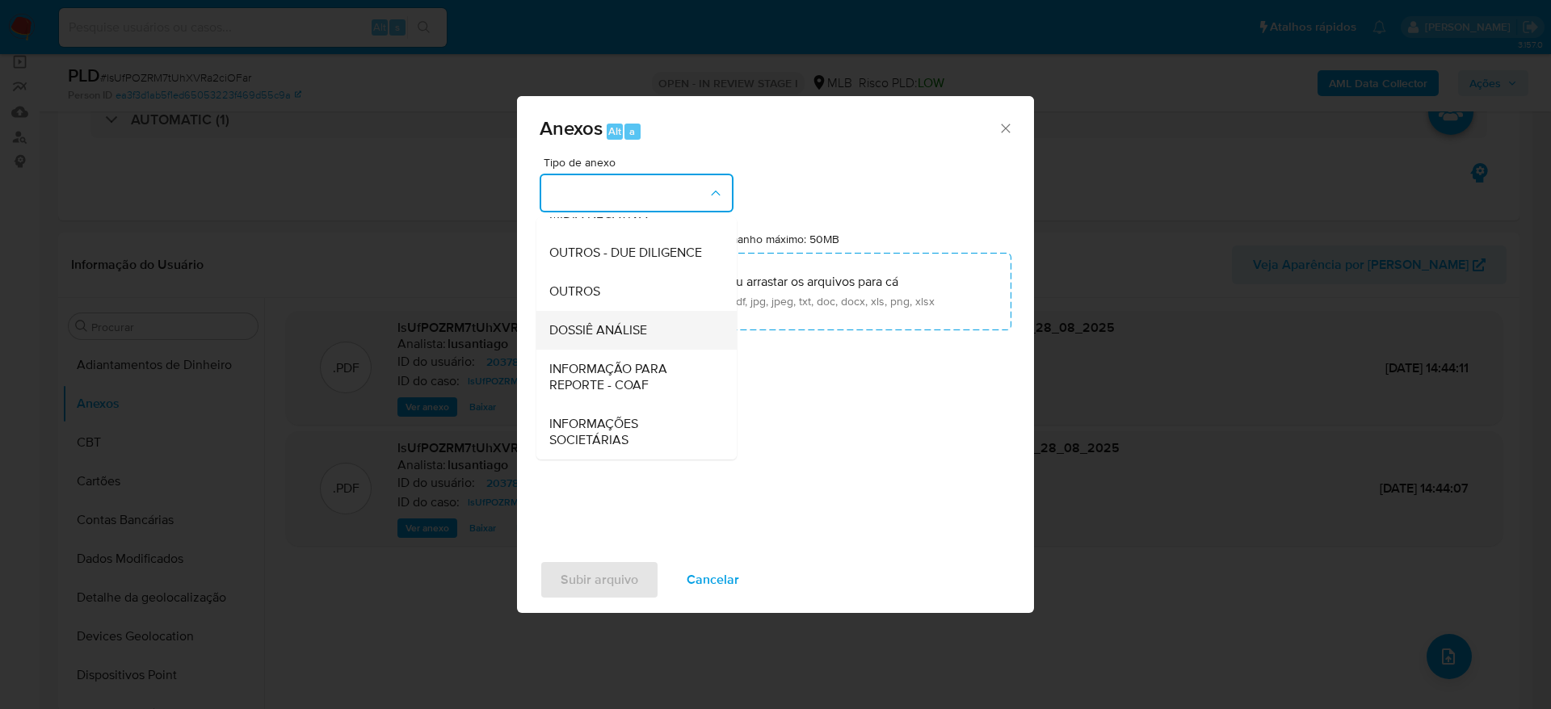
click at [619, 338] on span "DOSSIÊ ANÁLISE" at bounding box center [598, 330] width 98 height 16
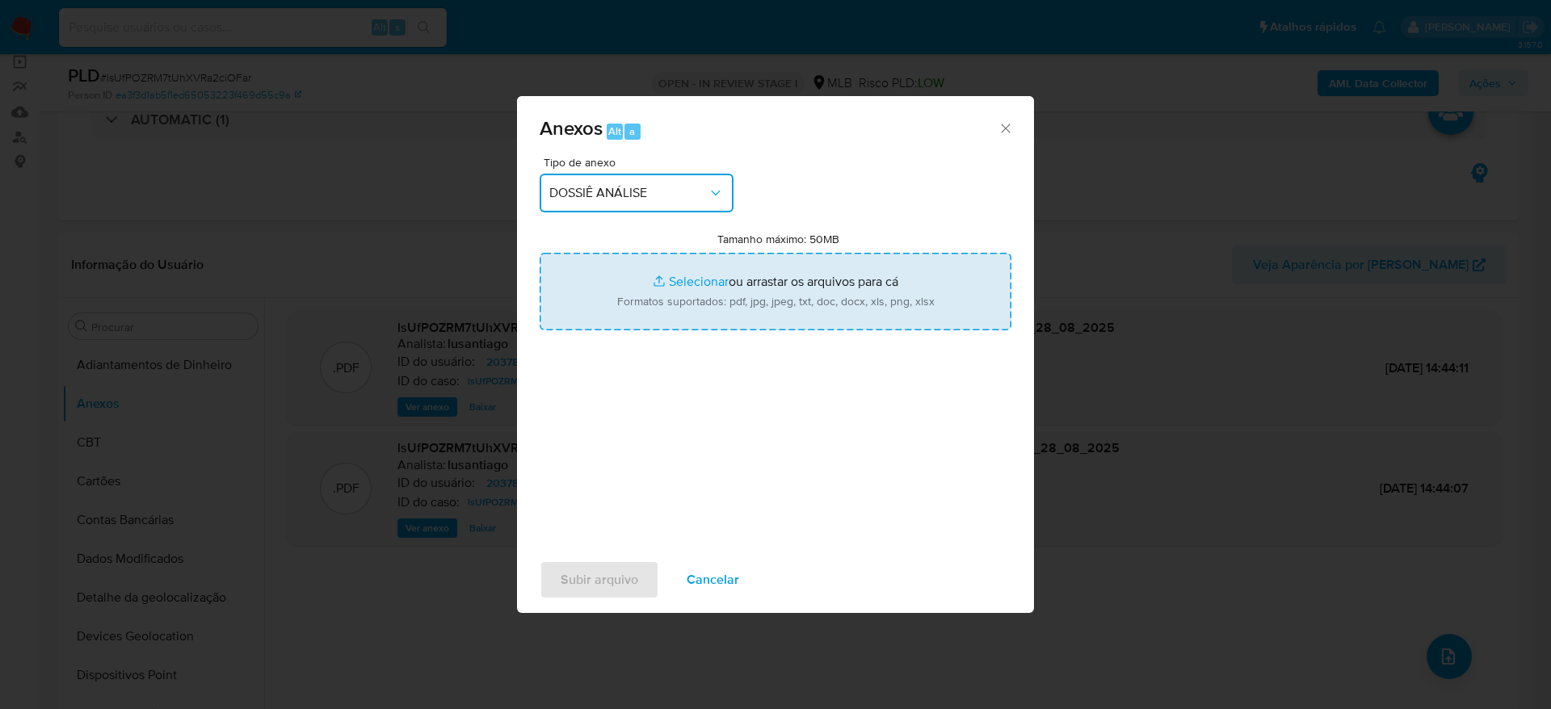
type input "C:\fakepath\SAR - XXXXXX - CPF 29483677866 - CICERO ROBERTO DE OLIVEIRA.pdf"
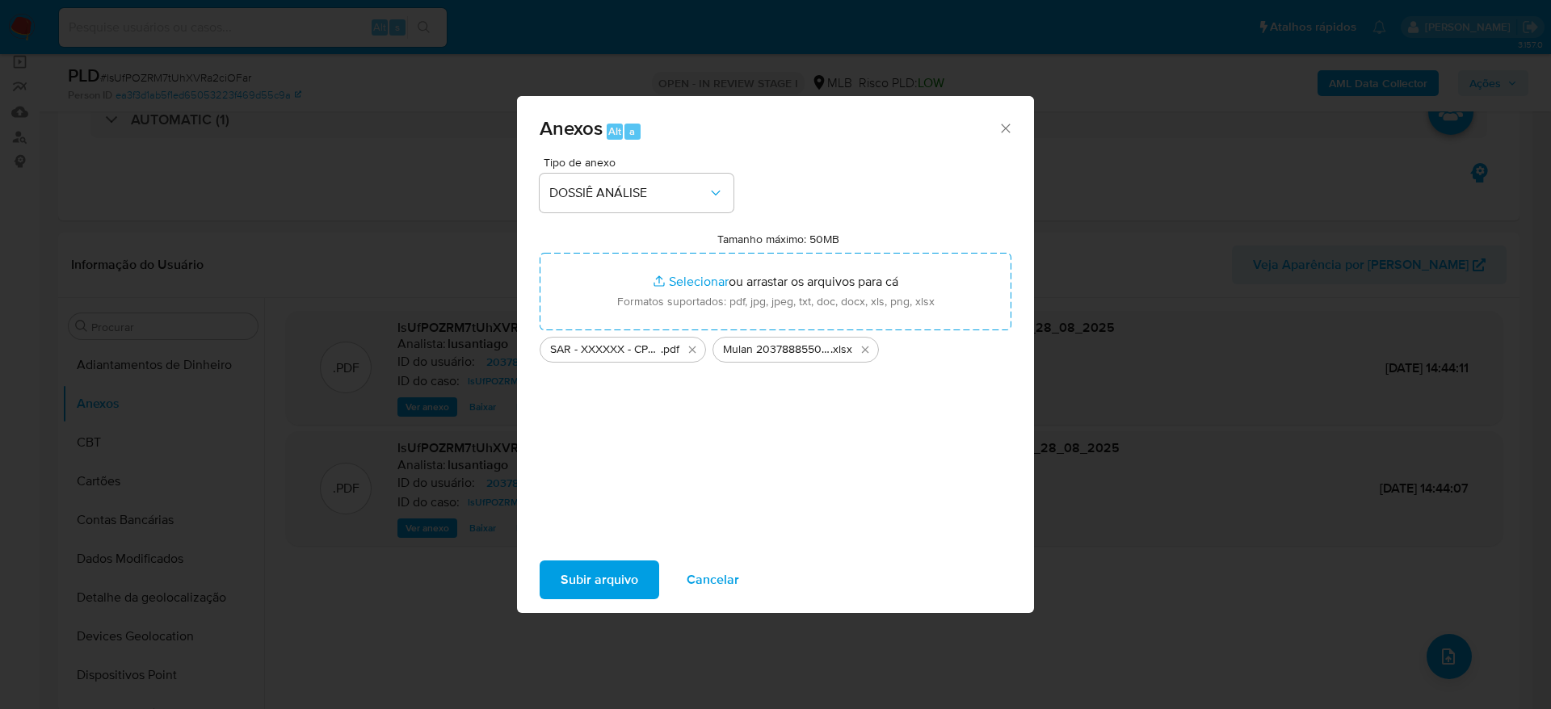
click at [601, 573] on span "Subir arquivo" at bounding box center [600, 580] width 78 height 36
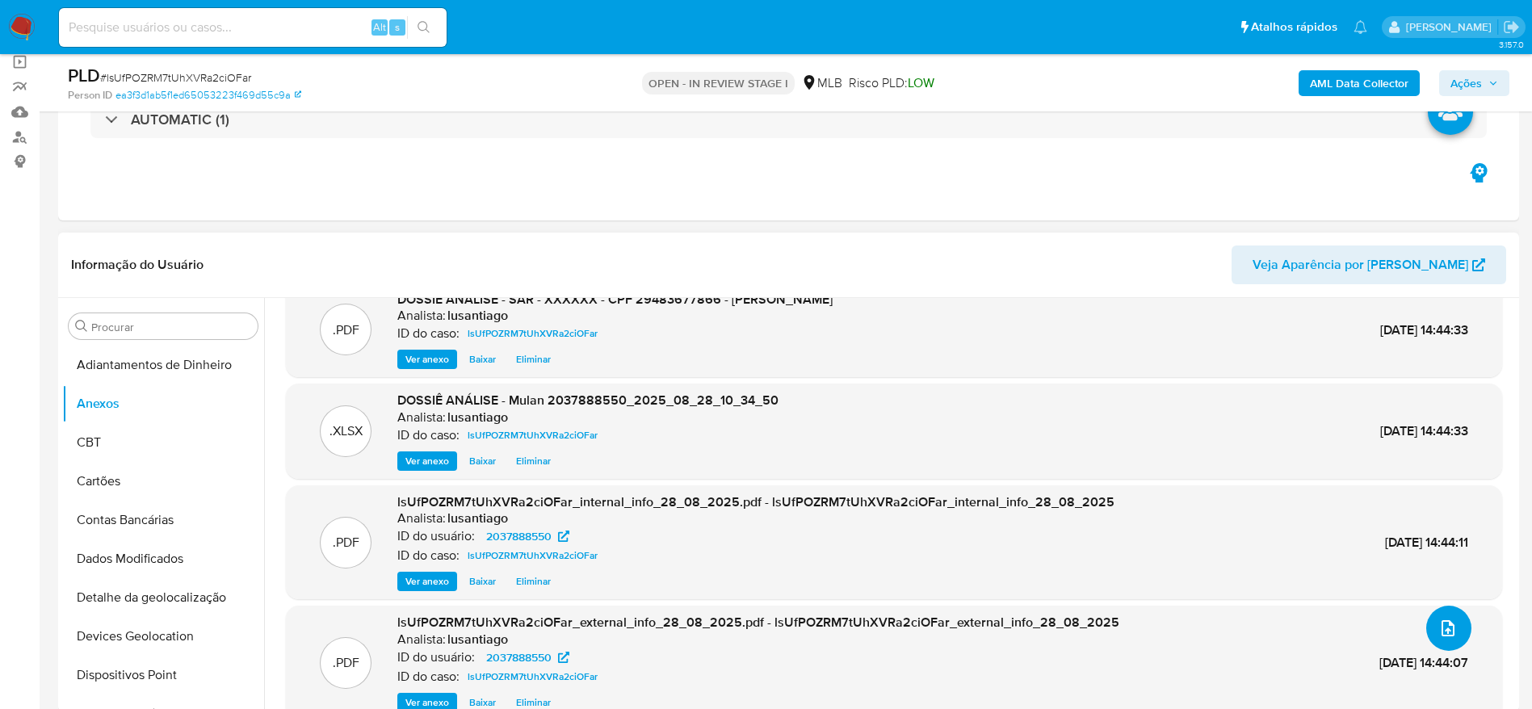
scroll to position [52, 0]
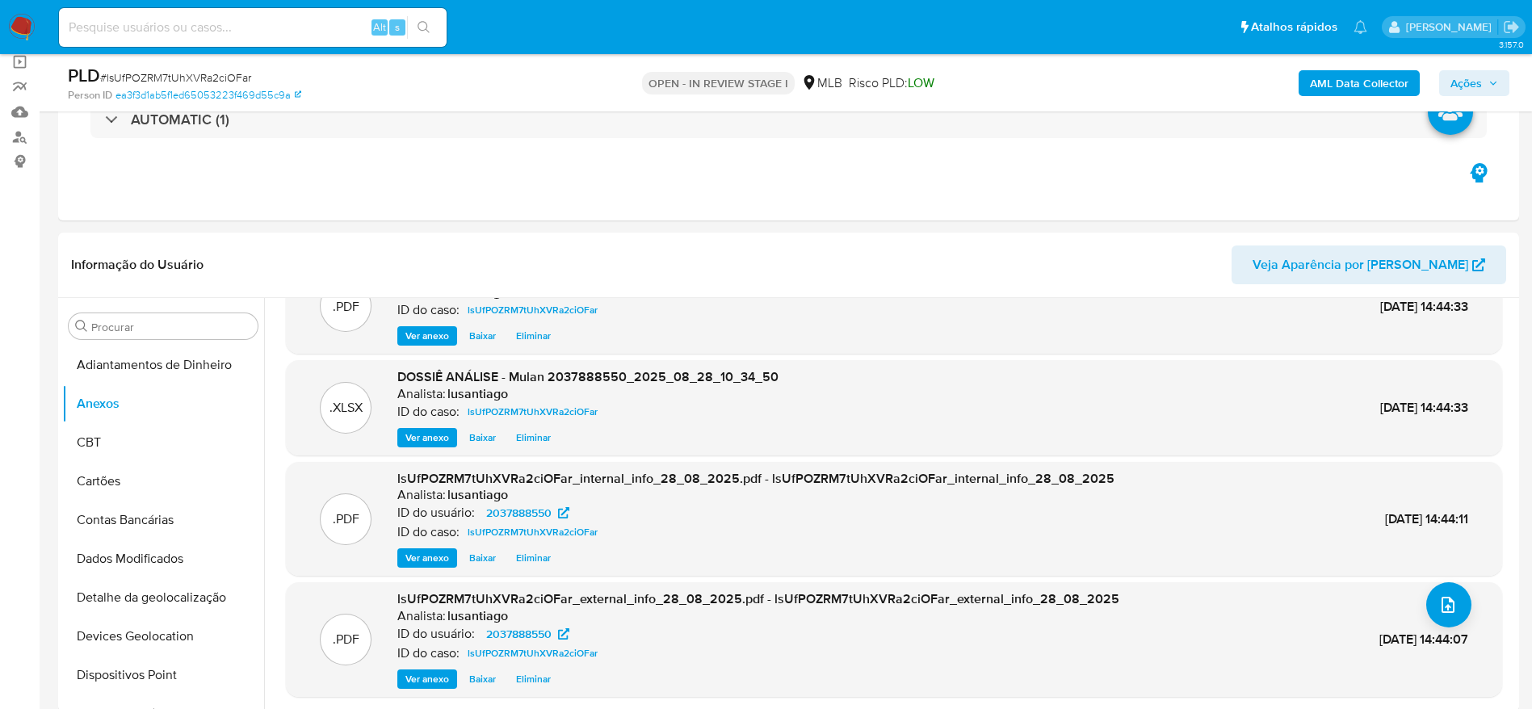
click at [1488, 77] on span "Ações" at bounding box center [1475, 83] width 48 height 23
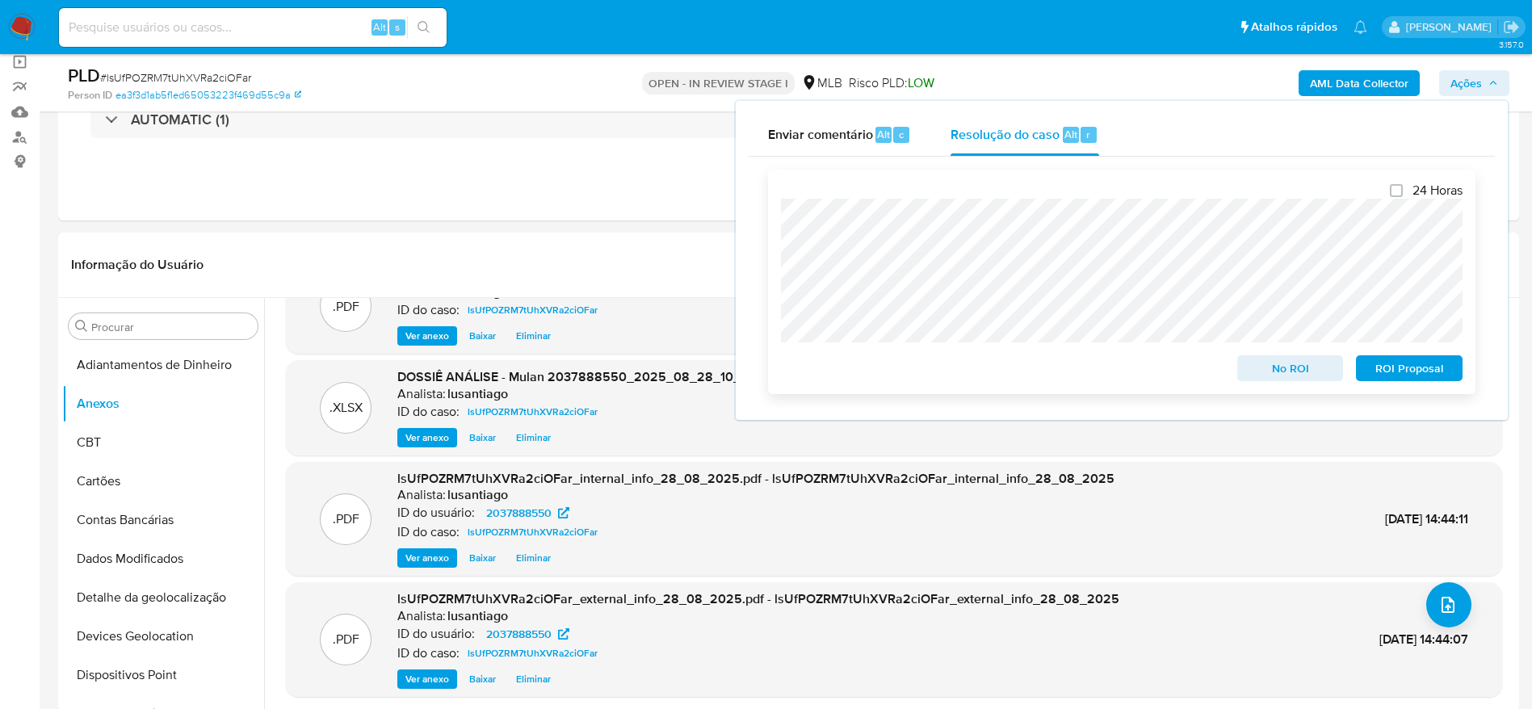
click at [1383, 375] on span "ROI Proposal" at bounding box center [1409, 368] width 84 height 23
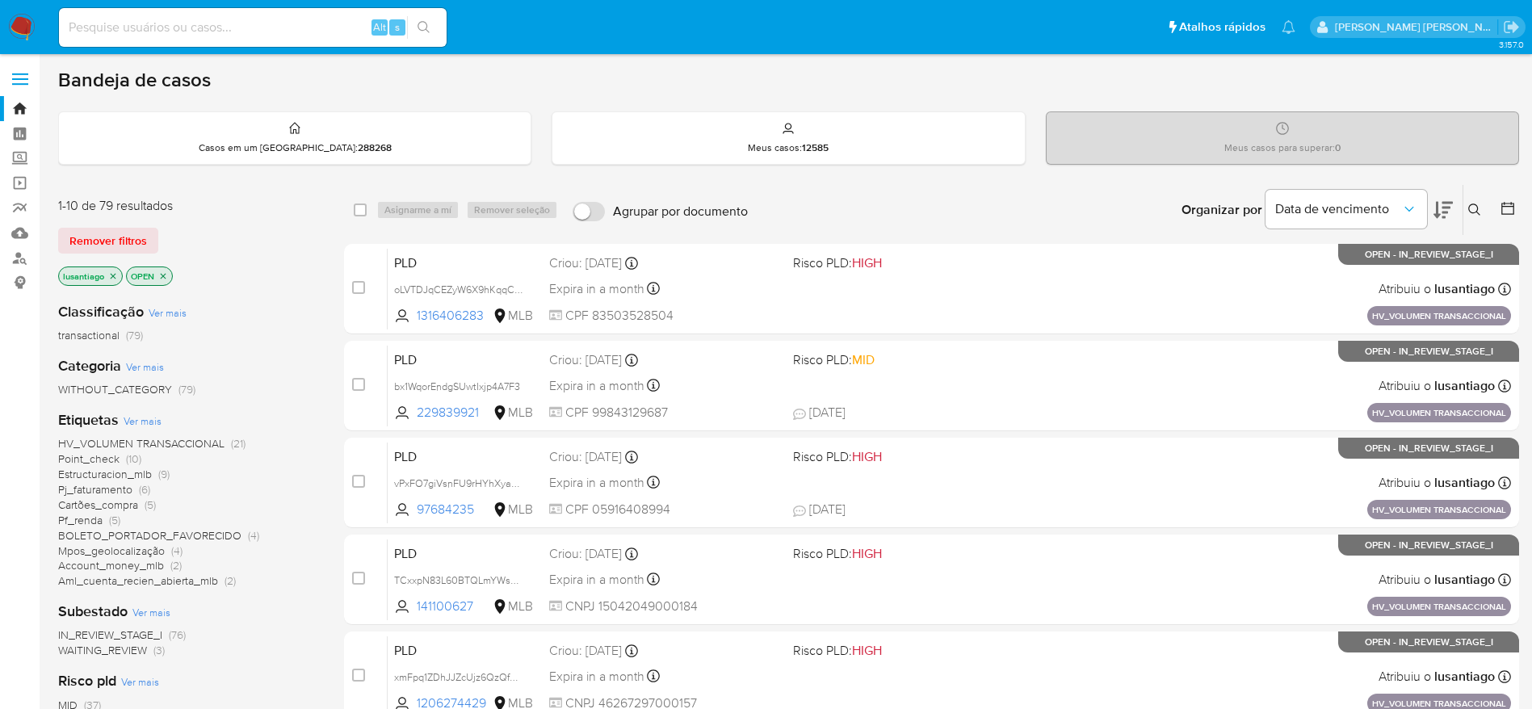
click at [187, 29] on input at bounding box center [253, 27] width 388 height 21
paste input "793051692"
type input "793051692"
click at [422, 18] on button "search-icon" at bounding box center [423, 27] width 33 height 23
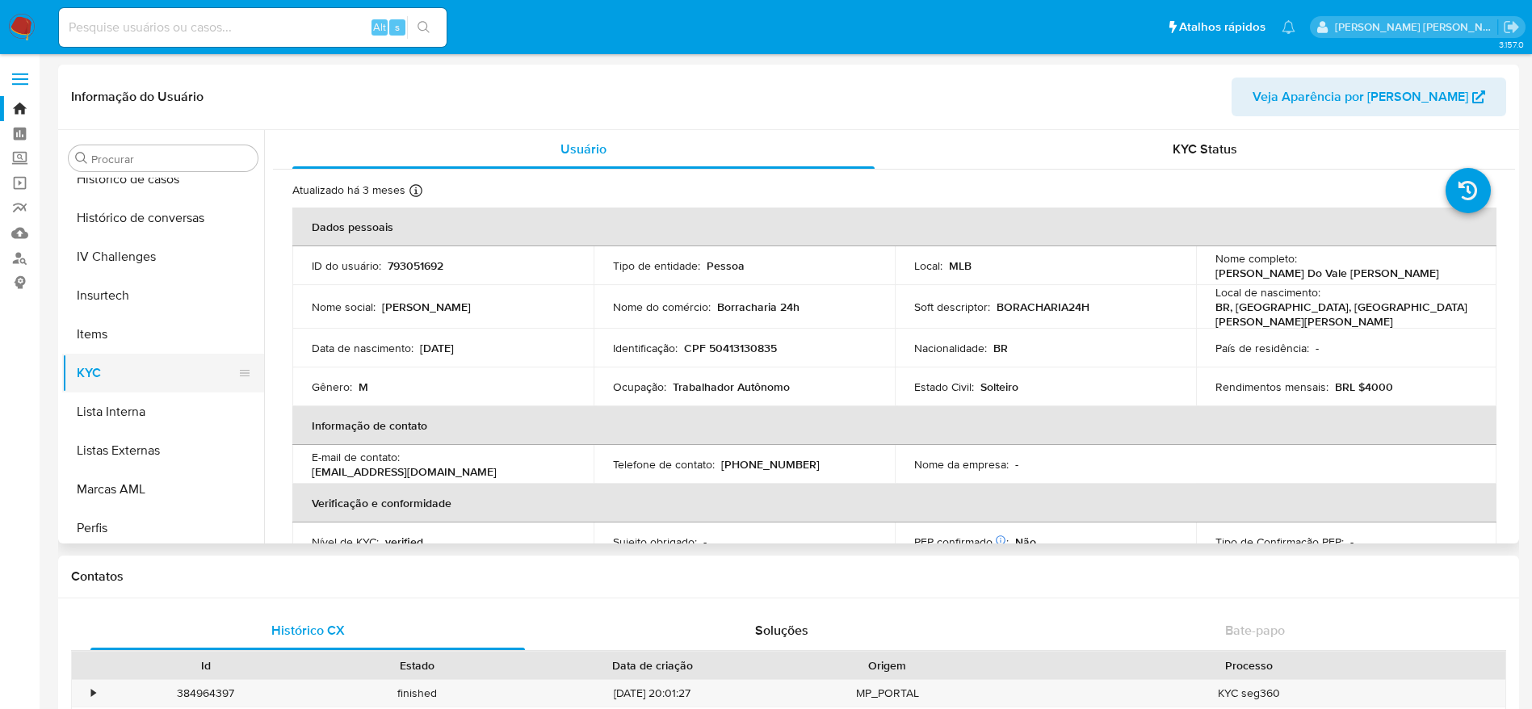
scroll to position [600, 0]
select select "10"
click at [185, 216] on button "Histórico de casos" at bounding box center [156, 217] width 189 height 39
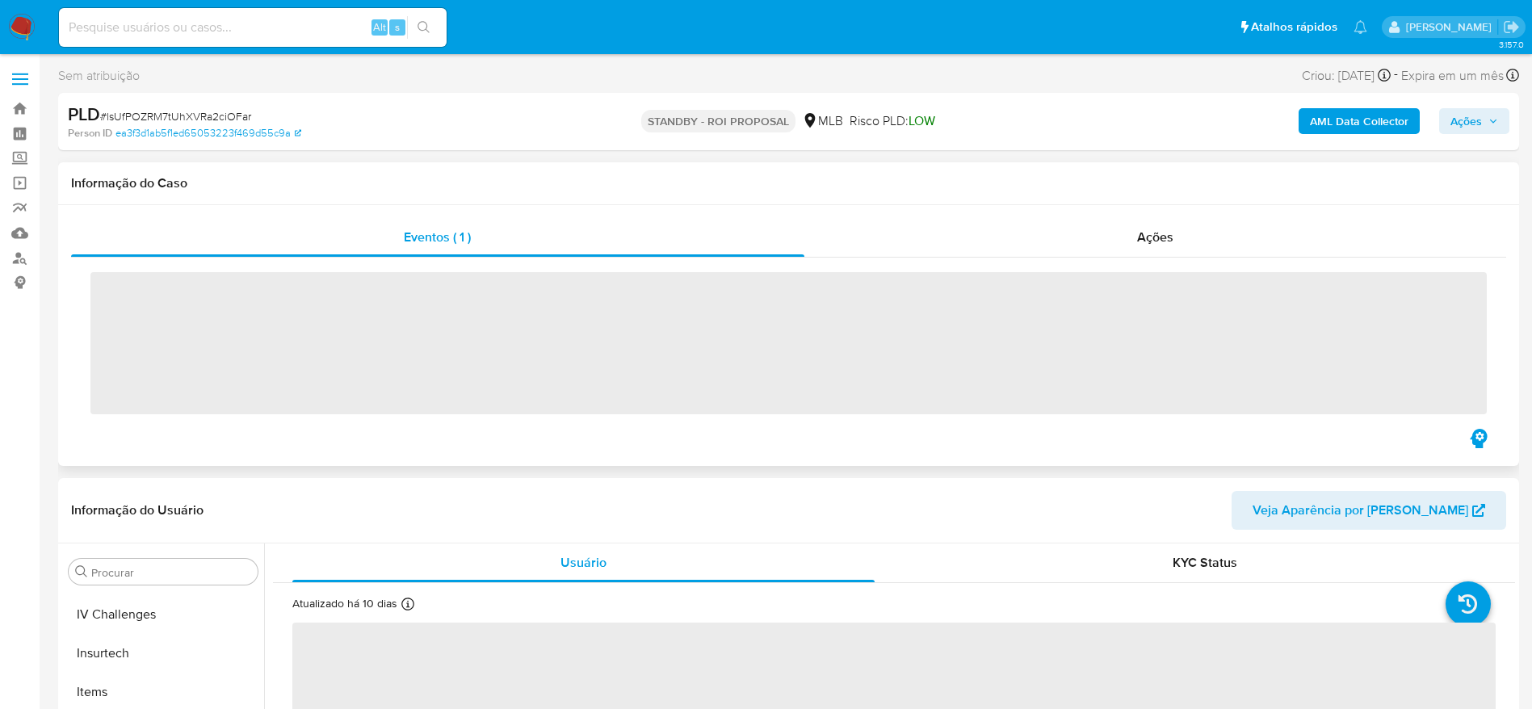
scroll to position [721, 0]
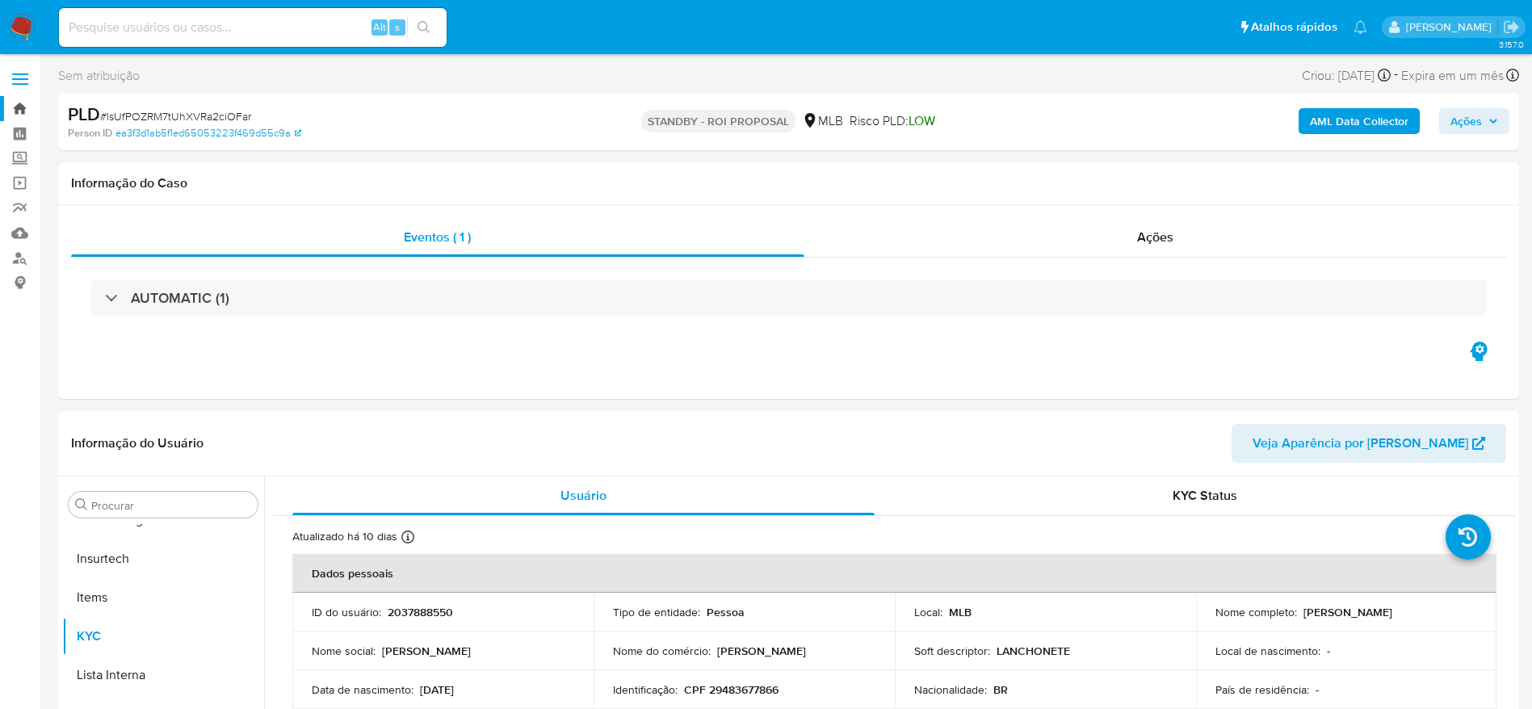
click at [12, 101] on link "Bandeja" at bounding box center [96, 108] width 192 height 25
select select "10"
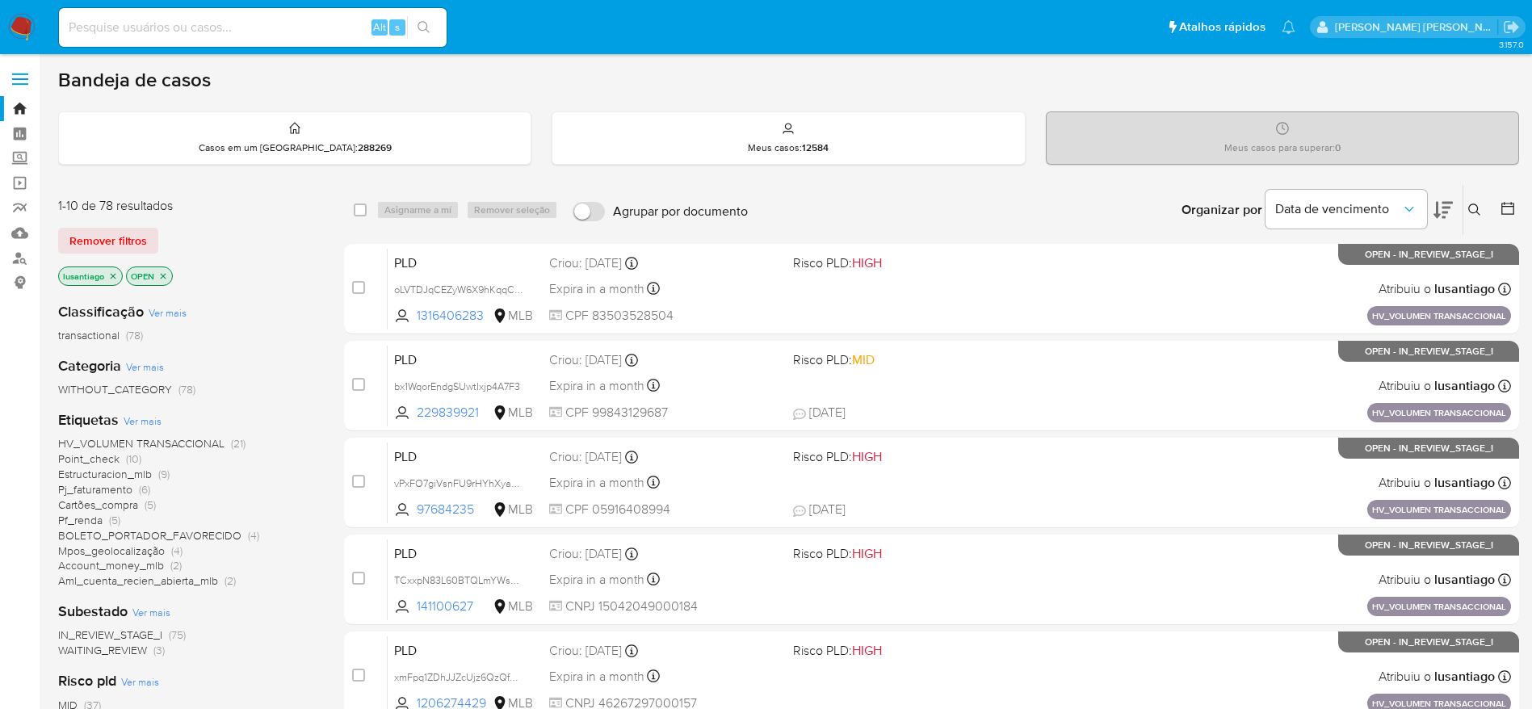
drag, startPoint x: 237, startPoint y: 6, endPoint x: 191, endPoint y: 23, distance: 48.0
click at [225, 16] on div "Alt s" at bounding box center [253, 27] width 388 height 45
click at [191, 23] on input at bounding box center [253, 27] width 388 height 21
paste input "2272853260"
type input "2272853260"
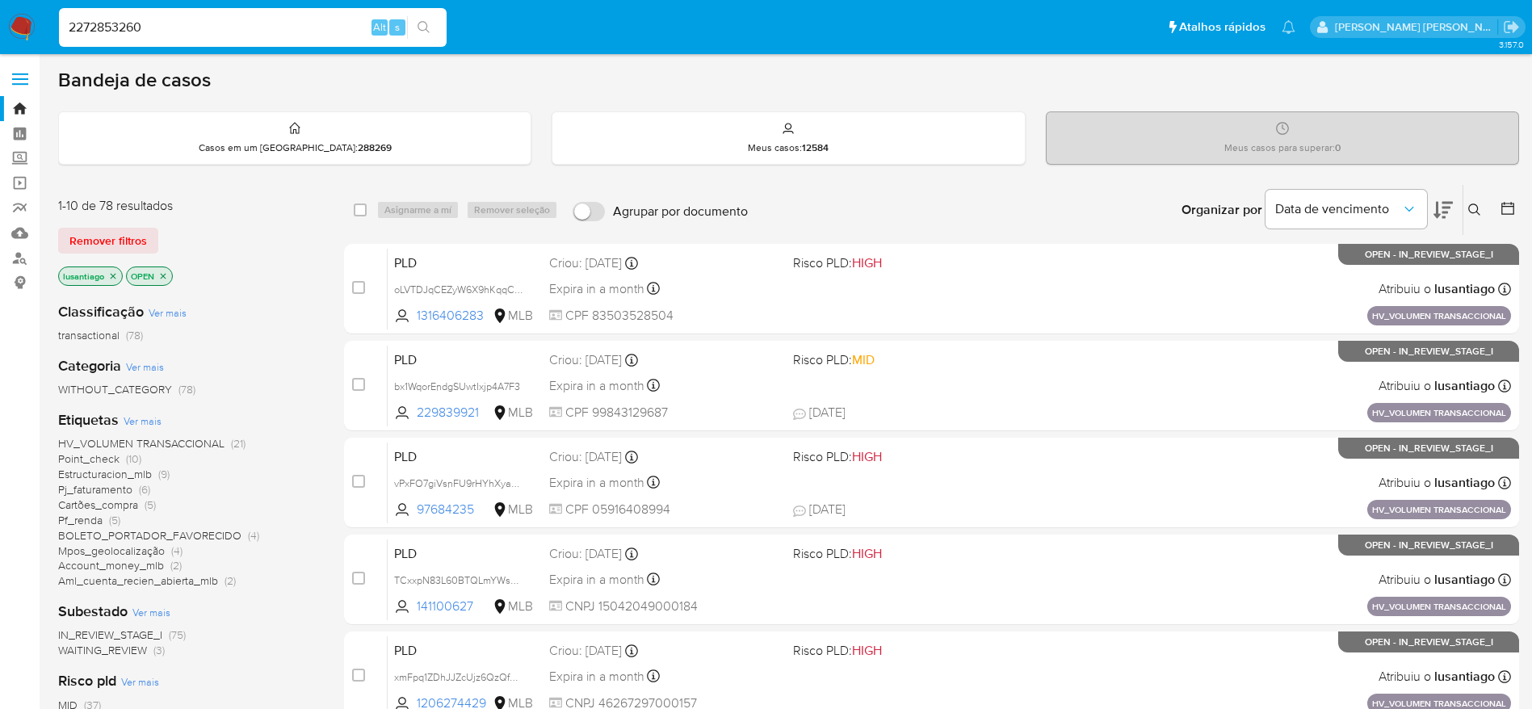
click at [435, 18] on button "search-icon" at bounding box center [423, 27] width 33 height 23
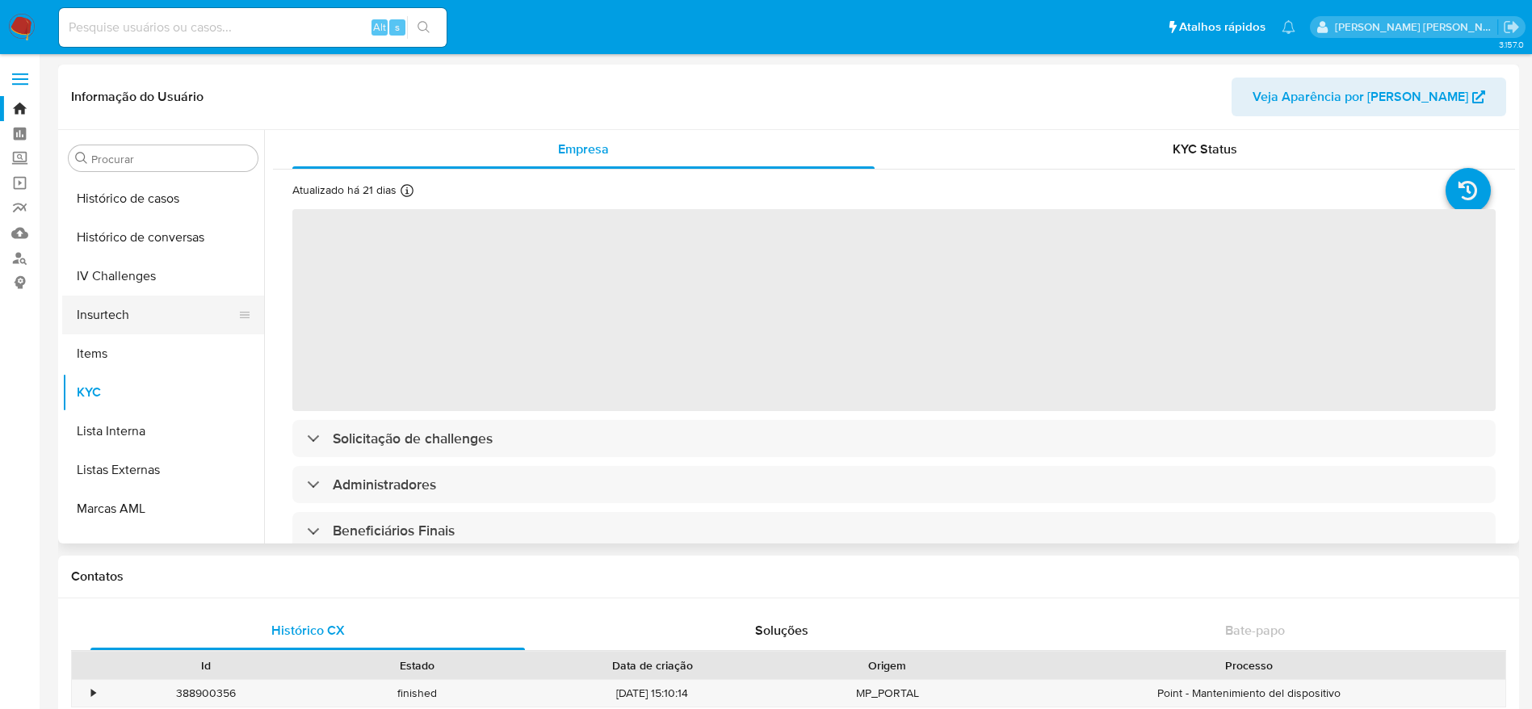
scroll to position [479, 0]
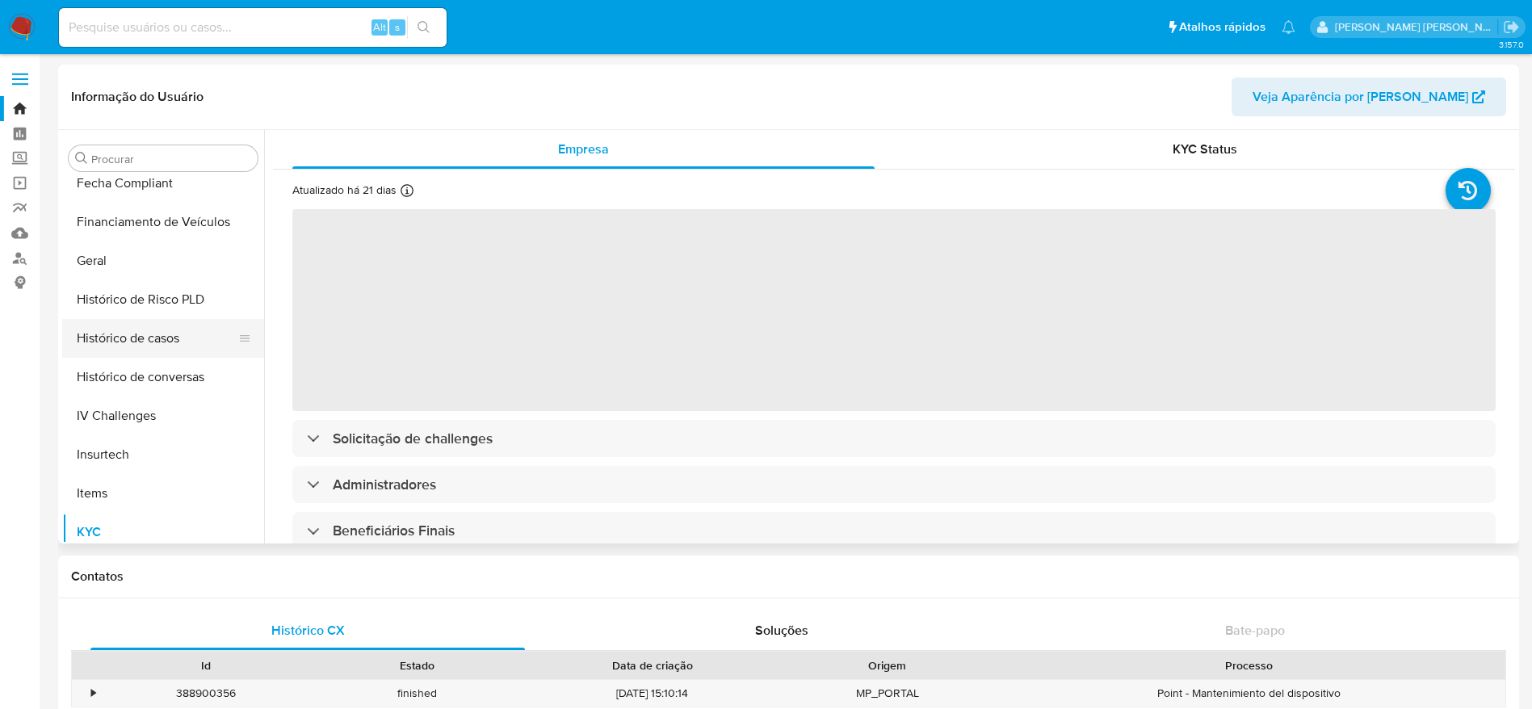
click at [143, 339] on button "Histórico de casos" at bounding box center [156, 338] width 189 height 39
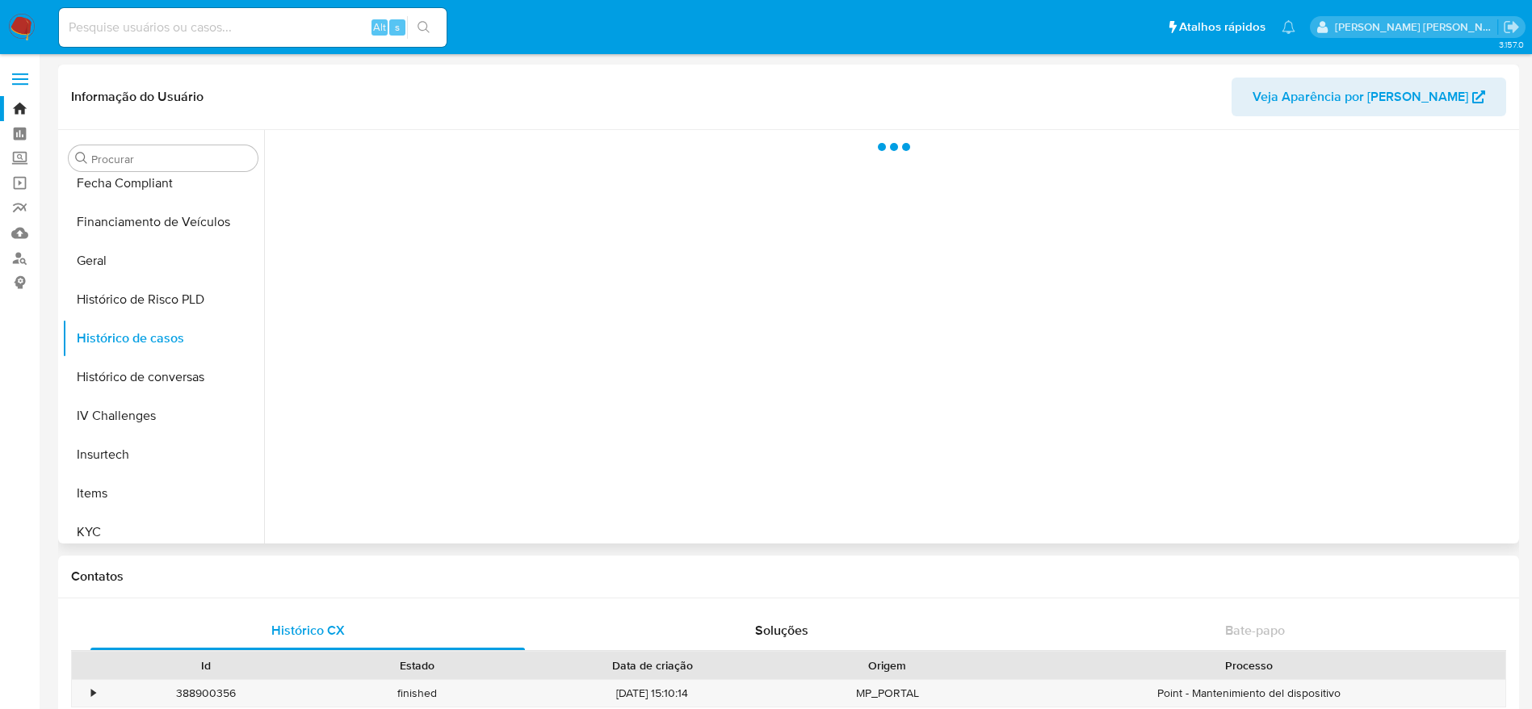
select select "10"
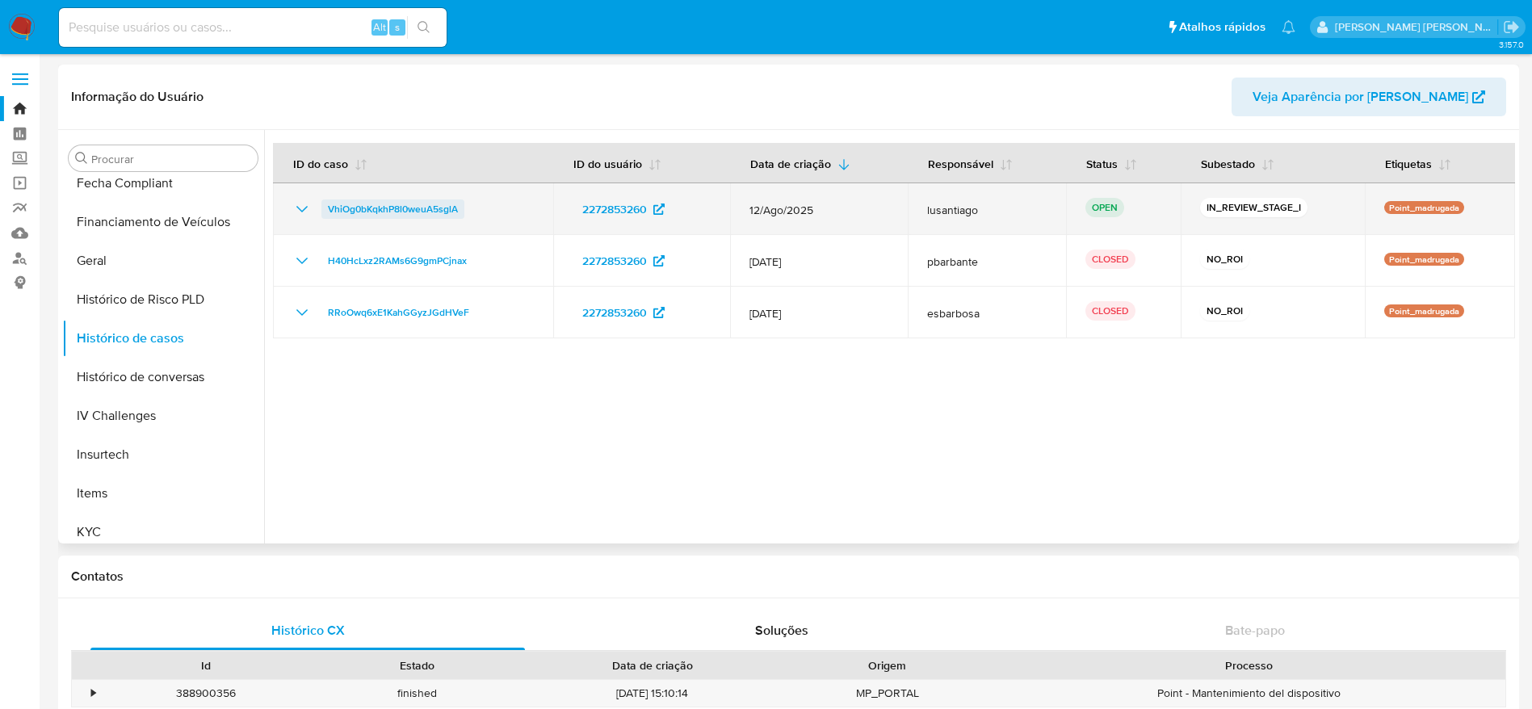
click at [378, 208] on span "VhiOg0bKqkhP8l0weuA5sglA" at bounding box center [393, 208] width 130 height 19
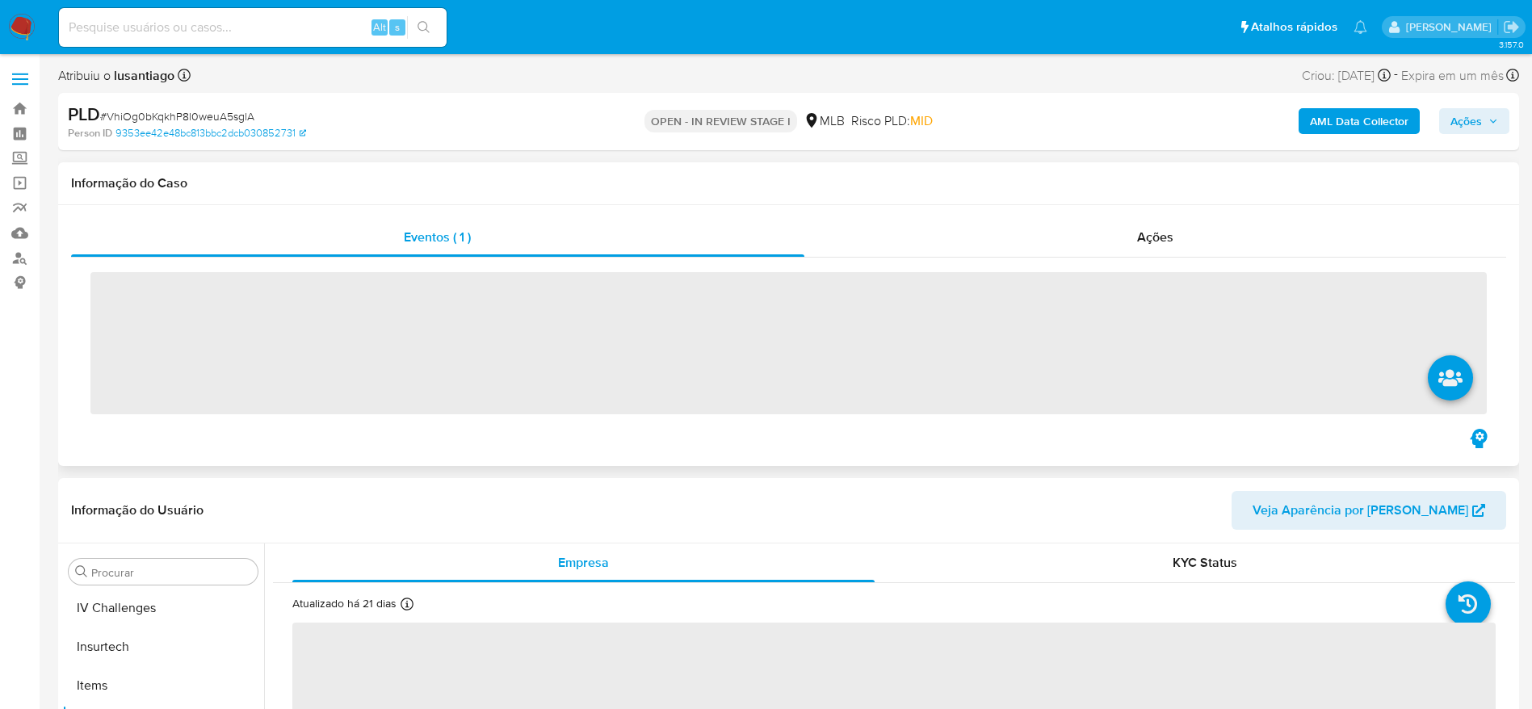
scroll to position [721, 0]
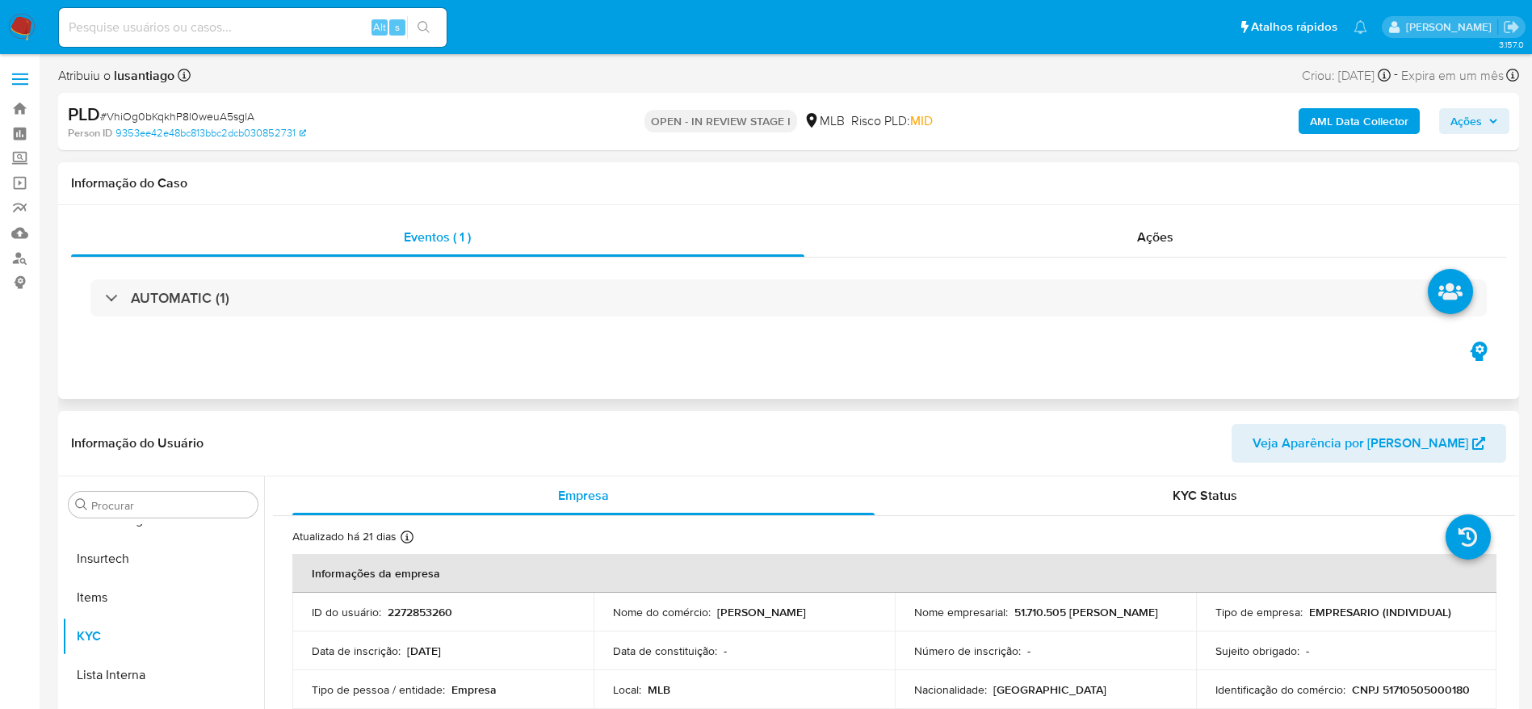
select select "10"
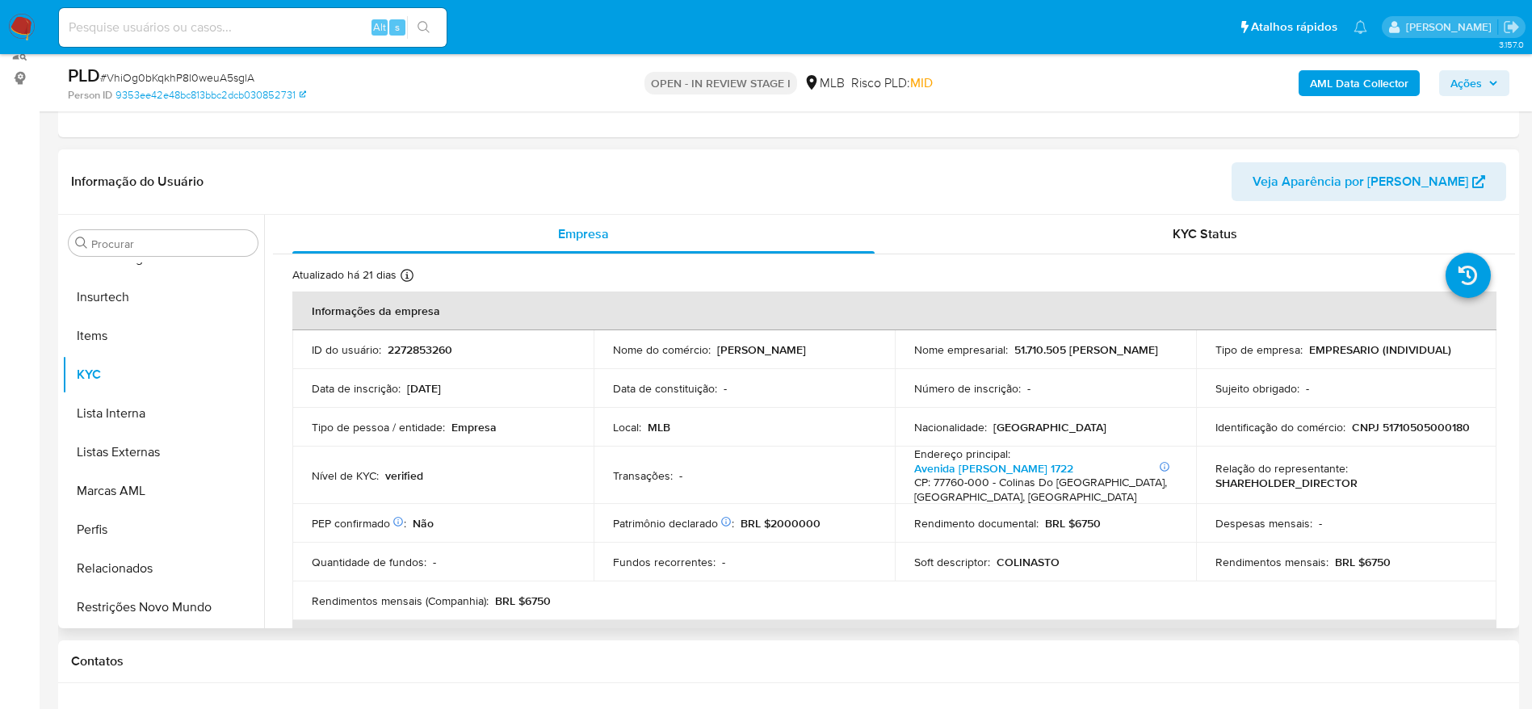
scroll to position [242, 0]
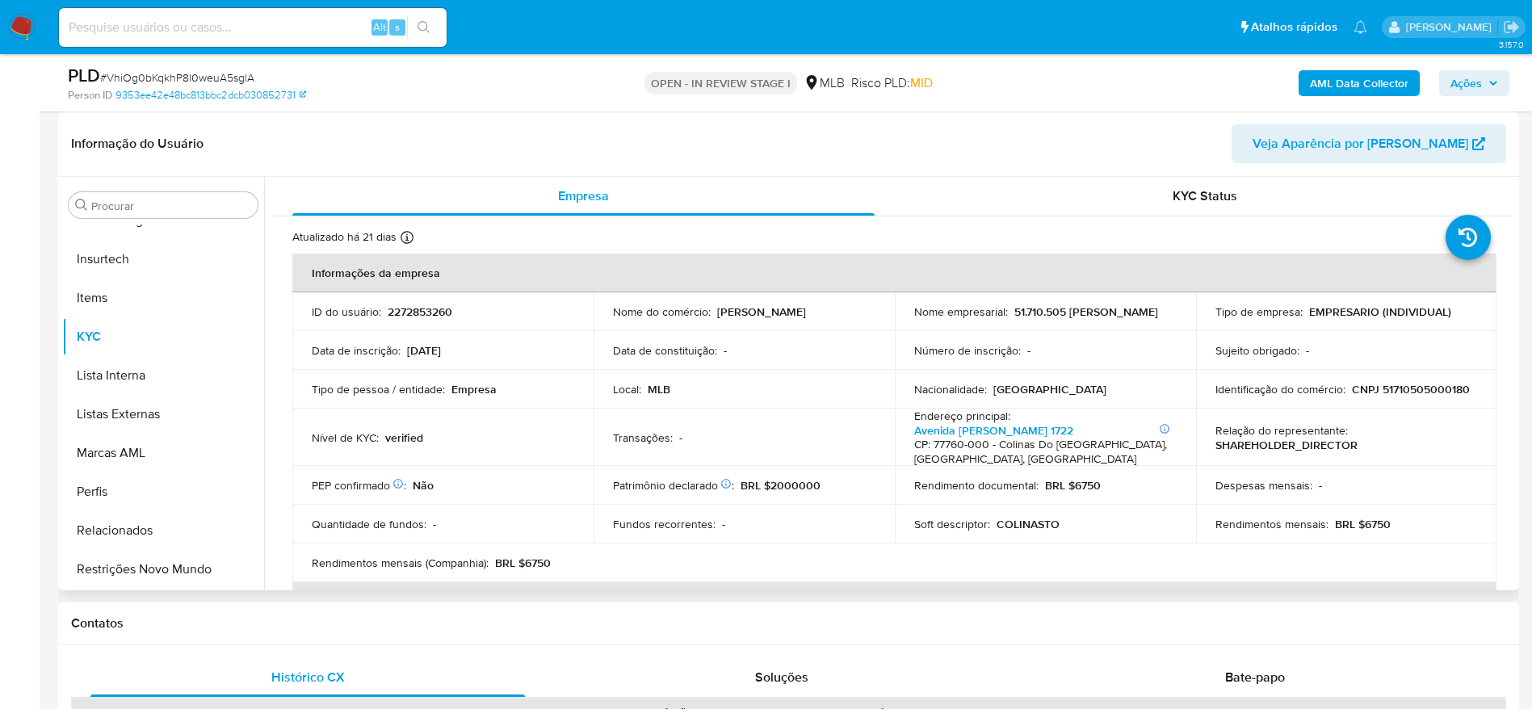
click at [1398, 390] on p "CNPJ 51710505000180" at bounding box center [1411, 389] width 118 height 15
copy p "51710505000180"
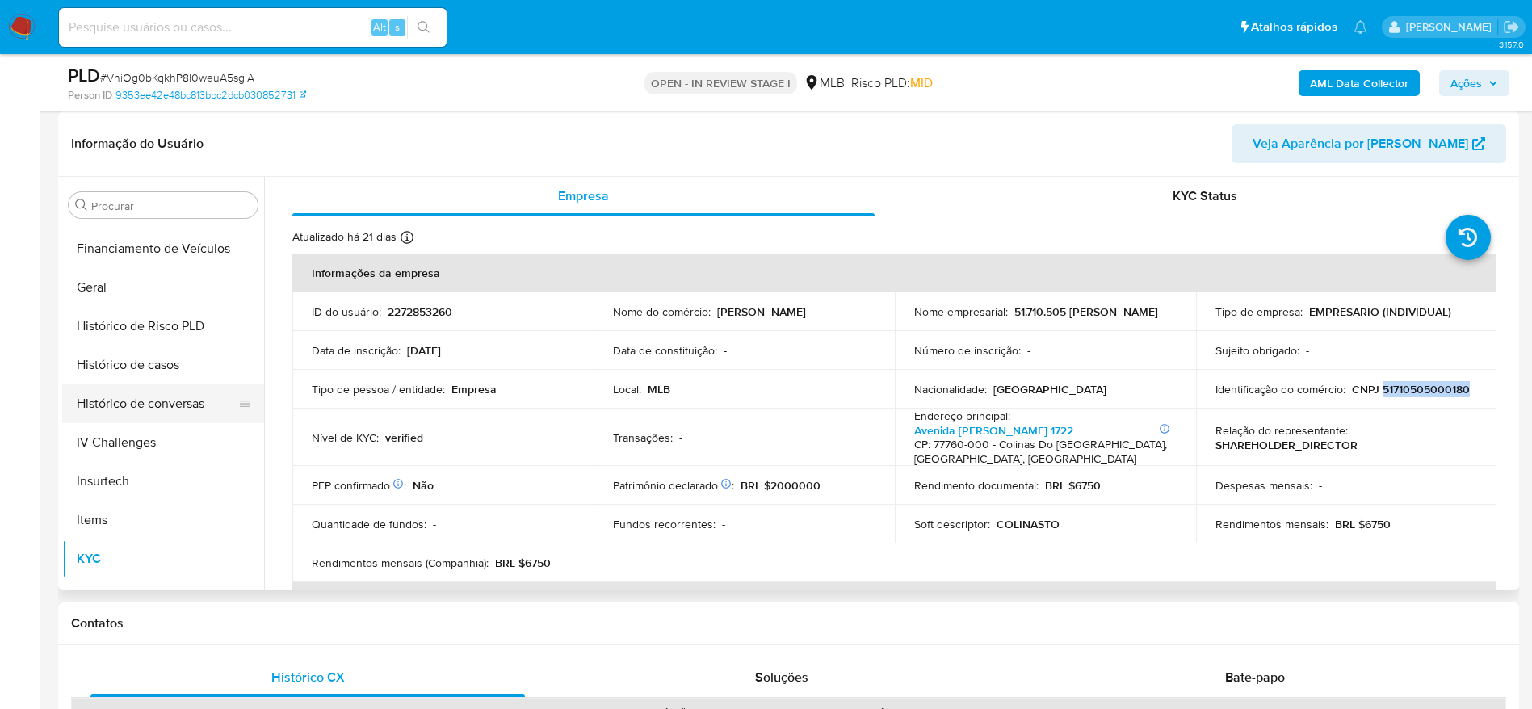
scroll to position [479, 0]
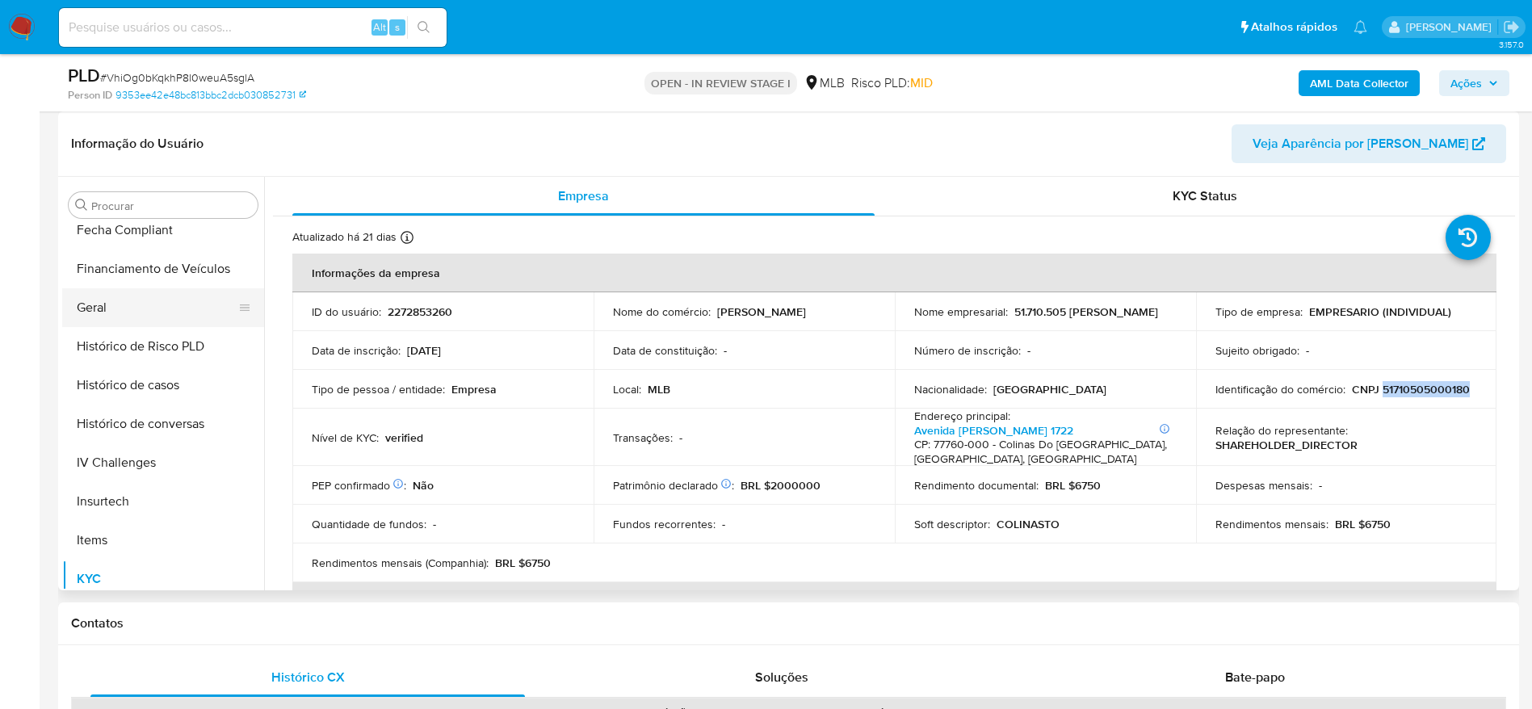
click at [129, 313] on button "Geral" at bounding box center [156, 307] width 189 height 39
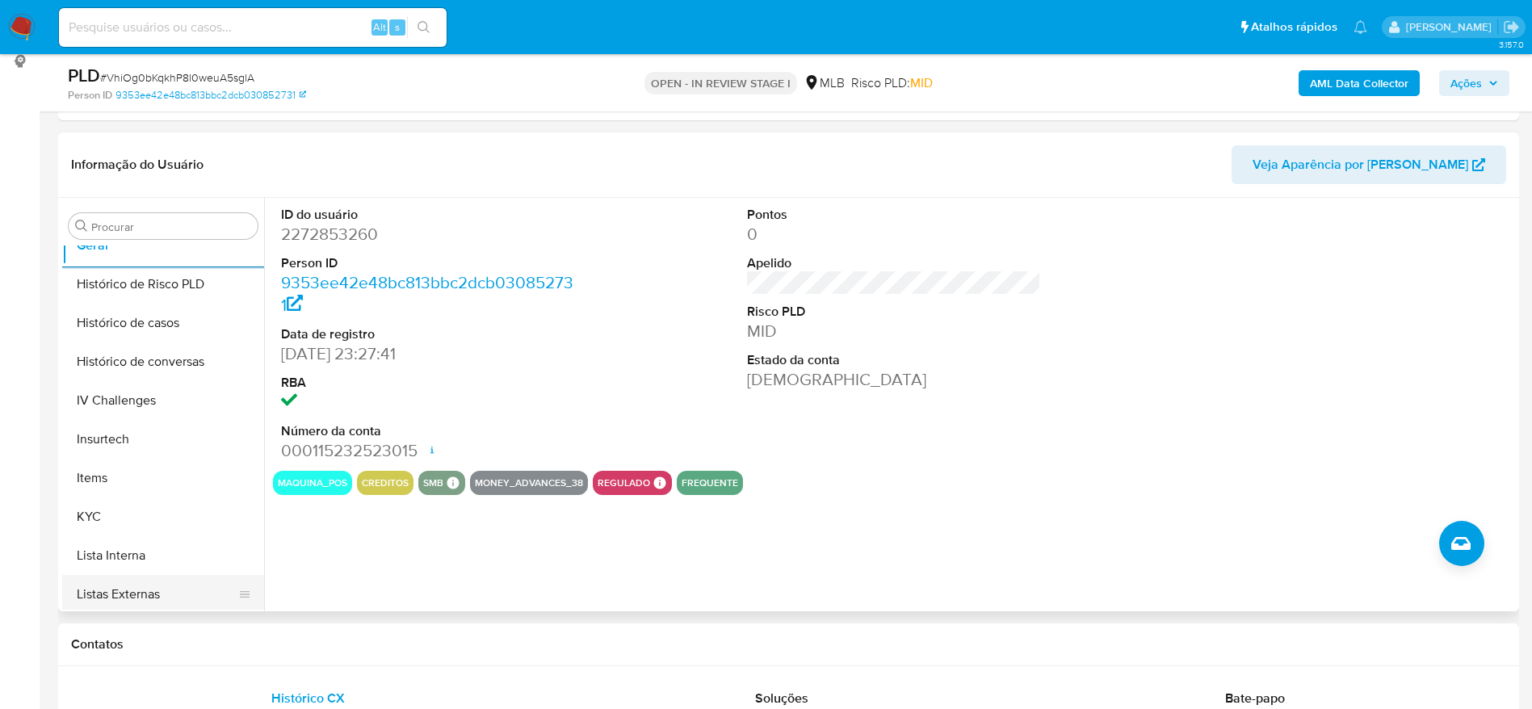
scroll to position [721, 0]
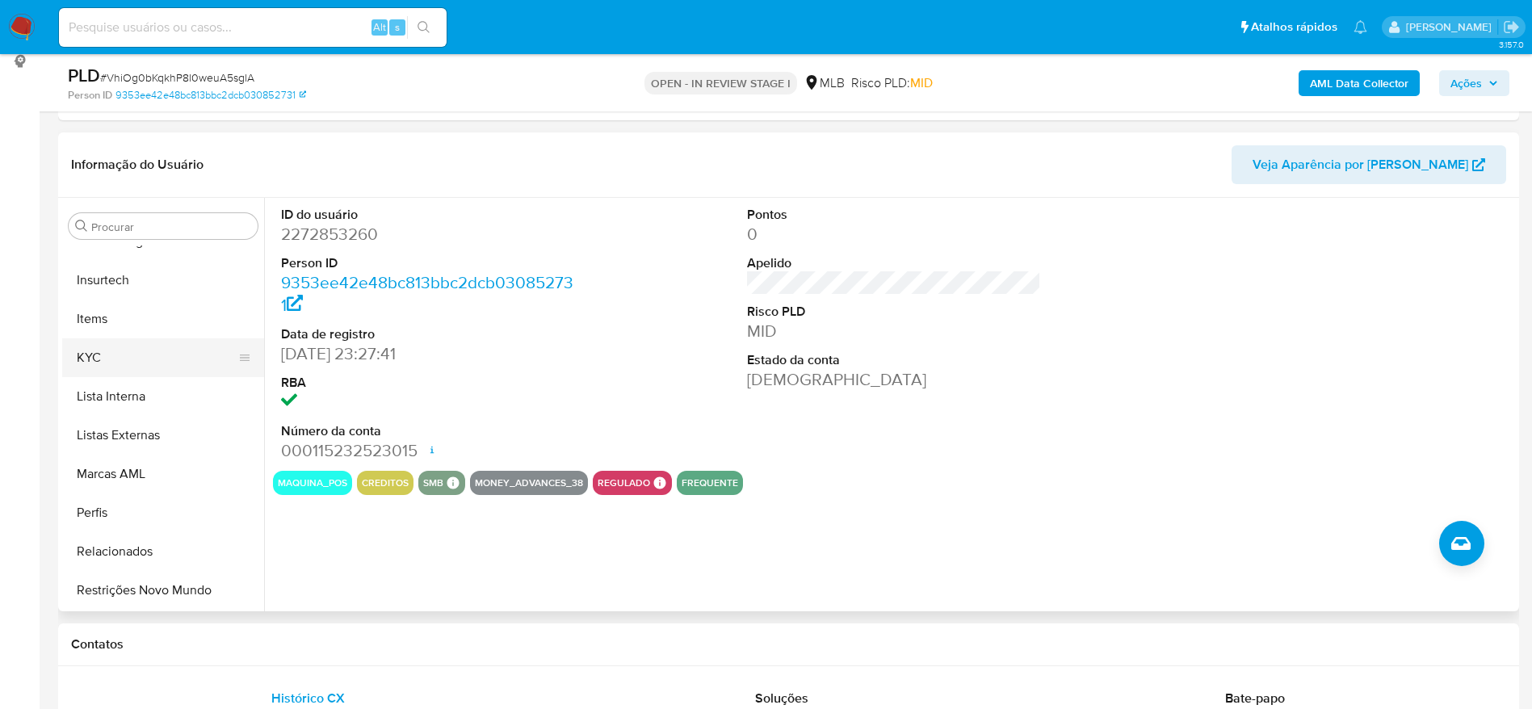
click at [78, 343] on button "KYC" at bounding box center [156, 357] width 189 height 39
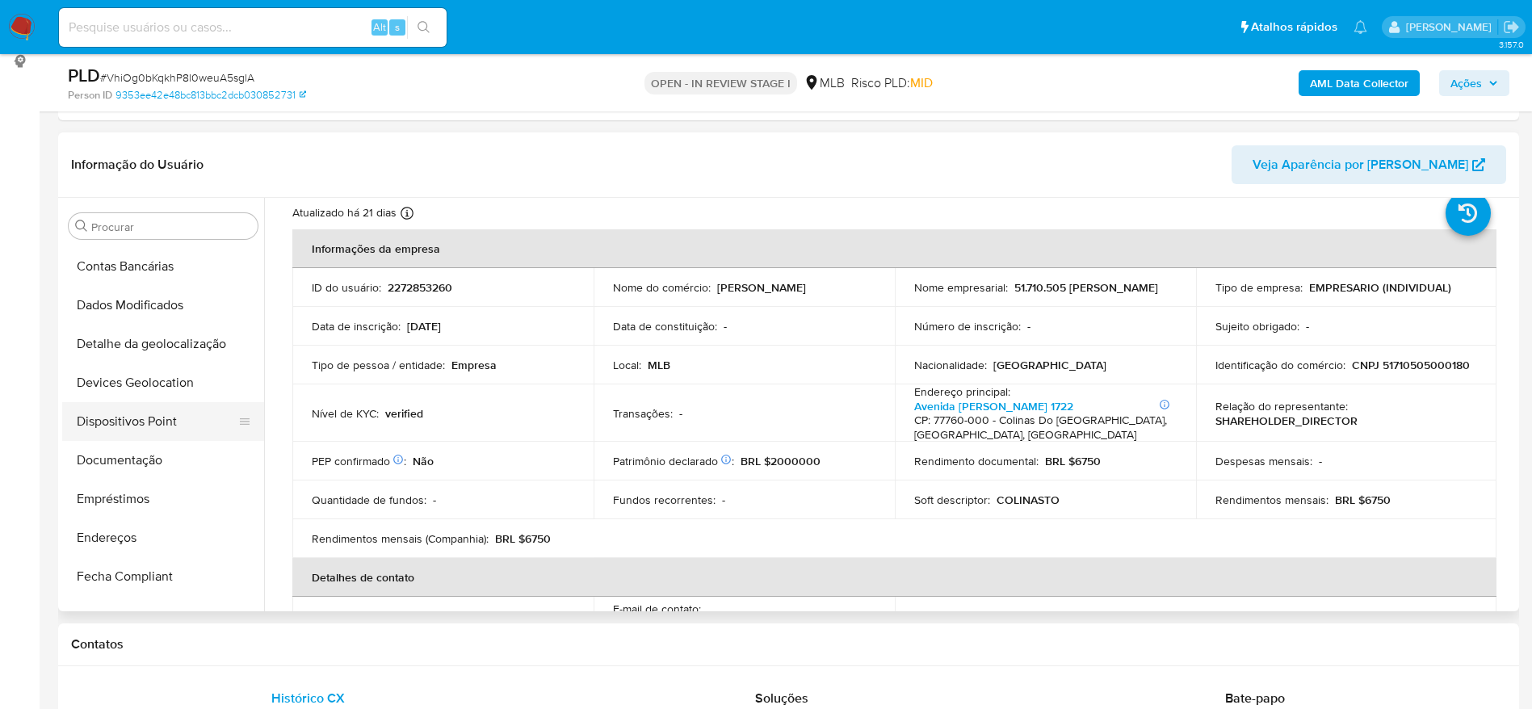
scroll to position [115, 0]
click at [128, 578] on button "Endereços" at bounding box center [156, 575] width 189 height 39
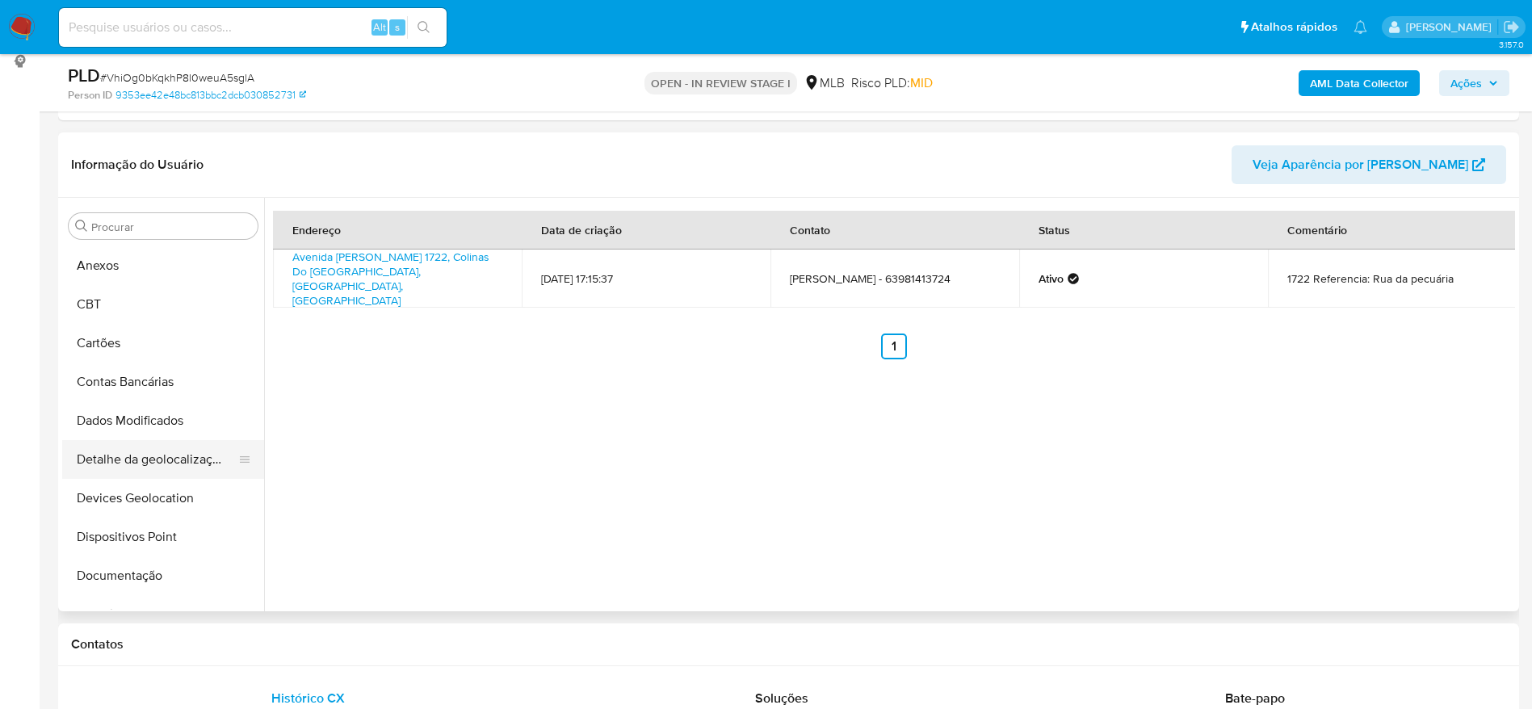
scroll to position [0, 0]
click at [157, 502] on button "Detalhe da geolocalização" at bounding box center [156, 497] width 189 height 39
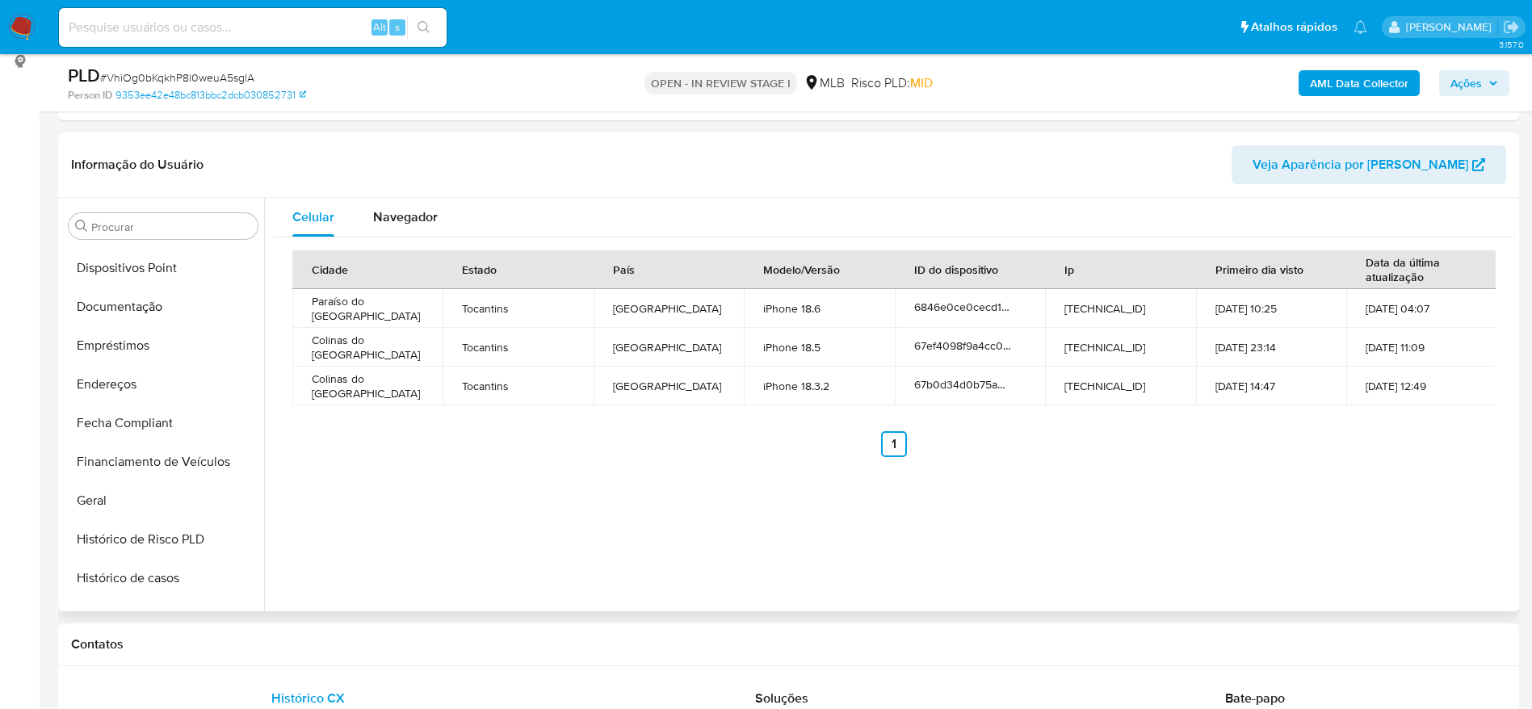
scroll to position [721, 0]
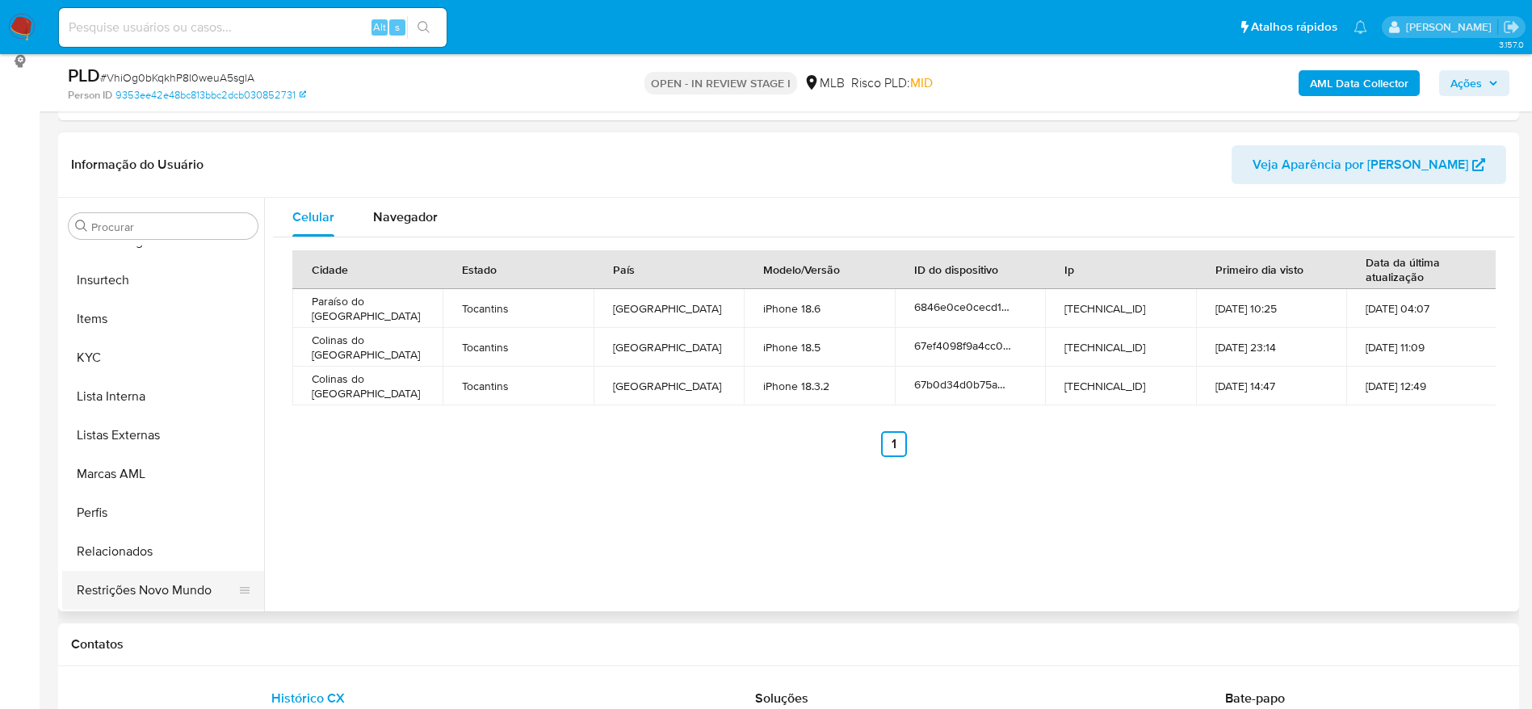
click at [119, 576] on button "Restrições Novo Mundo" at bounding box center [156, 590] width 189 height 39
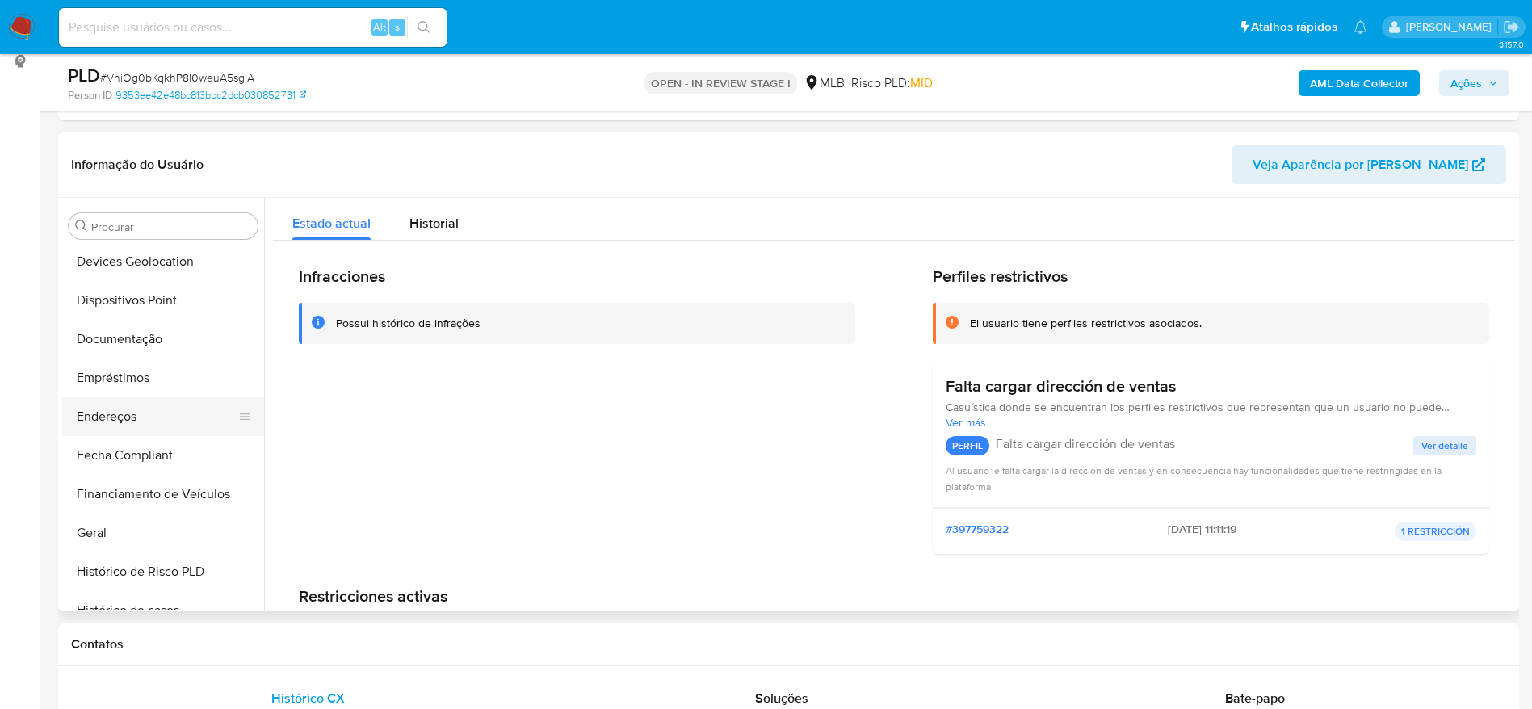
scroll to position [237, 0]
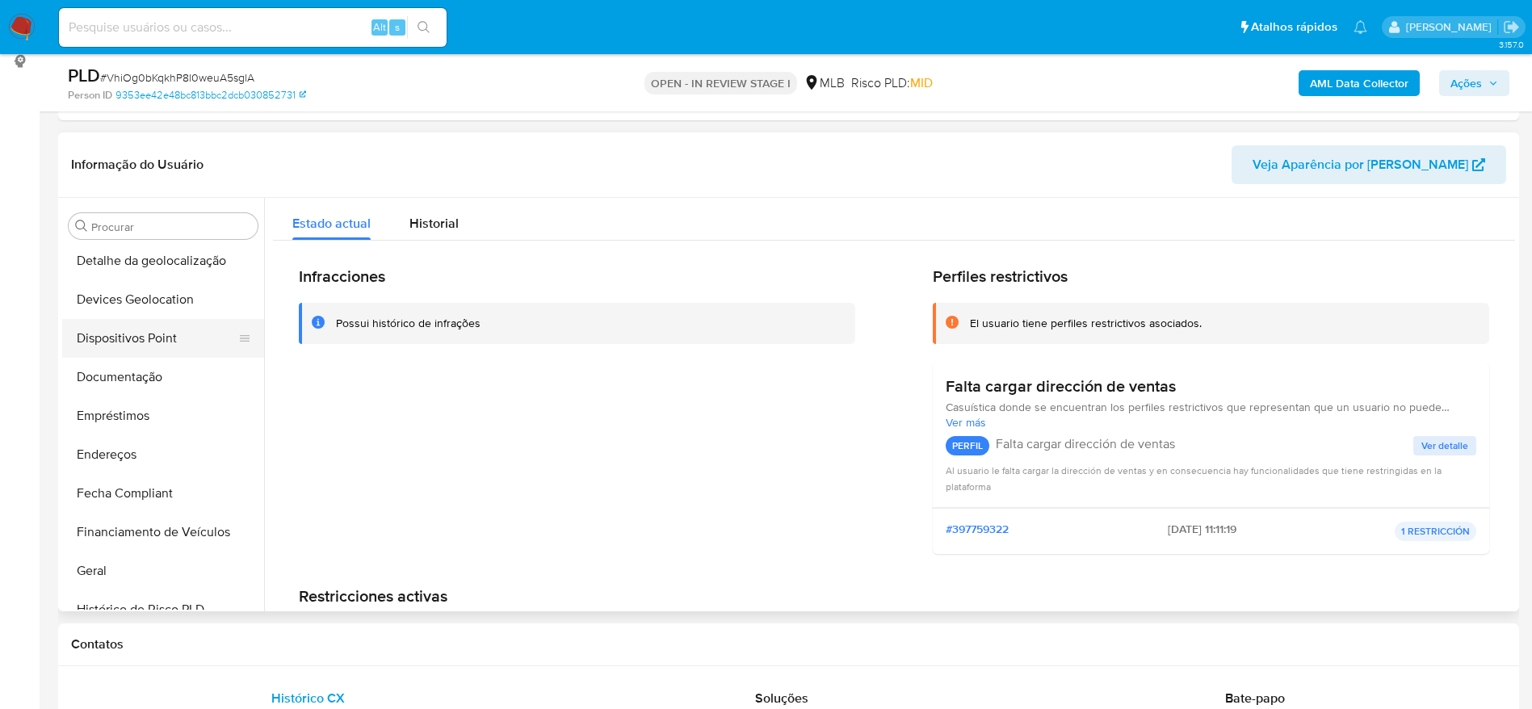
click at [124, 339] on button "Dispositivos Point" at bounding box center [156, 338] width 189 height 39
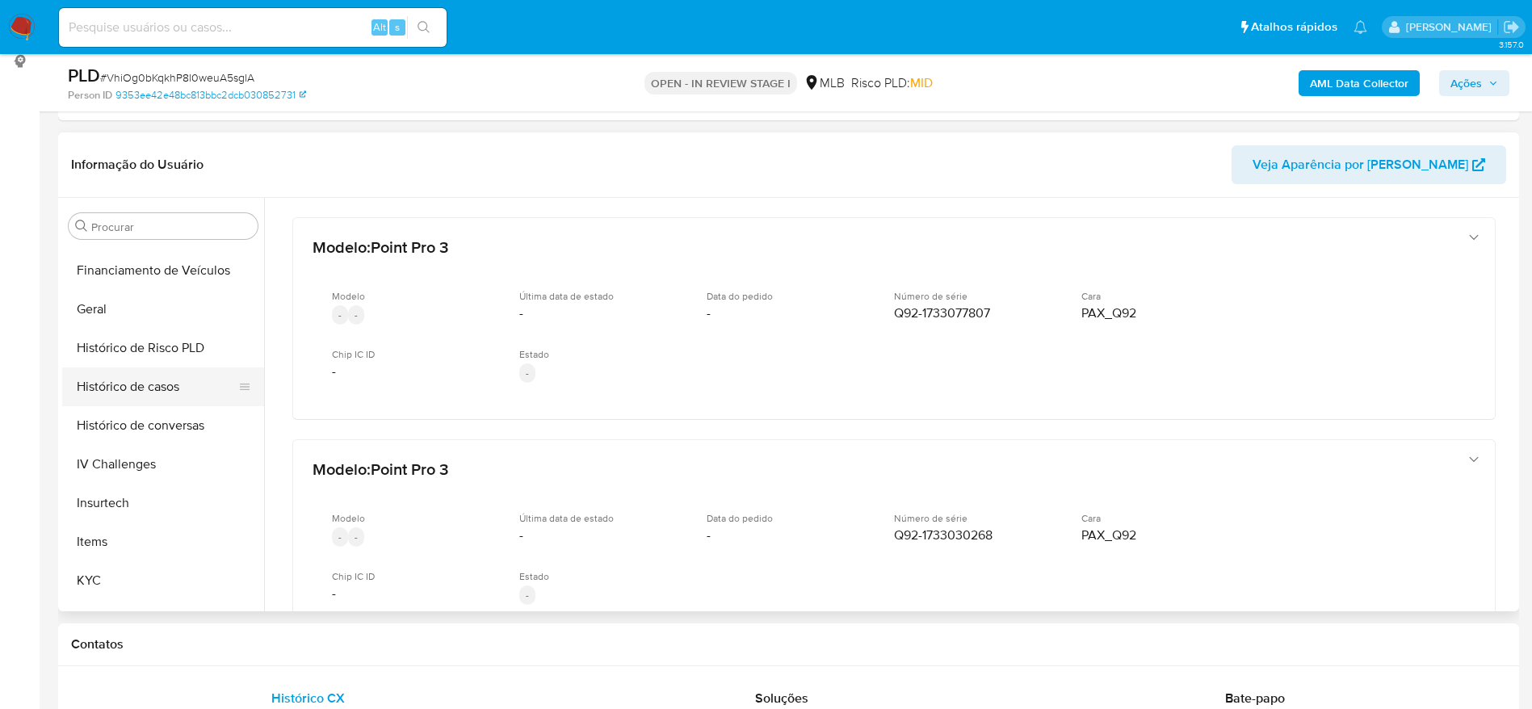
scroll to position [600, 0]
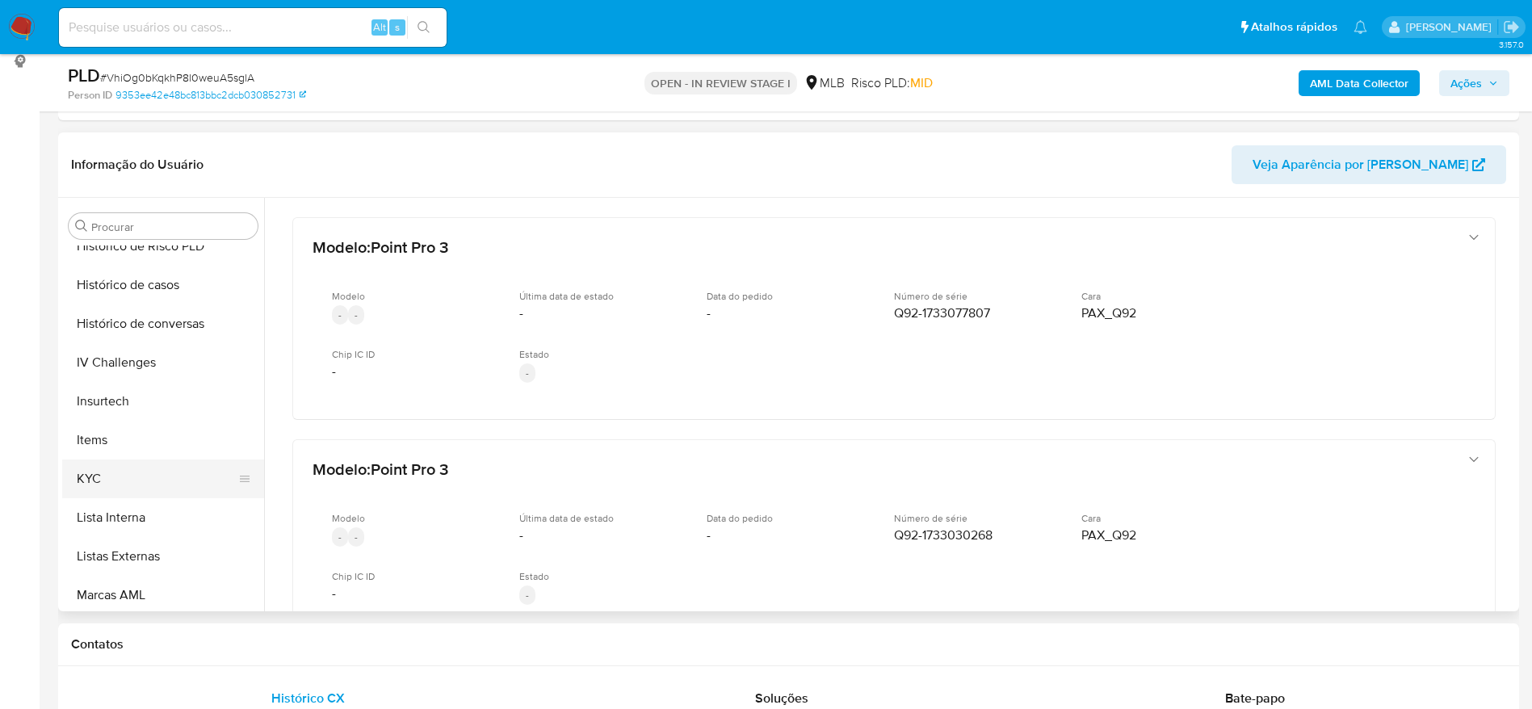
click at [101, 485] on button "KYC" at bounding box center [156, 479] width 189 height 39
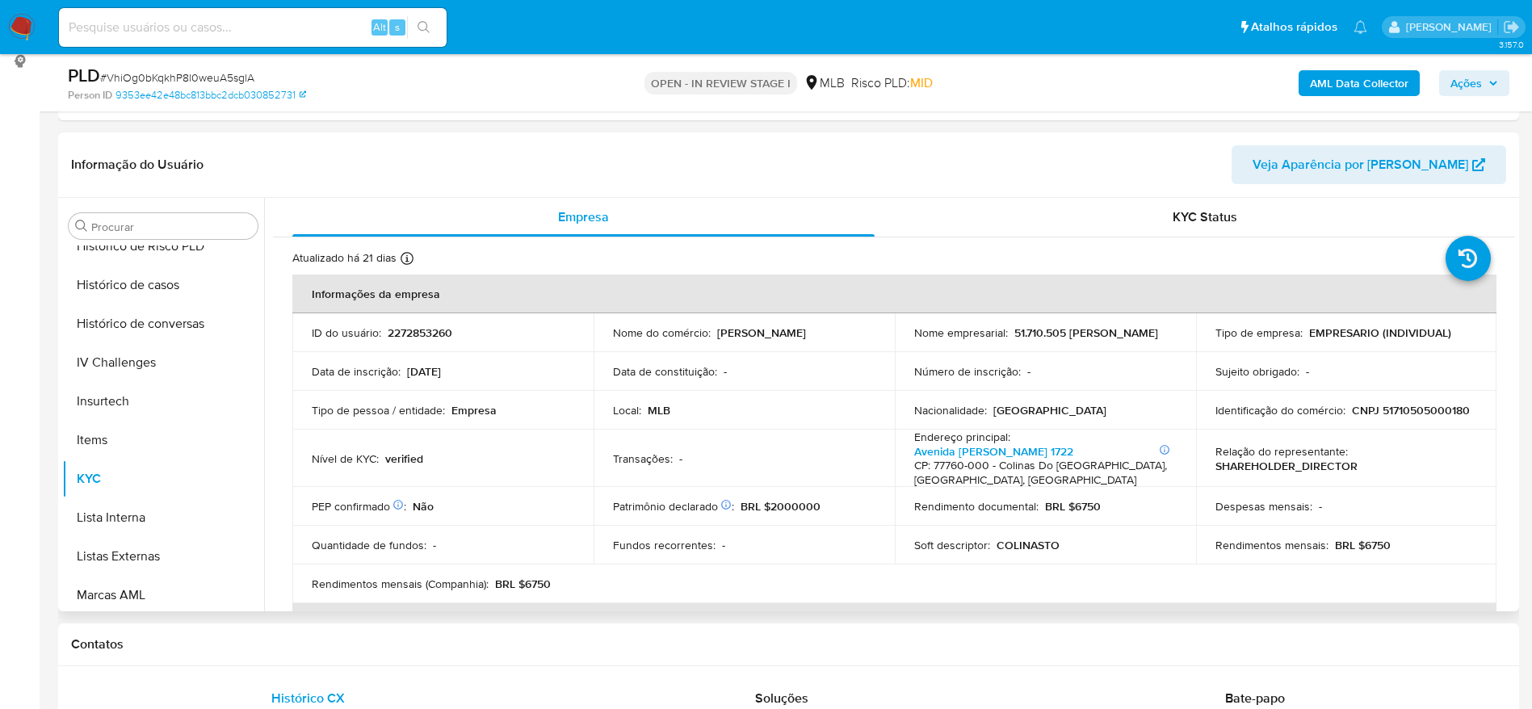
click at [1406, 401] on td "Identificação do comércio : CNPJ 51710505000180" at bounding box center [1346, 410] width 301 height 39
click at [1413, 409] on p "CNPJ 51710505000180" at bounding box center [1411, 410] width 118 height 15
copy p "51710505000180"
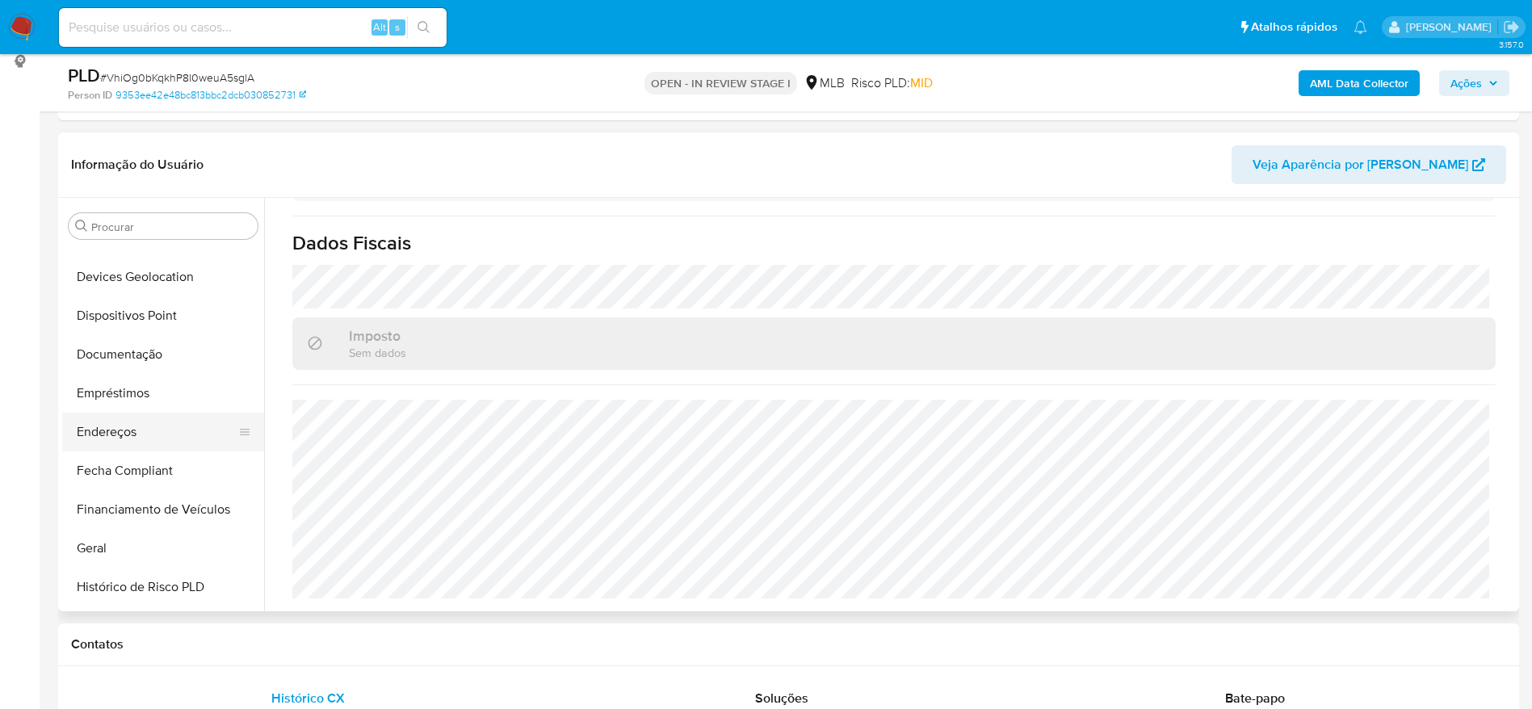
scroll to position [237, 0]
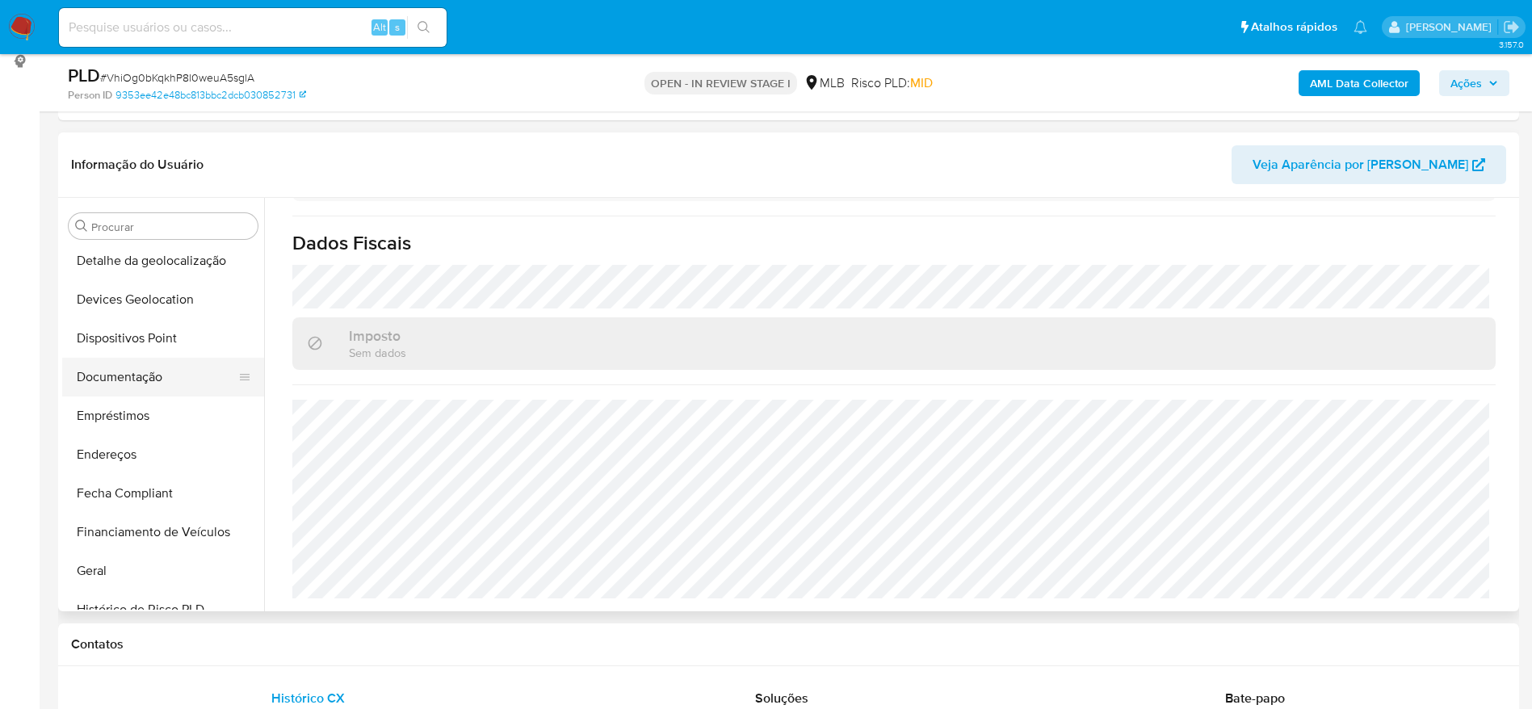
click at [120, 375] on button "Documentação" at bounding box center [156, 377] width 189 height 39
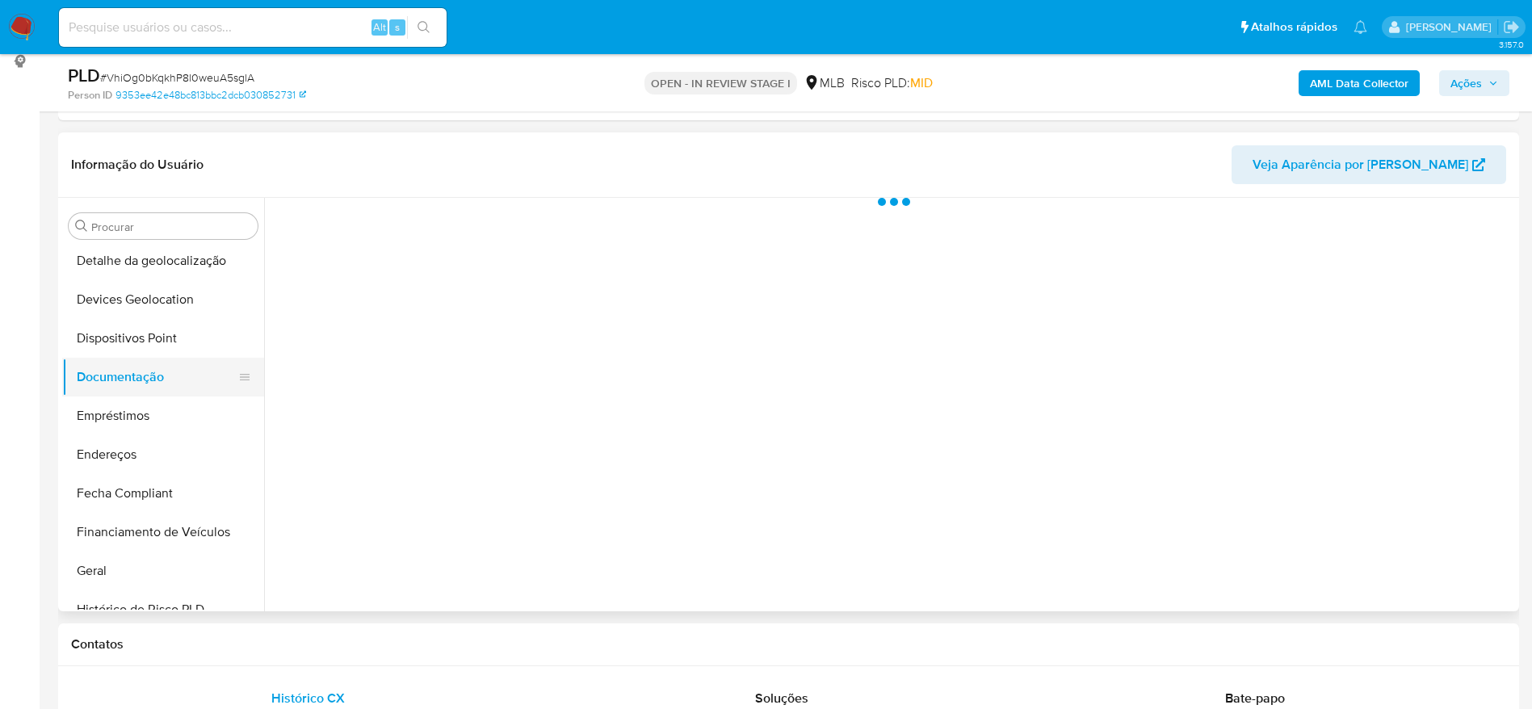
scroll to position [0, 0]
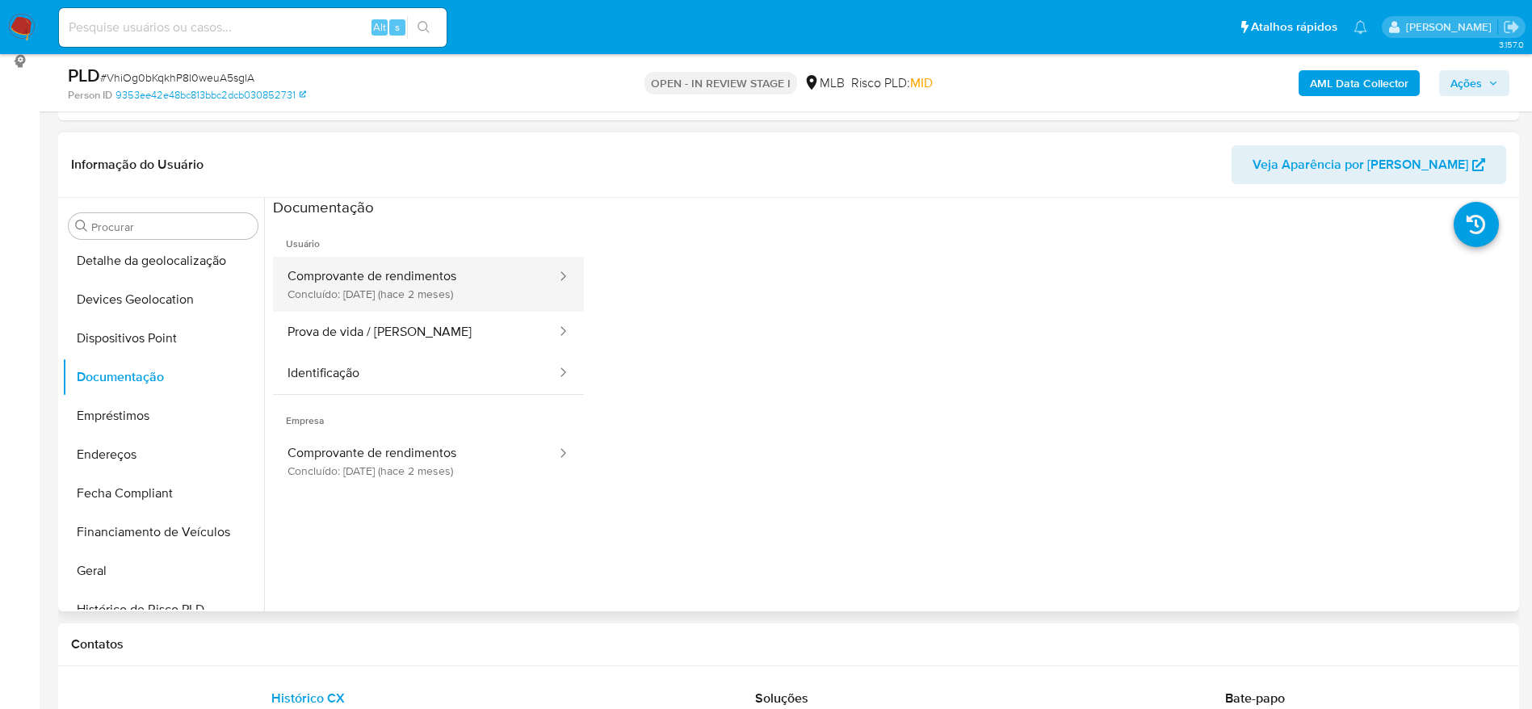
click at [328, 272] on button "Comprovante de rendimentos Concluído: 21/06/2025 (hace 2 meses)" at bounding box center [415, 284] width 285 height 55
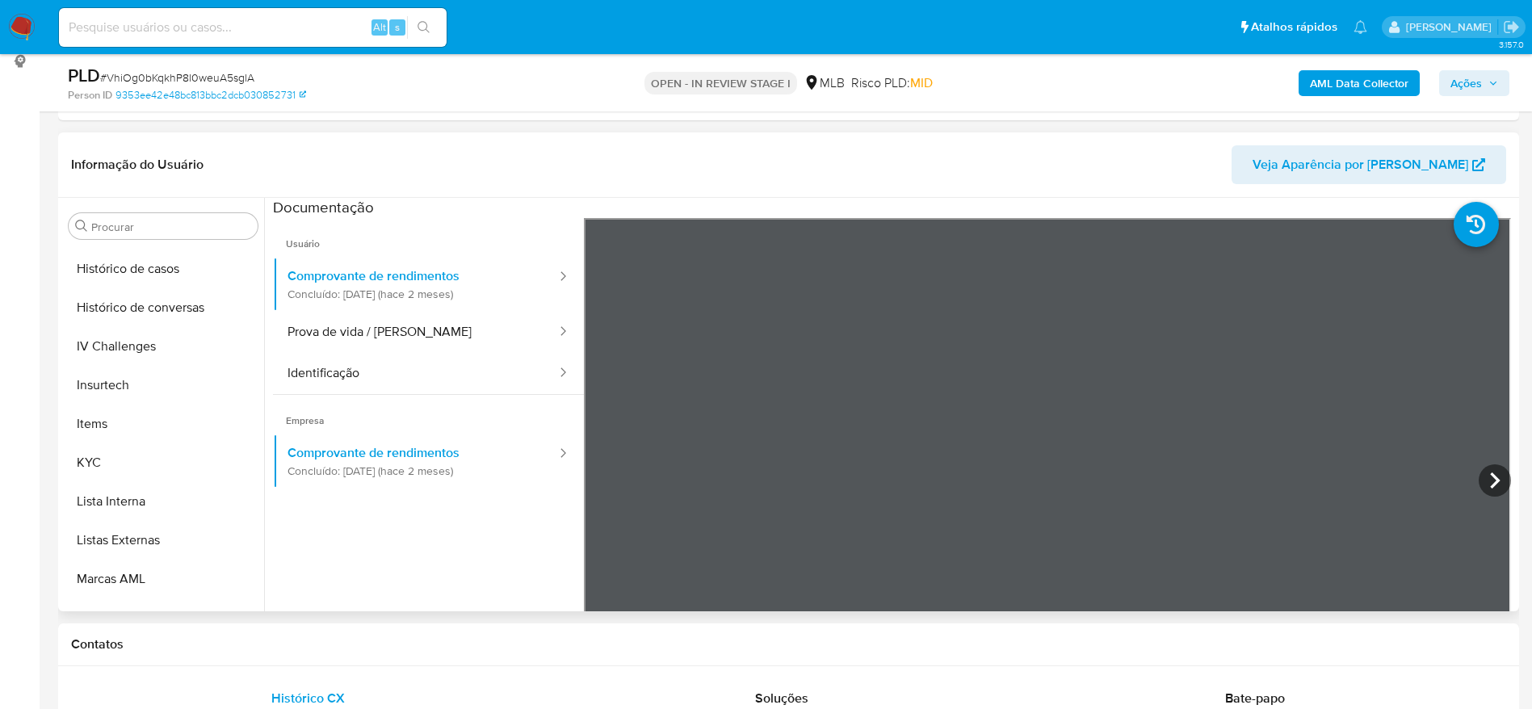
scroll to position [721, 0]
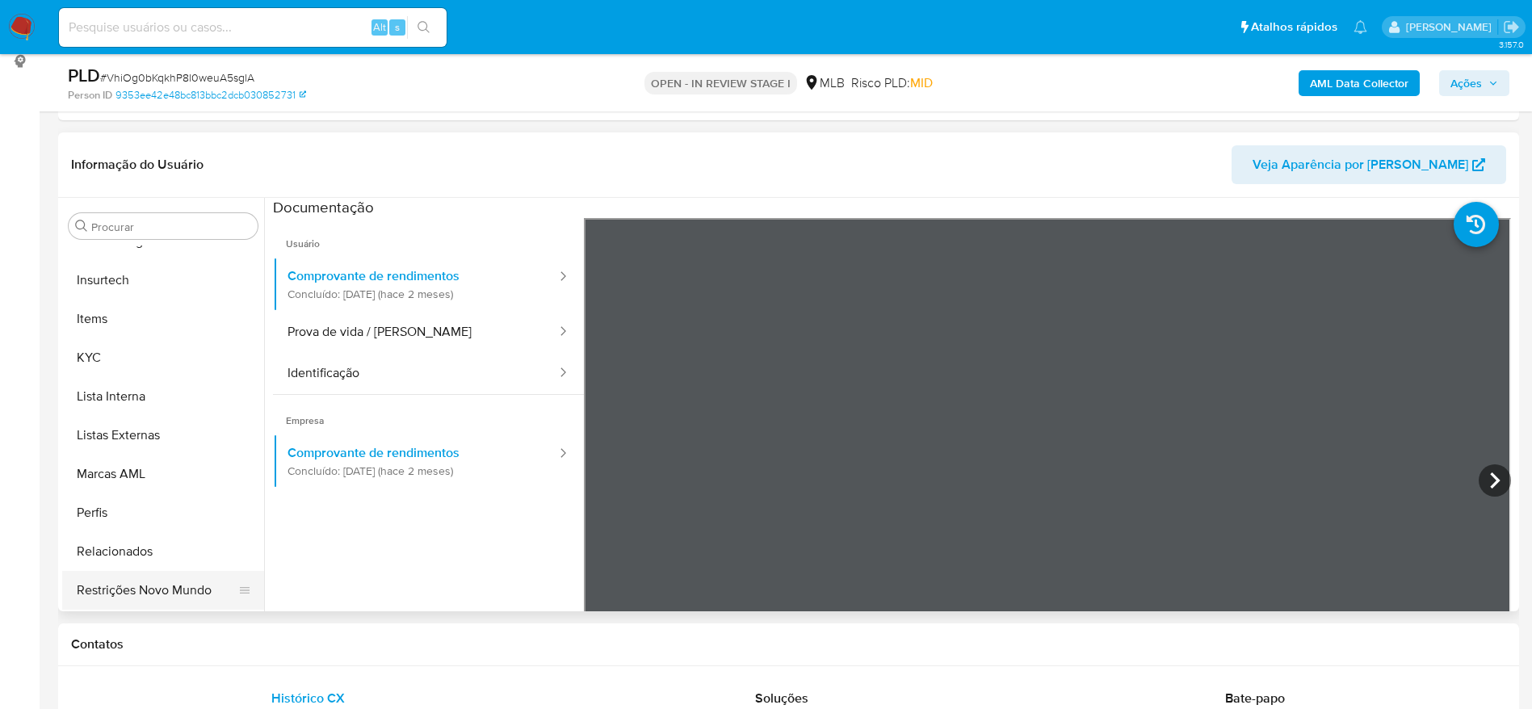
click at [149, 594] on button "Restrições Novo Mundo" at bounding box center [156, 590] width 189 height 39
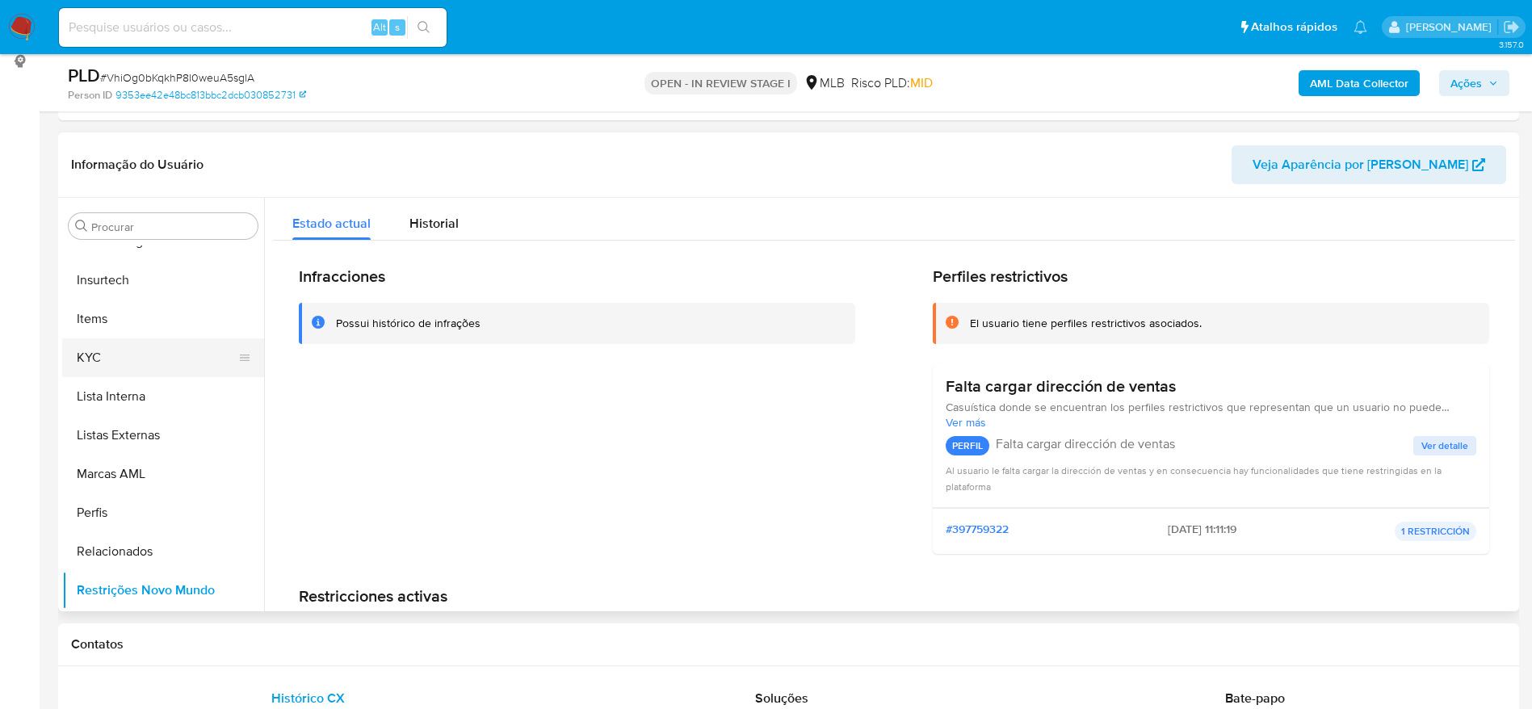
click at [102, 364] on button "KYC" at bounding box center [156, 357] width 189 height 39
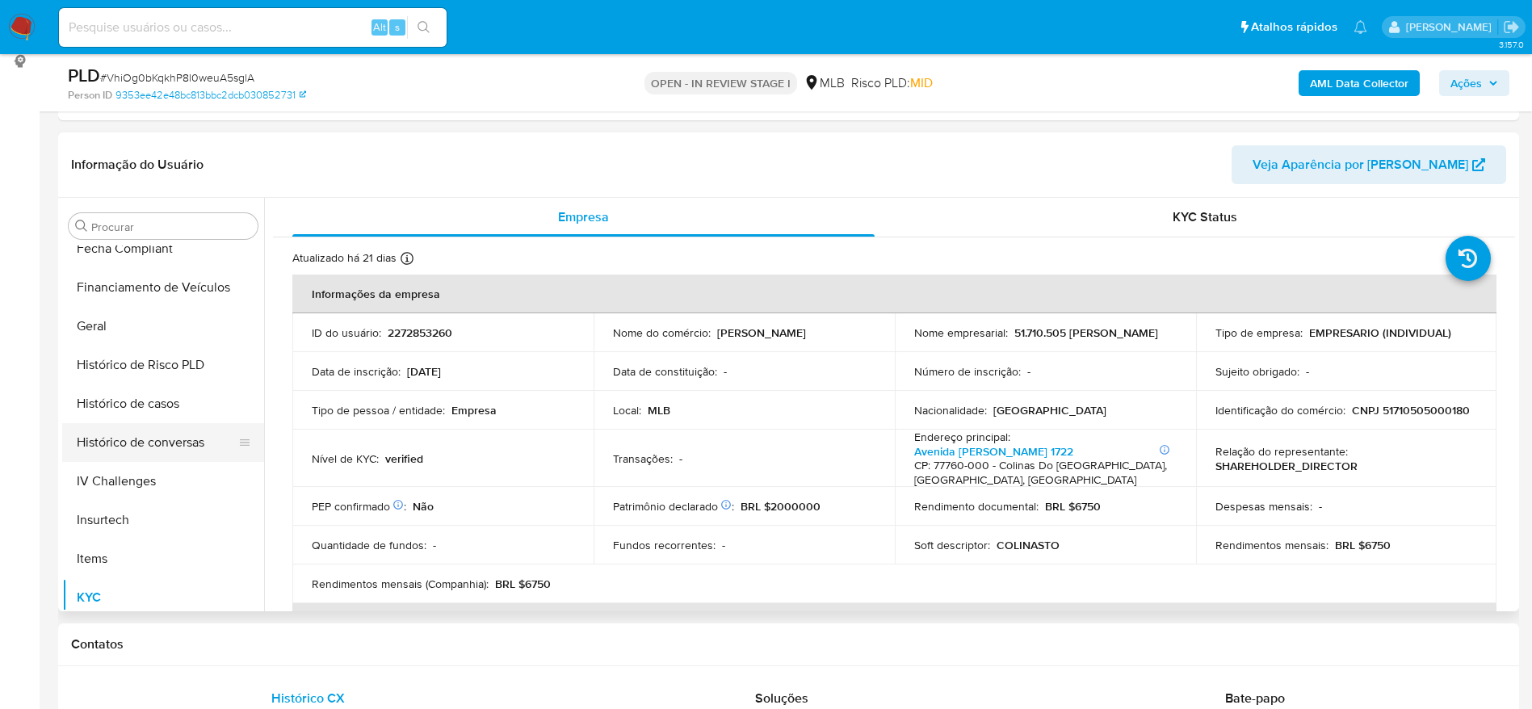
scroll to position [479, 0]
click at [122, 325] on button "Geral" at bounding box center [156, 328] width 189 height 39
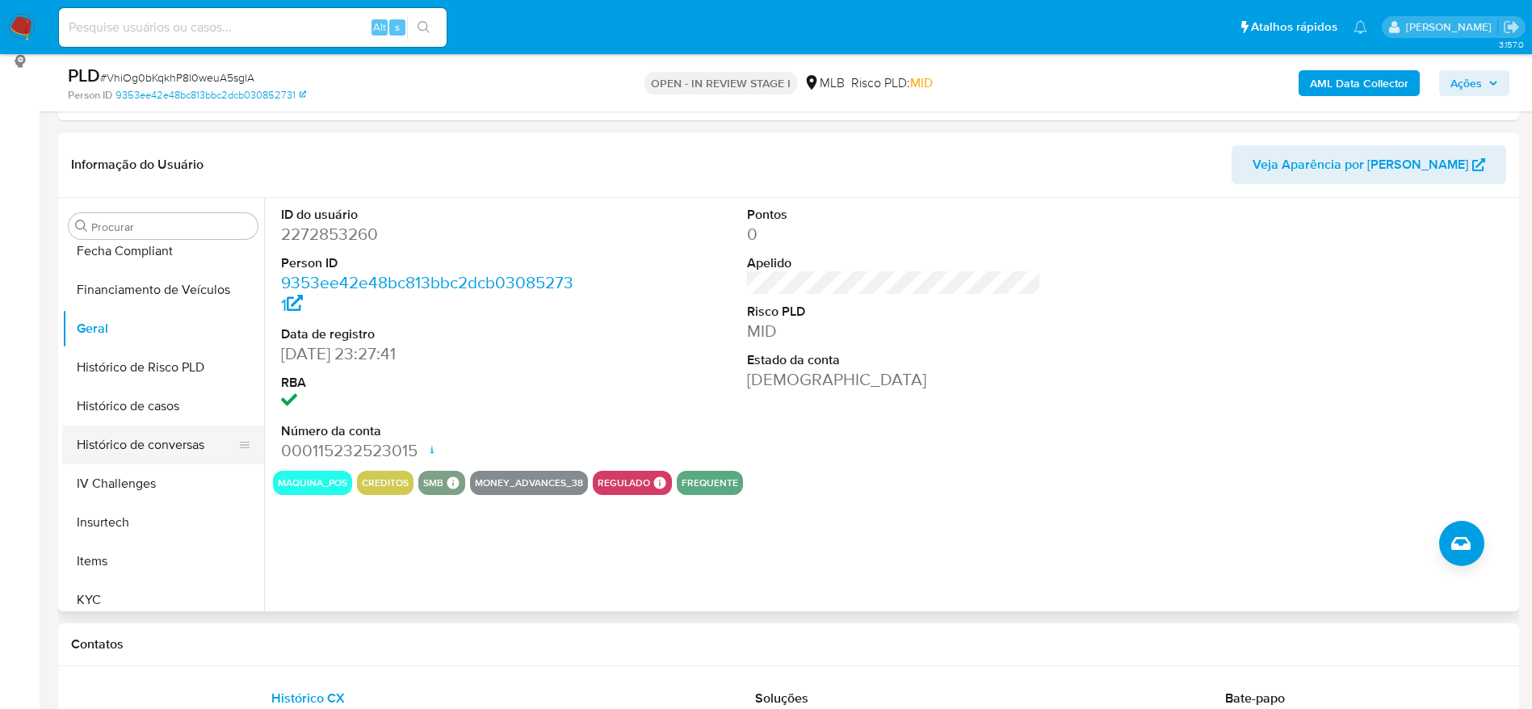
scroll to position [600, 0]
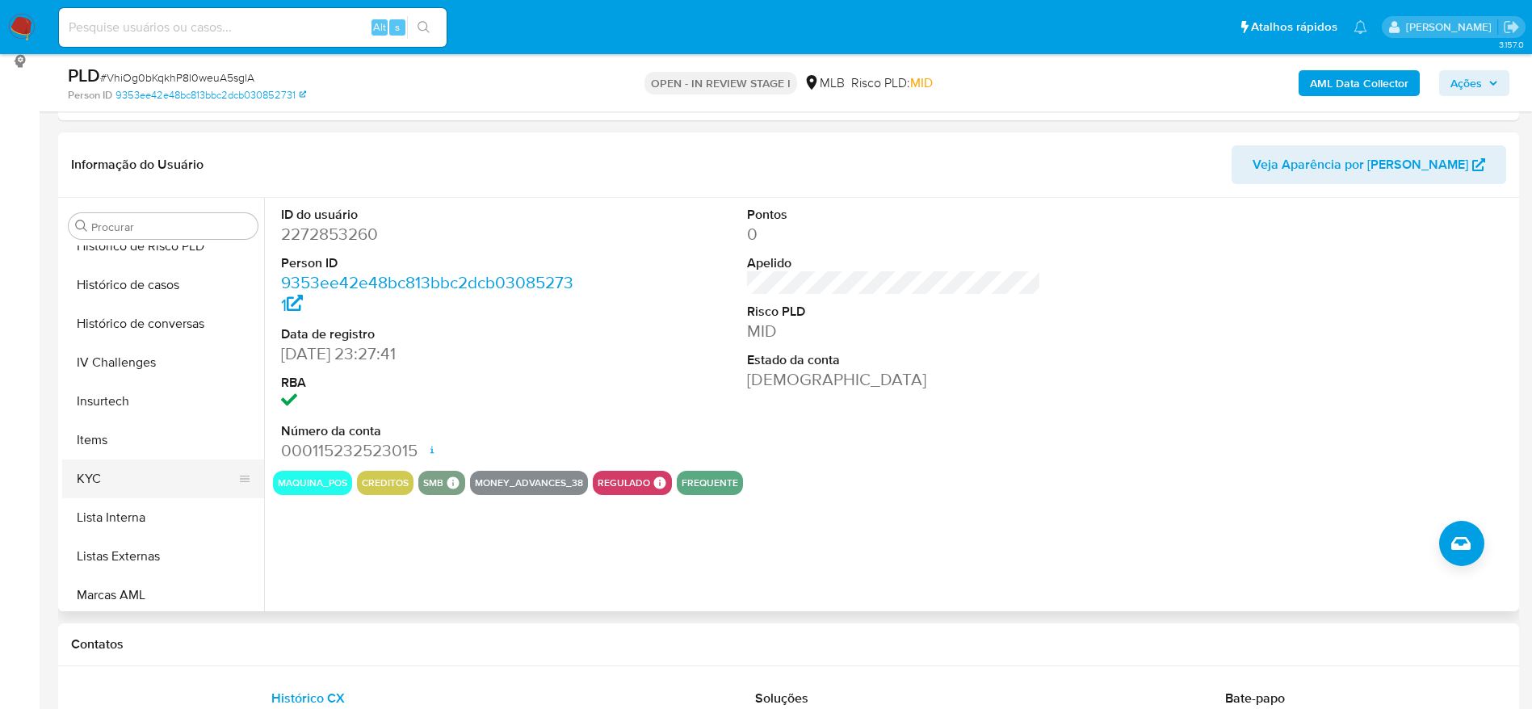
click at [150, 480] on button "KYC" at bounding box center [156, 479] width 189 height 39
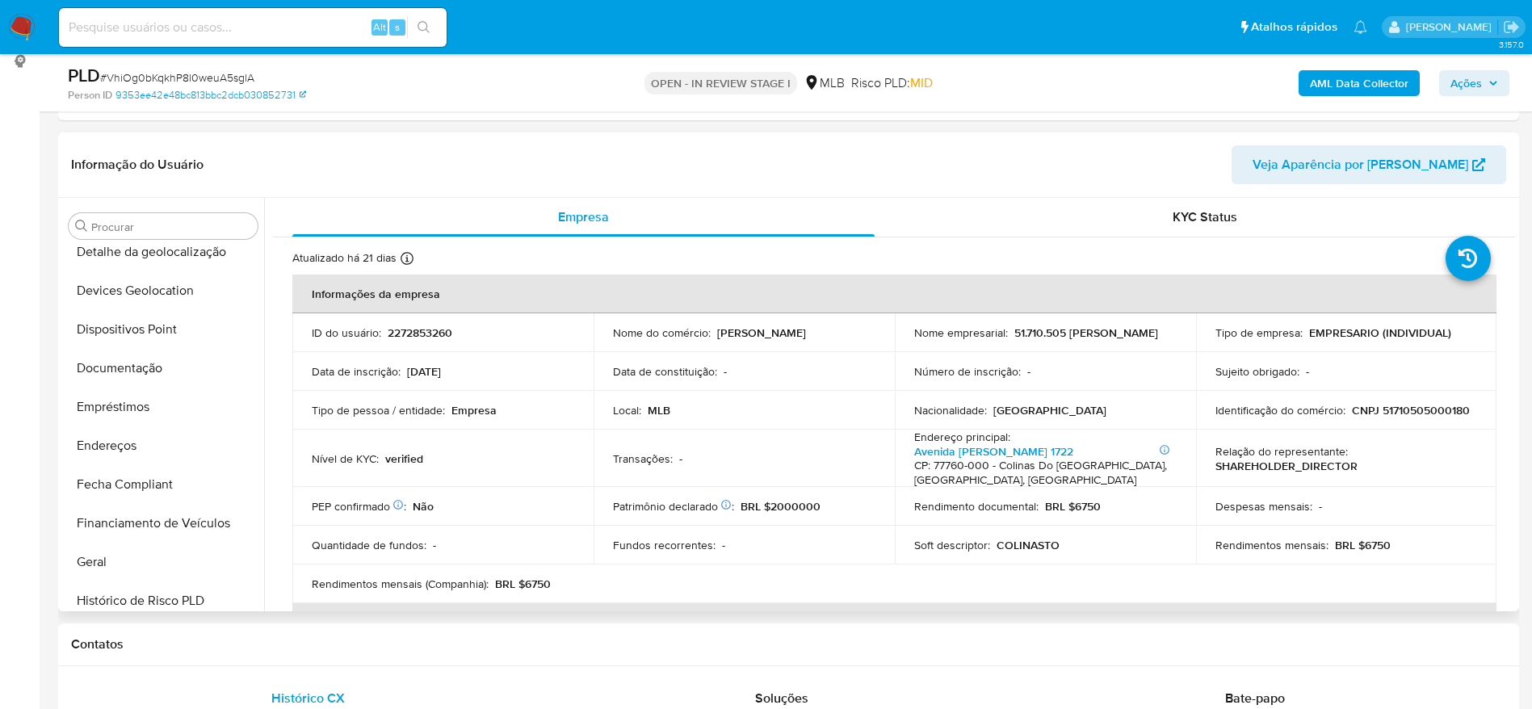
scroll to position [0, 0]
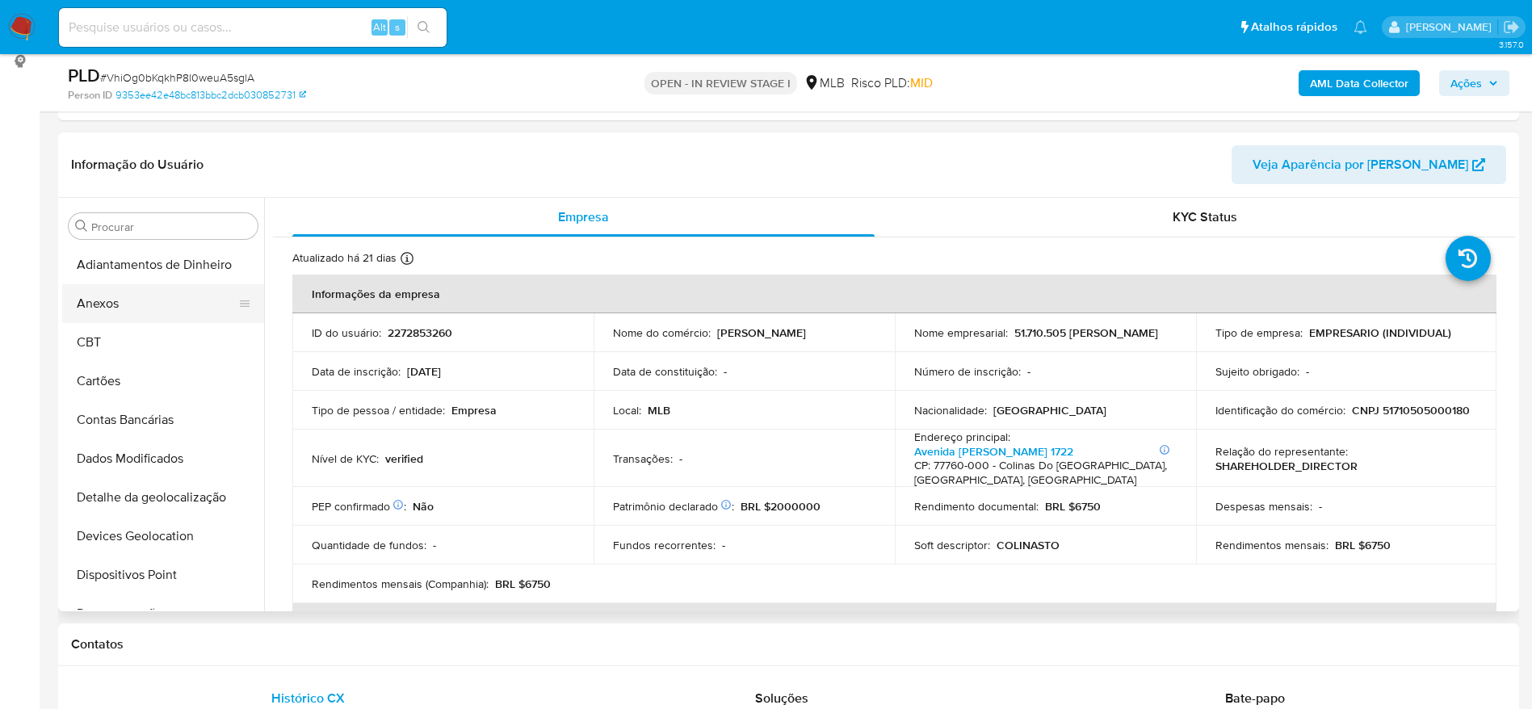
click at [128, 289] on button "Anexos" at bounding box center [156, 303] width 189 height 39
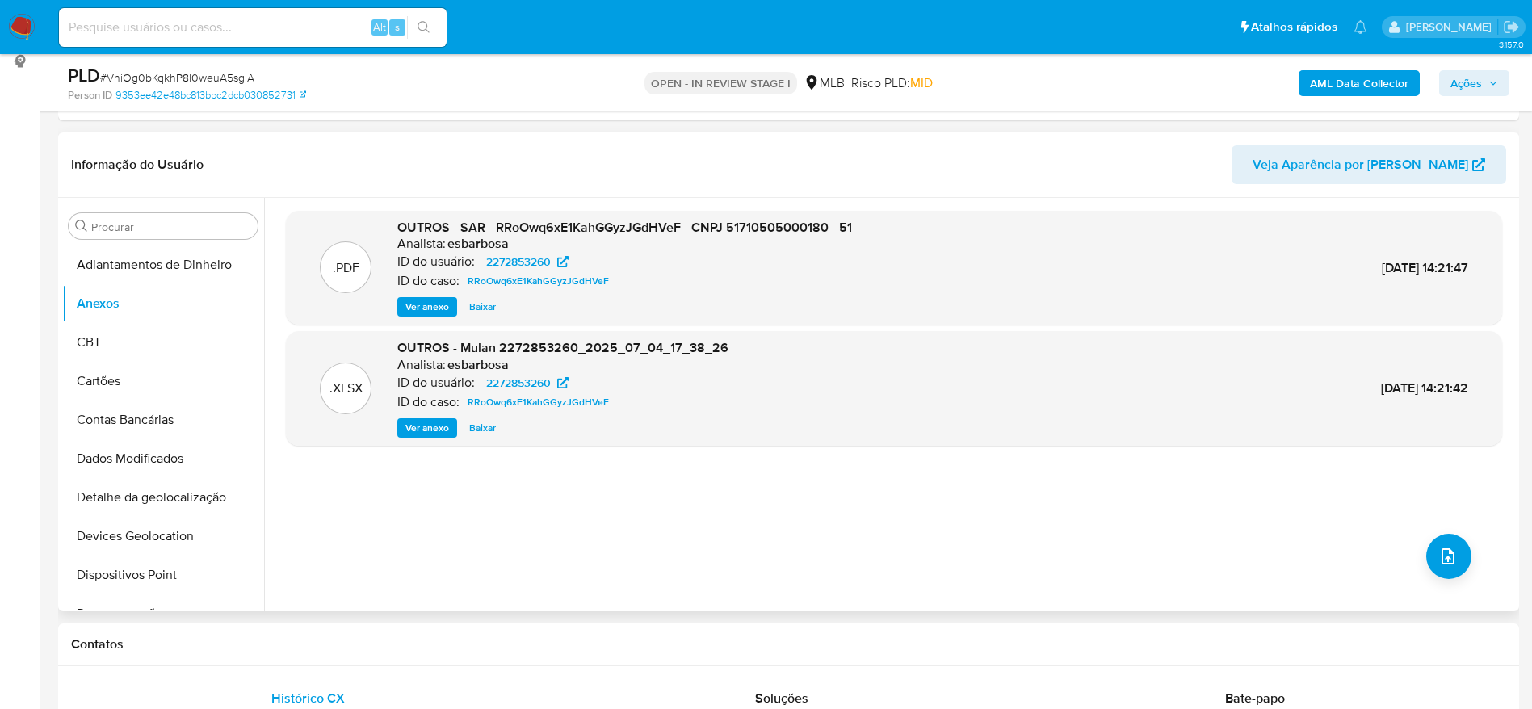
click at [423, 305] on span "Ver anexo" at bounding box center [427, 307] width 44 height 16
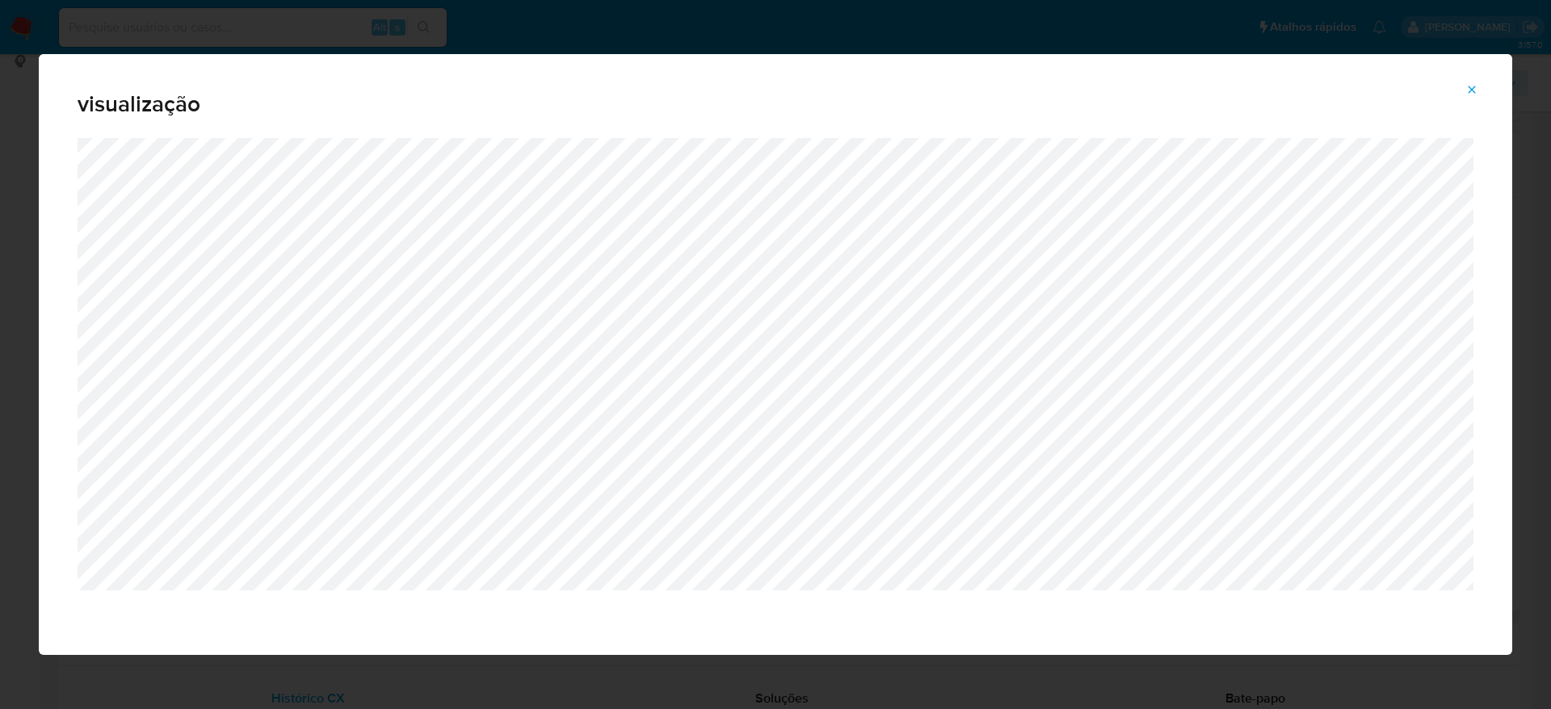
click at [1465, 85] on icon "Attachment preview" at bounding box center [1471, 89] width 13 height 13
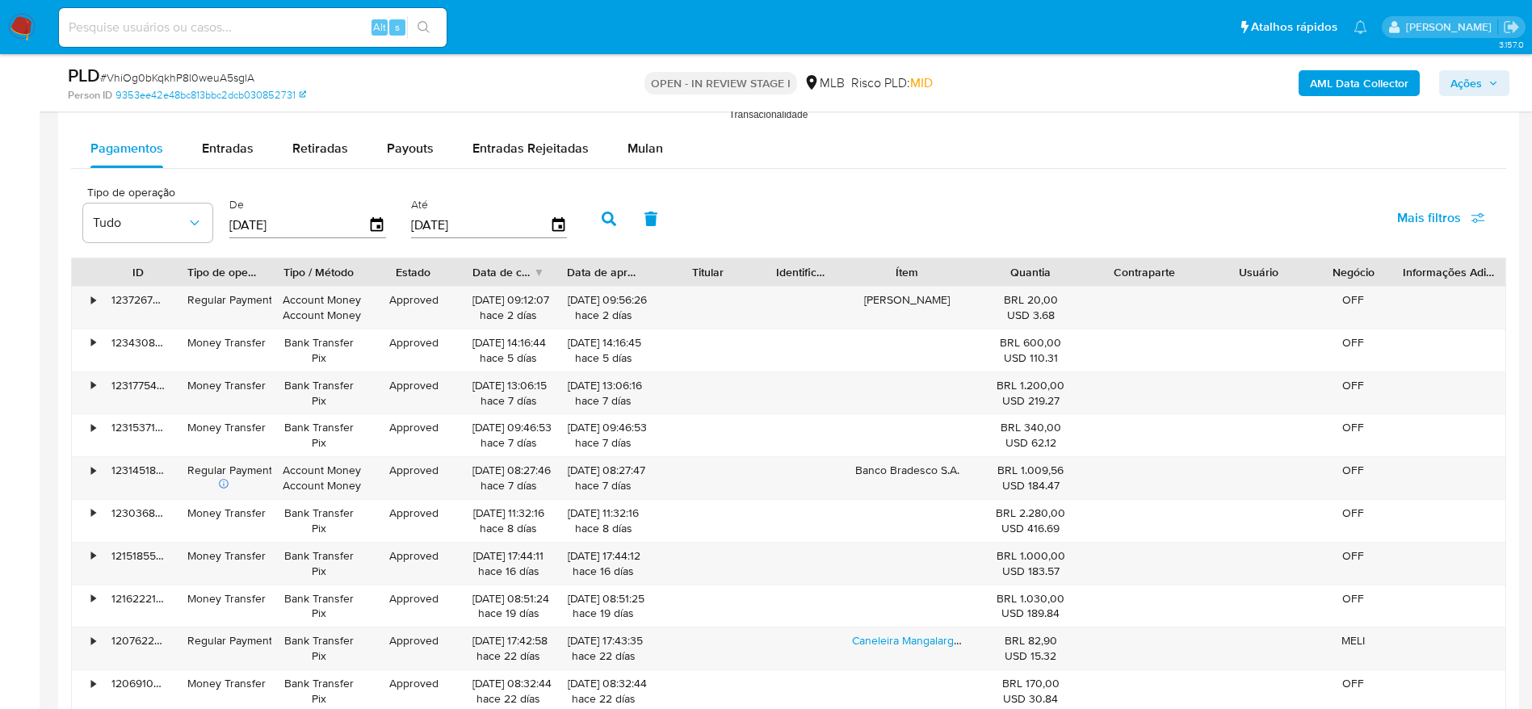
scroll to position [1234, 0]
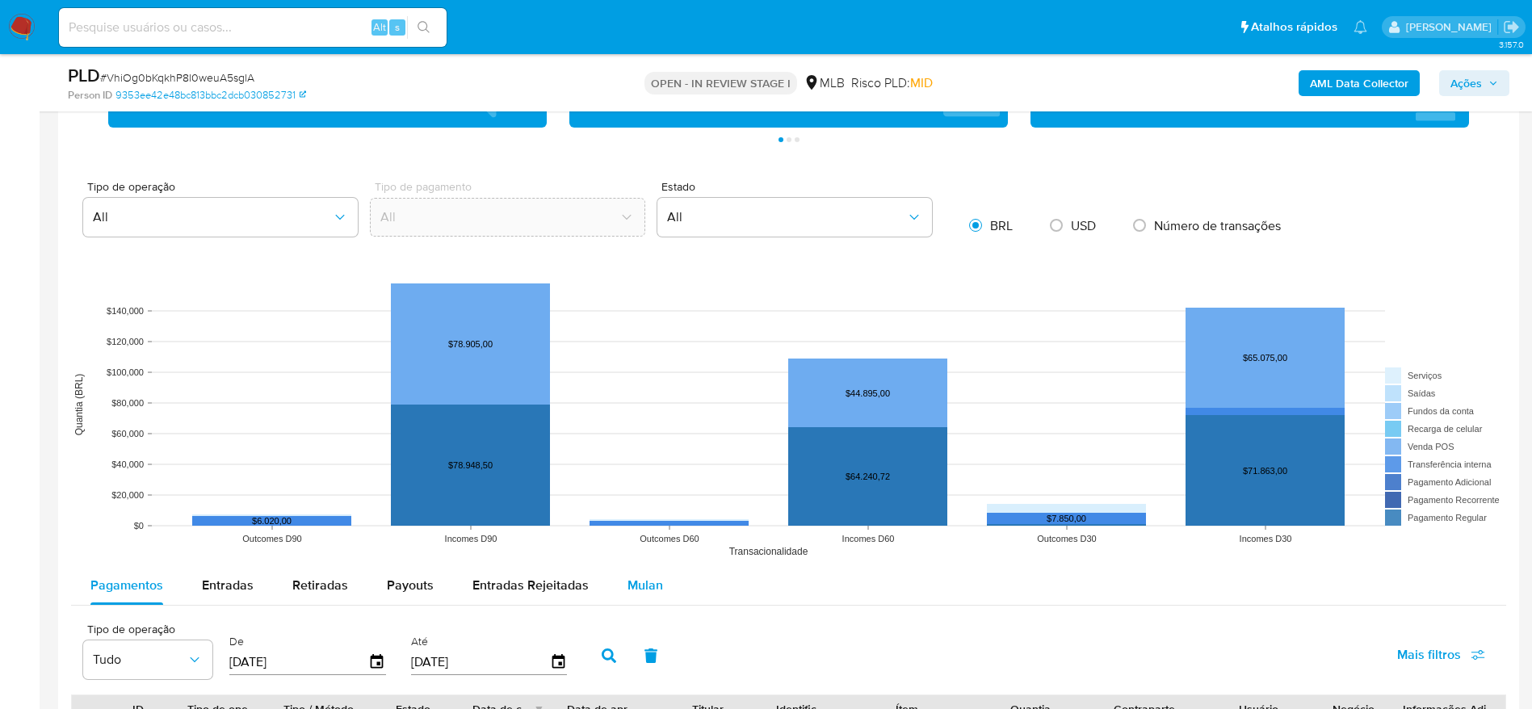
click at [632, 577] on span "Mulan" at bounding box center [646, 585] width 36 height 19
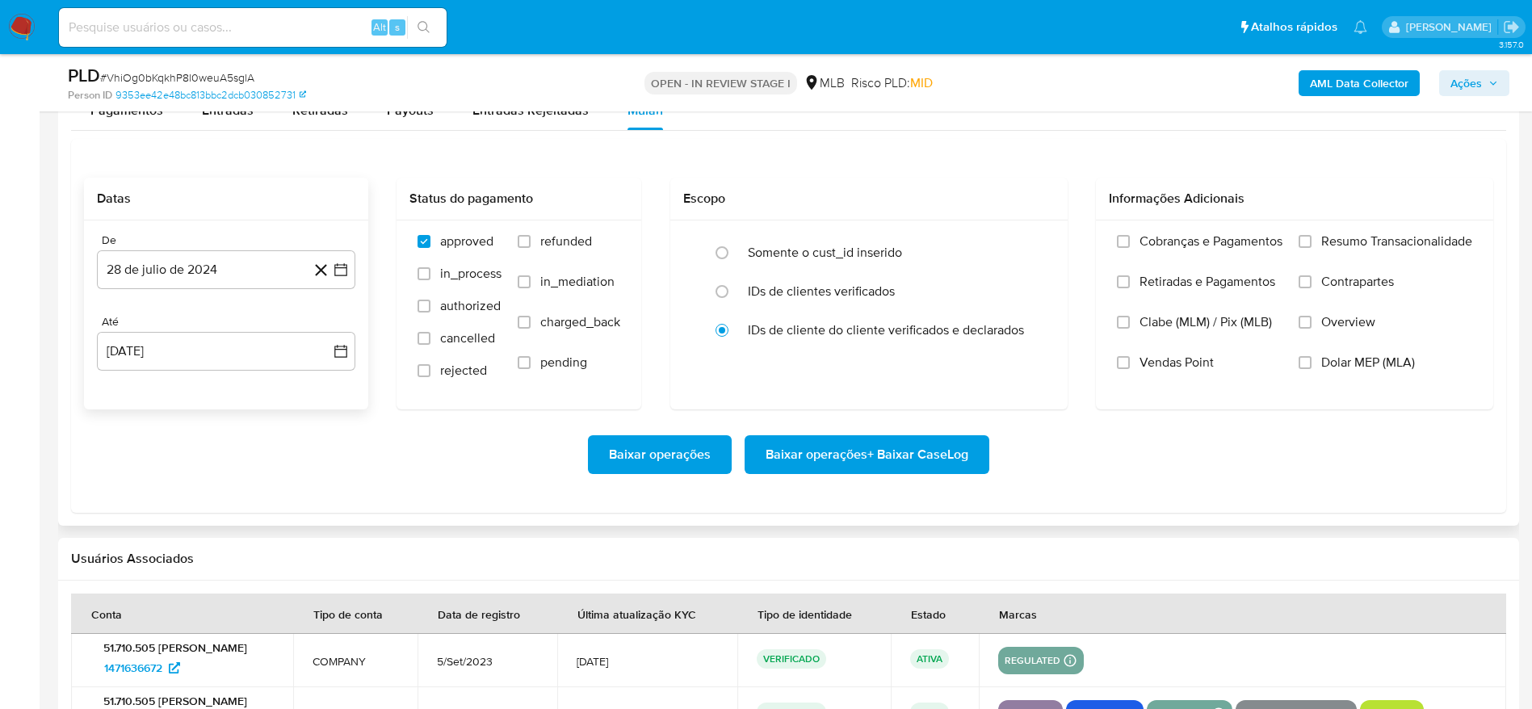
scroll to position [1719, 0]
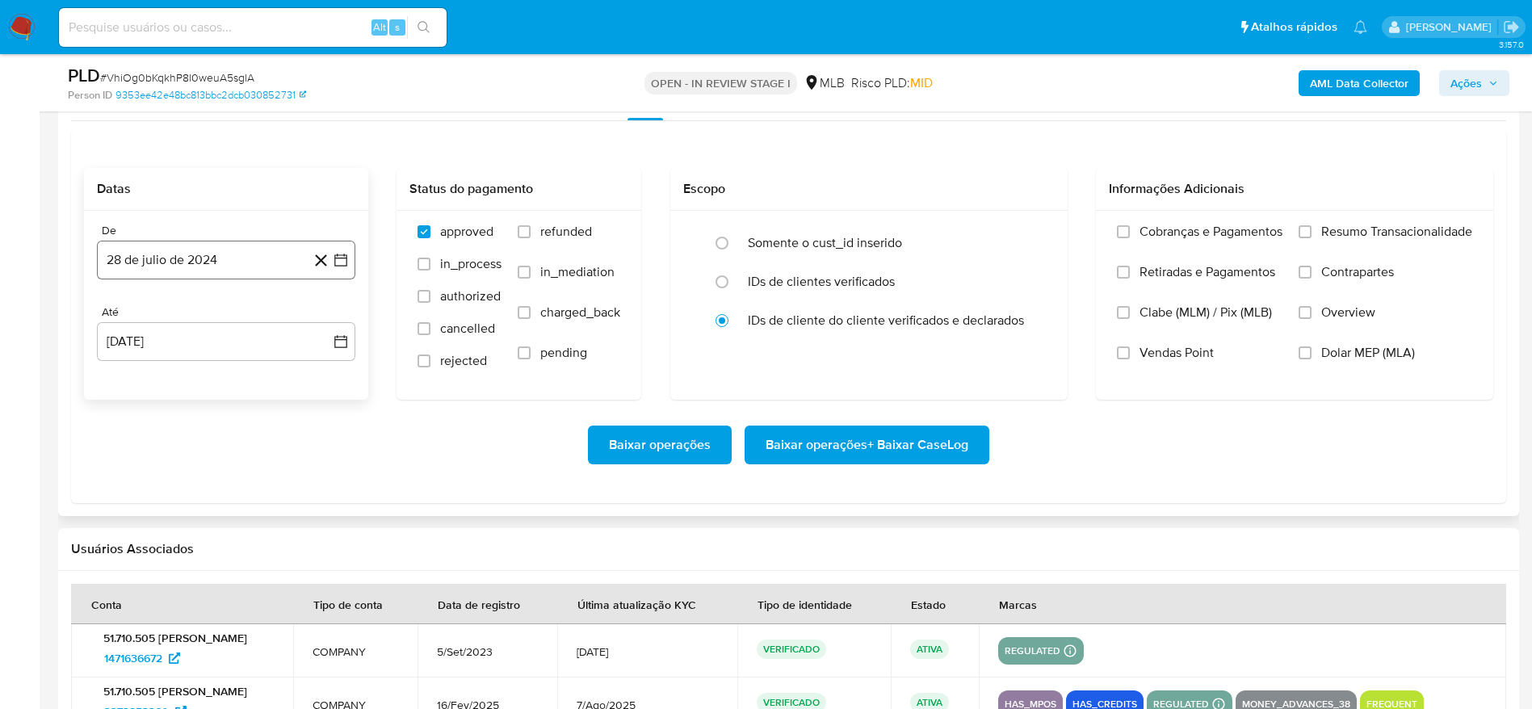
click at [187, 257] on button "28 de julio de 2024" at bounding box center [226, 260] width 258 height 39
click at [213, 310] on span "julio 2024" at bounding box center [218, 318] width 61 height 16
click at [327, 324] on icon "Año siguiente" at bounding box center [322, 318] width 19 height 19
click at [163, 472] on button "[DATE]" at bounding box center [154, 468] width 45 height 26
click at [155, 384] on button "1" at bounding box center [162, 378] width 26 height 26
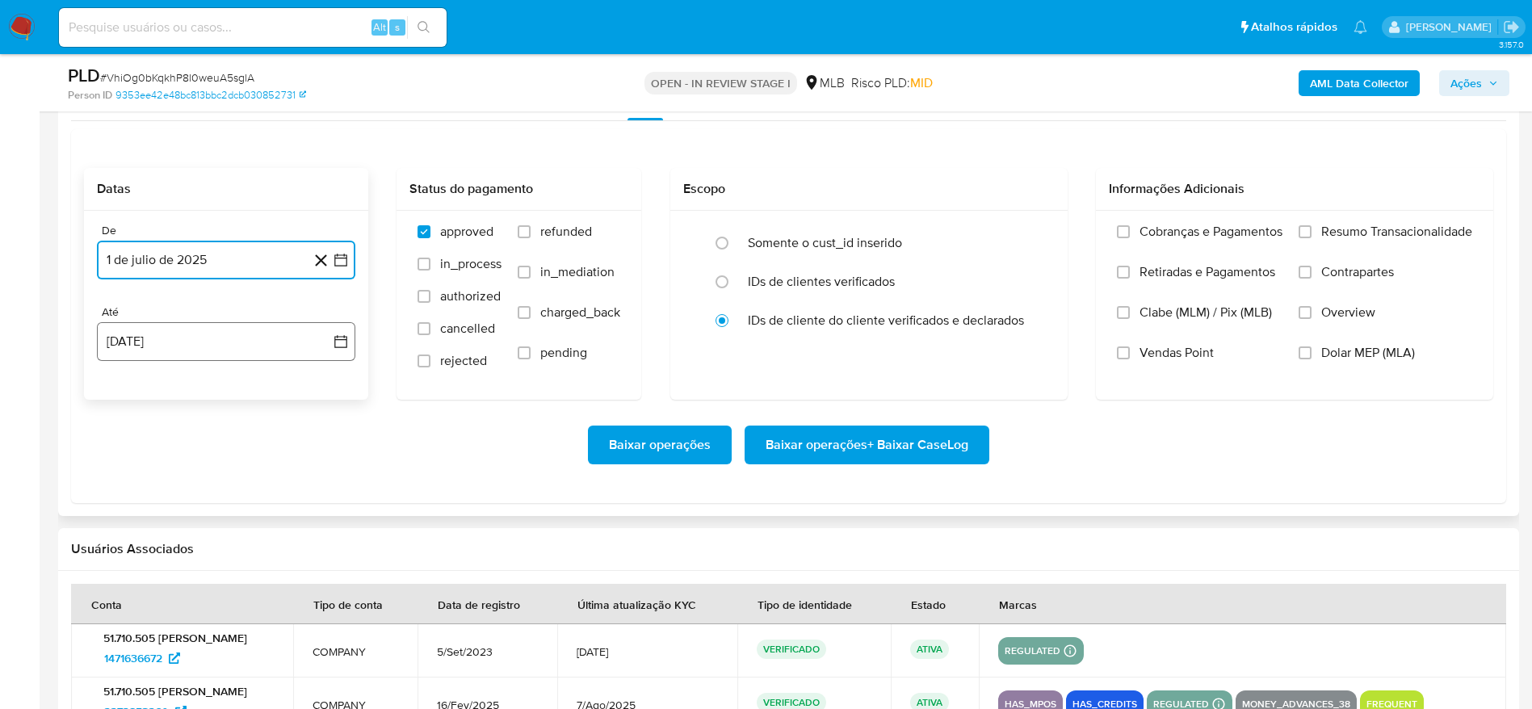
click at [237, 351] on button "28 [PERSON_NAME] de 2025" at bounding box center [226, 341] width 258 height 39
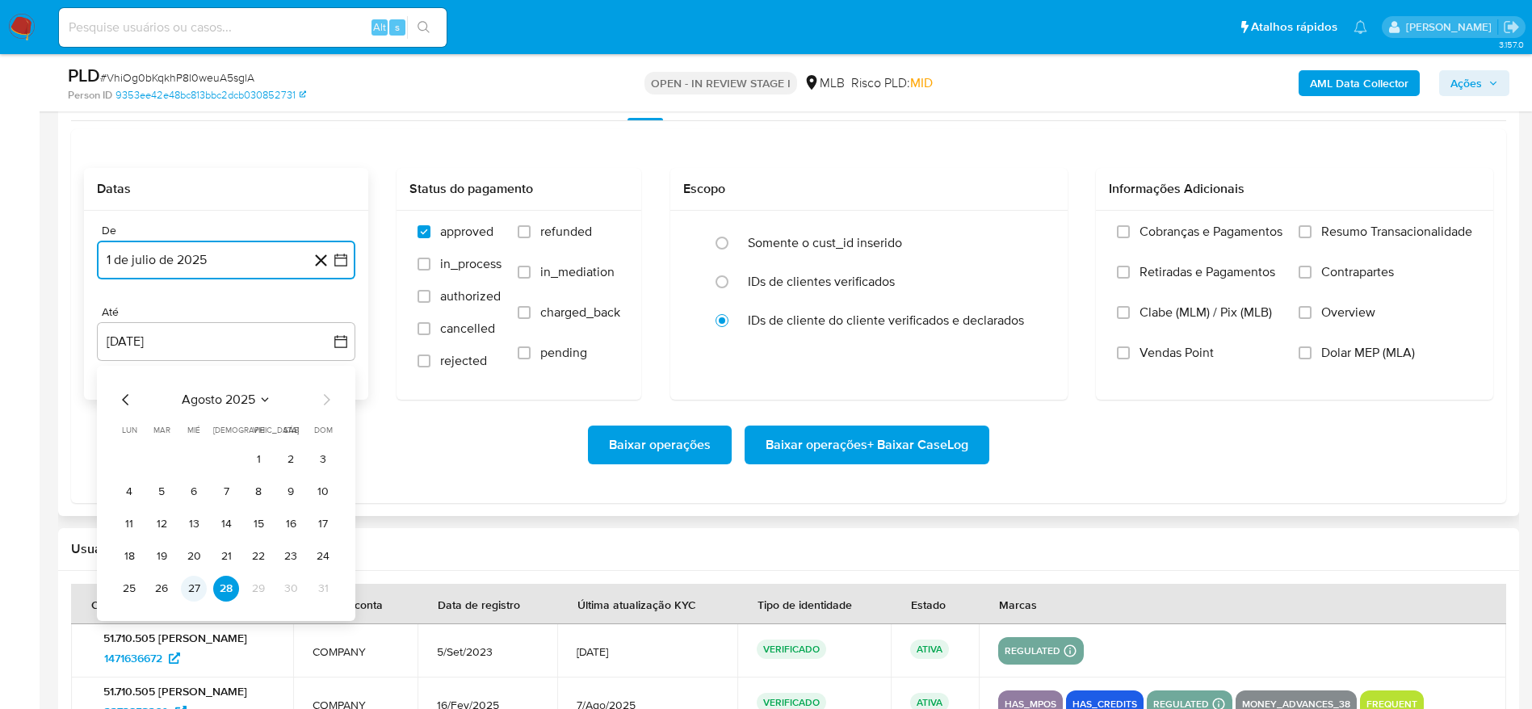
click at [194, 579] on button "27" at bounding box center [194, 589] width 26 height 26
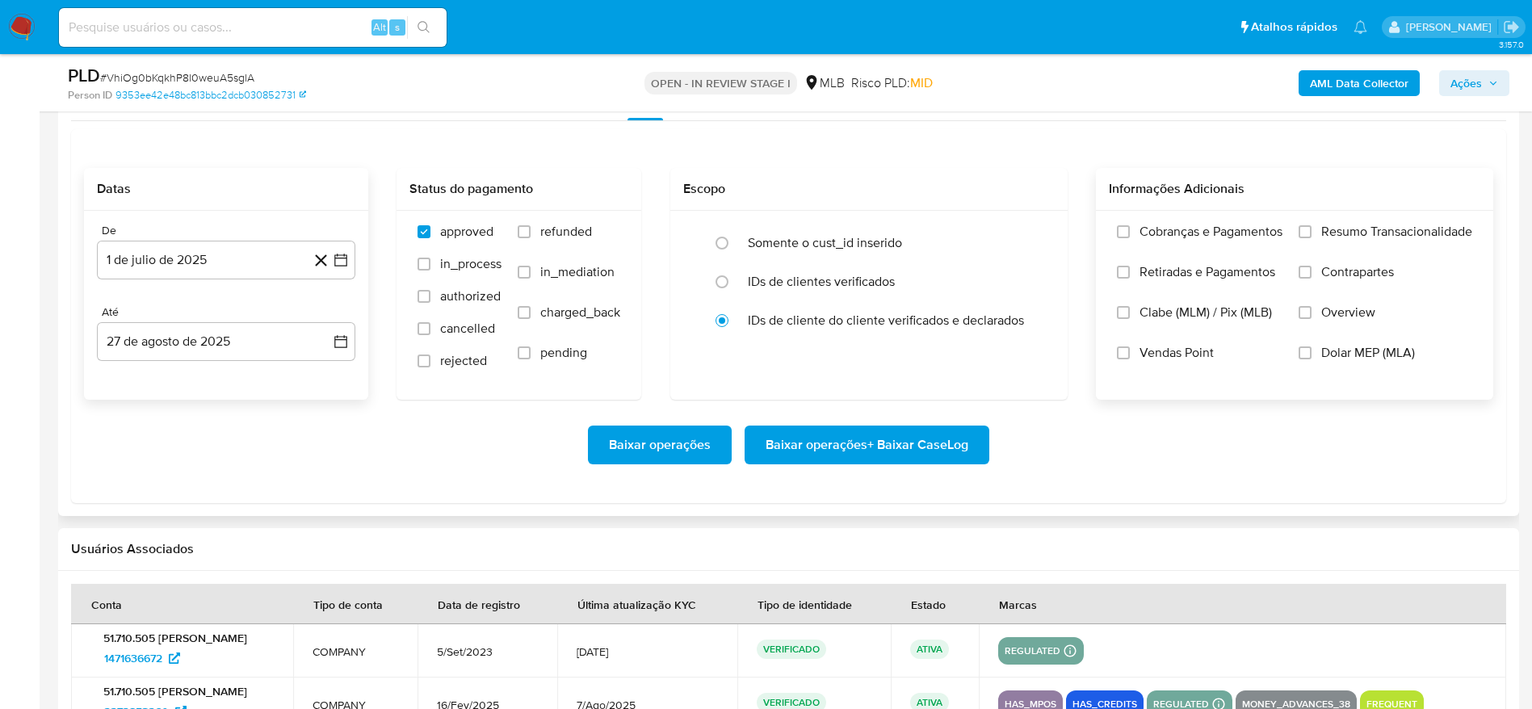
click at [1166, 346] on span "Vendas Point" at bounding box center [1177, 353] width 74 height 16
click at [1130, 346] on input "Vendas Point" at bounding box center [1123, 352] width 13 height 13
click at [1354, 233] on span "Resumo Transacionalidade" at bounding box center [1396, 232] width 151 height 16
click at [1302, 225] on input "Resumo Transacionalidade" at bounding box center [1305, 231] width 13 height 13
click at [639, 437] on span "Baixar operações" at bounding box center [660, 445] width 102 height 36
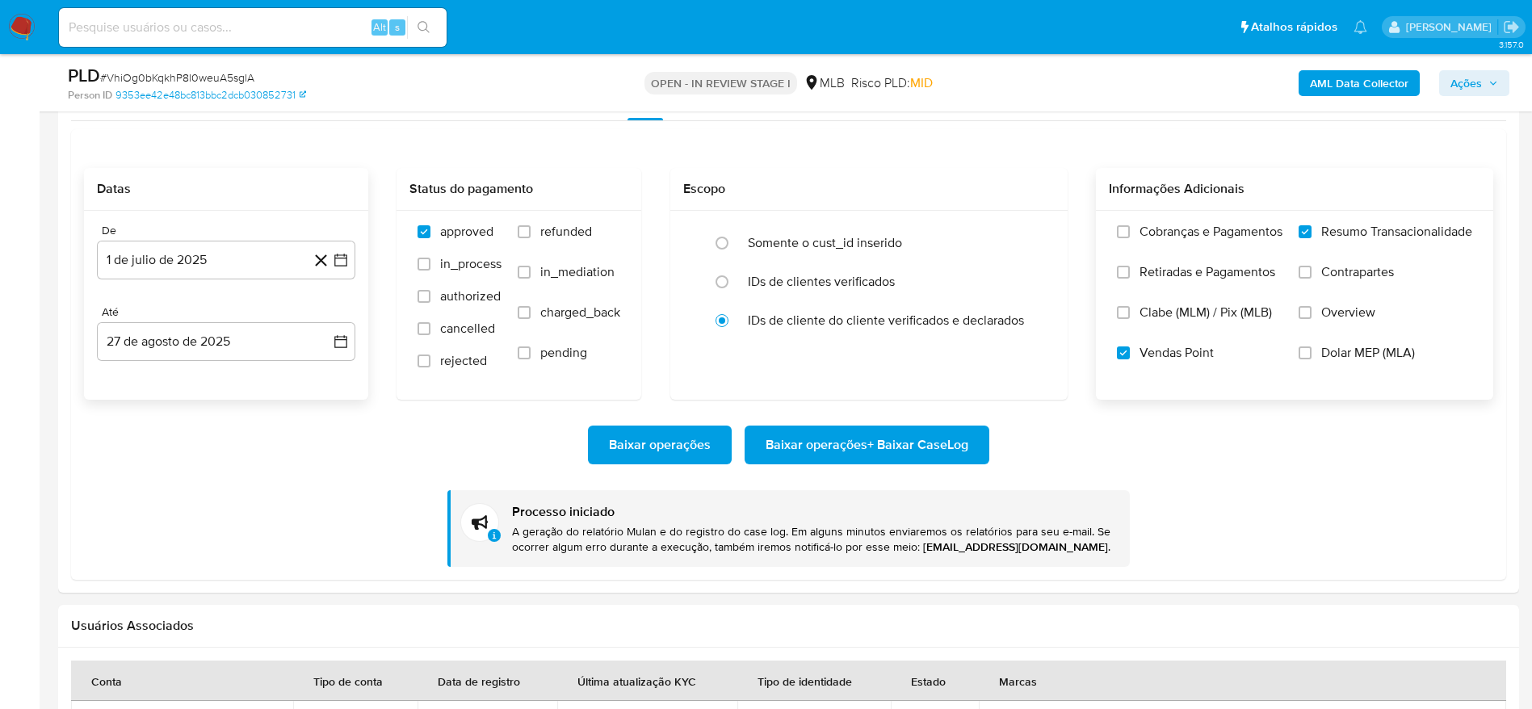
click at [1483, 79] on span "Ações" at bounding box center [1475, 83] width 48 height 23
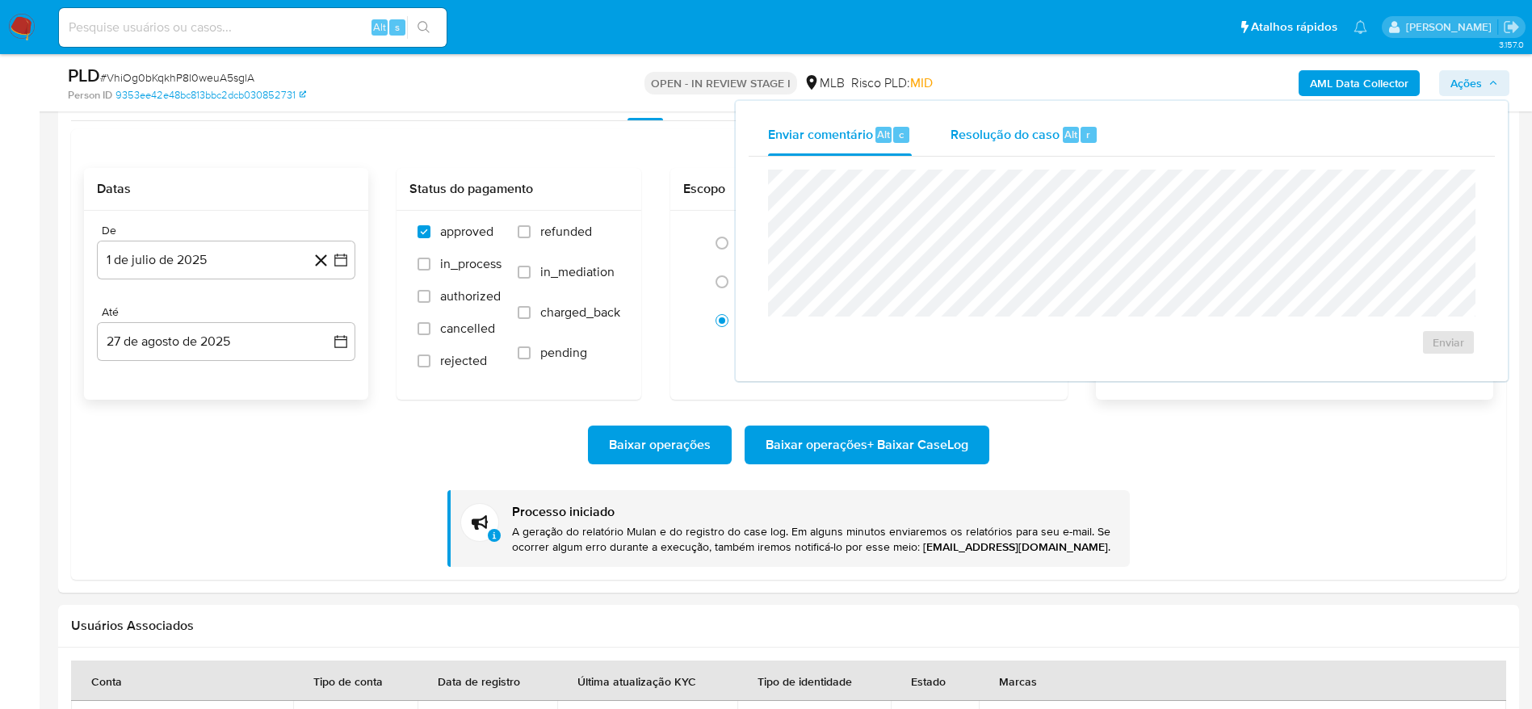
drag, startPoint x: 1043, startPoint y: 142, endPoint x: 1028, endPoint y: 152, distance: 17.5
click at [1040, 143] on div "Resolução do caso Alt r" at bounding box center [1025, 135] width 148 height 42
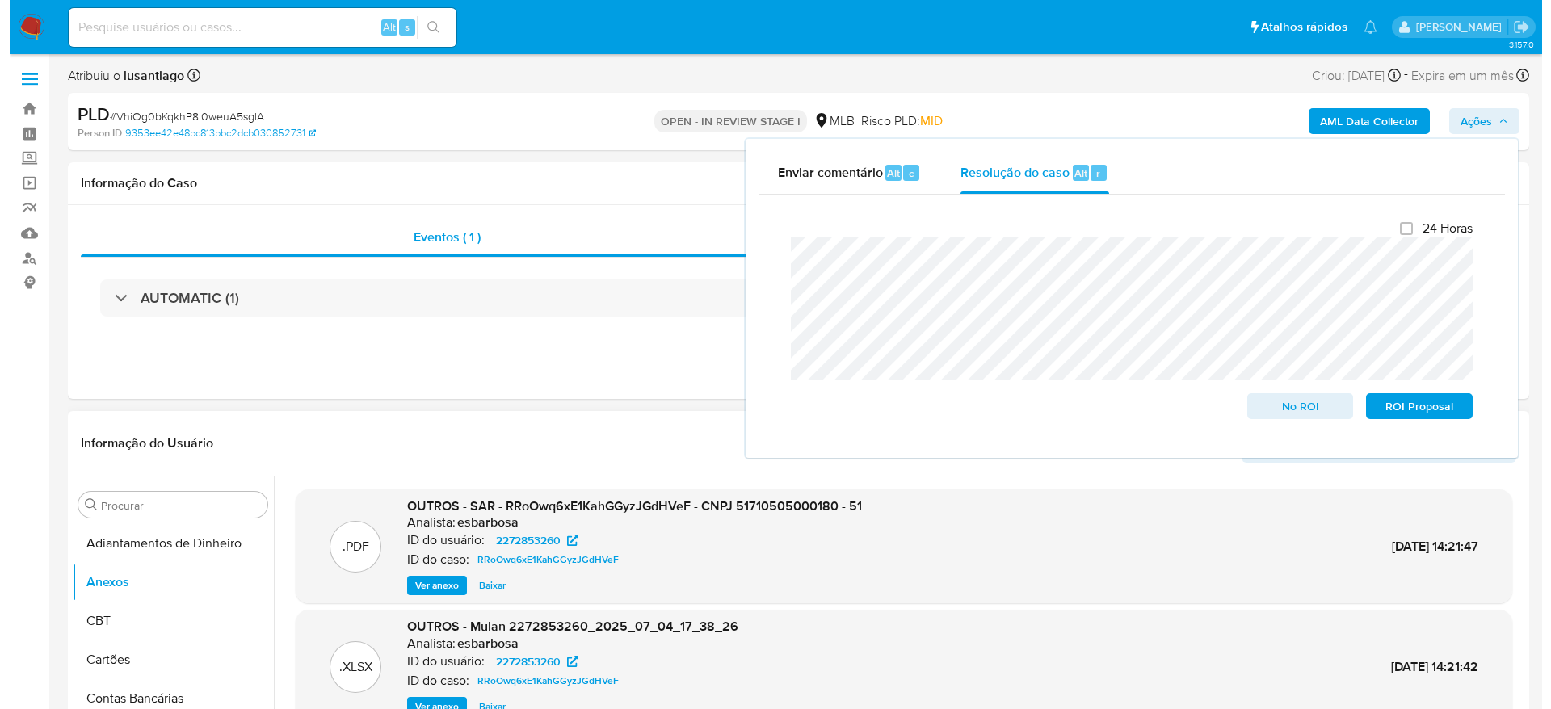
scroll to position [121, 0]
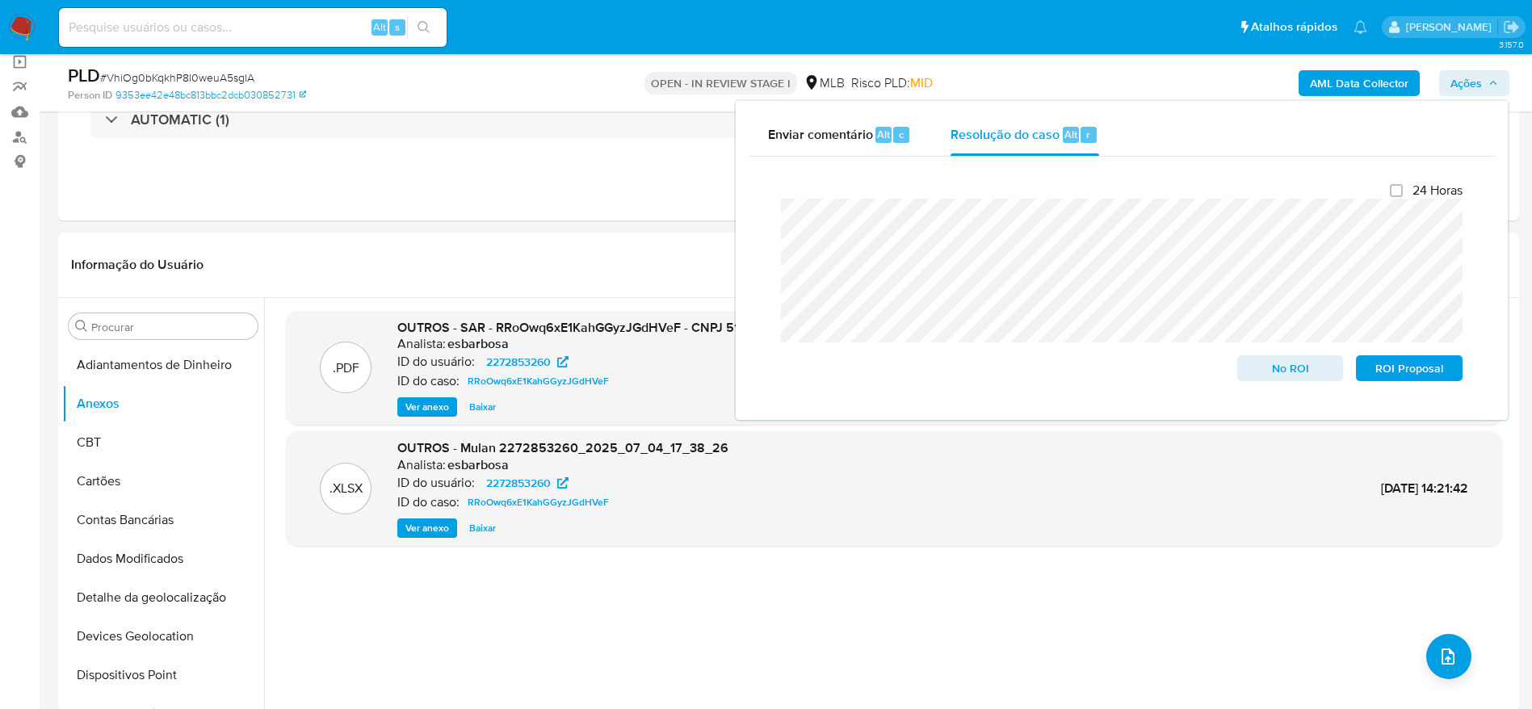
click at [514, 602] on div ".PDF OUTROS - SAR - RRoOwq6xE1KahGGyzJGdHVeF - CNPJ 51710505000180 - 51 Analist…" at bounding box center [894, 505] width 1216 height 388
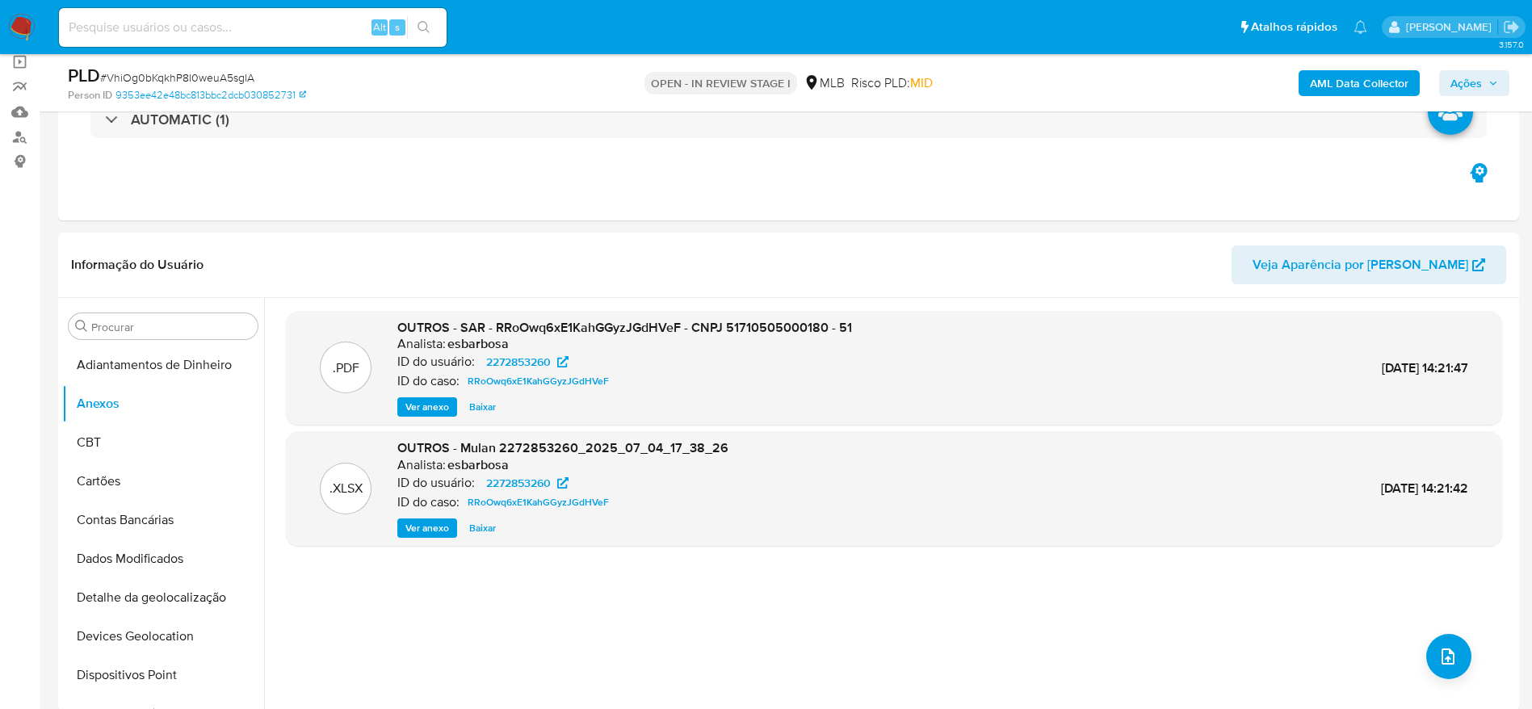
click at [1343, 82] on b "AML Data Collector" at bounding box center [1359, 83] width 99 height 26
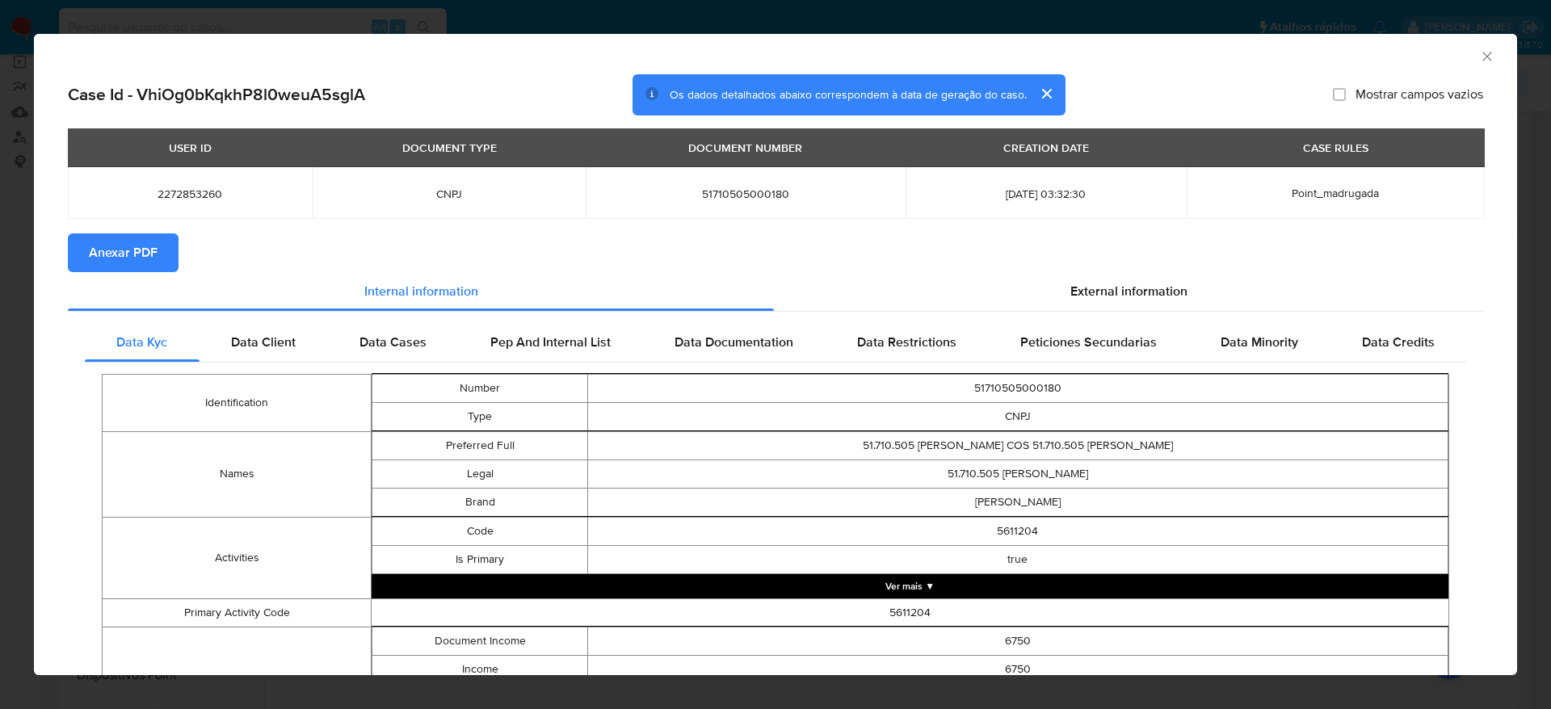
click at [163, 252] on button "Anexar PDF" at bounding box center [123, 252] width 111 height 39
click at [1479, 55] on icon "Fechar a janela" at bounding box center [1487, 56] width 16 height 16
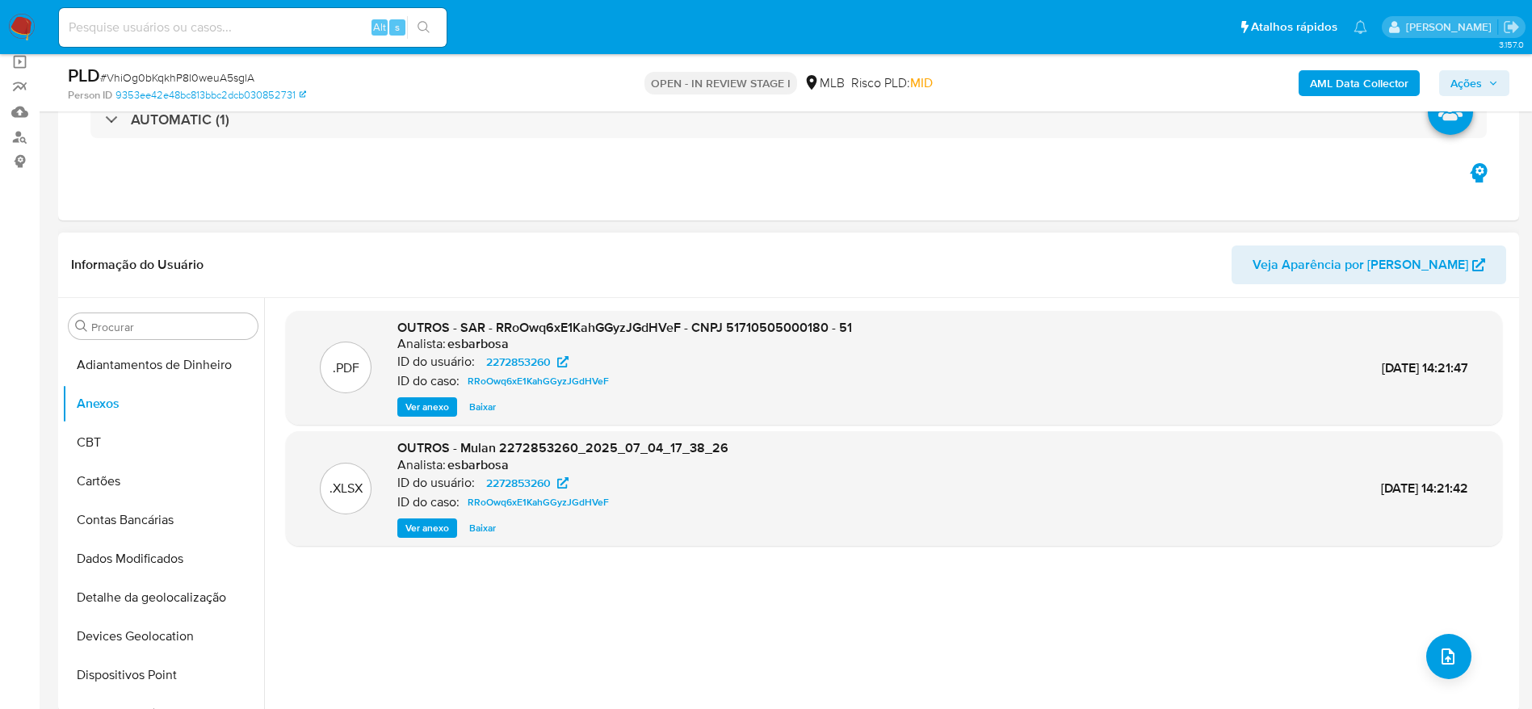
click at [815, 611] on div ".PDF OUTROS - SAR - RRoOwq6xE1KahGGyzJGdHVeF - CNPJ 51710505000180 - 51 Analist…" at bounding box center [894, 505] width 1216 height 388
click at [1427, 648] on button "upload-file" at bounding box center [1448, 656] width 45 height 45
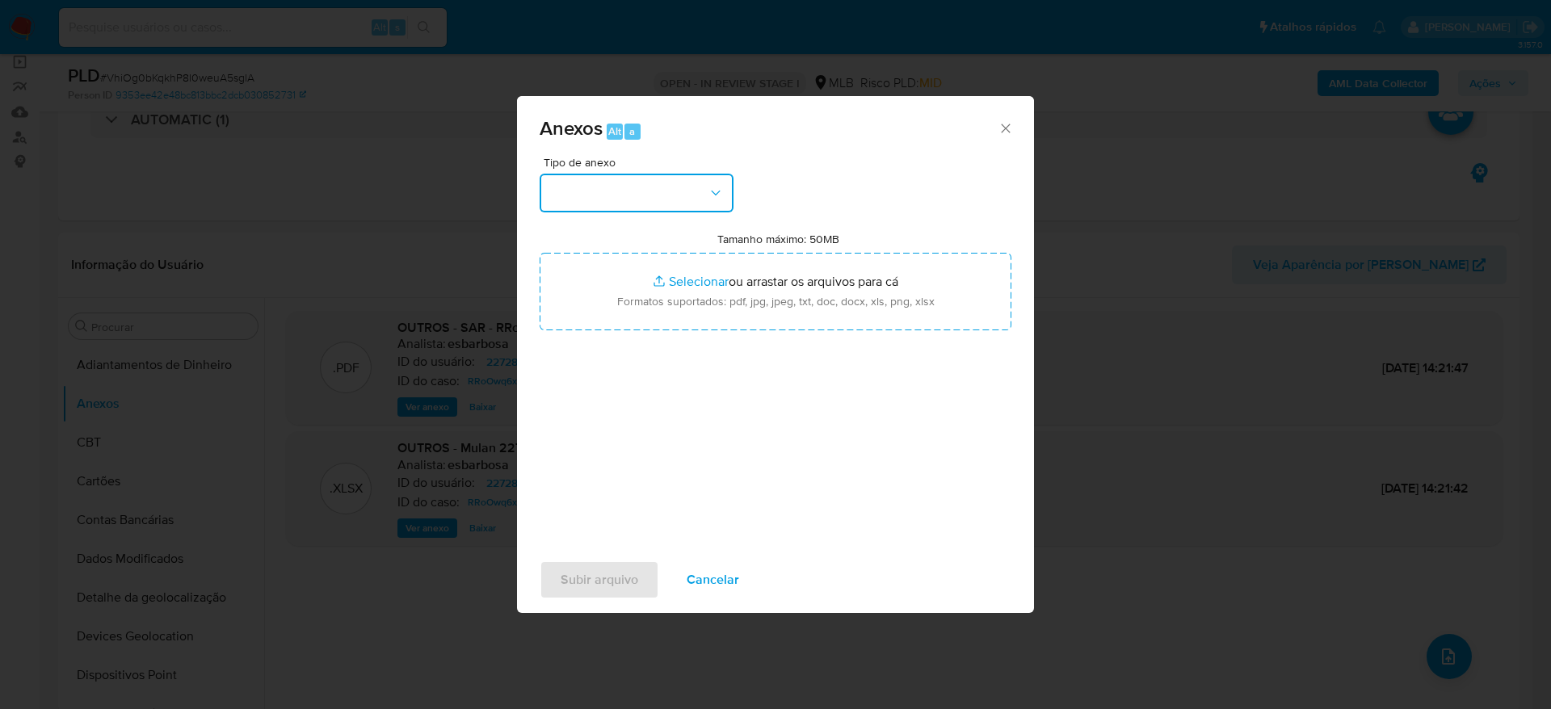
click at [663, 190] on button "button" at bounding box center [637, 193] width 194 height 39
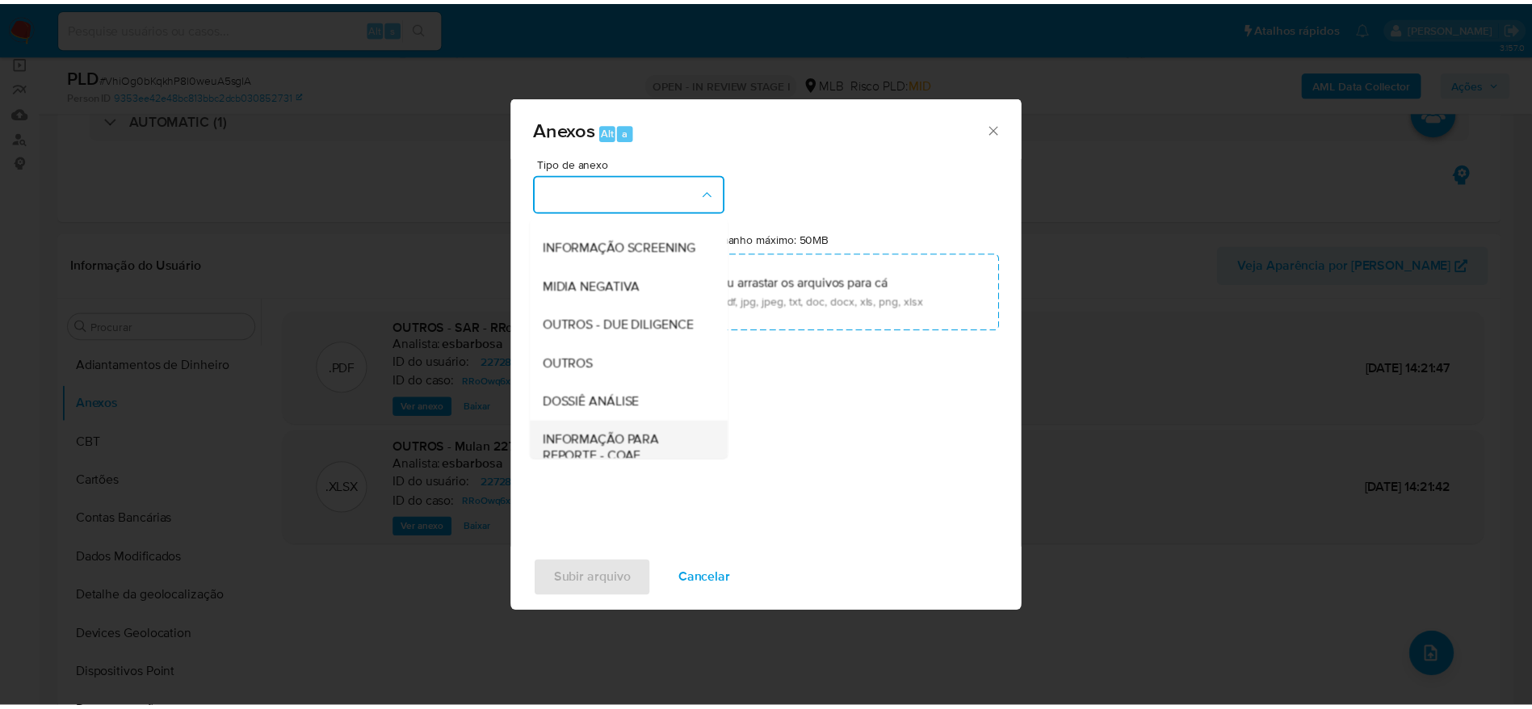
scroll to position [249, 0]
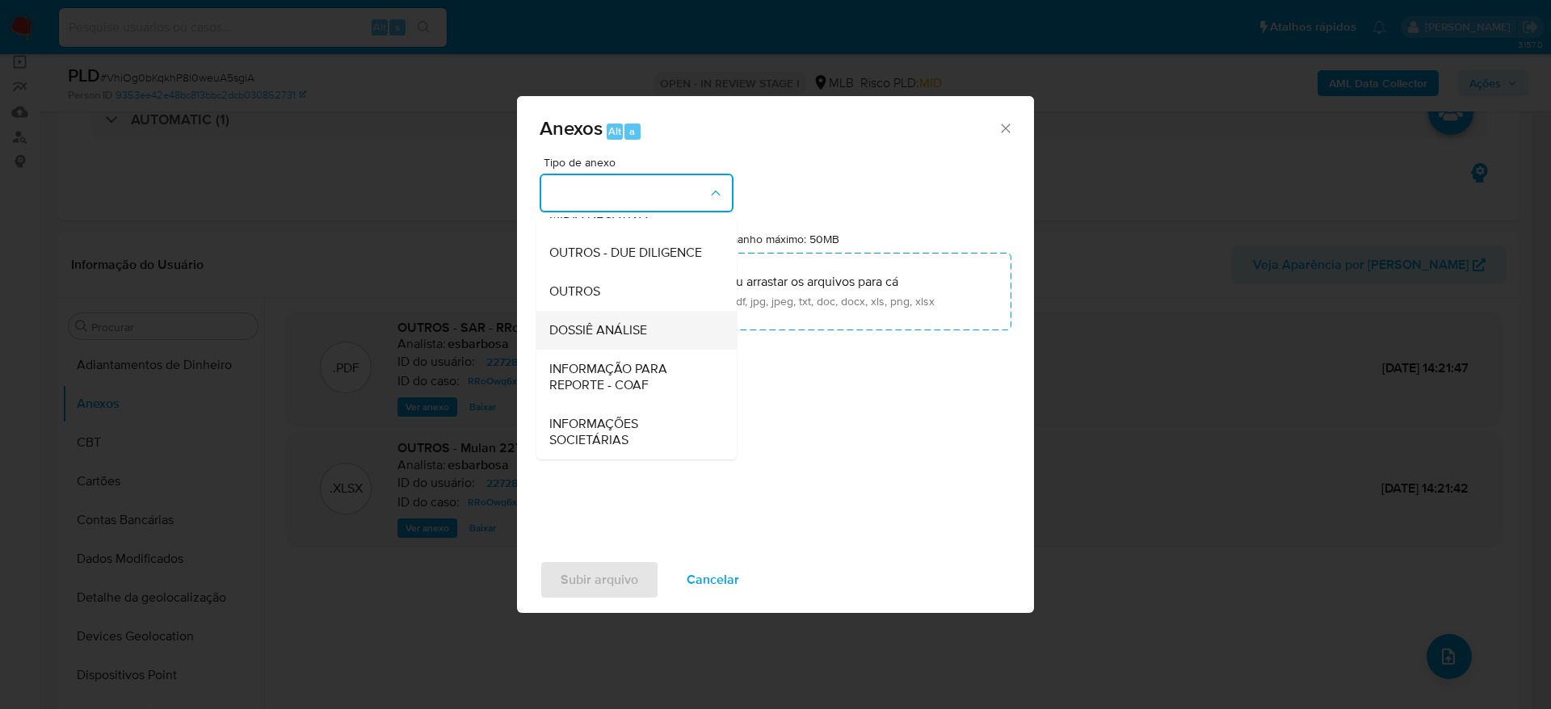
click at [590, 325] on span "DOSSIÊ ANÁLISE" at bounding box center [598, 330] width 98 height 16
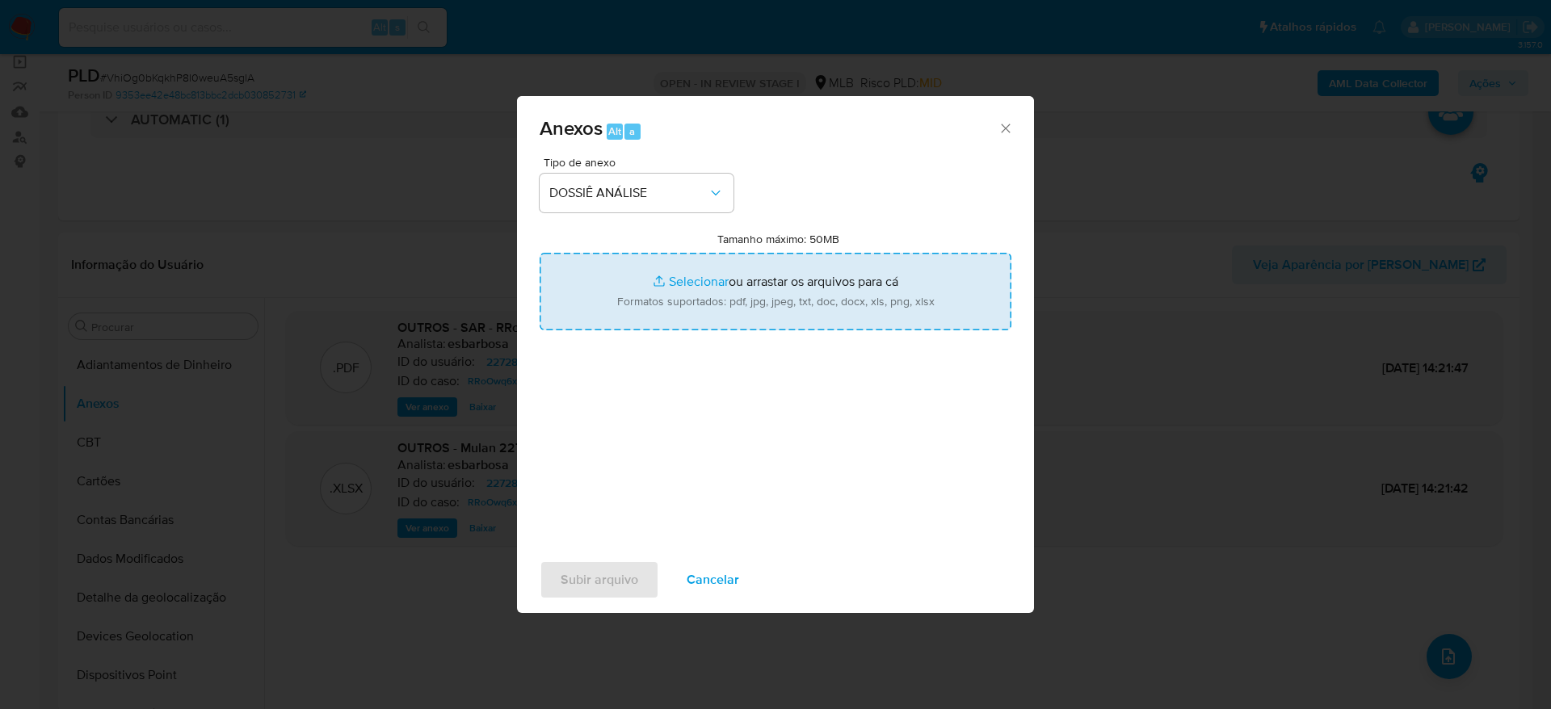
type input "C:\fakepath\Mulan 2272853260_2025_08_28_10_34_34 (1).xlsx"
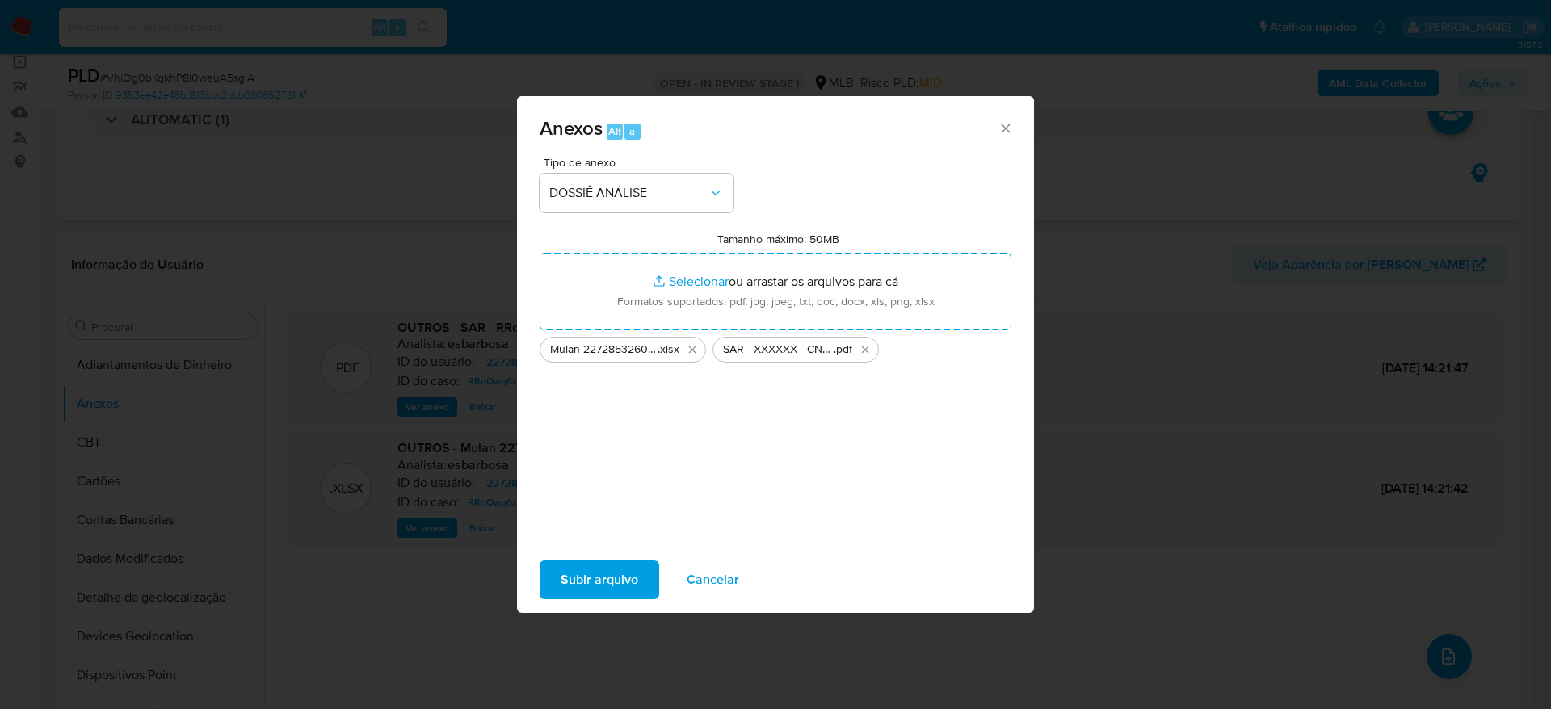
click at [601, 583] on span "Subir arquivo" at bounding box center [600, 580] width 78 height 36
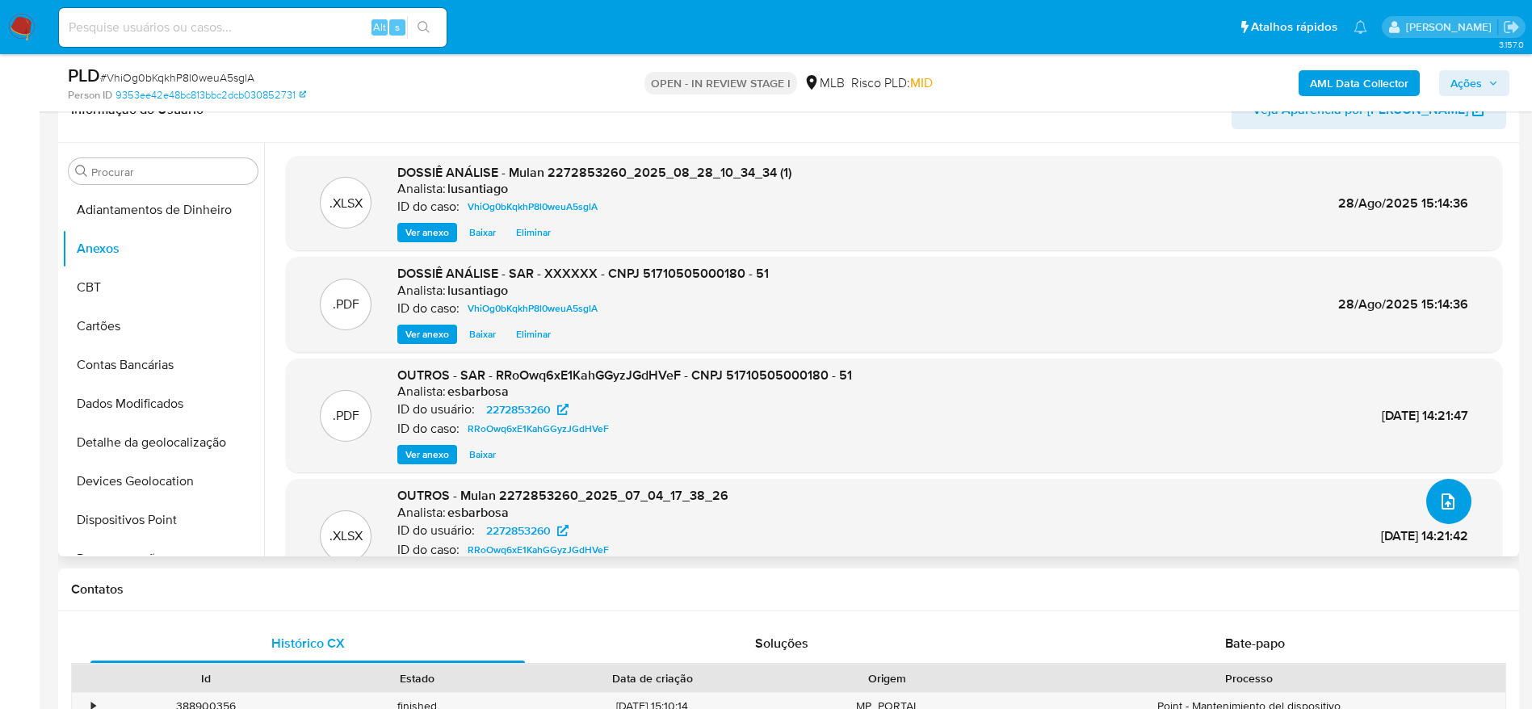
scroll to position [242, 0]
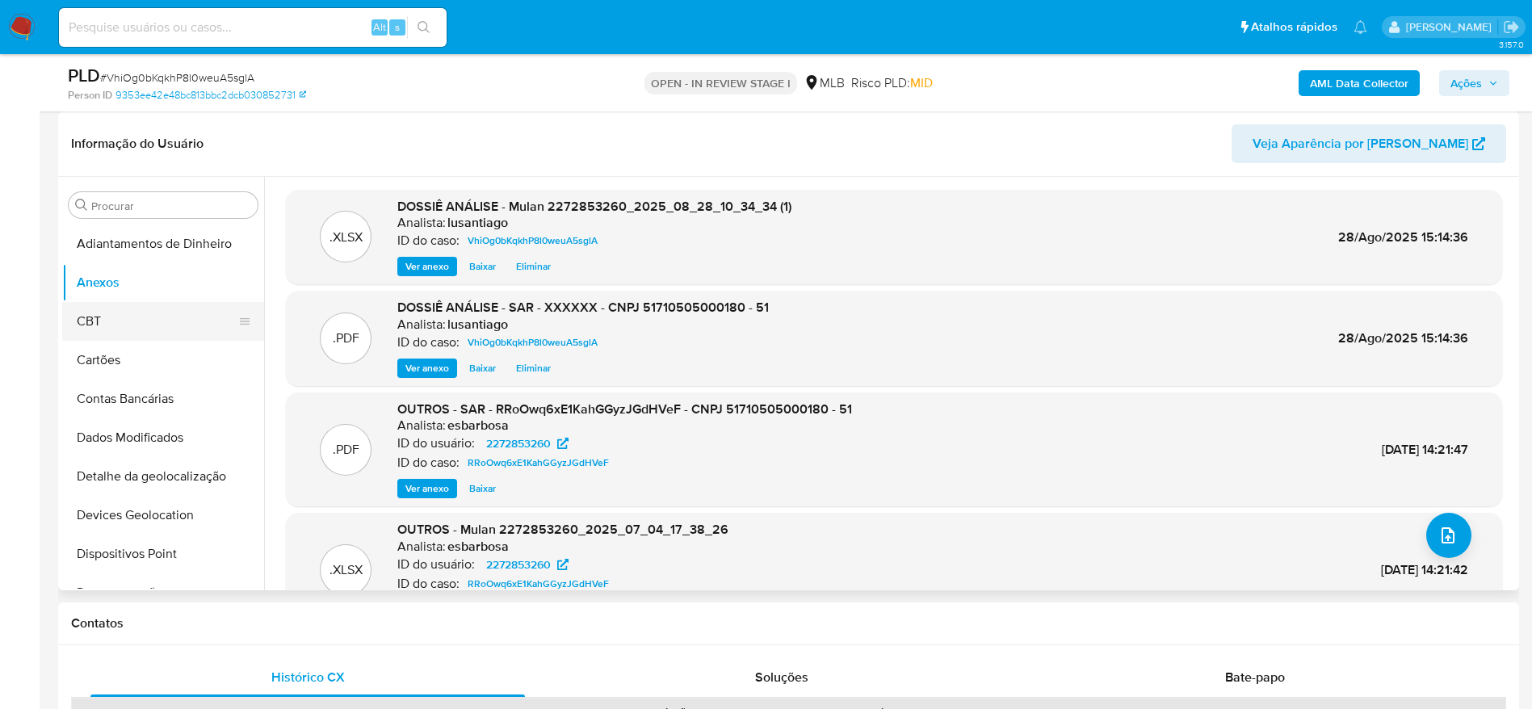
click at [132, 317] on button "CBT" at bounding box center [156, 321] width 189 height 39
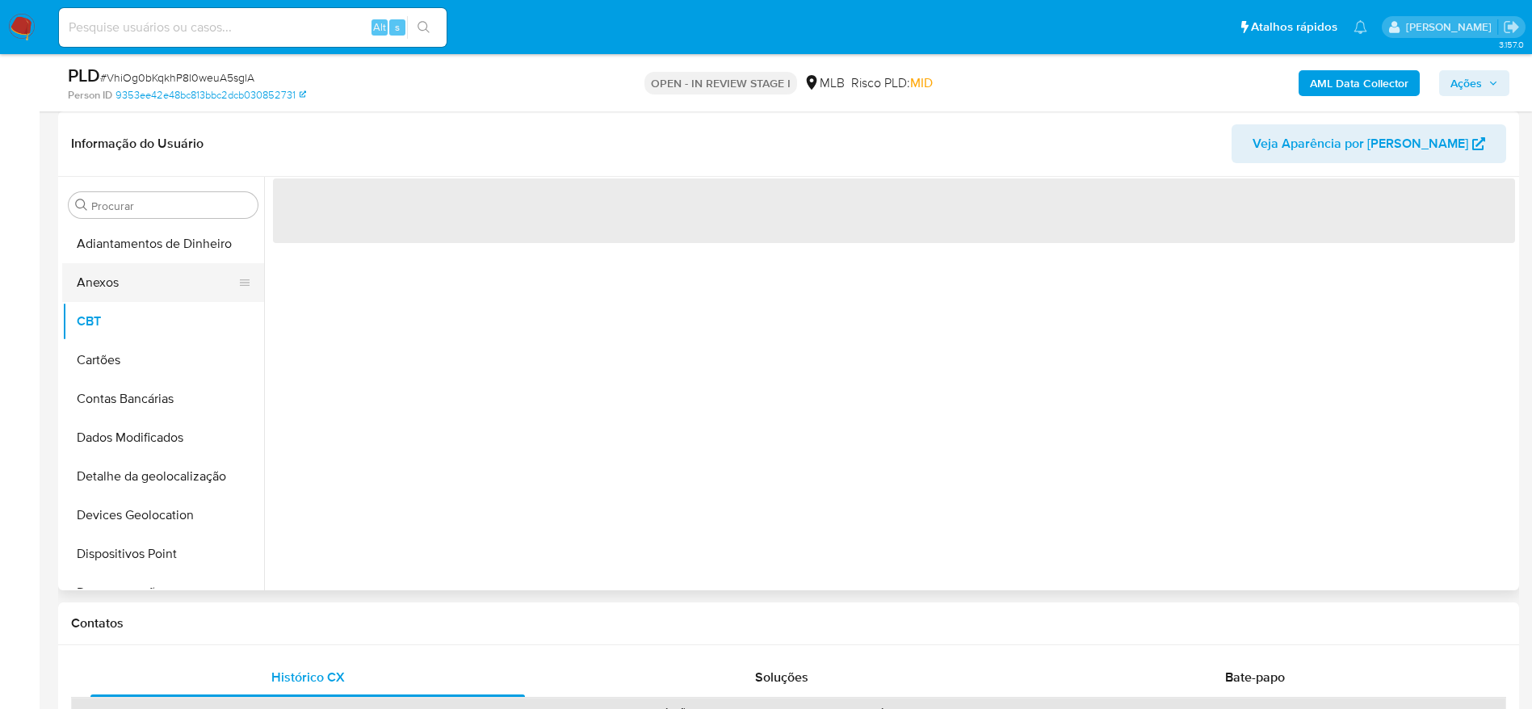
click at [132, 288] on button "Anexos" at bounding box center [156, 282] width 189 height 39
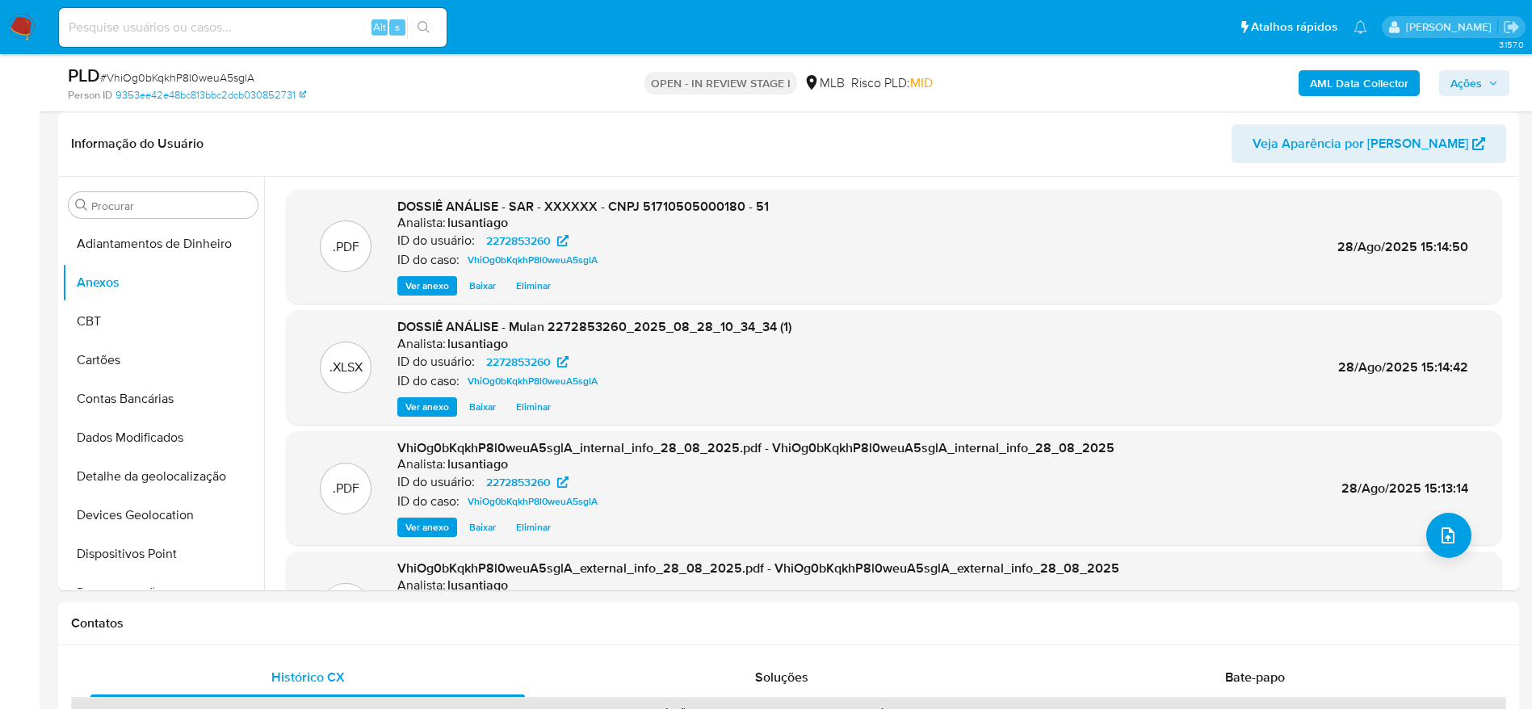
click at [1462, 85] on span "Ações" at bounding box center [1466, 83] width 31 height 26
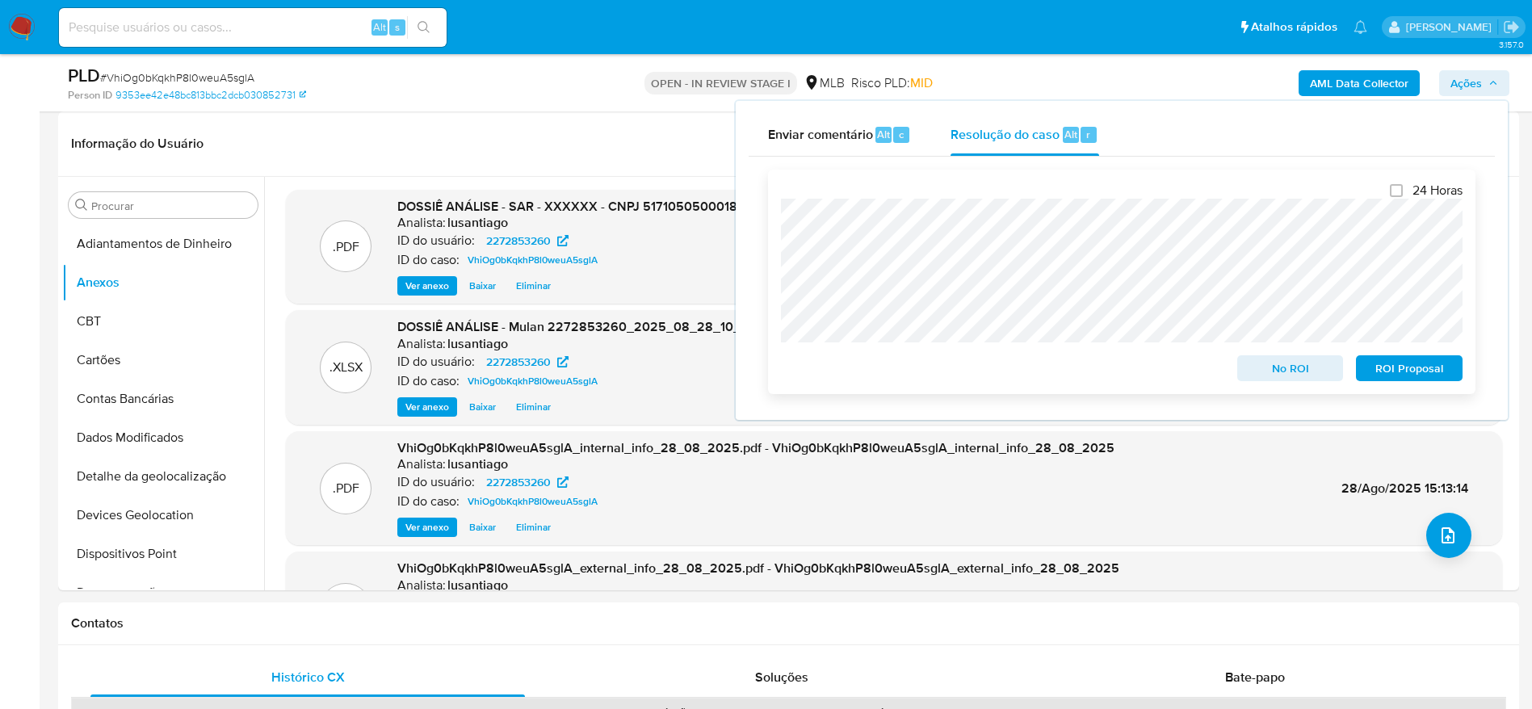
click at [1404, 378] on span "ROI Proposal" at bounding box center [1409, 368] width 84 height 23
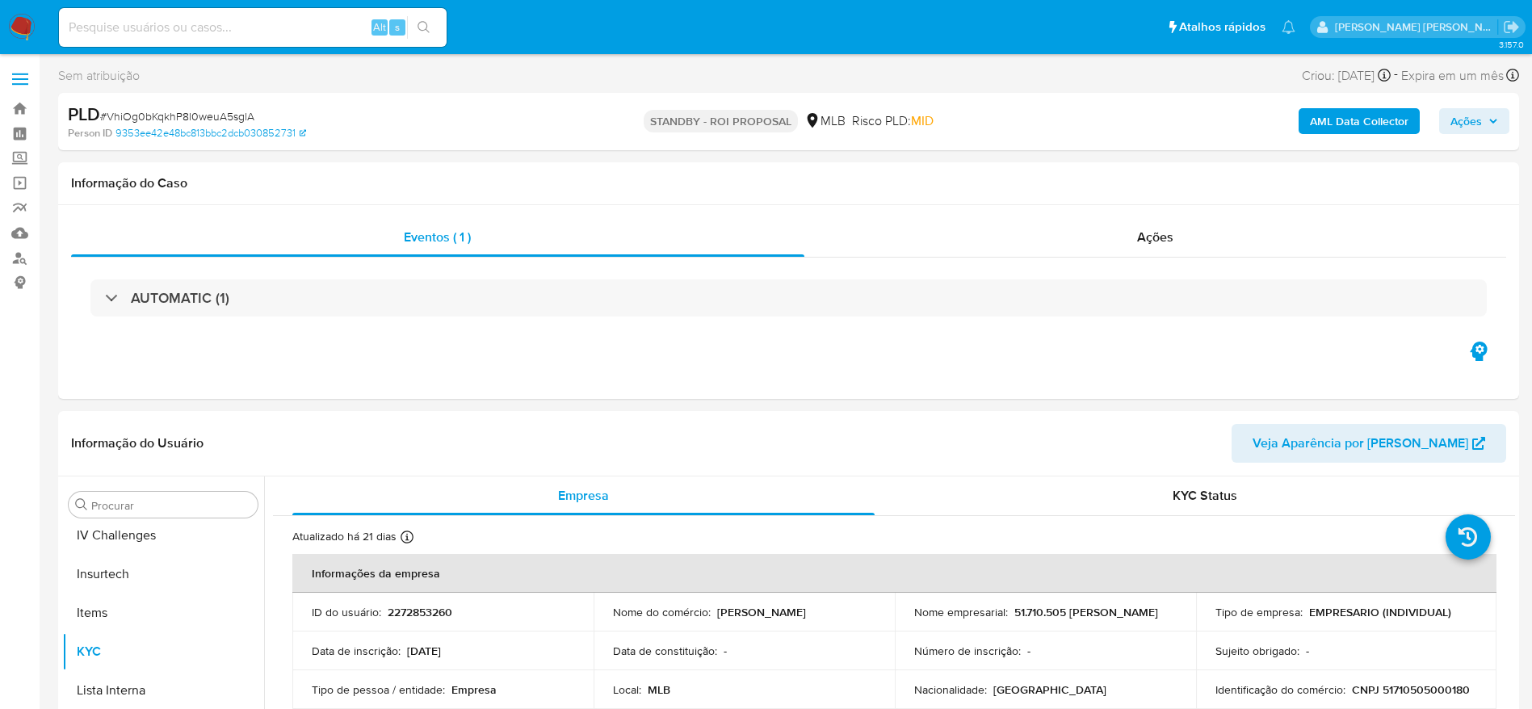
scroll to position [721, 0]
select select "10"
click at [20, 136] on link "Painel" at bounding box center [96, 133] width 192 height 25
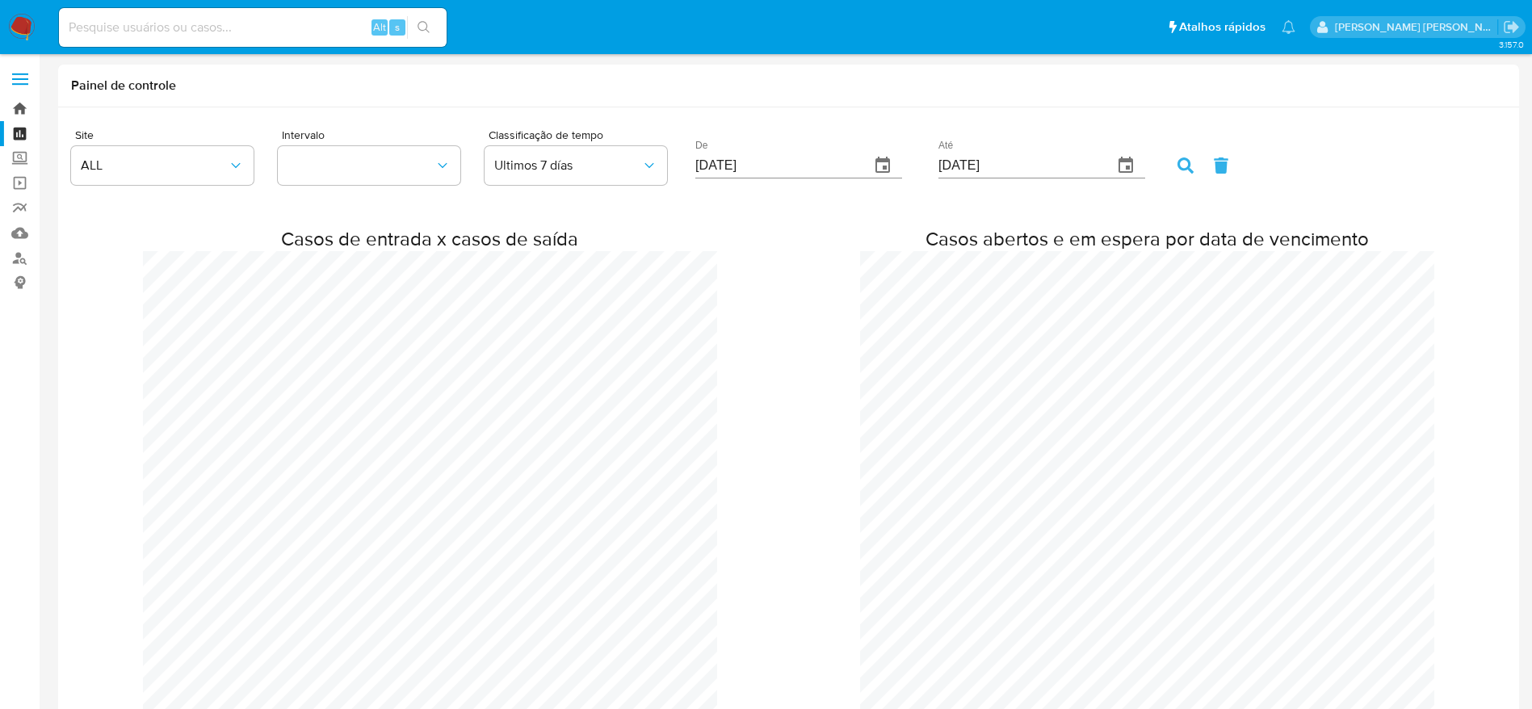
click at [13, 116] on link "Bandeja" at bounding box center [96, 108] width 192 height 25
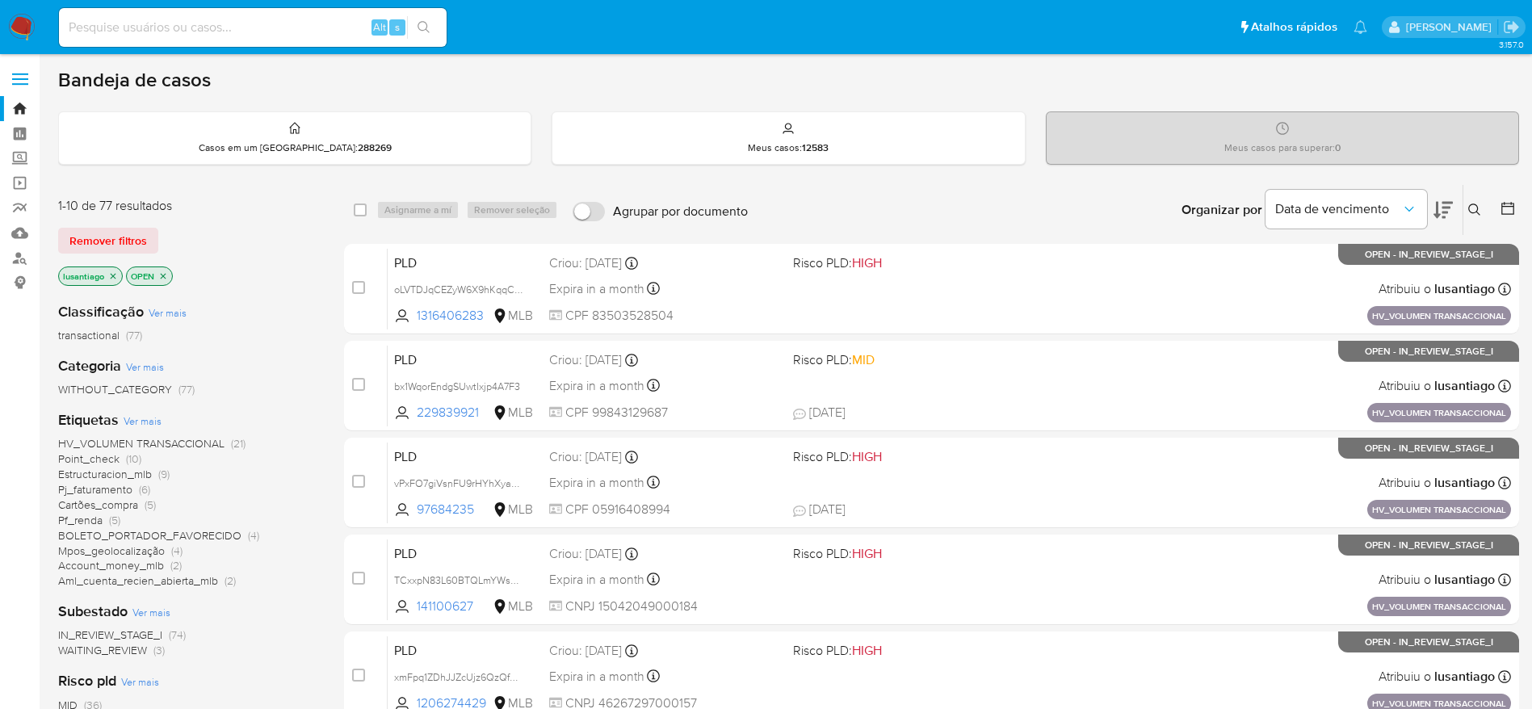
click at [66, 518] on span "Pf_renda" at bounding box center [80, 520] width 44 height 16
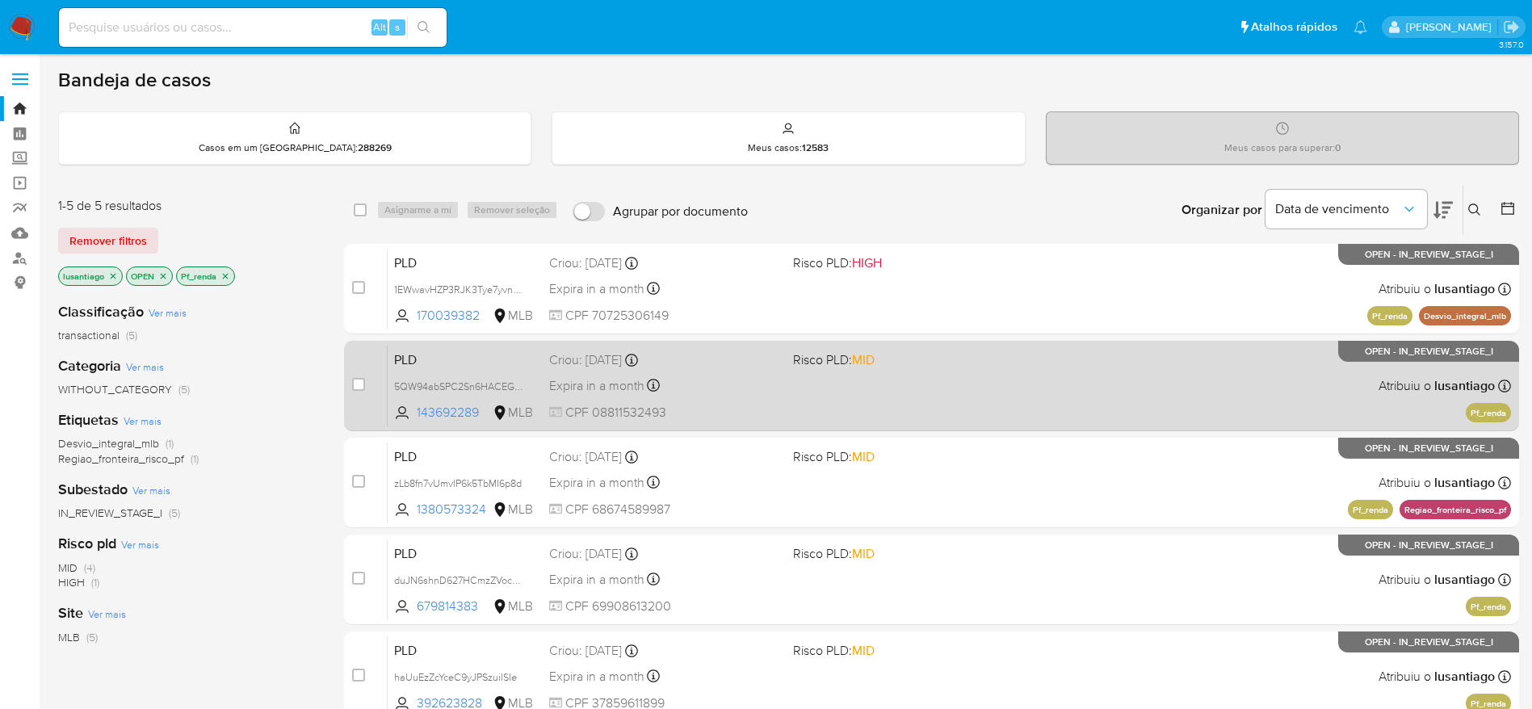
scroll to position [121, 0]
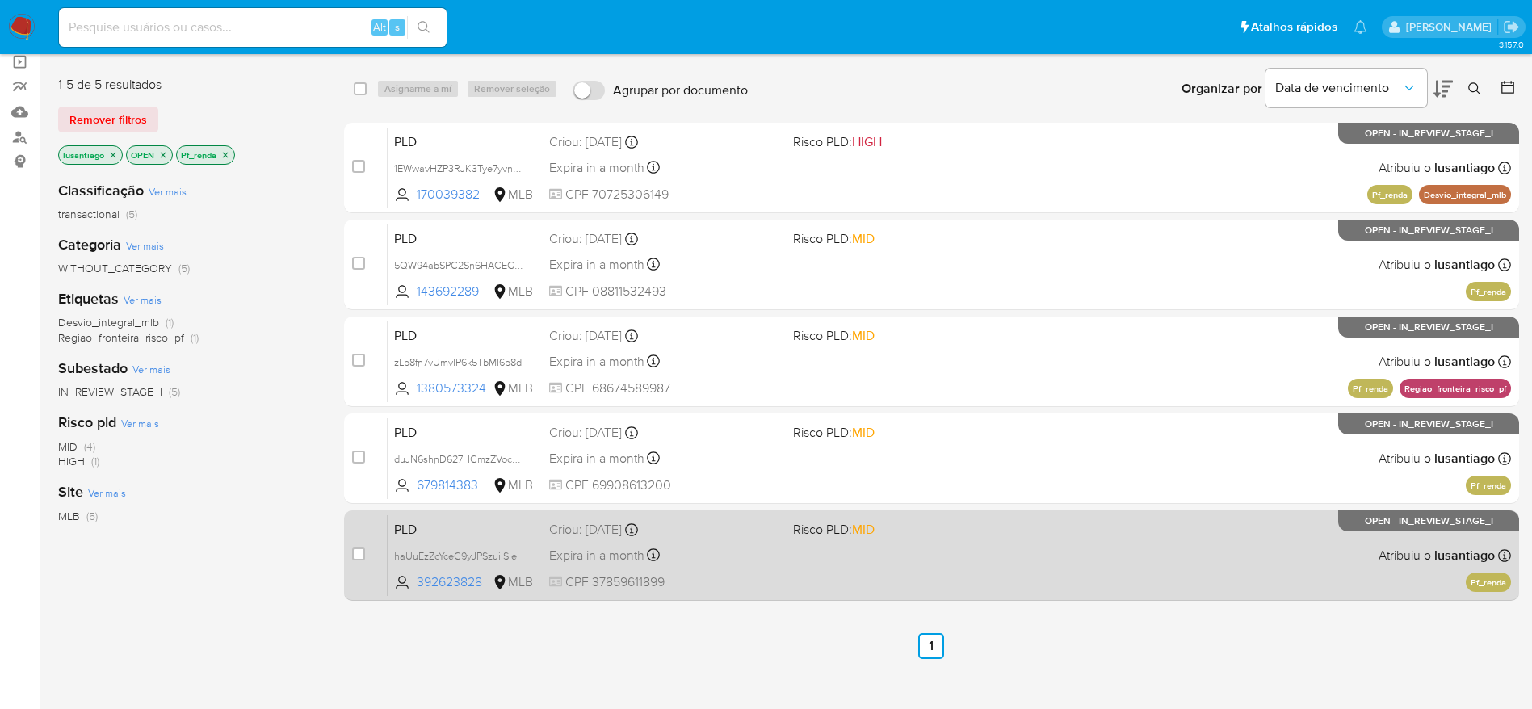
click at [695, 552] on div "Expira in a month Expira em [DATE] 00:09:04" at bounding box center [664, 555] width 231 height 22
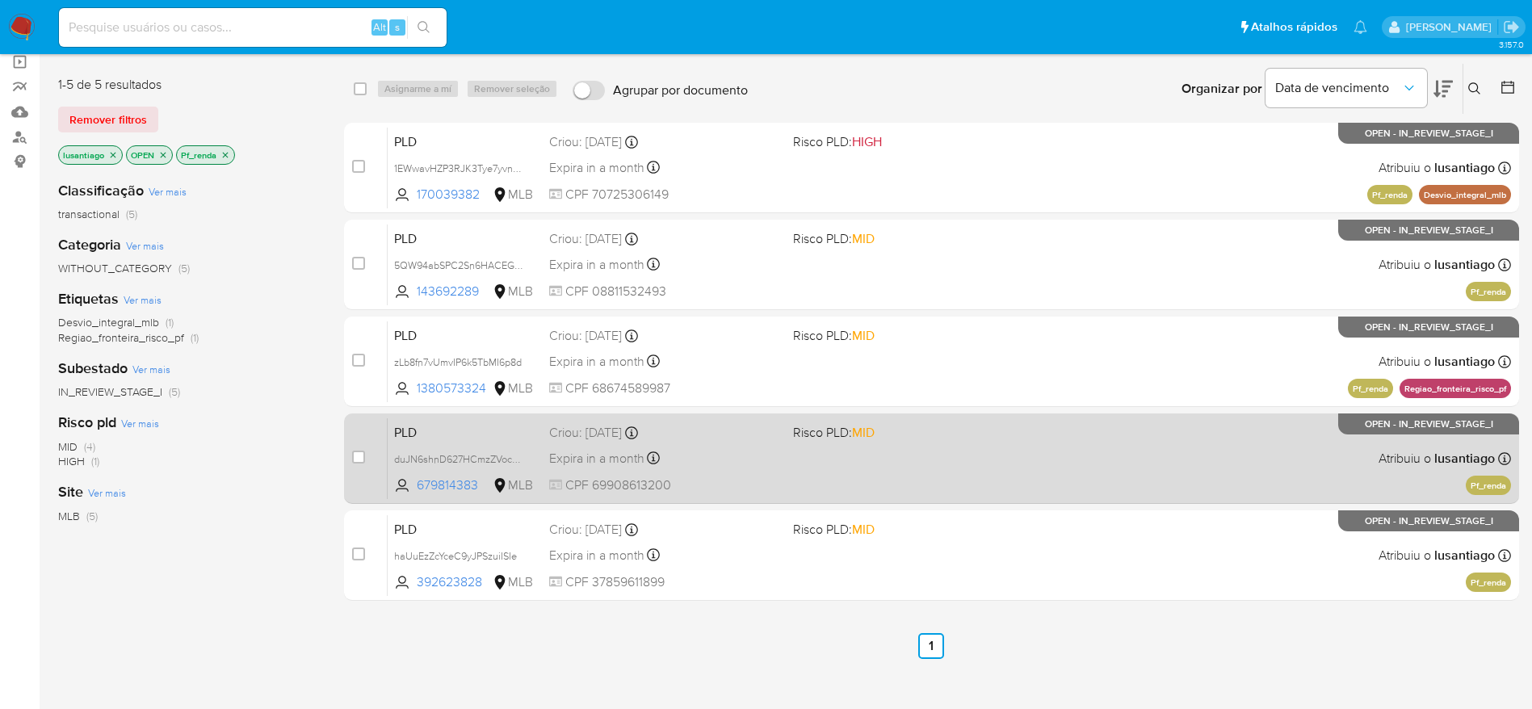
click at [676, 443] on div "PLD duJN6shnD627HCmzZVocMRVU 679814383 MLB Risco PLD: MID Criou: [DATE] Criou: …" at bounding box center [949, 459] width 1123 height 82
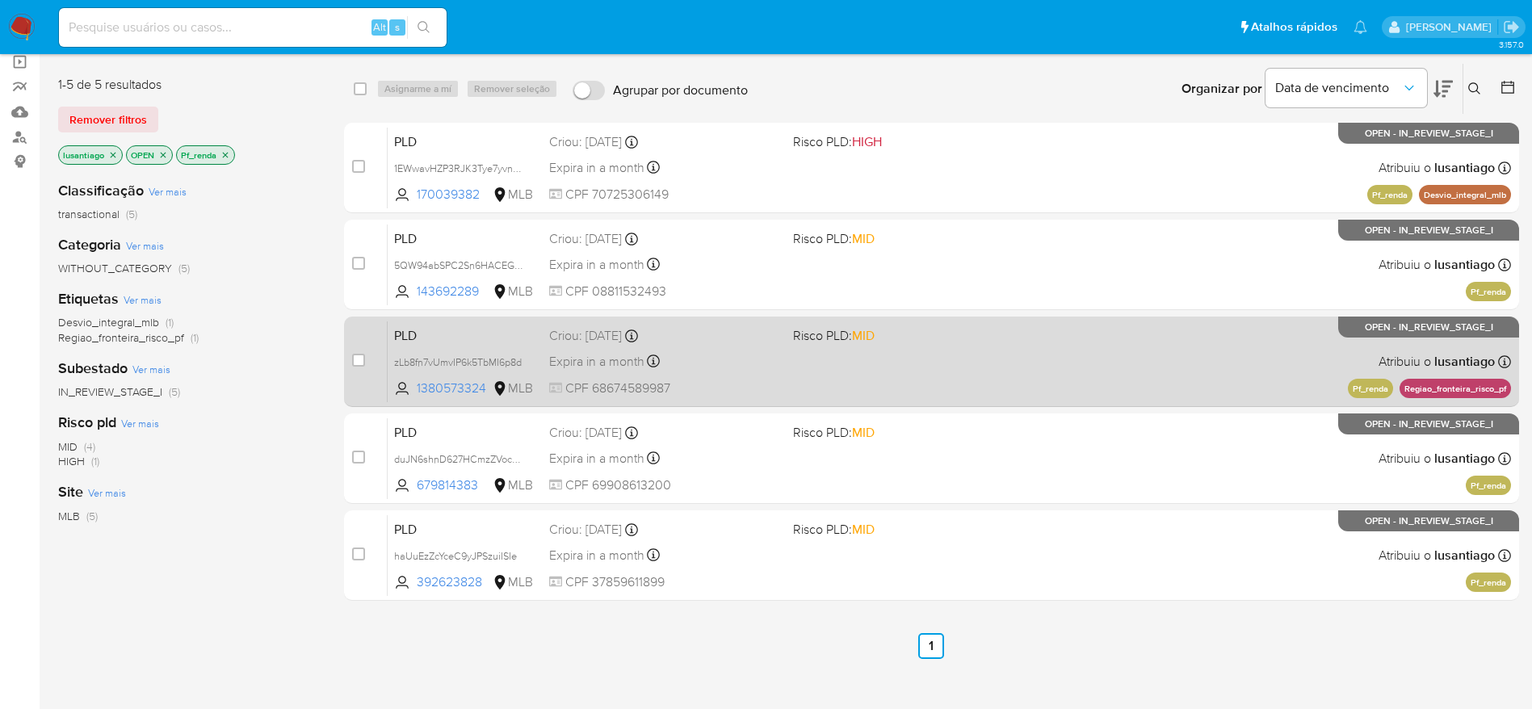
click at [719, 355] on div "Expira in a month Expira em [DATE] 00:10:34" at bounding box center [664, 362] width 231 height 22
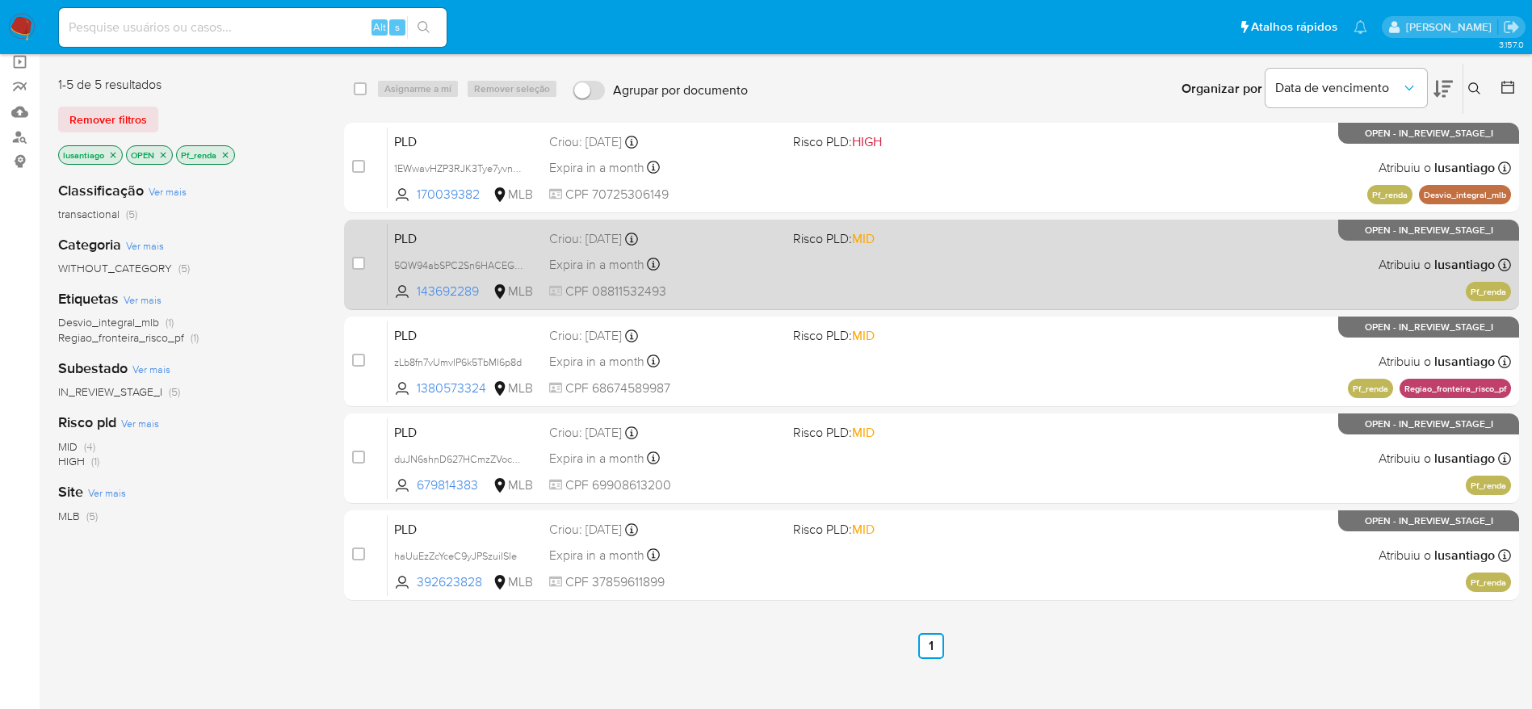
click at [748, 273] on div "Expira in a month Expira em [DATE] 00:11:32" at bounding box center [664, 265] width 231 height 22
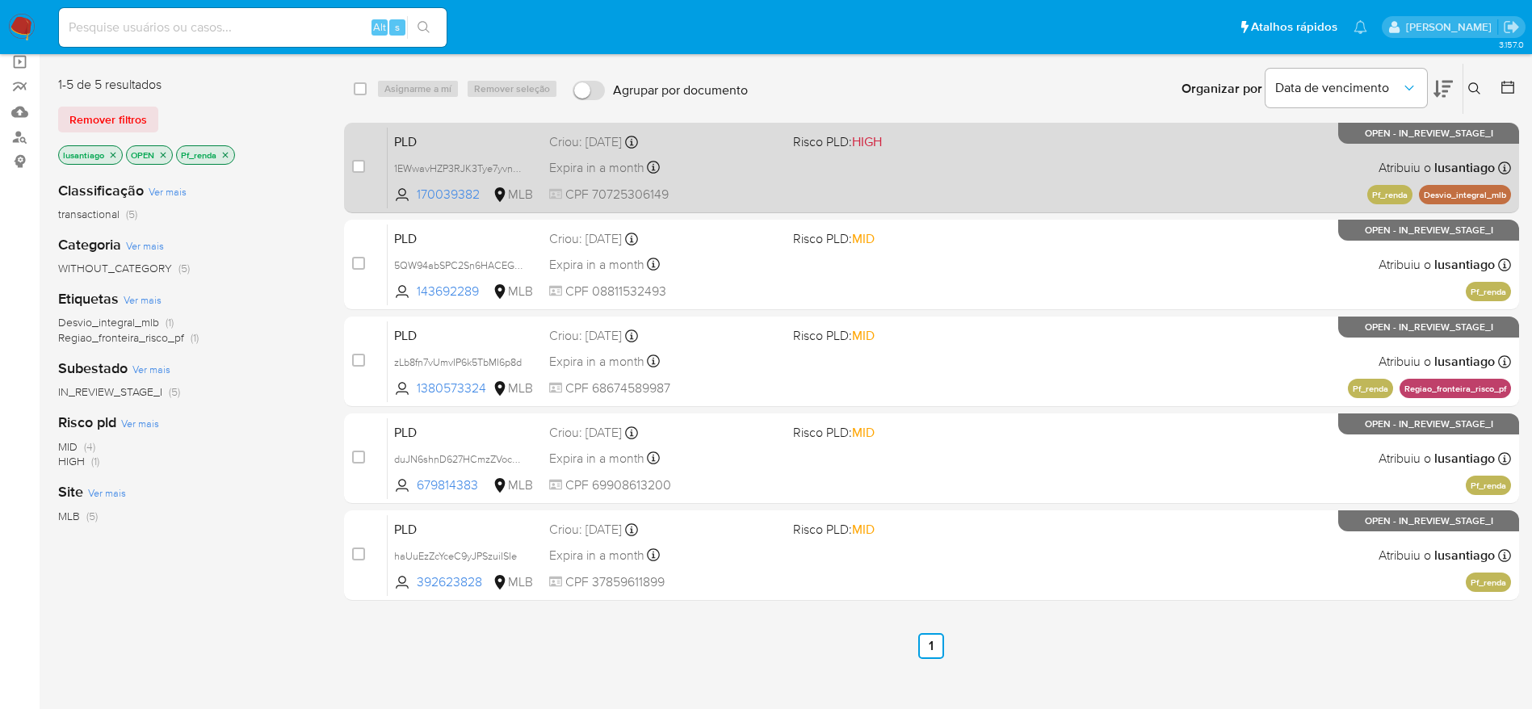
click at [709, 150] on div "Criou: [DATE] Criou: [DATE] 00:12:34" at bounding box center [664, 142] width 231 height 18
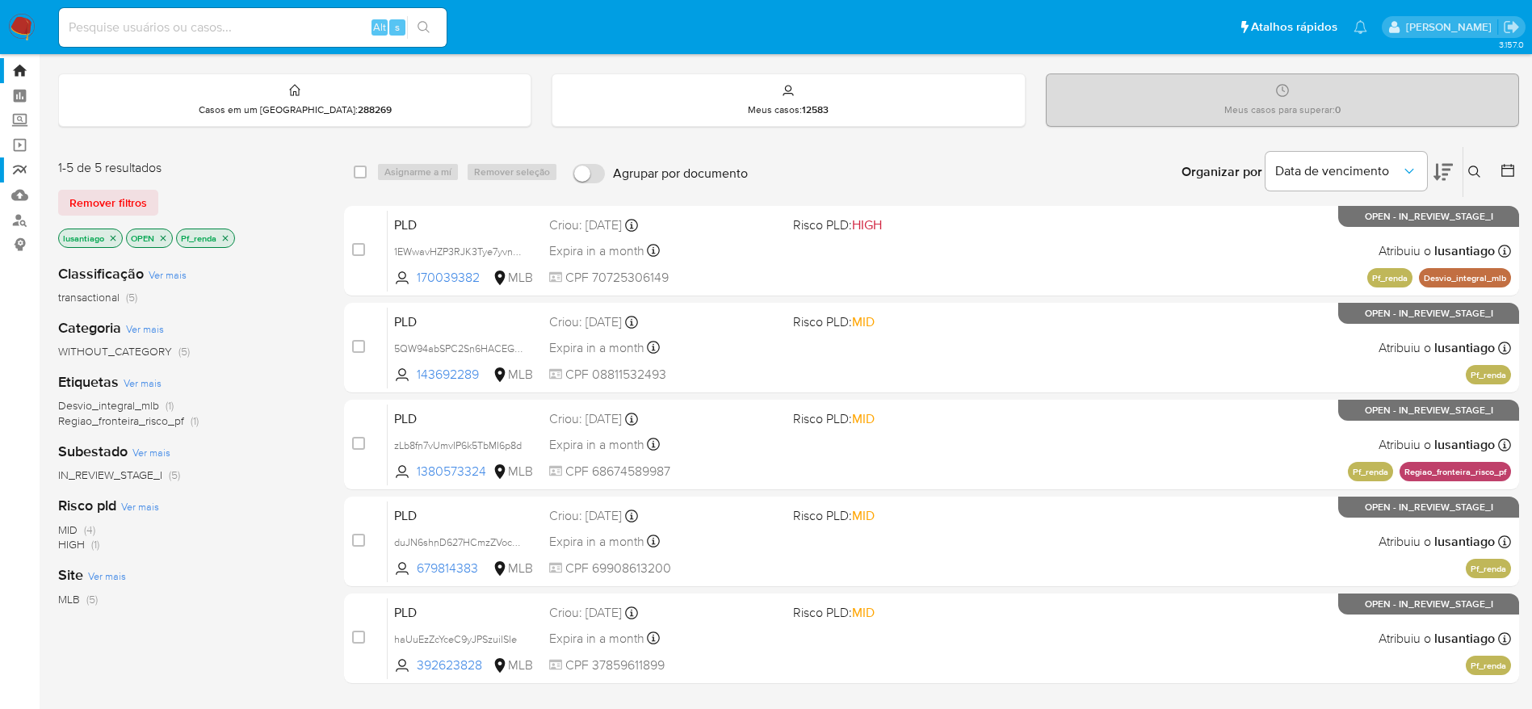
scroll to position [0, 0]
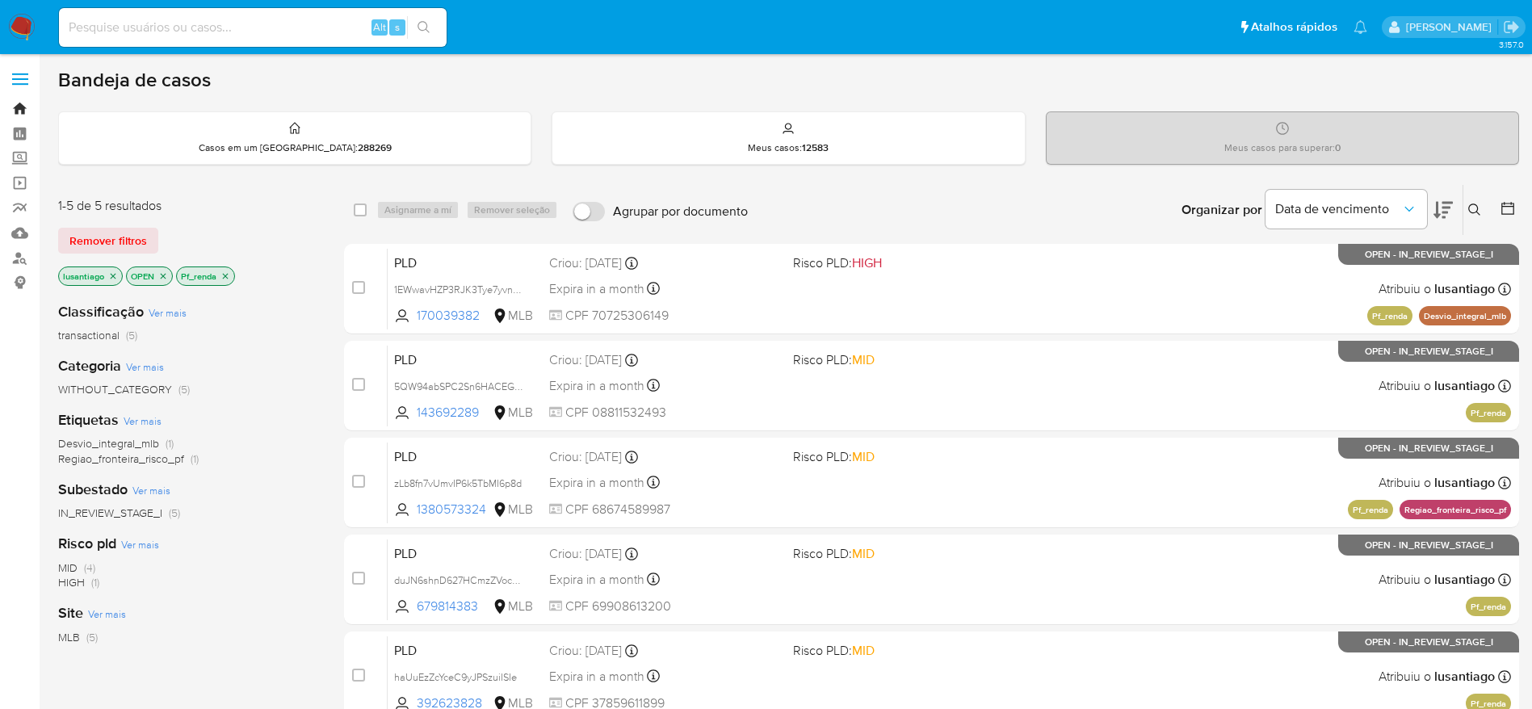
click at [6, 106] on link "Bandeja" at bounding box center [96, 108] width 192 height 25
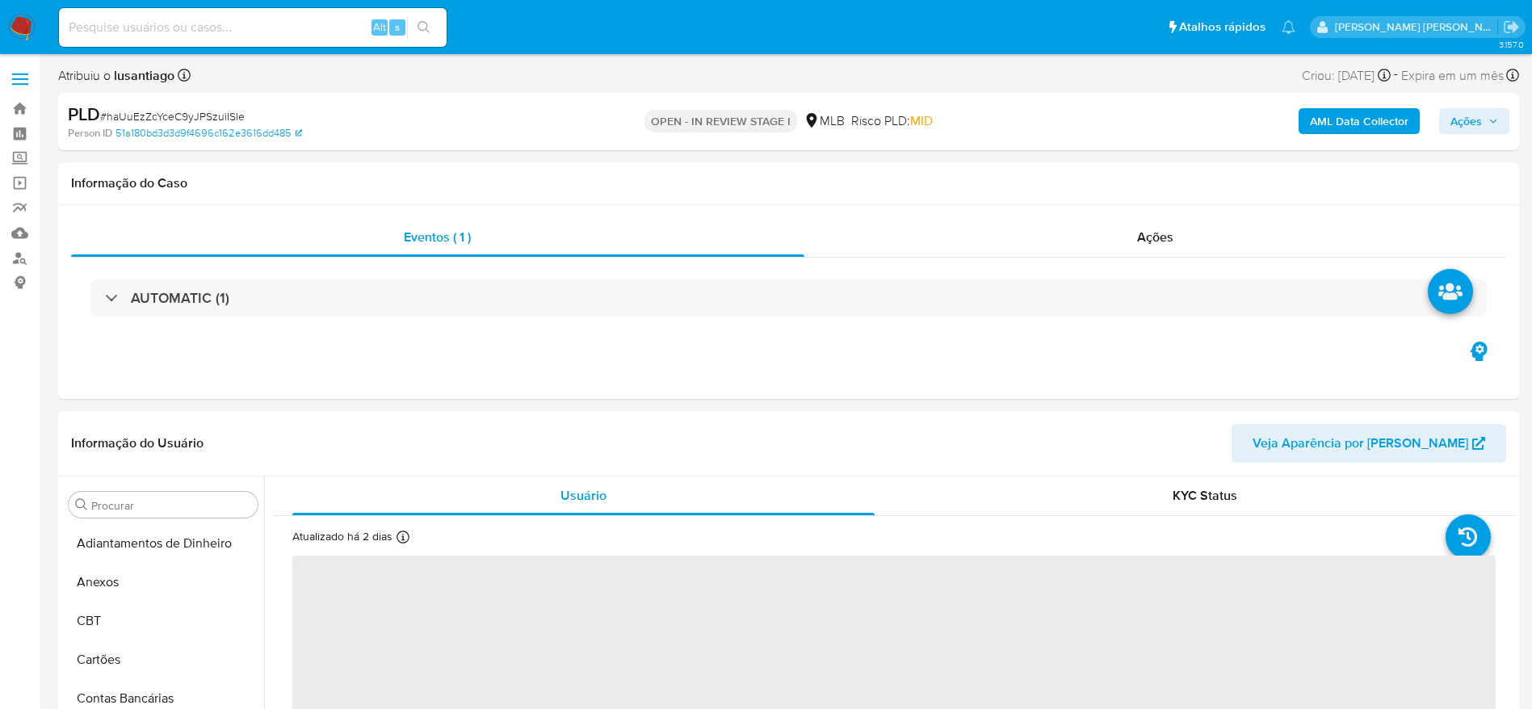
select select "10"
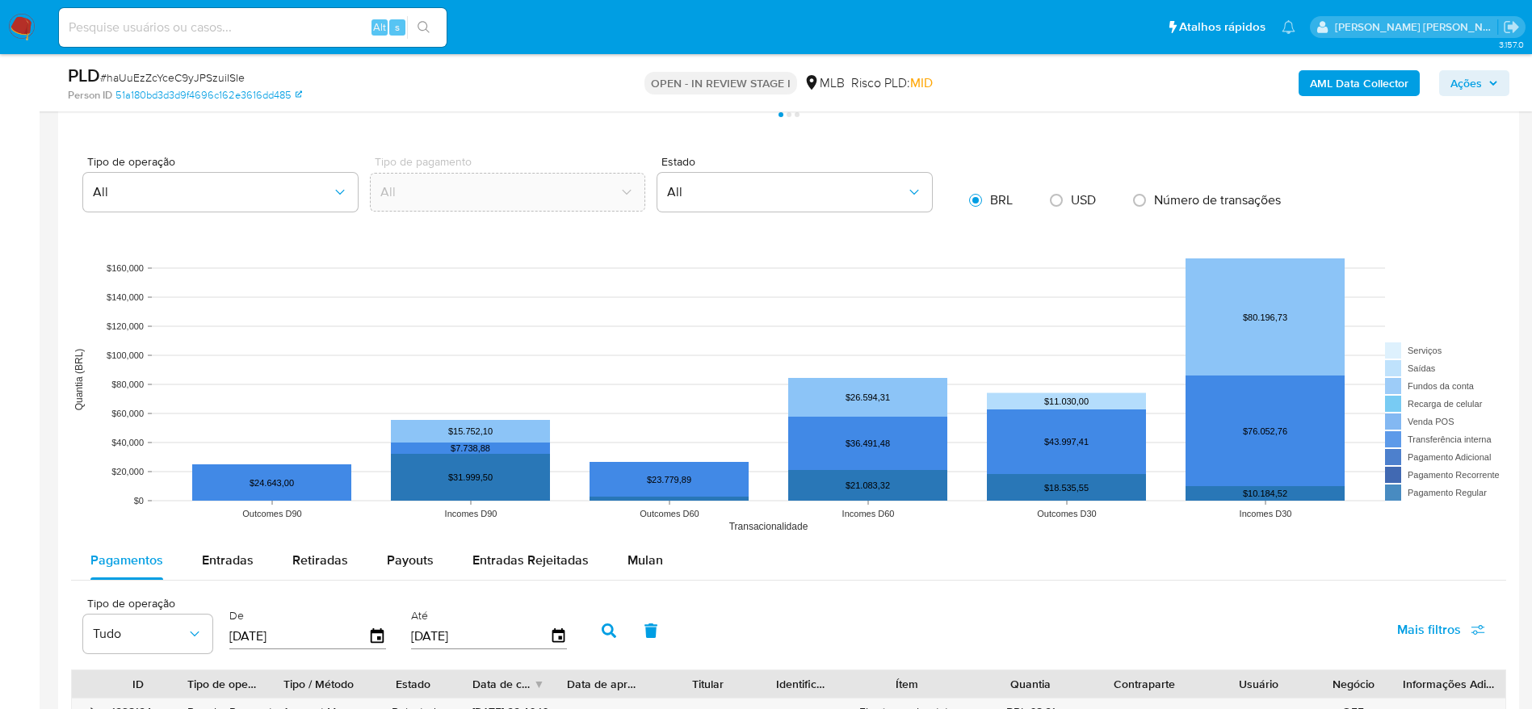
scroll to position [1696, 0]
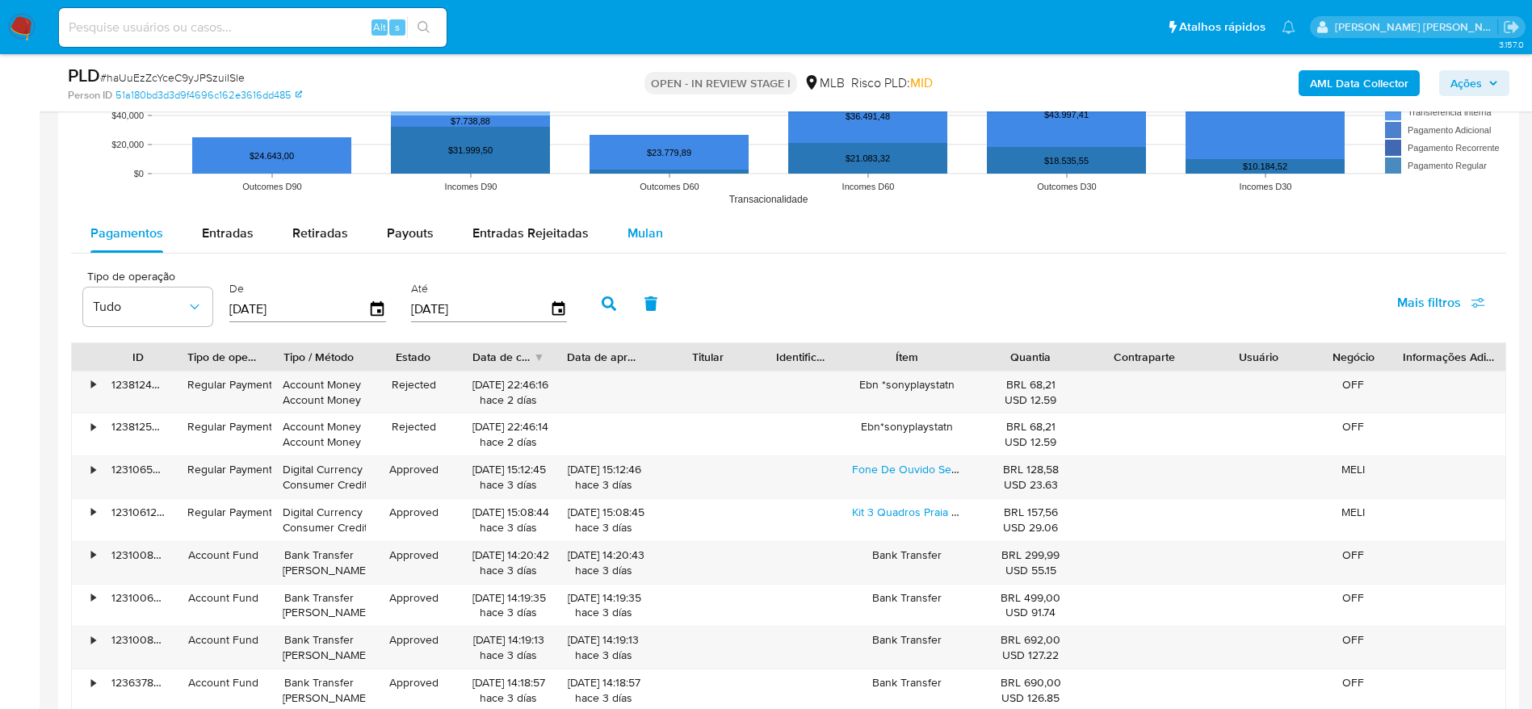
click at [648, 230] on span "Mulan" at bounding box center [646, 233] width 36 height 19
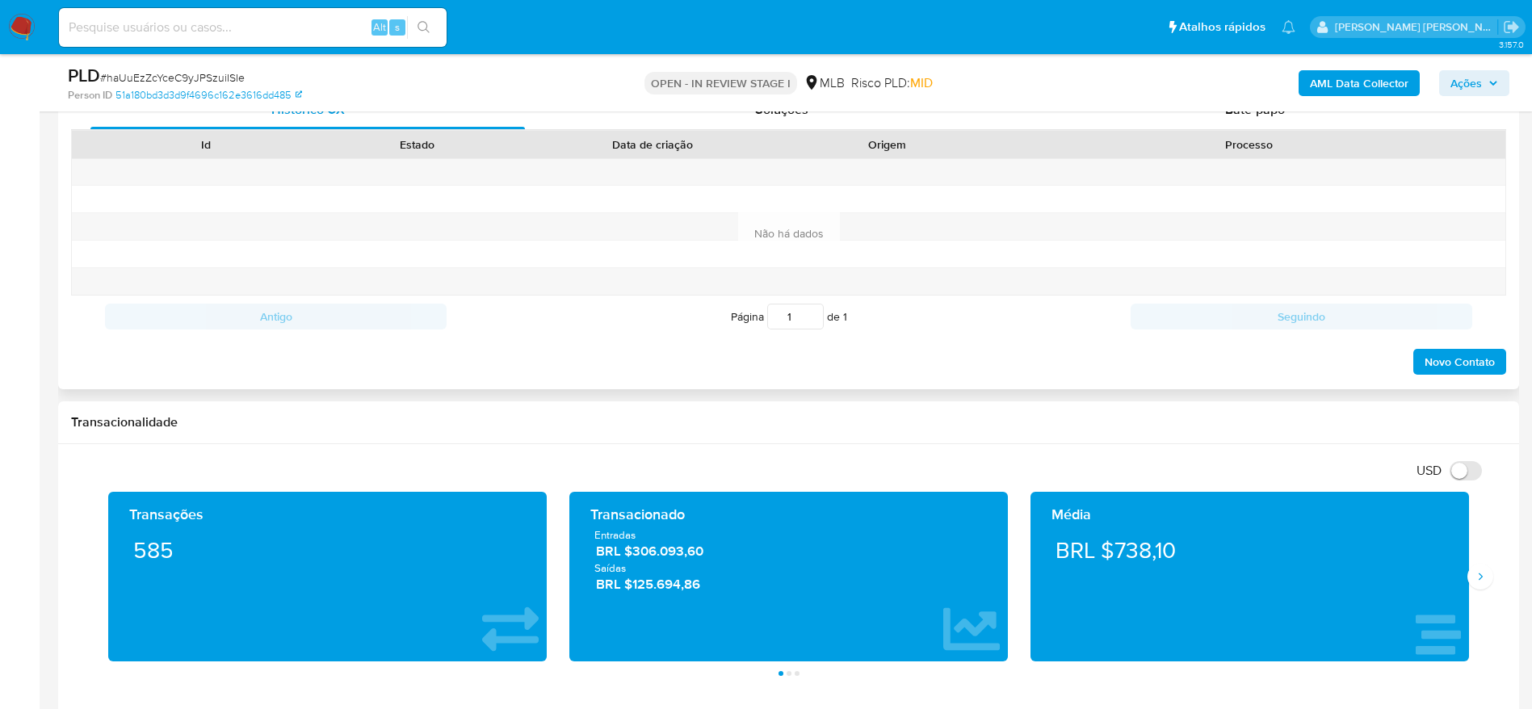
scroll to position [606, 0]
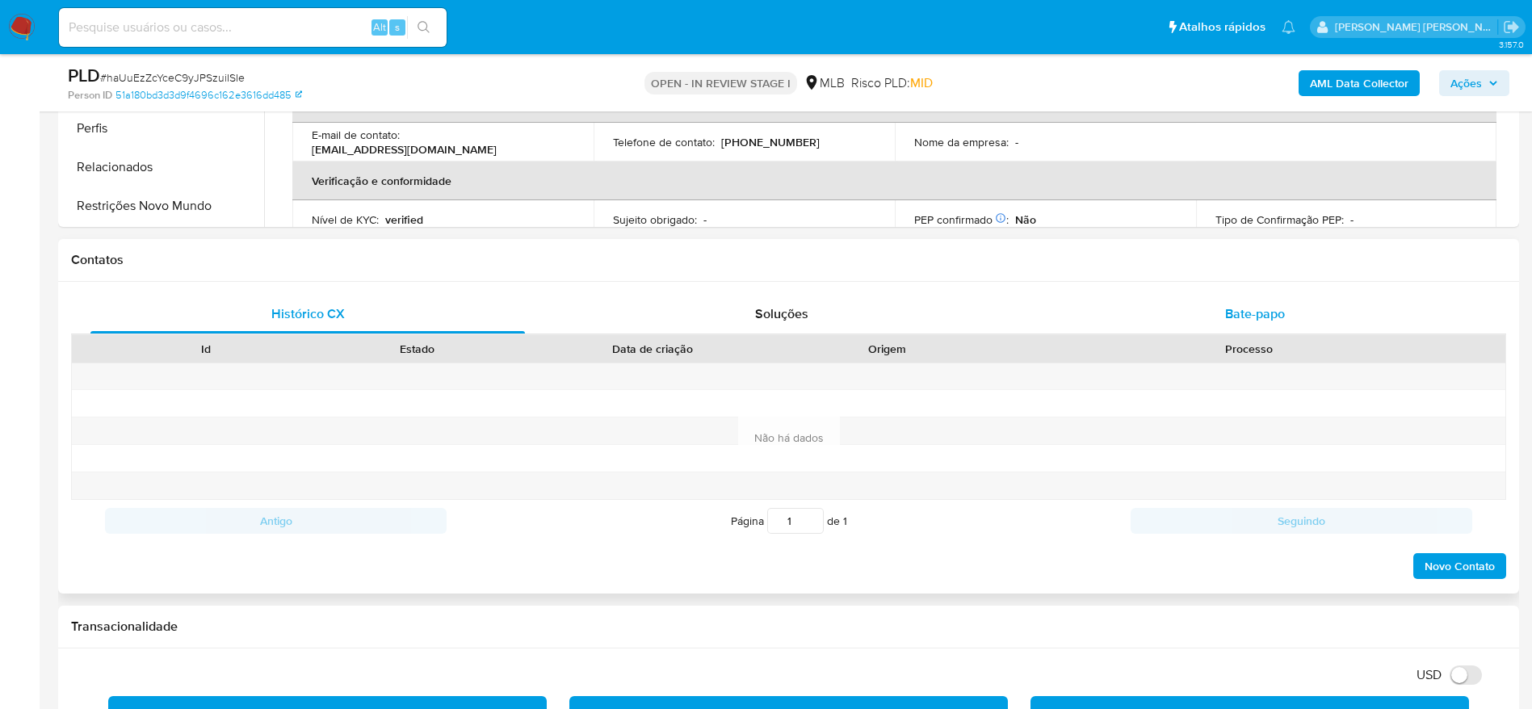
click at [1163, 326] on div "Bate-papo" at bounding box center [1255, 314] width 435 height 39
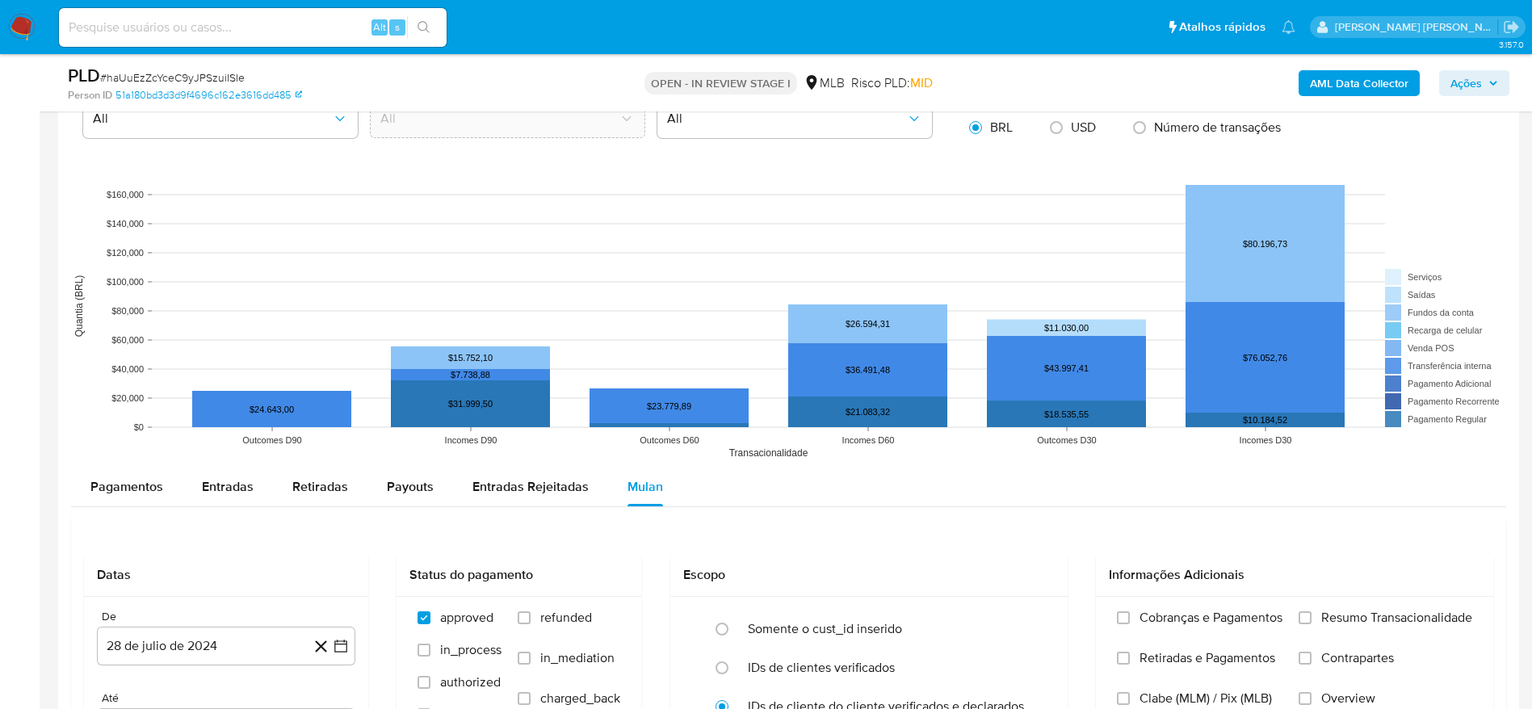
scroll to position [1938, 0]
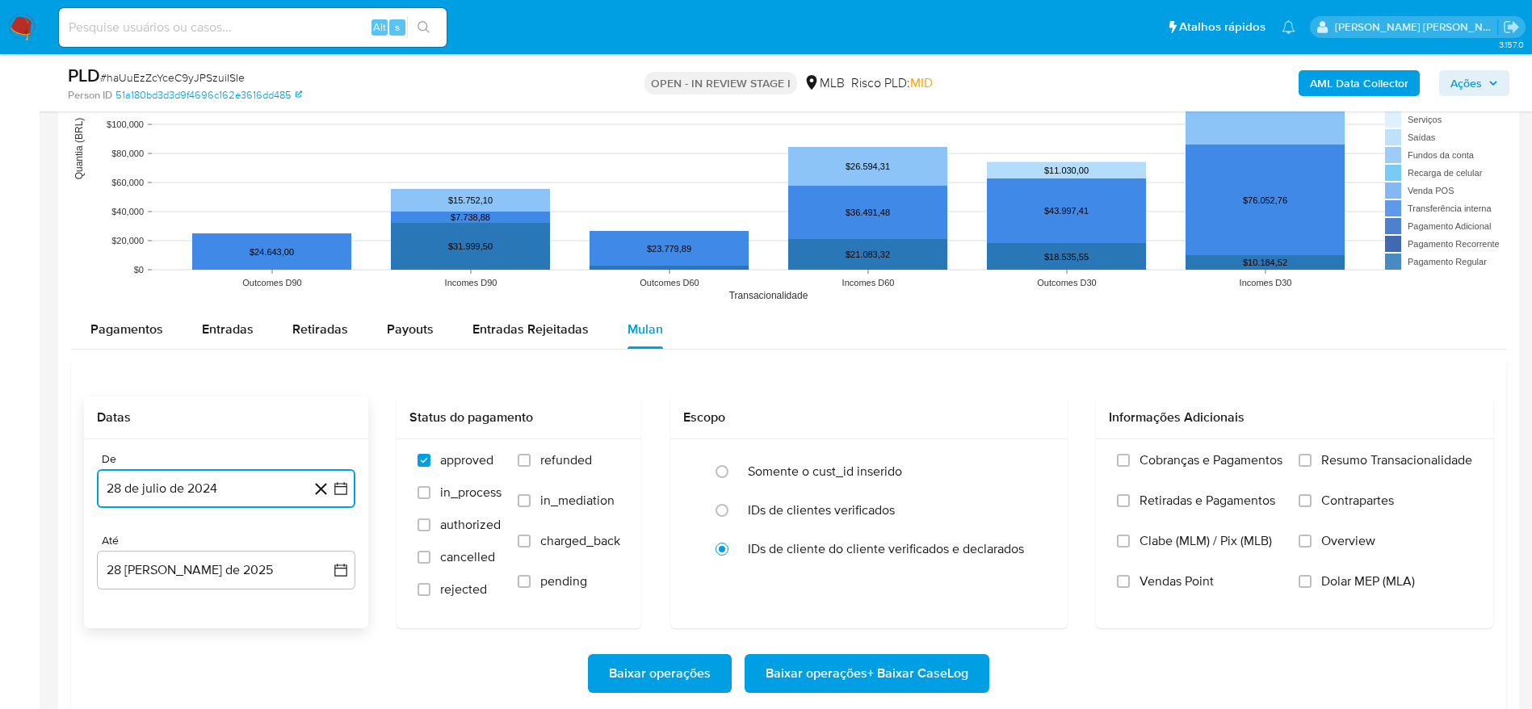
click at [258, 485] on button "28 de julio de 2024" at bounding box center [226, 488] width 258 height 39
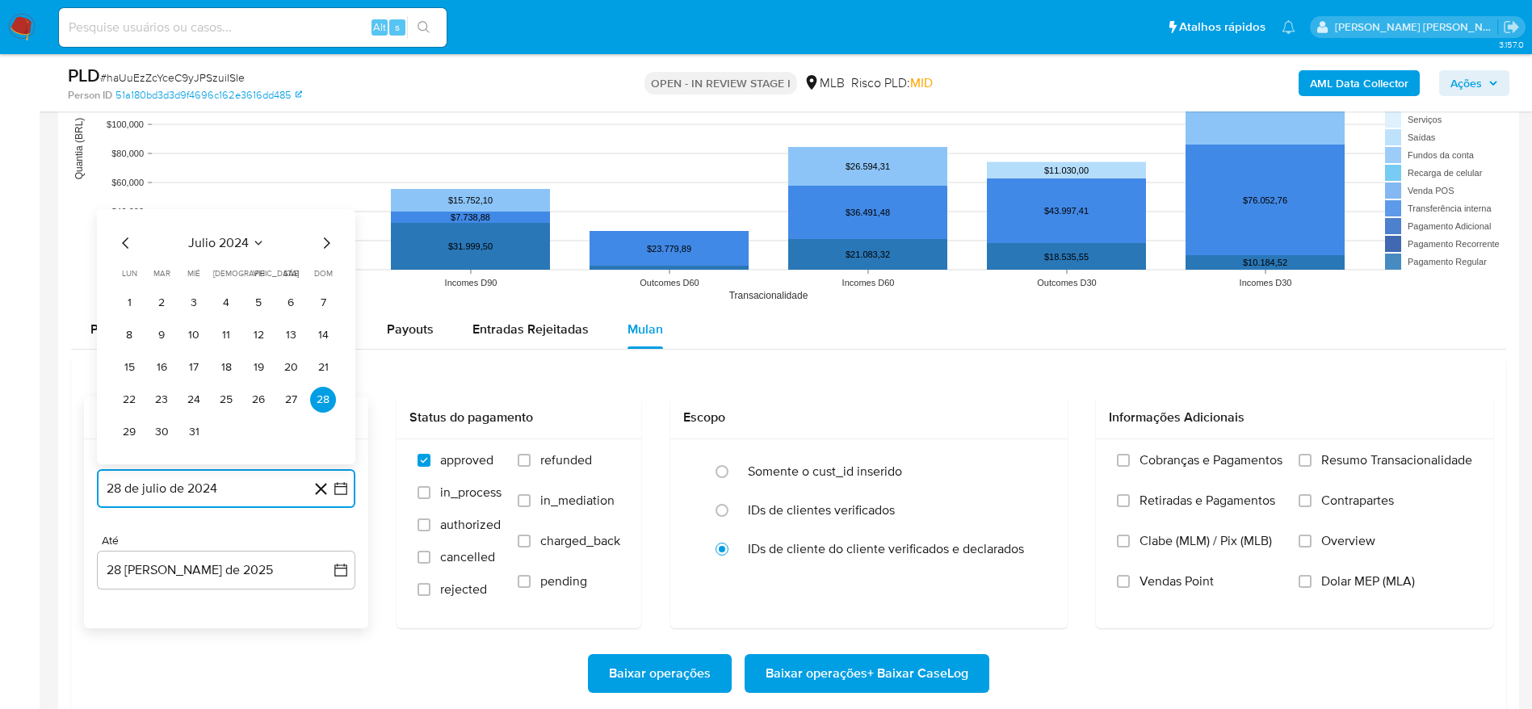
click at [220, 243] on span "julio 2024" at bounding box center [218, 243] width 61 height 16
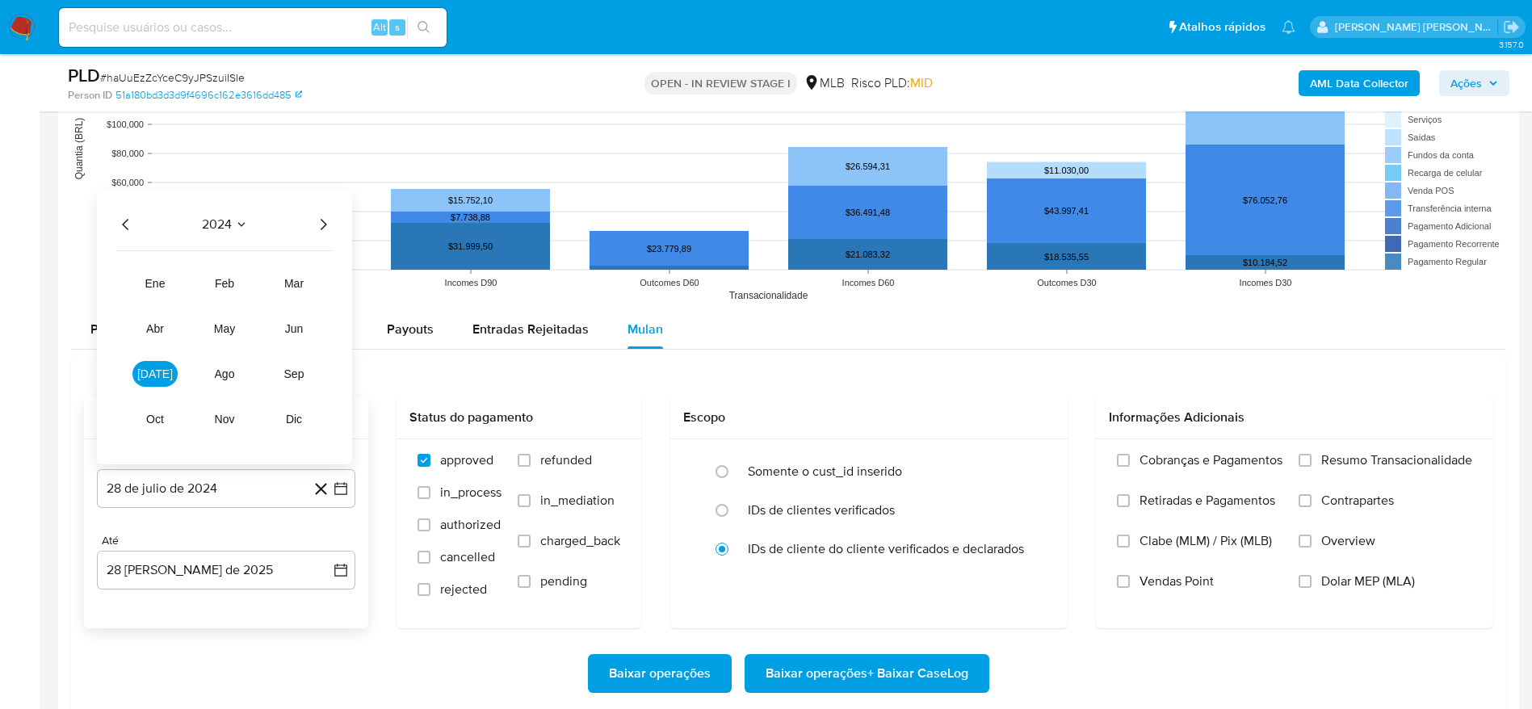
drag, startPoint x: 323, startPoint y: 229, endPoint x: 295, endPoint y: 262, distance: 42.9
click at [321, 229] on icon "Año siguiente" at bounding box center [322, 224] width 19 height 19
click at [159, 373] on span "[DATE]" at bounding box center [155, 373] width 36 height 13
click at [165, 296] on button "1" at bounding box center [162, 303] width 26 height 26
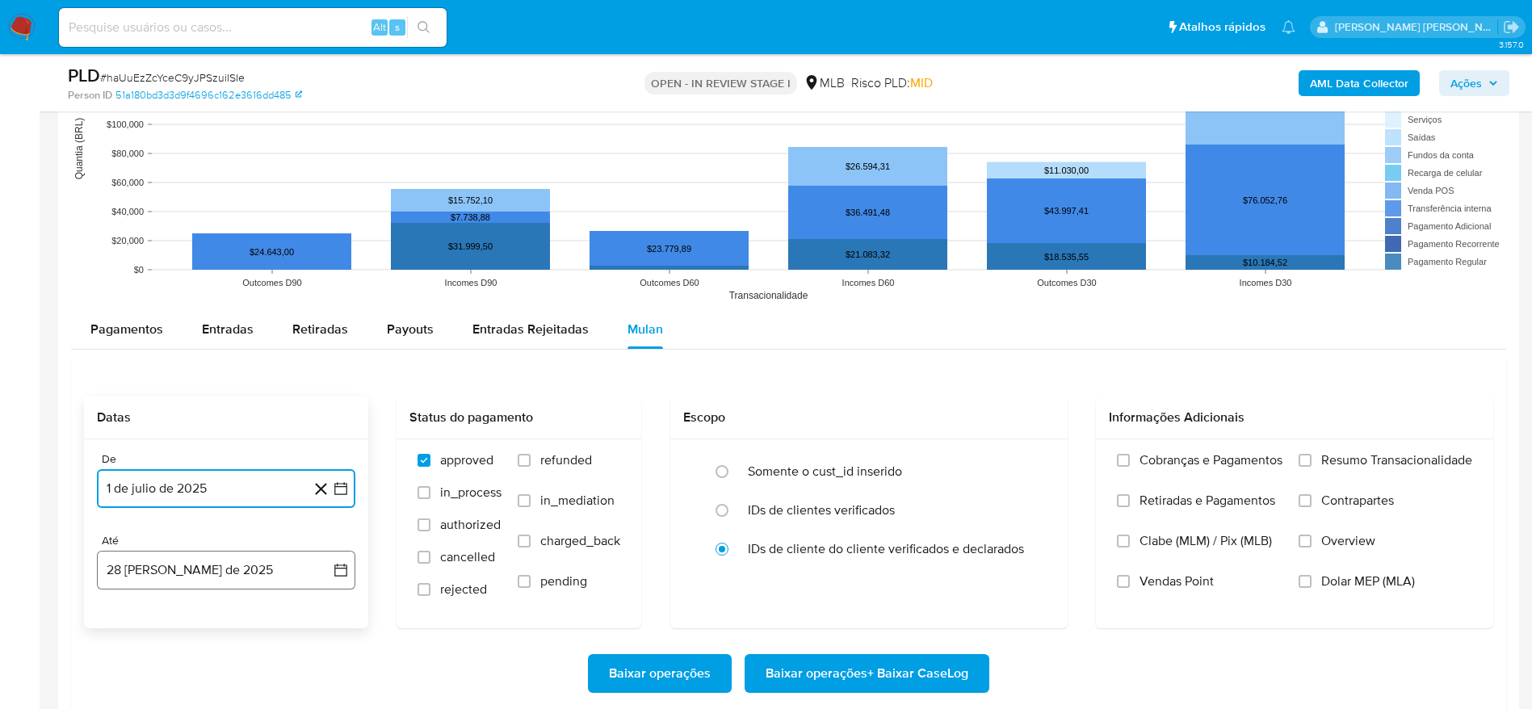
click at [237, 577] on button "28 [PERSON_NAME] de 2025" at bounding box center [226, 570] width 258 height 39
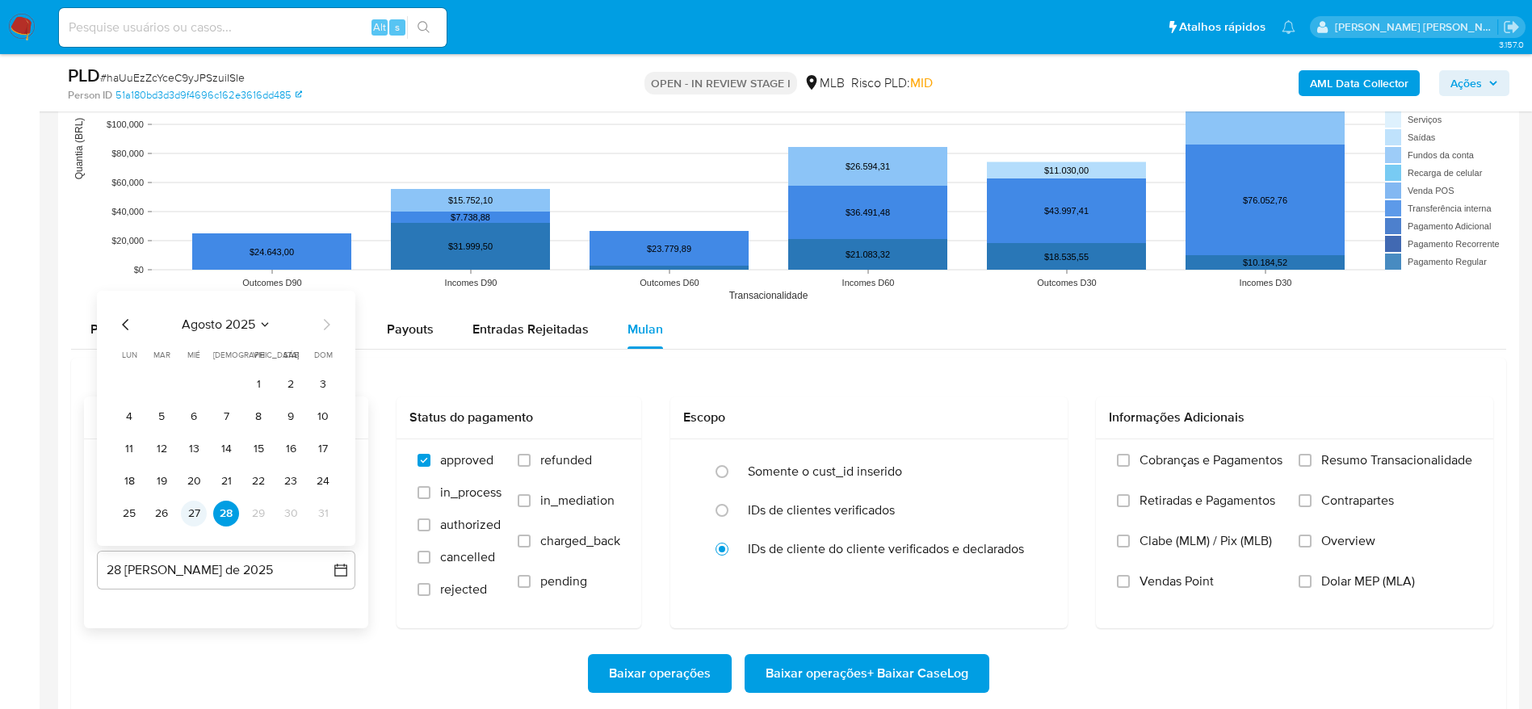
click at [191, 514] on button "27" at bounding box center [194, 514] width 26 height 26
click at [1418, 459] on span "Resumo Transacionalidade" at bounding box center [1396, 460] width 151 height 16
click at [1312, 459] on input "Resumo Transacionalidade" at bounding box center [1305, 460] width 13 height 13
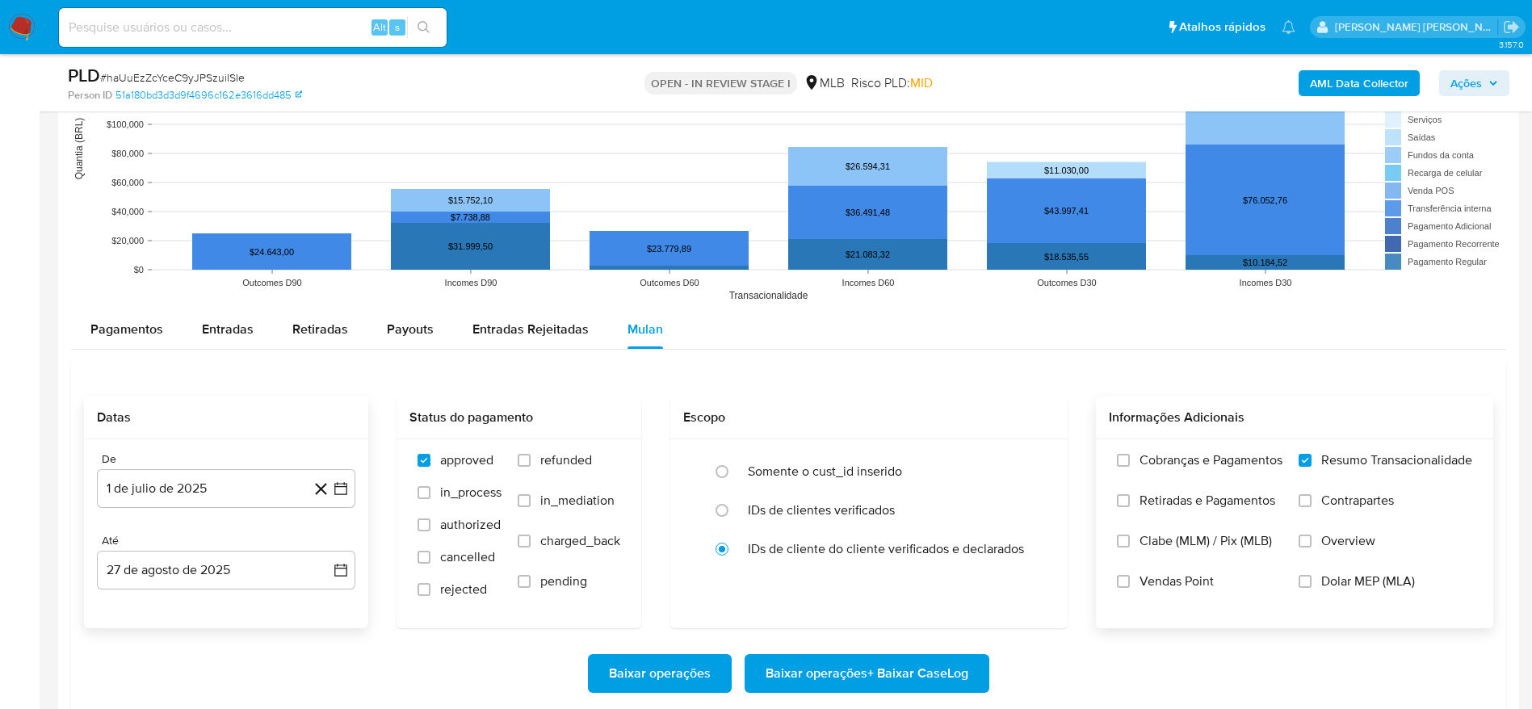
click at [858, 667] on span "Baixar operações + Baixar CaseLog" at bounding box center [867, 674] width 203 height 36
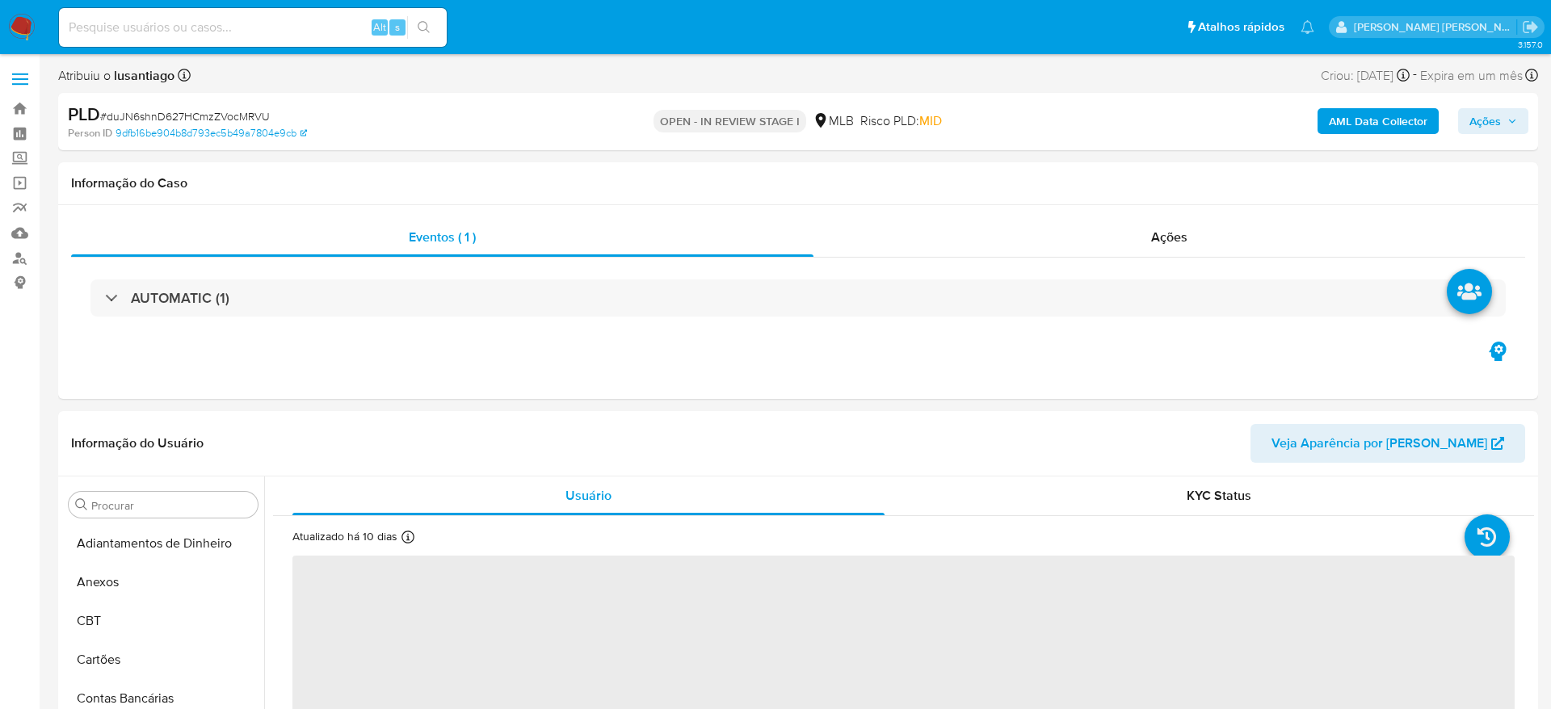
select select "10"
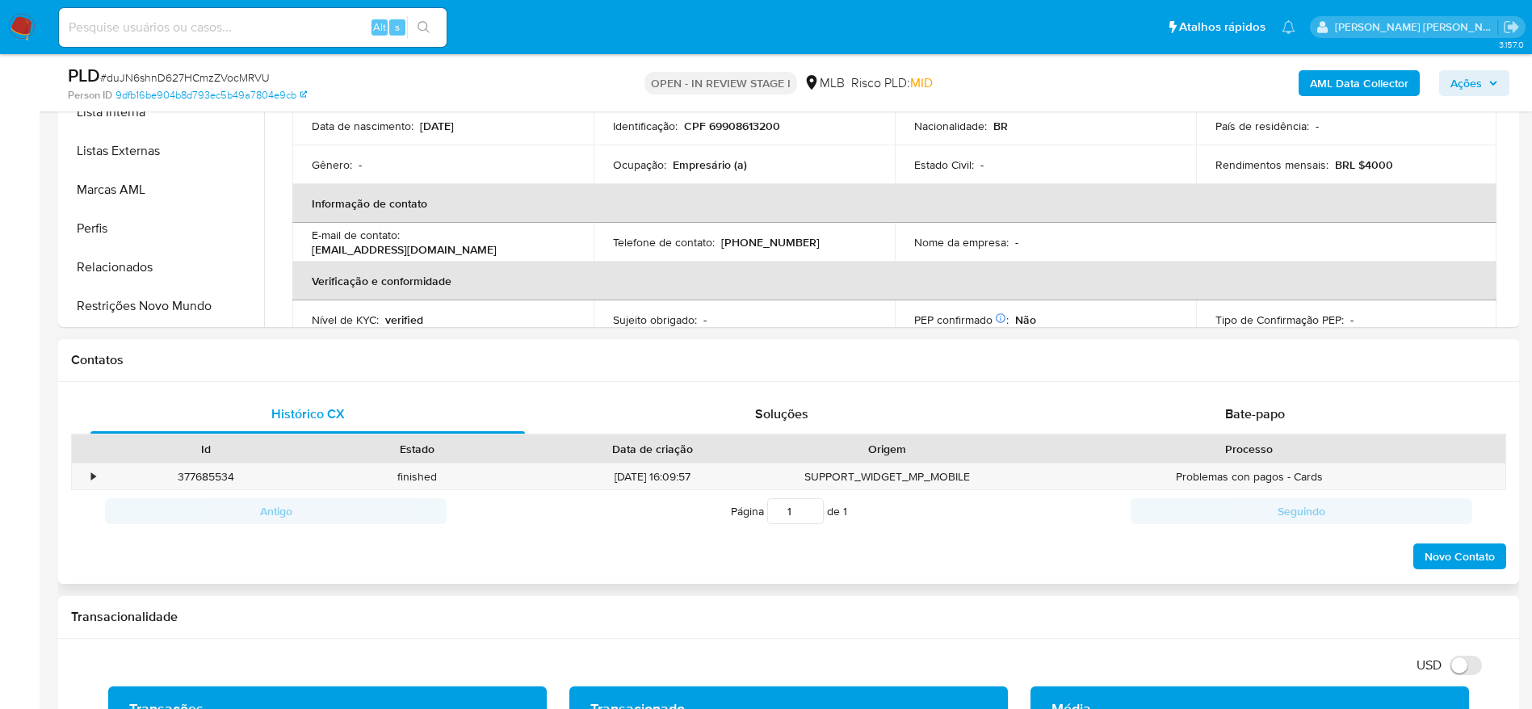
scroll to position [485, 0]
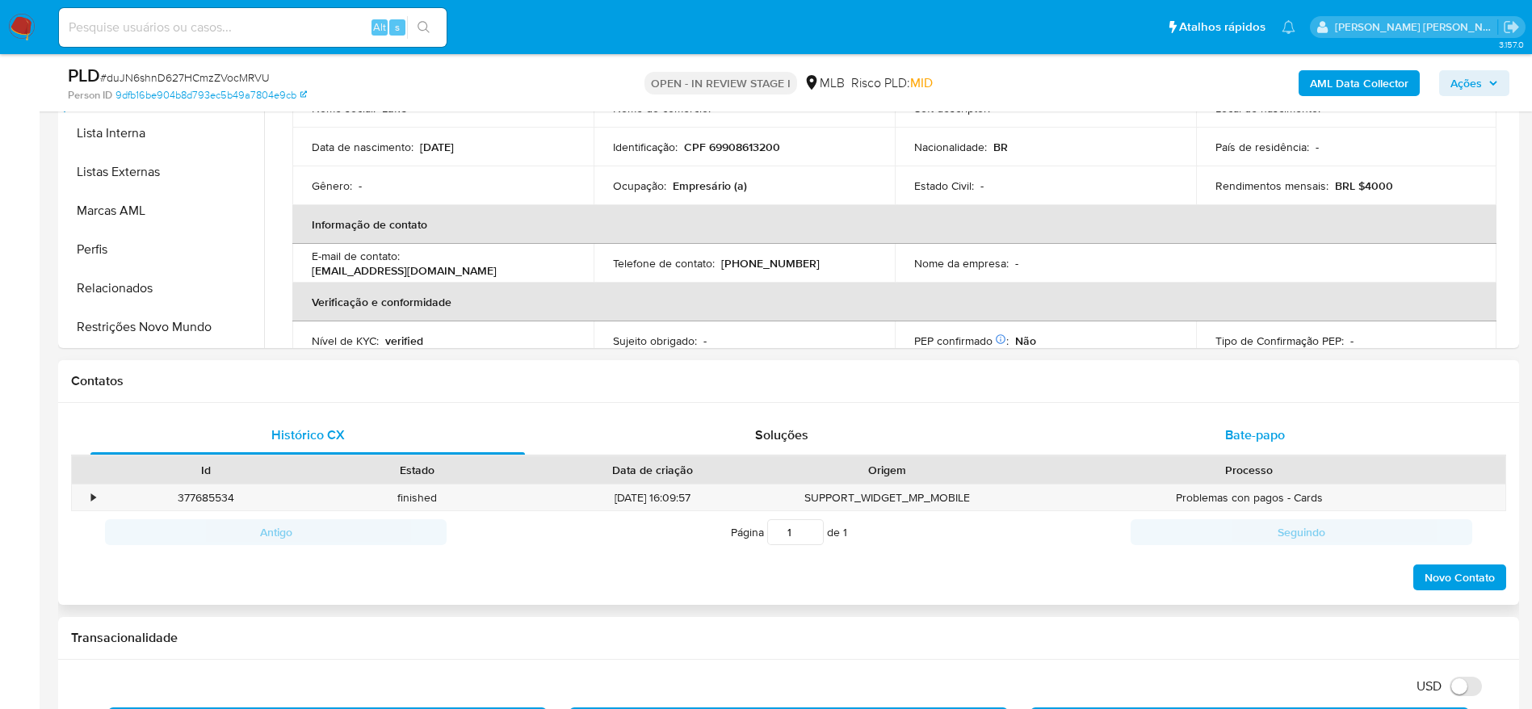
click at [1196, 435] on div "Bate-papo" at bounding box center [1255, 435] width 435 height 39
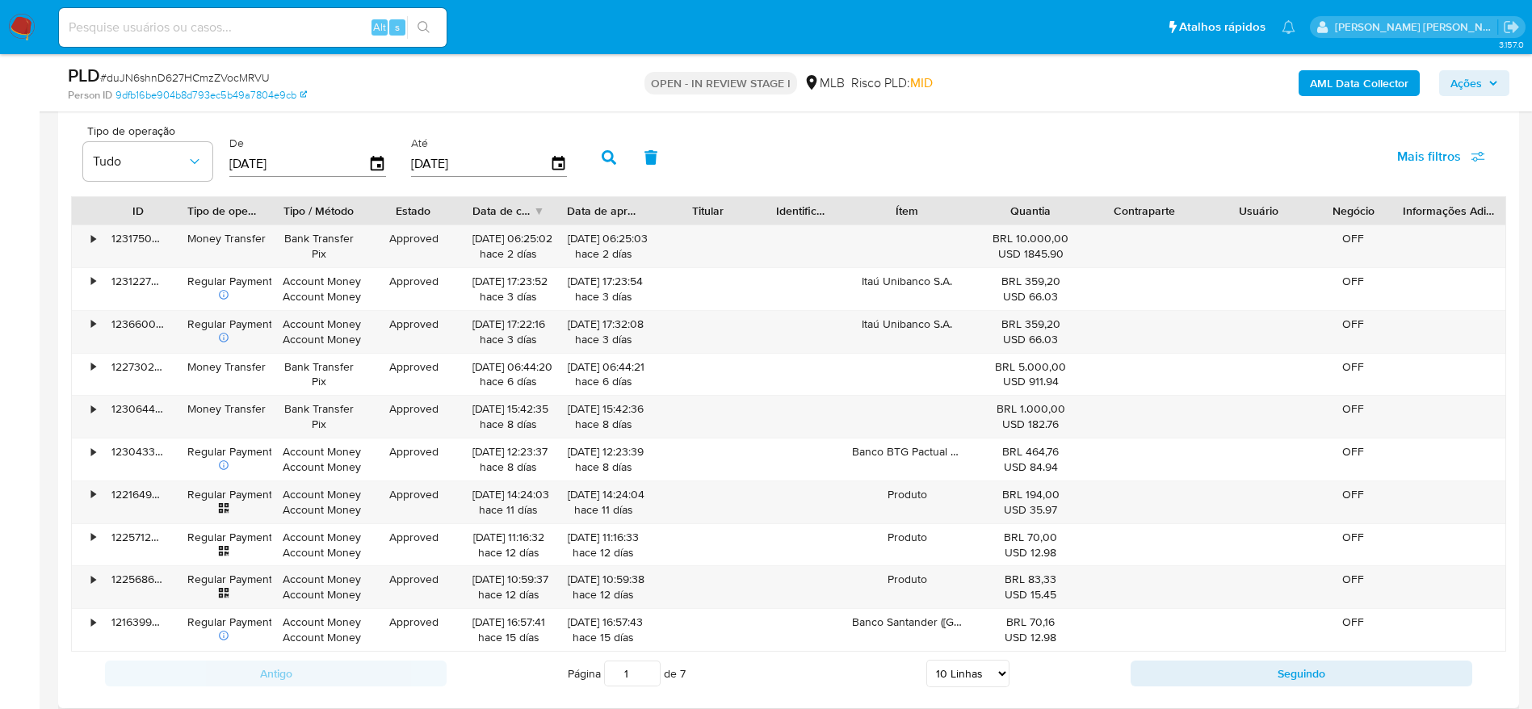
scroll to position [2059, 0]
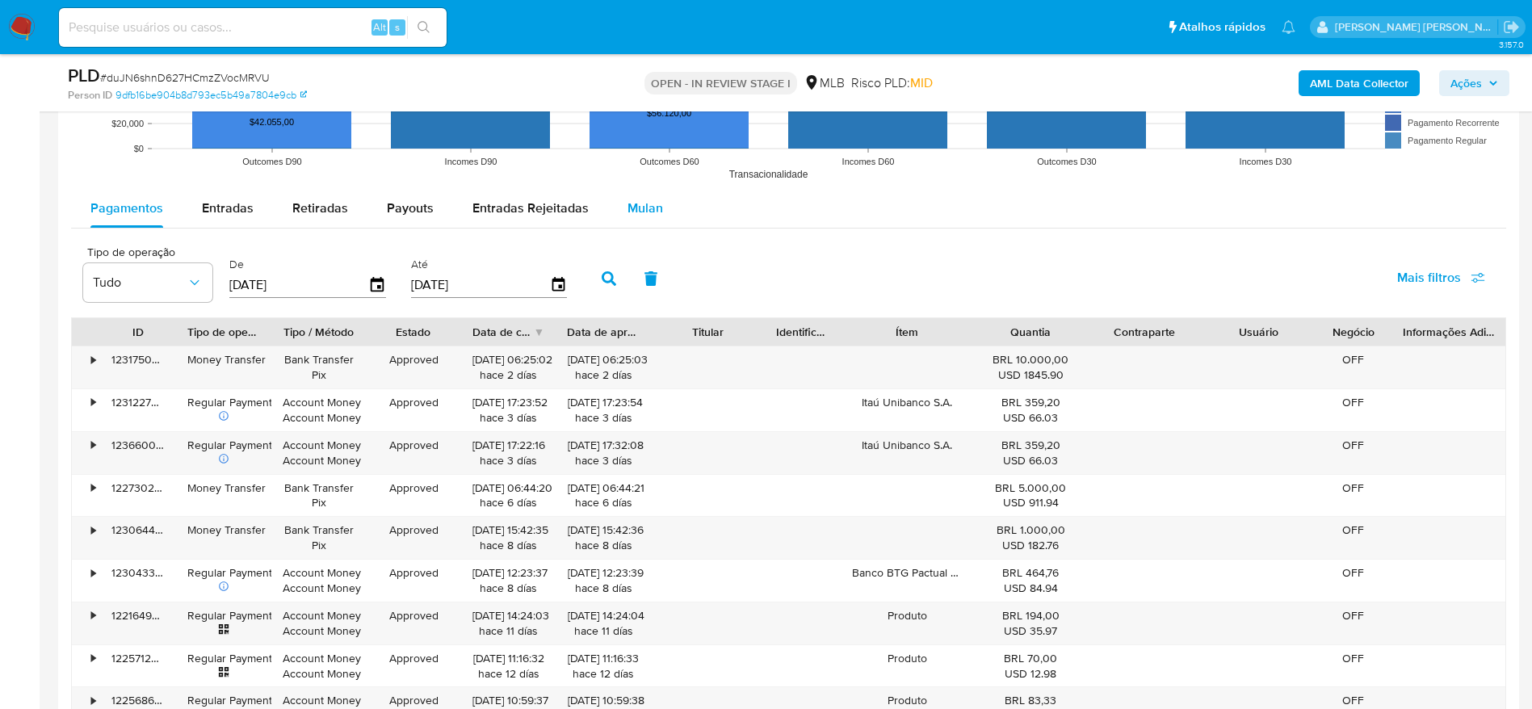
click at [628, 211] on span "Mulan" at bounding box center [646, 208] width 36 height 19
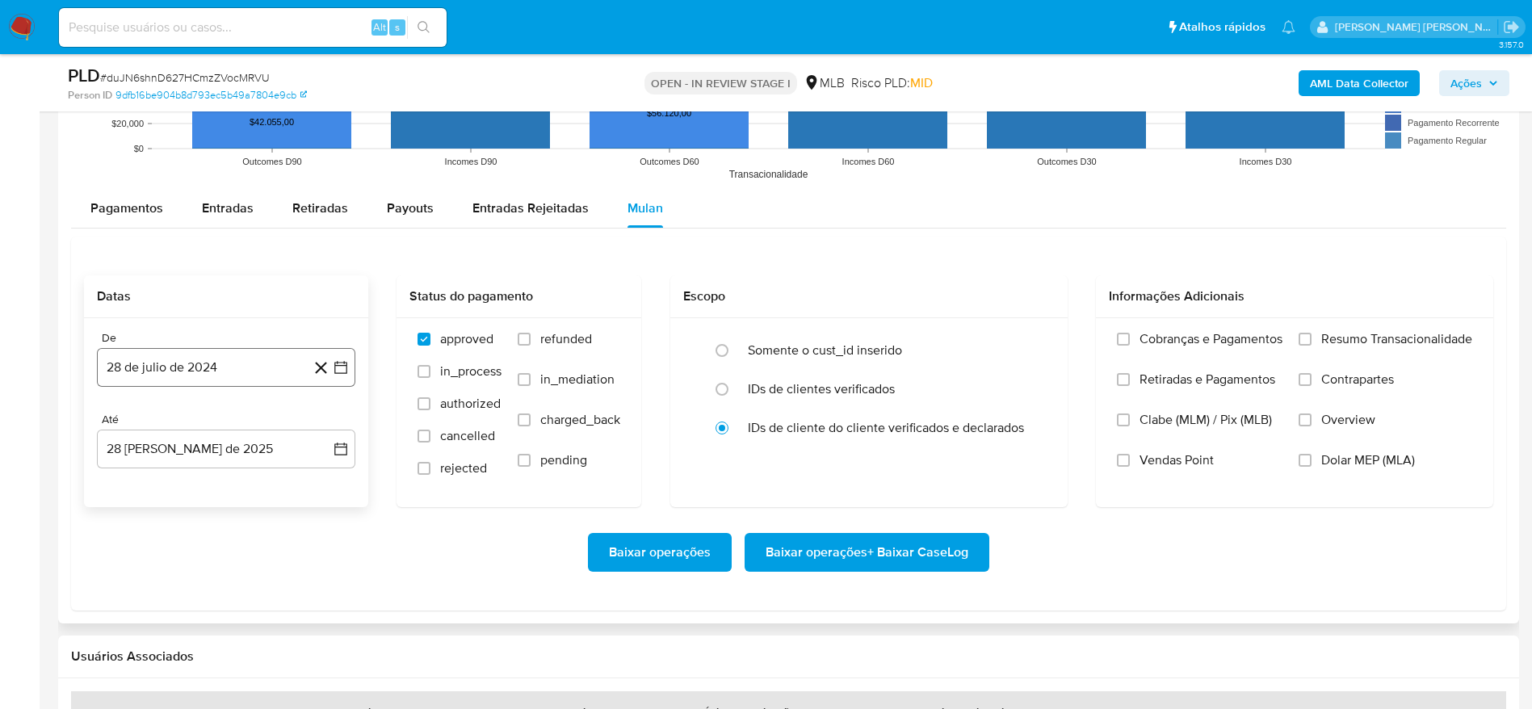
click at [153, 362] on button "28 de julio de 2024" at bounding box center [226, 367] width 258 height 39
click at [213, 429] on span "julio 2024" at bounding box center [218, 426] width 61 height 16
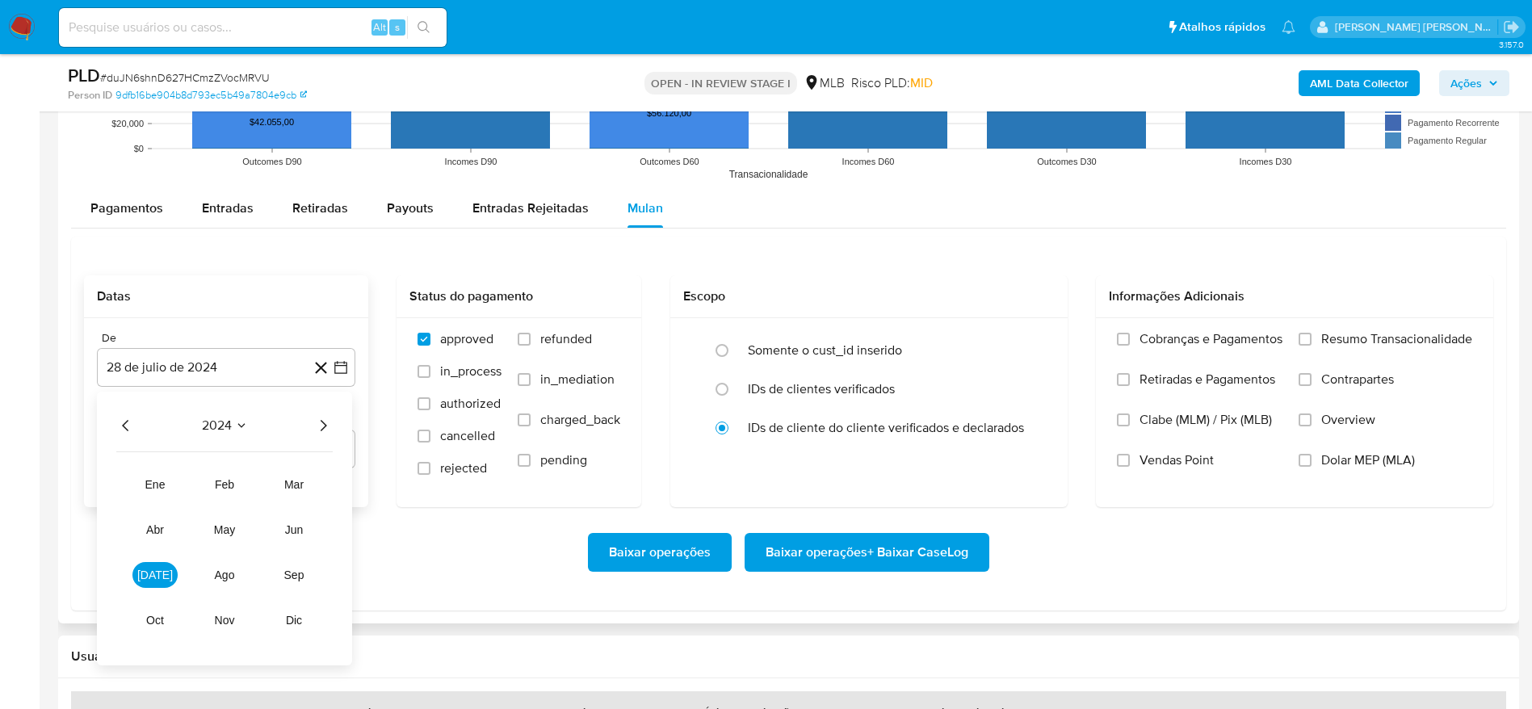
click at [317, 419] on icon "Año siguiente" at bounding box center [322, 425] width 19 height 19
click at [152, 578] on span "[DATE]" at bounding box center [155, 575] width 36 height 13
click at [158, 491] on button "1" at bounding box center [162, 485] width 26 height 26
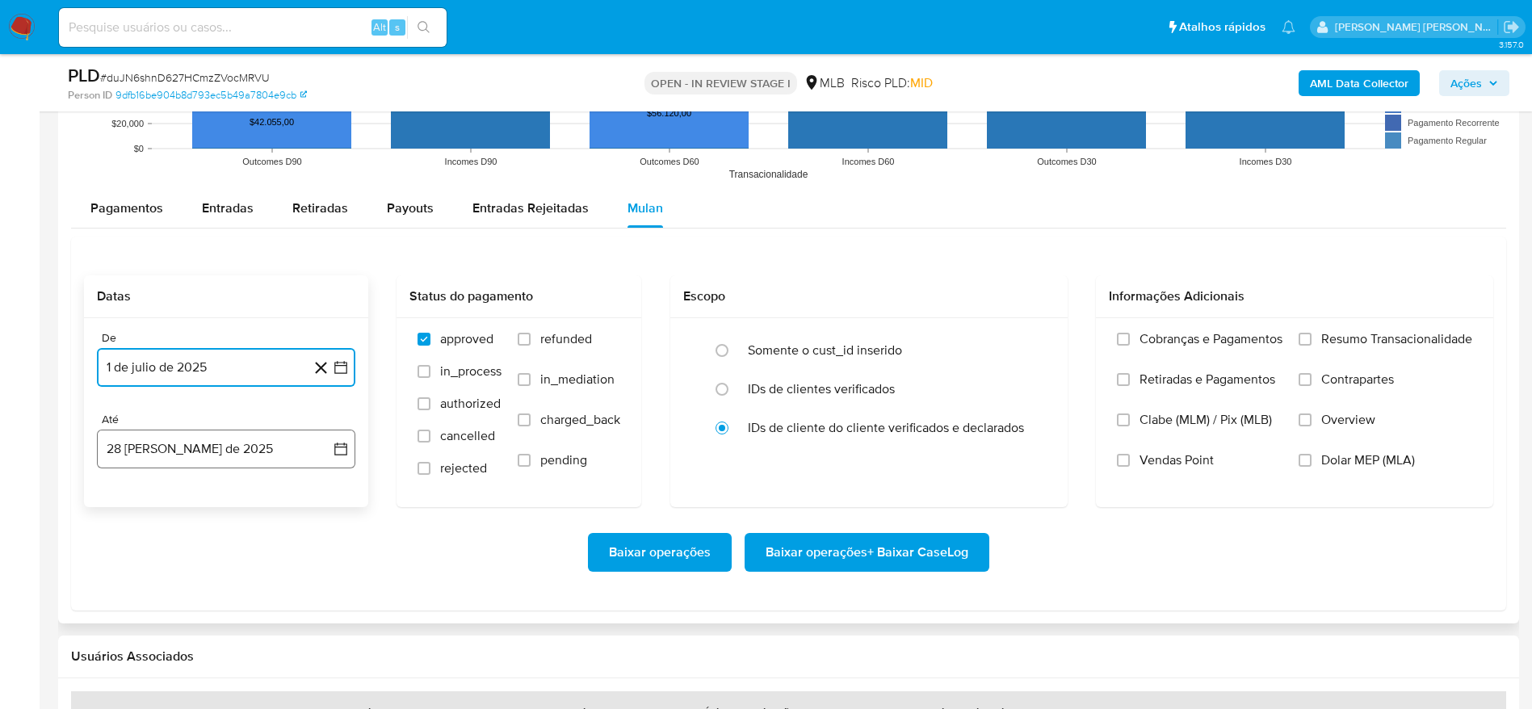
click at [164, 441] on button "28 [PERSON_NAME] de 2025" at bounding box center [226, 449] width 258 height 39
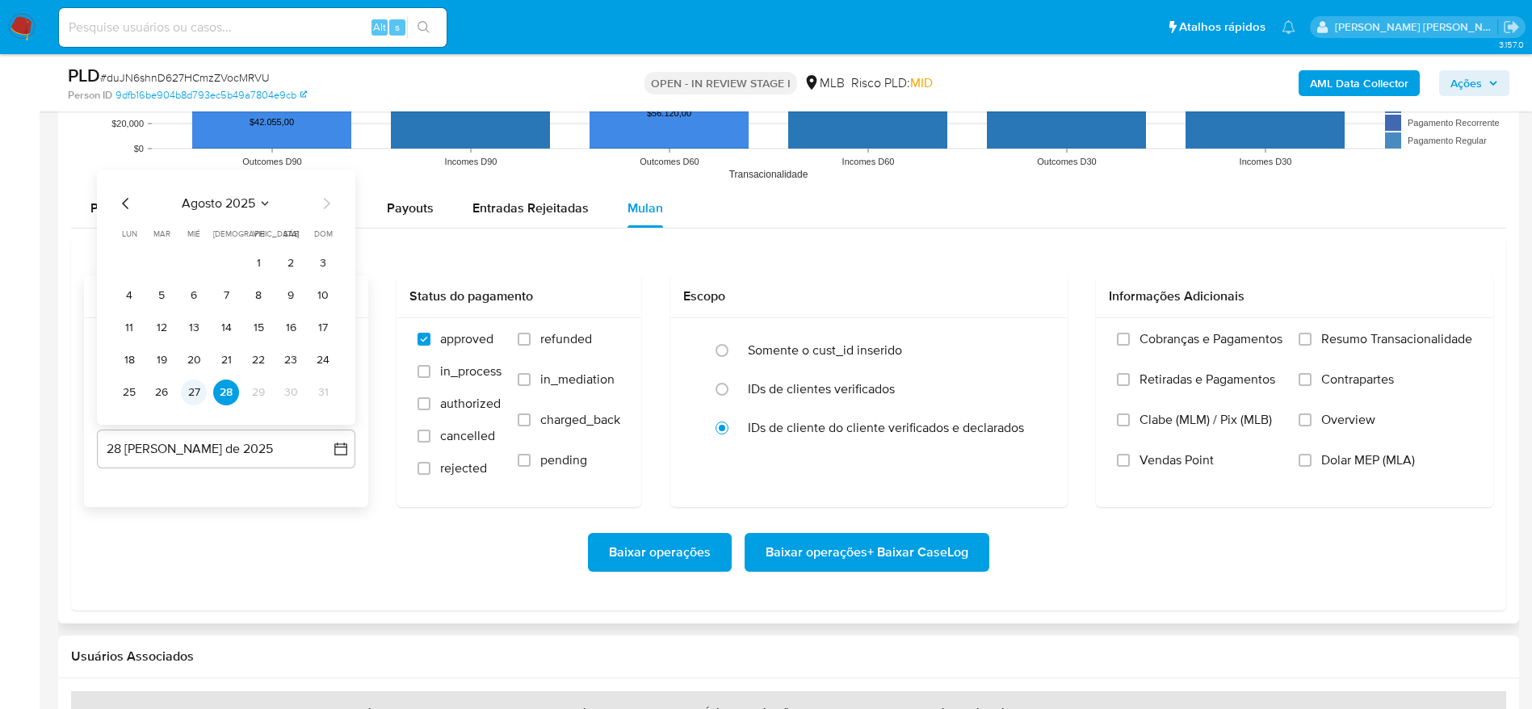
click at [188, 381] on button "27" at bounding box center [194, 393] width 26 height 26
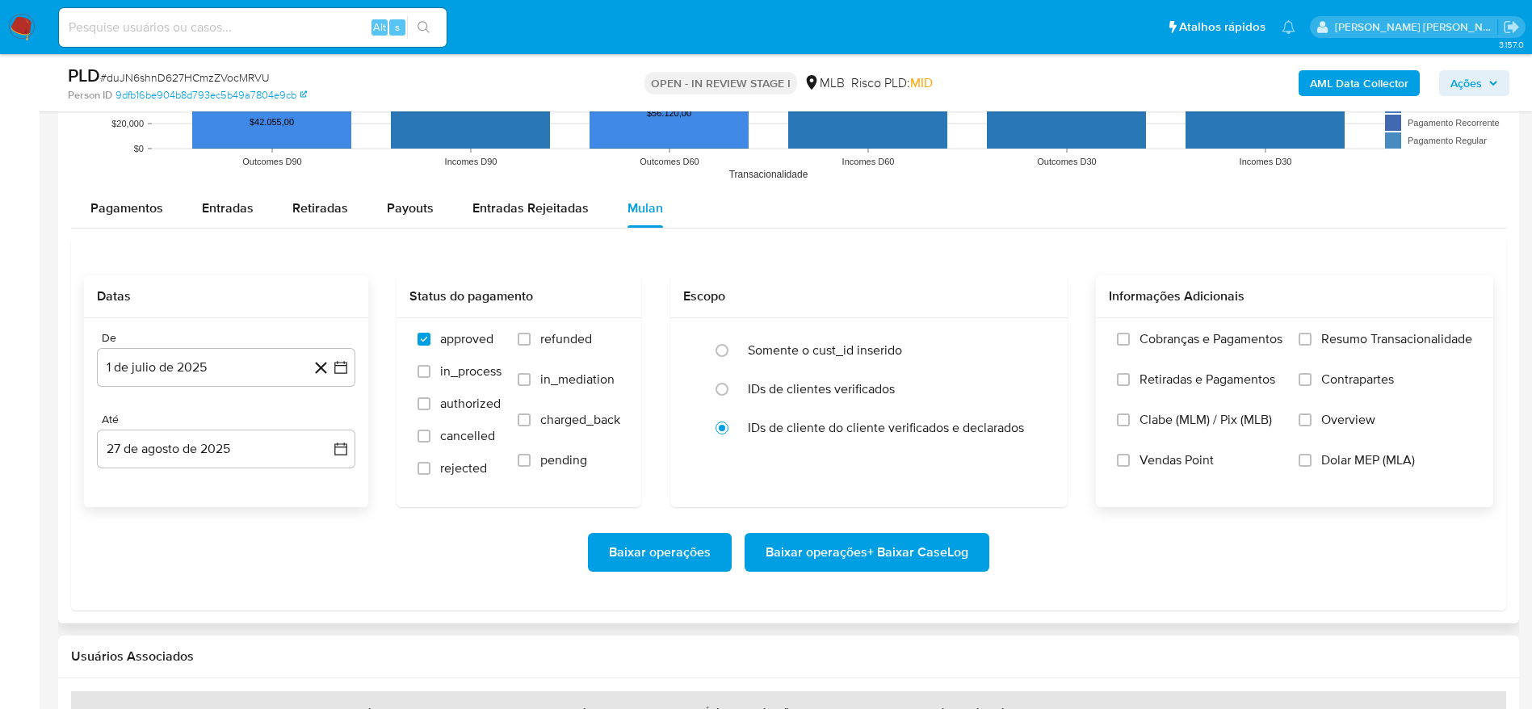
click at [1357, 338] on span "Resumo Transacionalidade" at bounding box center [1396, 339] width 151 height 16
click at [1312, 338] on input "Resumo Transacionalidade" at bounding box center [1305, 339] width 13 height 13
click at [880, 559] on span "Baixar operações + Baixar CaseLog" at bounding box center [867, 553] width 203 height 36
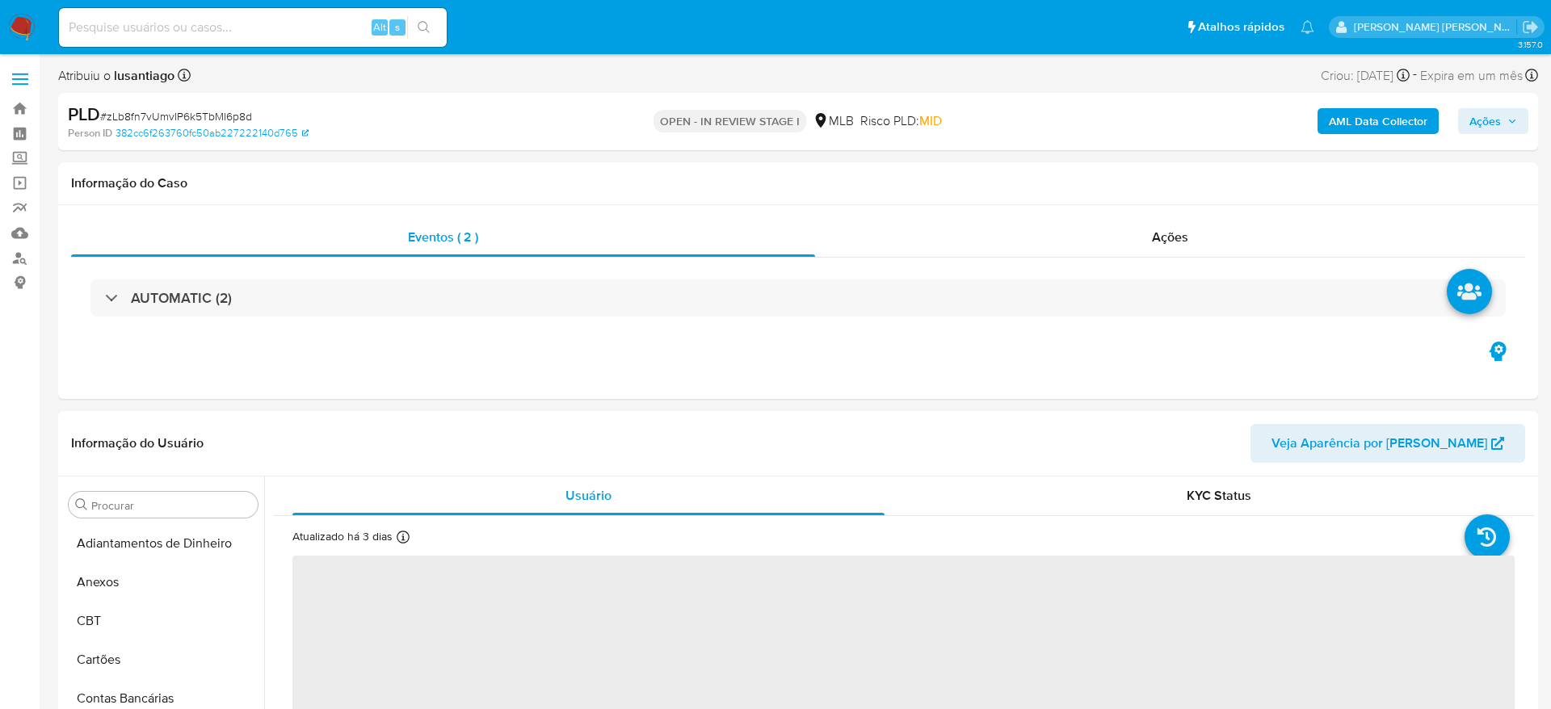
select select "10"
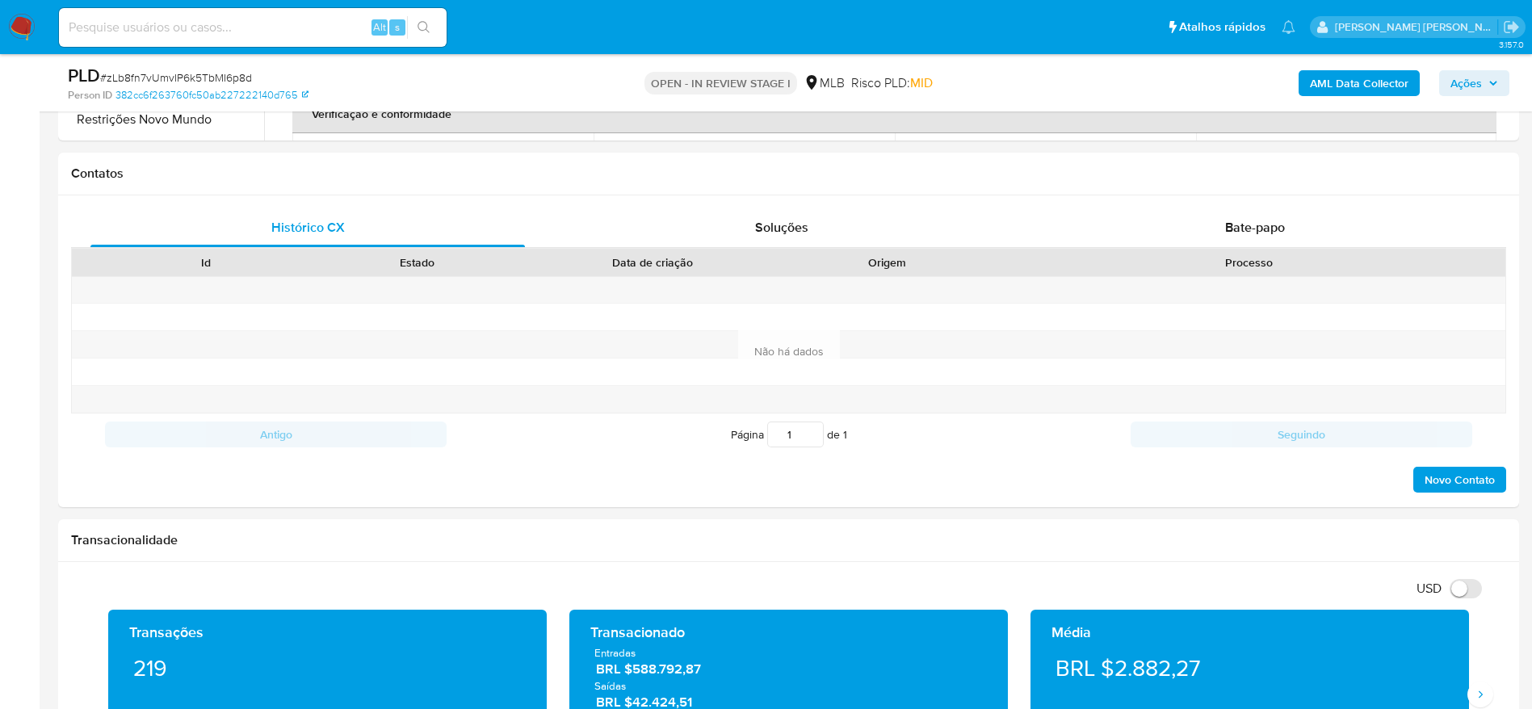
scroll to position [727, 0]
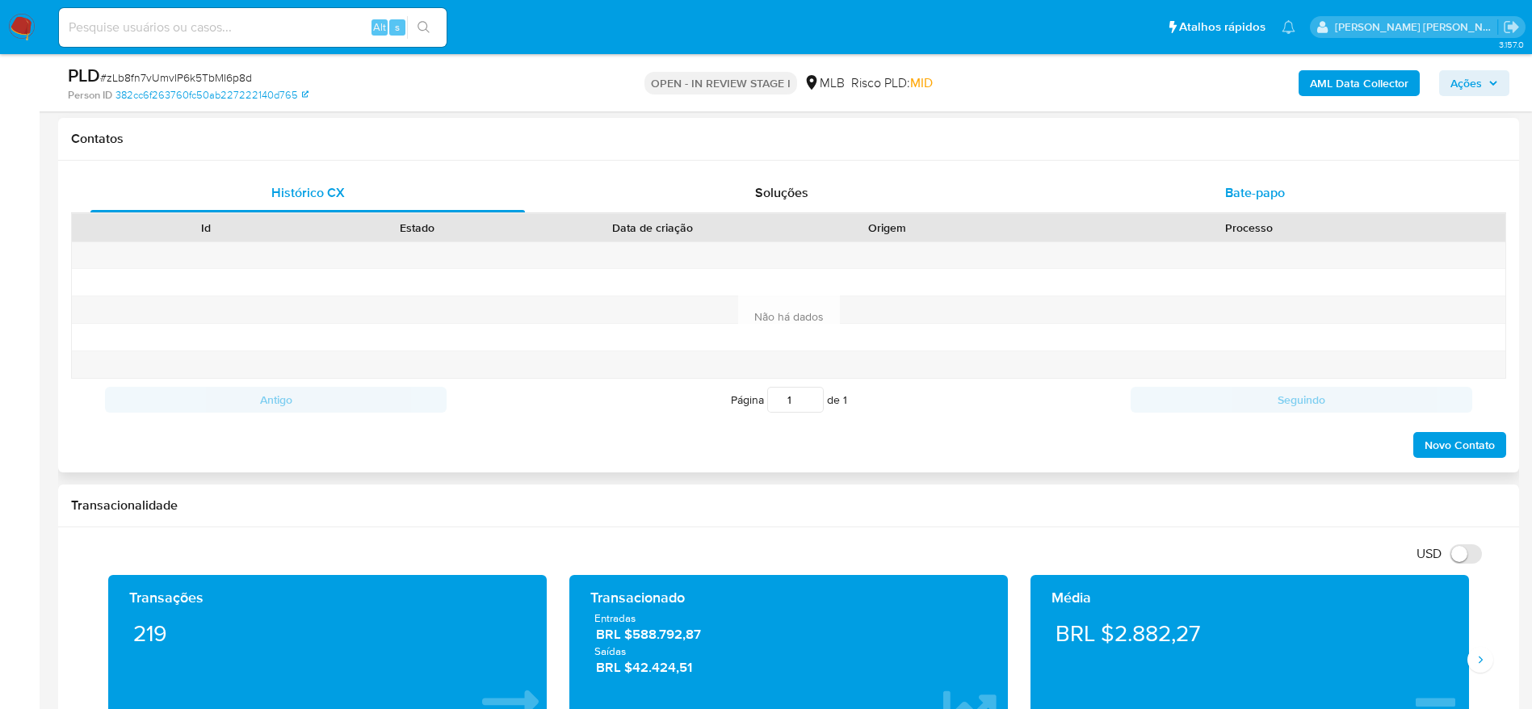
click at [1195, 200] on div "Bate-papo" at bounding box center [1255, 193] width 435 height 39
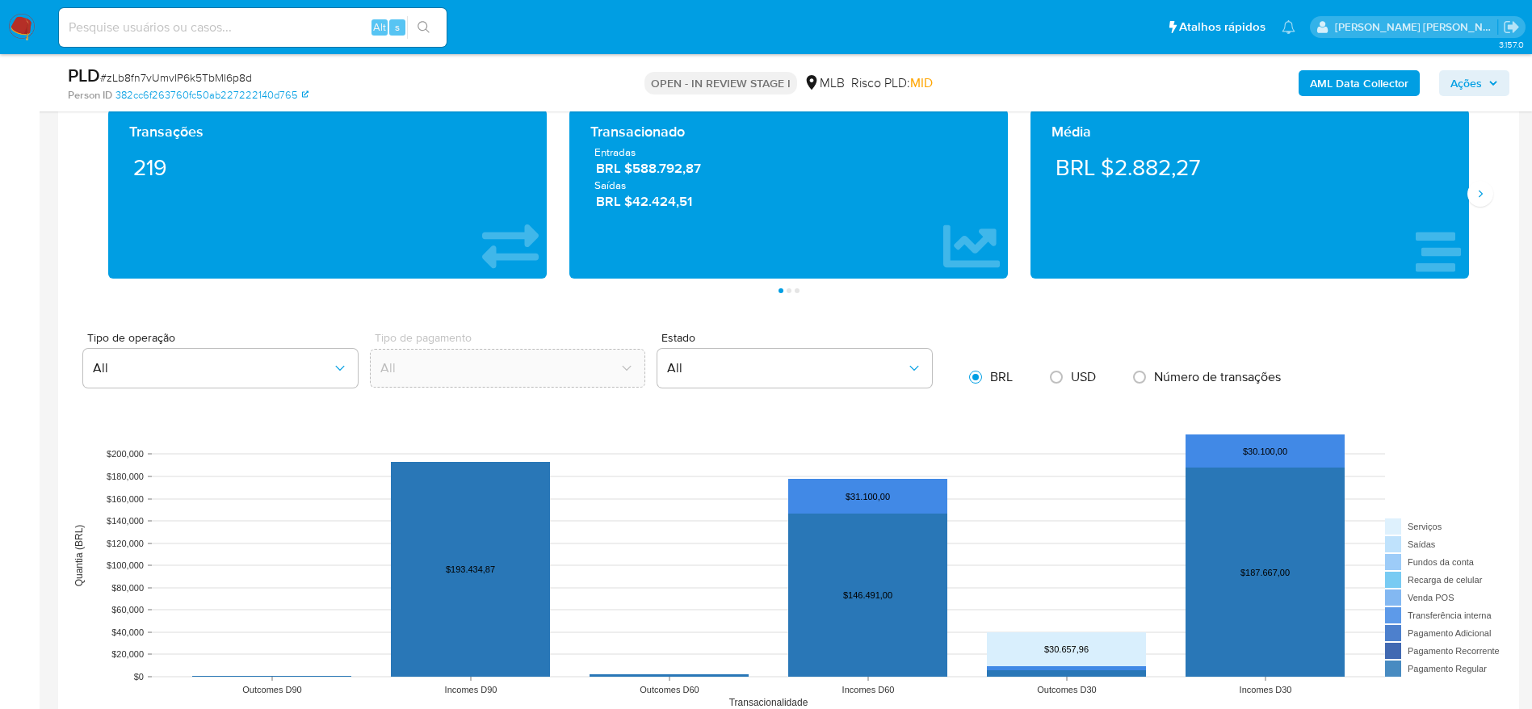
scroll to position [1817, 0]
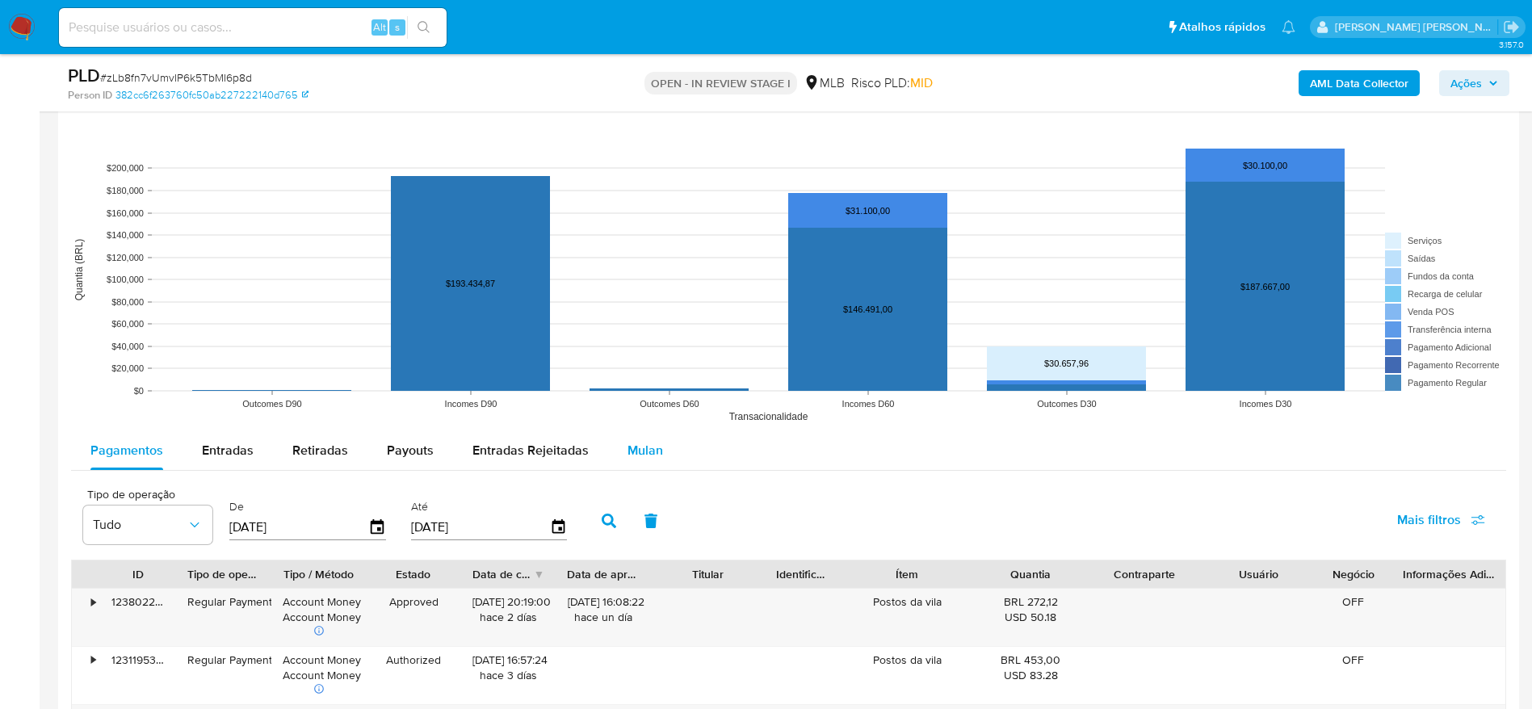
click at [646, 446] on span "Mulan" at bounding box center [646, 450] width 36 height 19
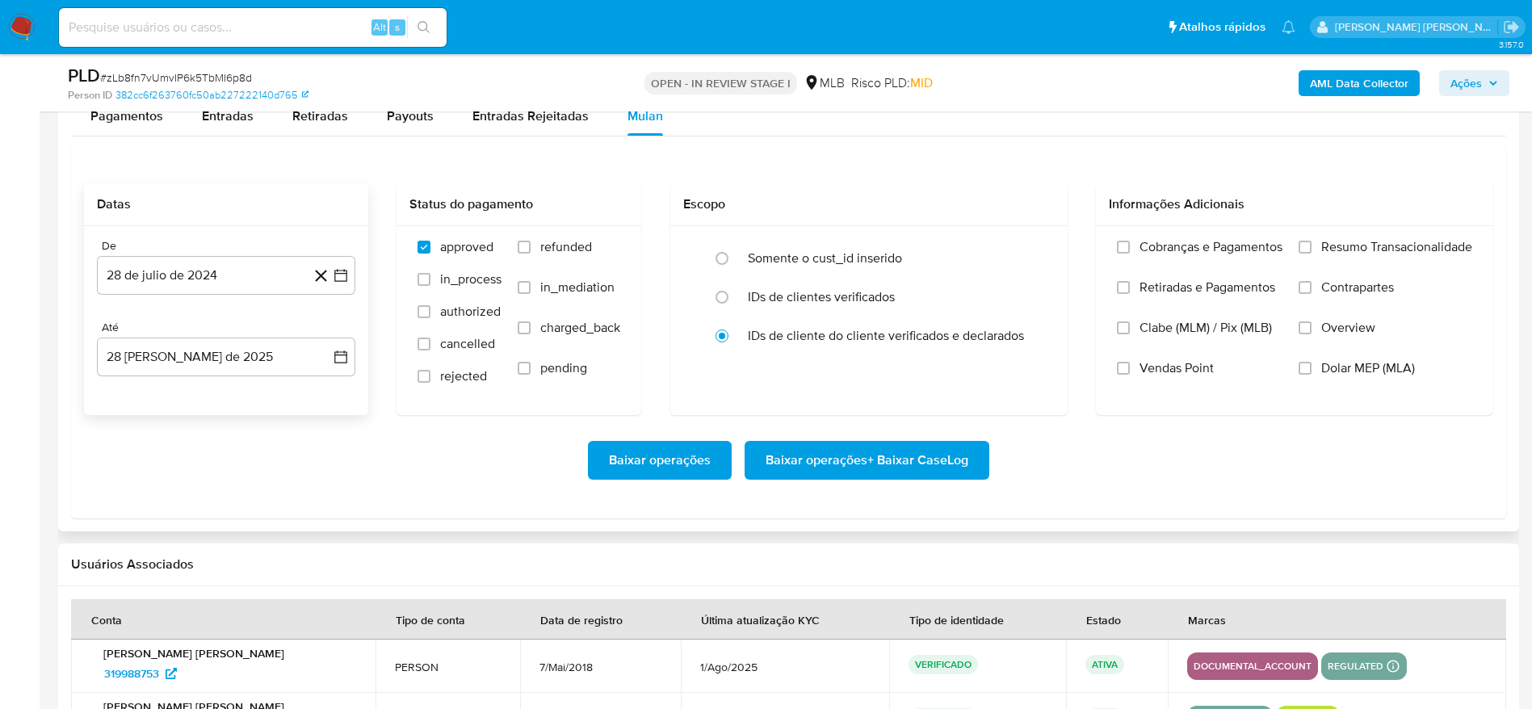
scroll to position [2181, 0]
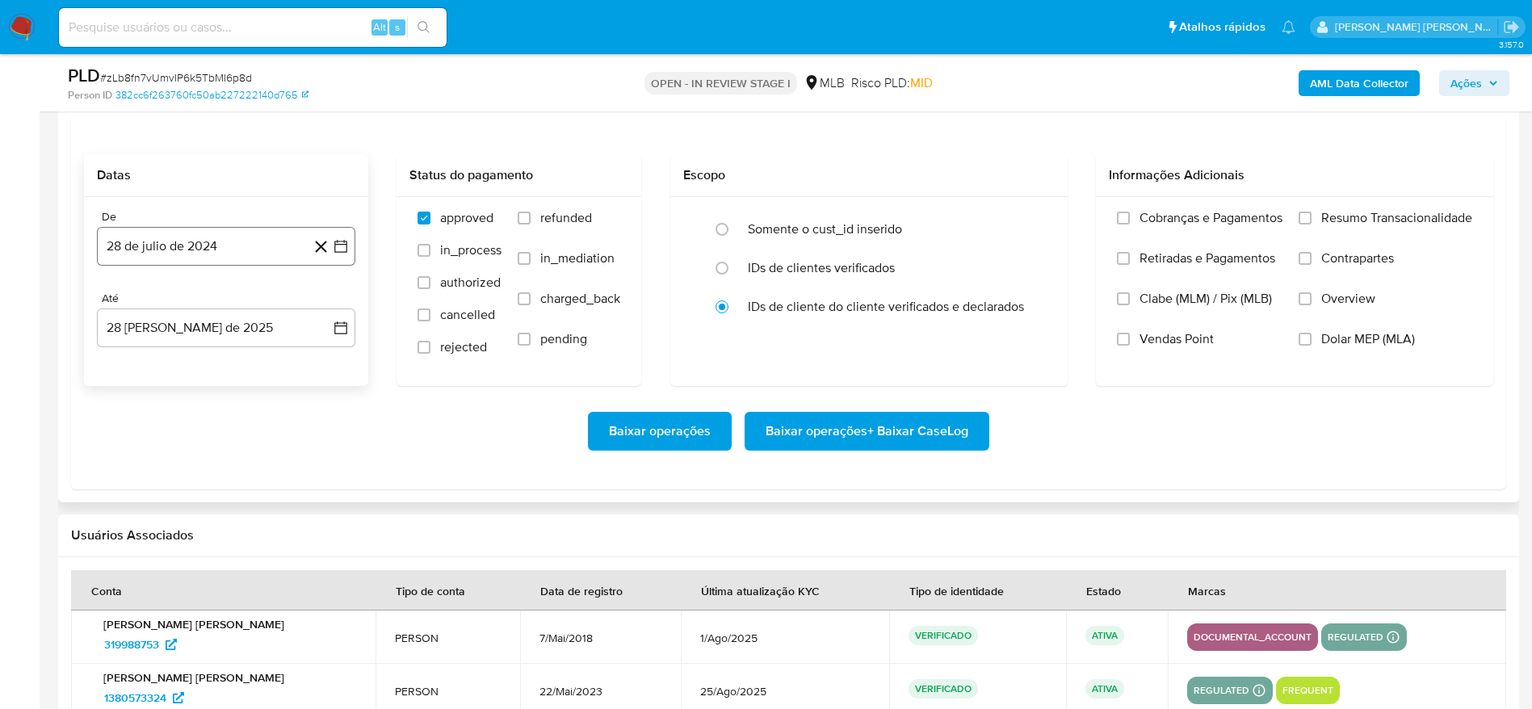
click at [215, 256] on button "28 de julio de 2024" at bounding box center [226, 246] width 258 height 39
click at [219, 300] on span "julio 2024" at bounding box center [218, 304] width 61 height 16
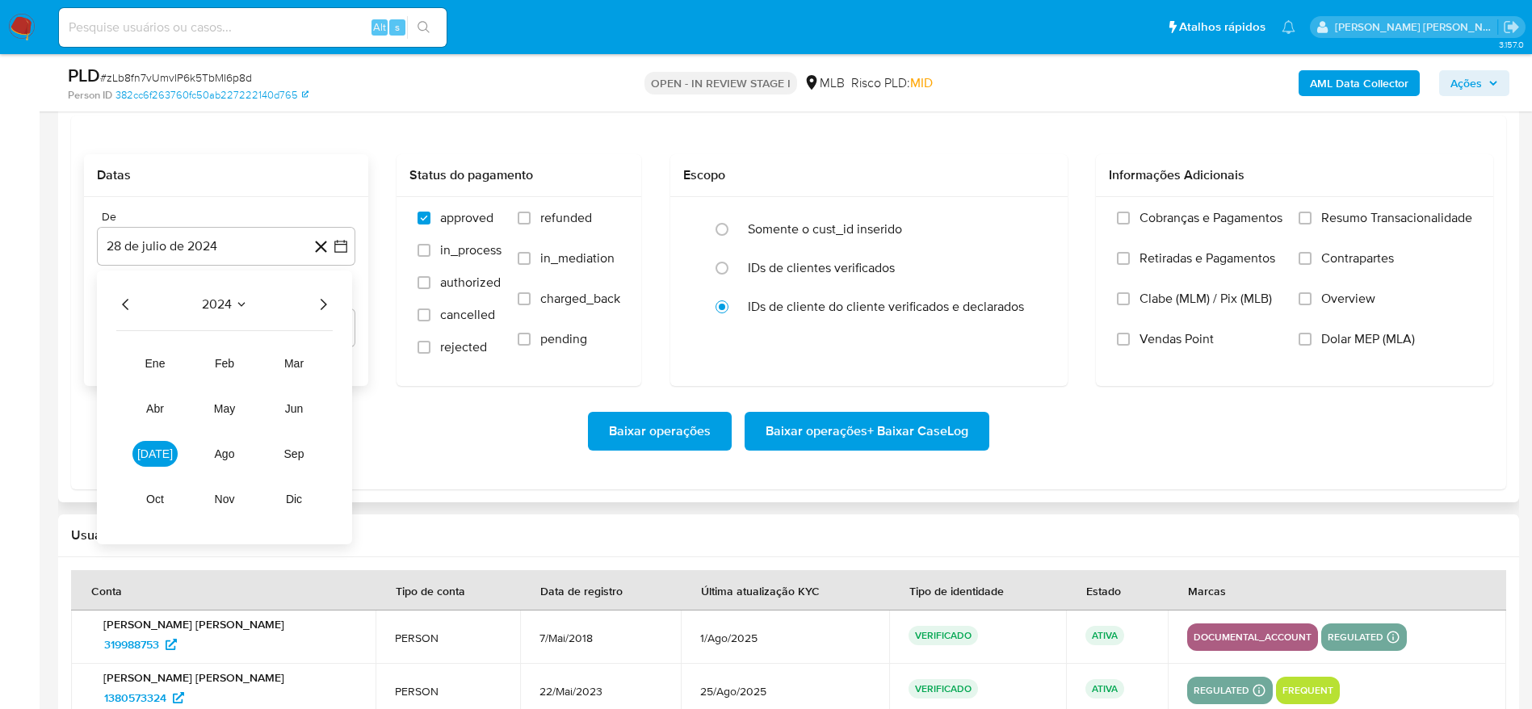
click at [329, 300] on icon "Año siguiente" at bounding box center [322, 304] width 19 height 19
click at [146, 451] on button "[DATE]" at bounding box center [154, 454] width 45 height 26
click at [164, 357] on button "1" at bounding box center [162, 364] width 26 height 26
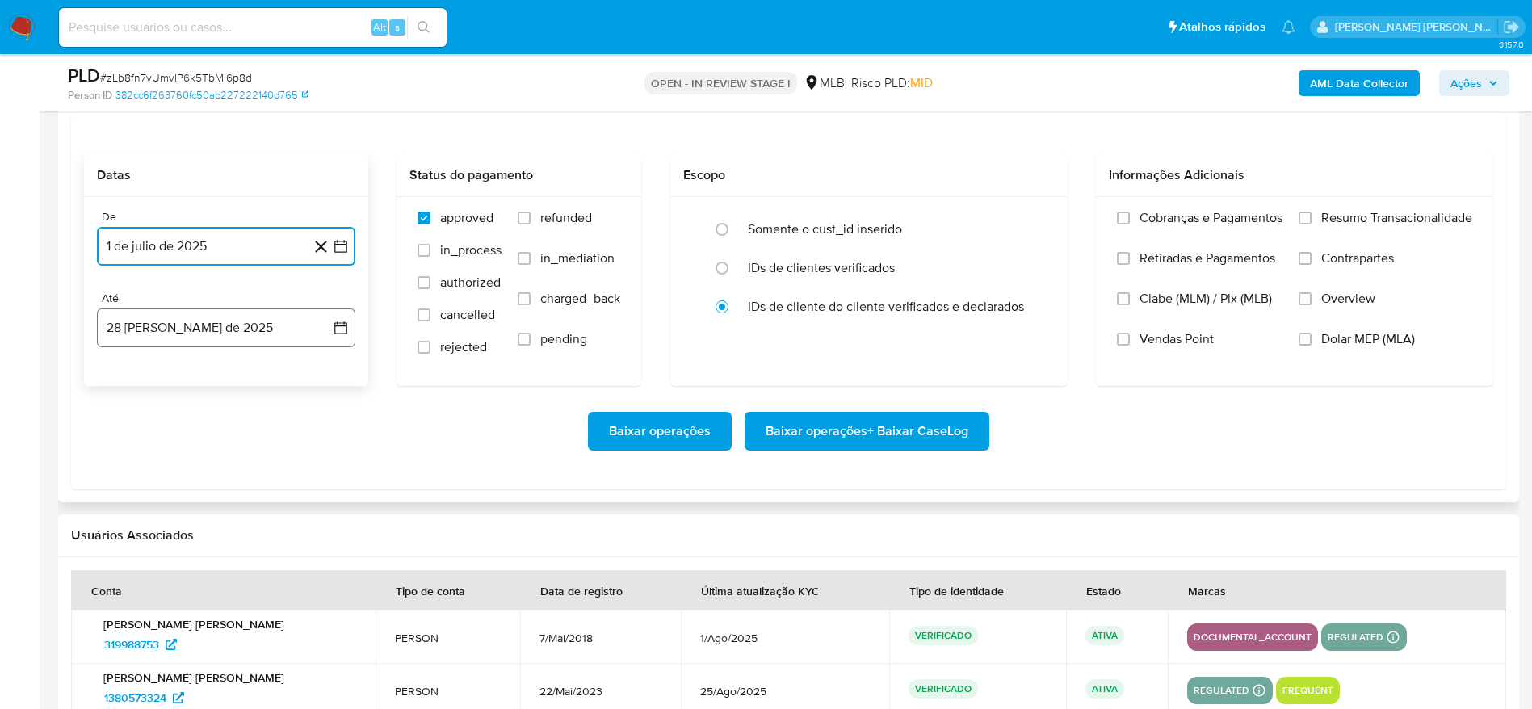
click at [198, 330] on button "28 [PERSON_NAME] de 2025" at bounding box center [226, 328] width 258 height 39
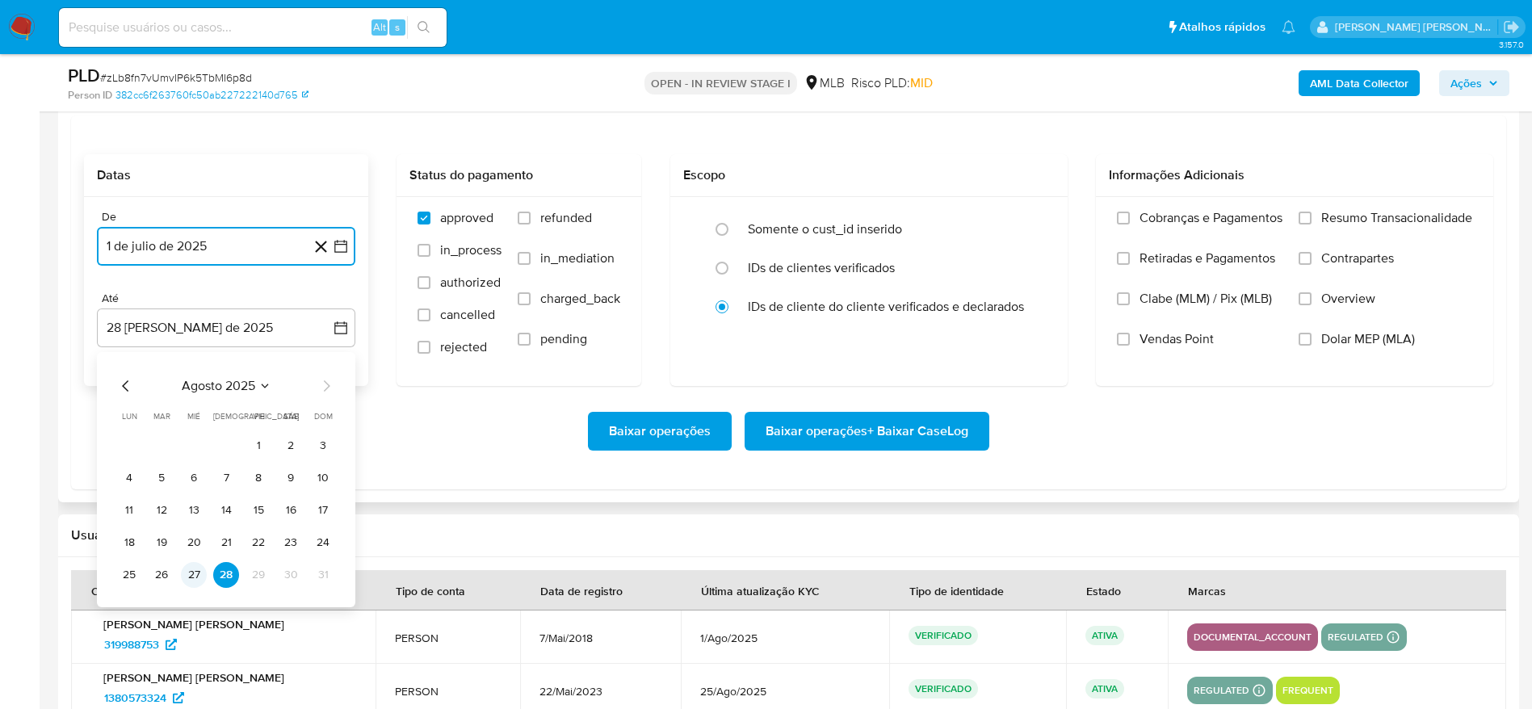
click at [197, 572] on button "27" at bounding box center [194, 575] width 26 height 26
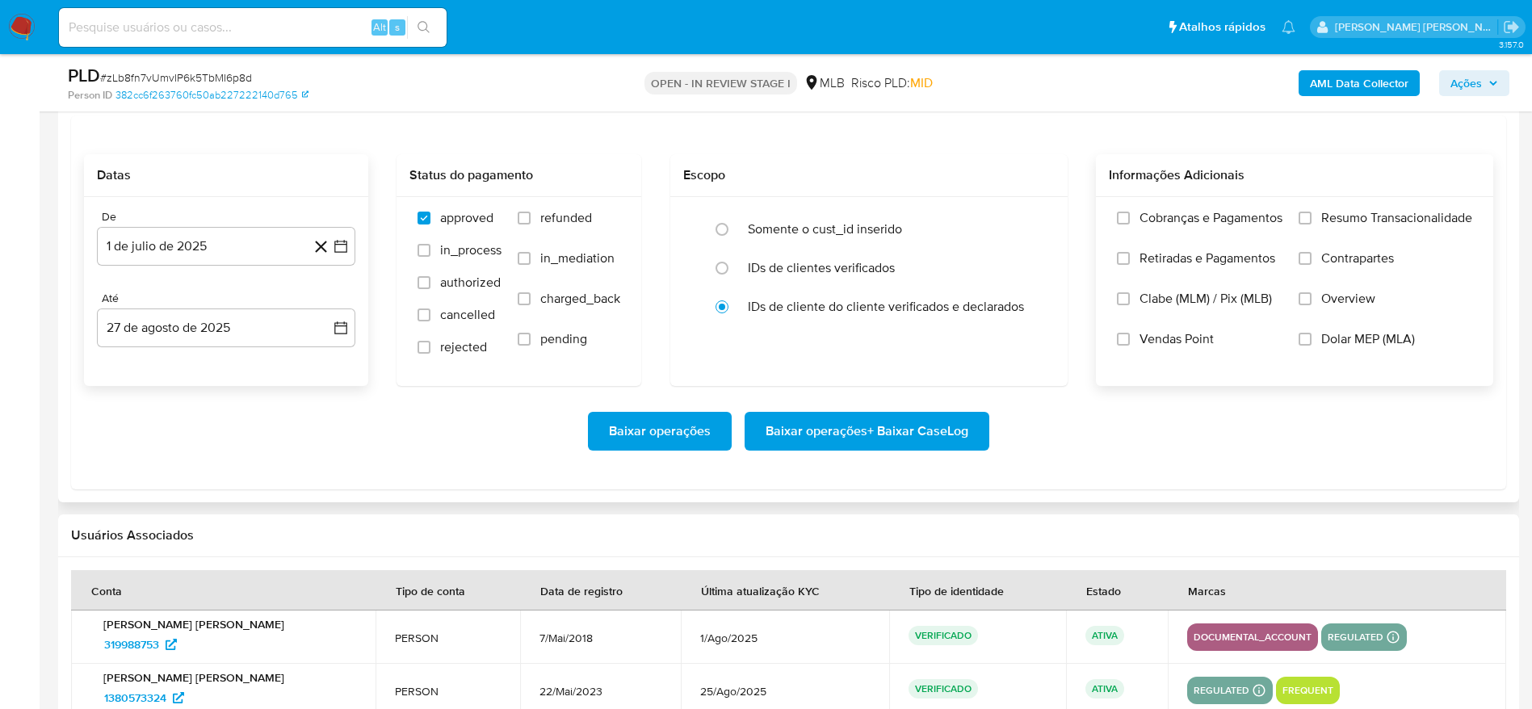
drag, startPoint x: 1326, startPoint y: 209, endPoint x: 1289, endPoint y: 243, distance: 50.3
click at [1328, 210] on span "Resumo Transacionalidade" at bounding box center [1396, 218] width 151 height 16
click at [1312, 212] on input "Resumo Transacionalidade" at bounding box center [1305, 218] width 13 height 13
click at [917, 432] on span "Baixar operações + Baixar CaseLog" at bounding box center [867, 432] width 203 height 36
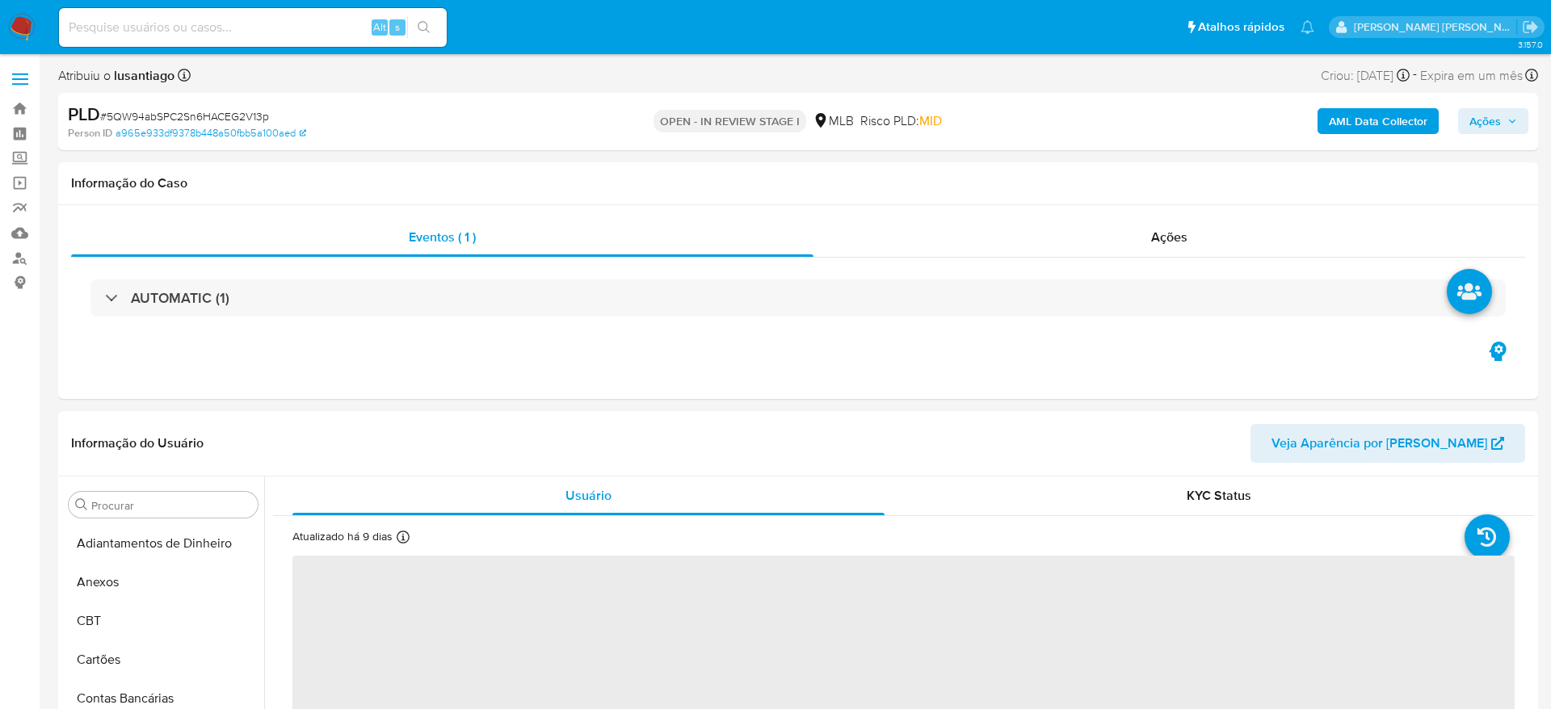
select select "10"
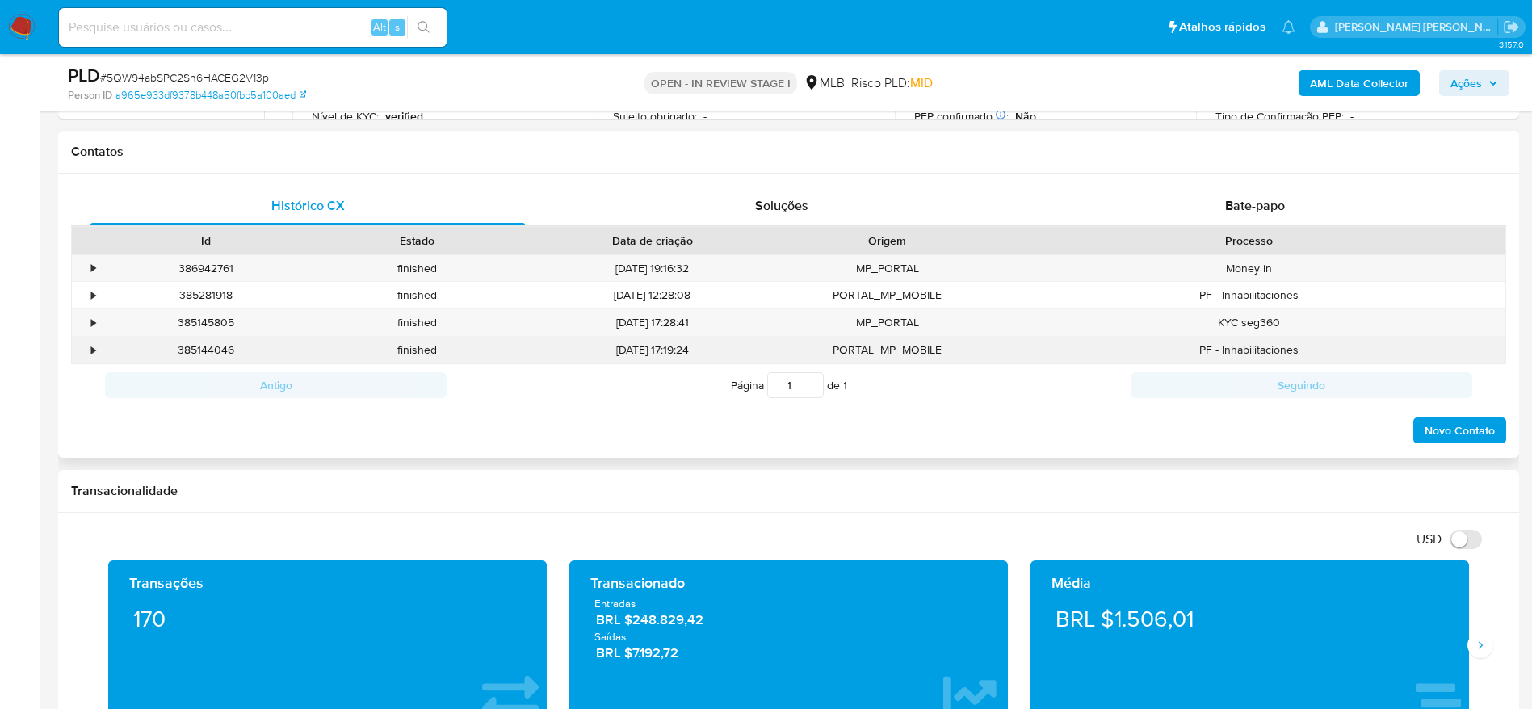
scroll to position [606, 0]
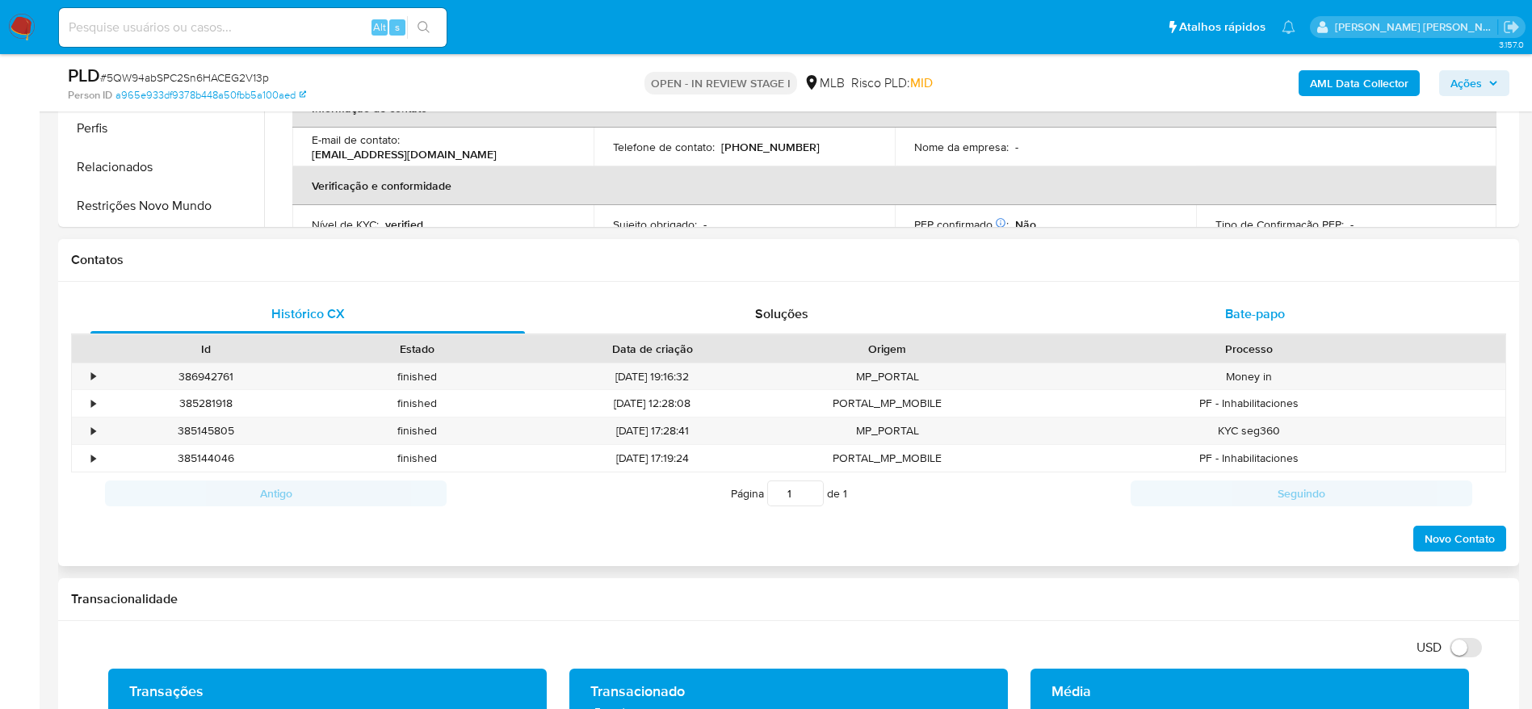
click at [1203, 323] on div "Bate-papo" at bounding box center [1255, 314] width 435 height 39
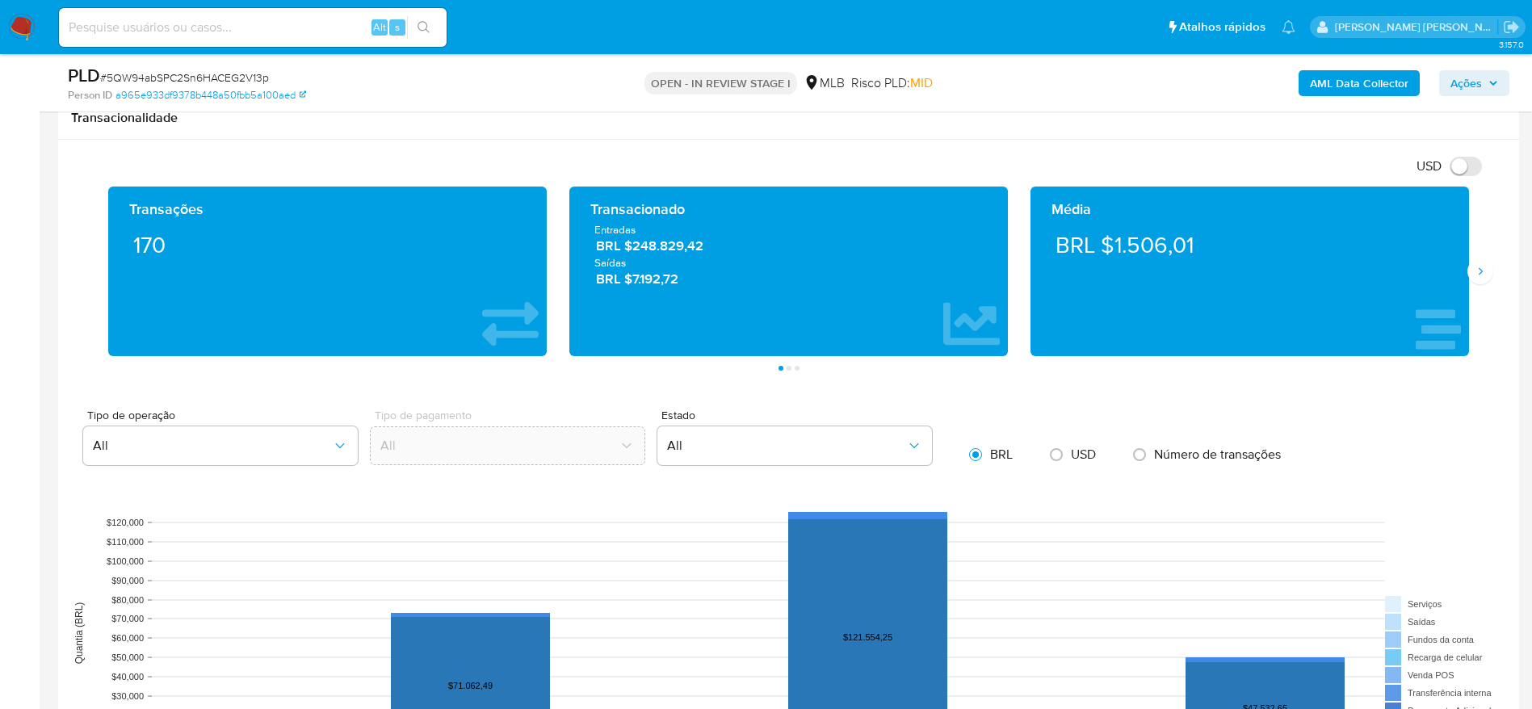
scroll to position [2059, 0]
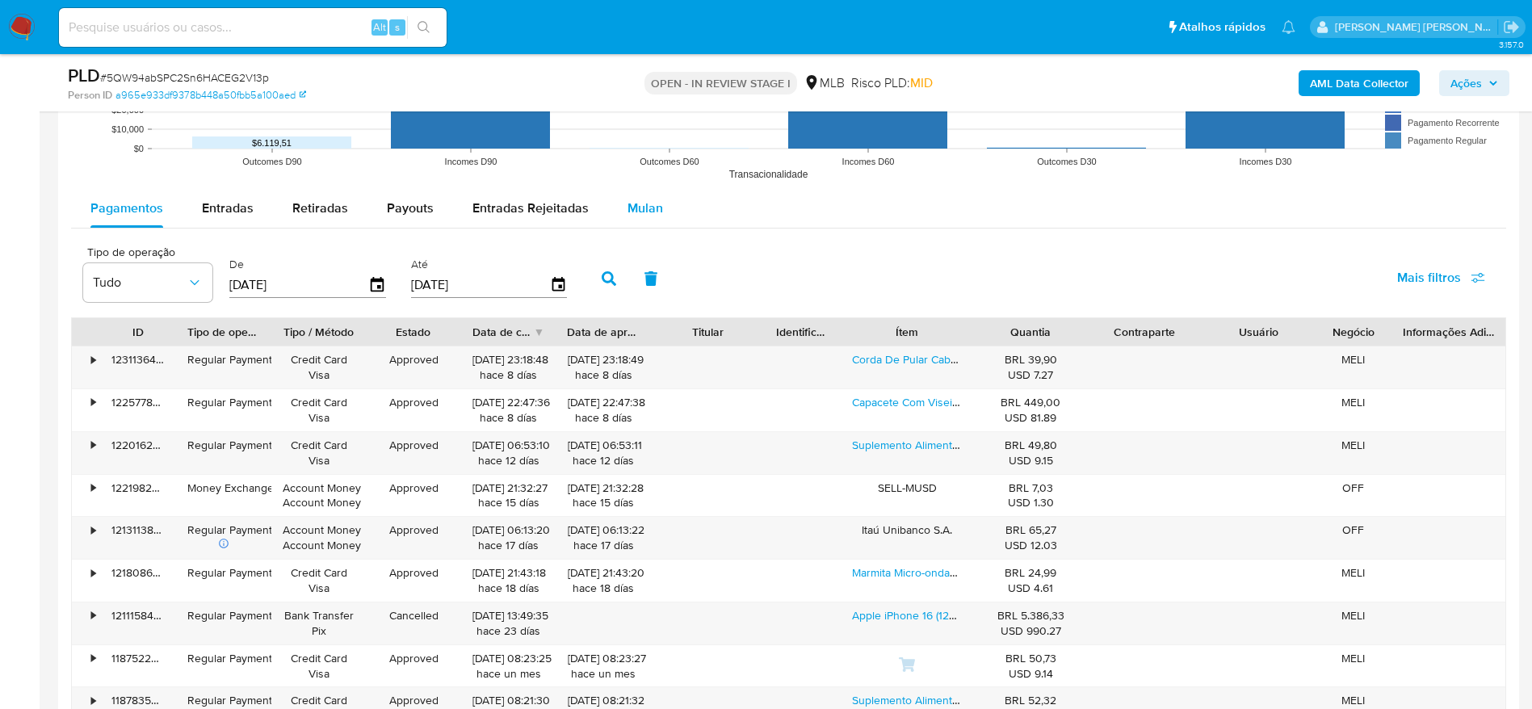
click at [647, 211] on span "Mulan" at bounding box center [646, 208] width 36 height 19
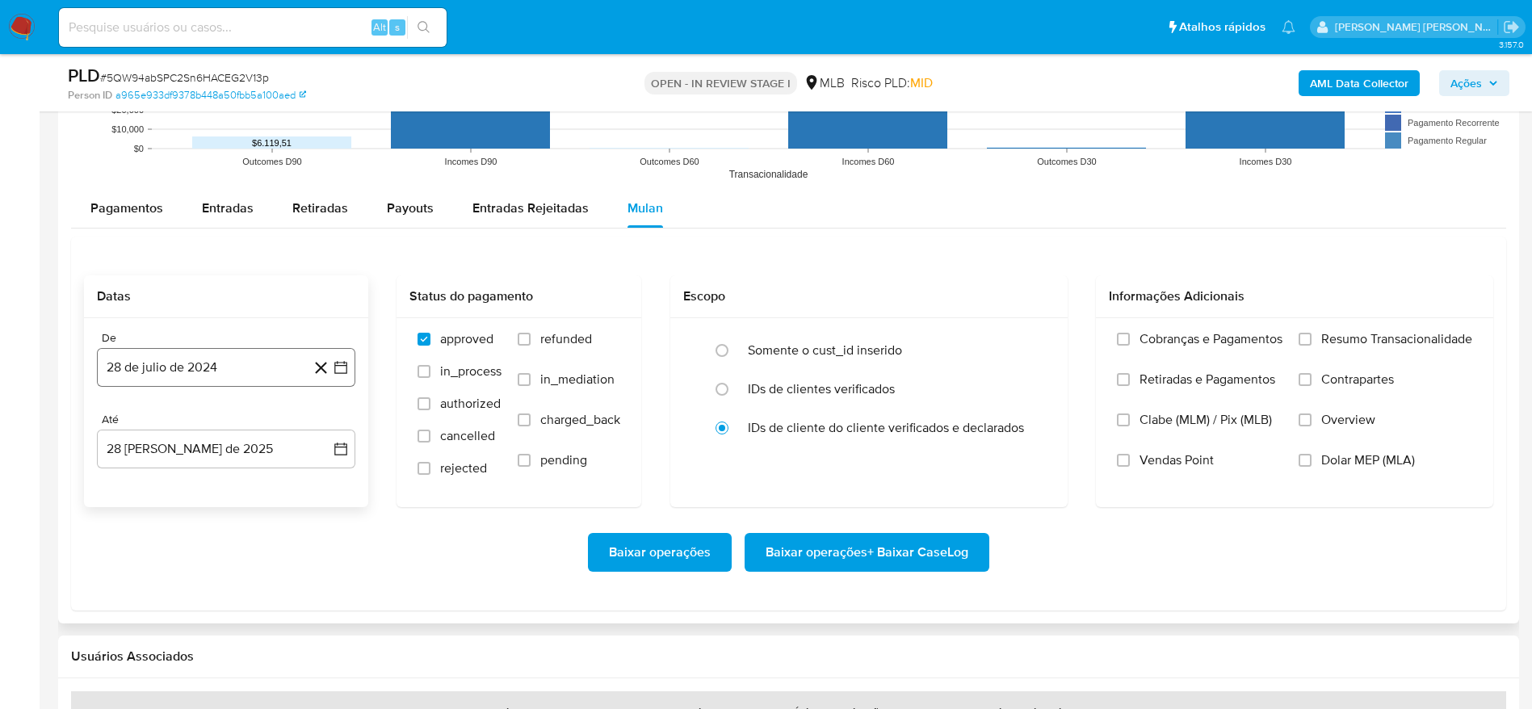
click at [230, 370] on button "28 de julio de 2024" at bounding box center [226, 367] width 258 height 39
click at [213, 434] on span "julio 2024" at bounding box center [218, 426] width 61 height 16
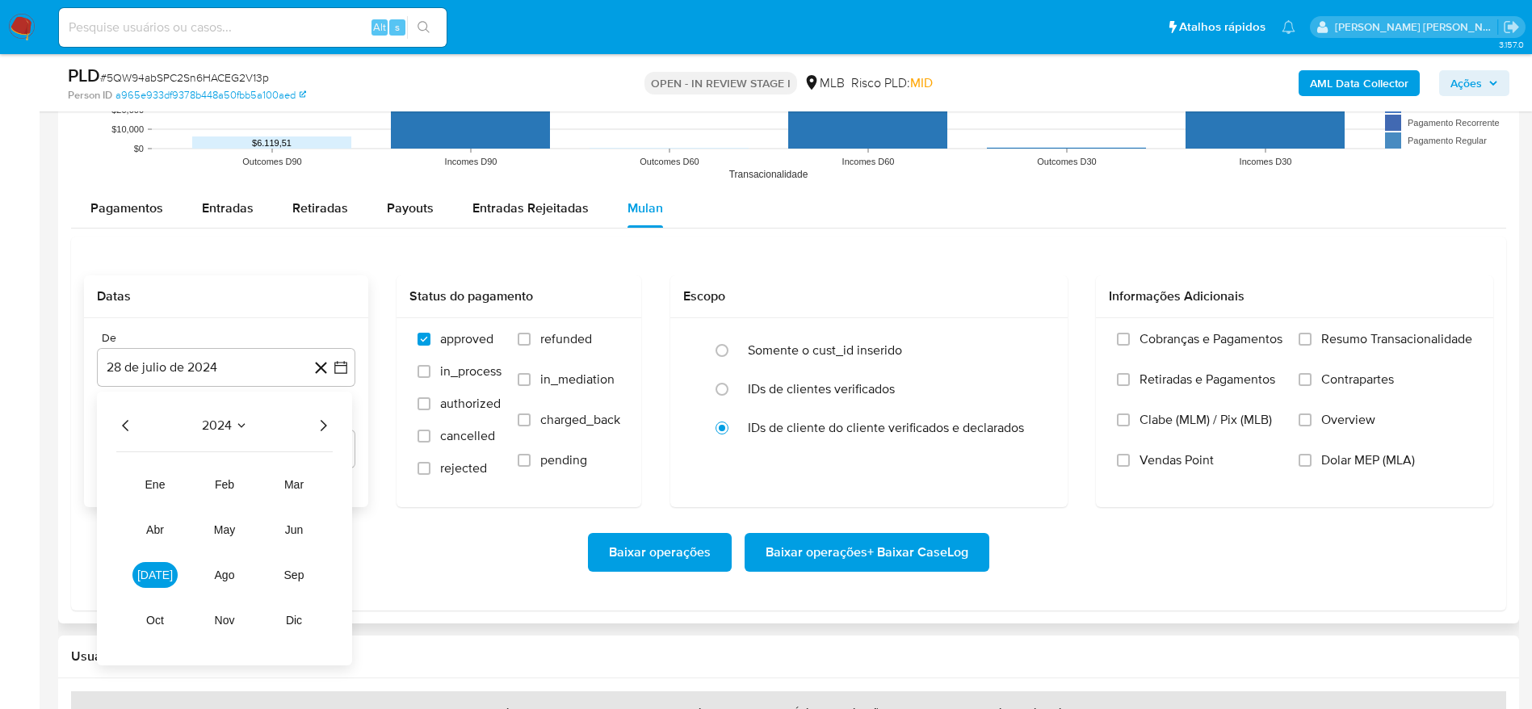
click at [328, 421] on icon "Año siguiente" at bounding box center [322, 425] width 19 height 19
click at [153, 587] on button "[DATE]" at bounding box center [154, 575] width 45 height 26
click at [162, 486] on button "1" at bounding box center [162, 485] width 26 height 26
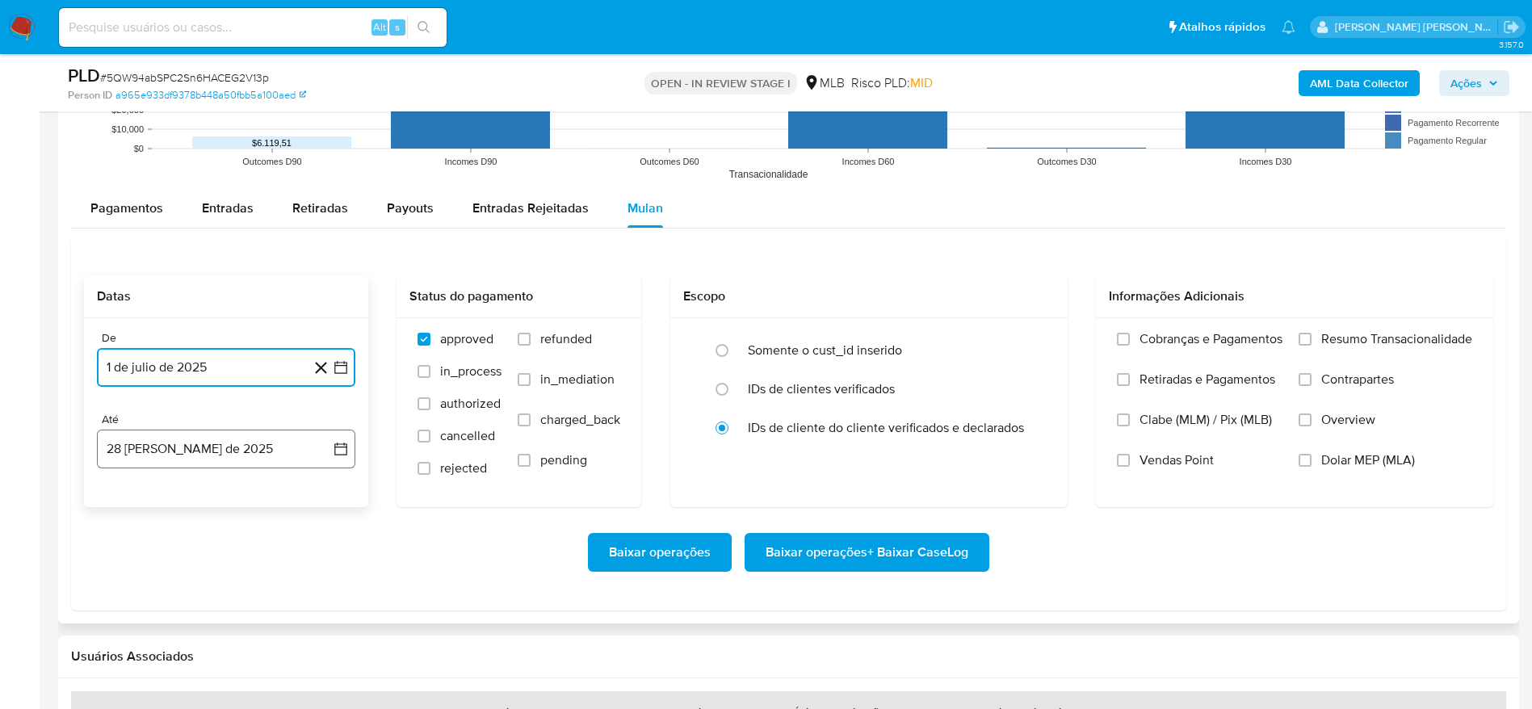
click at [188, 464] on button "28 [PERSON_NAME] de 2025" at bounding box center [226, 449] width 258 height 39
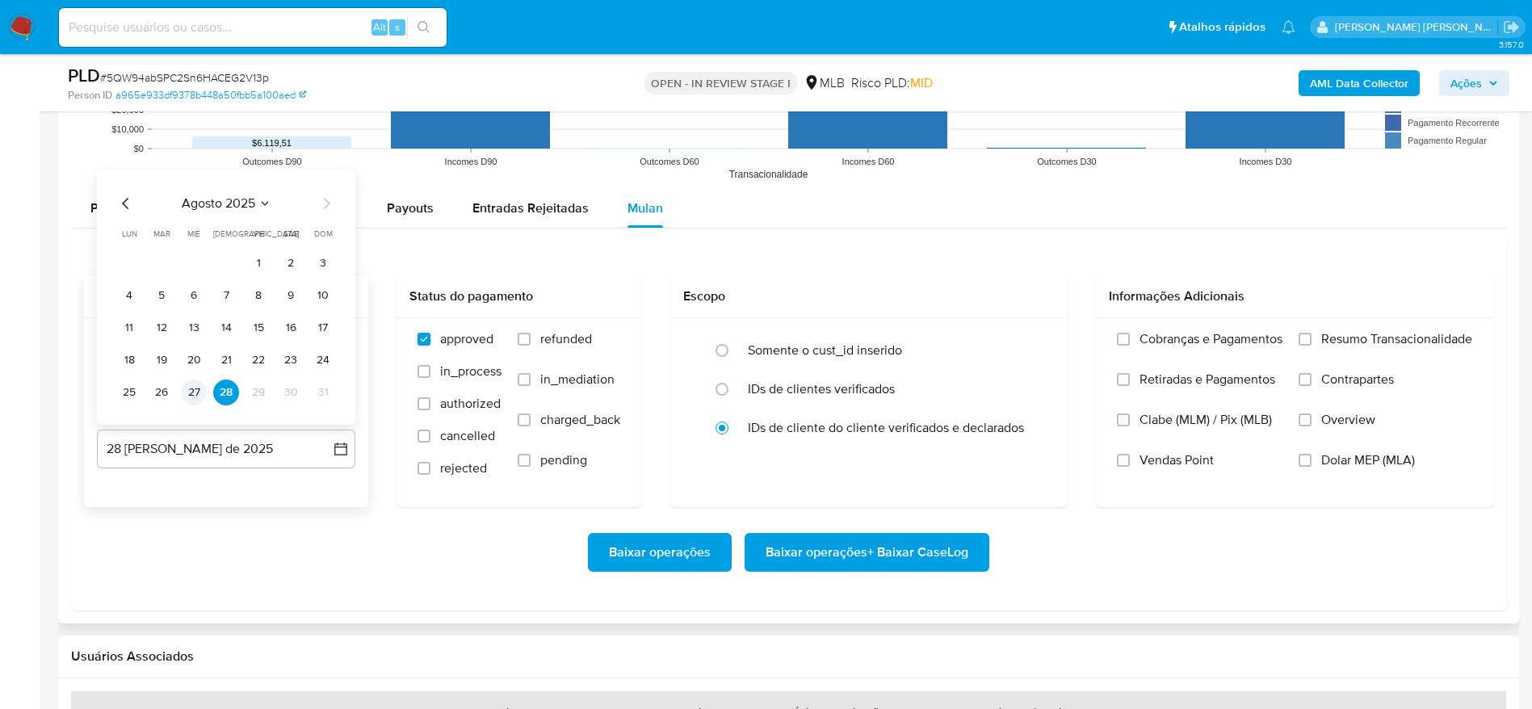
click at [193, 383] on button "27" at bounding box center [194, 393] width 26 height 26
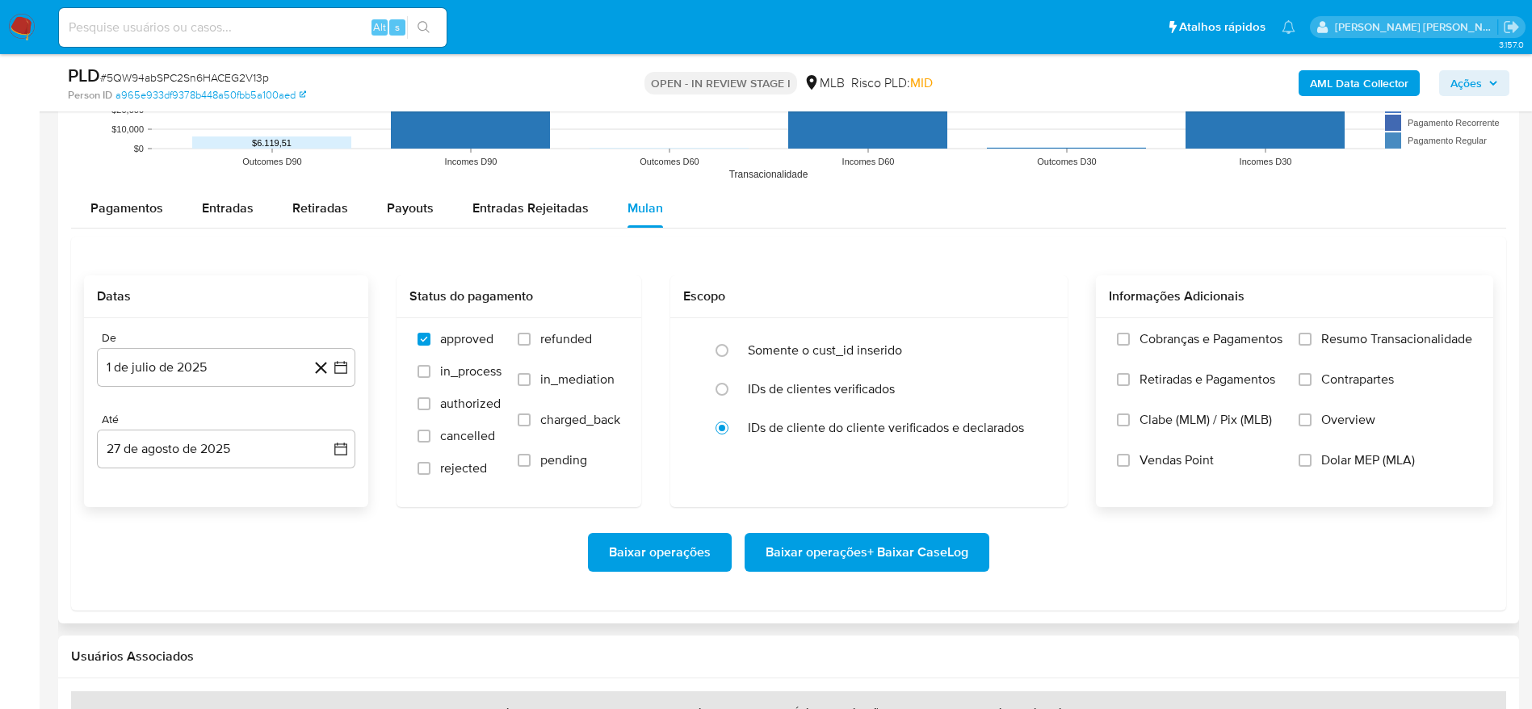
click at [1337, 344] on span "Resumo Transacionalidade" at bounding box center [1396, 339] width 151 height 16
click at [1312, 344] on input "Resumo Transacionalidade" at bounding box center [1305, 339] width 13 height 13
click at [865, 557] on span "Baixar operações + Baixar CaseLog" at bounding box center [867, 553] width 203 height 36
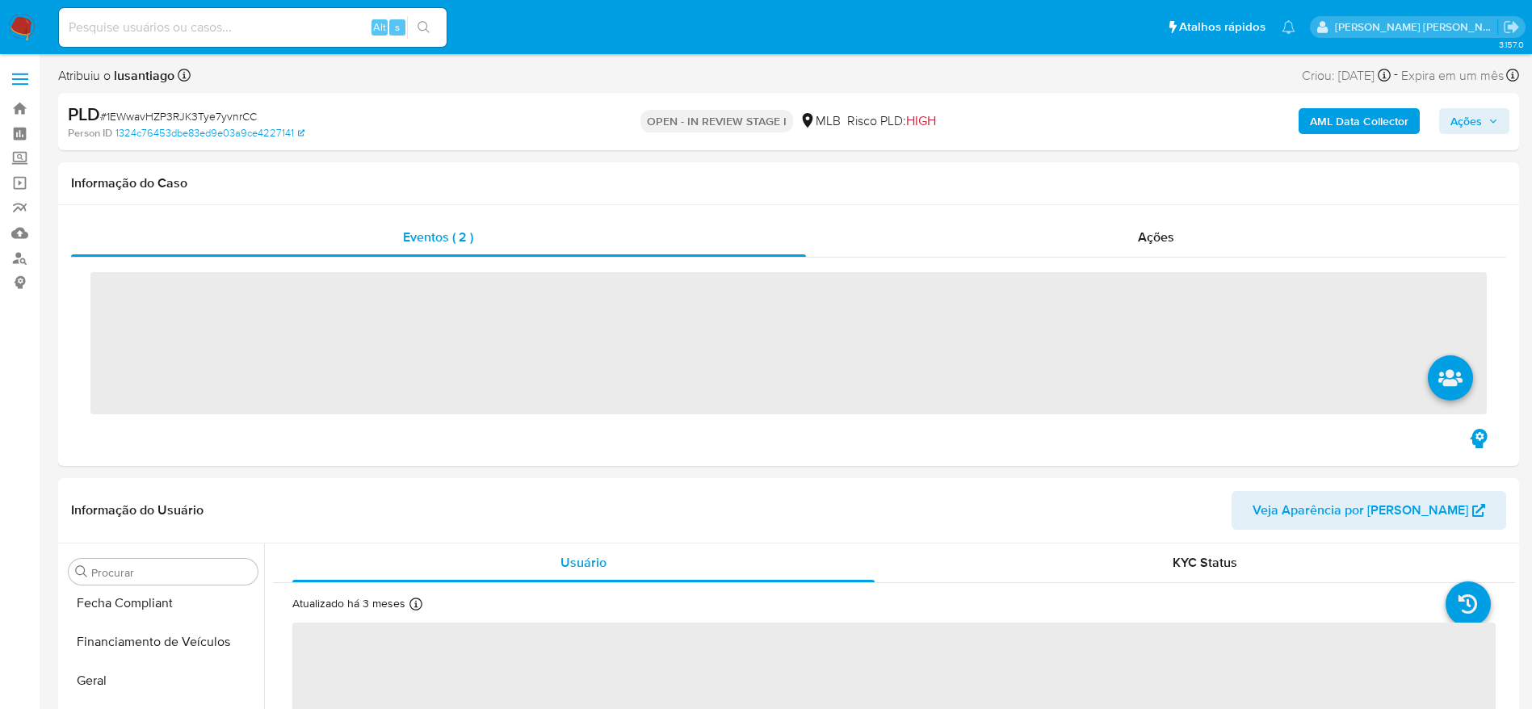
scroll to position [602, 0]
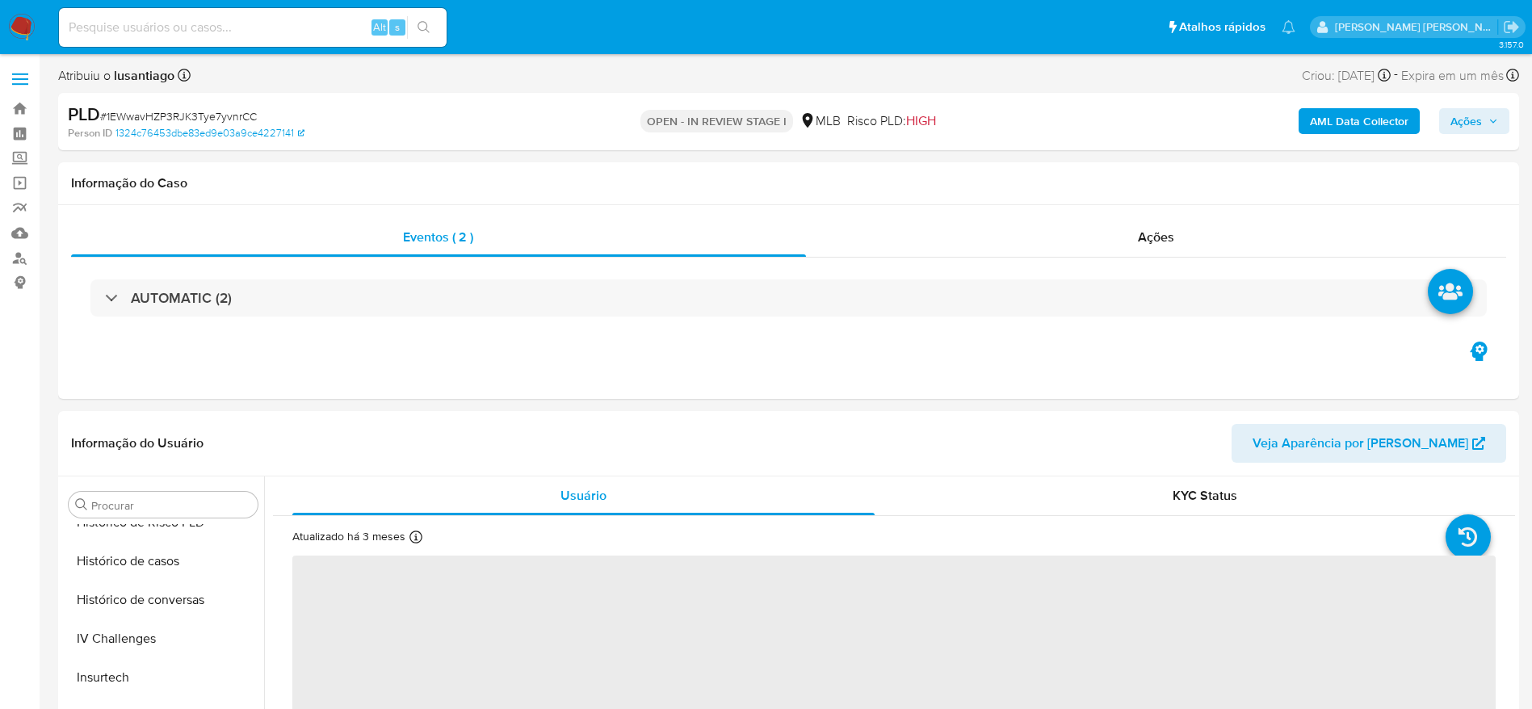
select select "10"
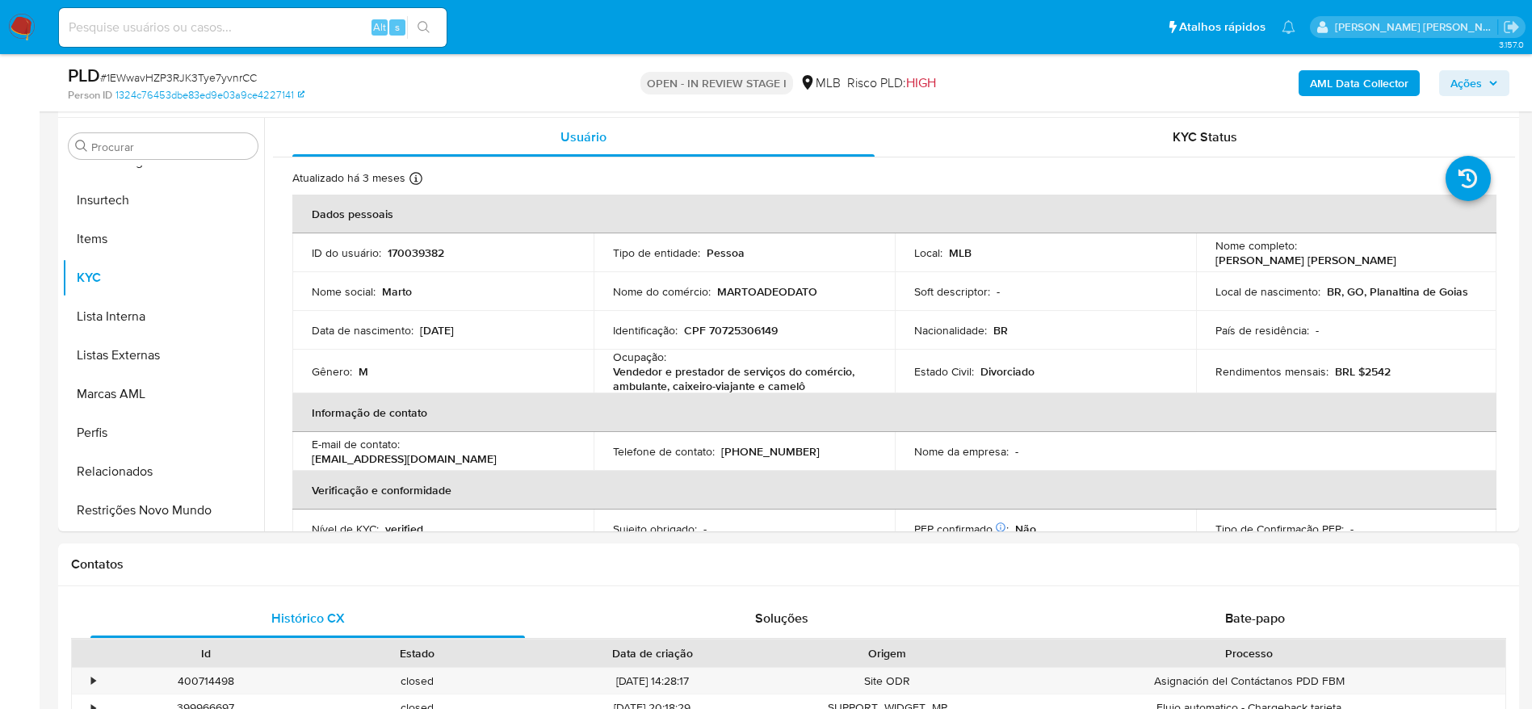
scroll to position [363, 0]
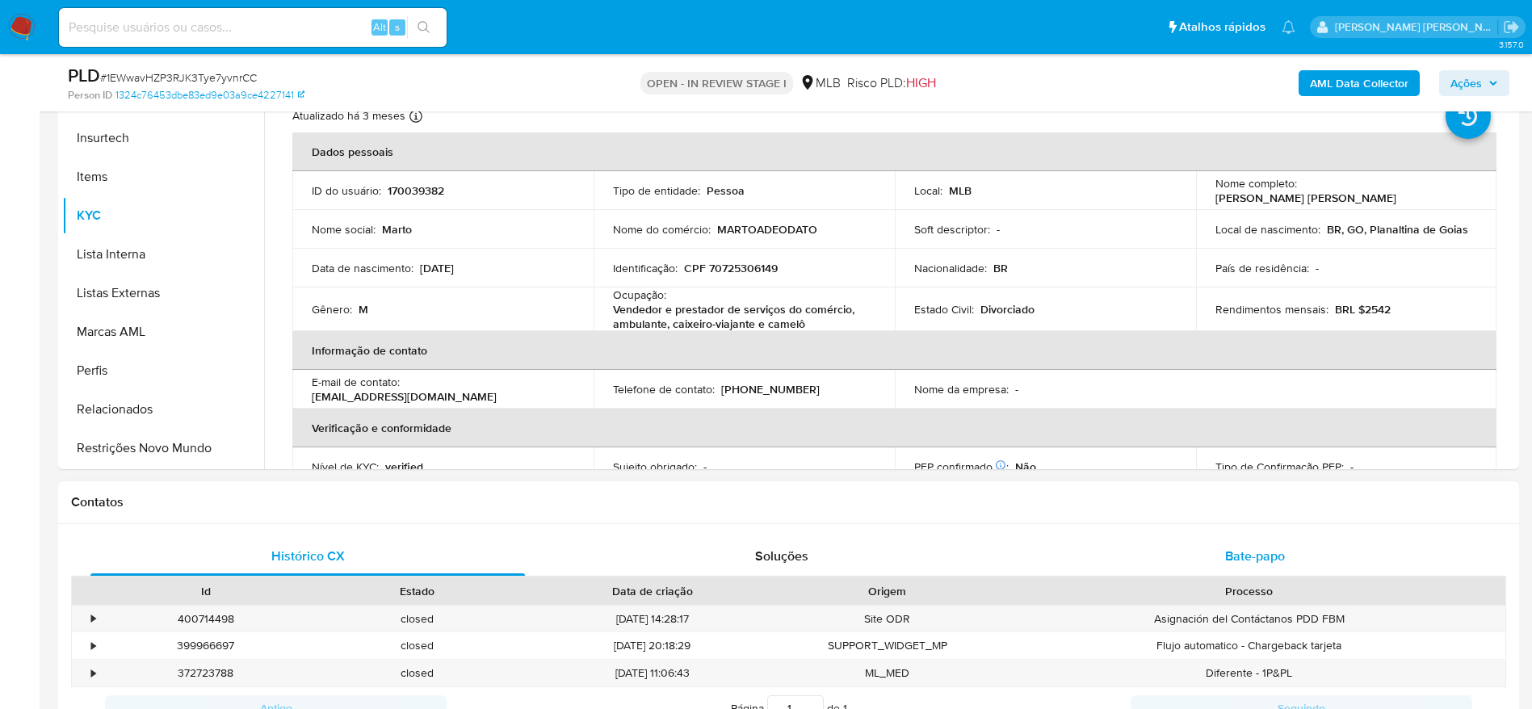
click at [1250, 561] on span "Bate-papo" at bounding box center [1255, 556] width 60 height 19
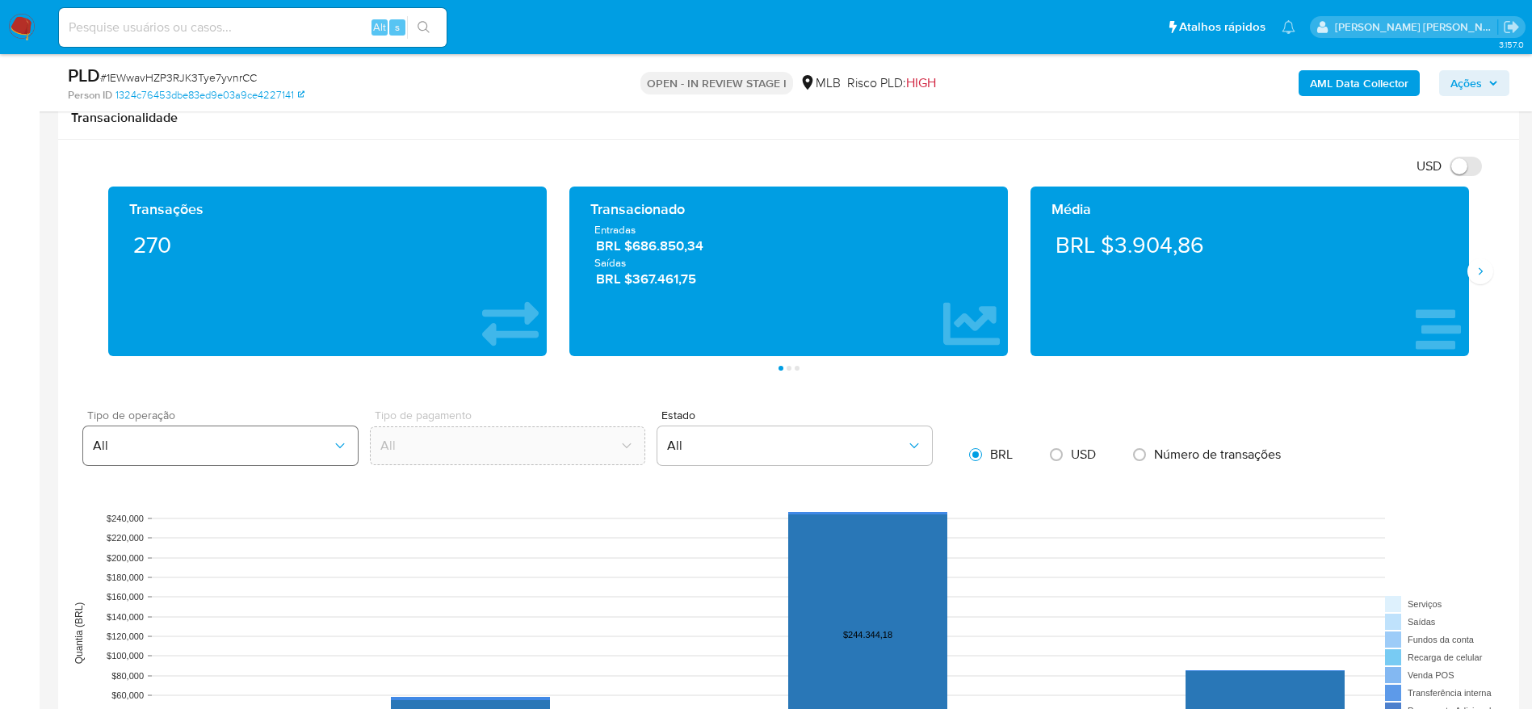
scroll to position [1817, 0]
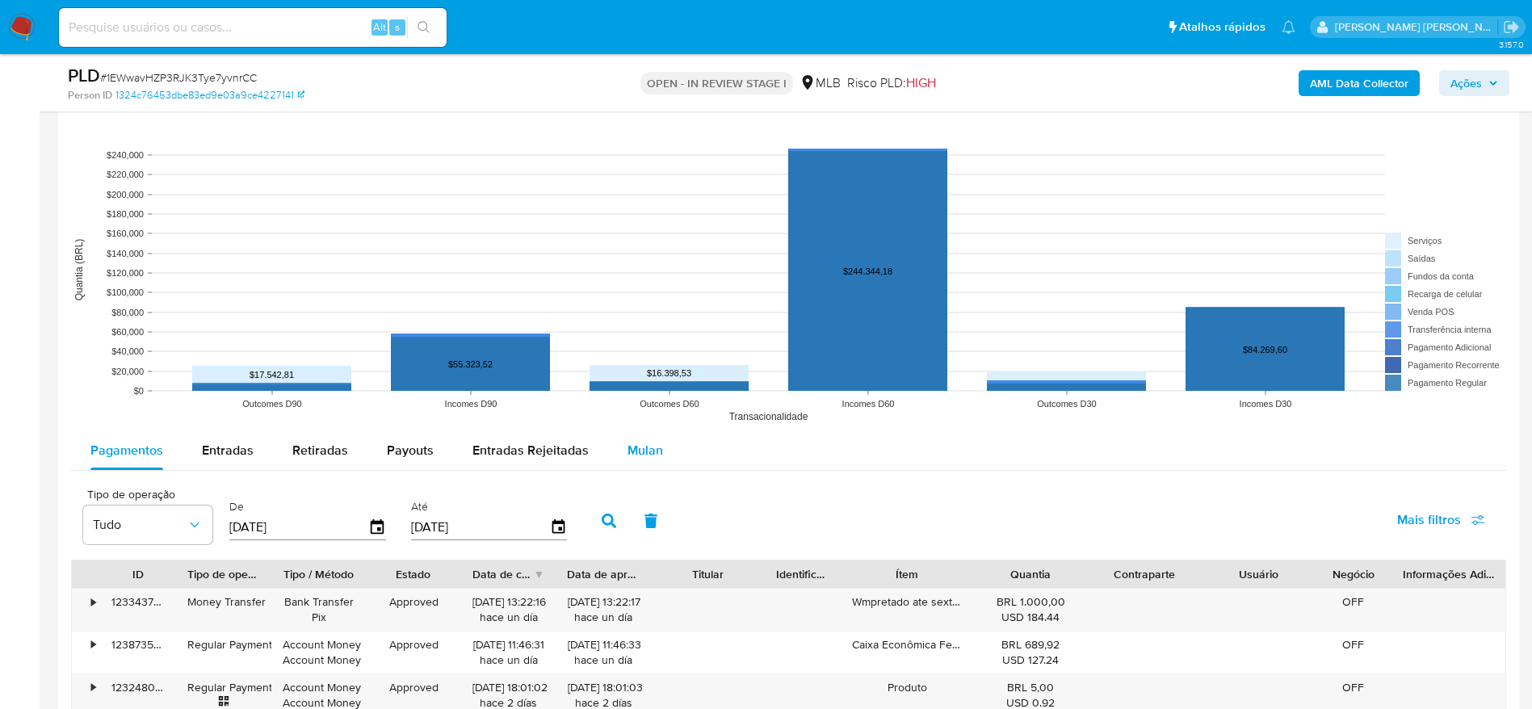
click at [654, 448] on span "Mulan" at bounding box center [646, 450] width 36 height 19
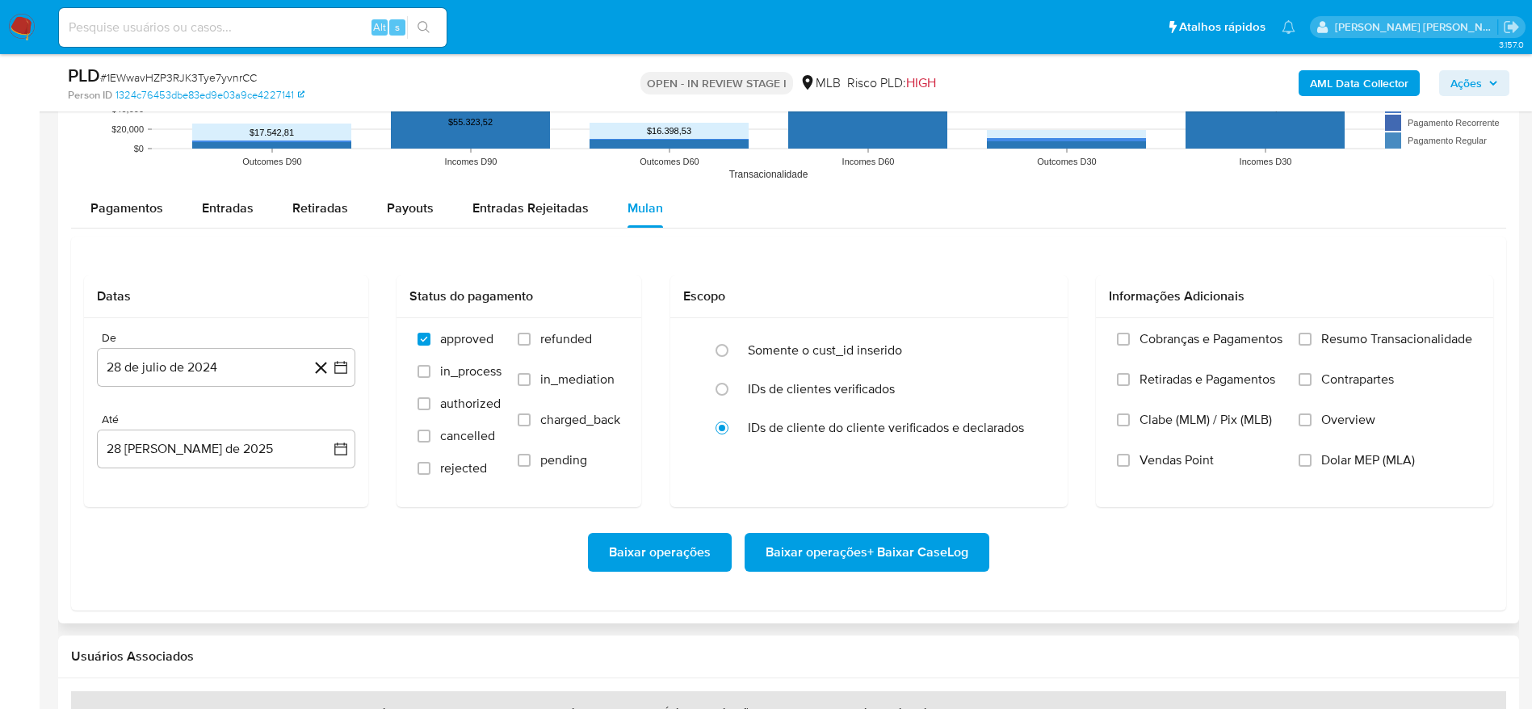
scroll to position [2181, 0]
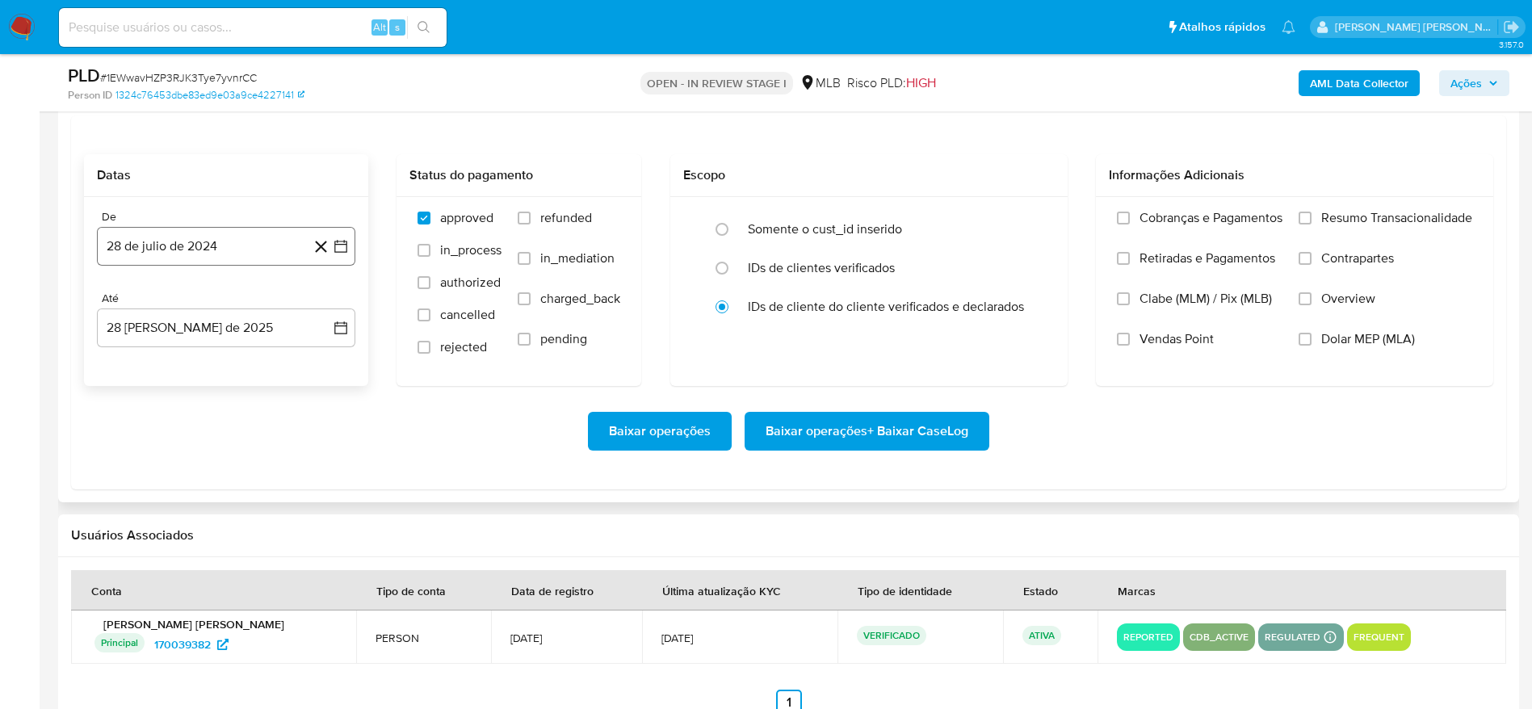
click at [191, 237] on button "28 de julio de 2024" at bounding box center [226, 246] width 258 height 39
click at [228, 306] on span "julio 2024" at bounding box center [218, 304] width 61 height 16
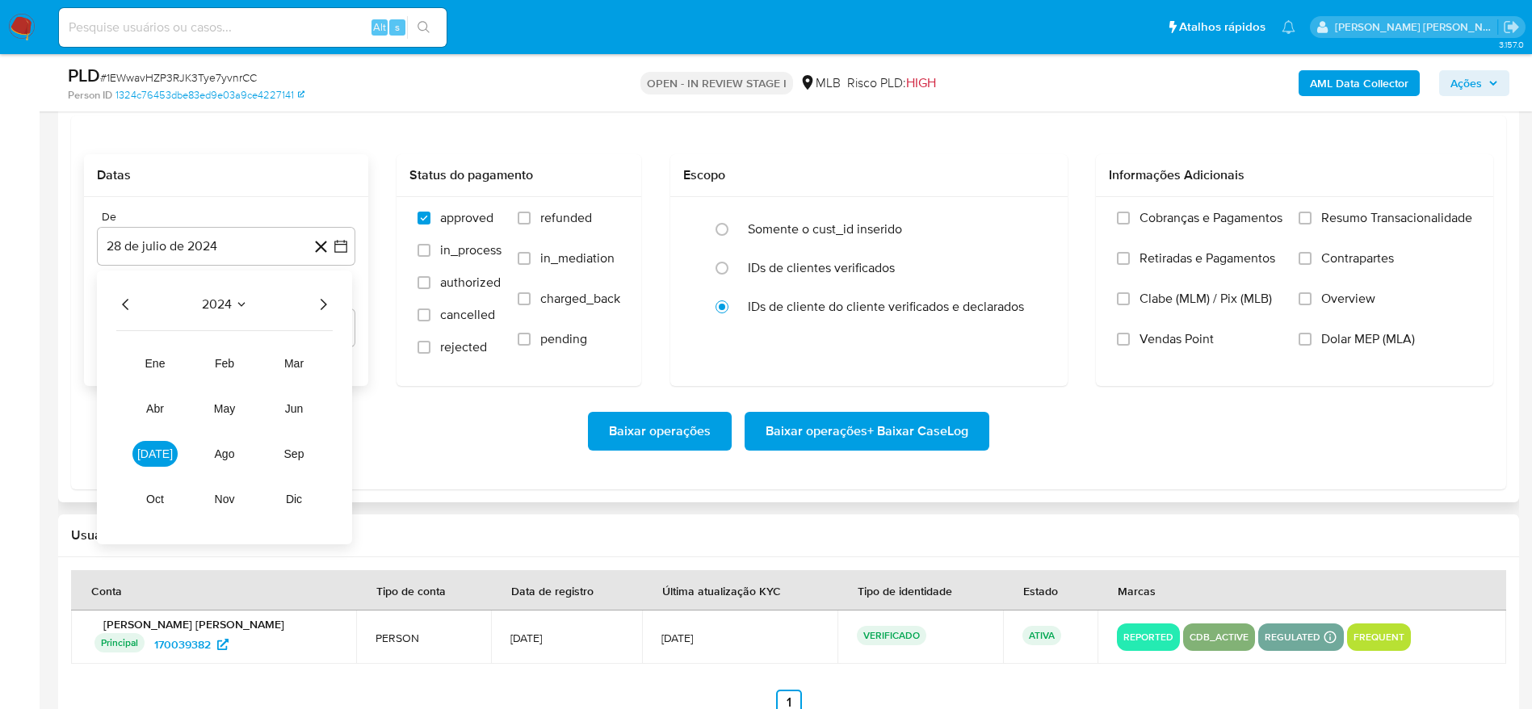
click at [321, 306] on icon "Año siguiente" at bounding box center [322, 304] width 19 height 19
click at [150, 460] on span "[DATE]" at bounding box center [155, 453] width 36 height 13
click at [156, 362] on button "1" at bounding box center [162, 364] width 26 height 26
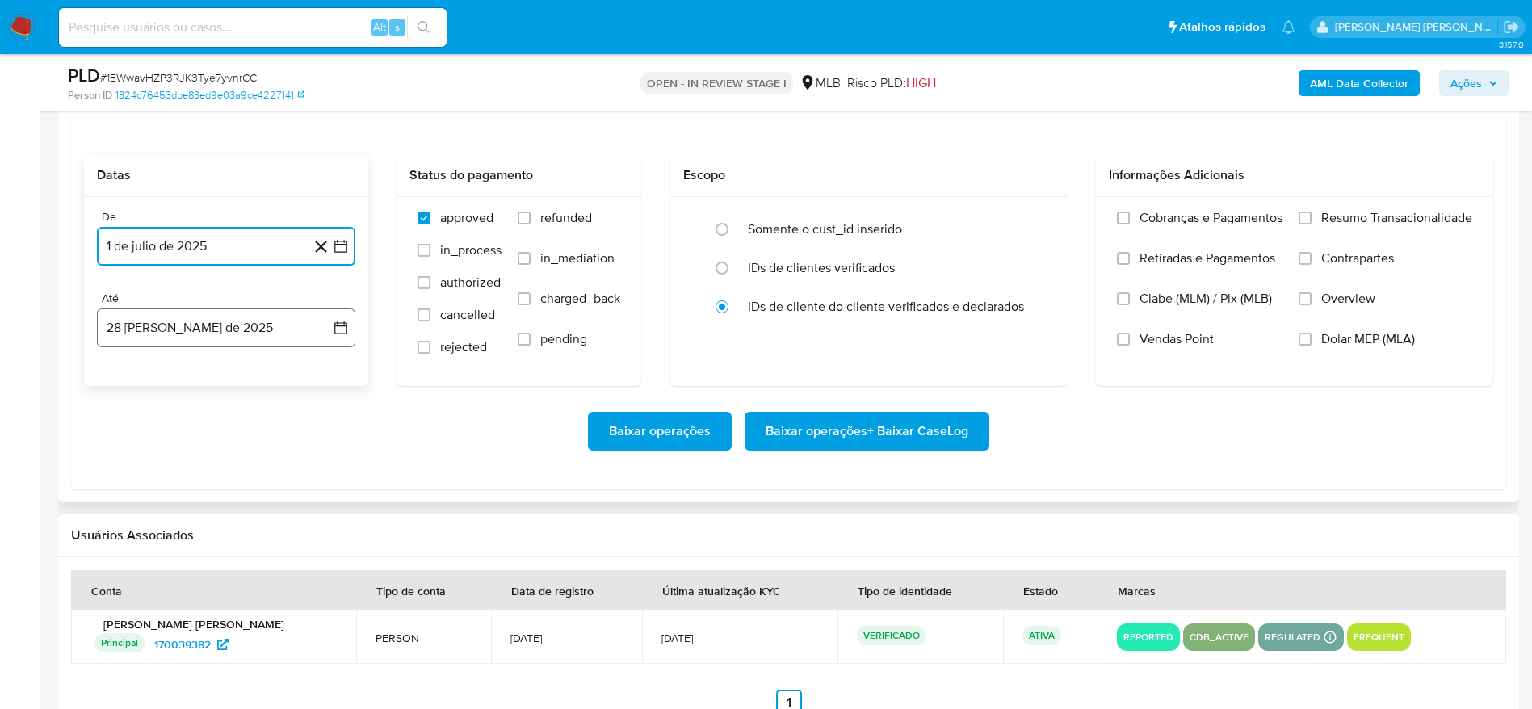
click at [186, 333] on button "28 [PERSON_NAME] de 2025" at bounding box center [226, 328] width 258 height 39
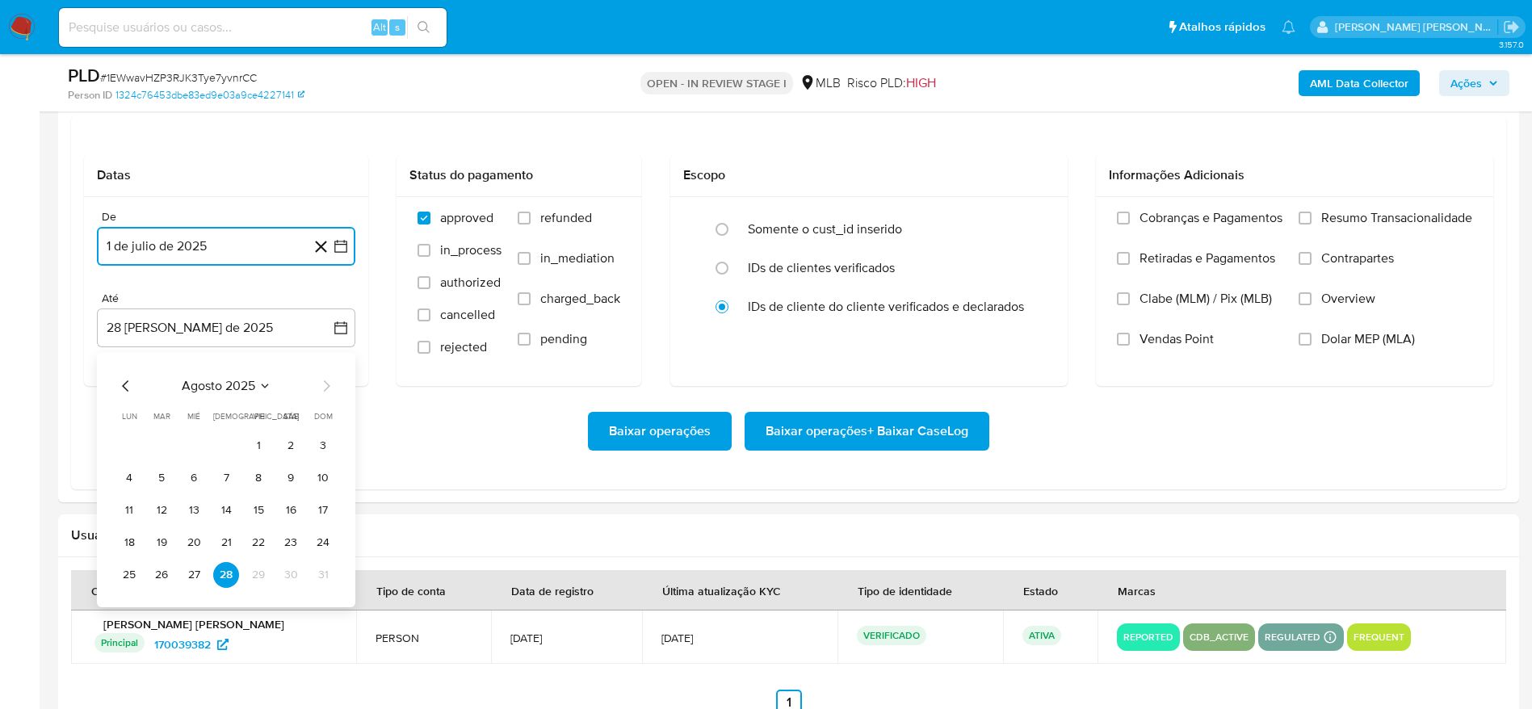
click at [191, 569] on button "27" at bounding box center [194, 575] width 26 height 26
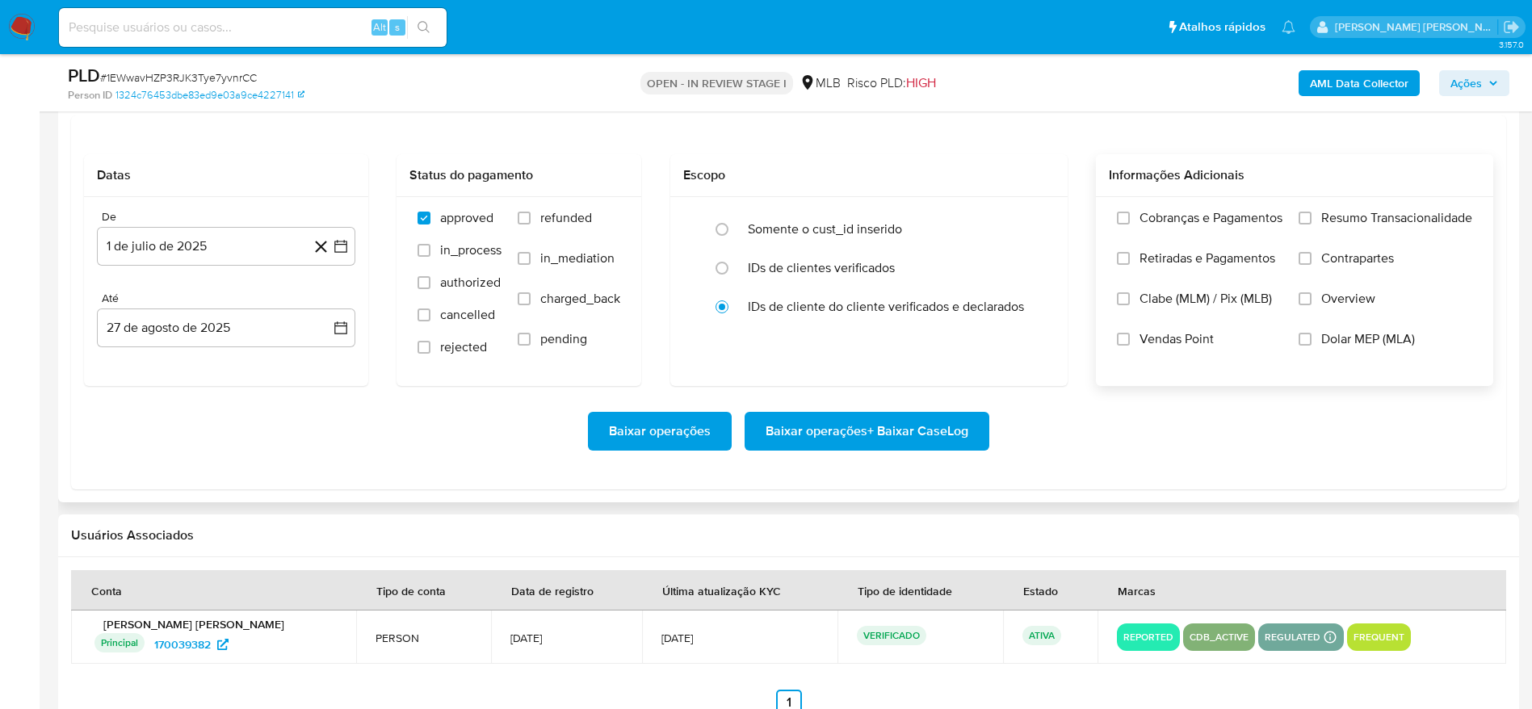
click at [1325, 215] on span "Resumo Transacionalidade" at bounding box center [1396, 218] width 151 height 16
click at [1312, 215] on input "Resumo Transacionalidade" at bounding box center [1305, 218] width 13 height 13
click at [910, 428] on span "Baixar operações + Baixar CaseLog" at bounding box center [867, 432] width 203 height 36
